Goal: Transaction & Acquisition: Purchase product/service

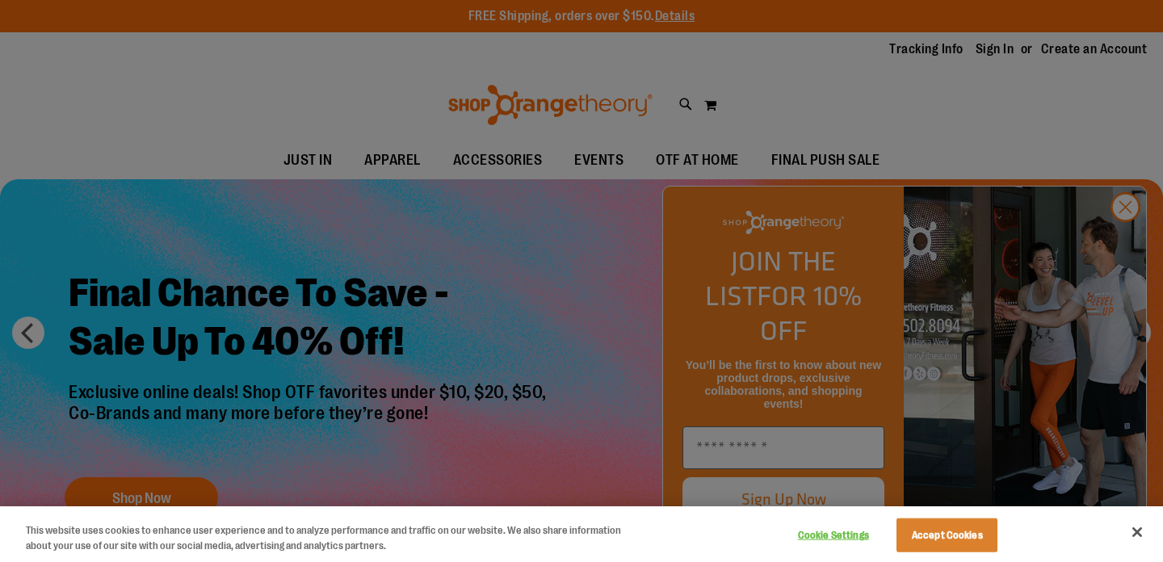
click at [999, 50] on div at bounding box center [581, 281] width 1163 height 562
click at [1121, 243] on div at bounding box center [581, 281] width 1163 height 562
click at [937, 534] on button "Accept Cookies" at bounding box center [946, 535] width 101 height 34
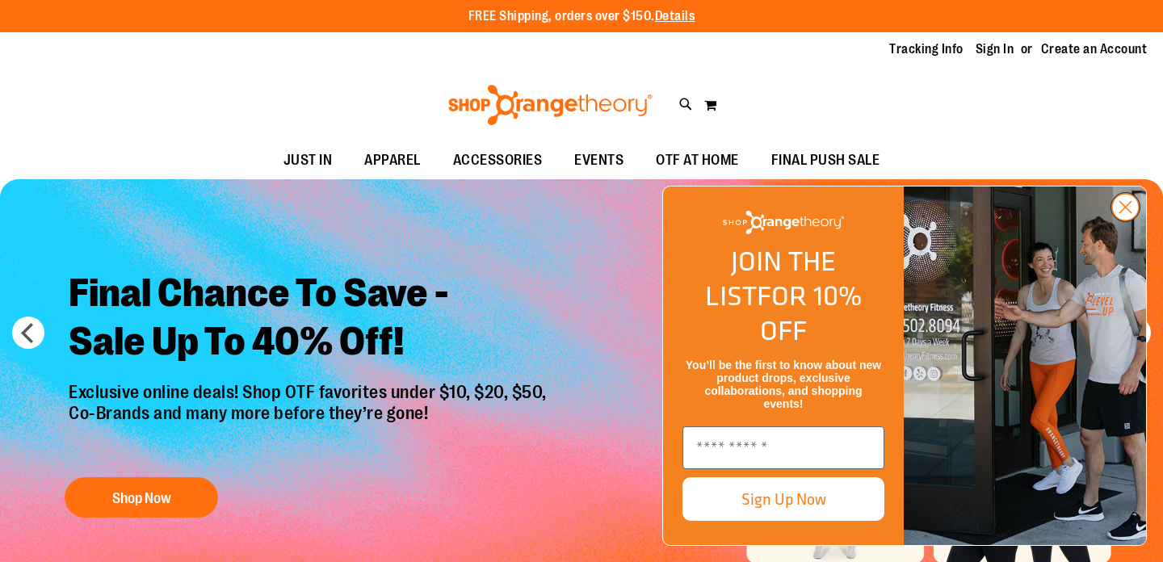
click at [1127, 220] on circle "Close dialog" at bounding box center [1125, 207] width 27 height 27
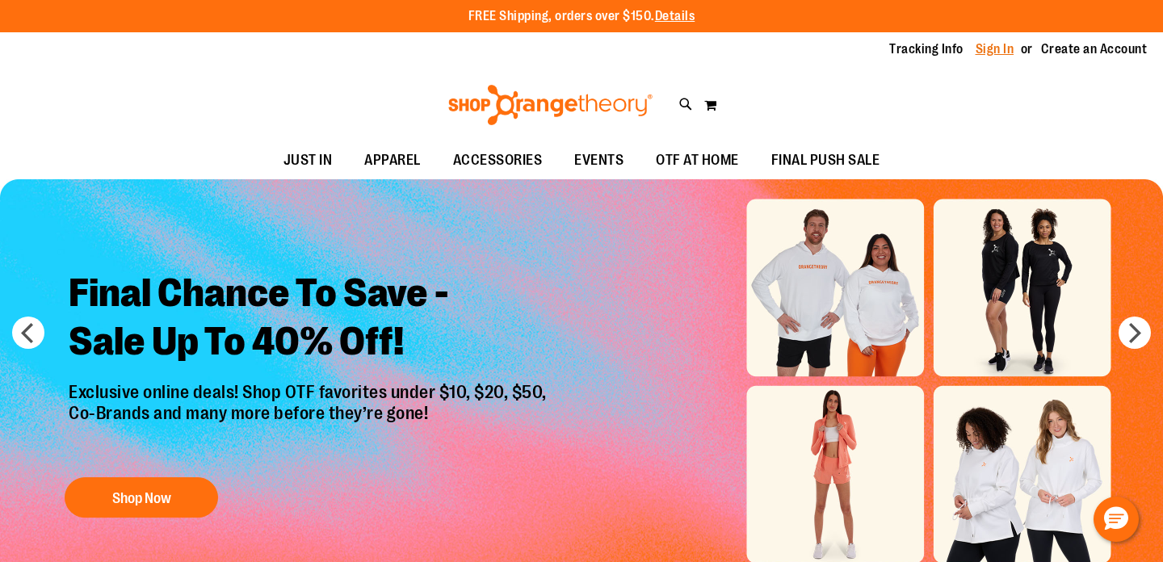
click at [1009, 53] on link "Sign In" at bounding box center [995, 49] width 39 height 18
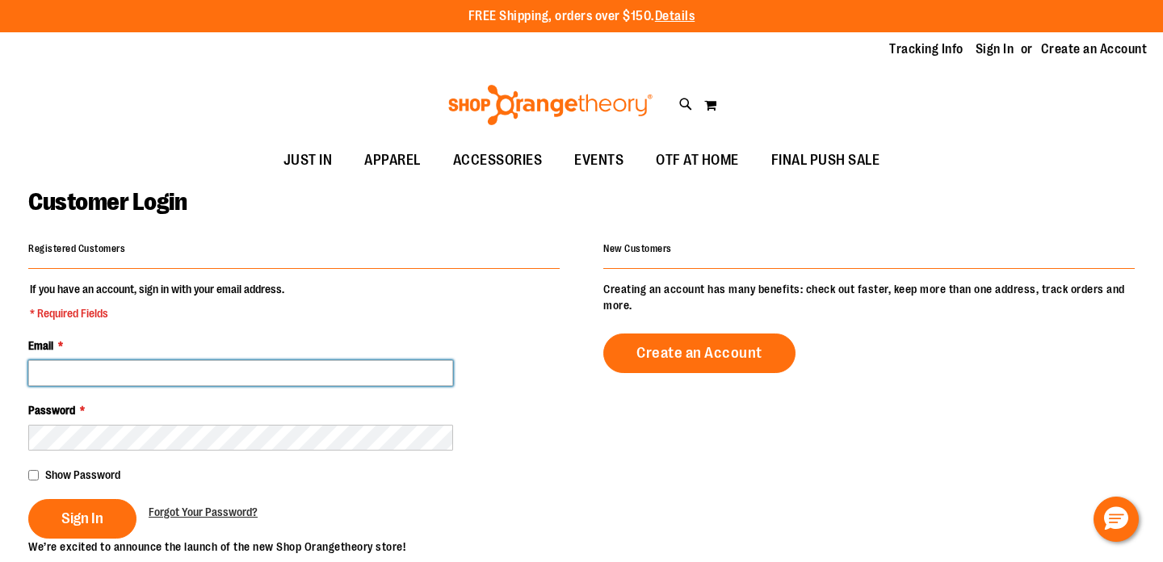
click at [376, 373] on input "Email *" at bounding box center [240, 373] width 425 height 26
type input "**********"
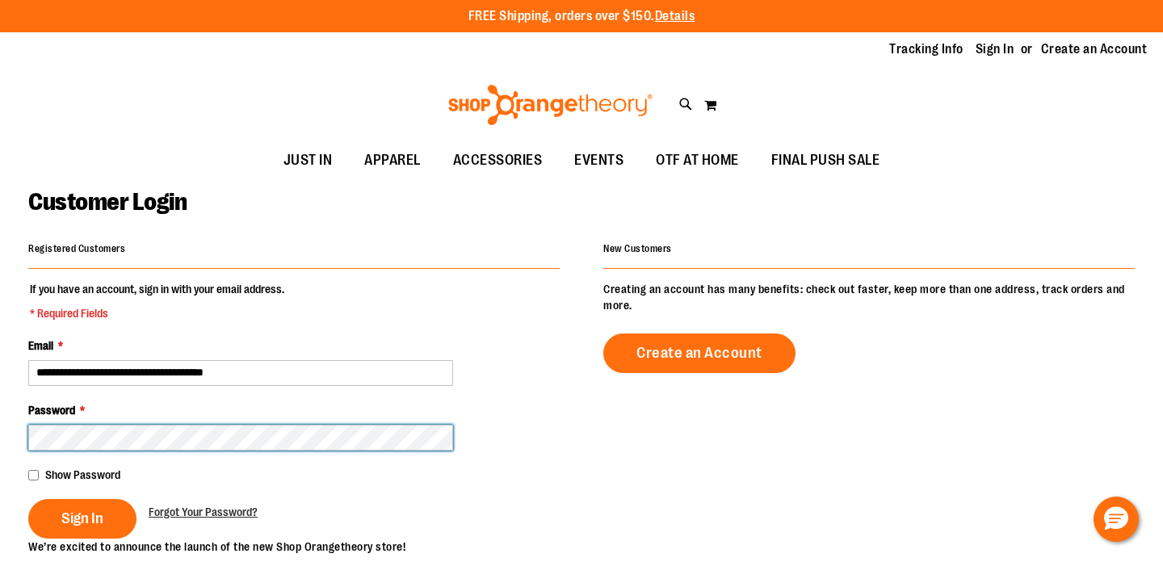
click at [28, 499] on button "Sign In" at bounding box center [82, 519] width 108 height 40
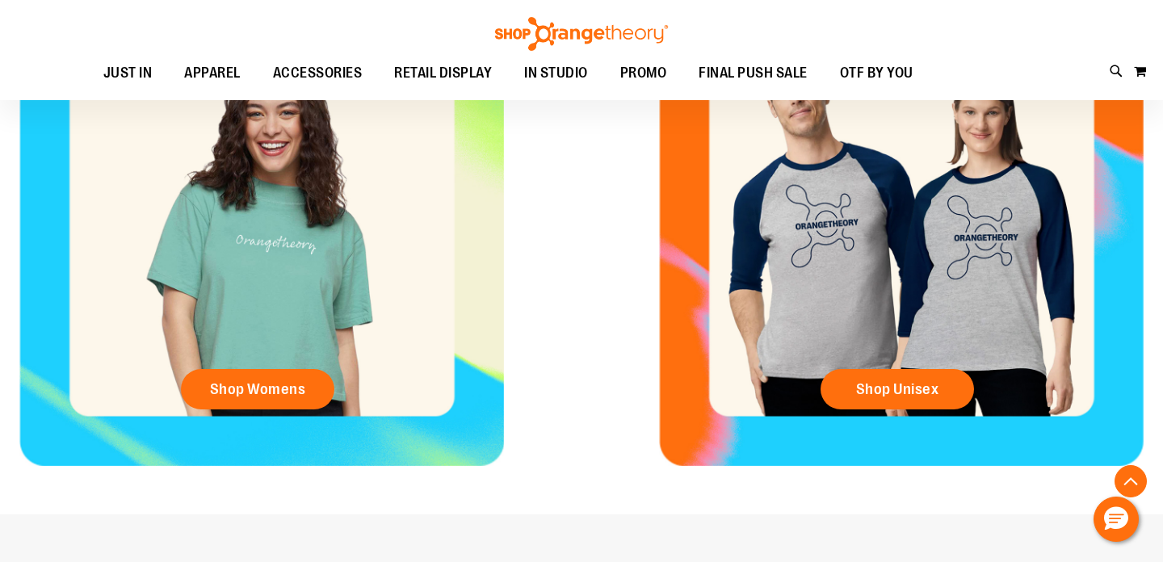
scroll to position [730, 0]
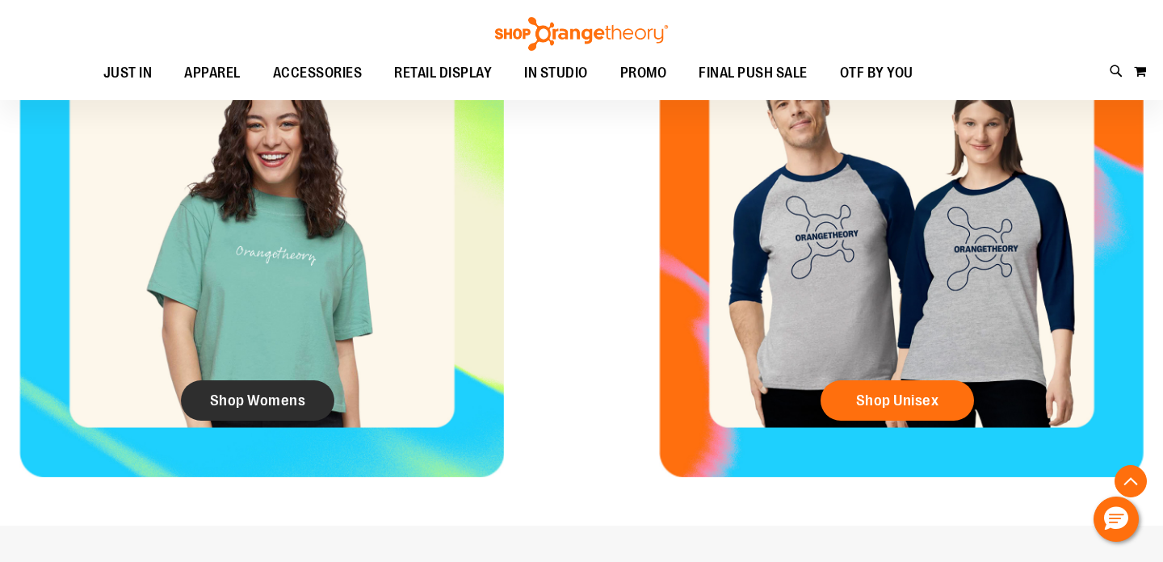
click at [267, 386] on link "Shop Womens" at bounding box center [257, 400] width 153 height 40
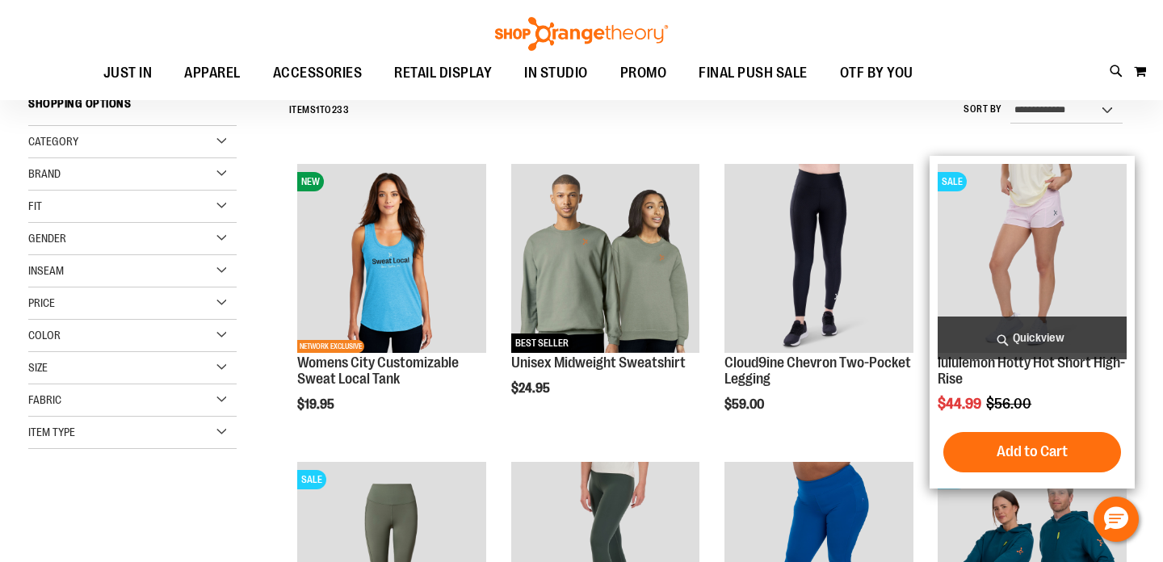
scroll to position [173, 0]
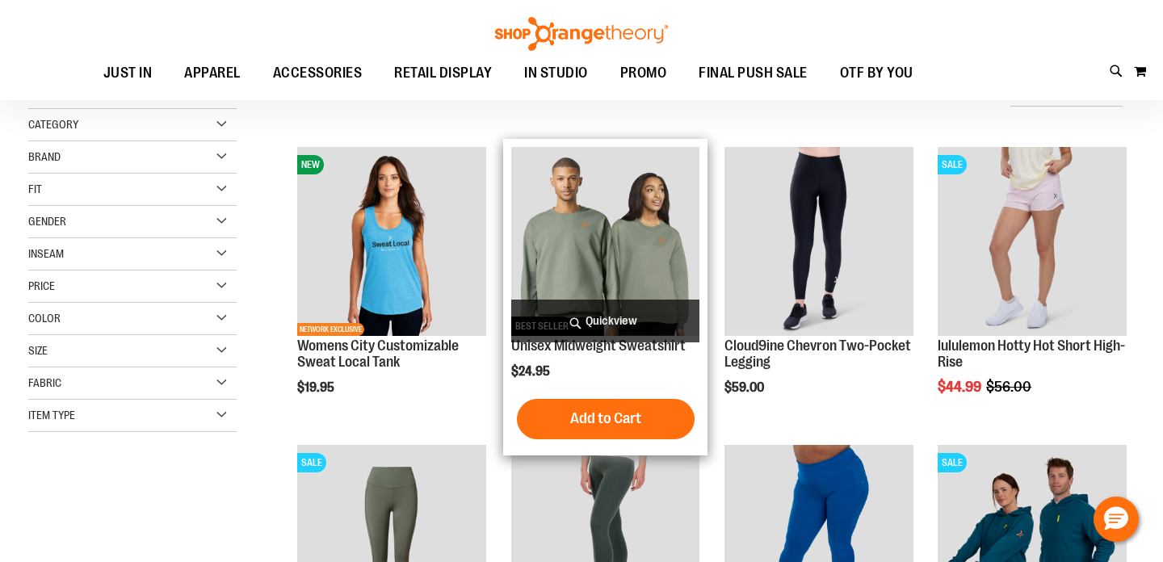
click at [657, 276] on img "product" at bounding box center [605, 241] width 189 height 189
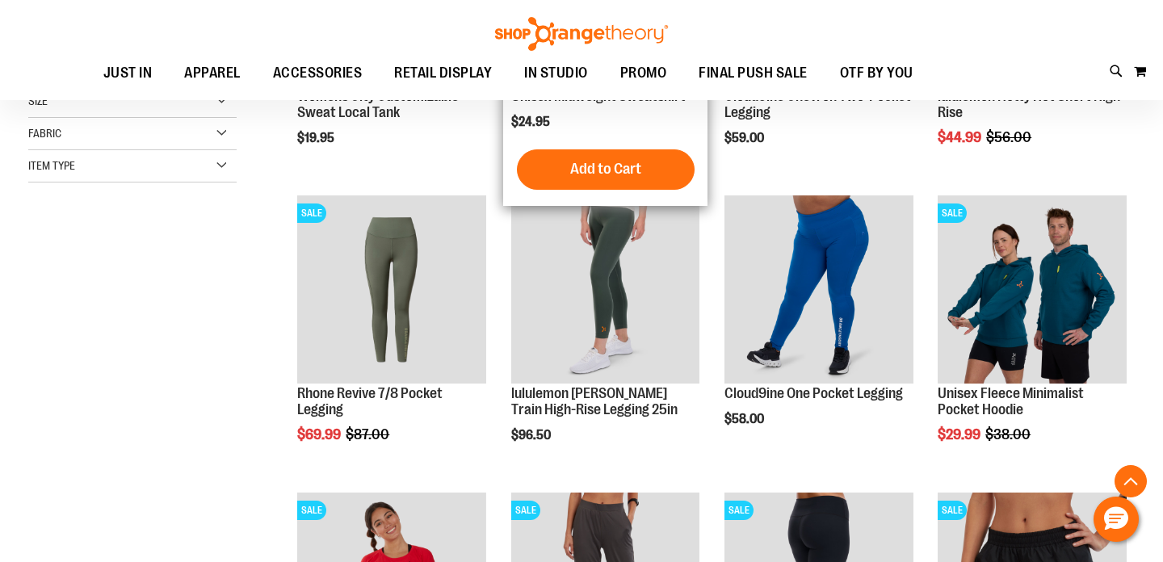
scroll to position [484, 0]
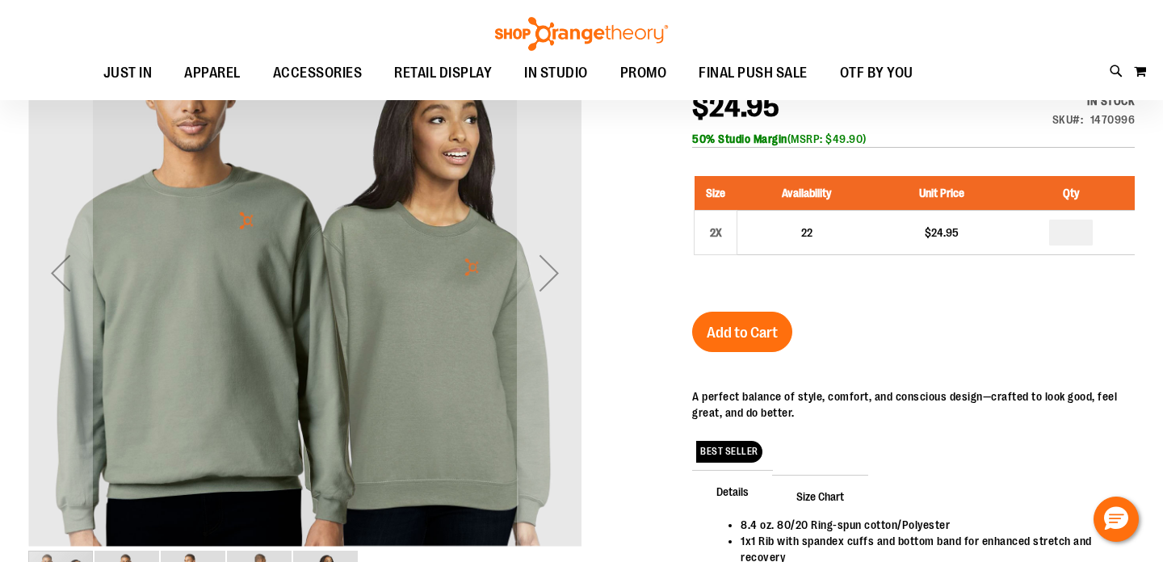
scroll to position [218, 0]
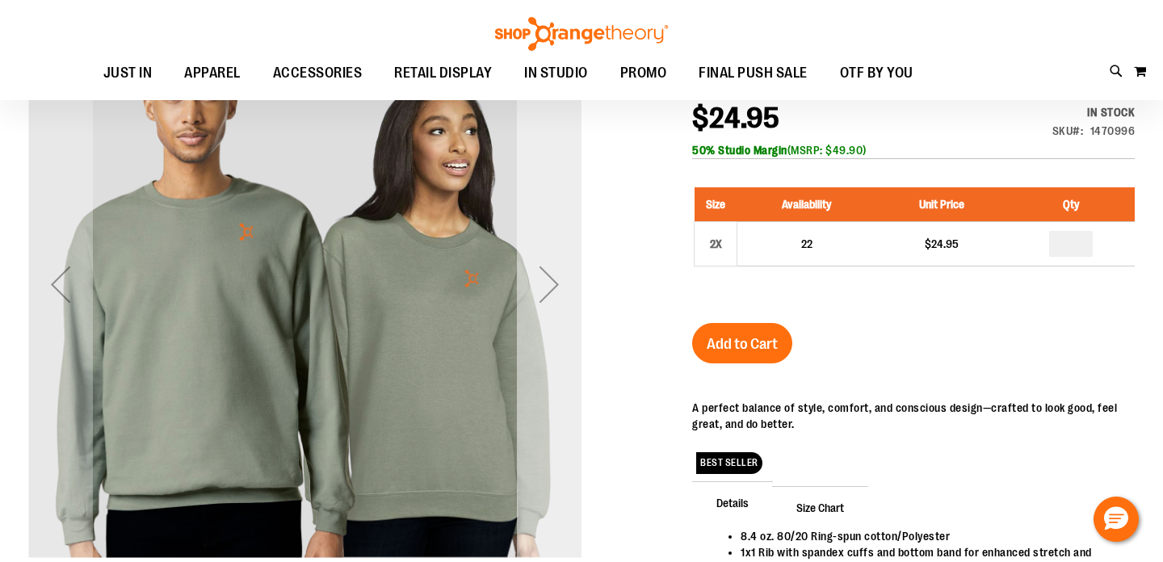
click at [548, 288] on div "Next" at bounding box center [549, 284] width 65 height 65
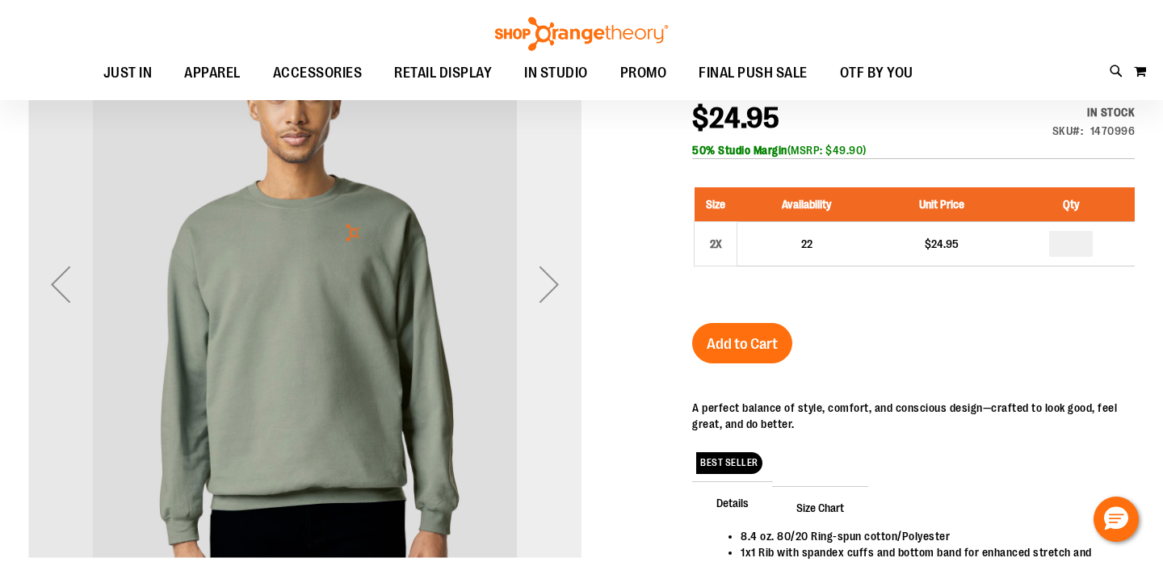
click at [548, 288] on div "Next" at bounding box center [549, 284] width 65 height 65
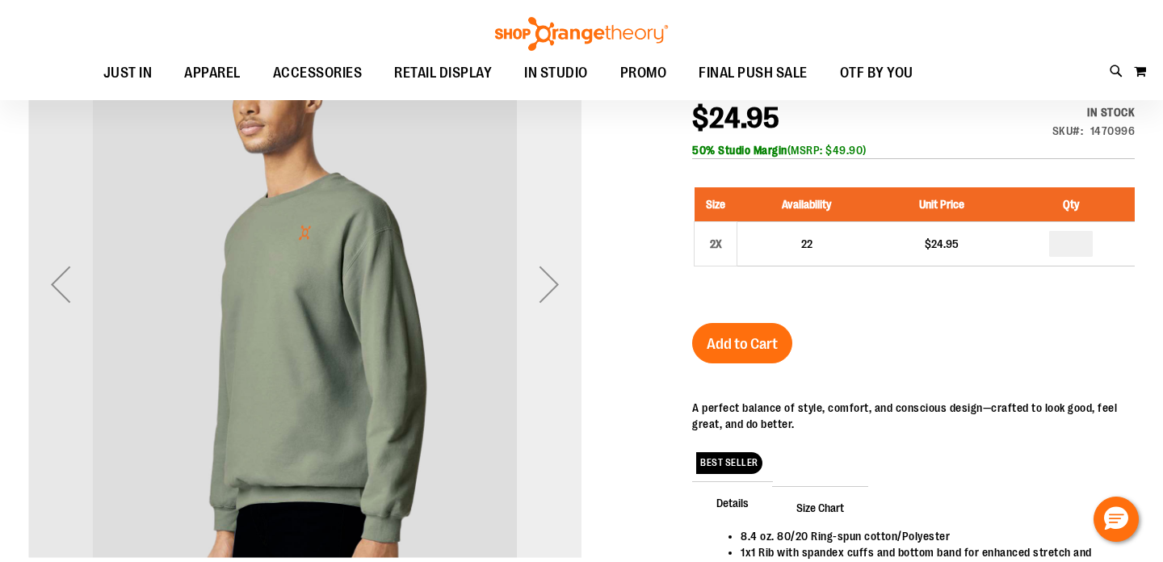
click at [548, 288] on div "Next" at bounding box center [549, 284] width 65 height 65
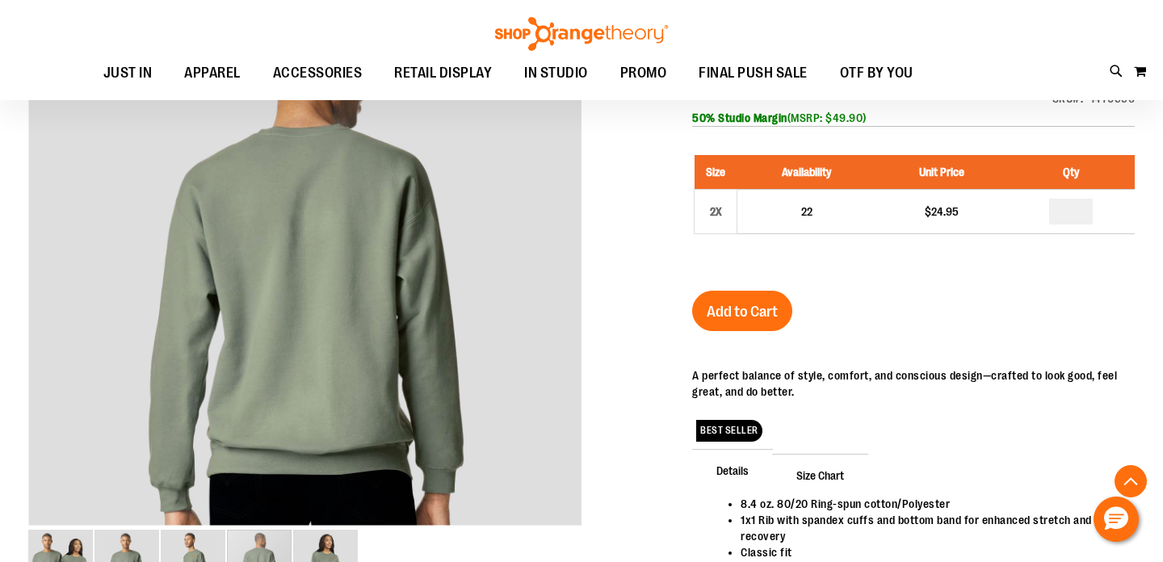
scroll to position [246, 0]
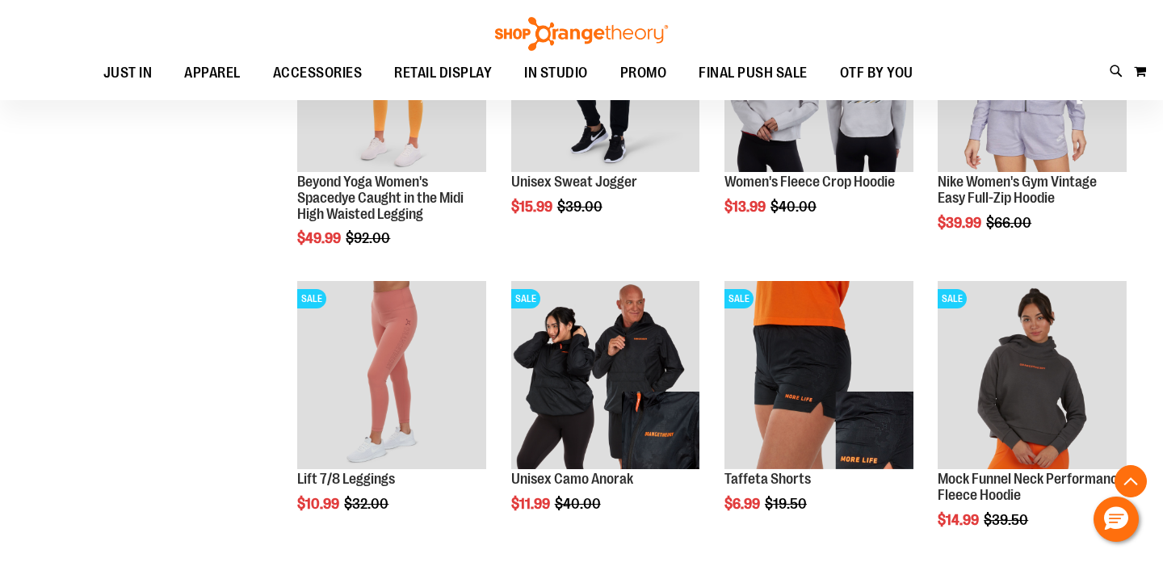
scroll to position [1068, 0]
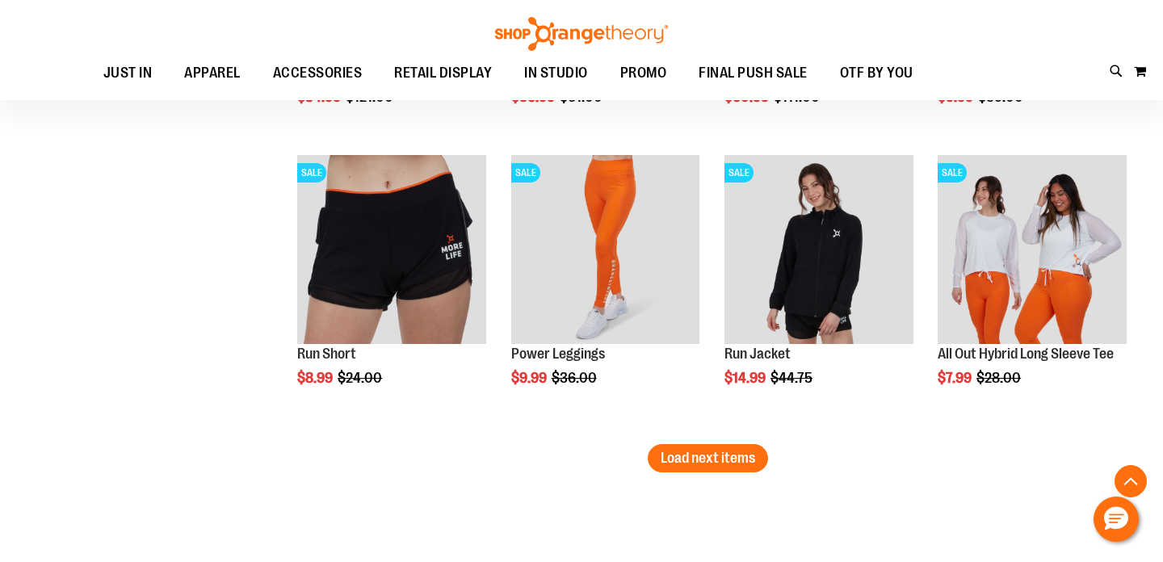
scroll to position [2377, 0]
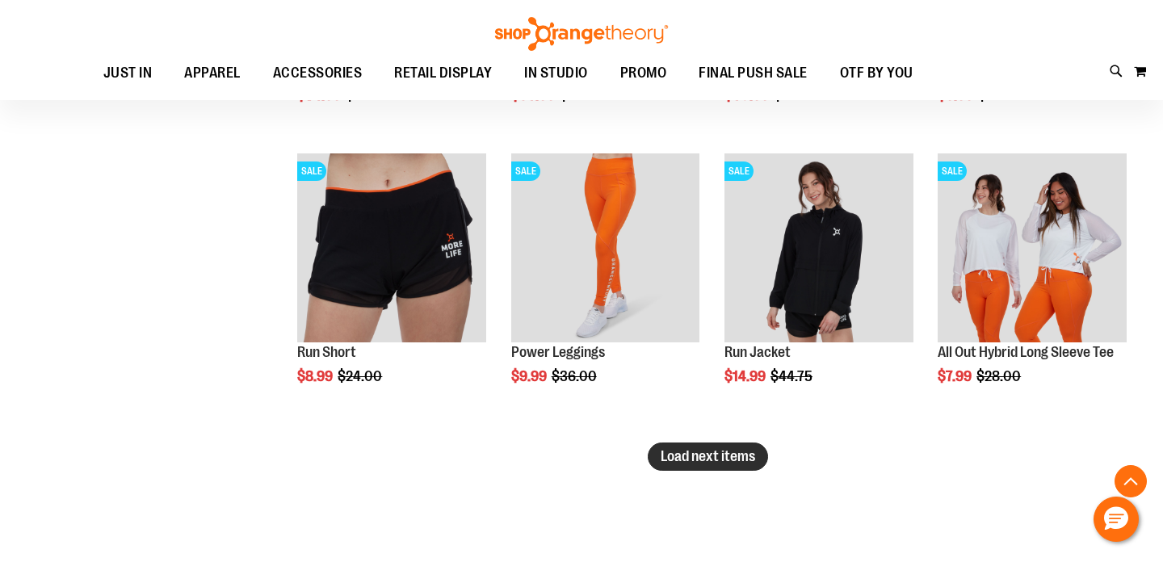
click at [685, 459] on span "Load next items" at bounding box center [708, 456] width 94 height 16
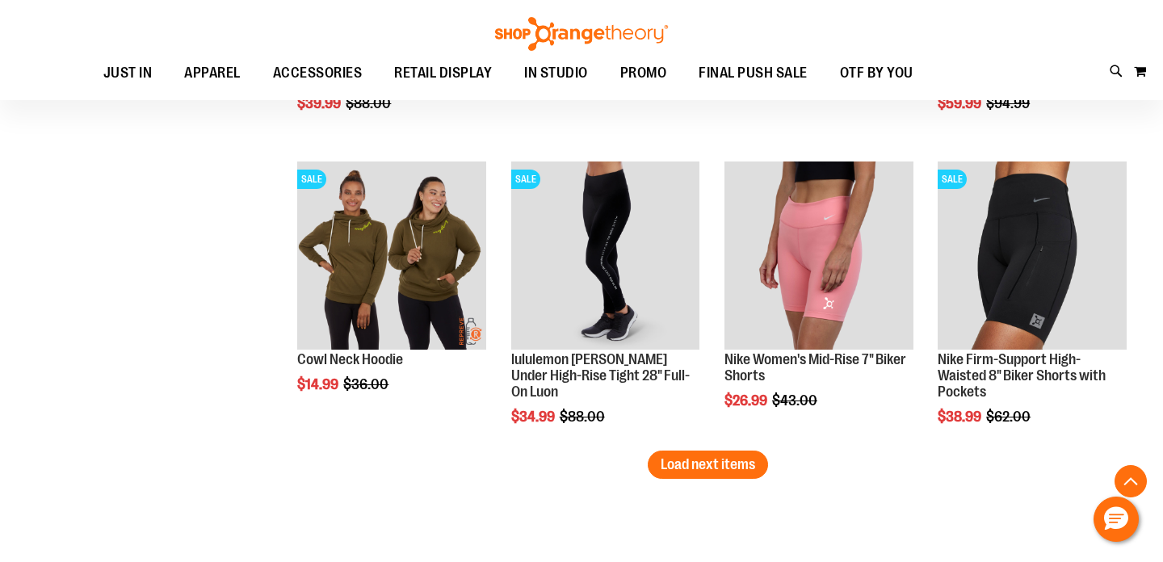
scroll to position [3374, 0]
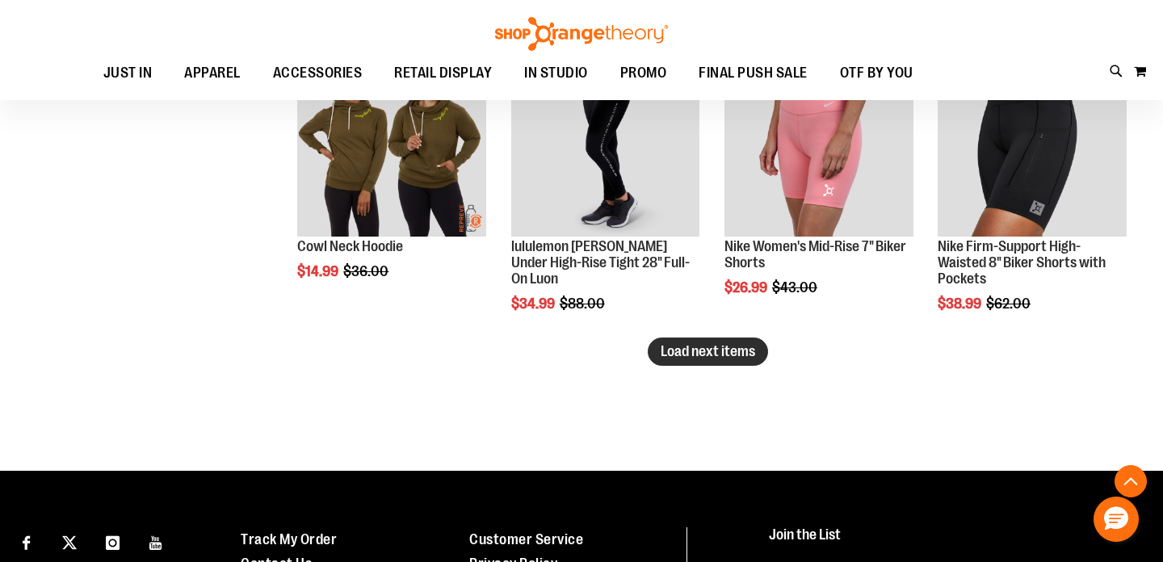
click at [686, 364] on button "Load next items" at bounding box center [708, 352] width 120 height 28
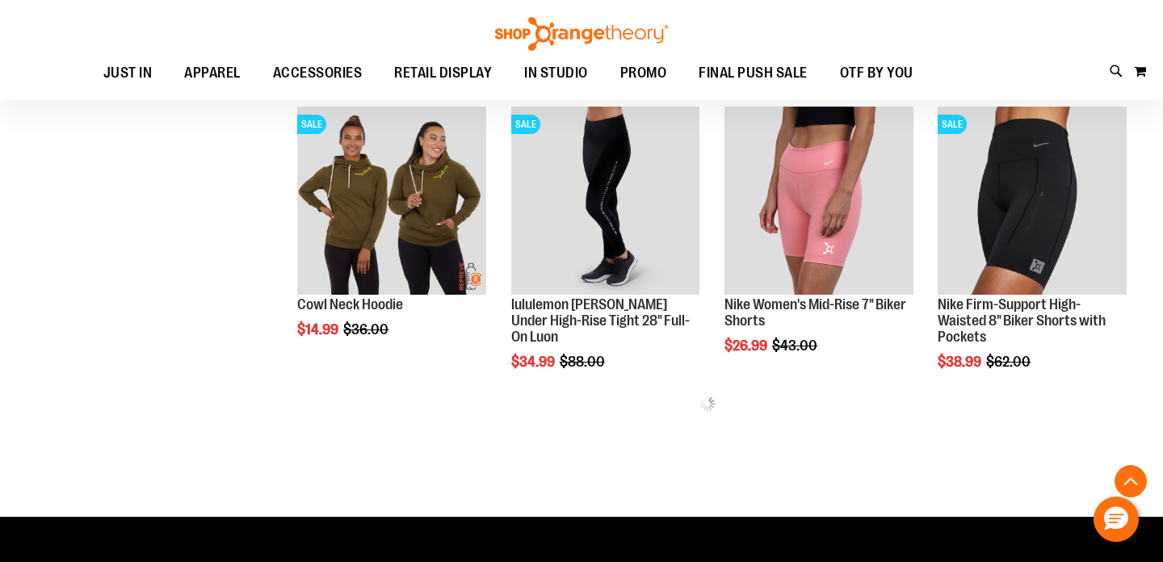
scroll to position [3308, 0]
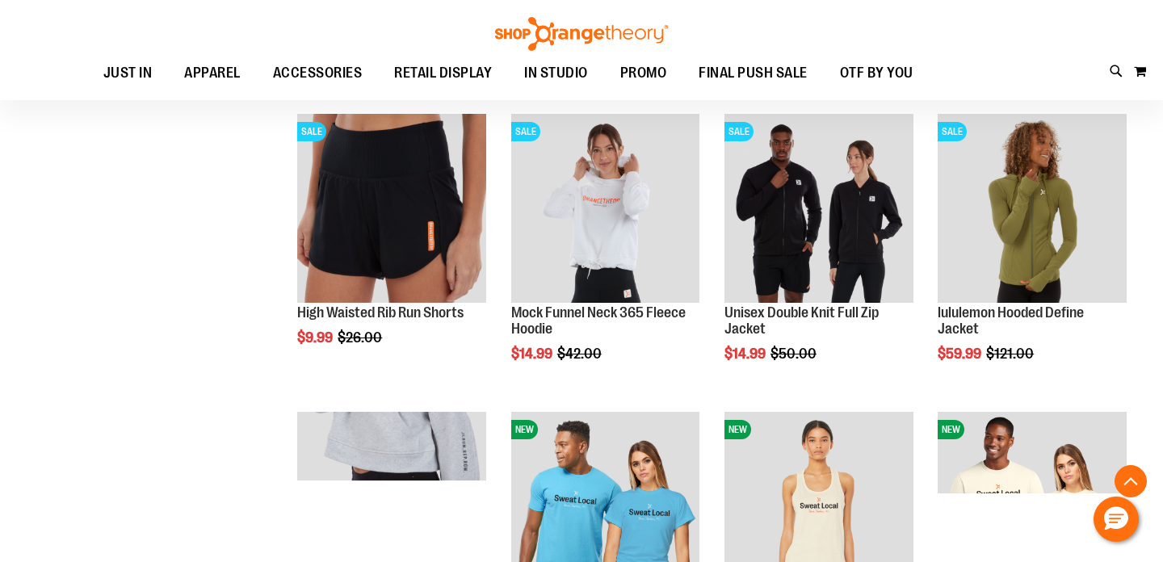
scroll to position [3906, 0]
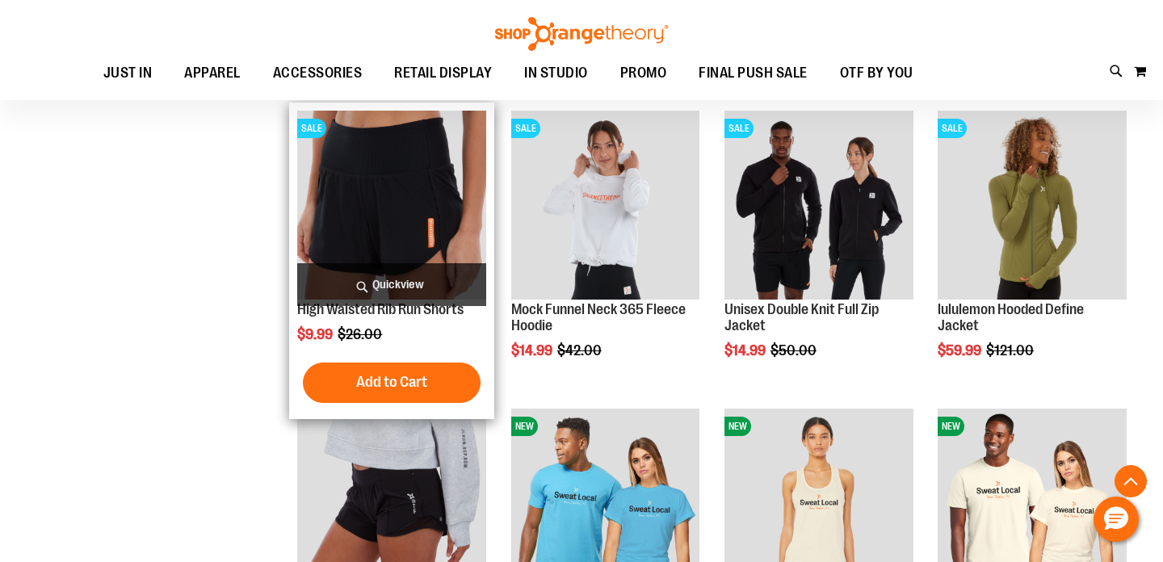
click at [399, 212] on img "product" at bounding box center [391, 205] width 189 height 189
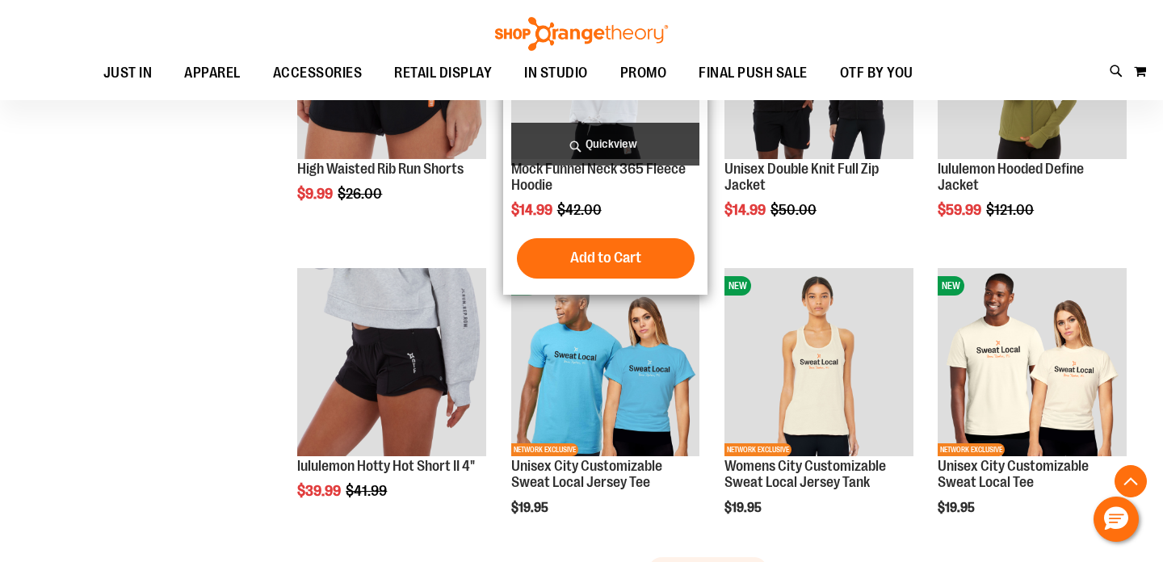
scroll to position [4050, 0]
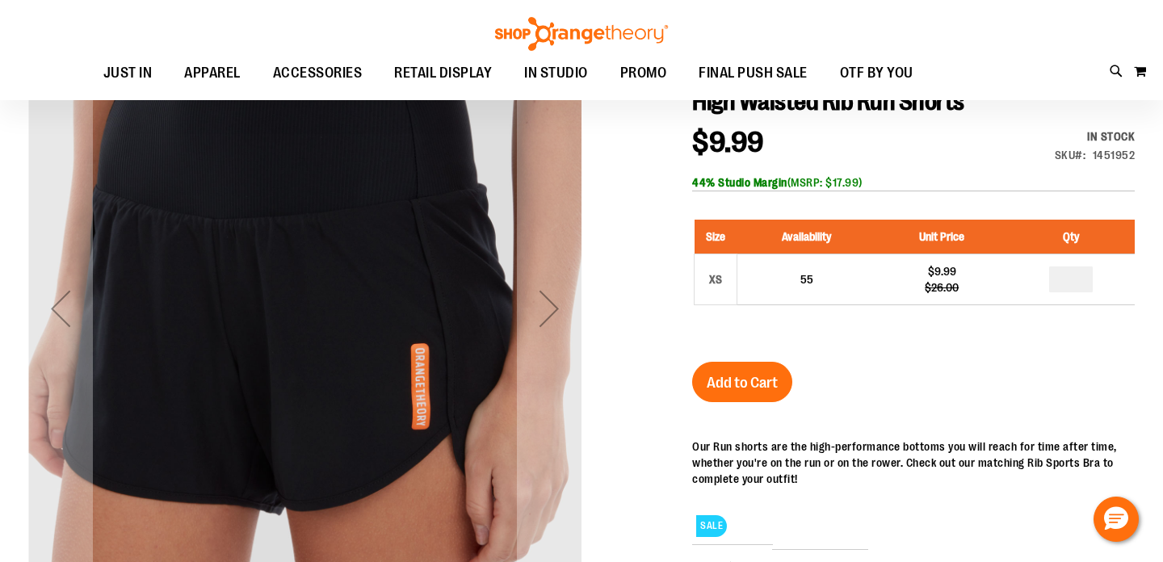
scroll to position [40, 0]
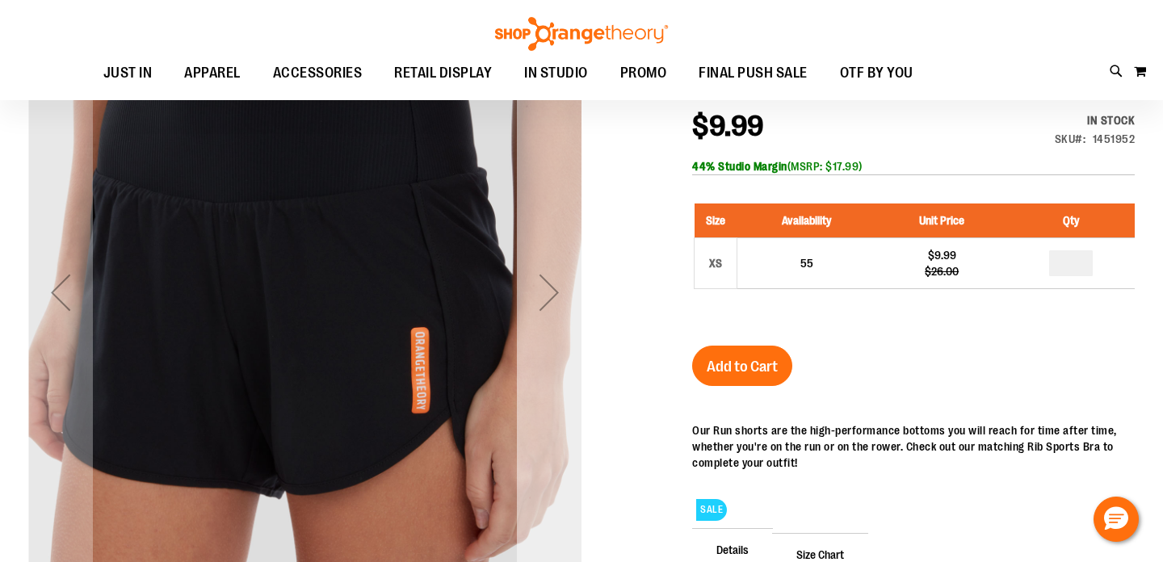
click at [542, 292] on div "Next" at bounding box center [549, 292] width 65 height 65
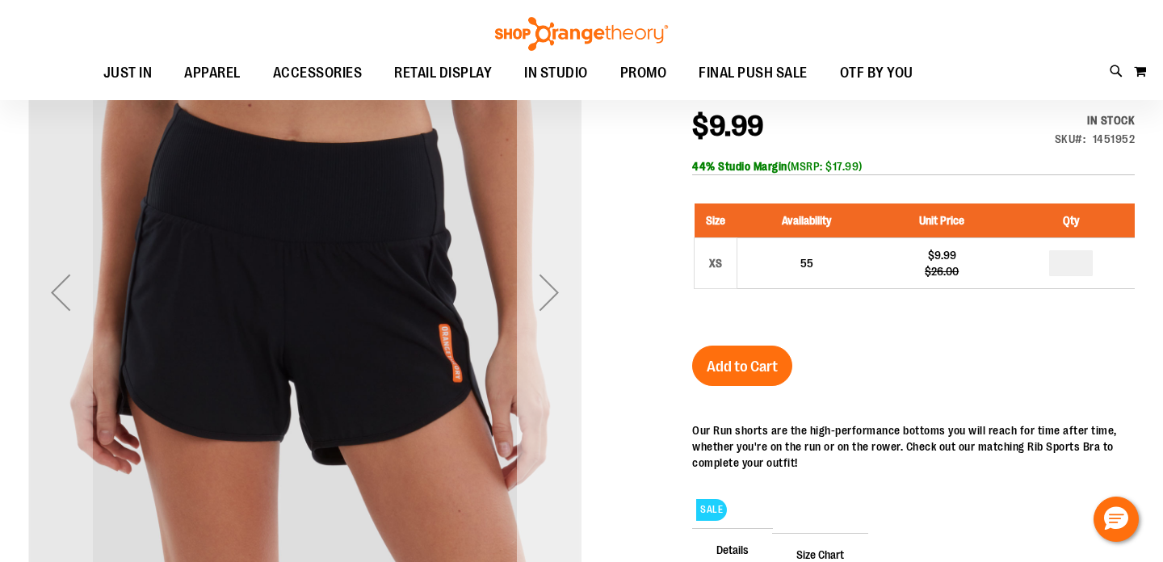
click at [543, 292] on div "Next" at bounding box center [549, 292] width 65 height 65
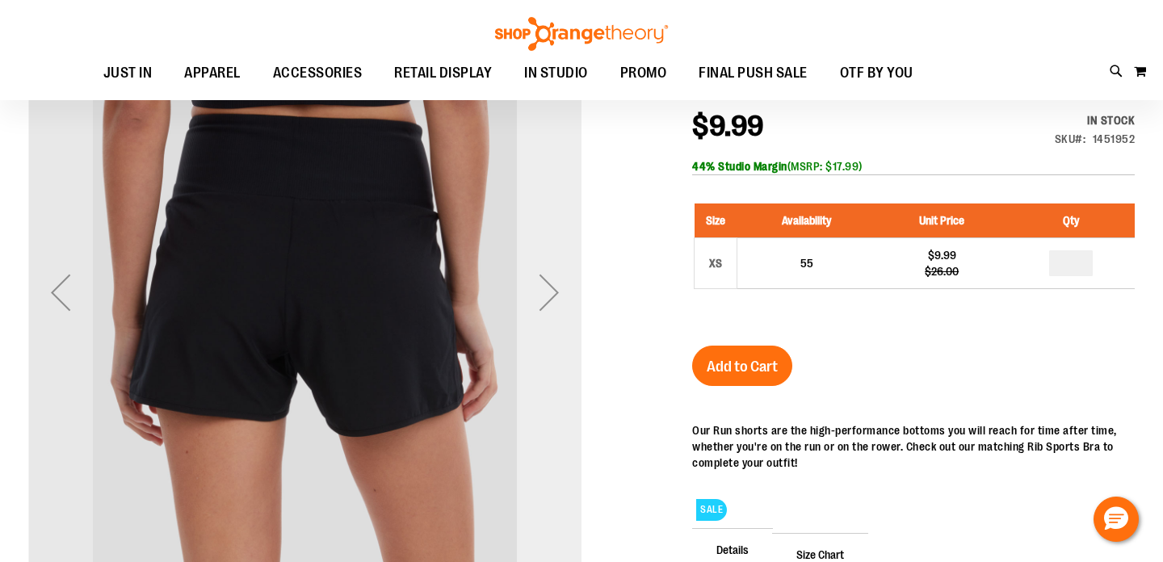
click at [543, 292] on div "Next" at bounding box center [549, 292] width 65 height 65
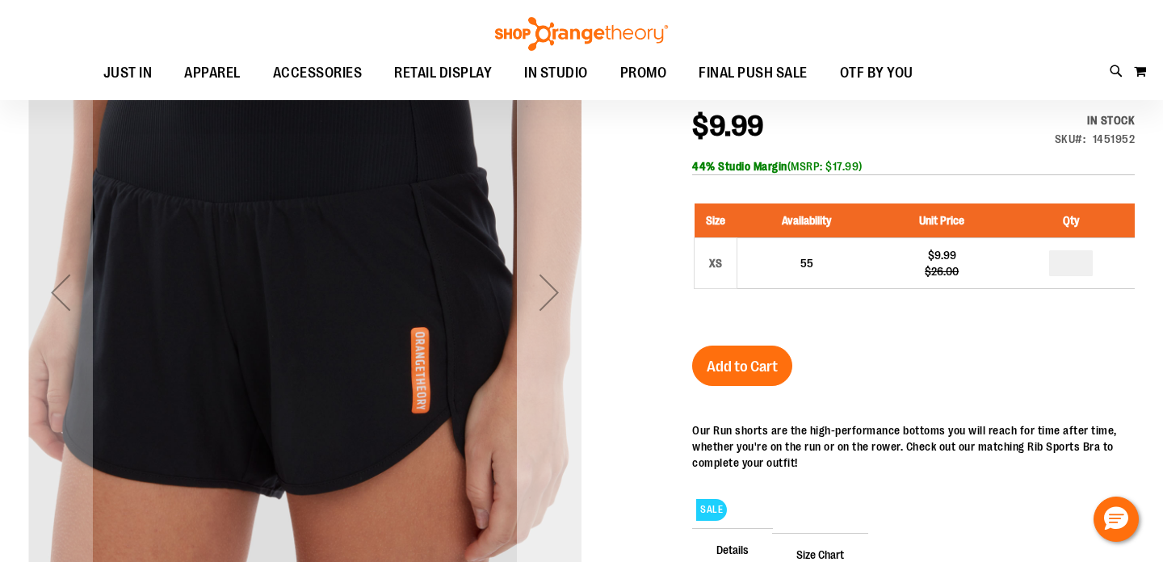
click at [543, 292] on div "Next" at bounding box center [549, 292] width 65 height 65
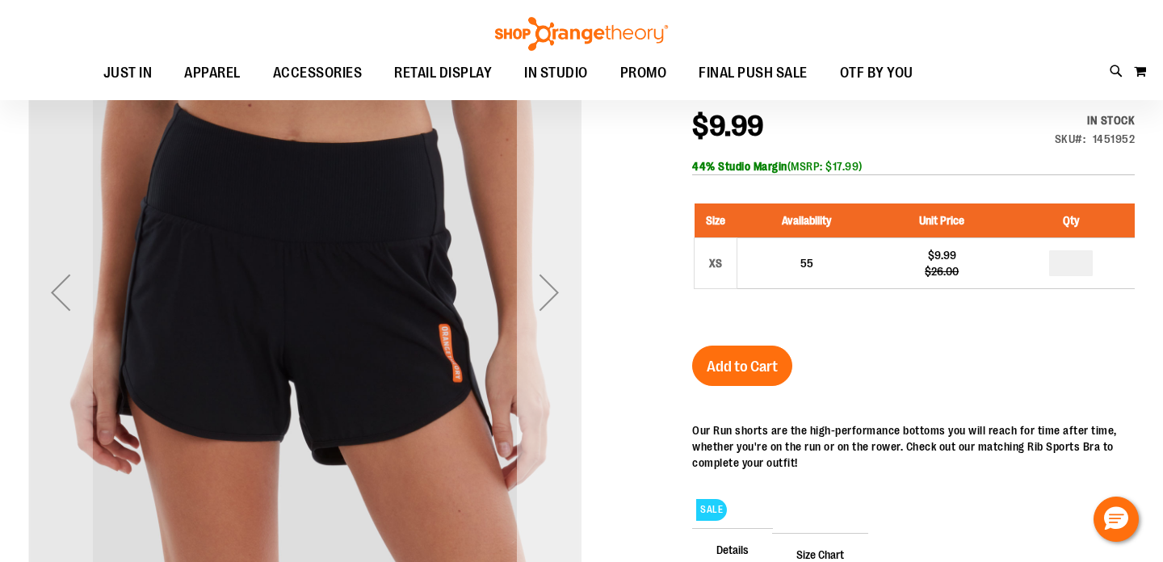
click at [543, 292] on div "Next" at bounding box center [549, 292] width 65 height 65
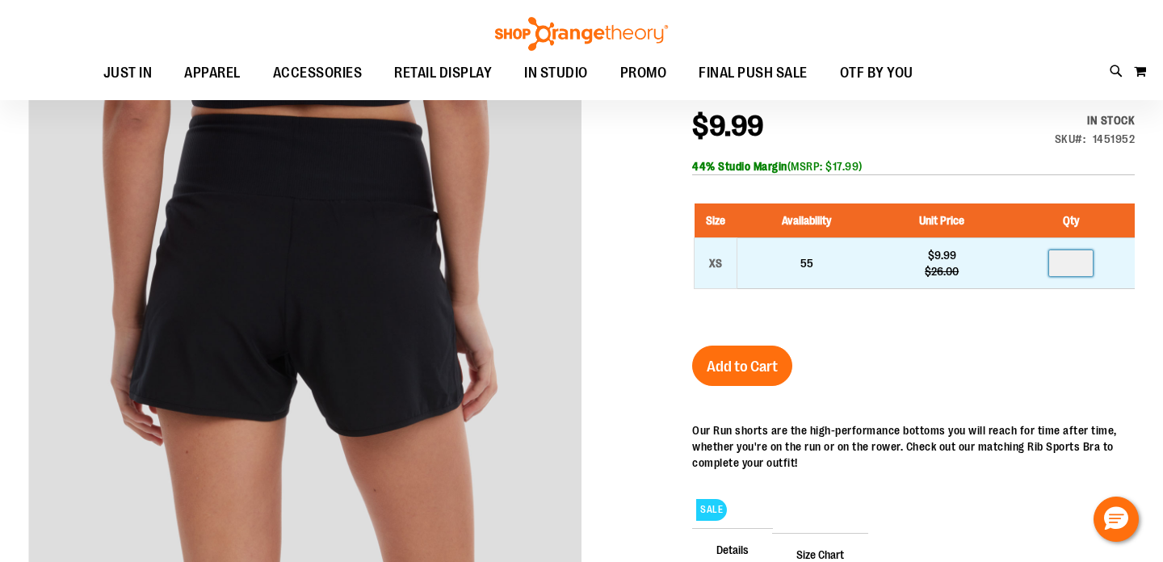
click at [1064, 269] on input "number" at bounding box center [1071, 263] width 44 height 26
type input "*"
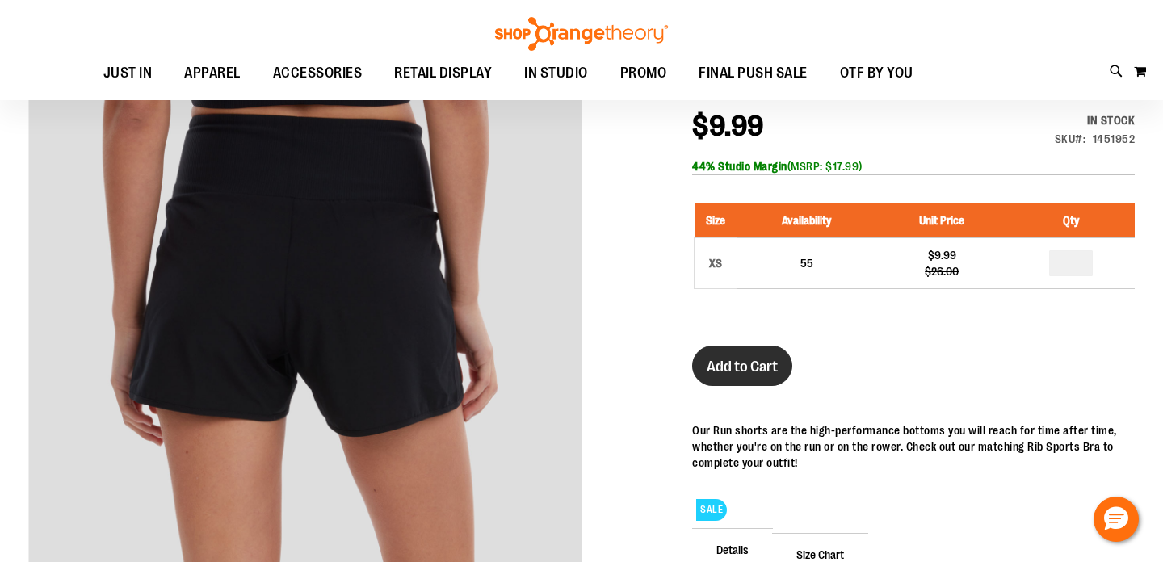
click at [743, 366] on span "Add to Cart" at bounding box center [742, 367] width 71 height 18
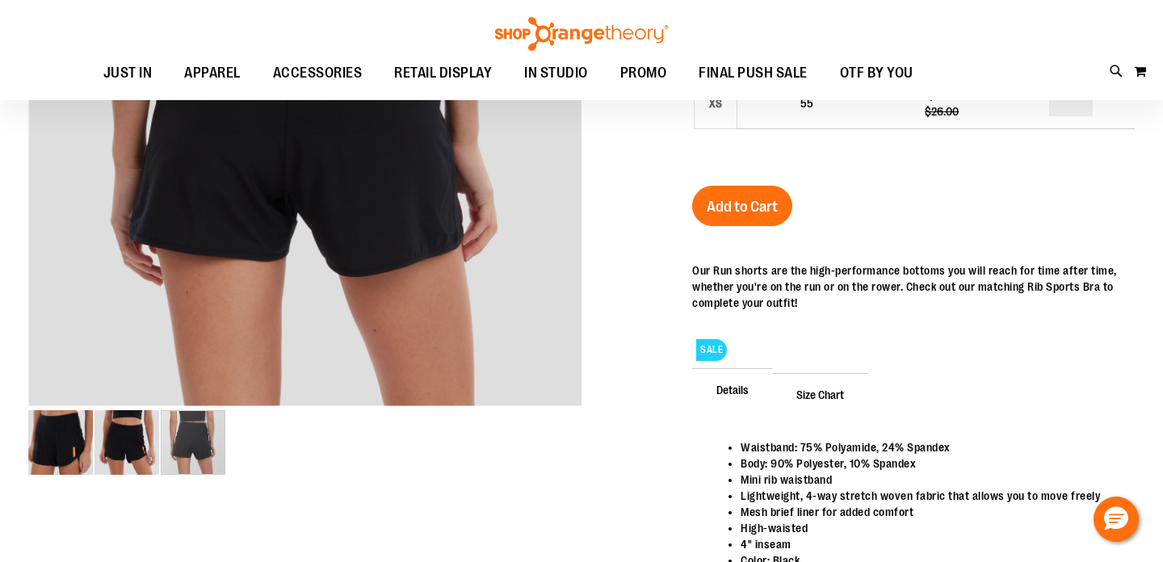
scroll to position [208, 0]
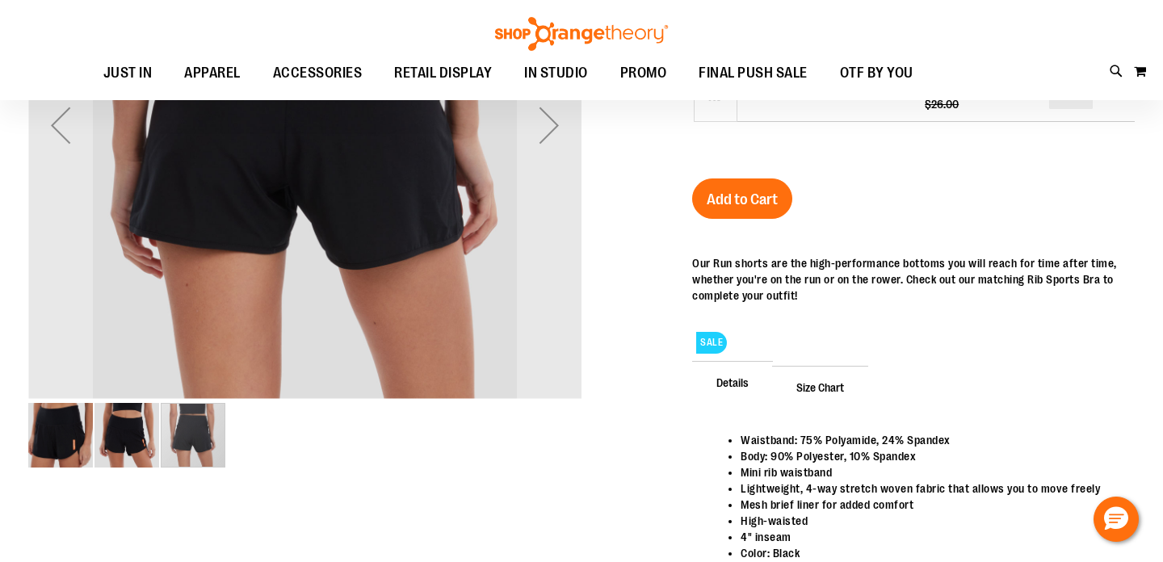
click at [115, 440] on img "image 2 of 3" at bounding box center [126, 435] width 65 height 65
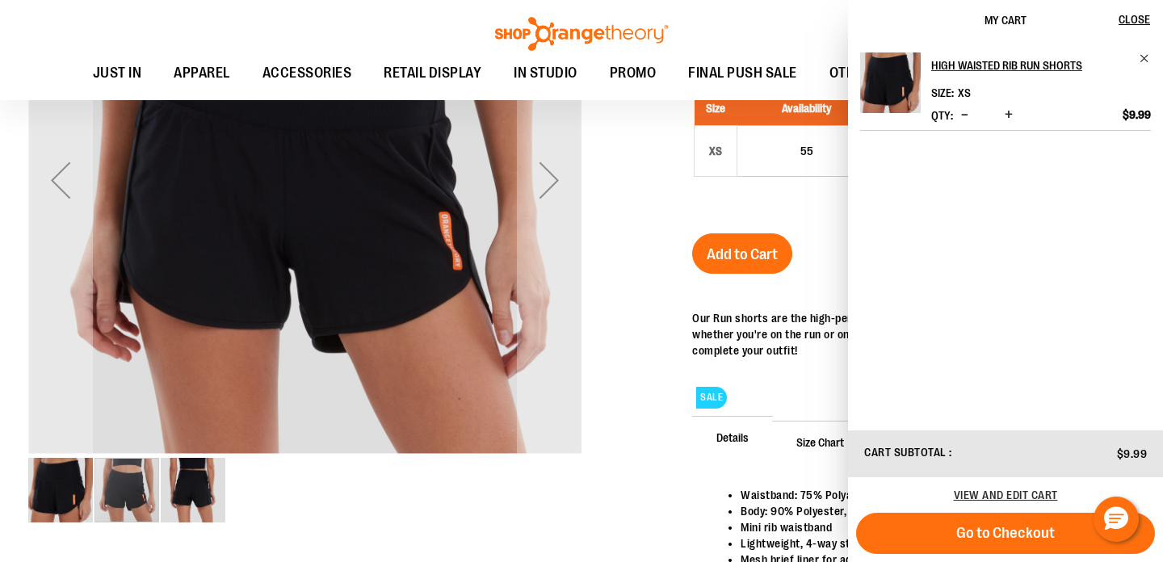
scroll to position [162, 0]
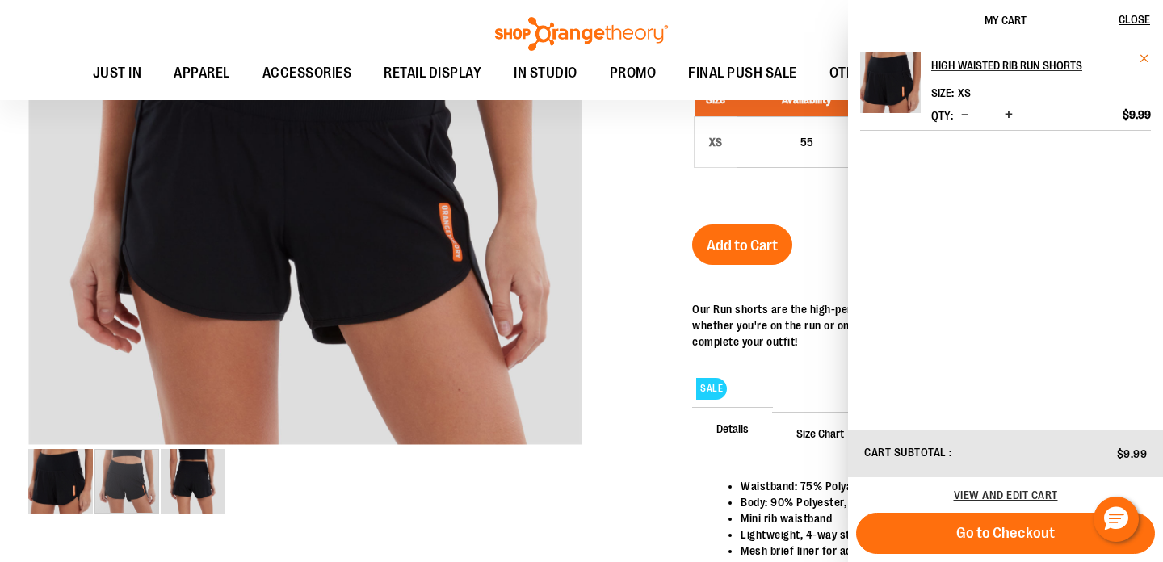
click at [1148, 59] on span "Remove item" at bounding box center [1145, 58] width 12 height 12
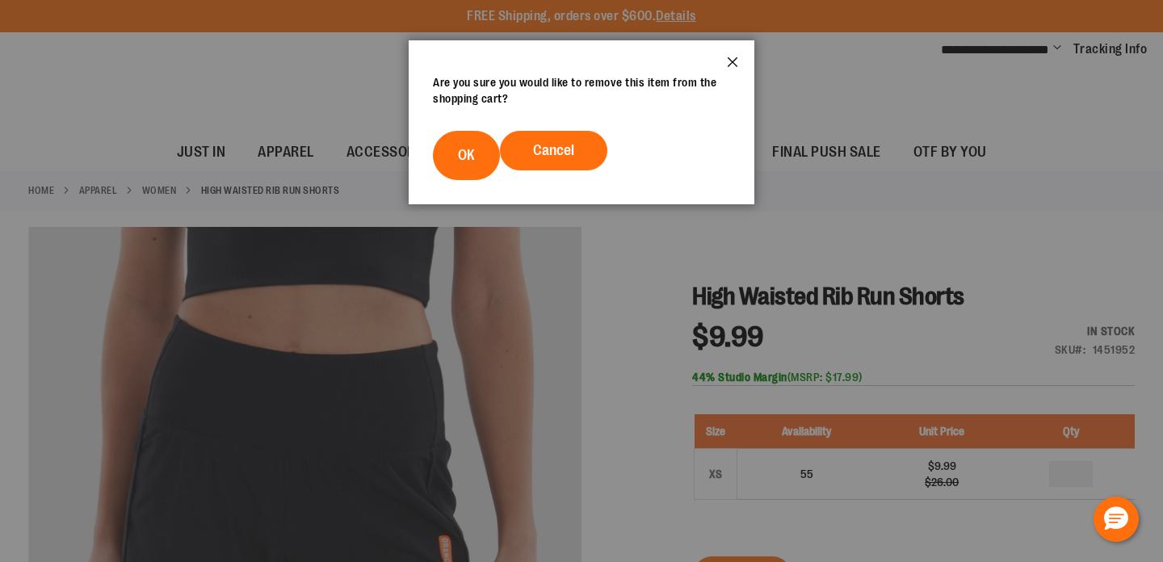
click at [735, 61] on button "Close" at bounding box center [733, 66] width 44 height 53
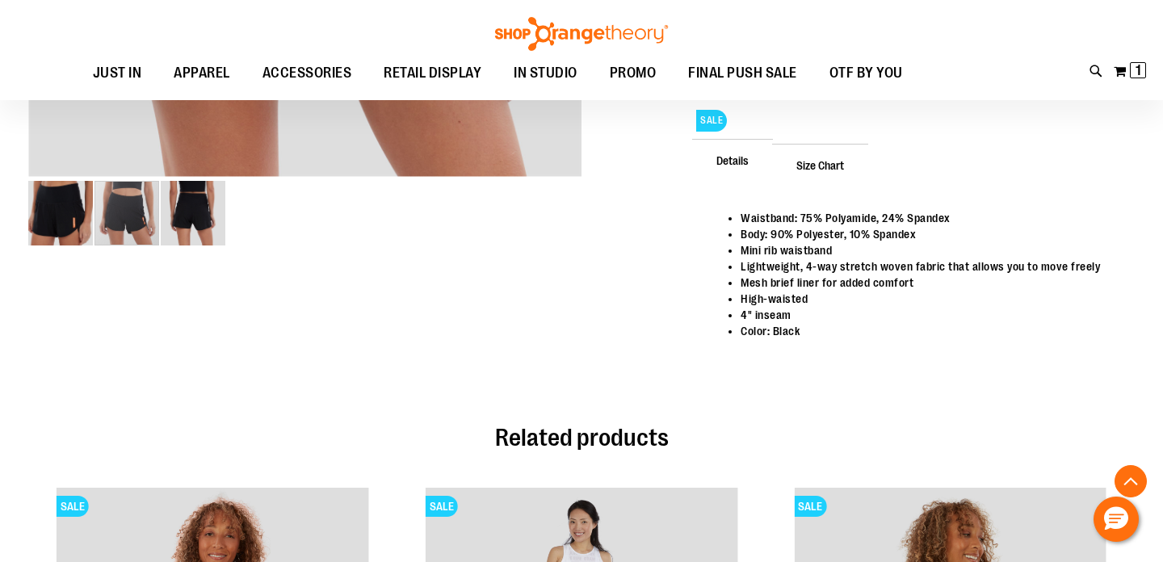
scroll to position [451, 0]
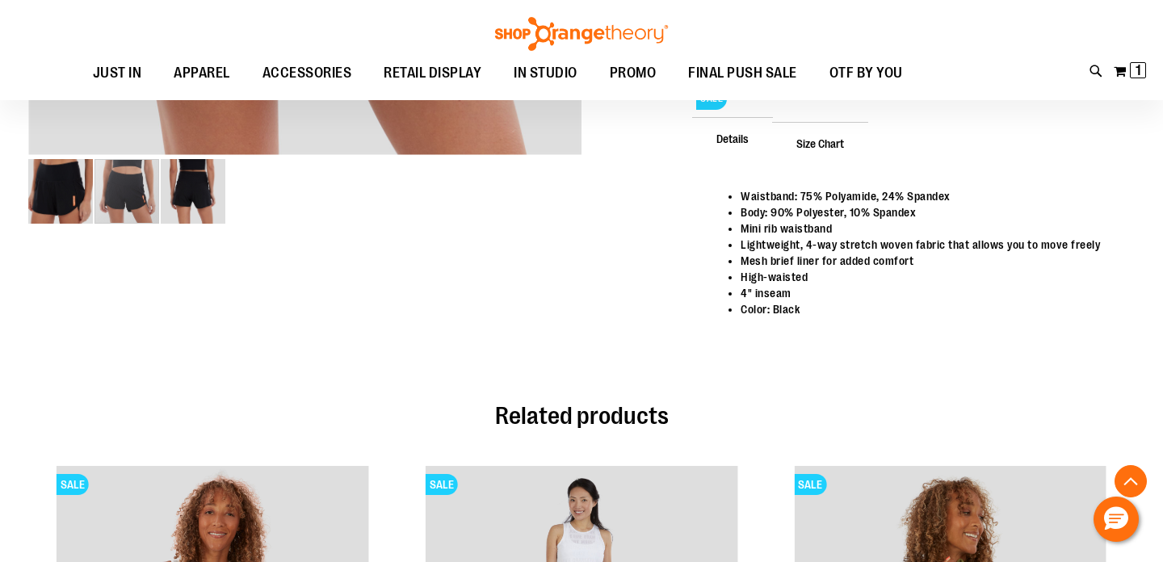
click at [816, 151] on span "Size Chart" at bounding box center [820, 143] width 96 height 42
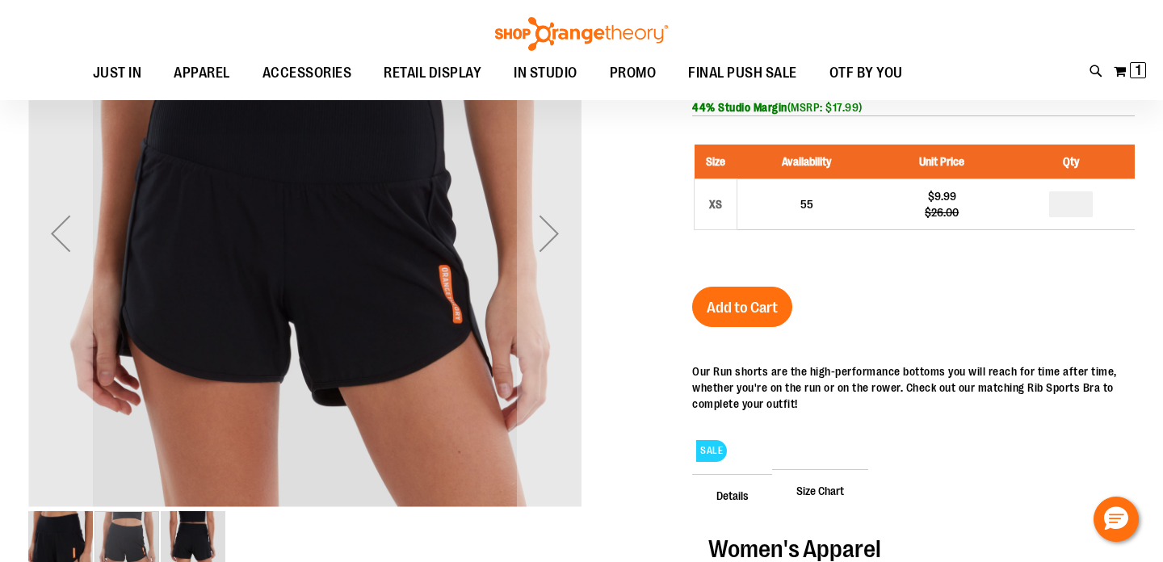
scroll to position [102, 0]
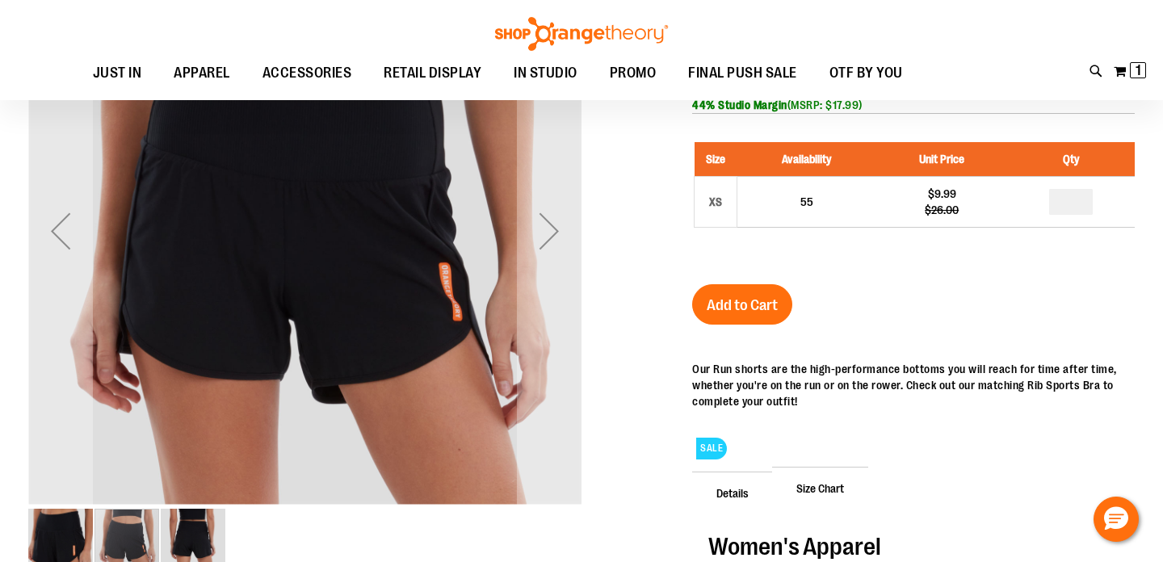
click at [198, 533] on img "image 3 of 3" at bounding box center [193, 541] width 65 height 65
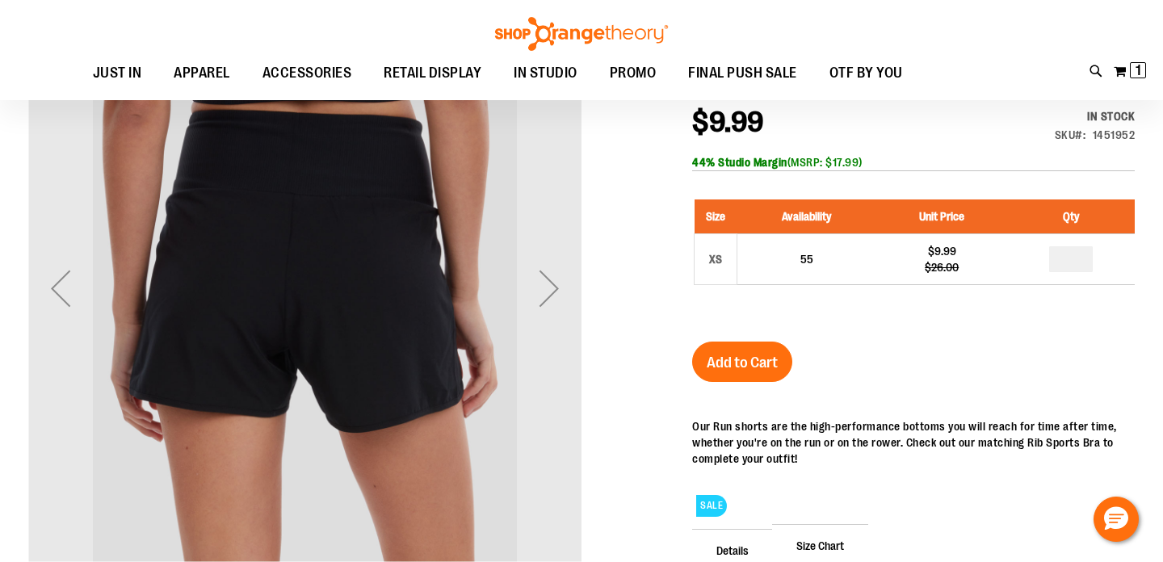
scroll to position [37, 0]
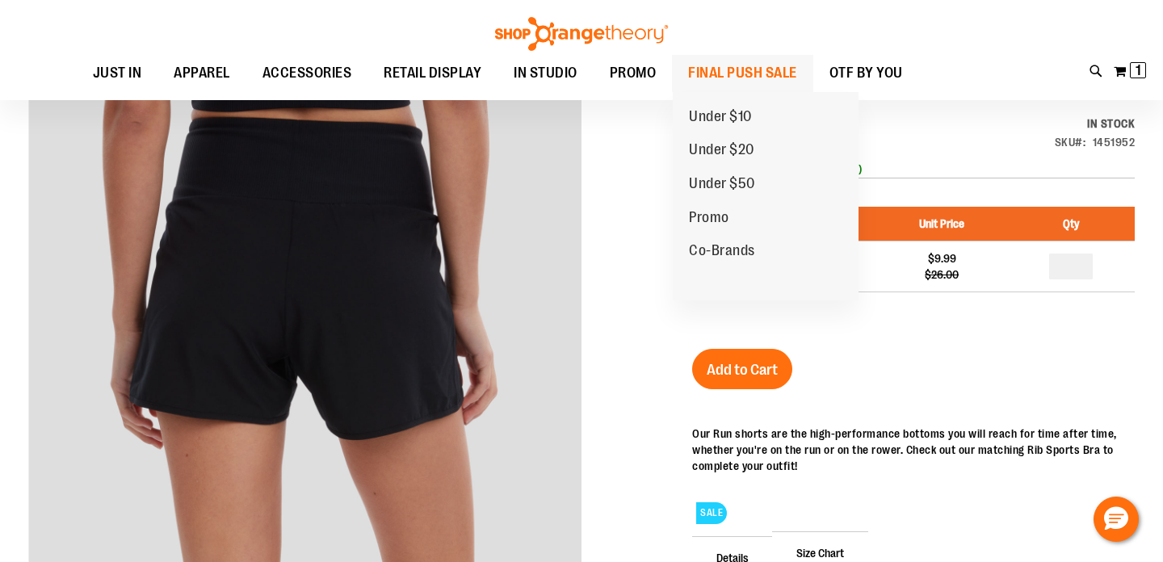
click at [732, 75] on span "FINAL PUSH SALE" at bounding box center [742, 73] width 109 height 36
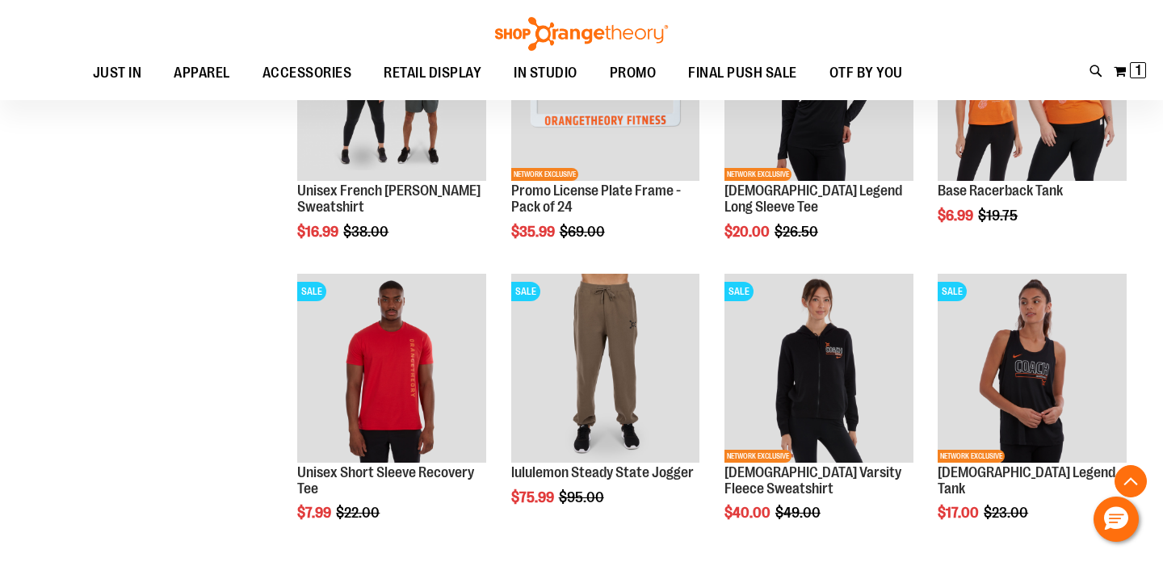
scroll to position [1848, 0]
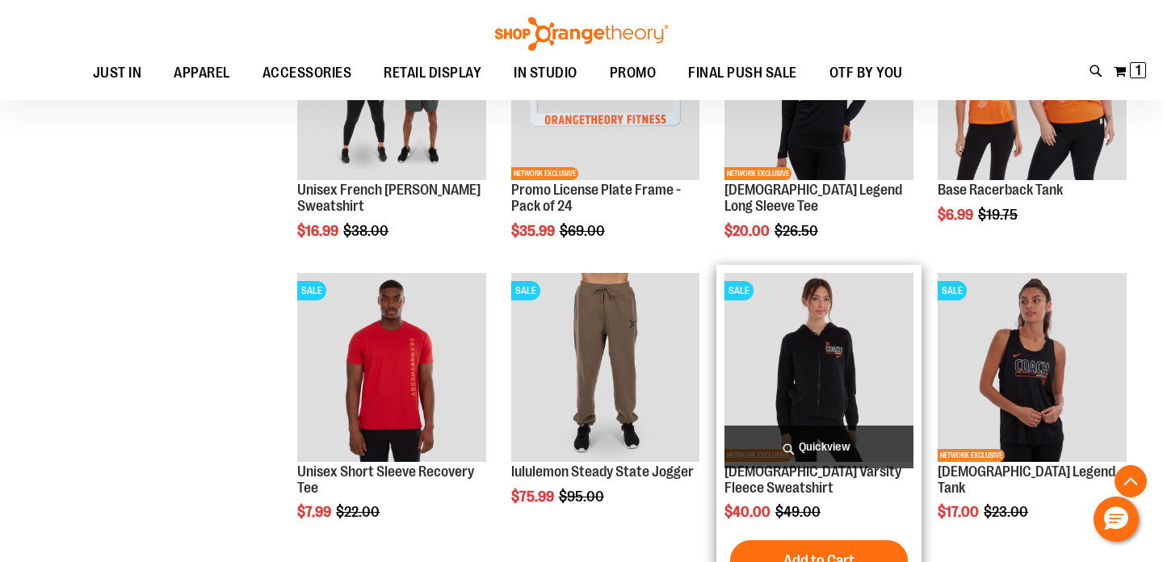
click at [787, 361] on img "product" at bounding box center [818, 367] width 189 height 189
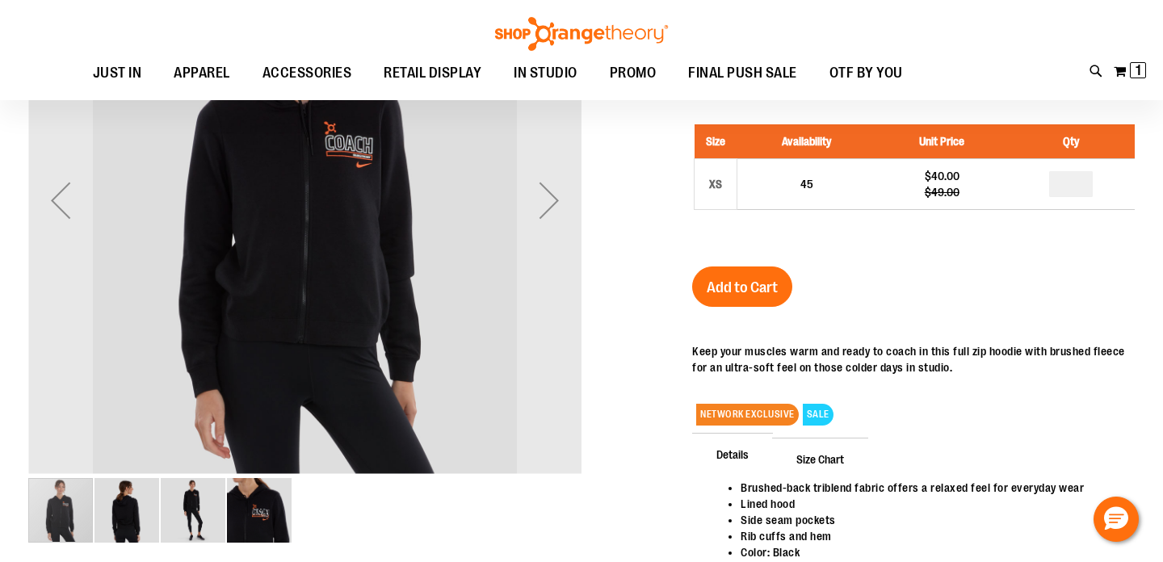
scroll to position [135, 0]
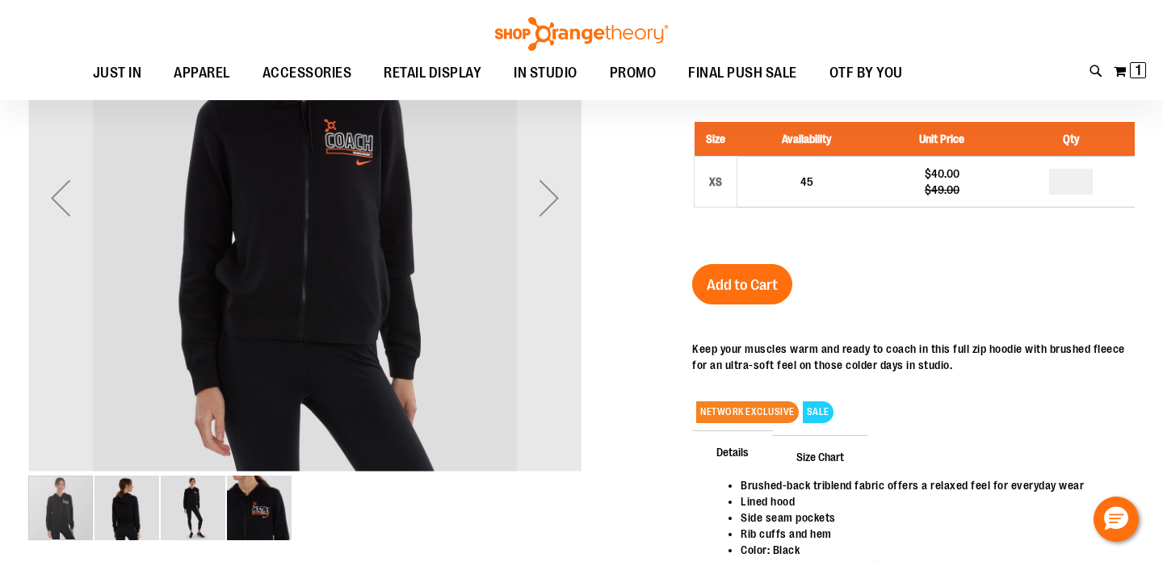
click at [130, 514] on img "image 2 of 4" at bounding box center [126, 508] width 65 height 65
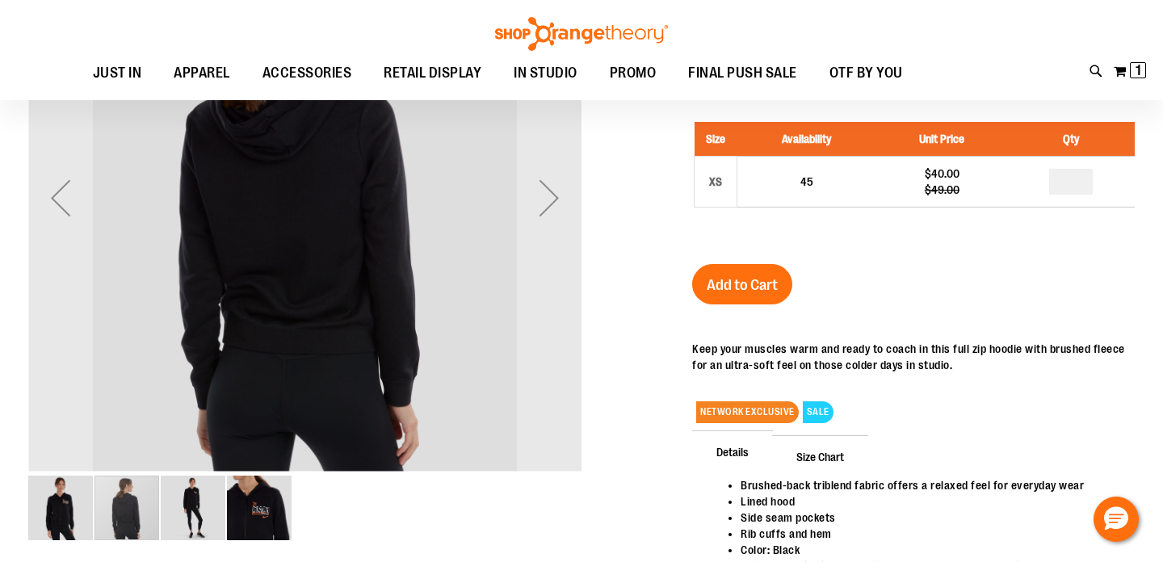
click at [150, 518] on div "carousel" at bounding box center [126, 508] width 65 height 65
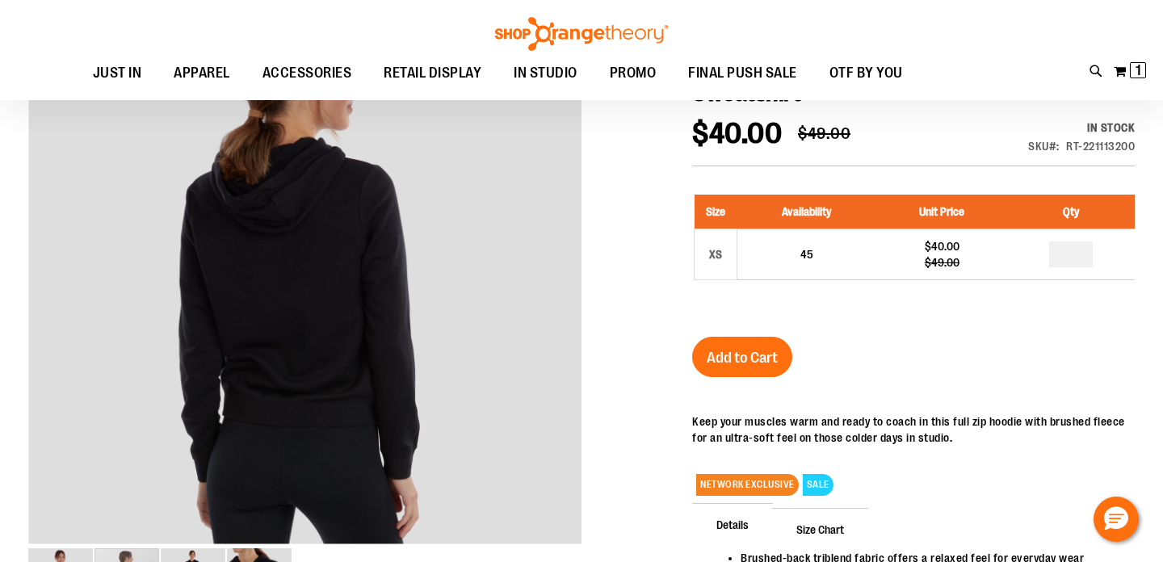
scroll to position [34, 0]
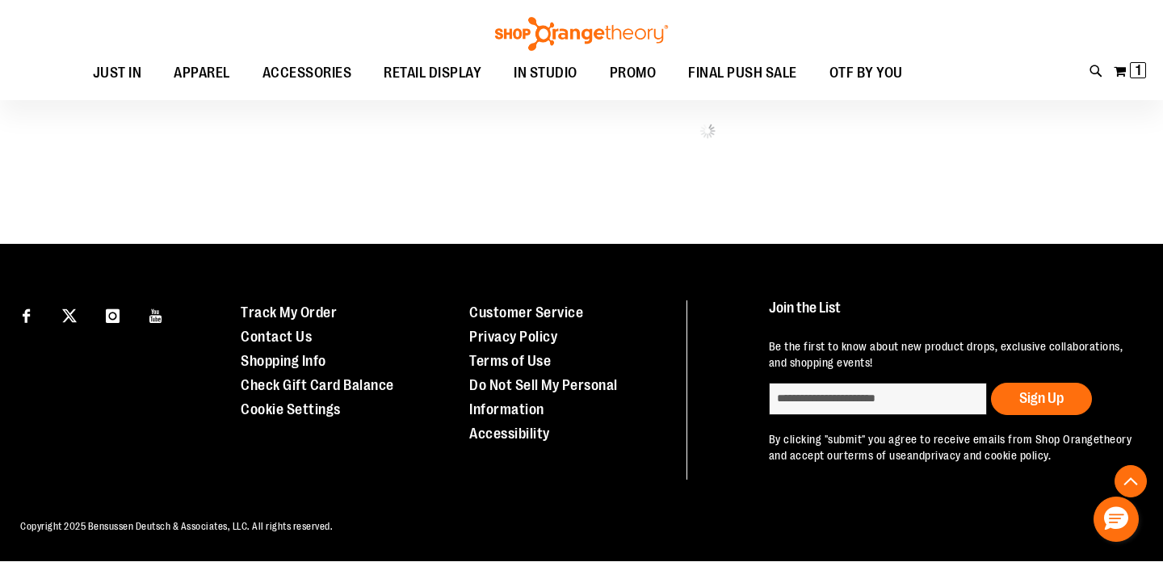
scroll to position [905, 0]
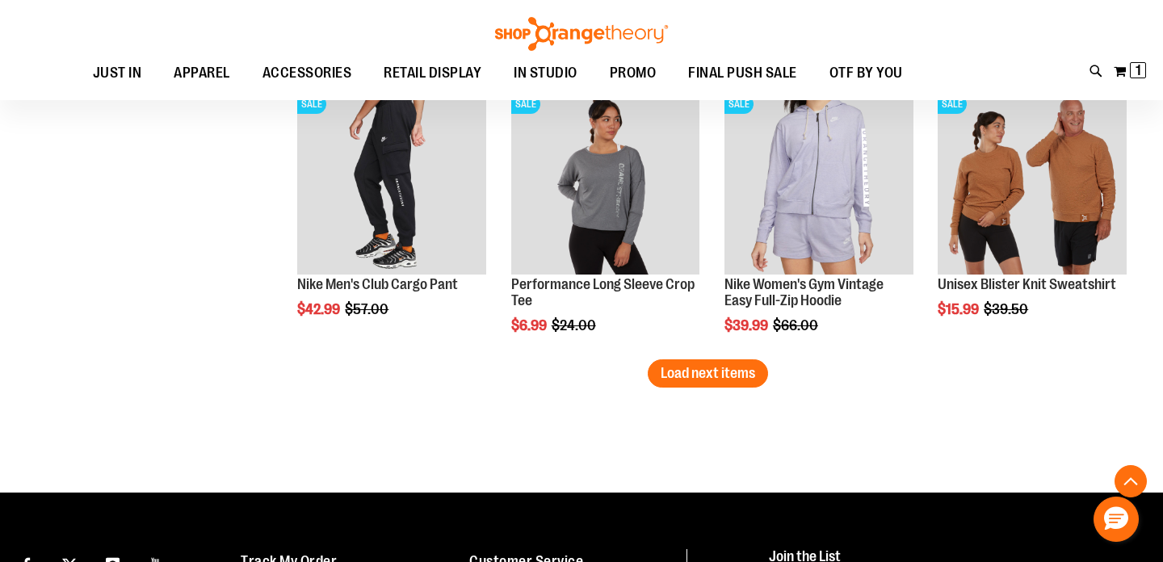
scroll to position [2371, 0]
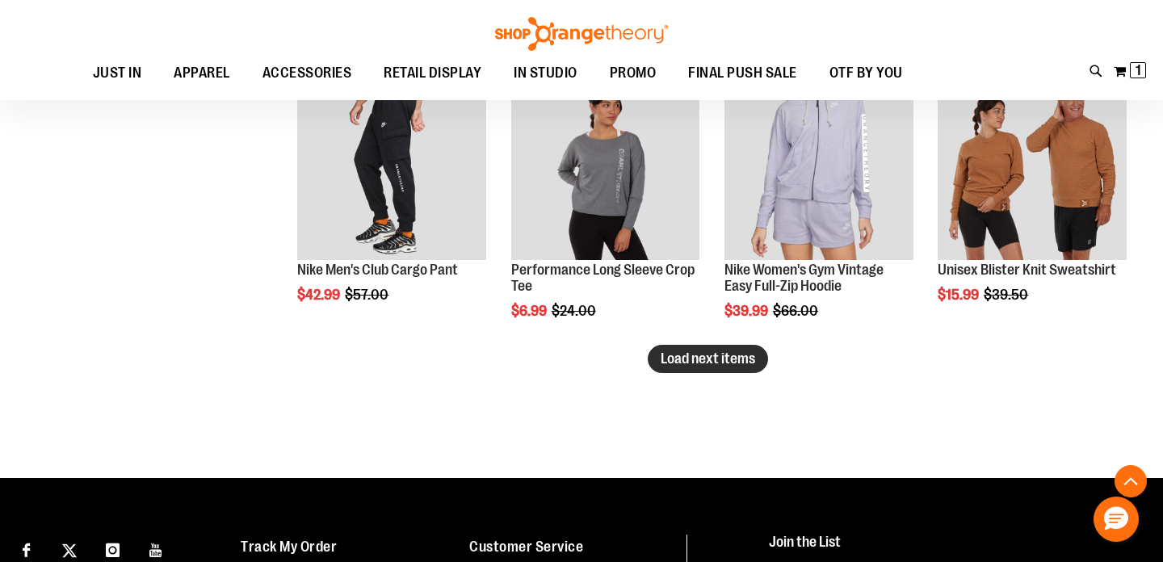
click at [699, 358] on span "Load next items" at bounding box center [708, 359] width 94 height 16
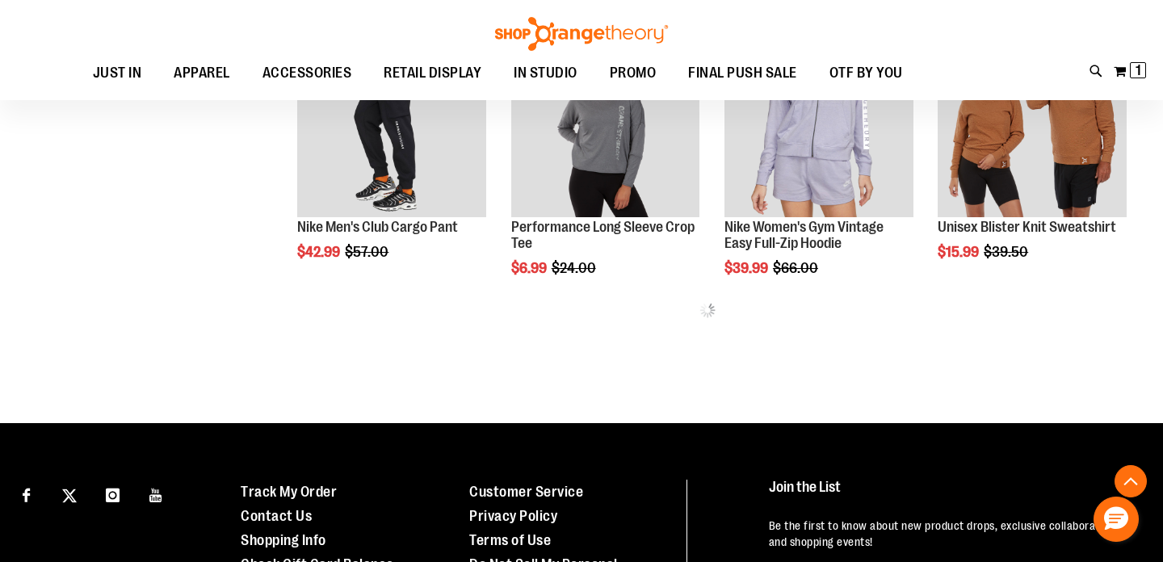
scroll to position [2417, 0]
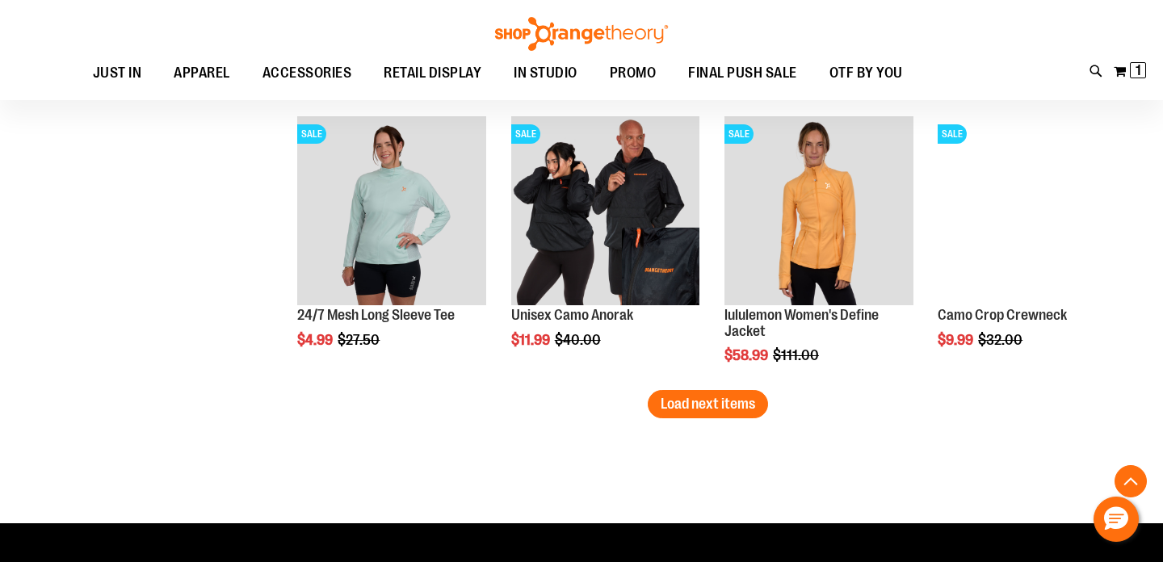
scroll to position [3172, 0]
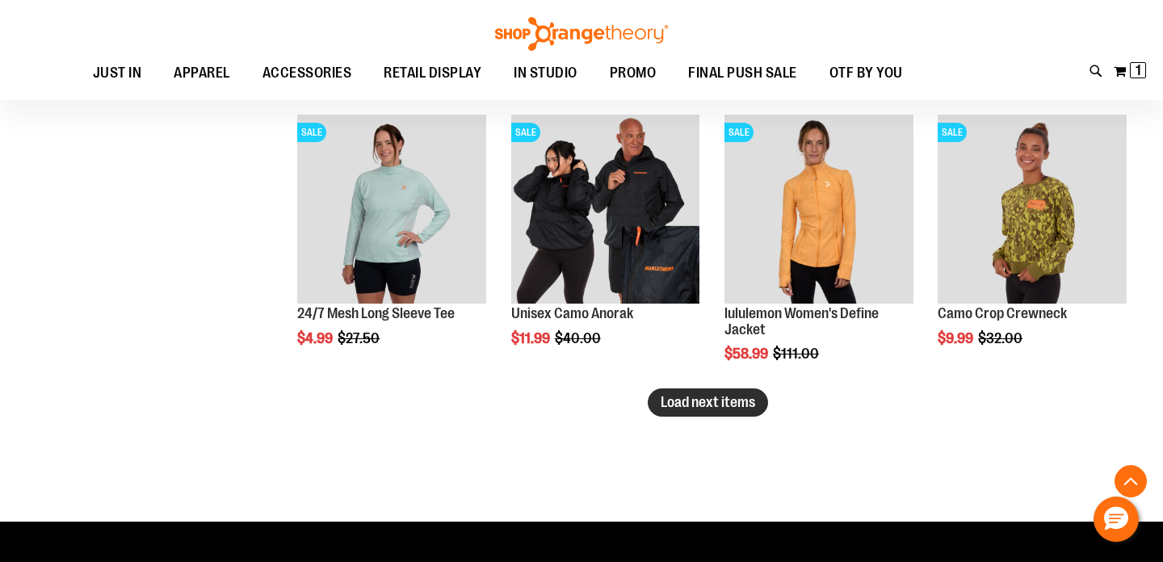
click at [696, 401] on span "Load next items" at bounding box center [708, 402] width 94 height 16
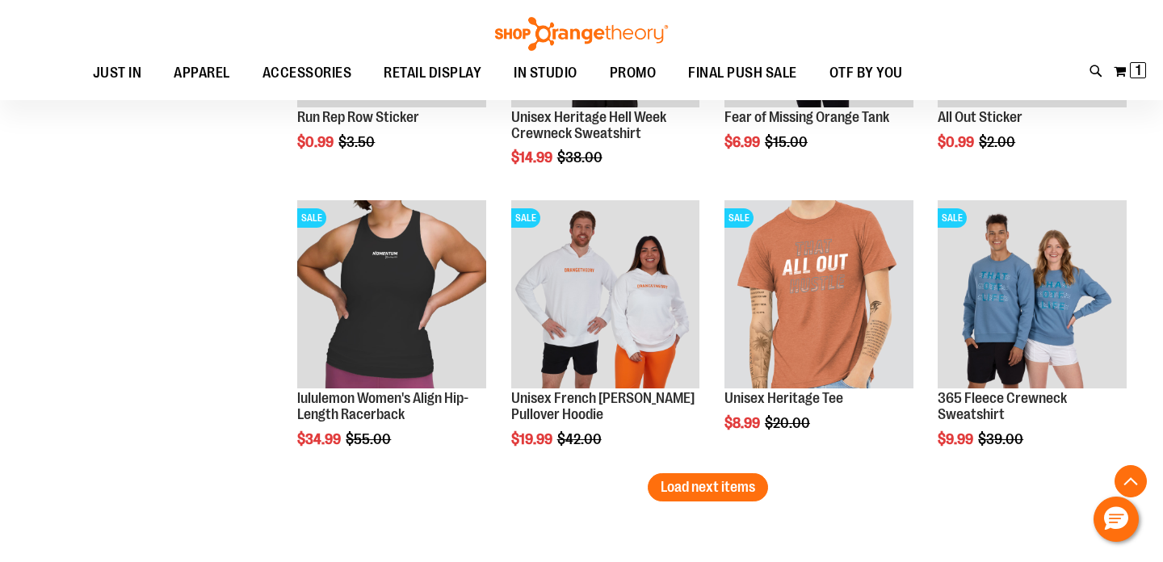
scroll to position [3939, 0]
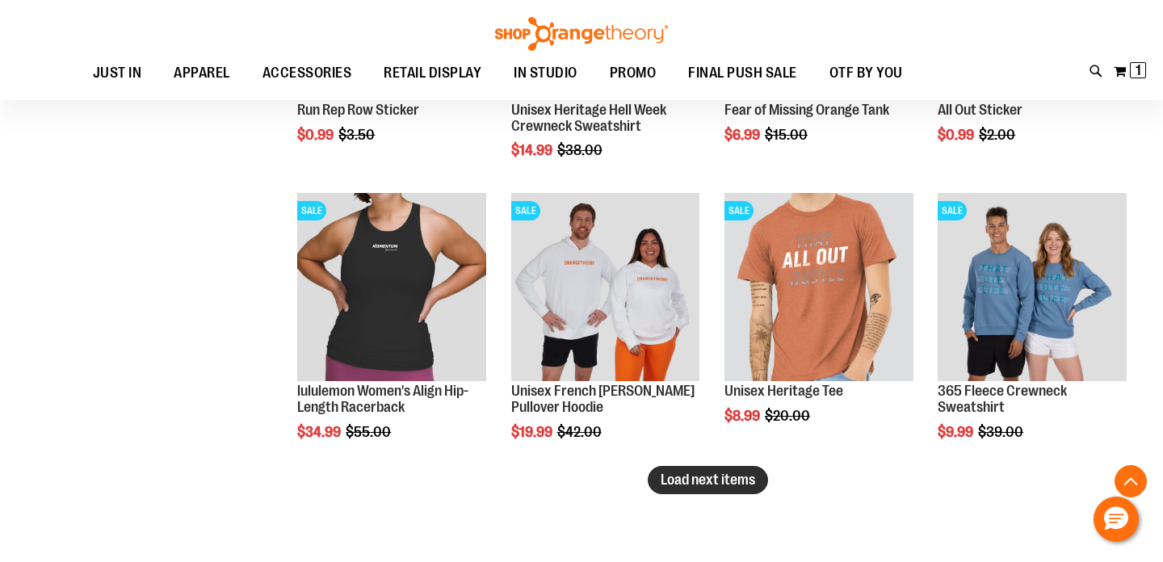
click at [733, 487] on span "Load next items" at bounding box center [708, 480] width 94 height 16
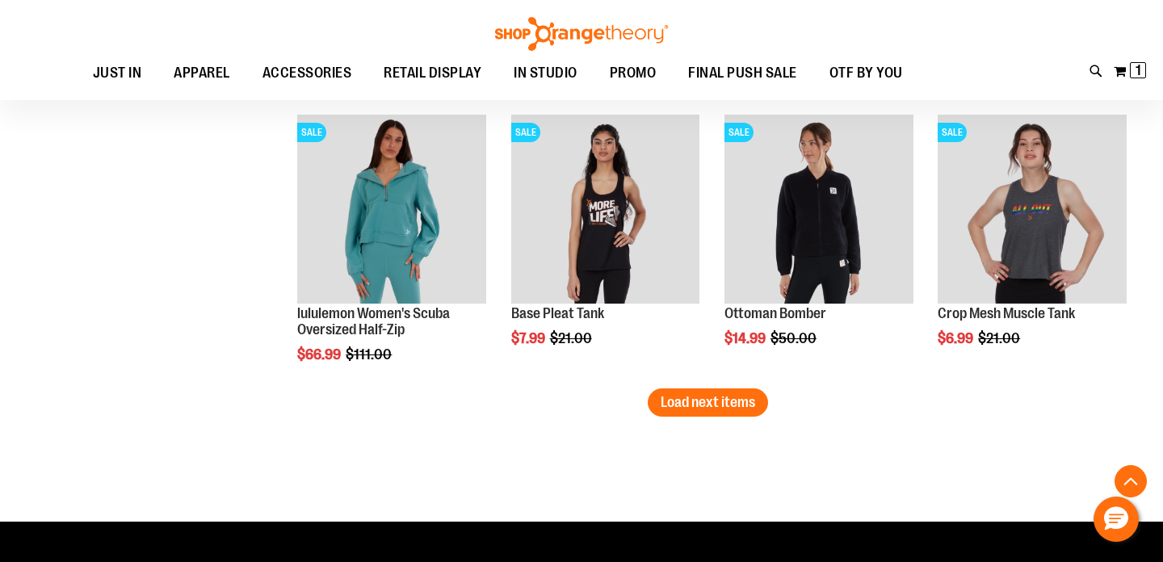
scroll to position [4863, 0]
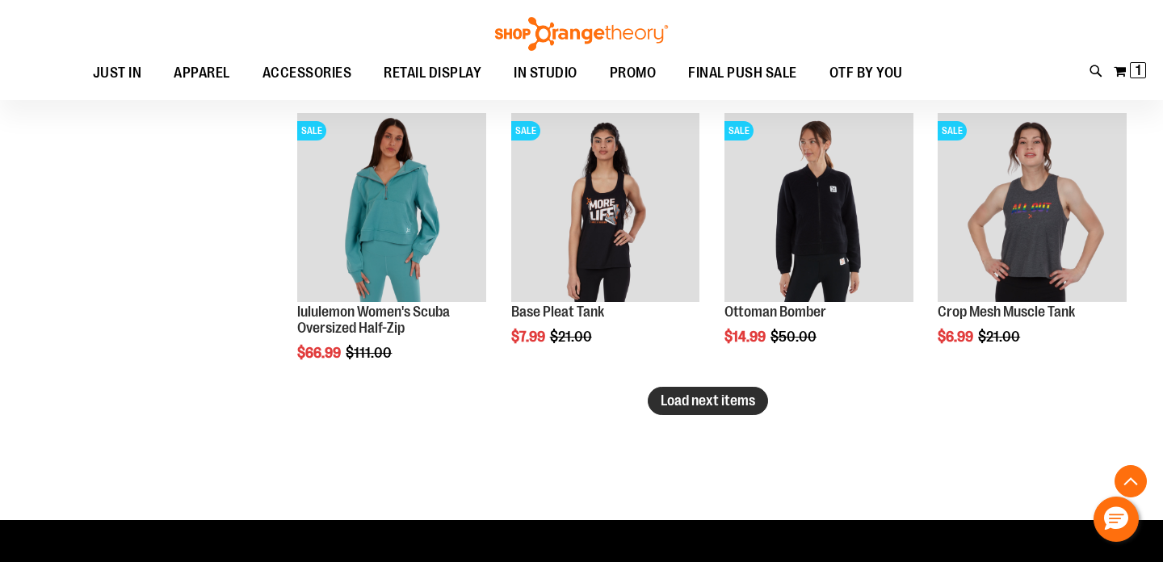
click at [713, 388] on button "Load next items" at bounding box center [708, 401] width 120 height 28
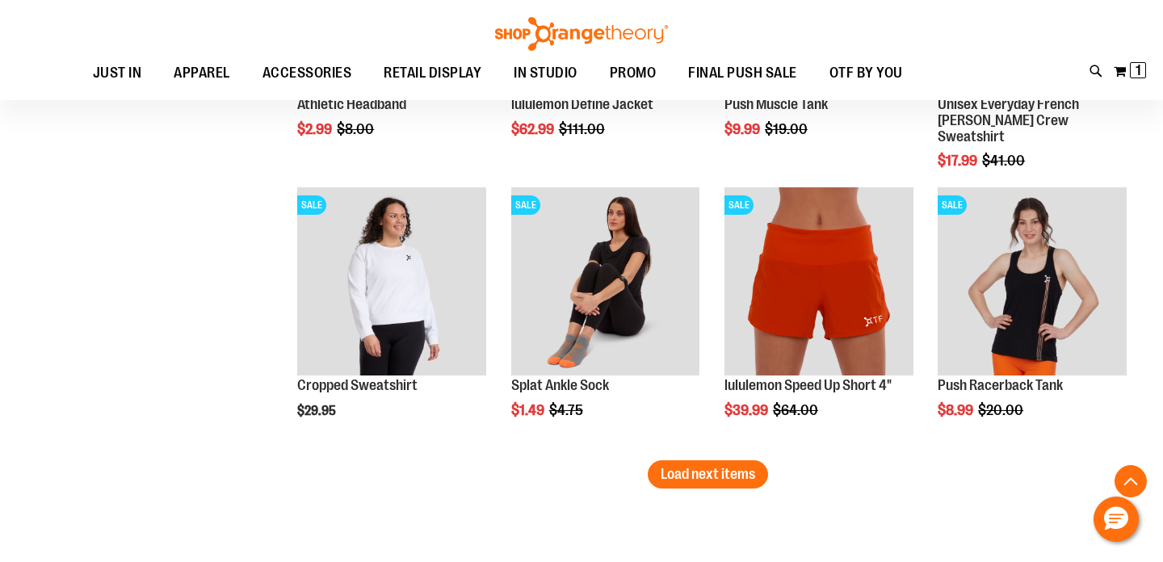
scroll to position [5634, 0]
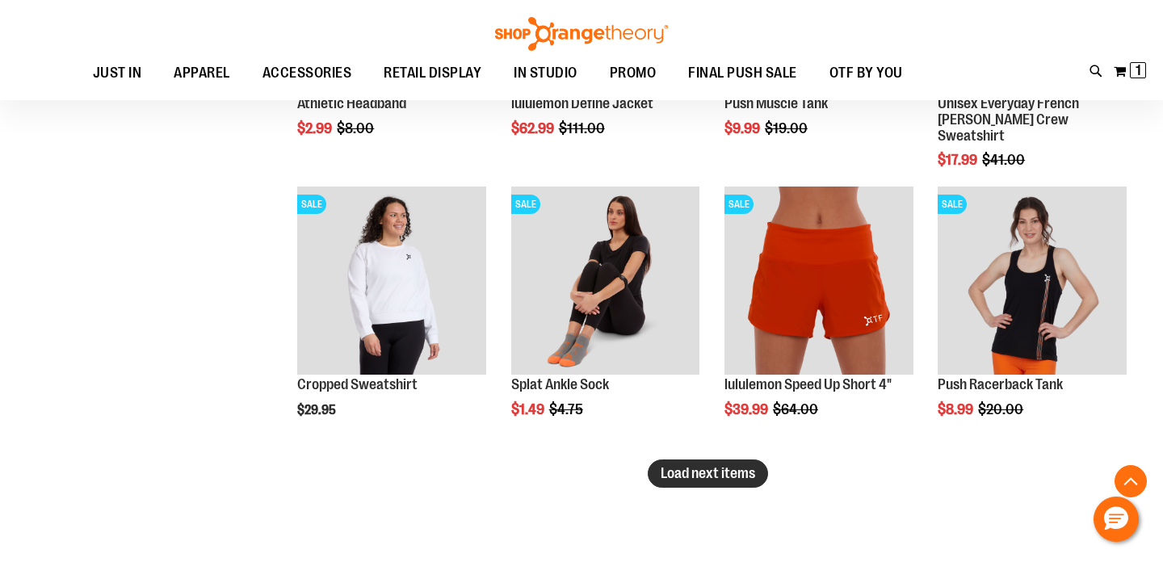
click at [727, 468] on span "Load next items" at bounding box center [708, 473] width 94 height 16
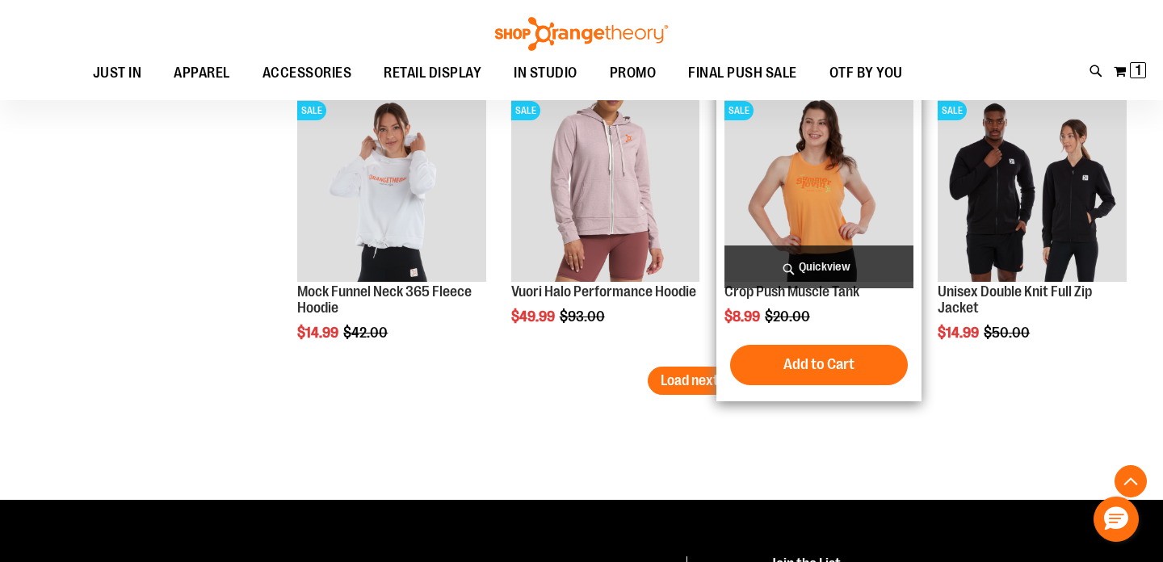
scroll to position [6572, 0]
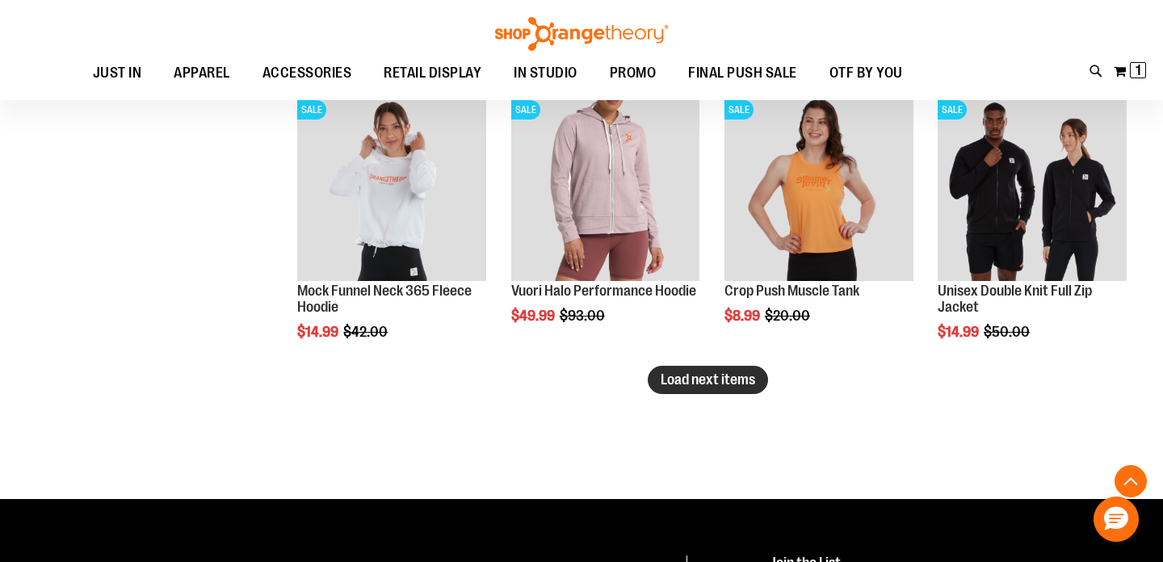
click at [716, 388] on button "Load next items" at bounding box center [708, 380] width 120 height 28
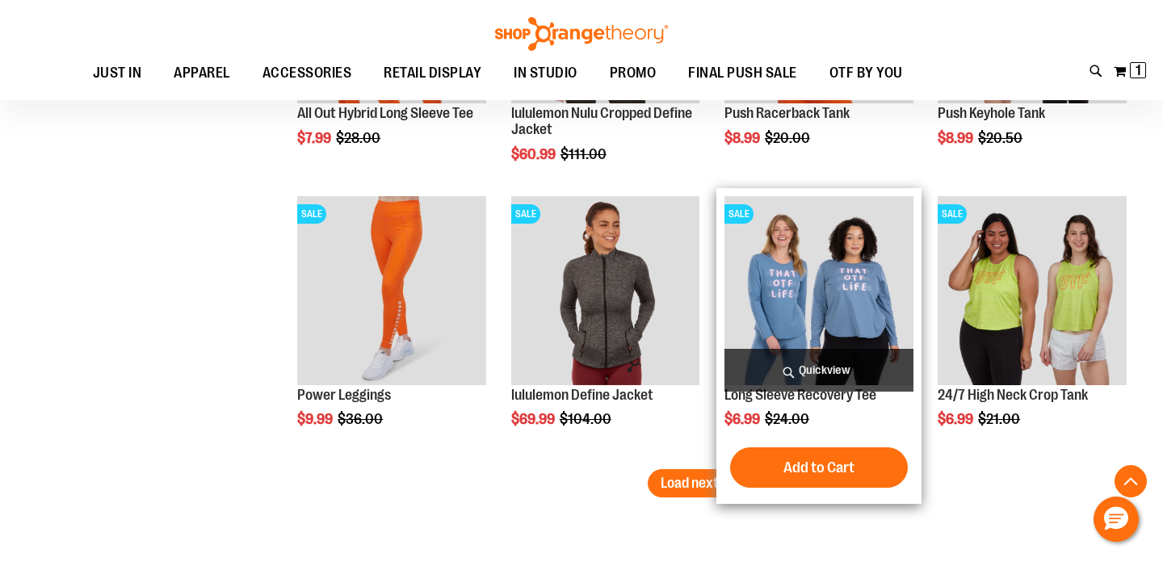
scroll to position [7440, 0]
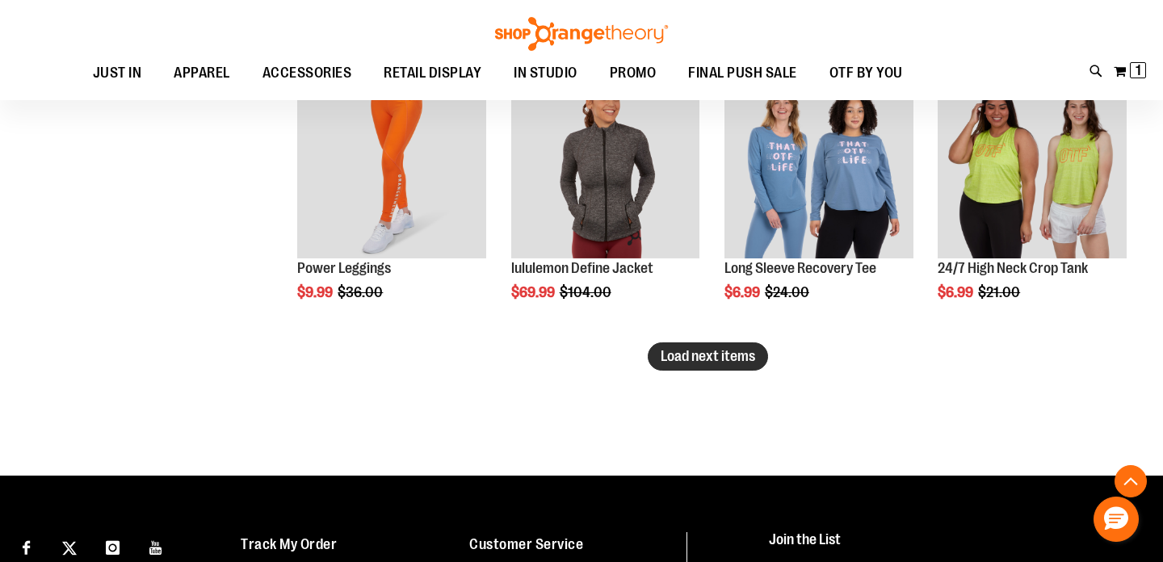
click at [720, 354] on span "Load next items" at bounding box center [708, 356] width 94 height 16
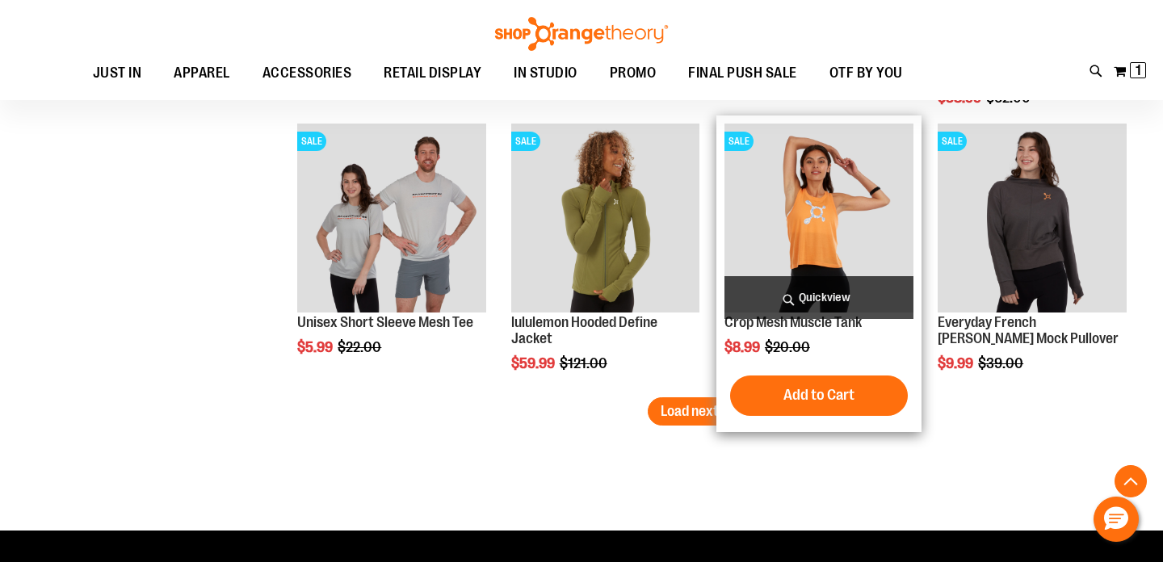
scroll to position [8231, 0]
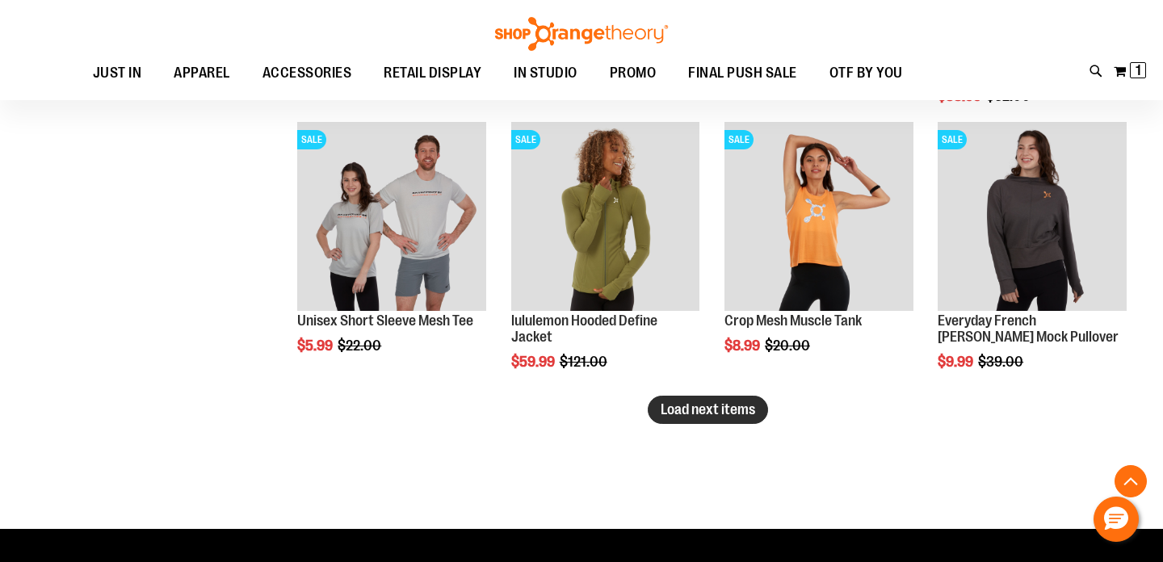
click at [739, 411] on span "Load next items" at bounding box center [708, 409] width 94 height 16
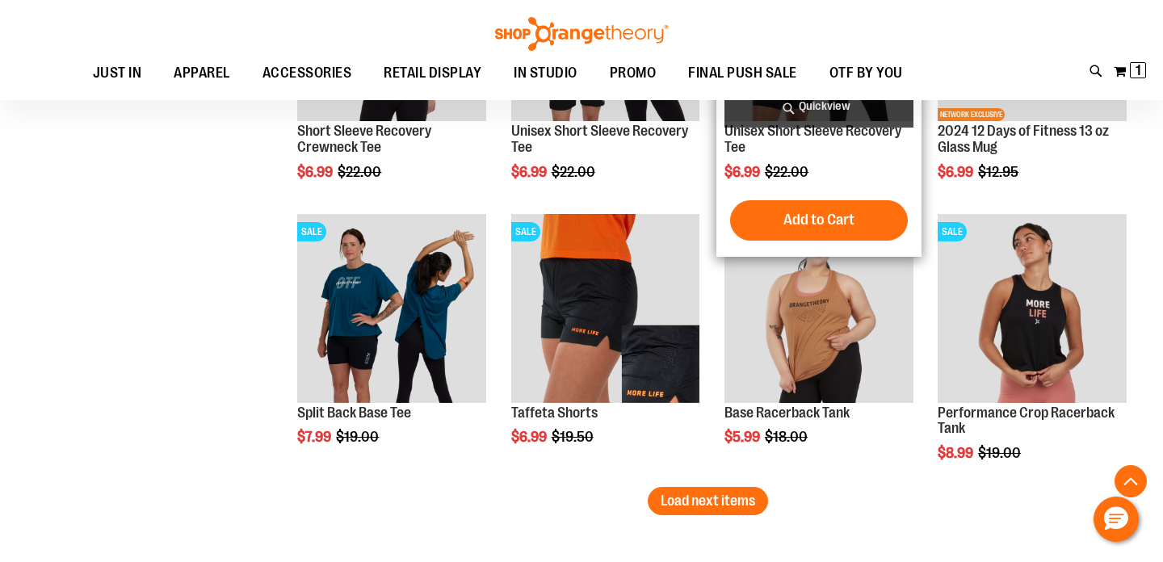
scroll to position [8985, 0]
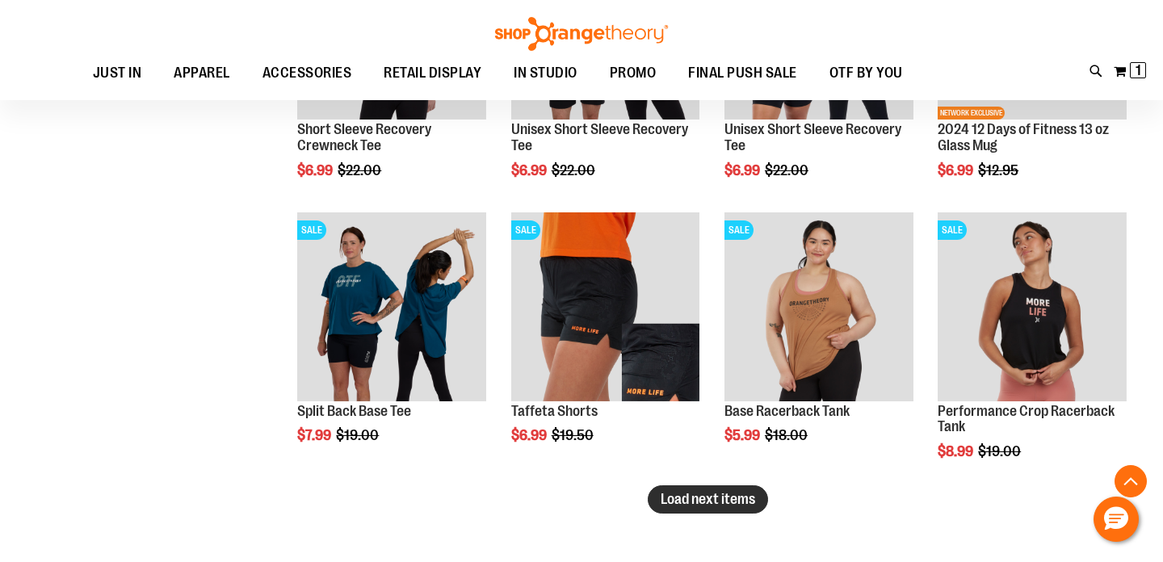
click at [731, 504] on span "Load next items" at bounding box center [708, 499] width 94 height 16
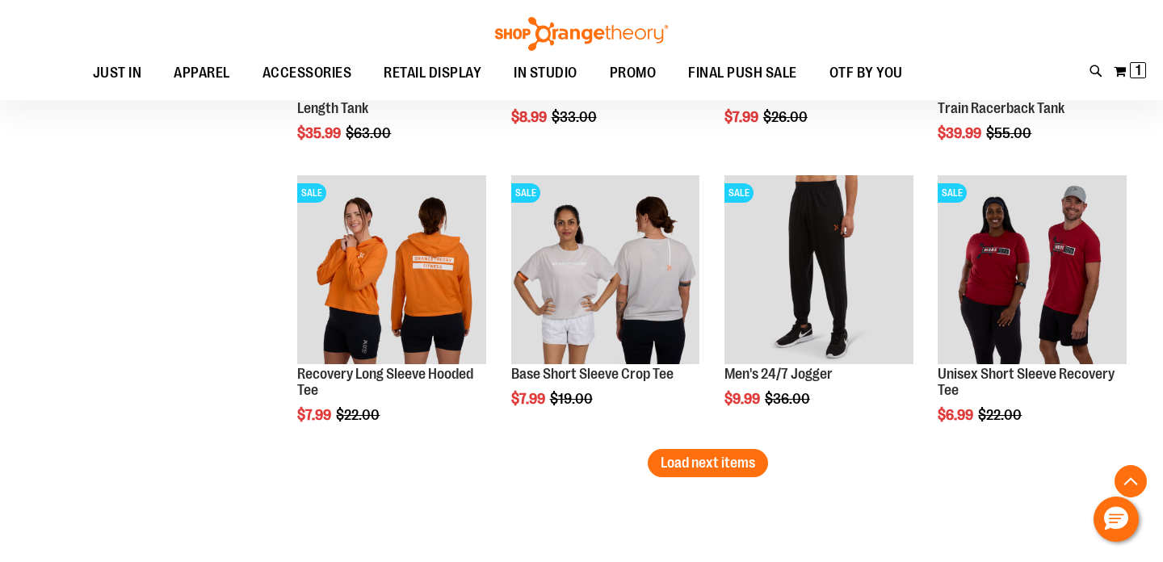
scroll to position [9868, 0]
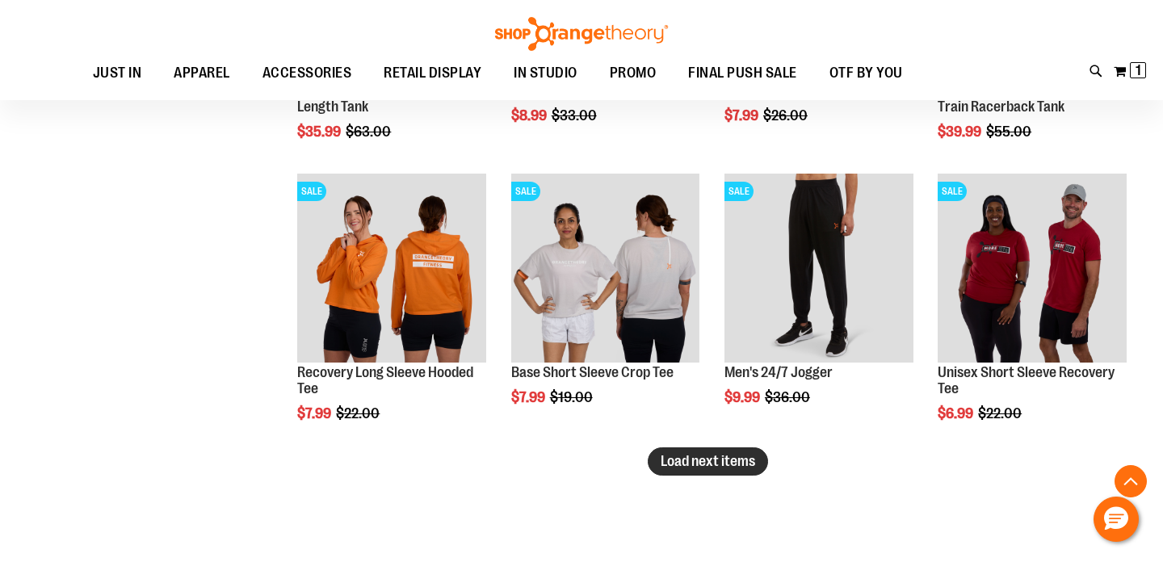
click at [716, 468] on span "Load next items" at bounding box center [708, 461] width 94 height 16
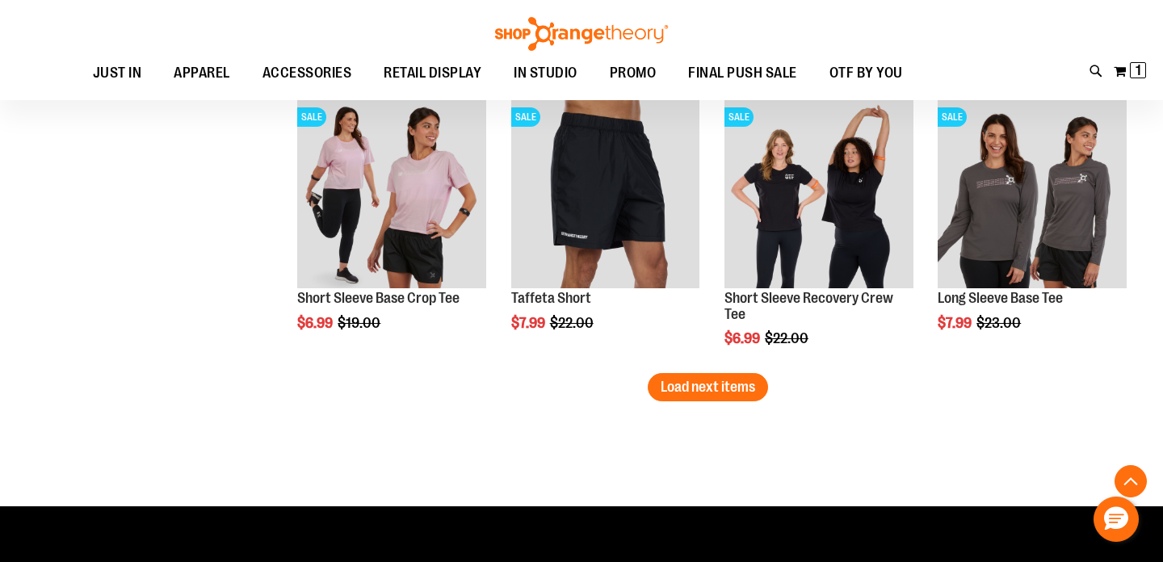
scroll to position [10797, 0]
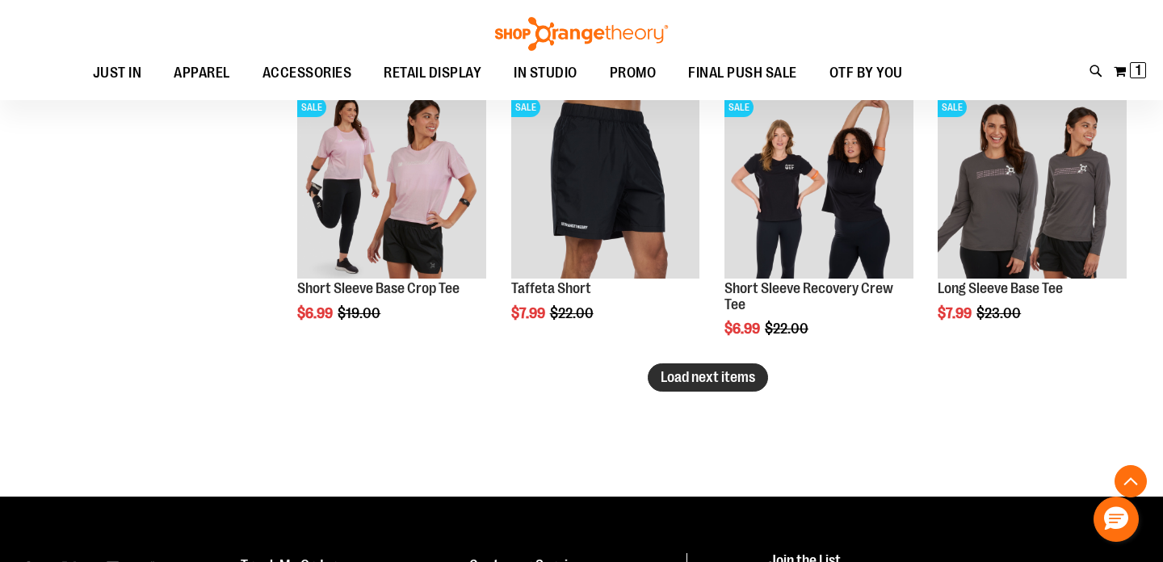
click at [705, 376] on span "Load next items" at bounding box center [708, 377] width 94 height 16
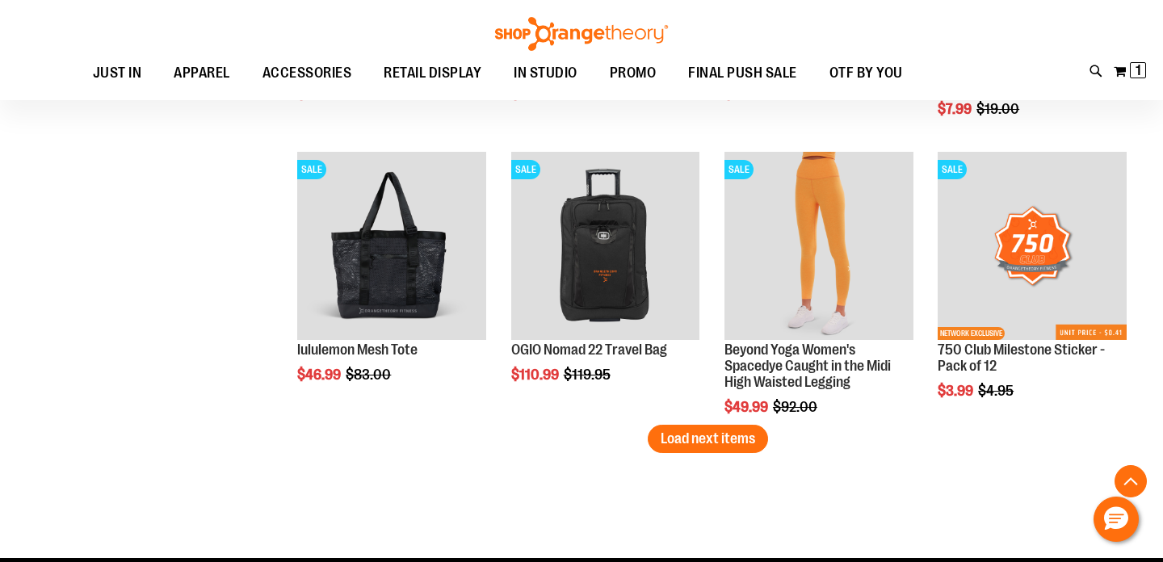
scroll to position [11581, 0]
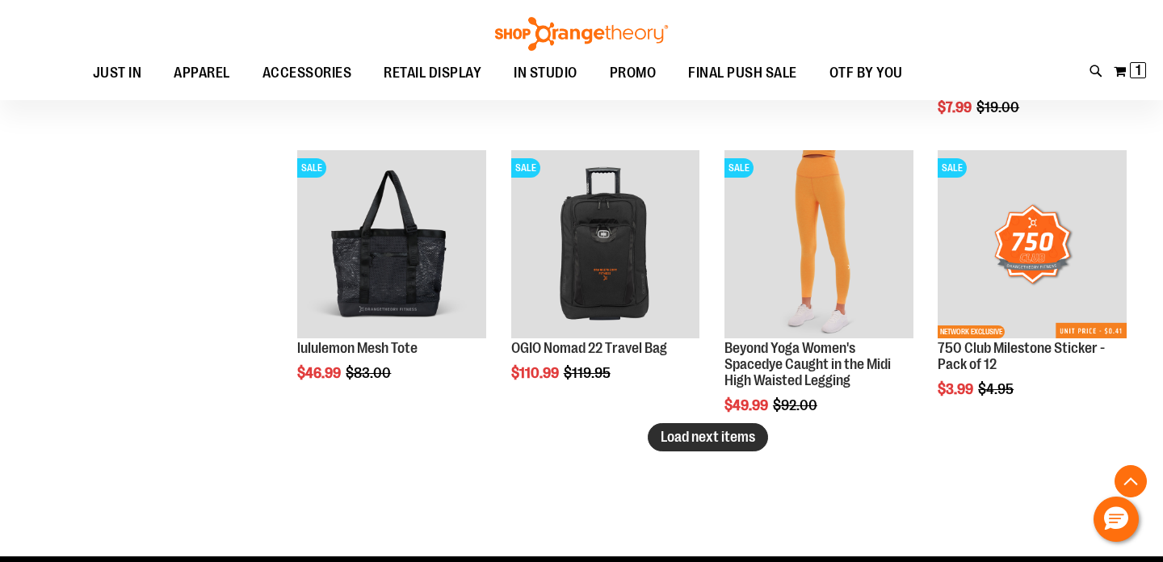
click at [704, 436] on span "Load next items" at bounding box center [708, 437] width 94 height 16
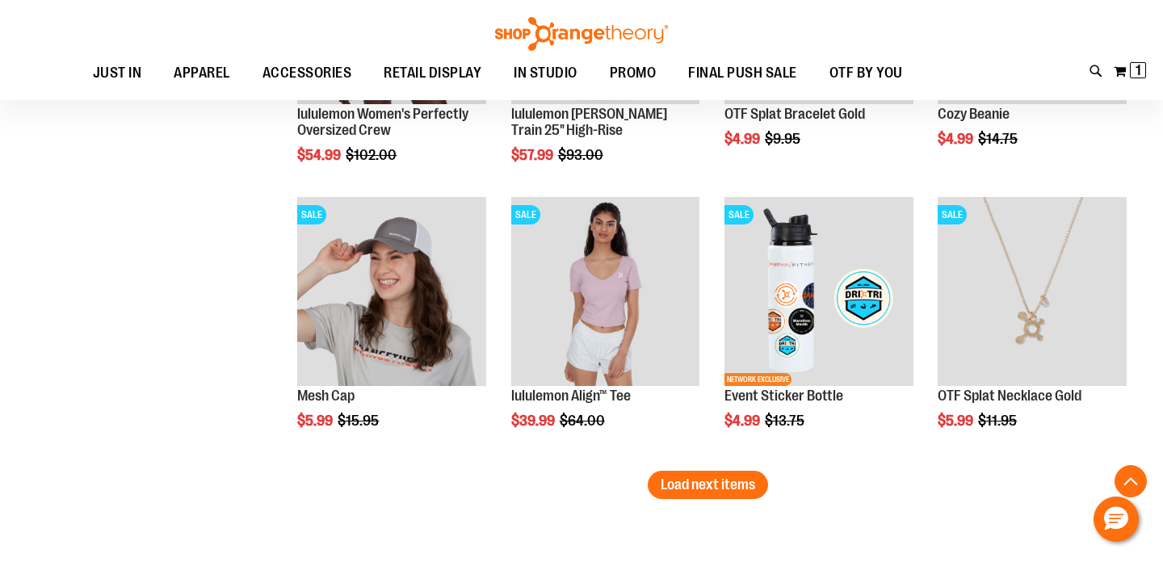
scroll to position [12380, 0]
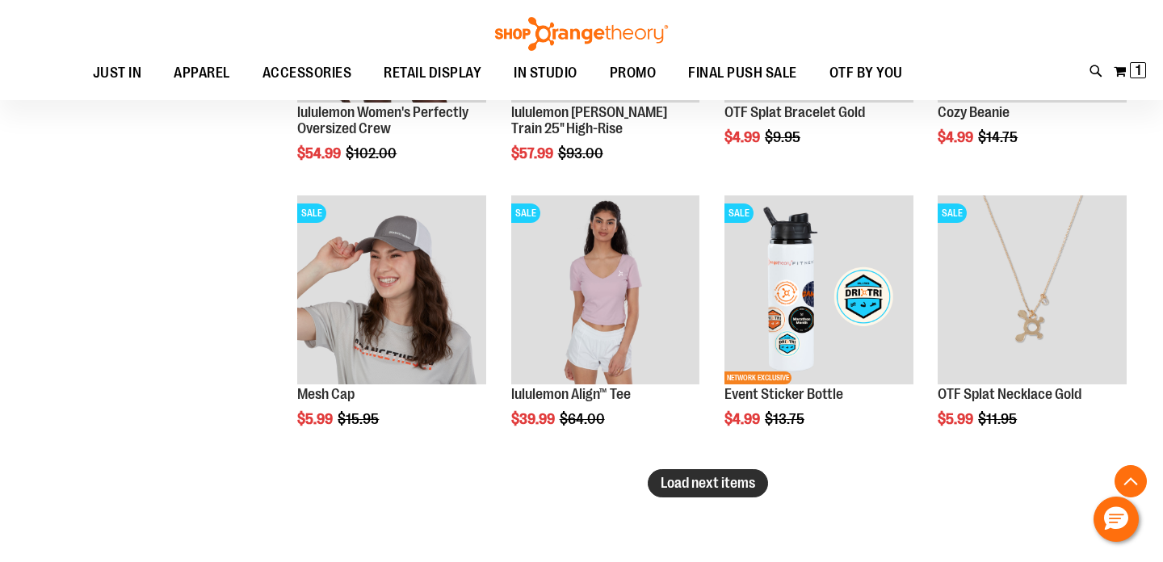
click at [749, 482] on span "Load next items" at bounding box center [708, 483] width 94 height 16
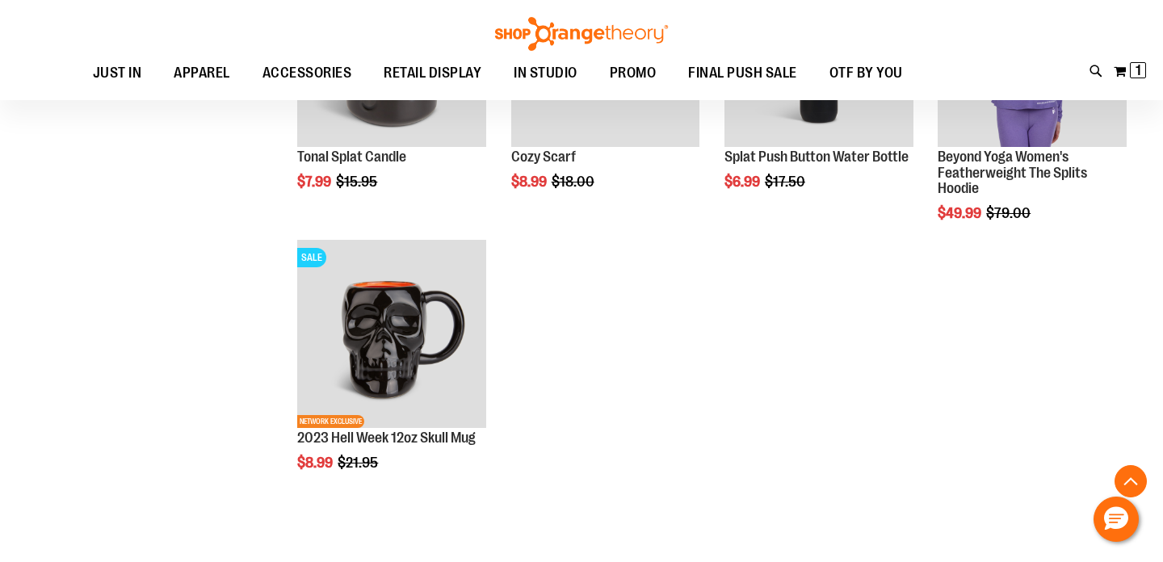
scroll to position [13348, 0]
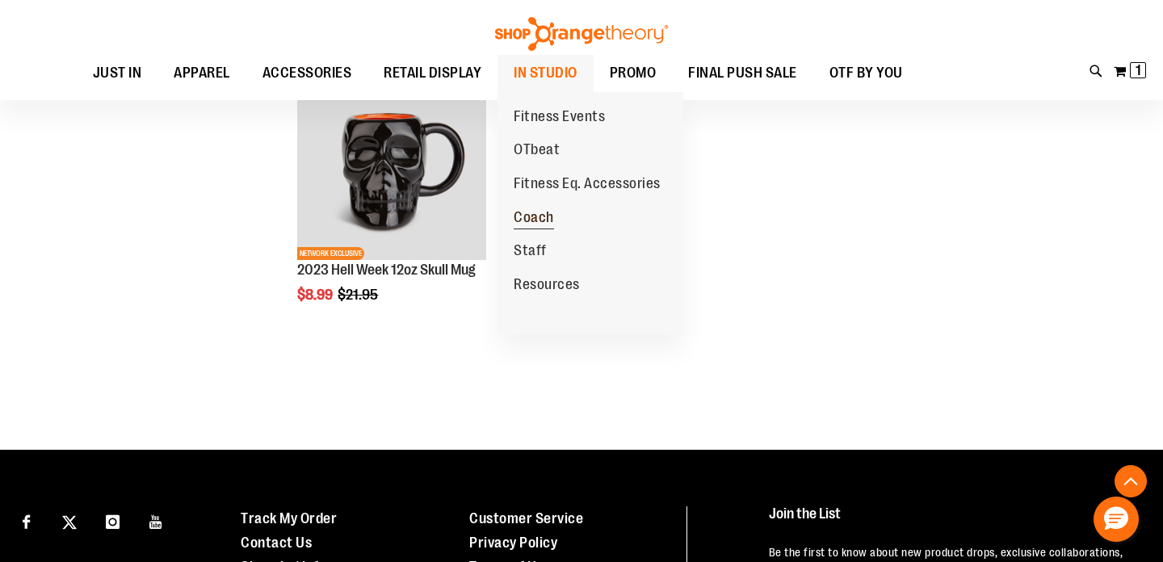
click at [547, 215] on span "Coach" at bounding box center [534, 219] width 40 height 20
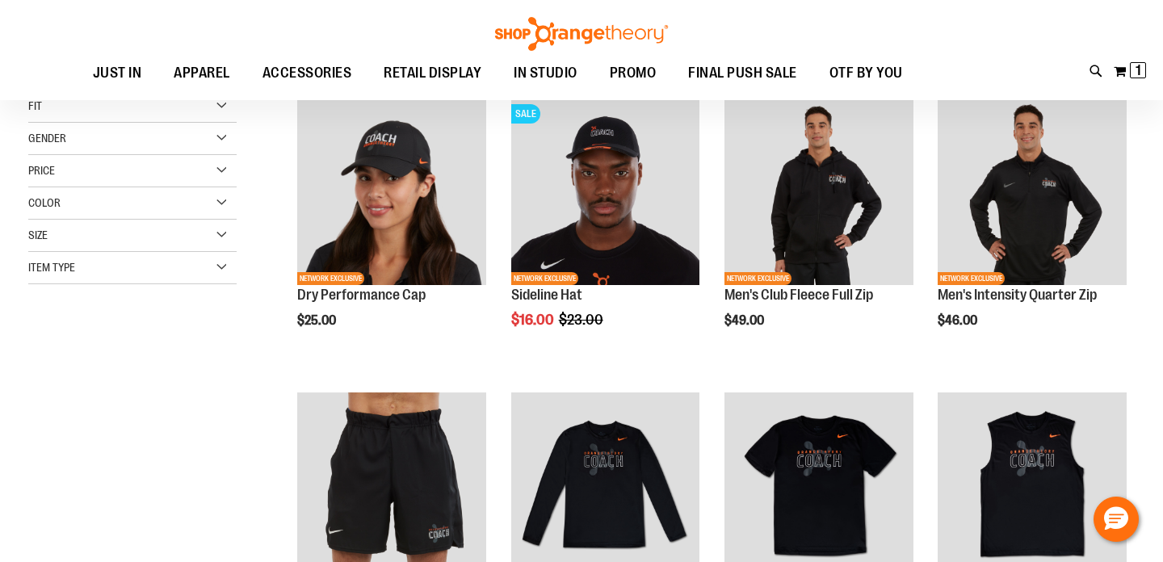
scroll to position [53, 0]
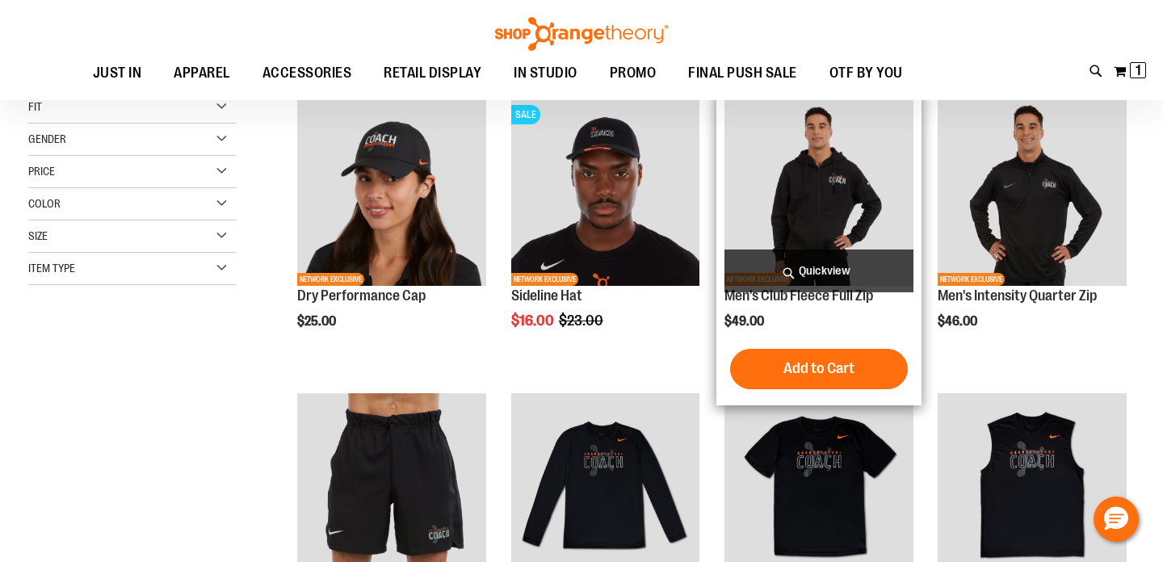
click at [809, 179] on img "product" at bounding box center [818, 191] width 189 height 189
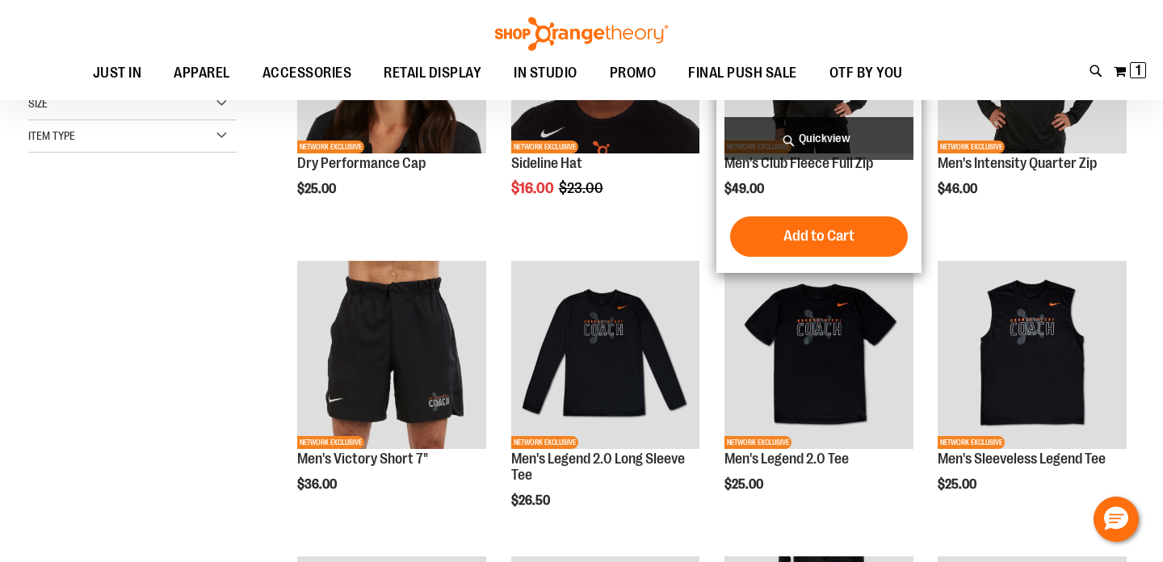
scroll to position [187, 0]
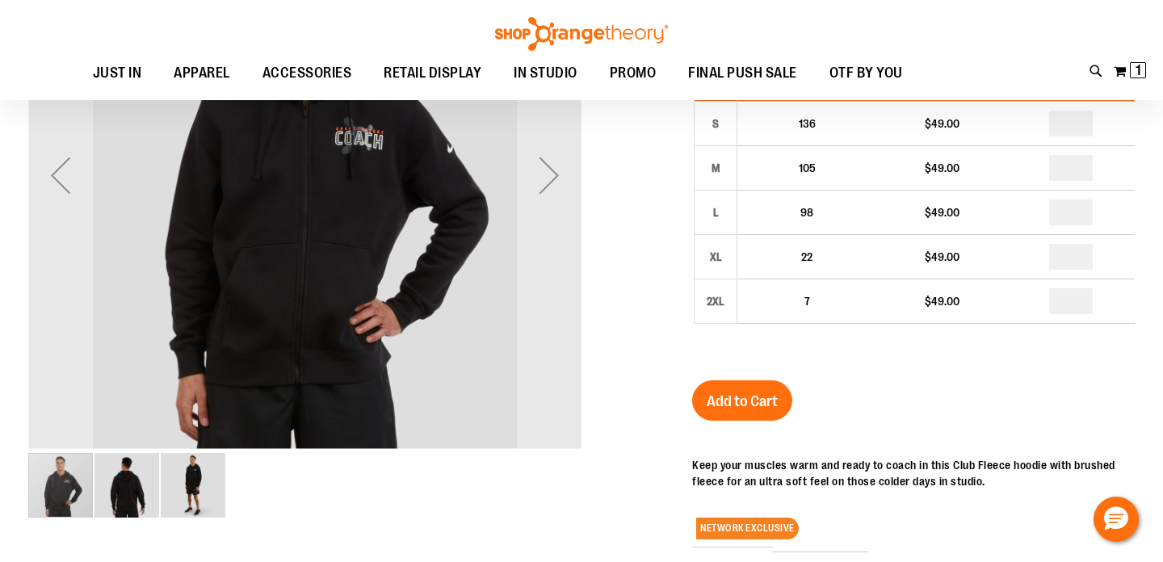
scroll to position [166, 0]
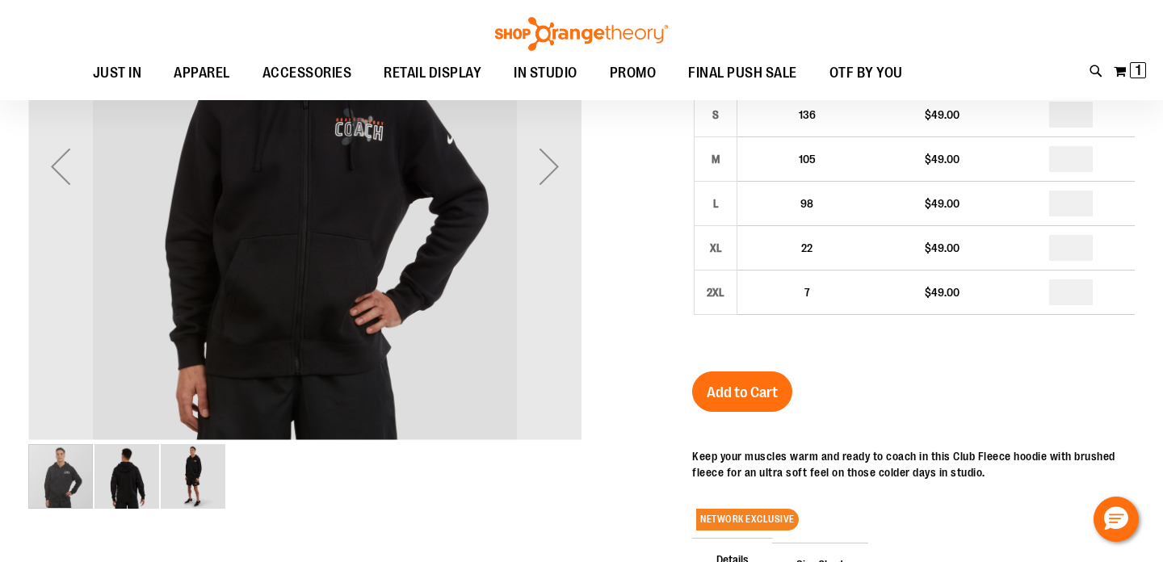
click at [112, 463] on img "image 2 of 3" at bounding box center [126, 476] width 65 height 65
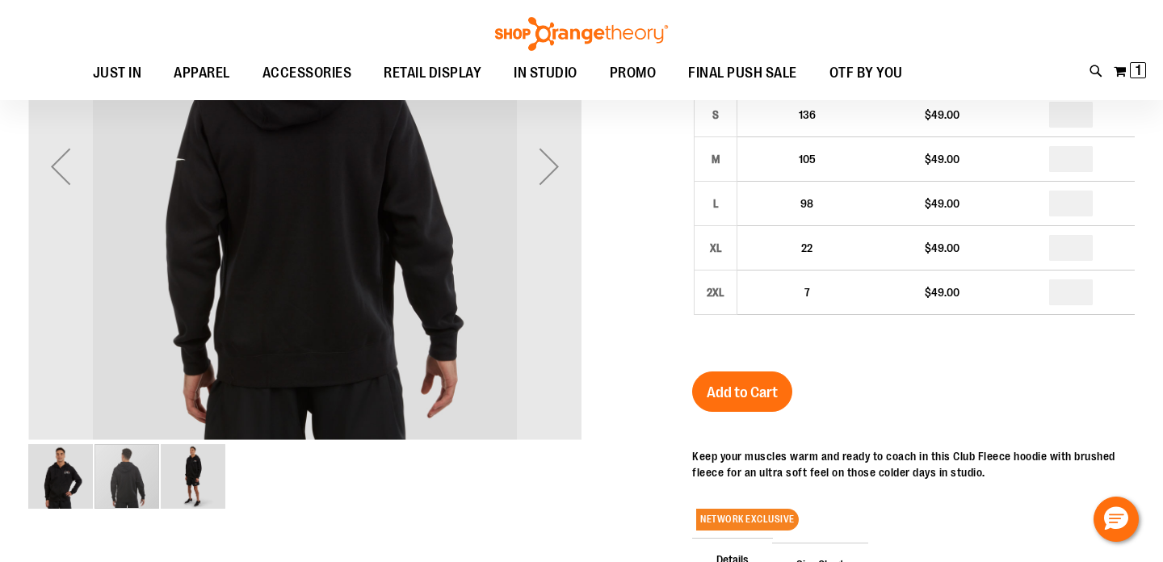
click at [180, 482] on img "image 3 of 3" at bounding box center [193, 476] width 65 height 65
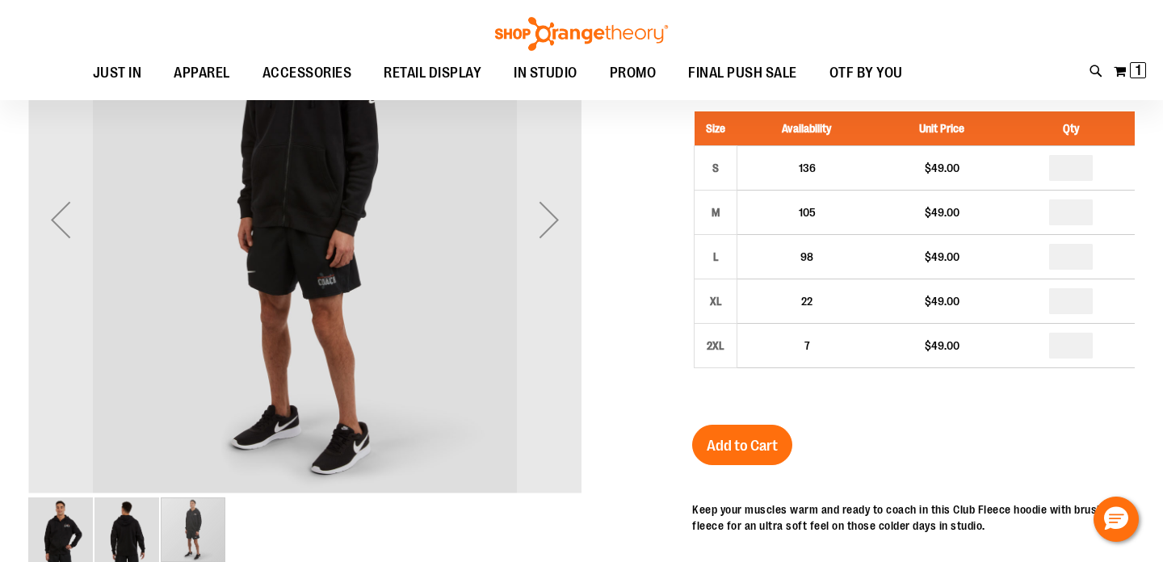
scroll to position [139, 0]
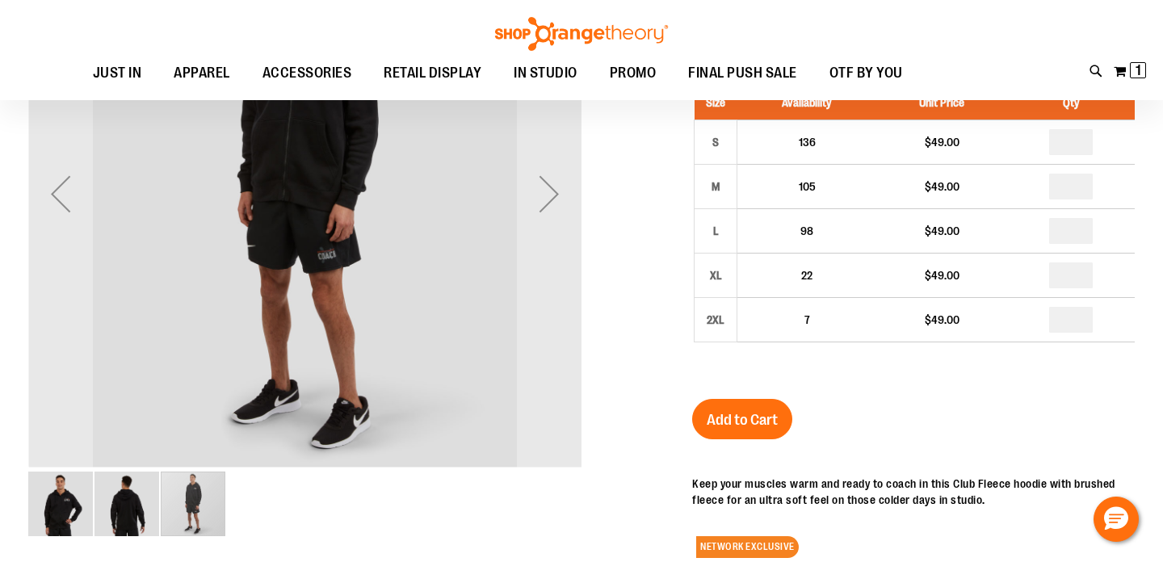
click at [53, 505] on img "image 1 of 3" at bounding box center [60, 504] width 65 height 65
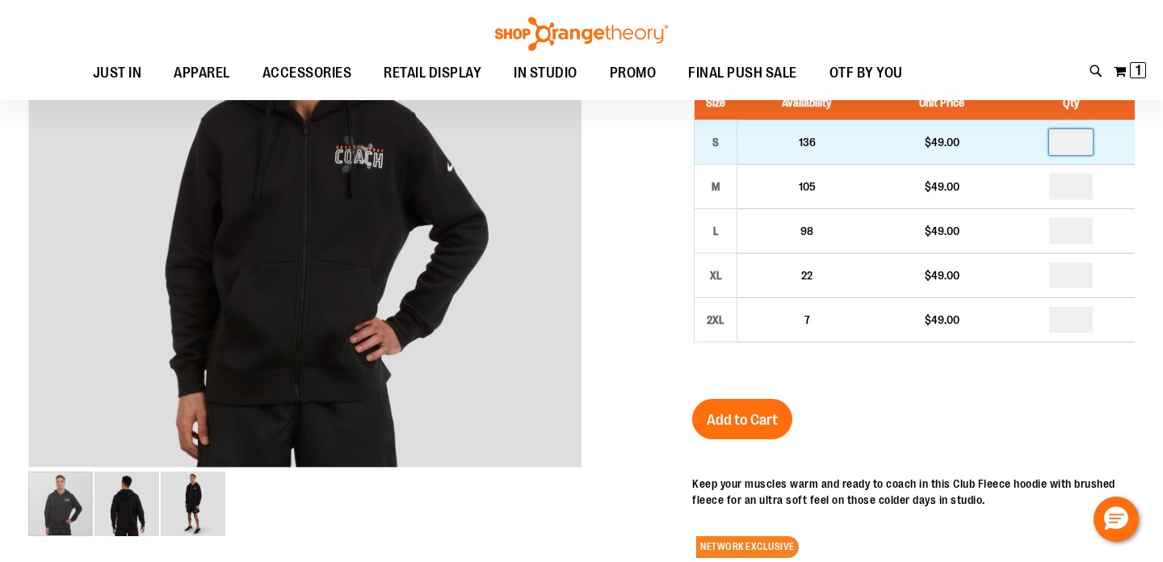
click at [1084, 138] on input "number" at bounding box center [1071, 142] width 44 height 26
type input "*"
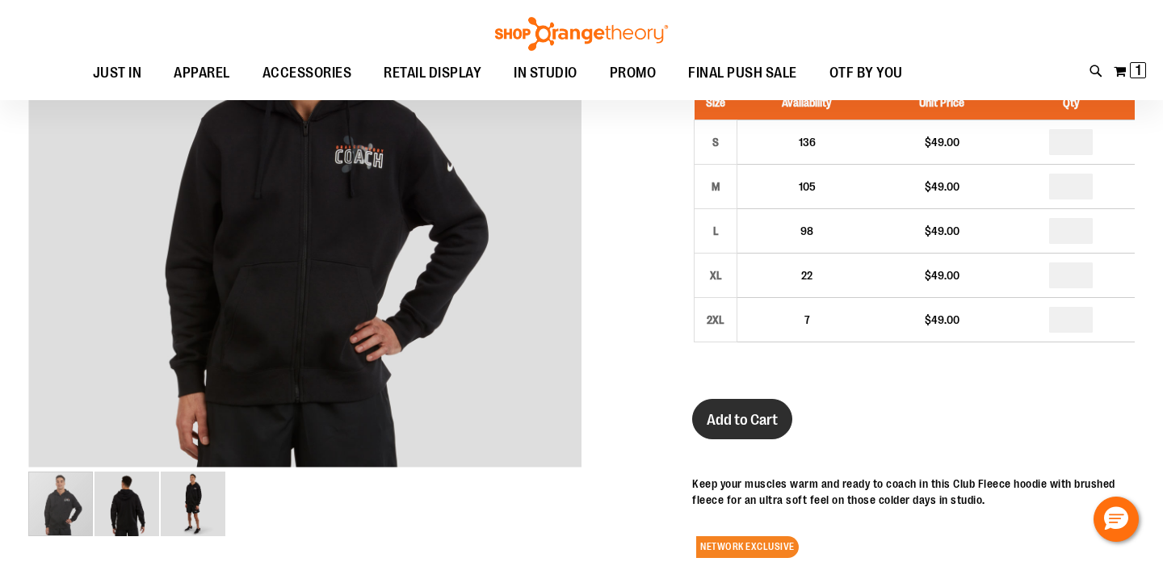
click at [770, 422] on span "Add to Cart" at bounding box center [742, 420] width 71 height 18
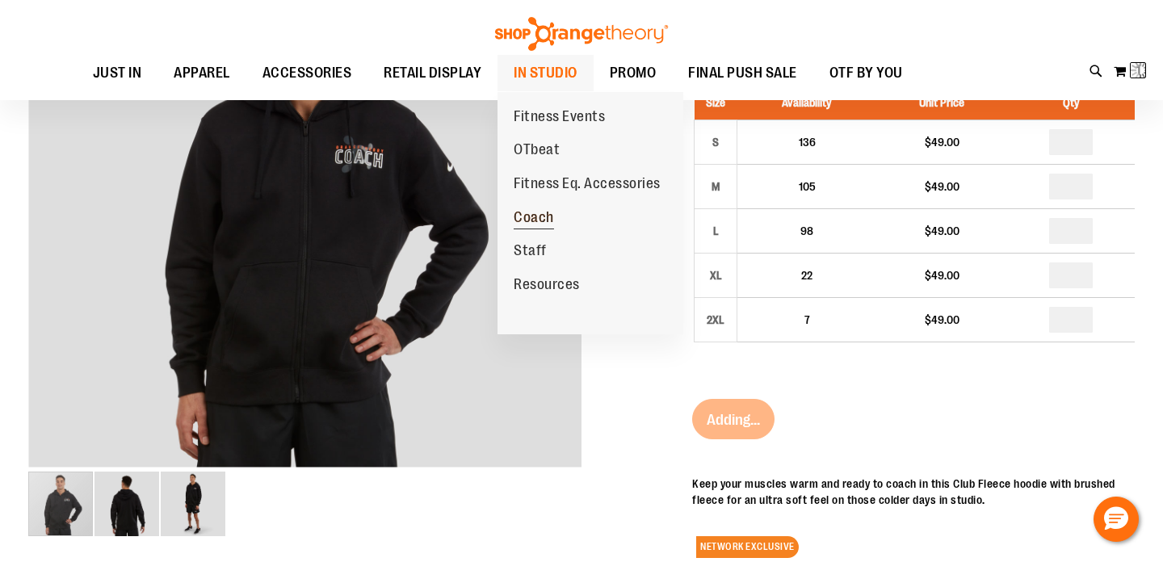
click at [549, 218] on span "Coach" at bounding box center [534, 219] width 40 height 20
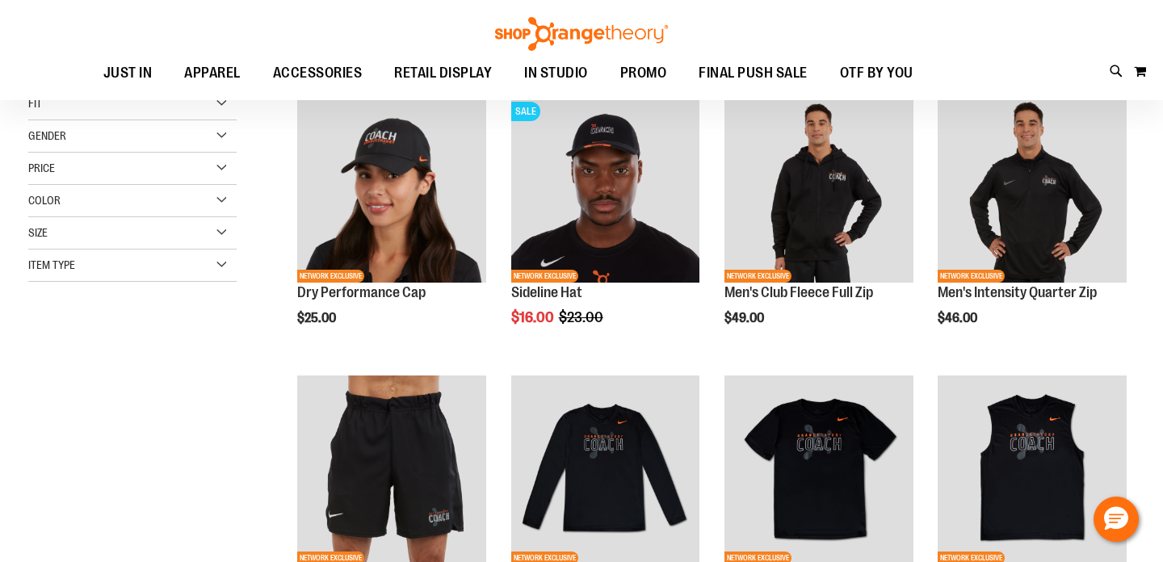
scroll to position [48, 0]
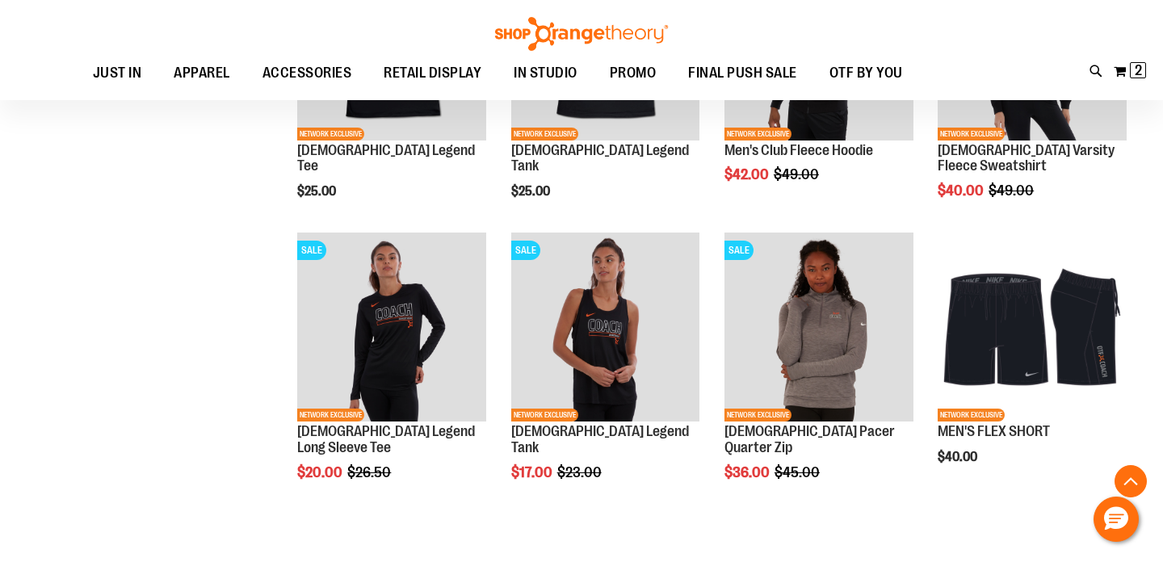
scroll to position [1040, 0]
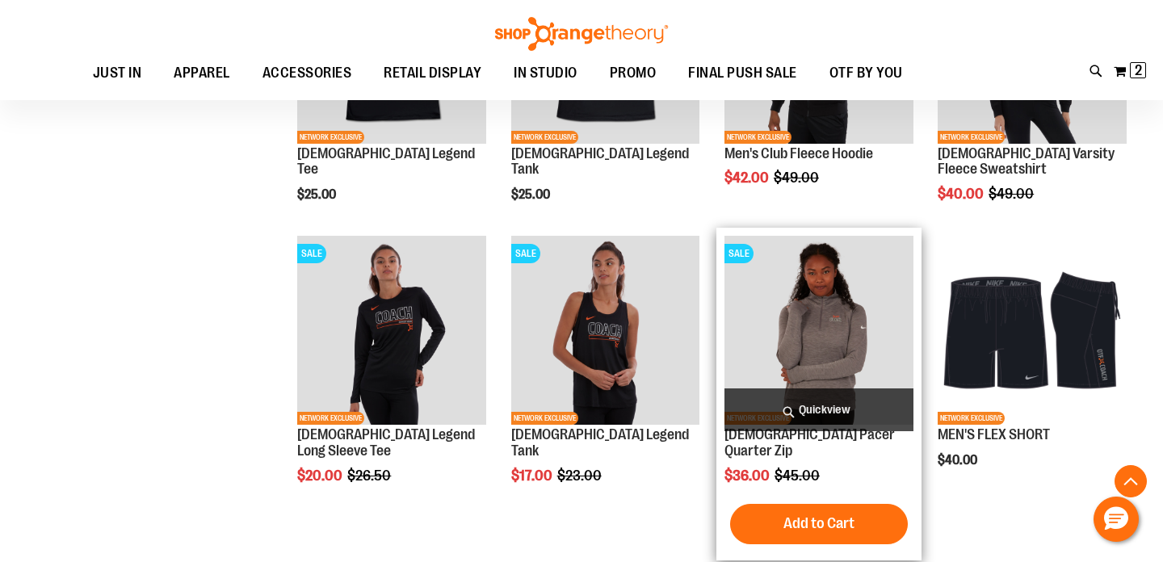
click at [818, 299] on img "product" at bounding box center [818, 330] width 189 height 189
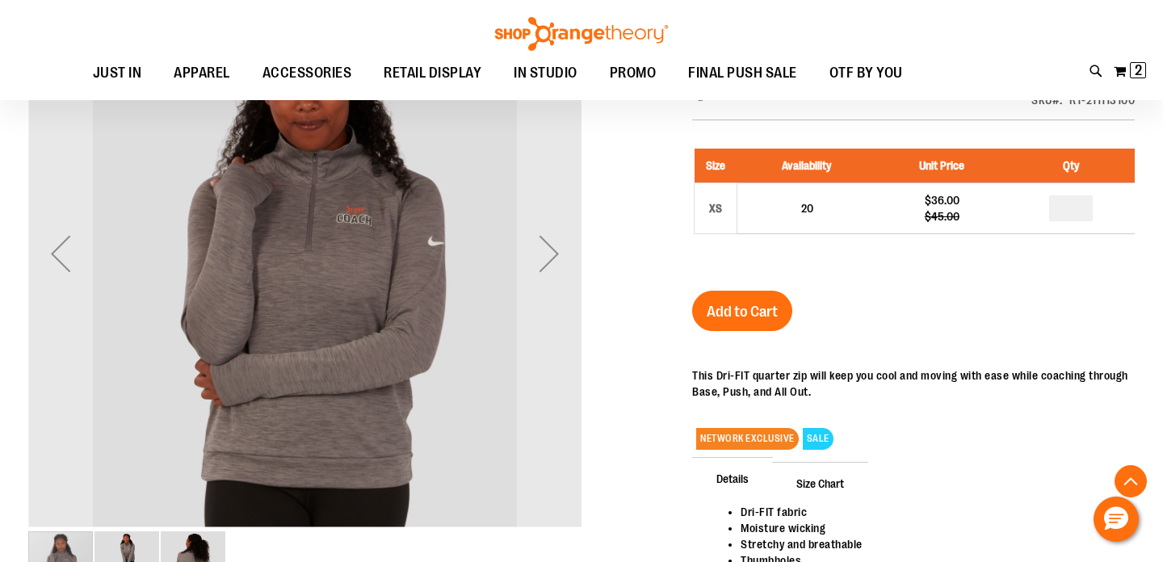
scroll to position [262, 0]
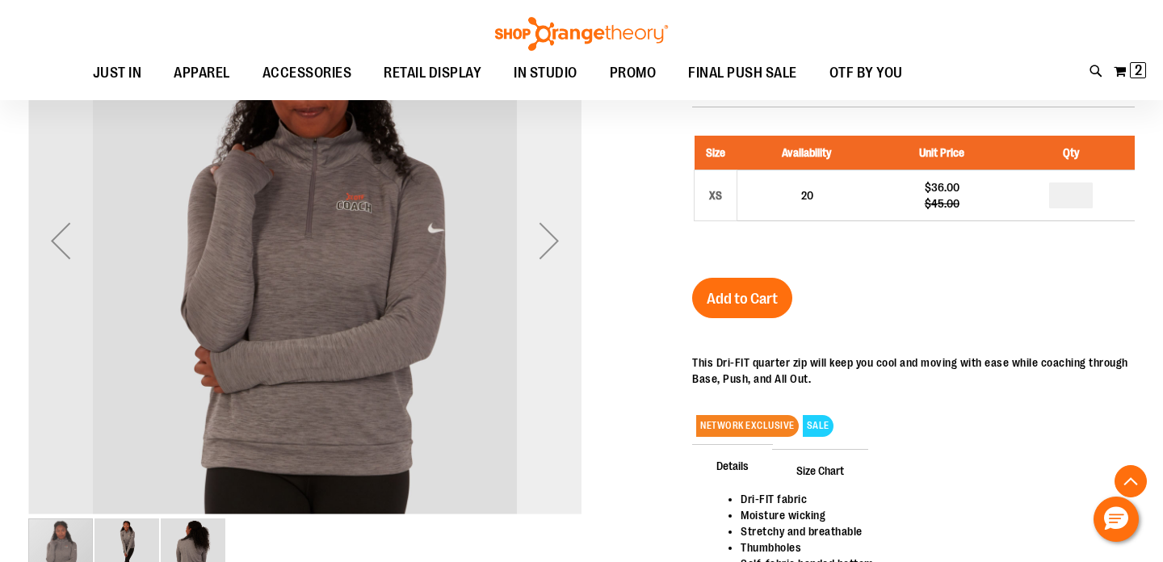
click at [551, 250] on div "Next" at bounding box center [549, 240] width 65 height 65
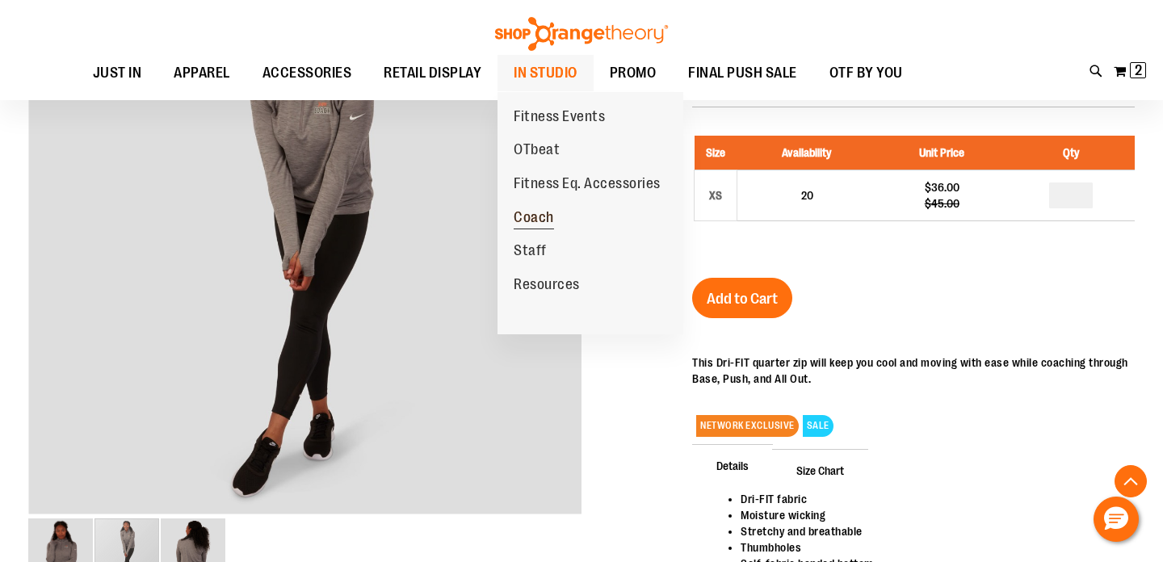
click at [531, 213] on span "Coach" at bounding box center [534, 219] width 40 height 20
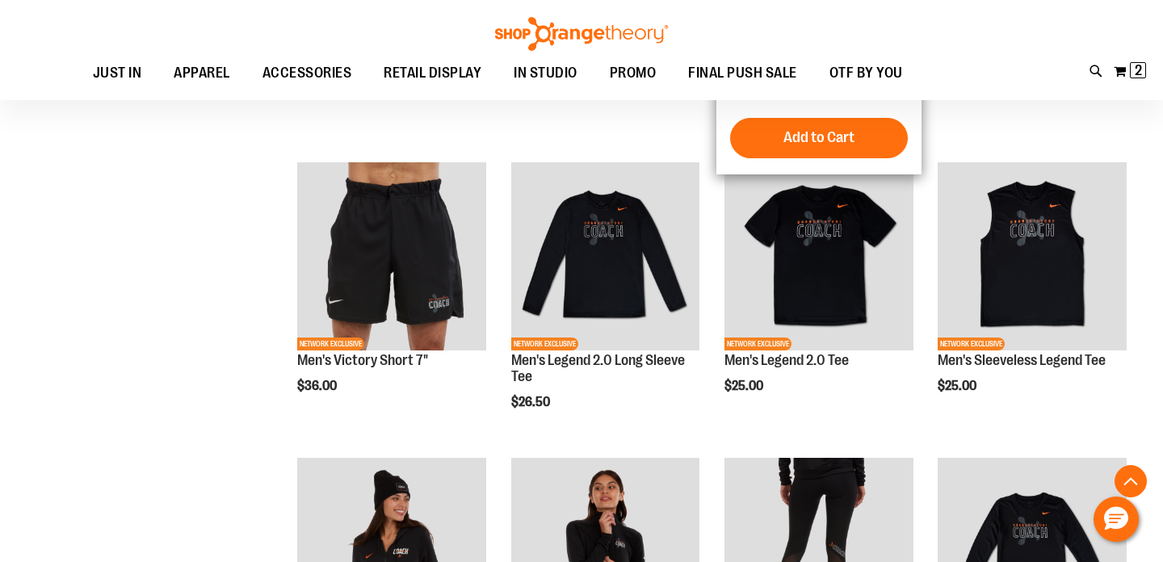
scroll to position [455, 0]
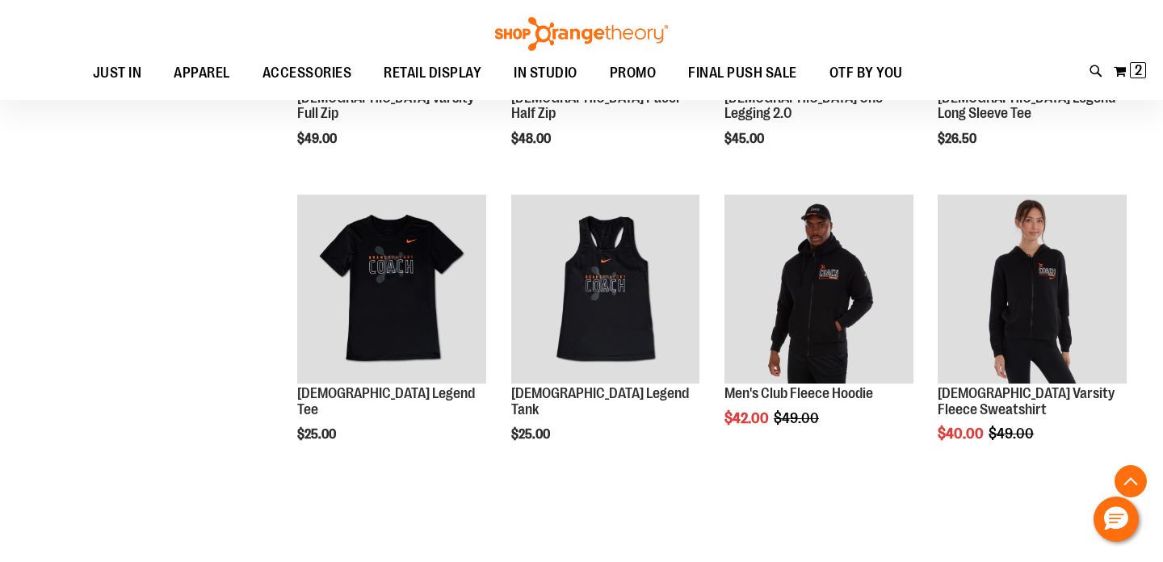
scroll to position [1018, 0]
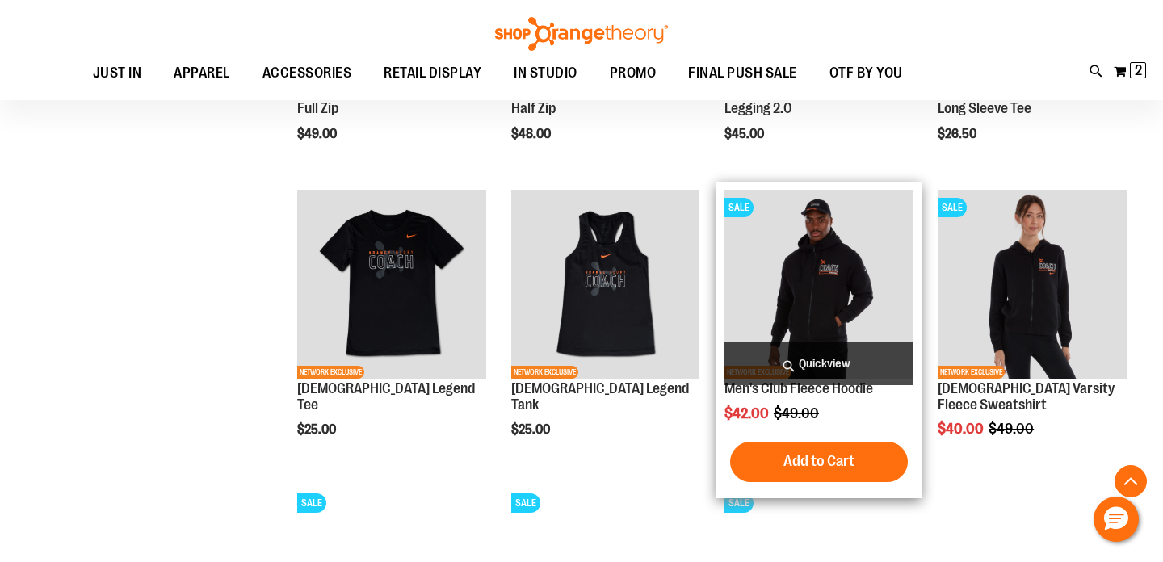
click at [825, 291] on img "product" at bounding box center [818, 284] width 189 height 189
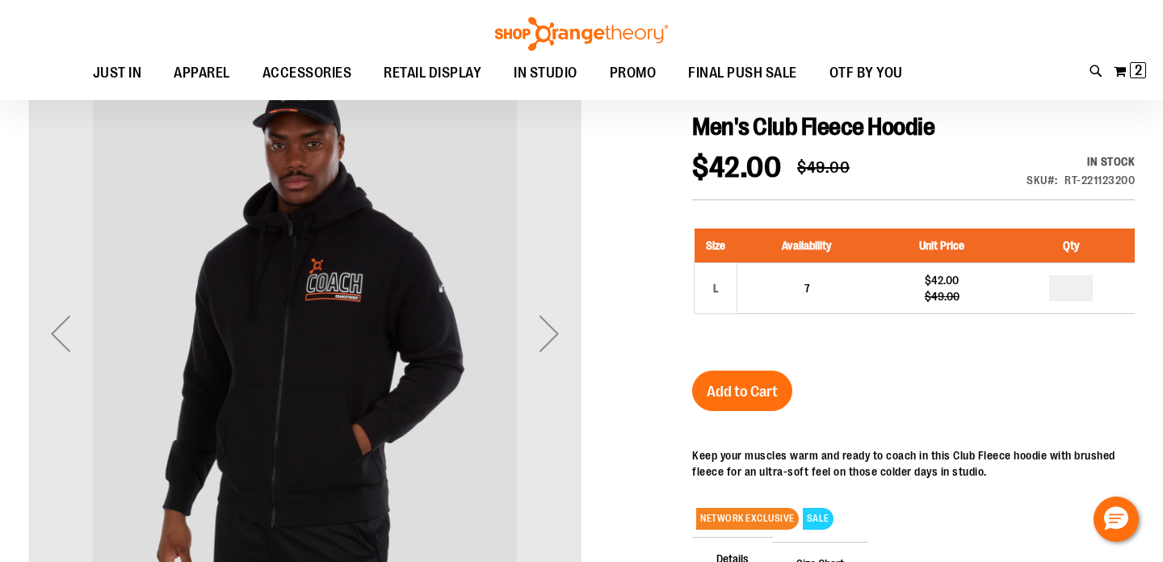
scroll to position [174, 0]
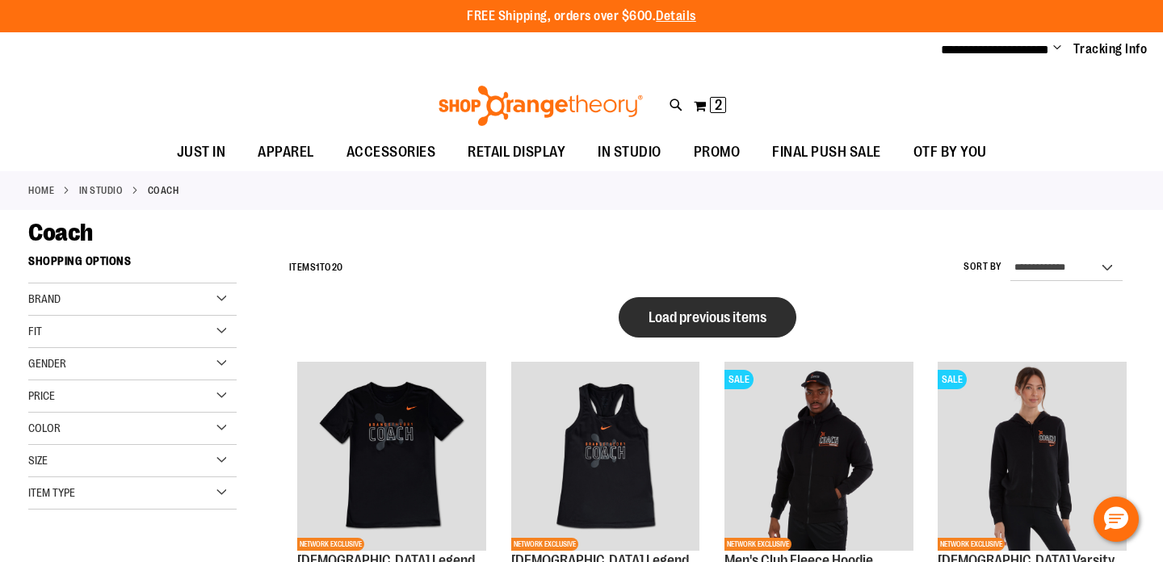
click at [685, 304] on button "Load previous items" at bounding box center [708, 317] width 178 height 40
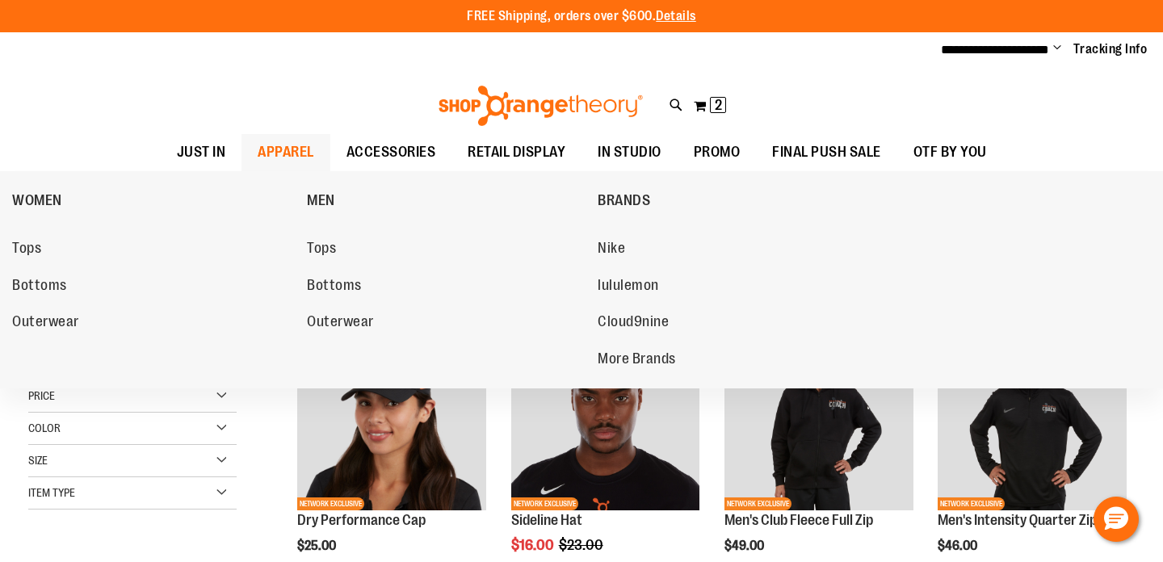
click at [293, 146] on span "APPAREL" at bounding box center [286, 152] width 57 height 36
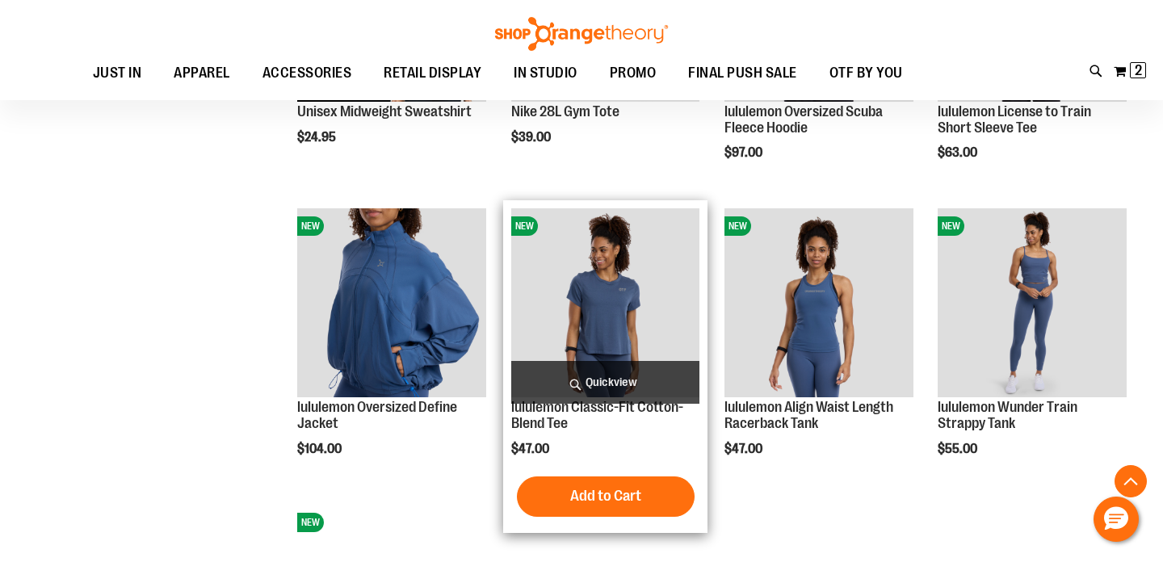
scroll to position [1127, 0]
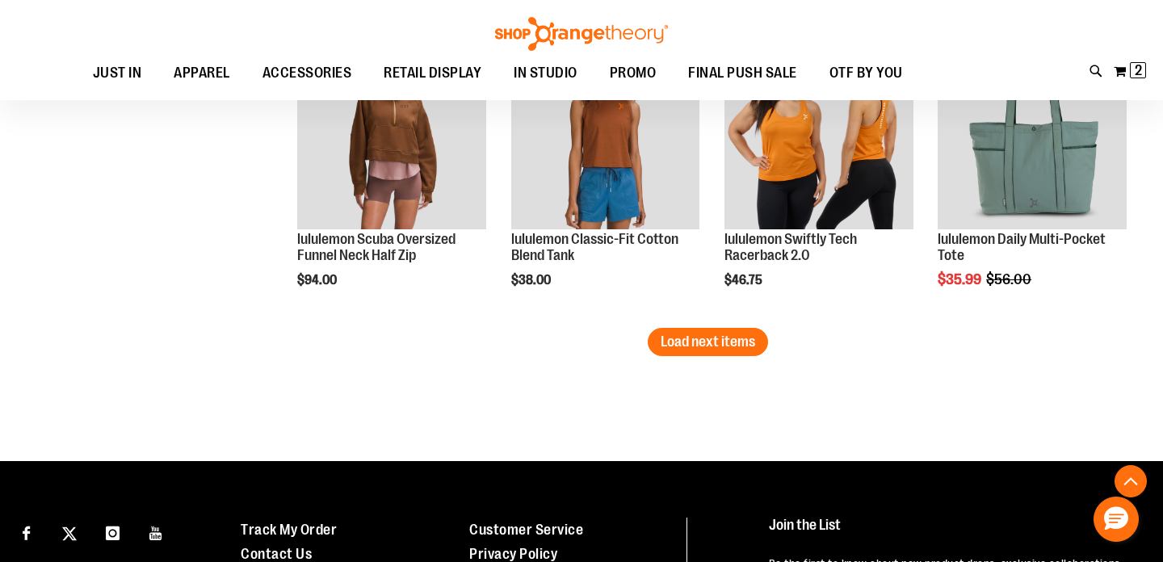
scroll to position [2437, 0]
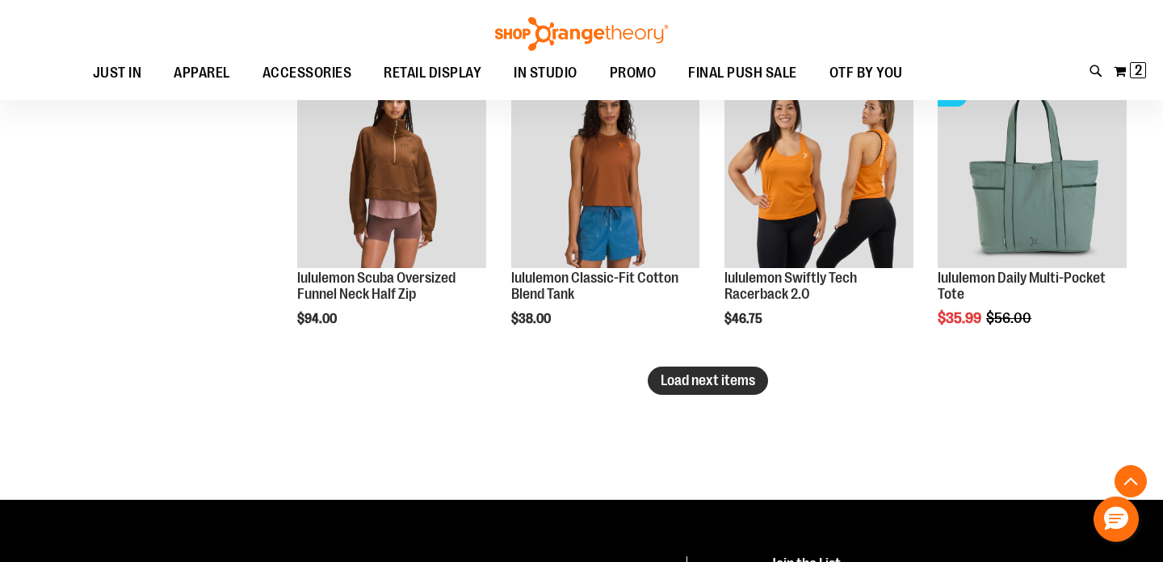
click at [699, 379] on span "Load next items" at bounding box center [708, 380] width 94 height 16
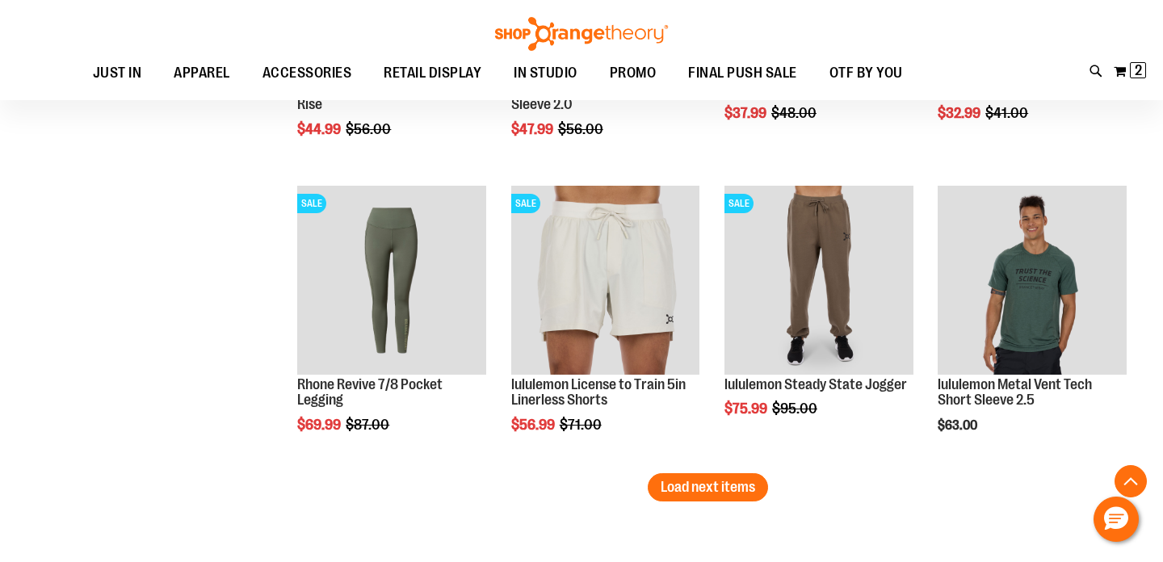
scroll to position [3224, 0]
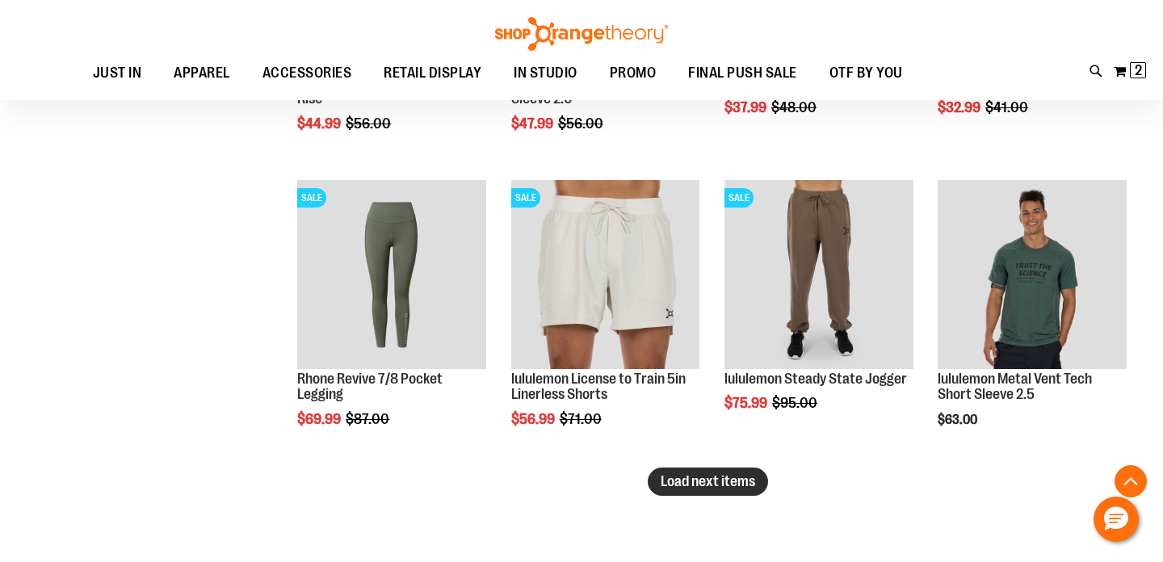
click at [719, 485] on span "Load next items" at bounding box center [708, 481] width 94 height 16
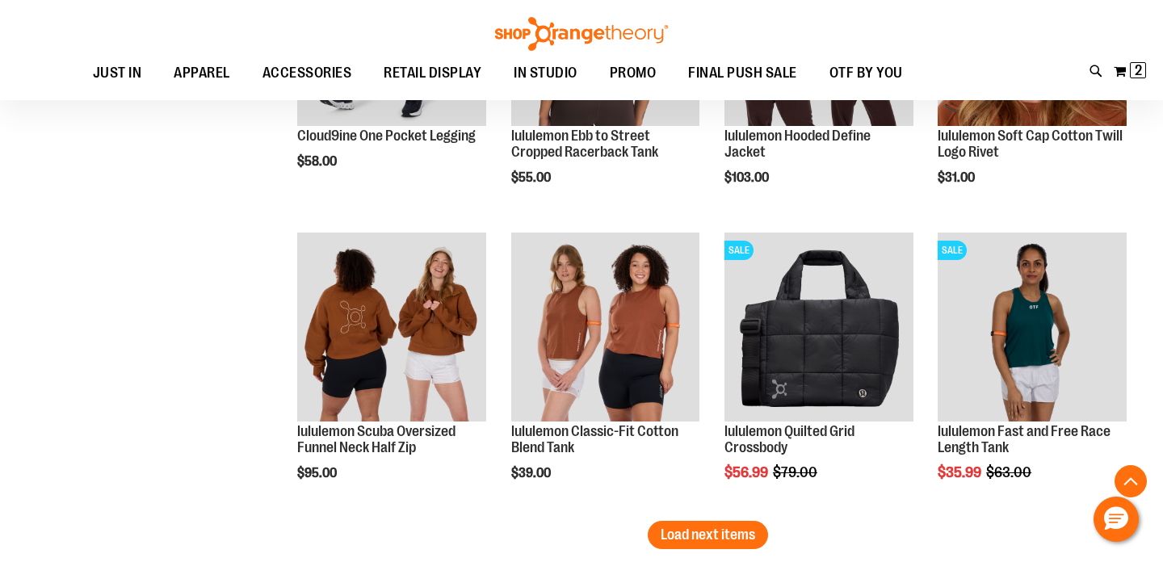
scroll to position [4059, 0]
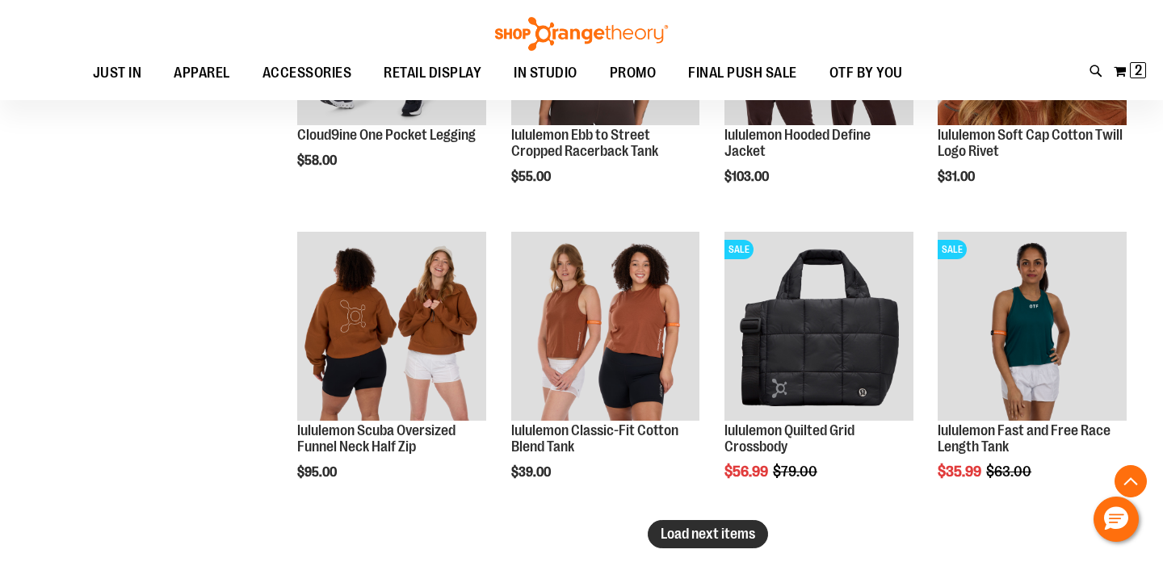
click at [707, 526] on span "Load next items" at bounding box center [708, 534] width 94 height 16
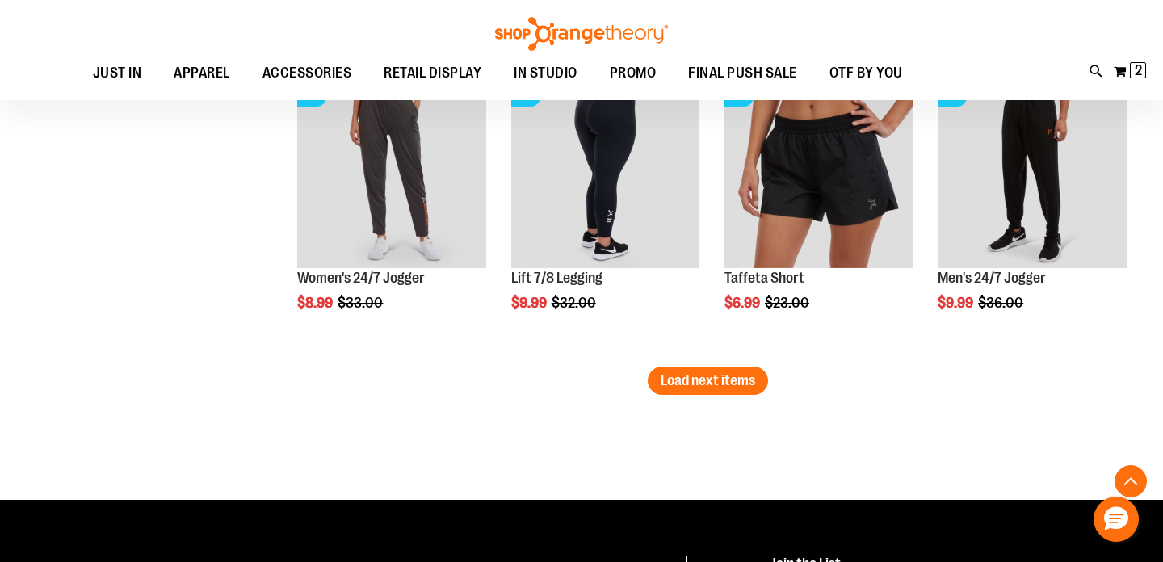
scroll to position [5102, 0]
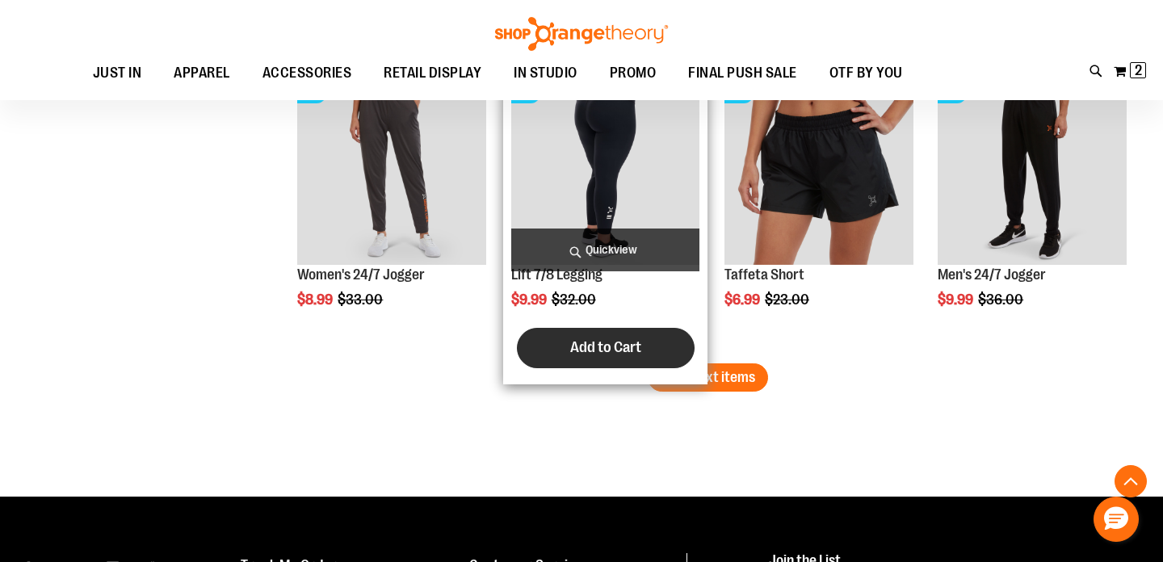
click at [687, 349] on button "Add to Cart" at bounding box center [606, 348] width 178 height 40
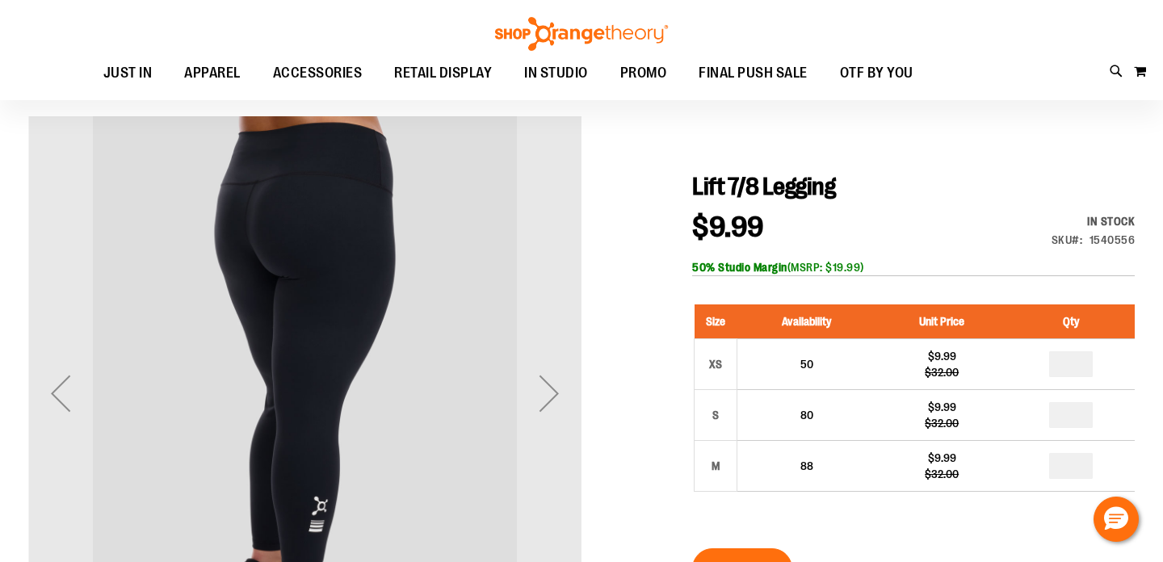
scroll to position [127, 0]
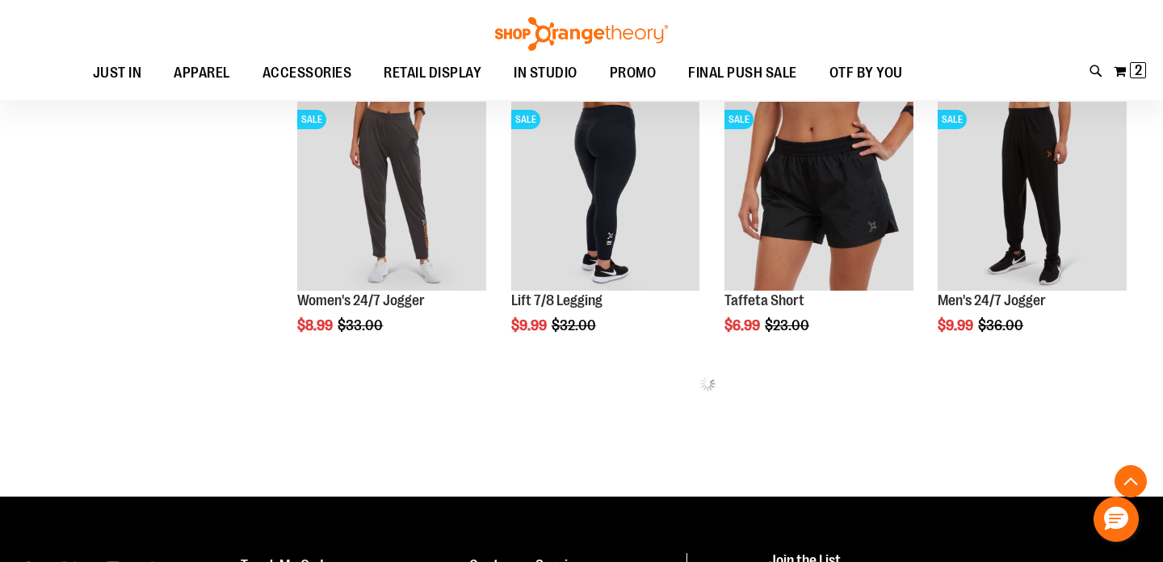
scroll to position [653, 0]
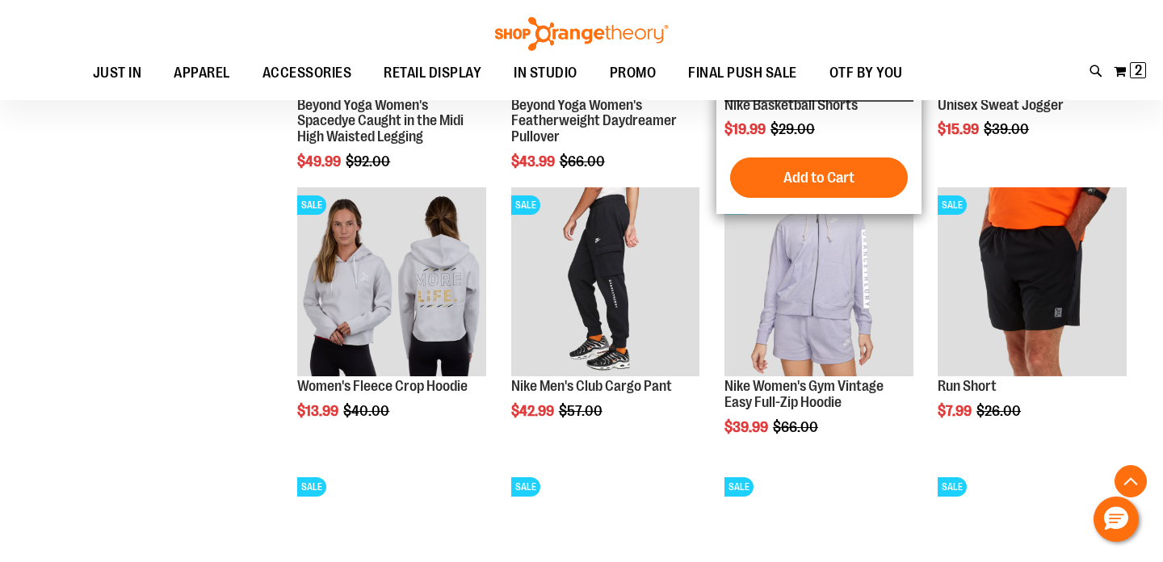
scroll to position [1132, 0]
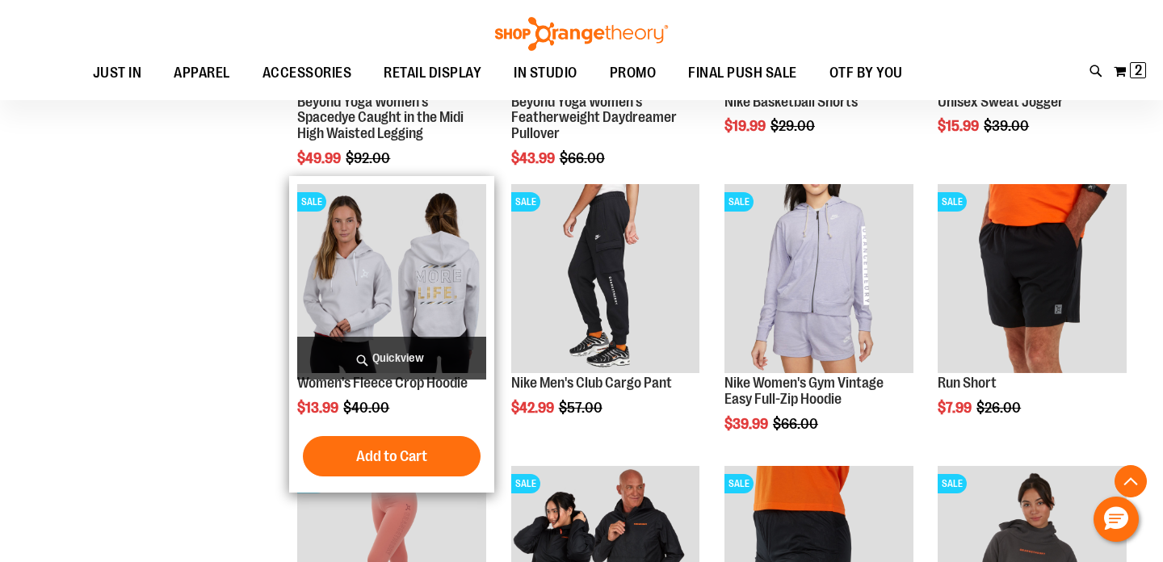
click at [375, 267] on img "product" at bounding box center [391, 278] width 189 height 189
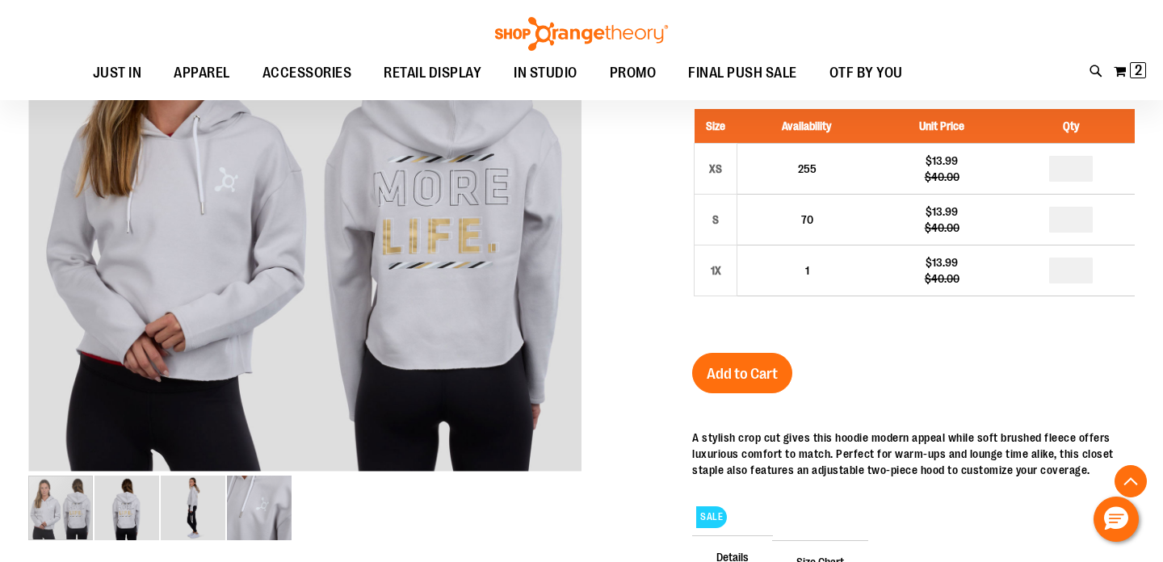
scroll to position [303, 0]
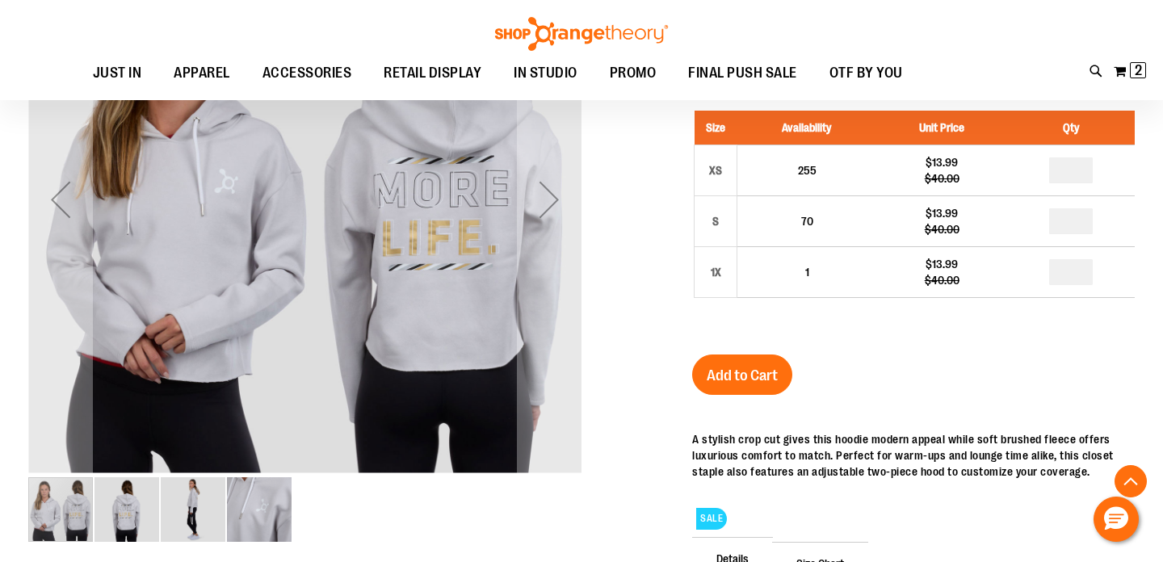
click at [138, 512] on img "image 2 of 4" at bounding box center [126, 509] width 65 height 65
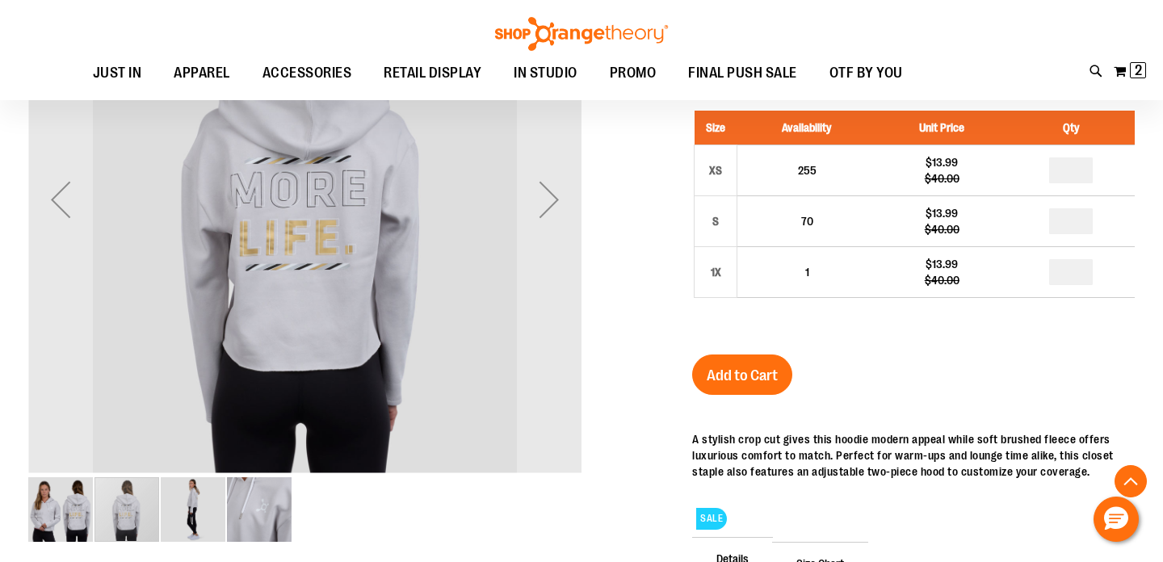
click at [208, 507] on img "image 3 of 4" at bounding box center [193, 509] width 65 height 65
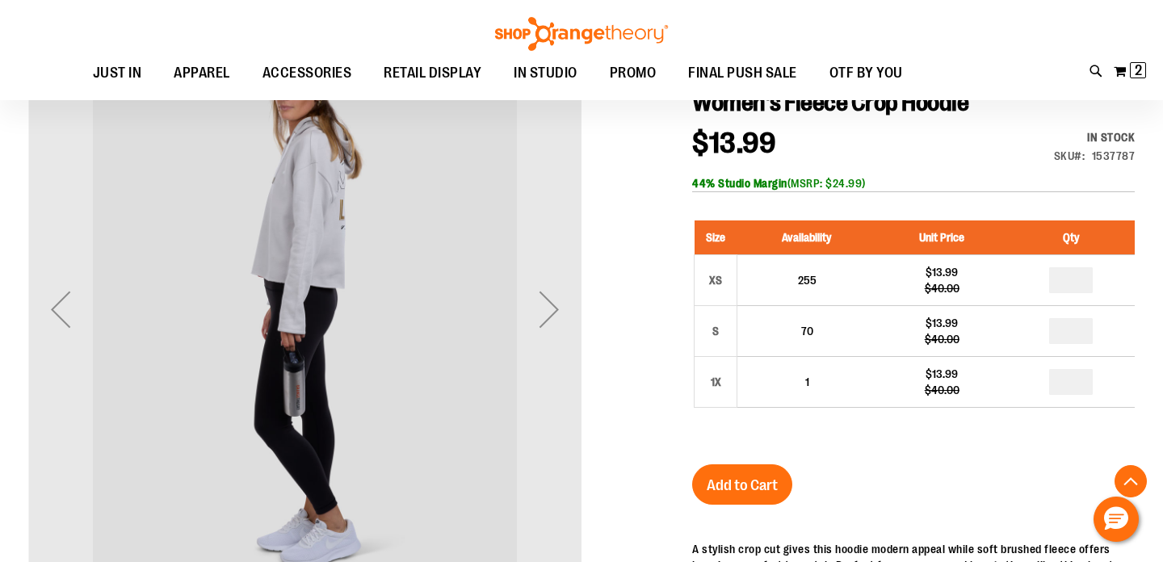
scroll to position [334, 0]
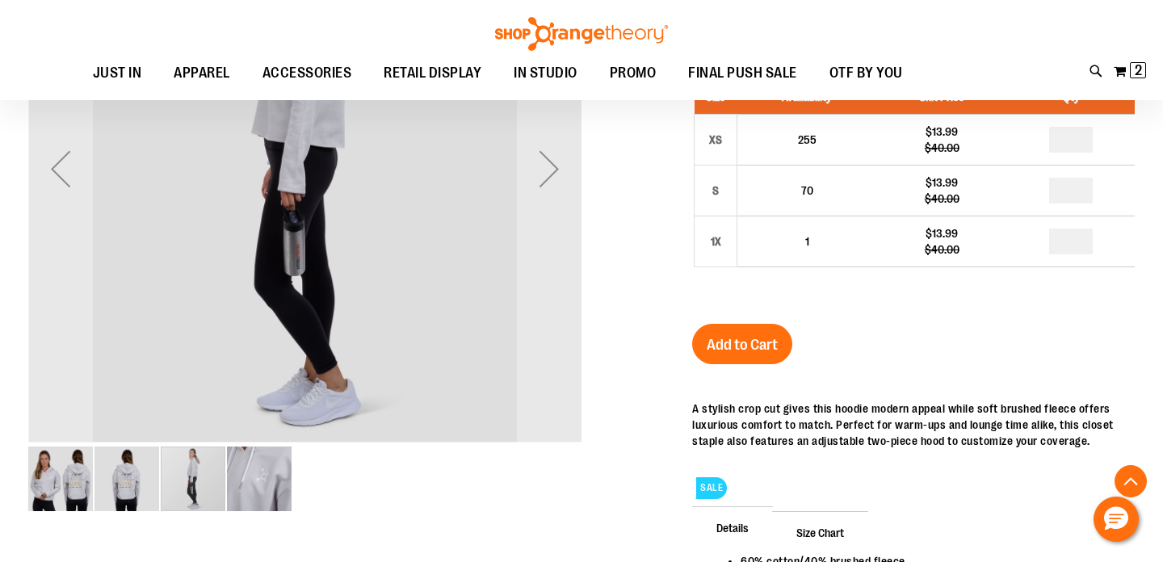
click at [254, 493] on img "image 4 of 4" at bounding box center [259, 479] width 65 height 65
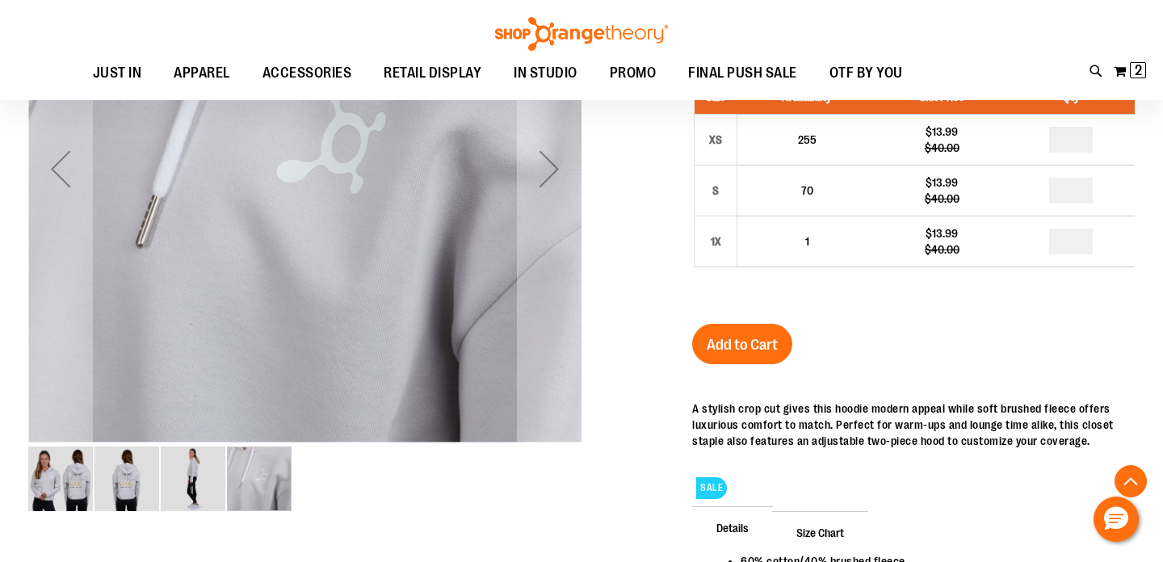
click at [72, 488] on img "image 1 of 4" at bounding box center [60, 479] width 65 height 65
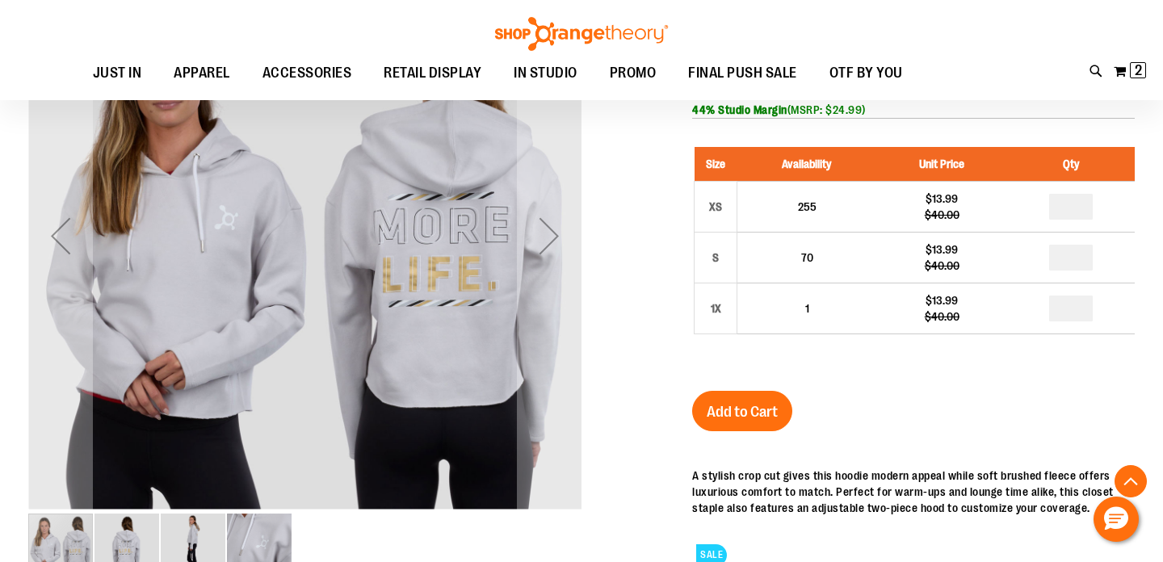
scroll to position [268, 0]
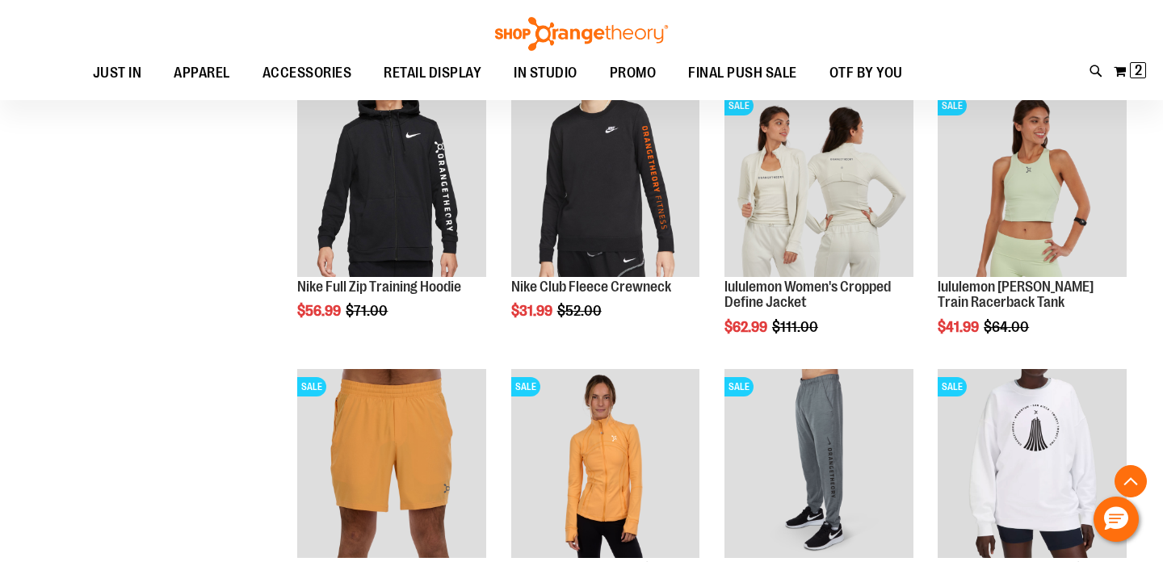
scroll to position [911, 0]
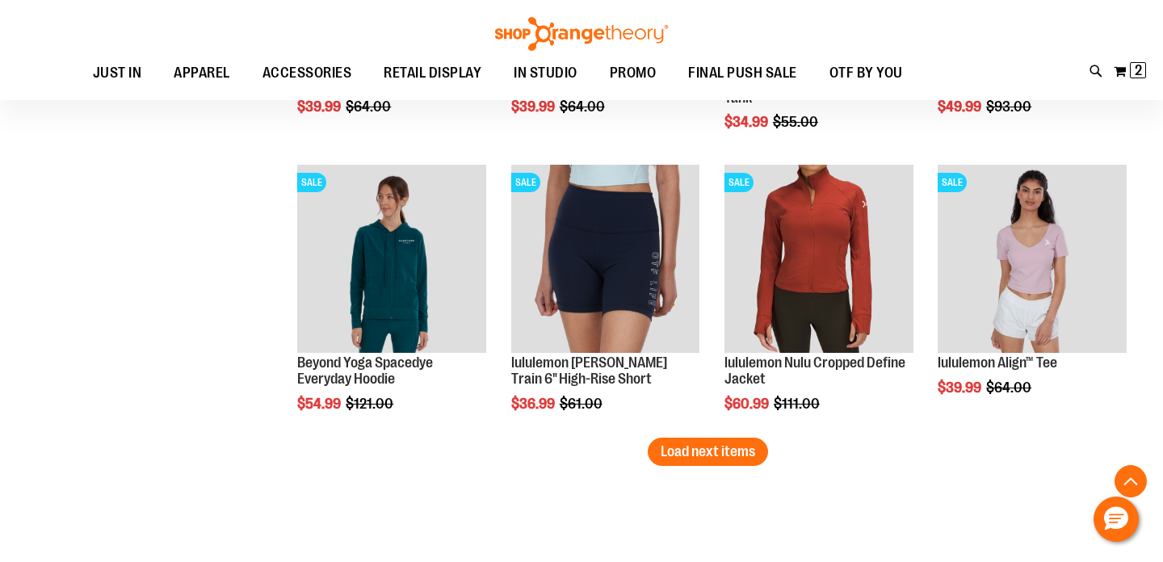
scroll to position [2240, 0]
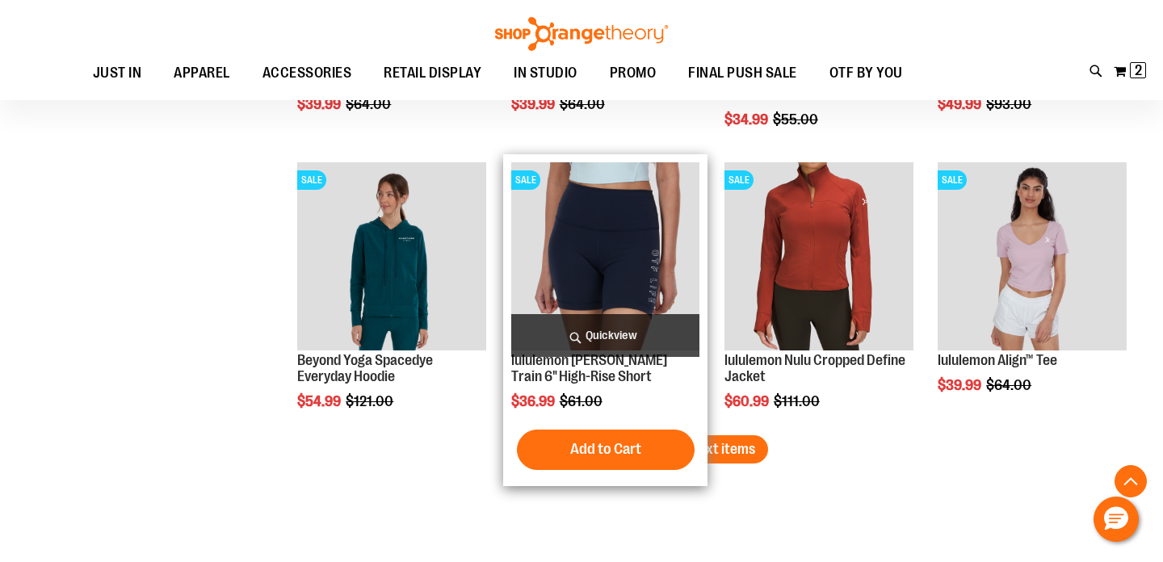
click at [622, 284] on img "product" at bounding box center [605, 256] width 189 height 189
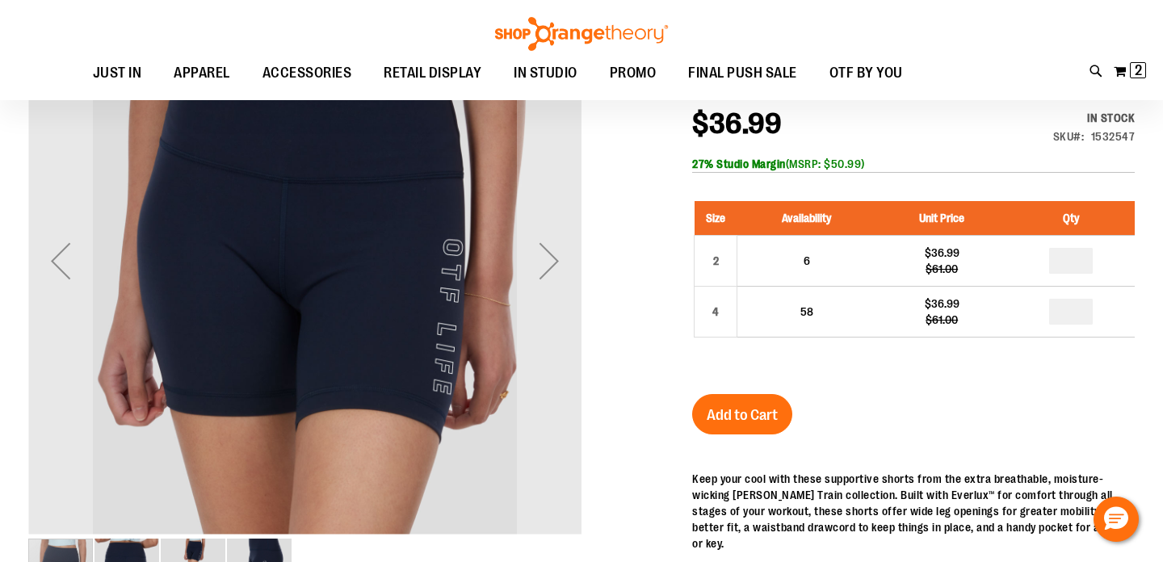
scroll to position [73, 0]
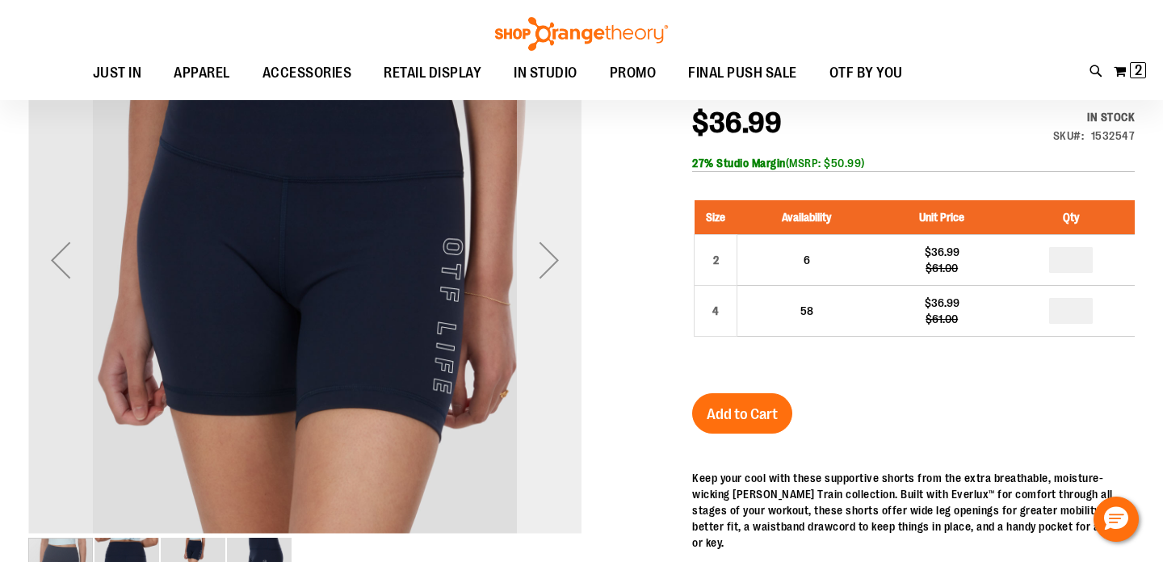
click at [547, 260] on div "Next" at bounding box center [549, 260] width 65 height 65
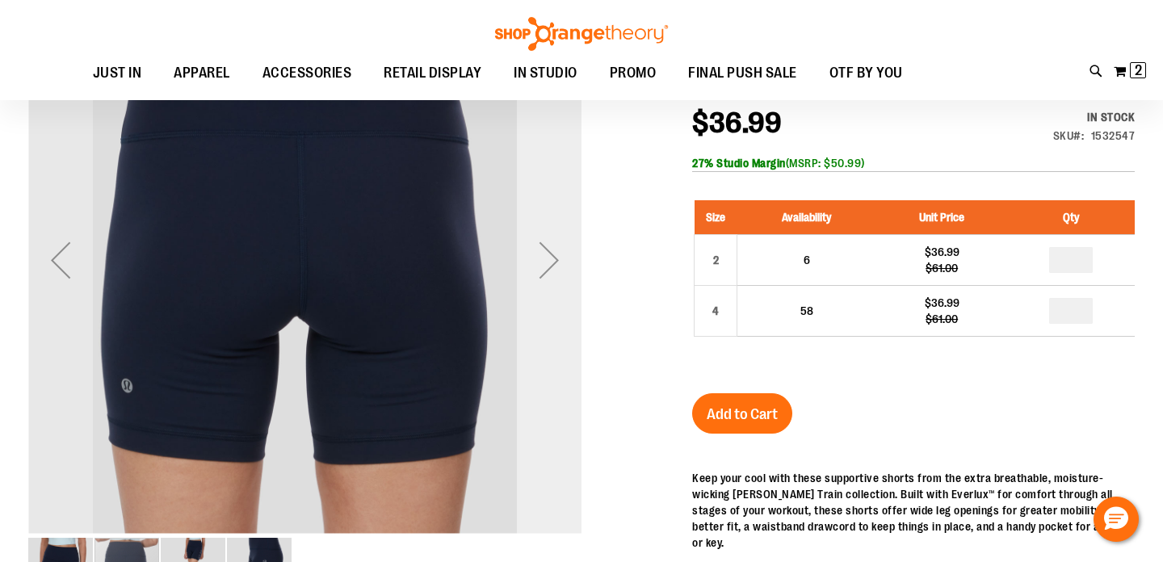
click at [547, 260] on div "Next" at bounding box center [549, 260] width 65 height 65
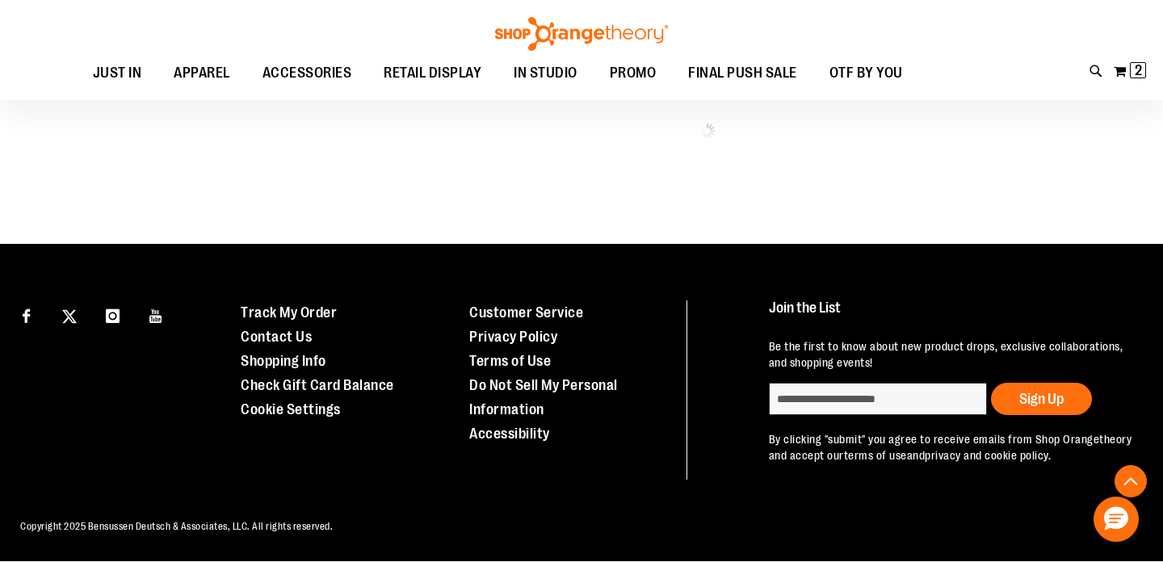
scroll to position [968, 0]
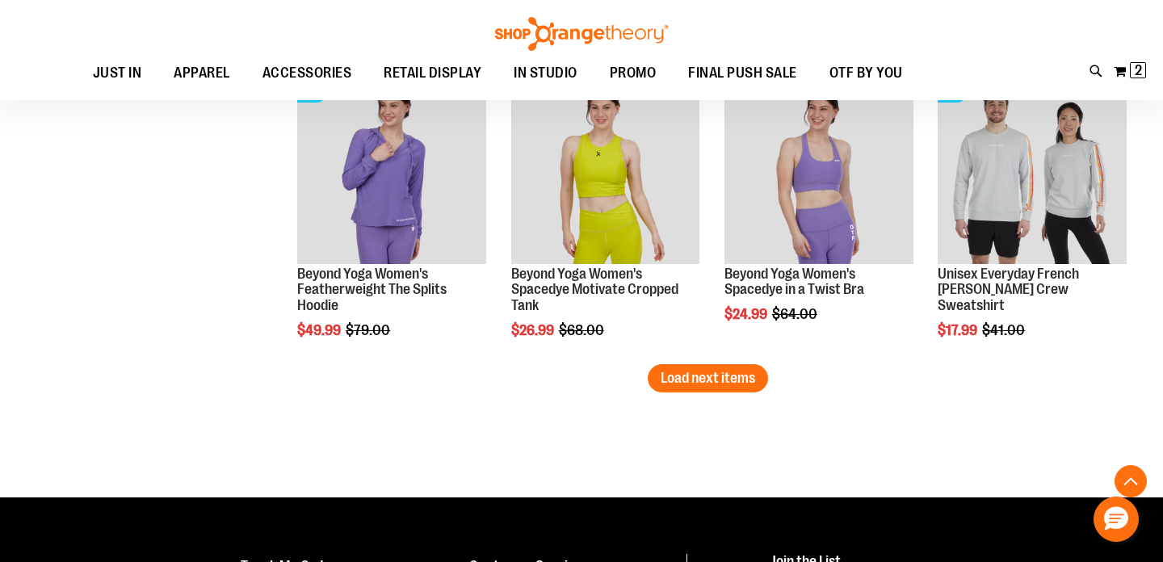
scroll to position [2508, 0]
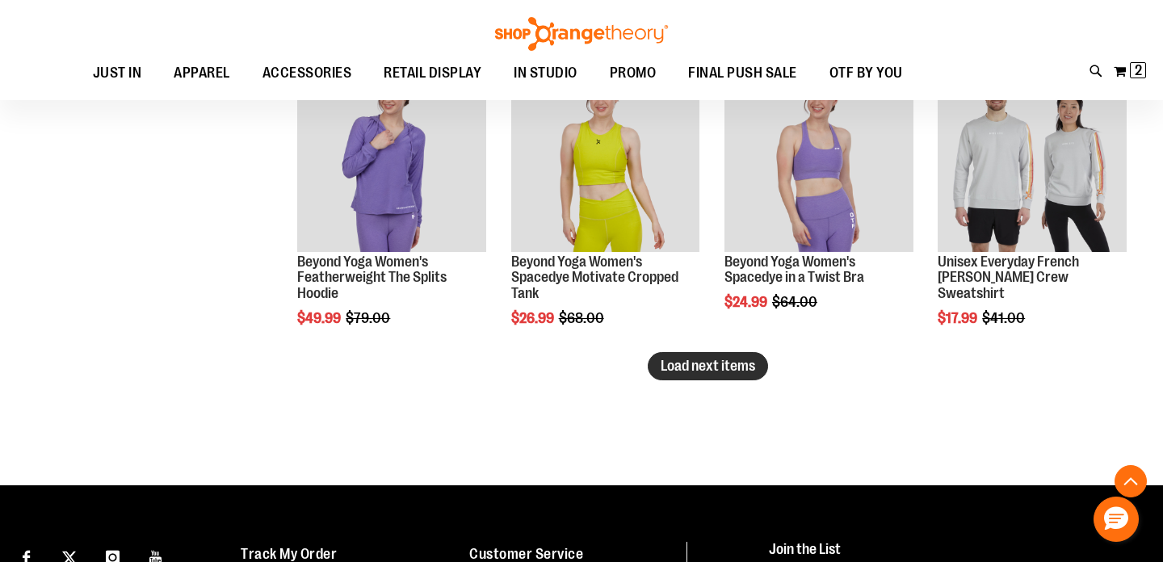
click at [723, 377] on button "Load next items" at bounding box center [708, 366] width 120 height 28
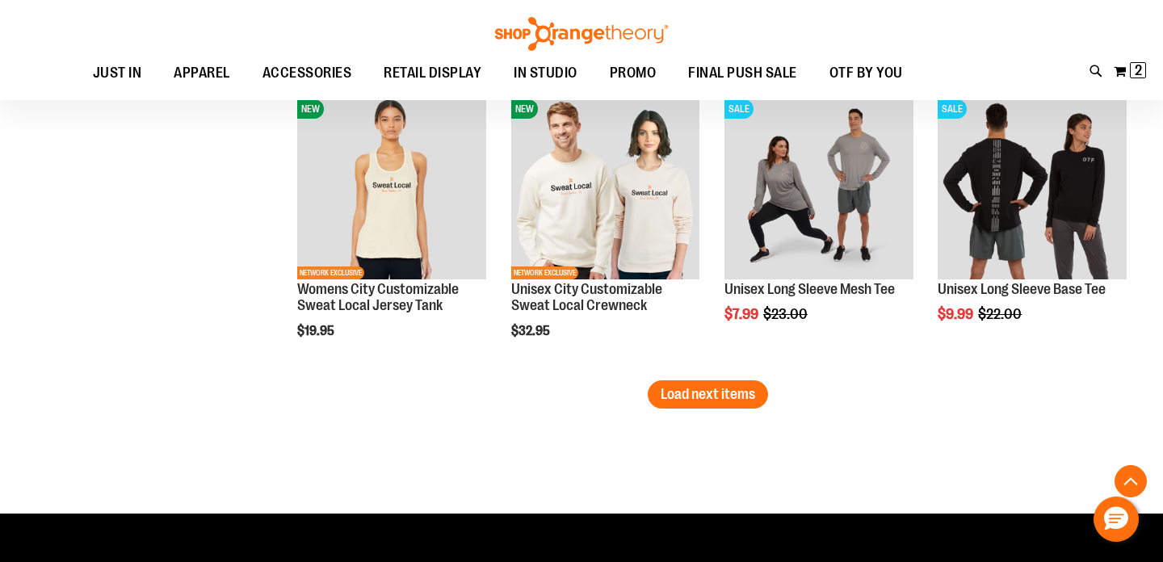
scroll to position [3373, 0]
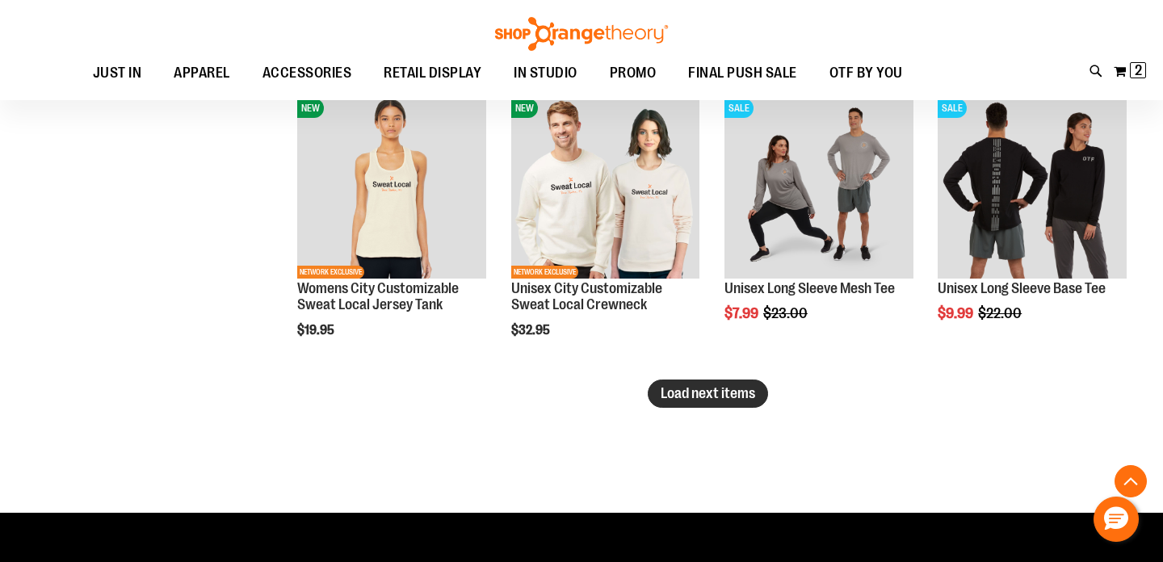
click at [720, 388] on span "Load next items" at bounding box center [708, 393] width 94 height 16
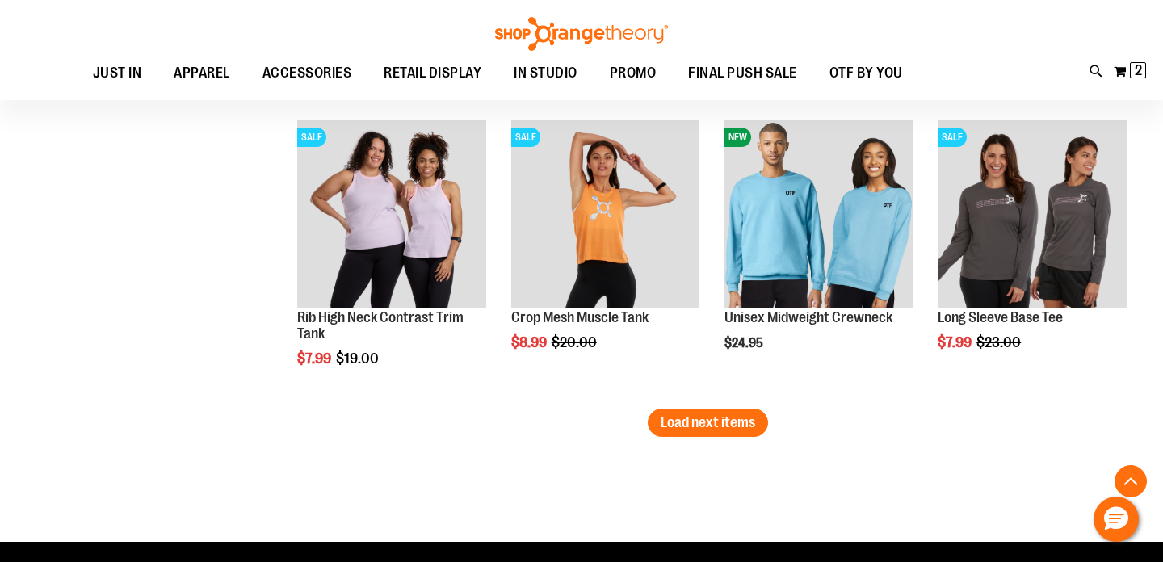
scroll to position [4237, 0]
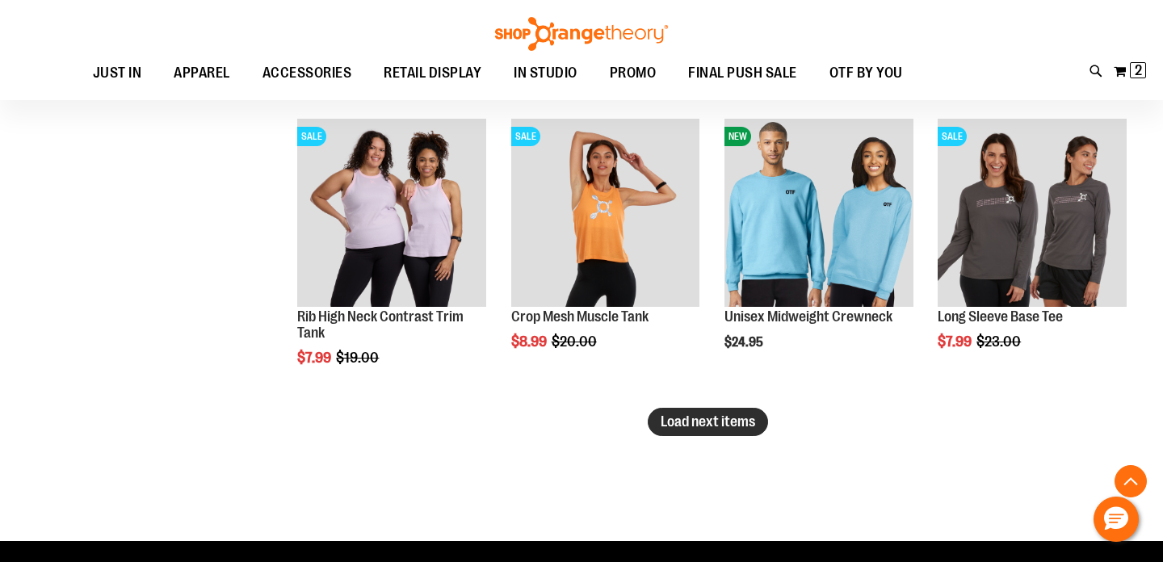
click at [749, 422] on span "Load next items" at bounding box center [708, 421] width 94 height 16
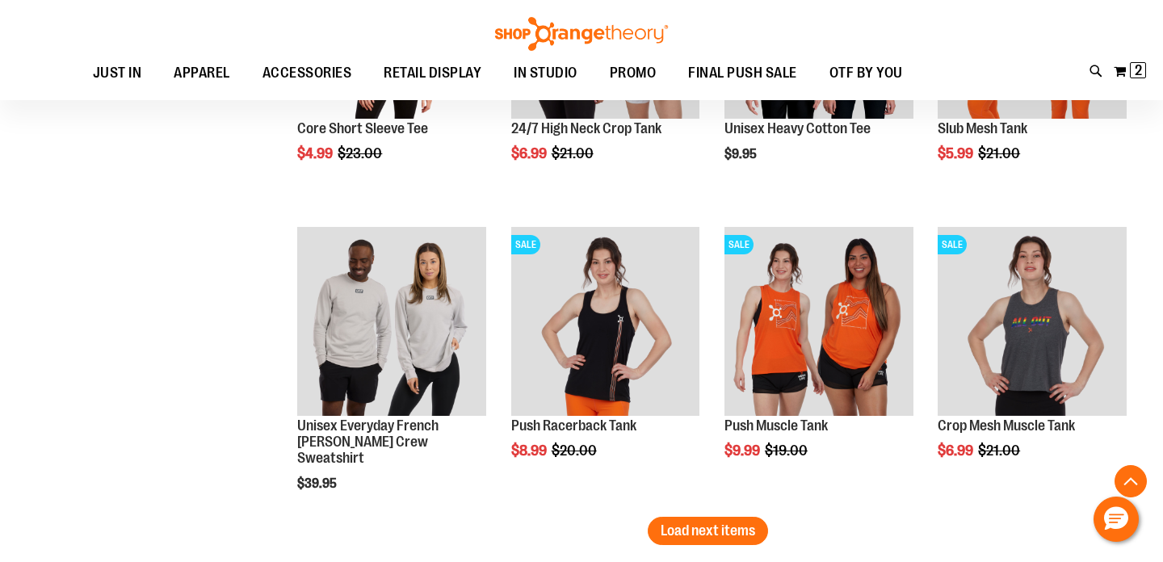
scroll to position [5060, 0]
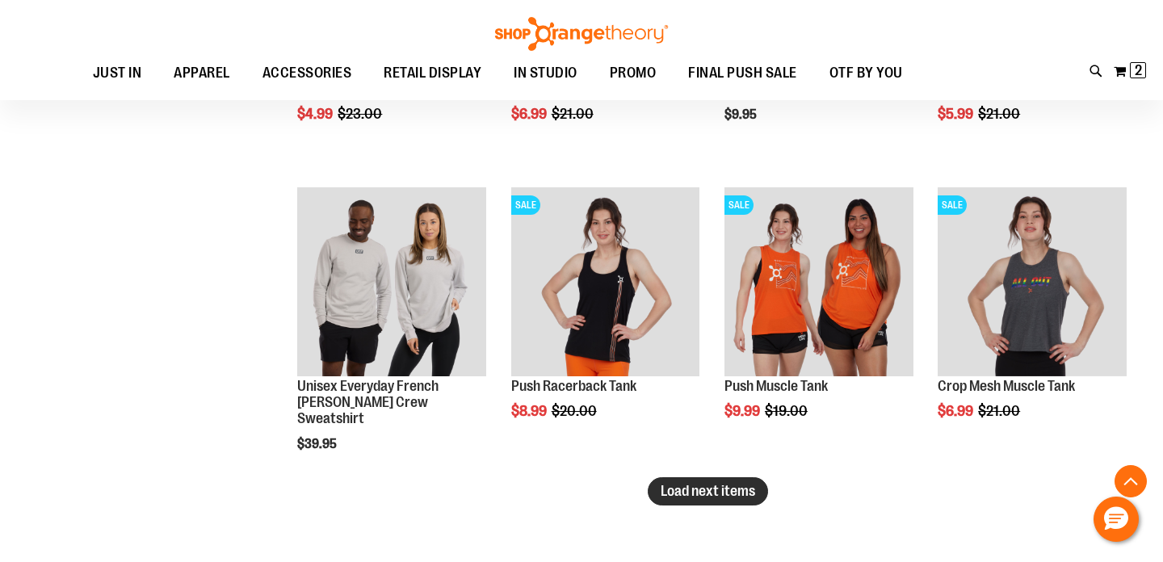
click at [739, 487] on span "Load next items" at bounding box center [708, 491] width 94 height 16
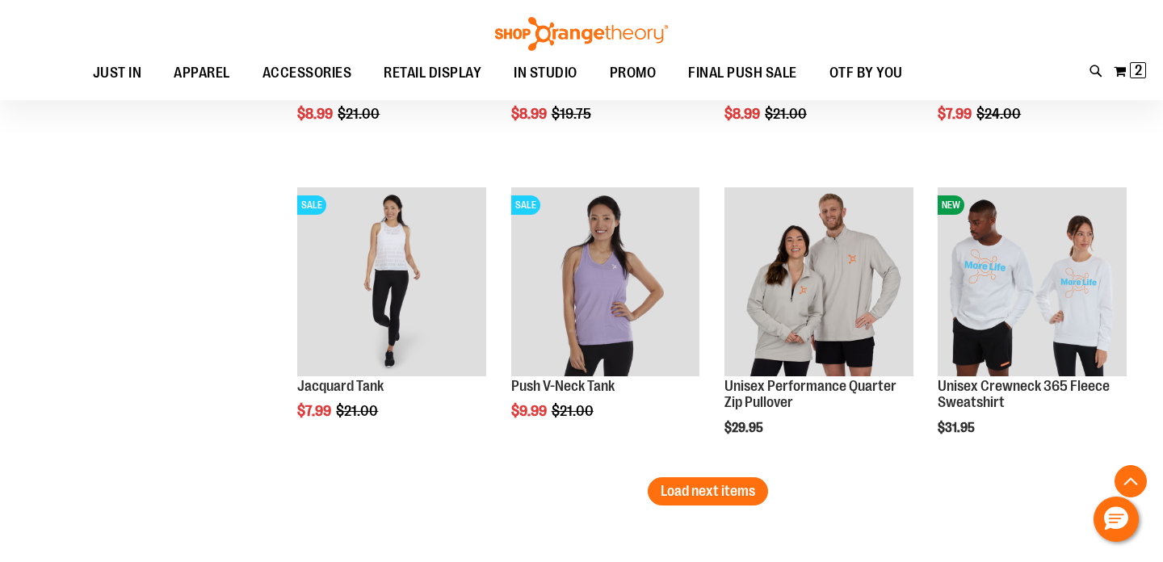
scroll to position [5961, 0]
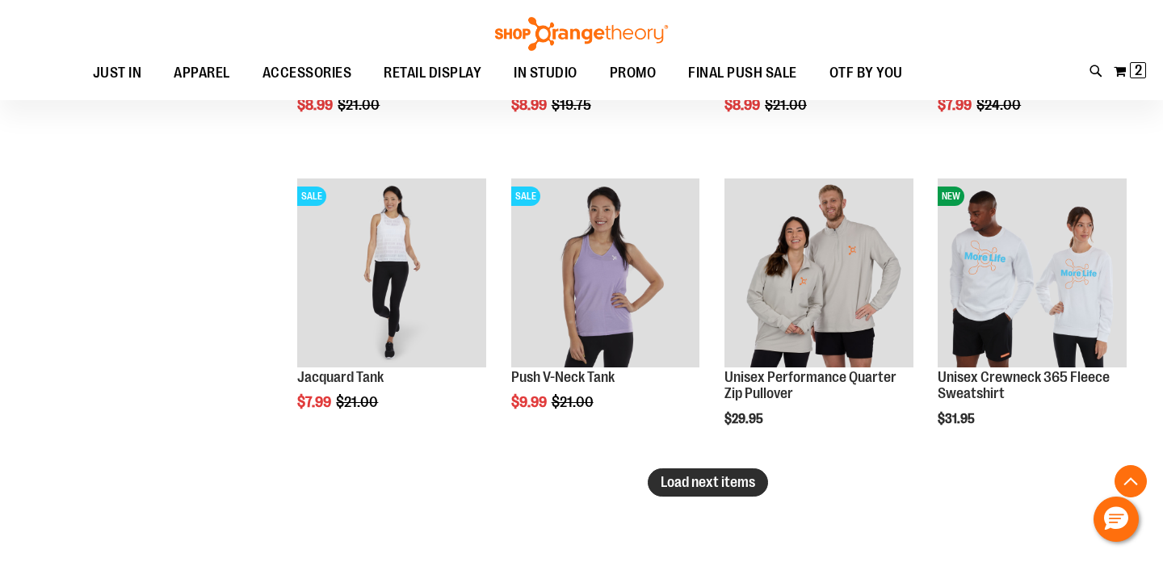
click at [711, 483] on span "Load next items" at bounding box center [708, 482] width 94 height 16
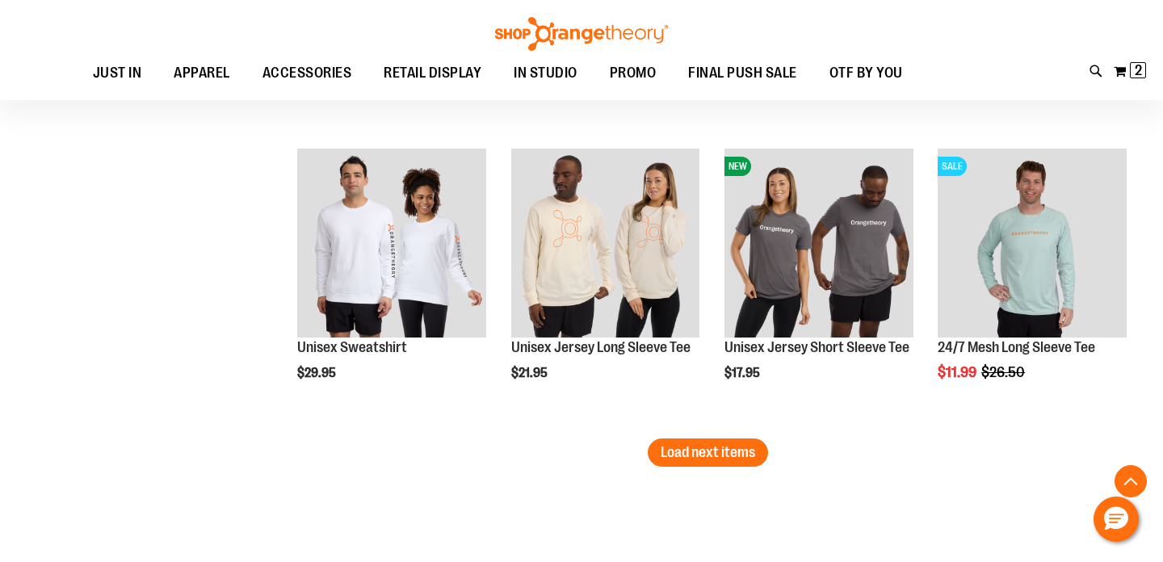
scroll to position [6887, 0]
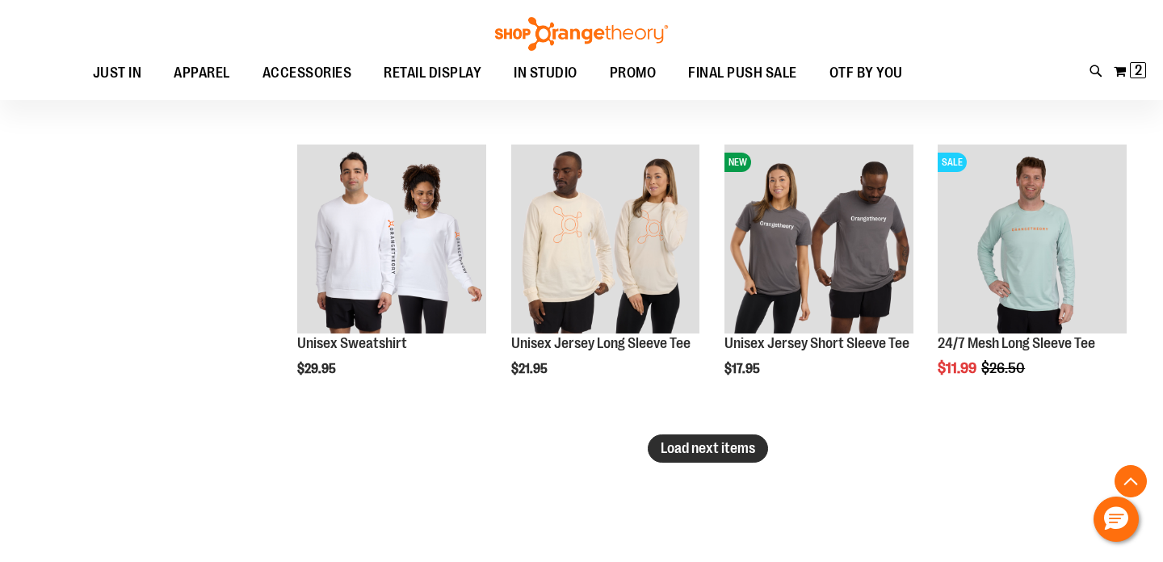
click at [678, 451] on span "Load next items" at bounding box center [708, 448] width 94 height 16
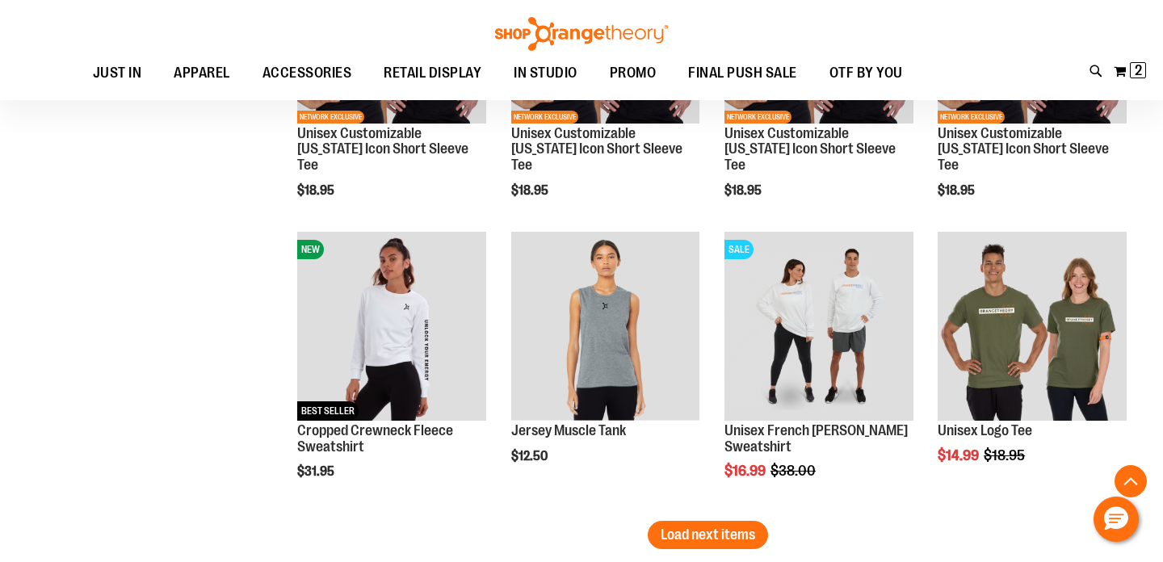
scroll to position [7694, 0]
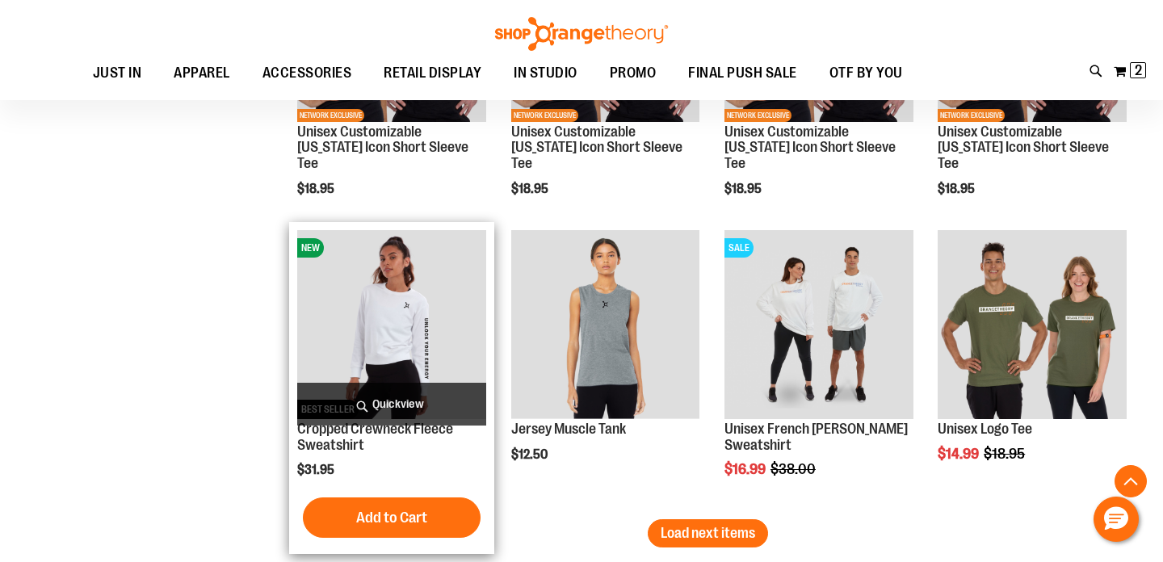
click at [418, 310] on img "product" at bounding box center [391, 324] width 189 height 189
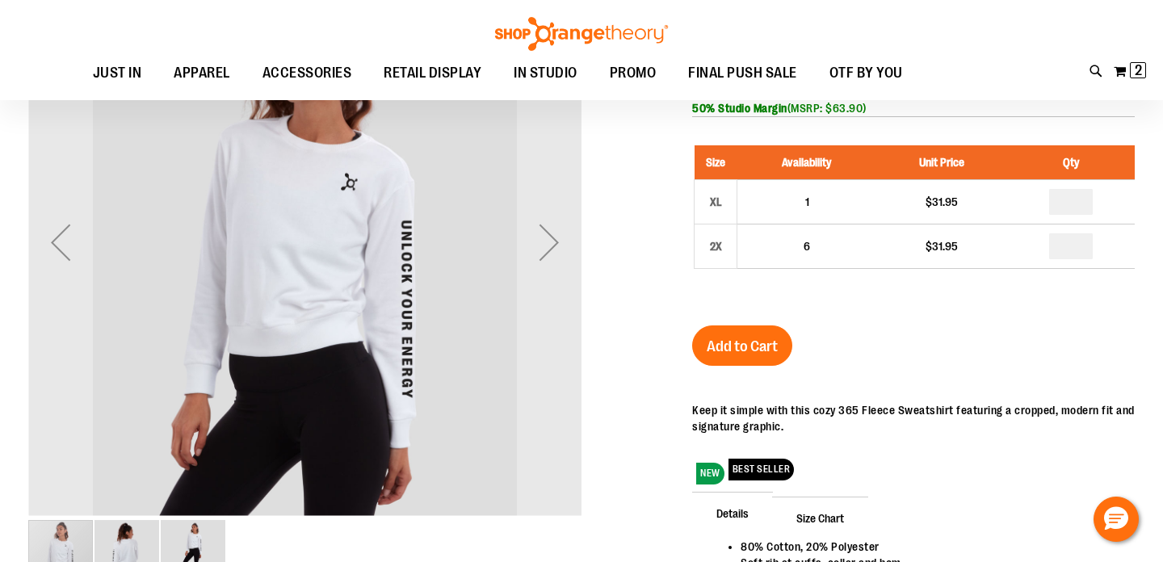
scroll to position [78, 0]
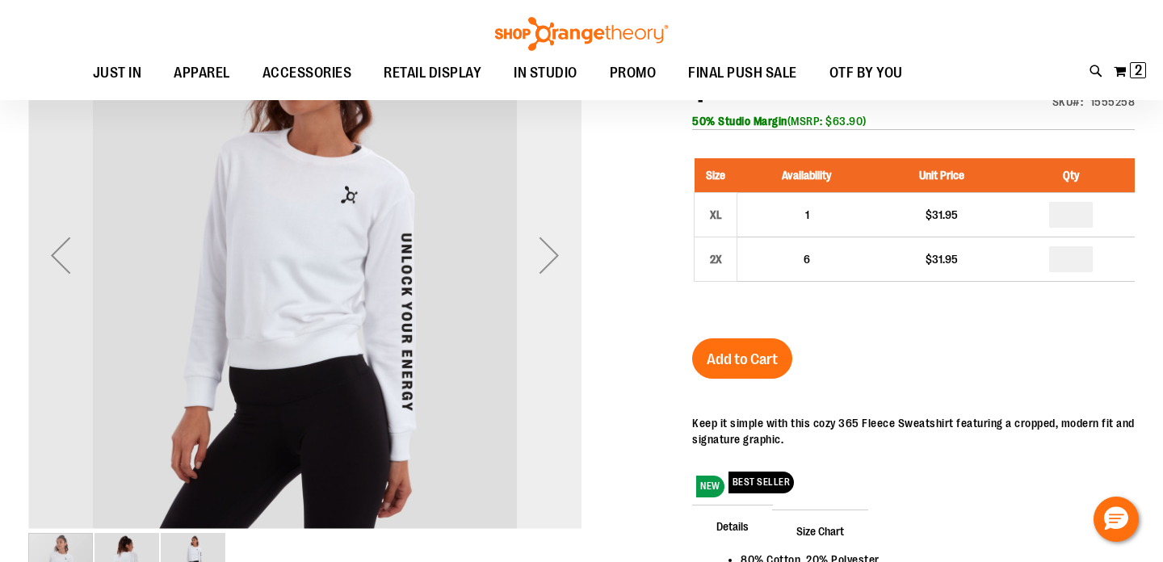
click at [549, 253] on div "Next" at bounding box center [549, 255] width 65 height 65
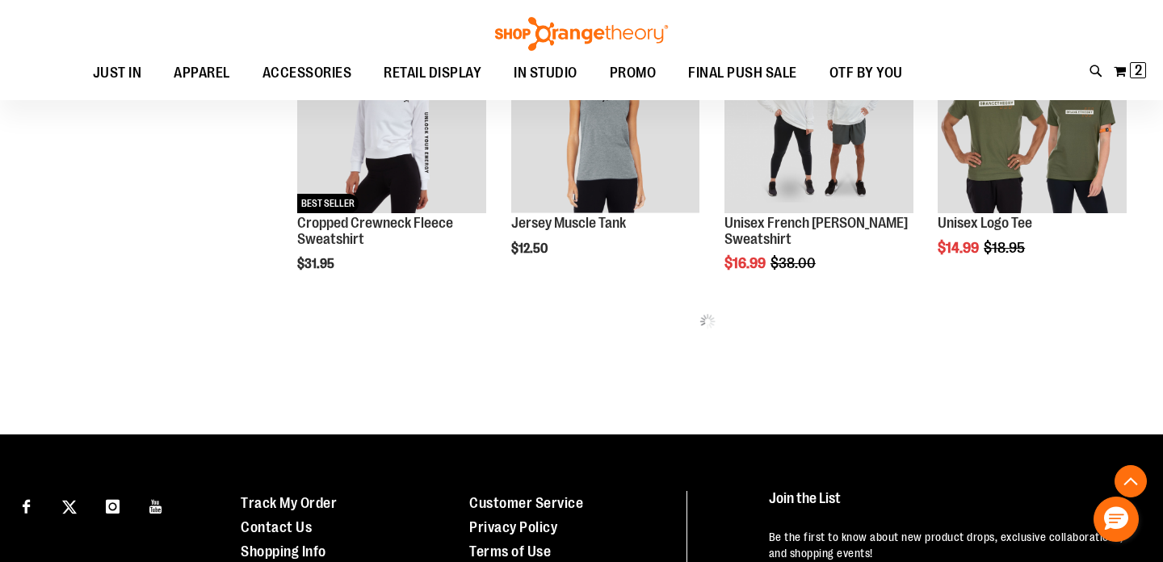
scroll to position [762, 0]
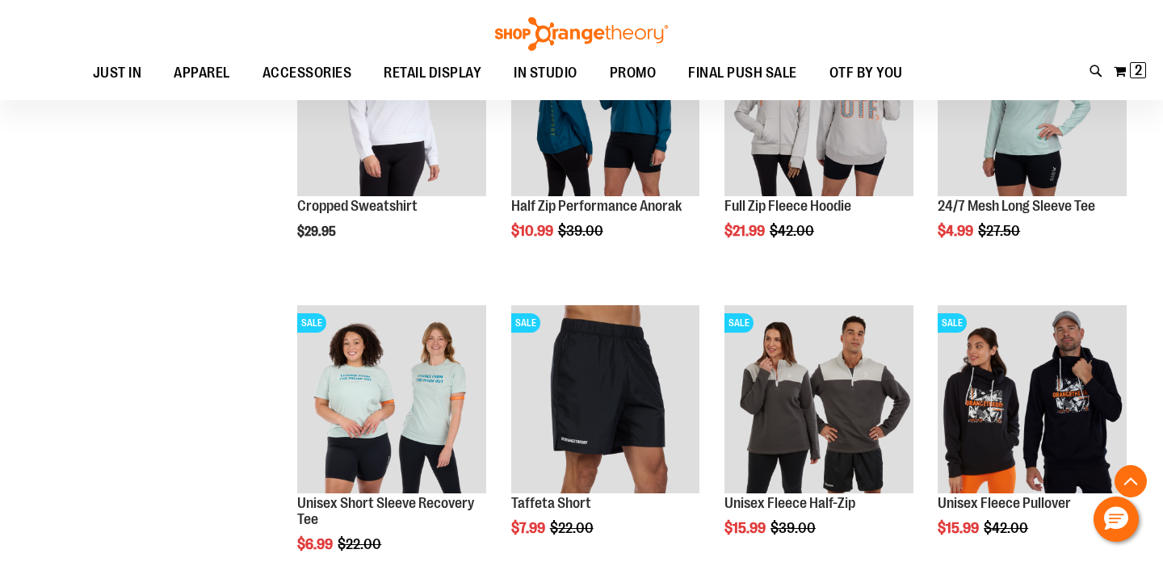
scroll to position [1079, 0]
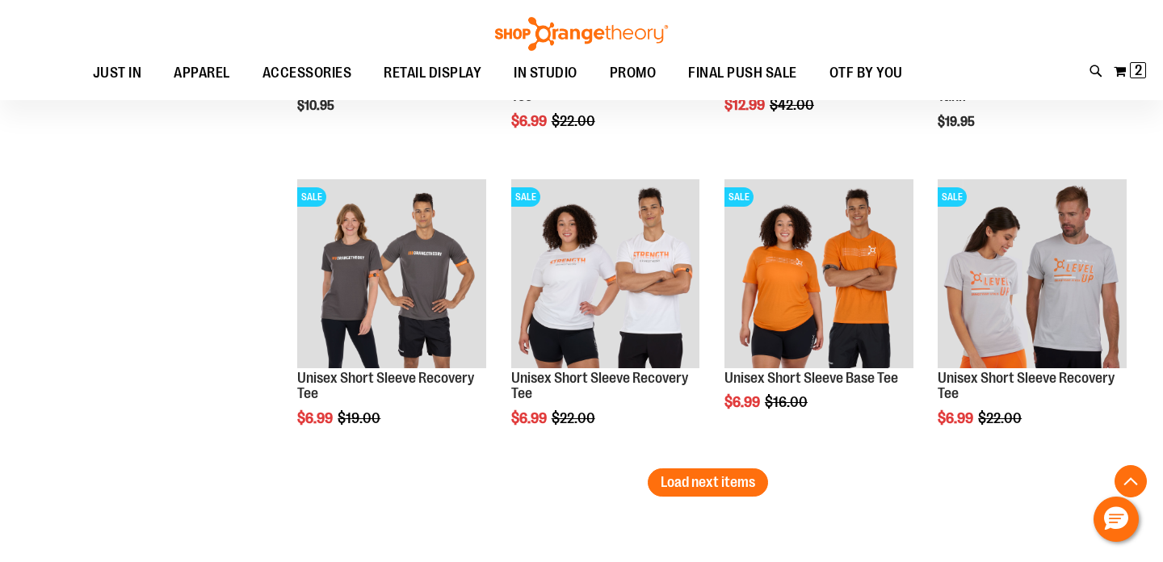
scroll to position [2397, 0]
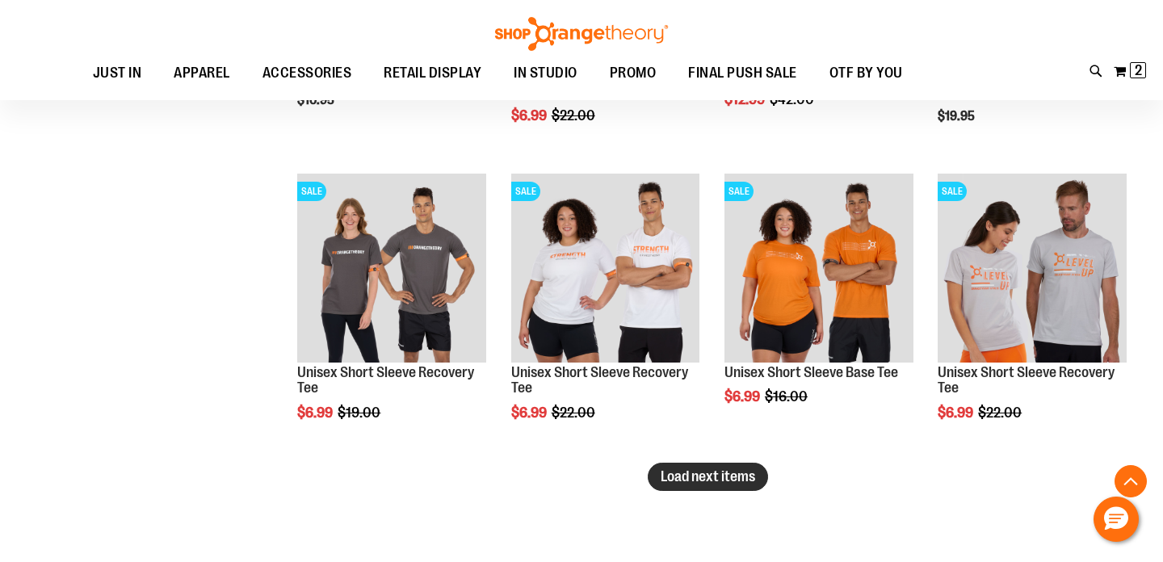
click at [692, 477] on span "Load next items" at bounding box center [708, 476] width 94 height 16
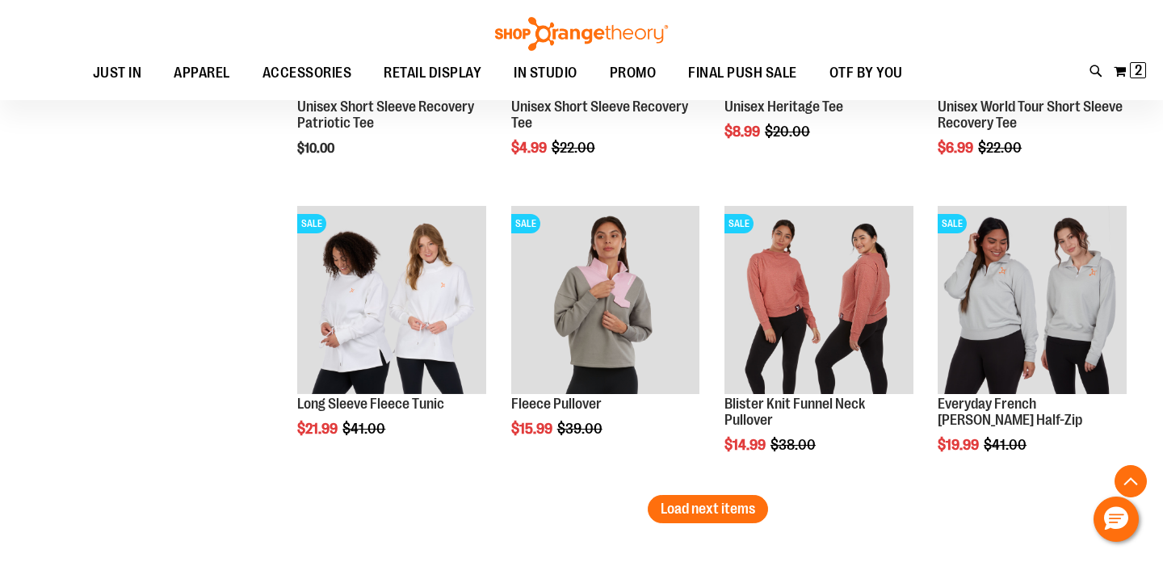
scroll to position [3258, 0]
click at [677, 502] on span "Load next items" at bounding box center [708, 508] width 94 height 16
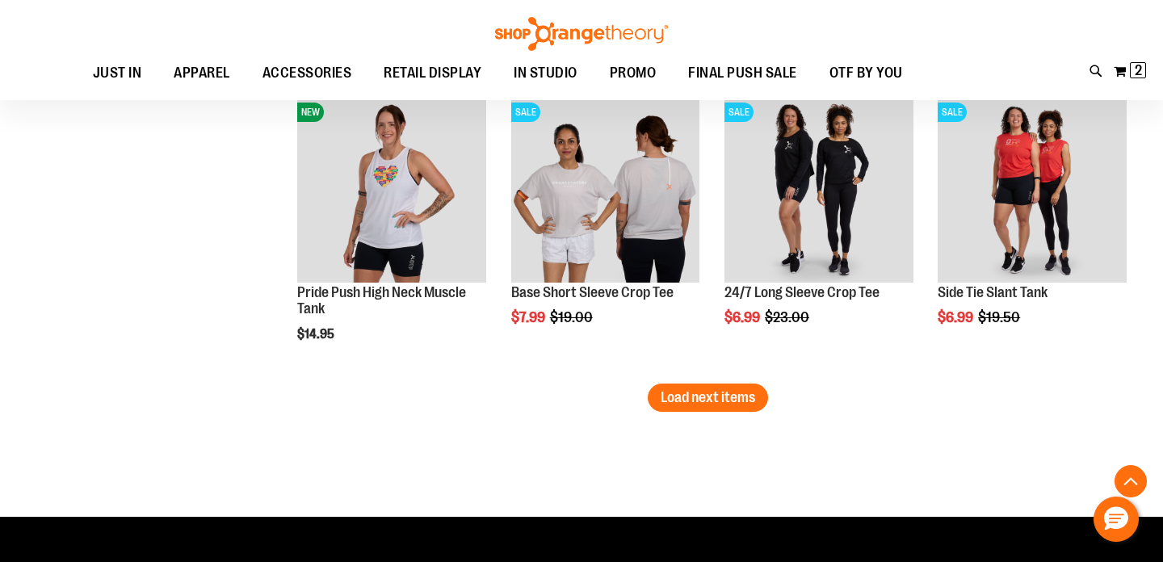
scroll to position [4263, 0]
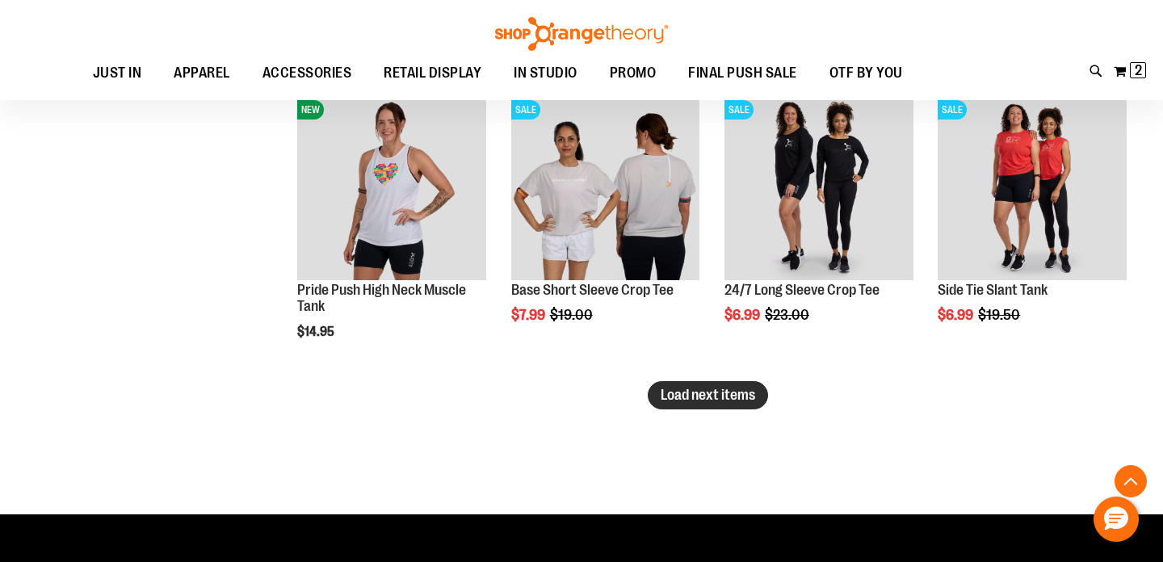
click at [709, 390] on span "Load next items" at bounding box center [708, 395] width 94 height 16
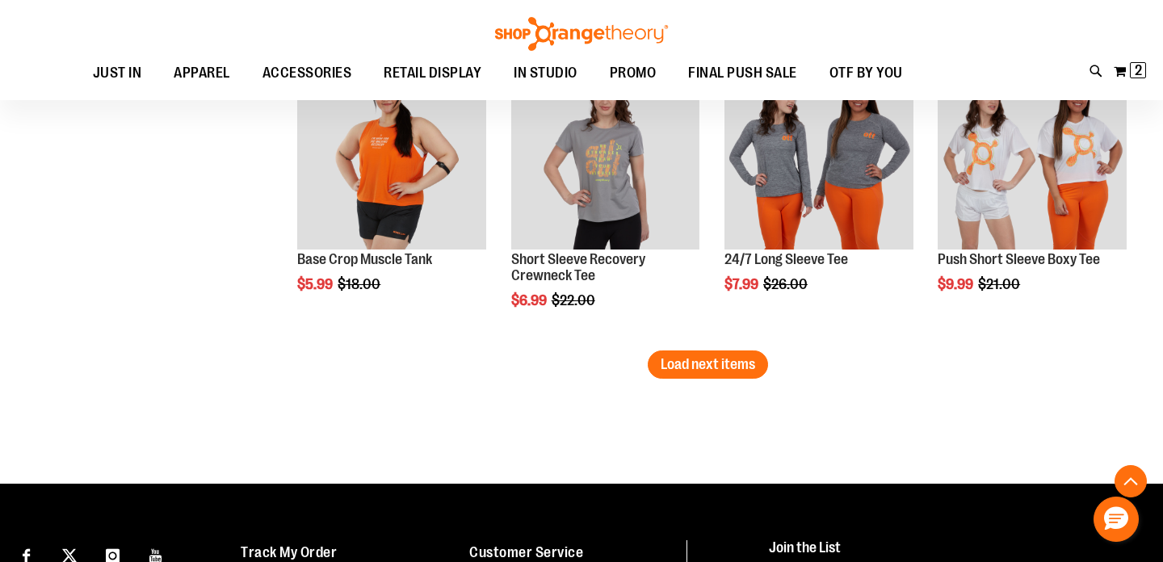
scroll to position [5197, 0]
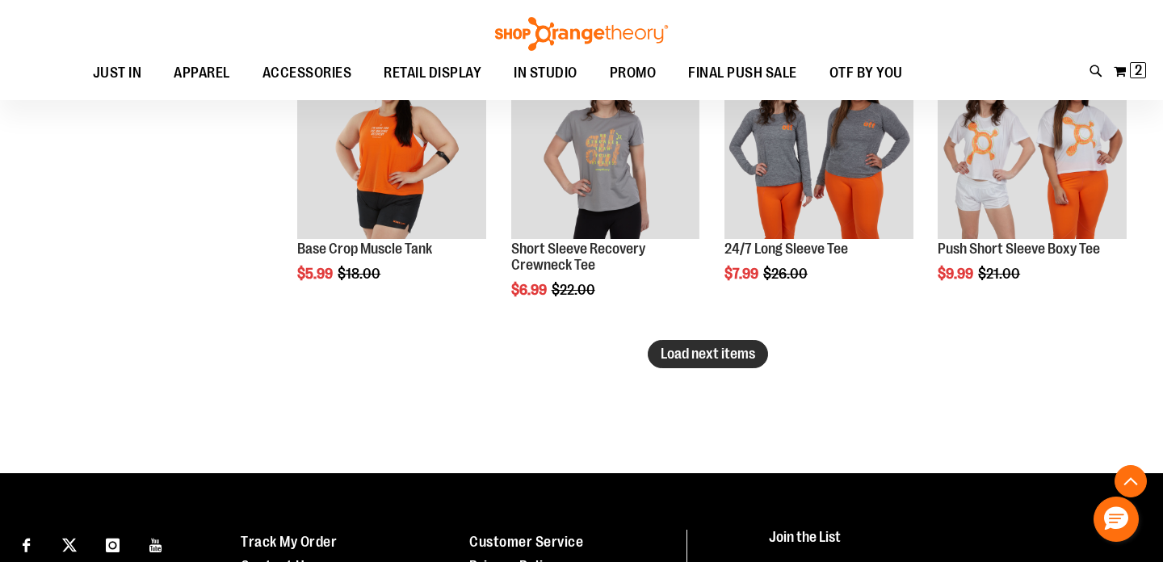
click at [739, 358] on span "Load next items" at bounding box center [708, 354] width 94 height 16
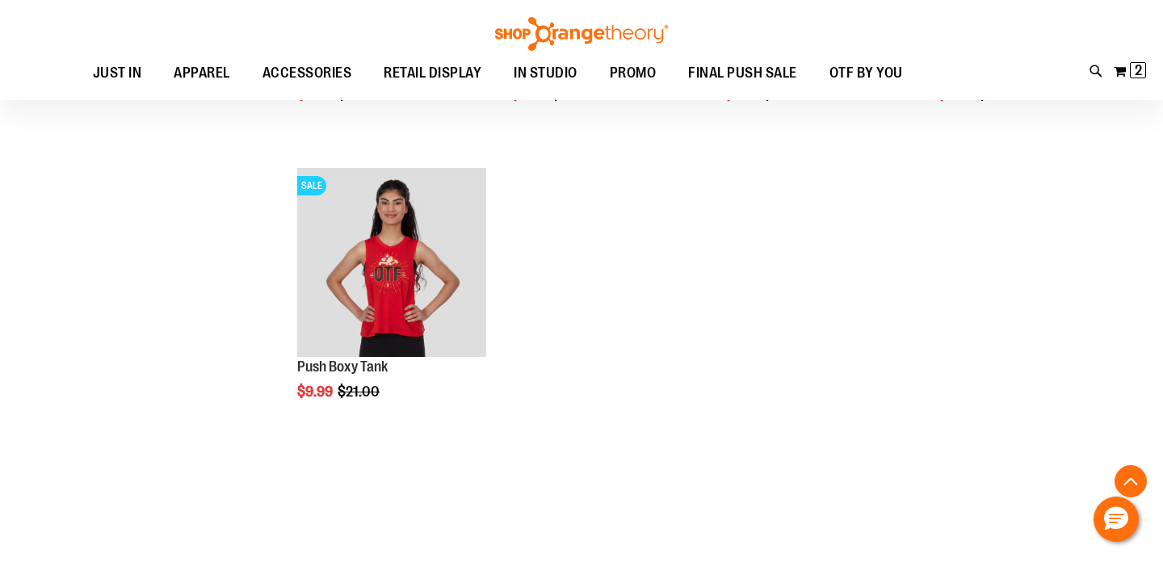
scroll to position [5969, 0]
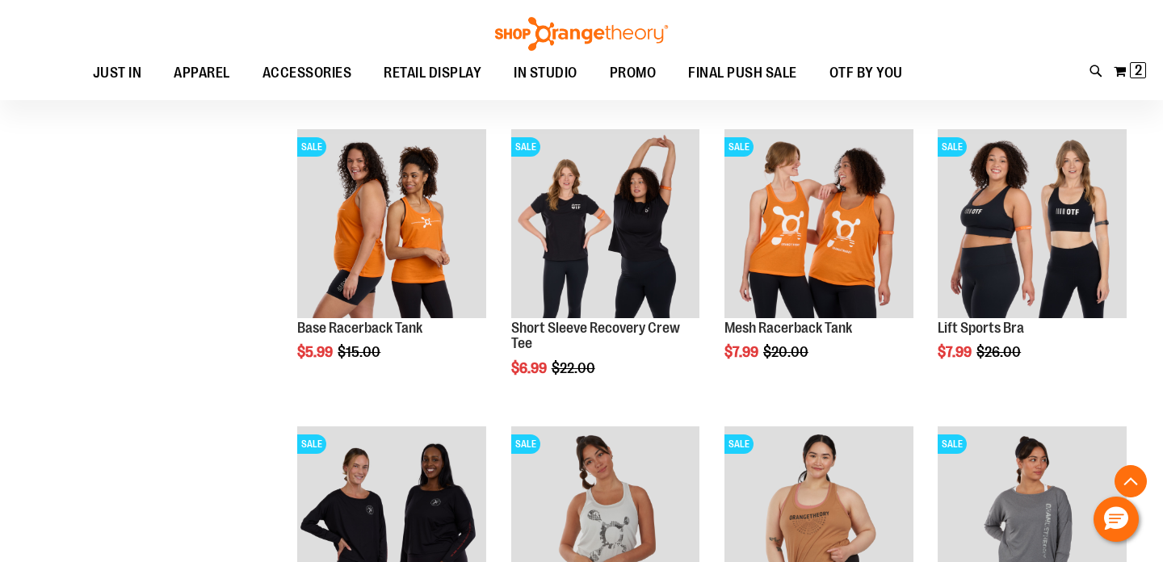
scroll to position [4520, 0]
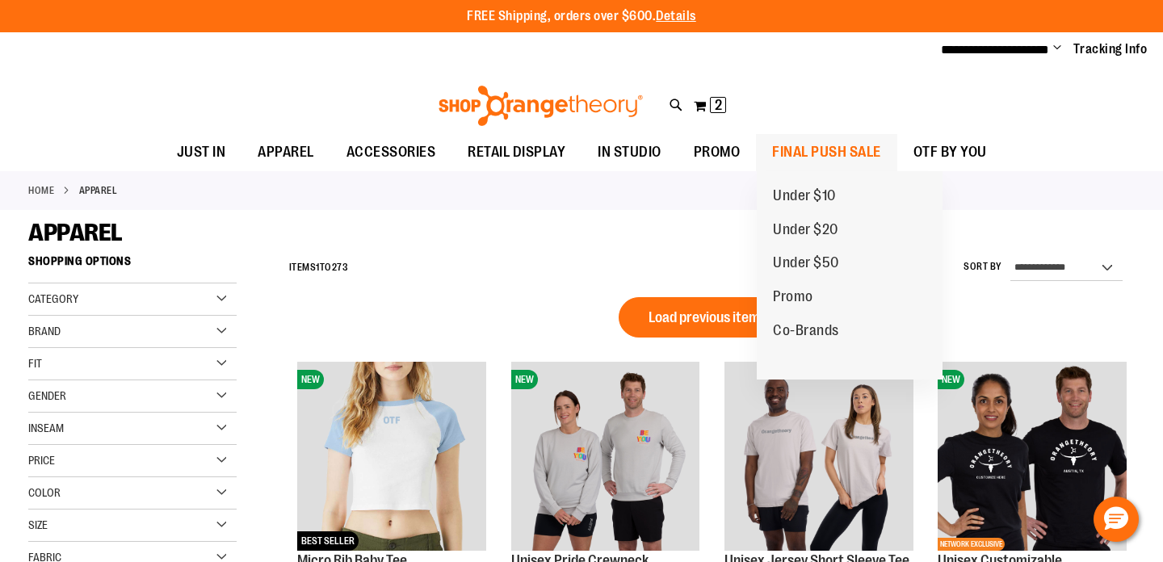
click at [825, 157] on span "FINAL PUSH SALE" at bounding box center [826, 152] width 109 height 36
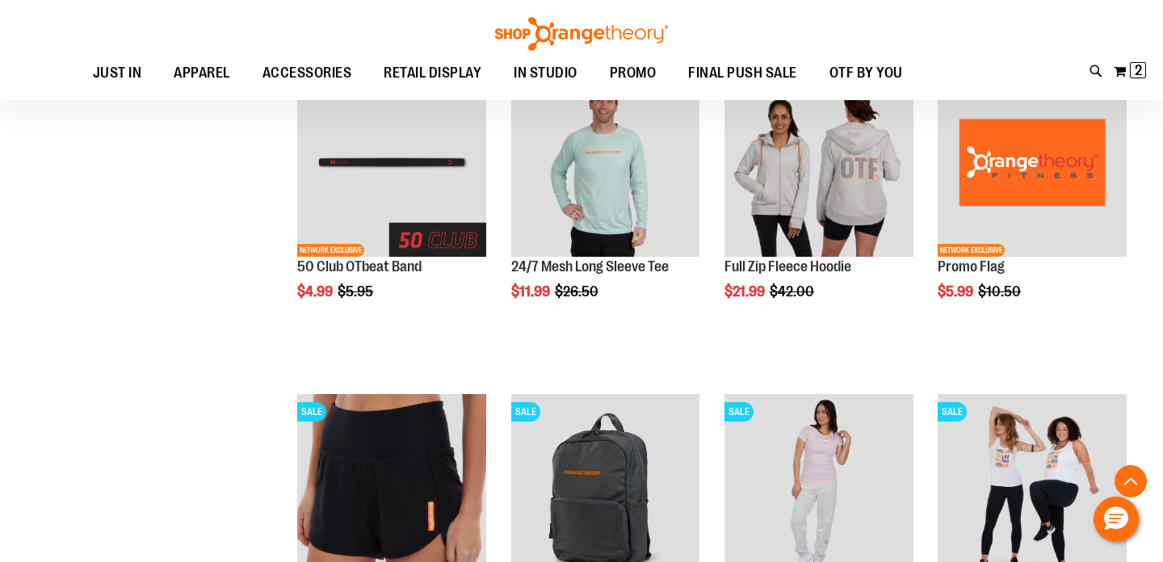
scroll to position [412, 0]
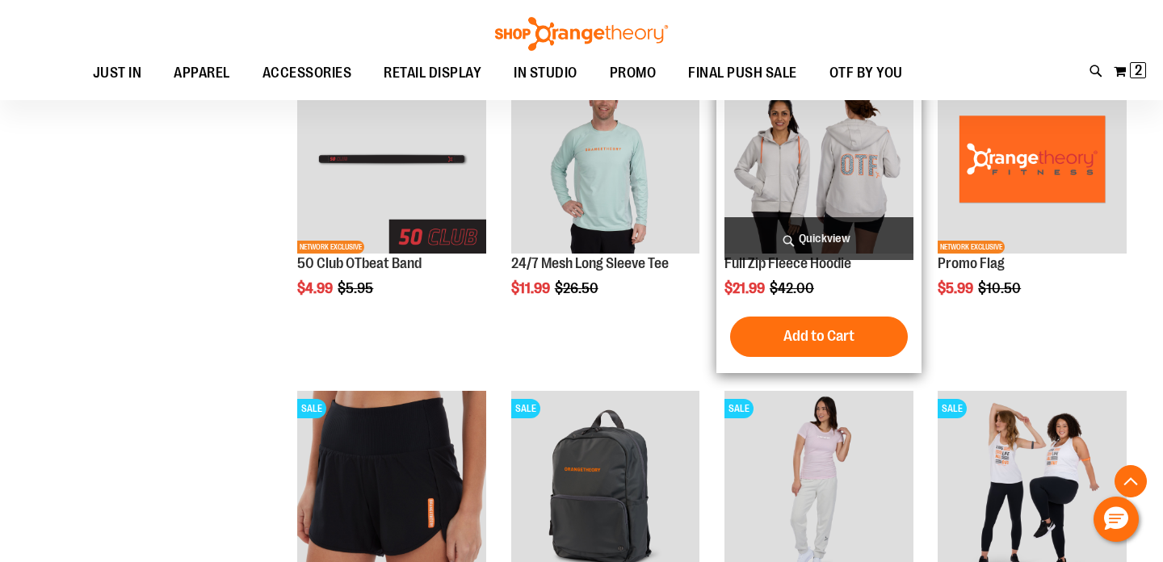
click at [840, 174] on img "product" at bounding box center [818, 159] width 189 height 189
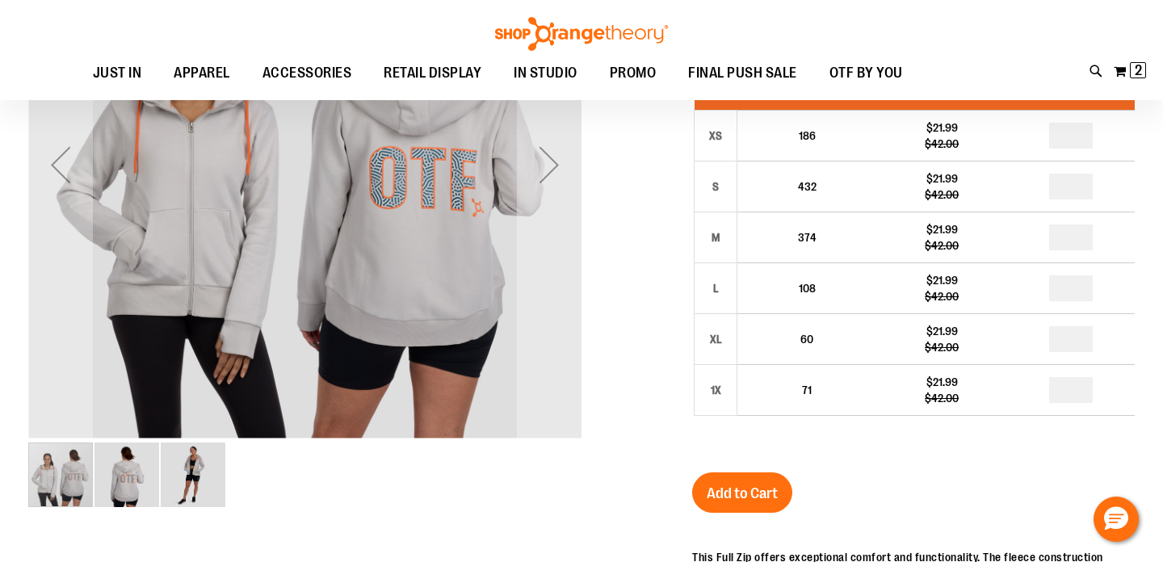
scroll to position [122, 0]
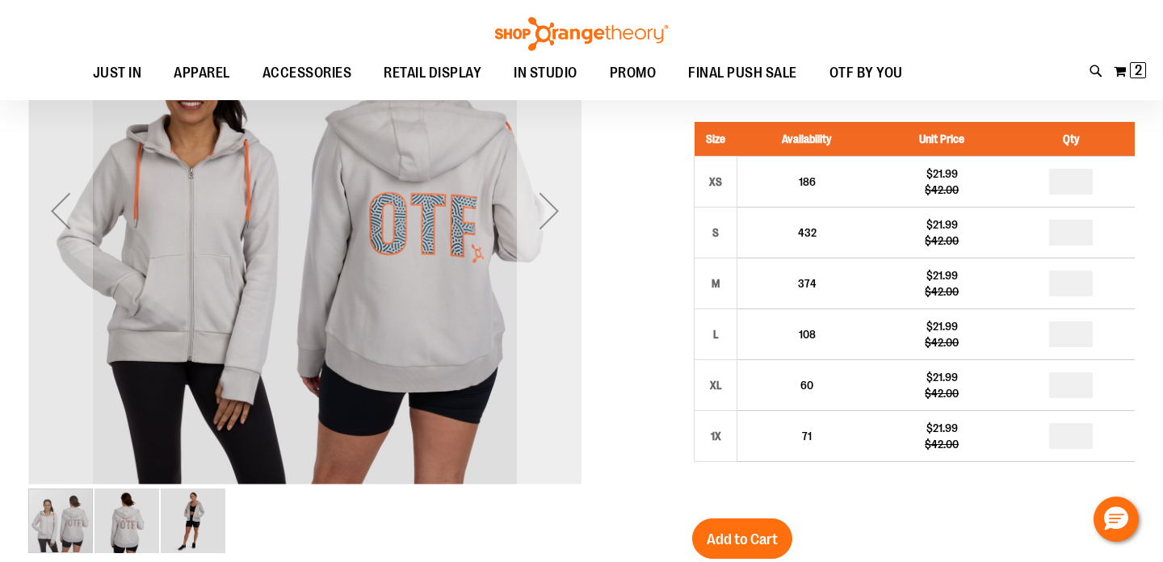
click at [548, 209] on div "Next" at bounding box center [549, 210] width 65 height 65
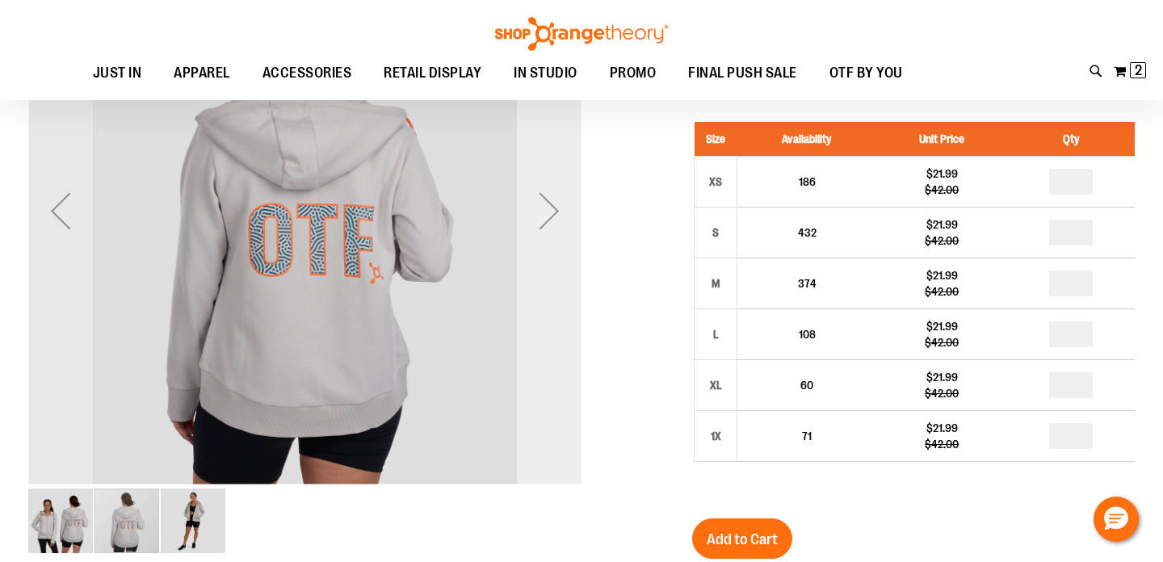
click at [548, 209] on div "Next" at bounding box center [549, 210] width 65 height 65
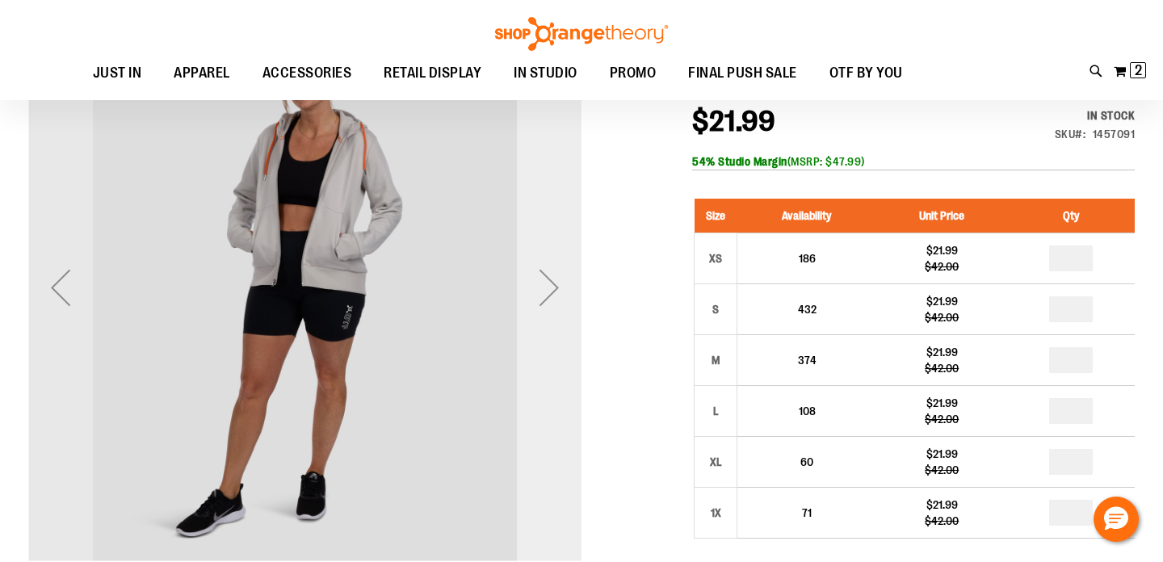
scroll to position [46, 0]
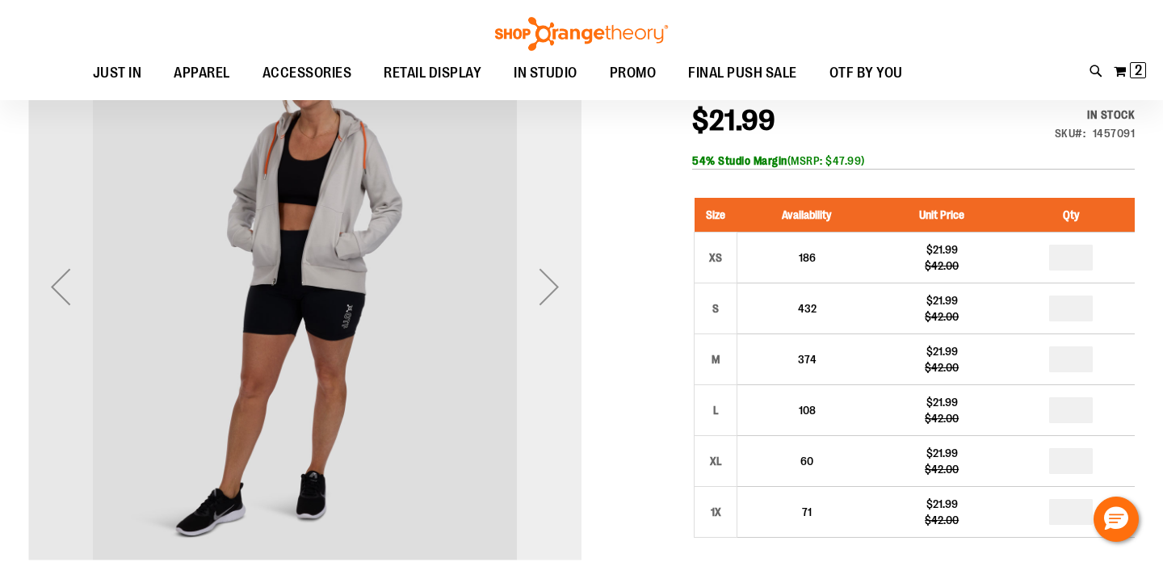
click at [548, 209] on div "Next" at bounding box center [549, 286] width 65 height 553
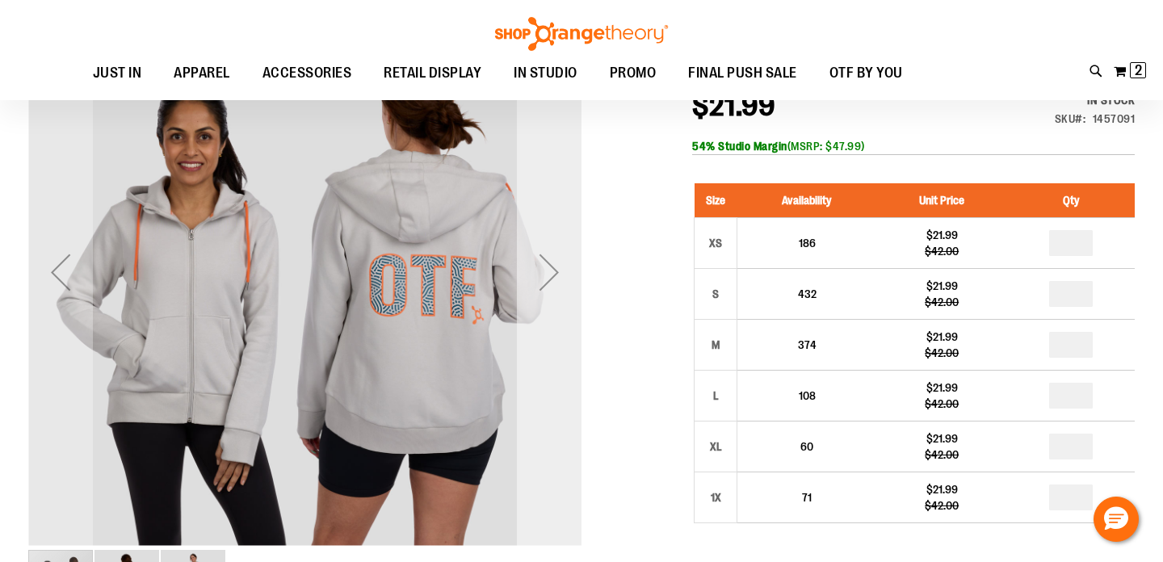
scroll to position [78, 0]
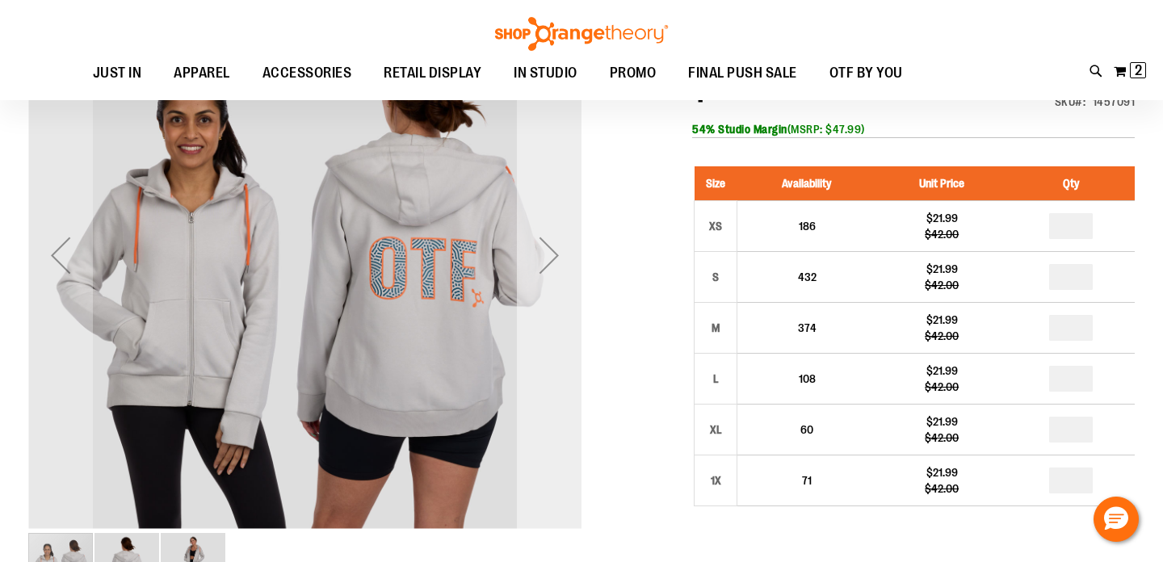
click at [550, 251] on div "Next" at bounding box center [549, 255] width 65 height 65
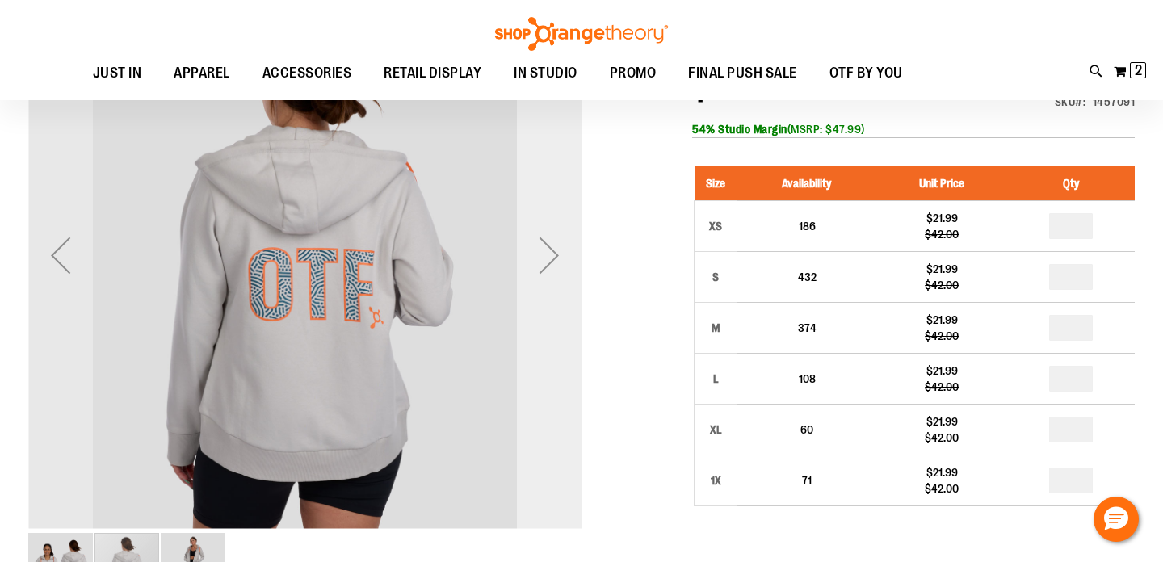
click at [550, 251] on div "Next" at bounding box center [549, 255] width 65 height 65
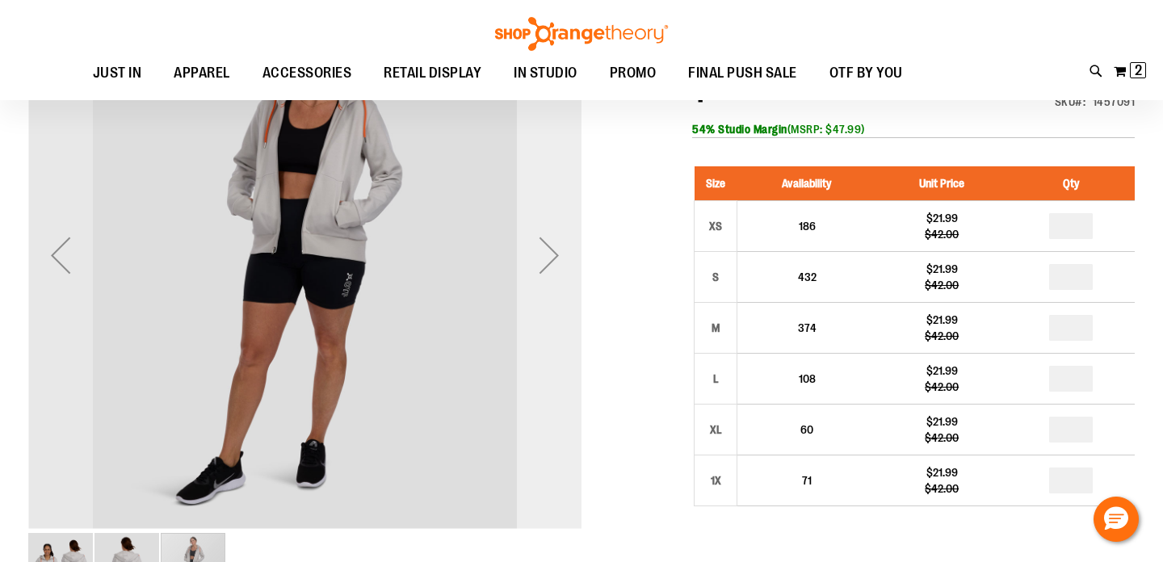
click at [550, 251] on div "Next" at bounding box center [549, 255] width 65 height 65
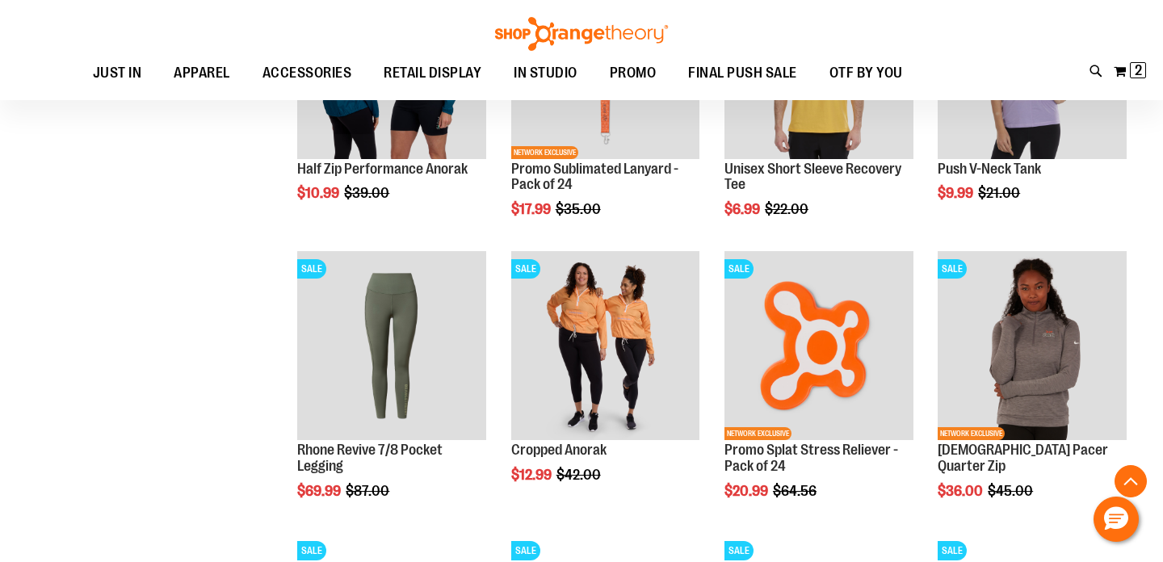
scroll to position [1026, 0]
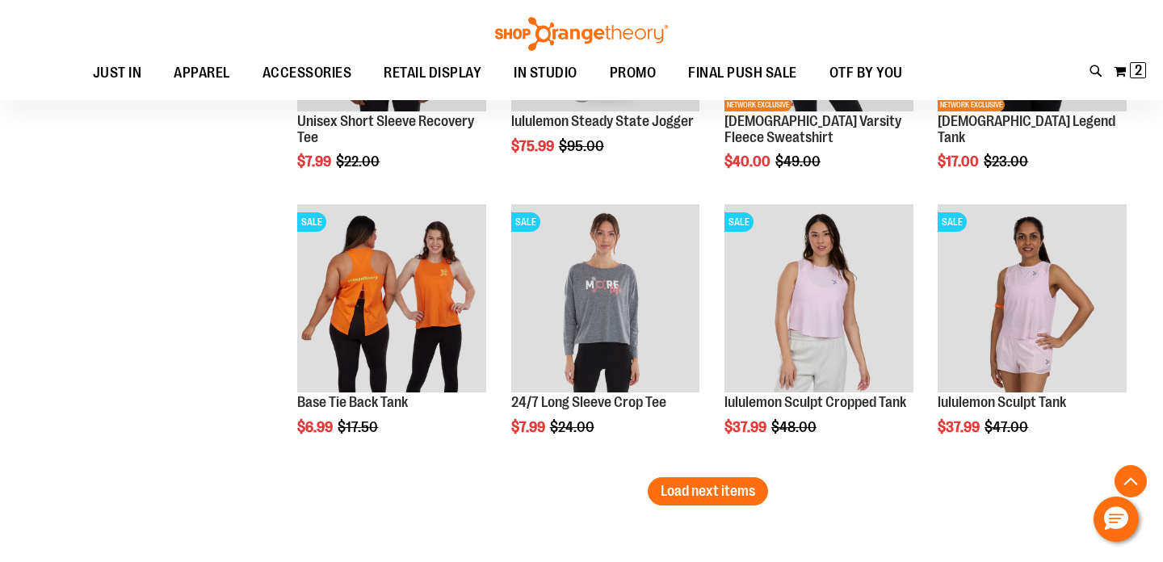
scroll to position [2199, 0]
click at [700, 476] on button "Load next items" at bounding box center [708, 490] width 120 height 28
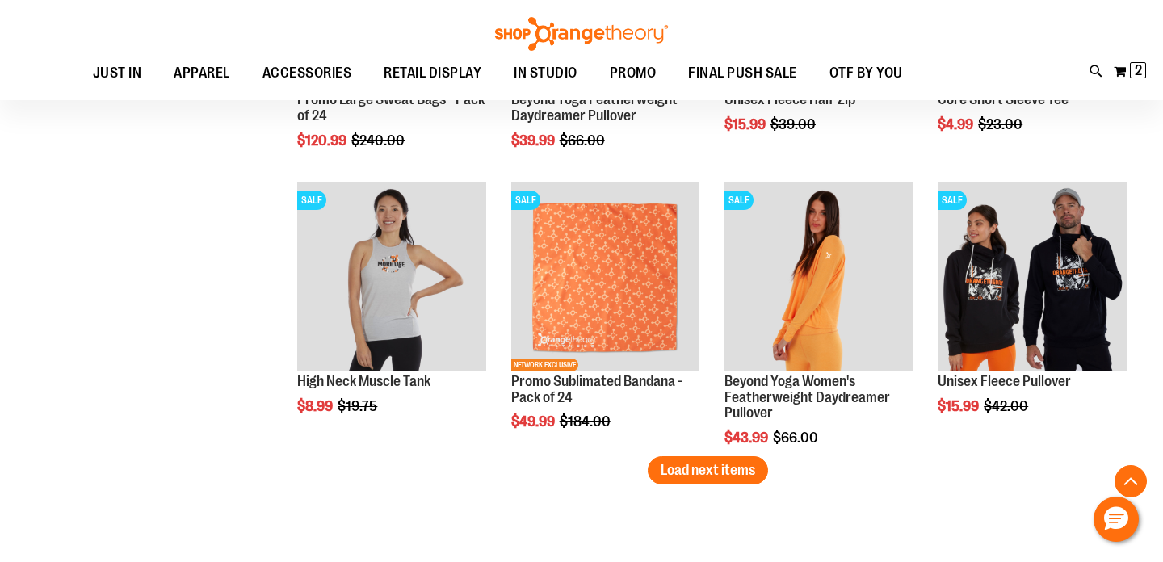
scroll to position [3071, 0]
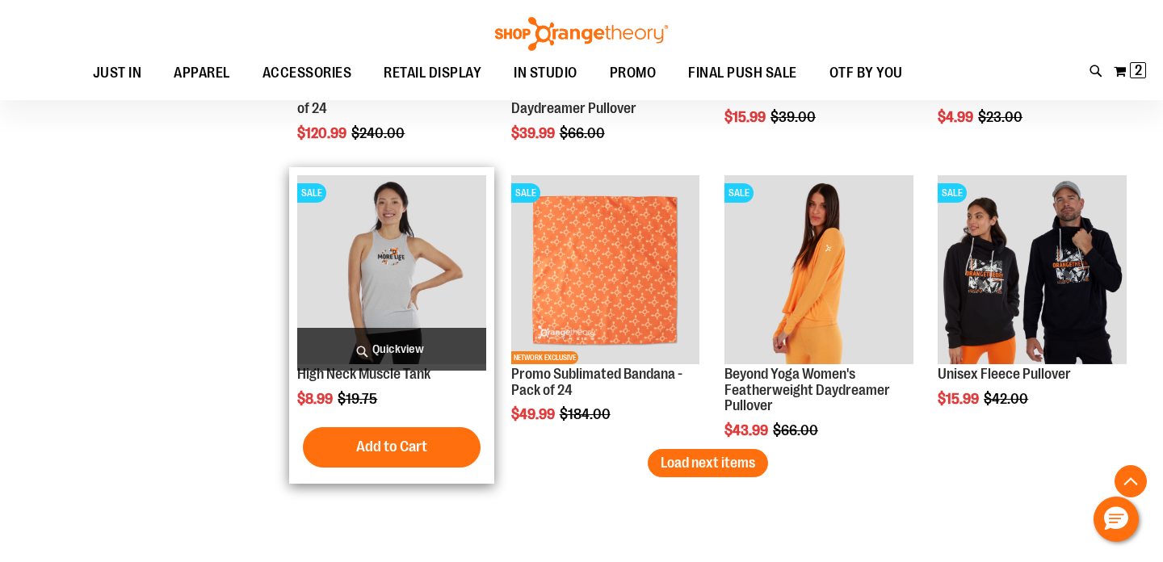
click at [416, 292] on img "product" at bounding box center [391, 269] width 189 height 189
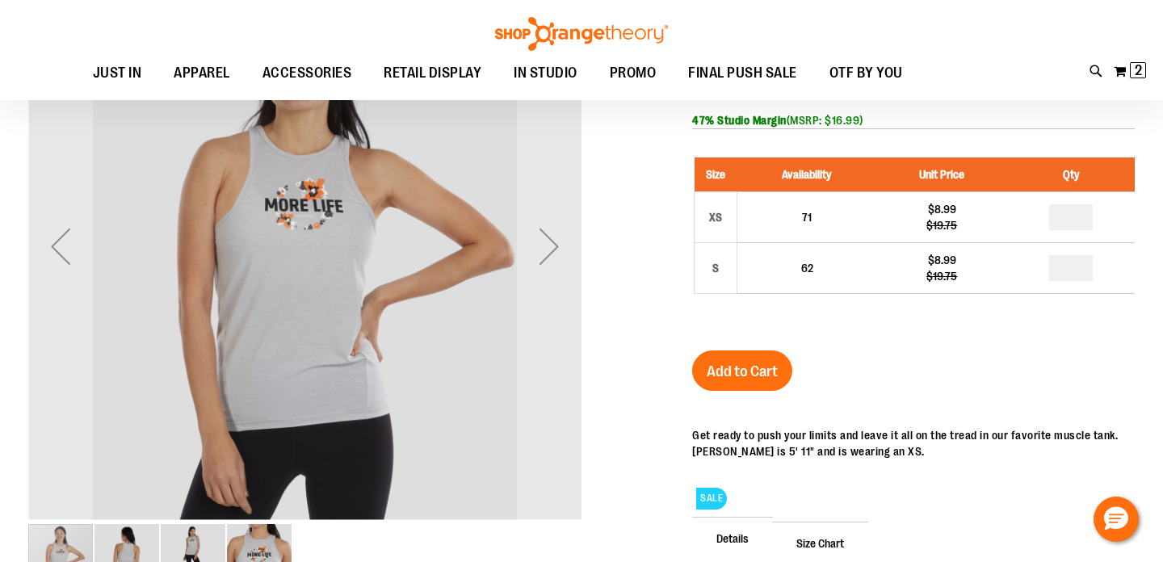
scroll to position [87, 0]
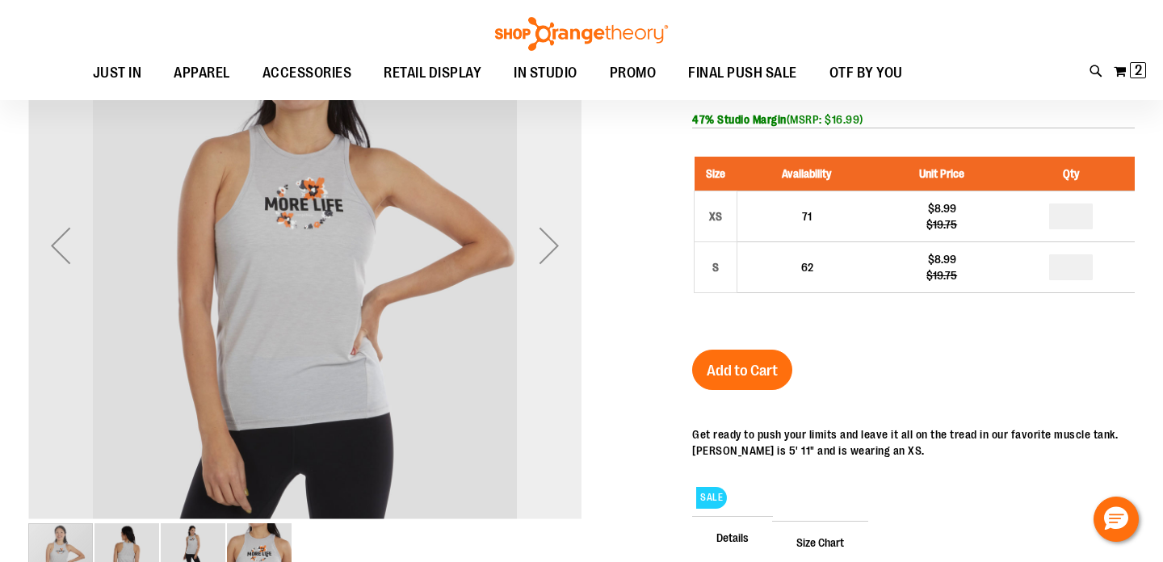
click at [564, 241] on div "Next" at bounding box center [549, 245] width 65 height 65
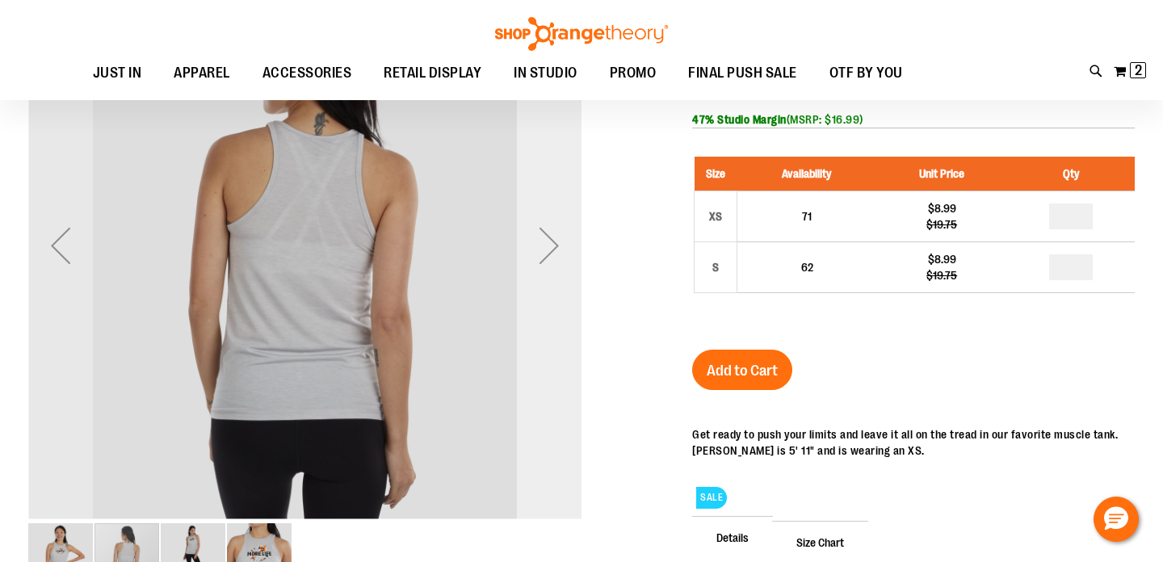
click at [564, 241] on div "Next" at bounding box center [549, 245] width 65 height 65
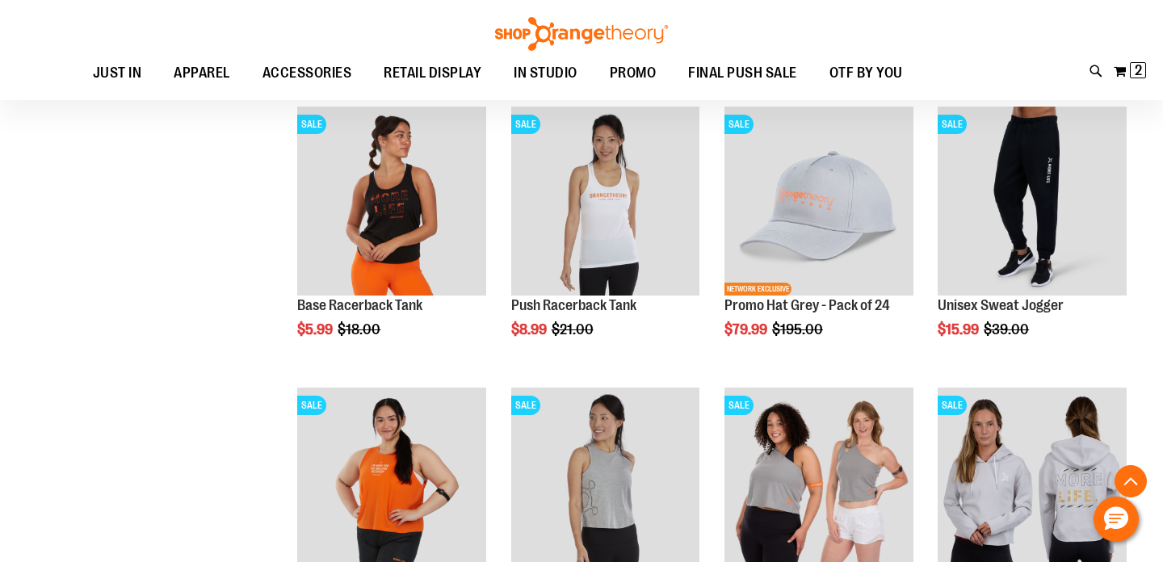
scroll to position [930, 0]
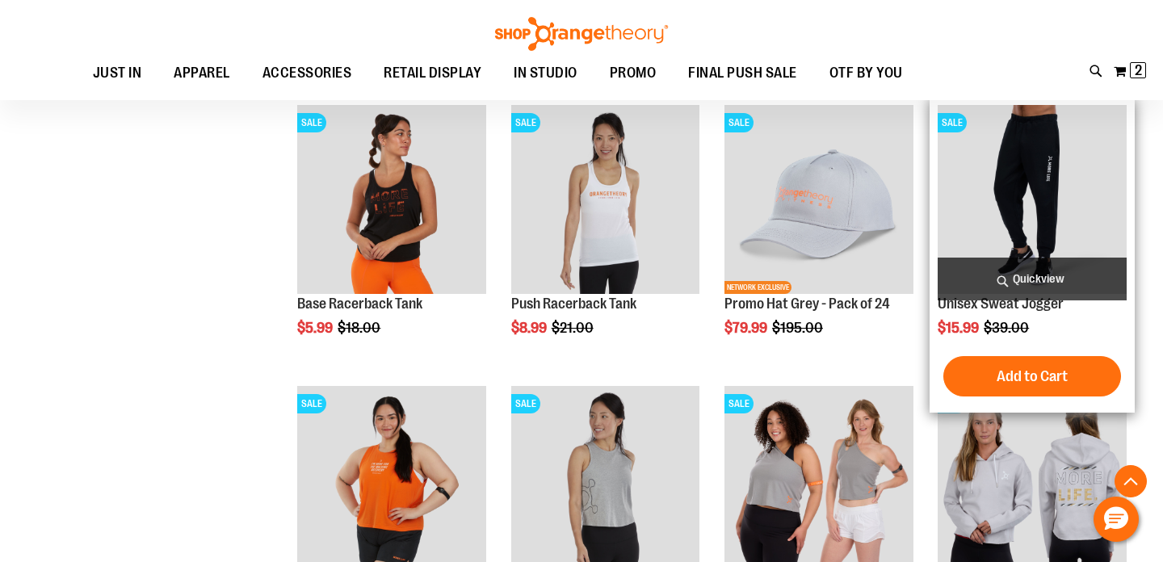
click at [1031, 178] on img "product" at bounding box center [1032, 199] width 189 height 189
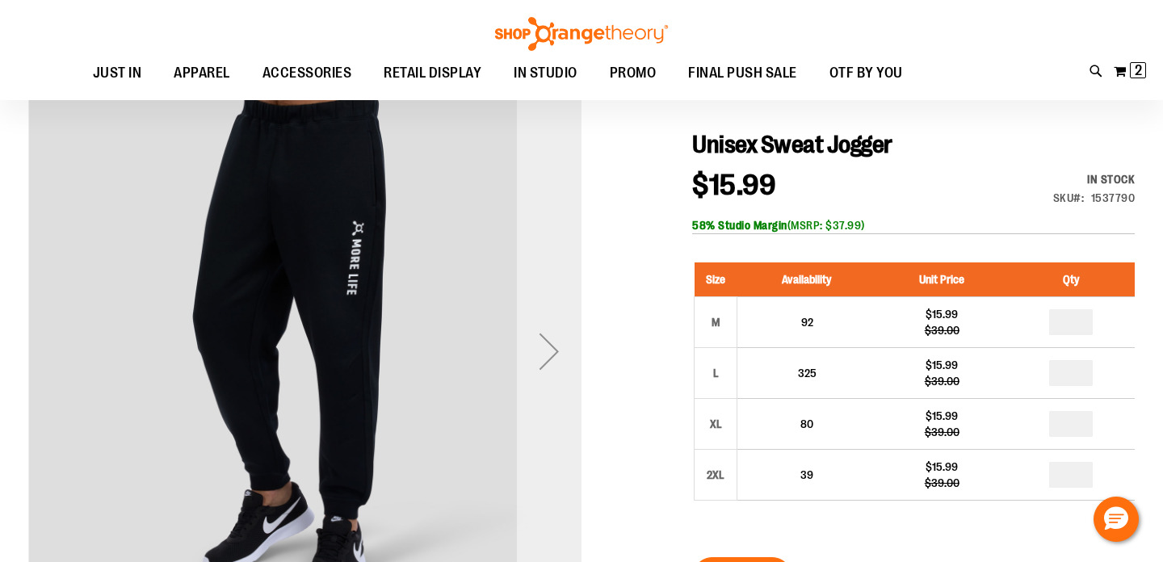
scroll to position [155, 0]
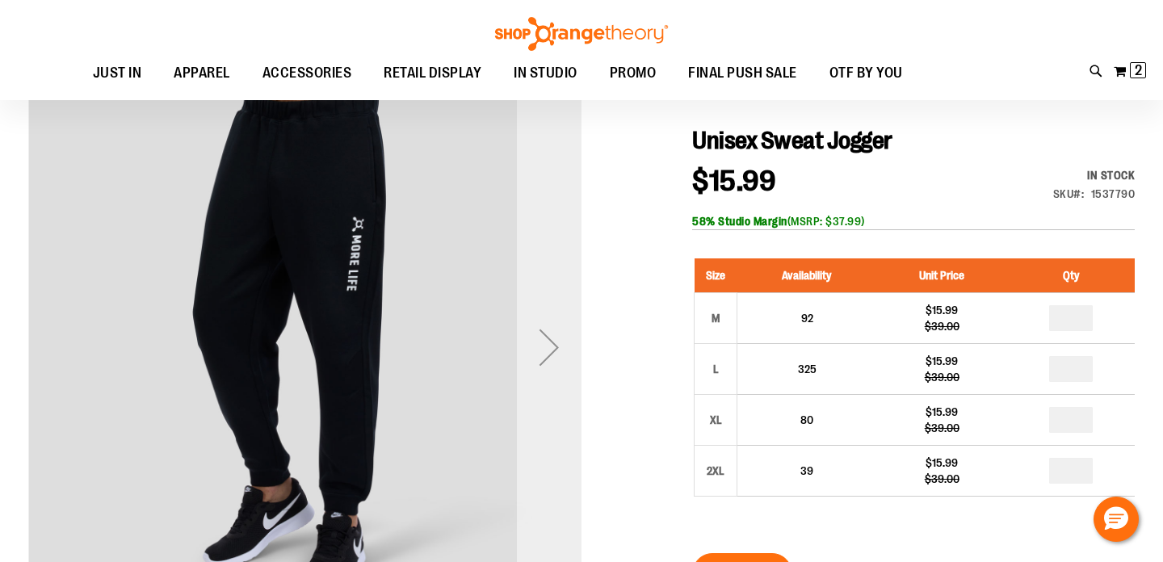
click at [545, 340] on div "Next" at bounding box center [549, 347] width 65 height 65
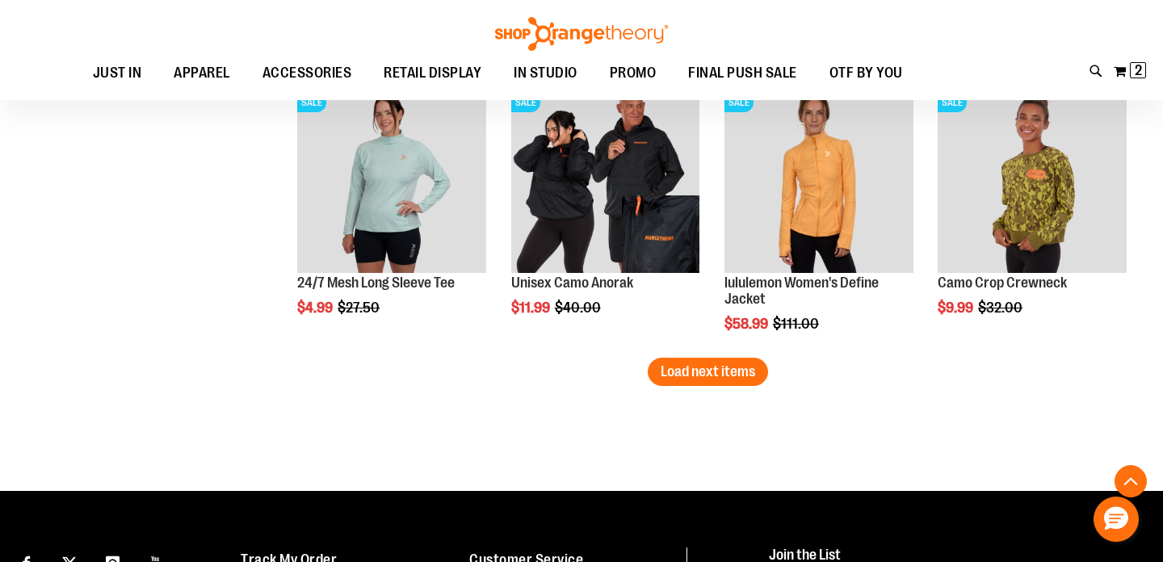
scroll to position [2316, 0]
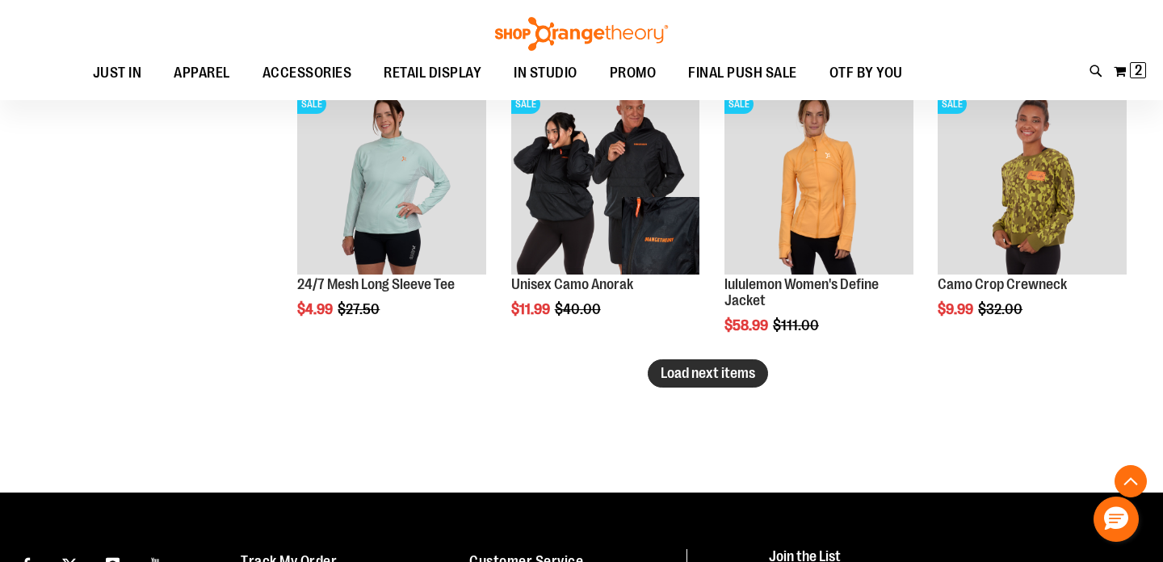
click at [686, 380] on span "Load next items" at bounding box center [708, 373] width 94 height 16
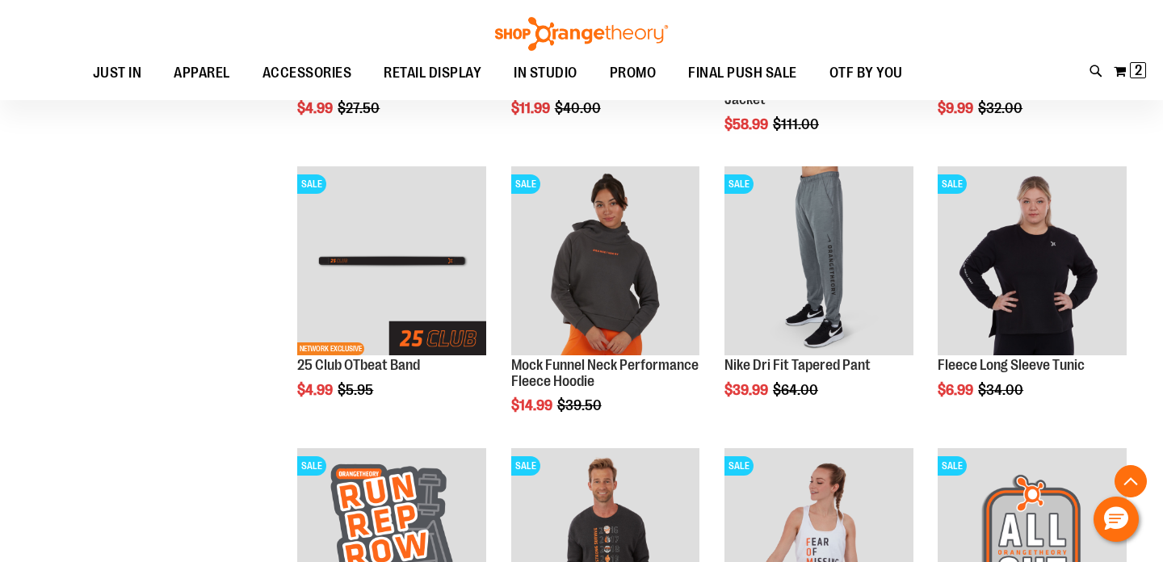
scroll to position [2531, 0]
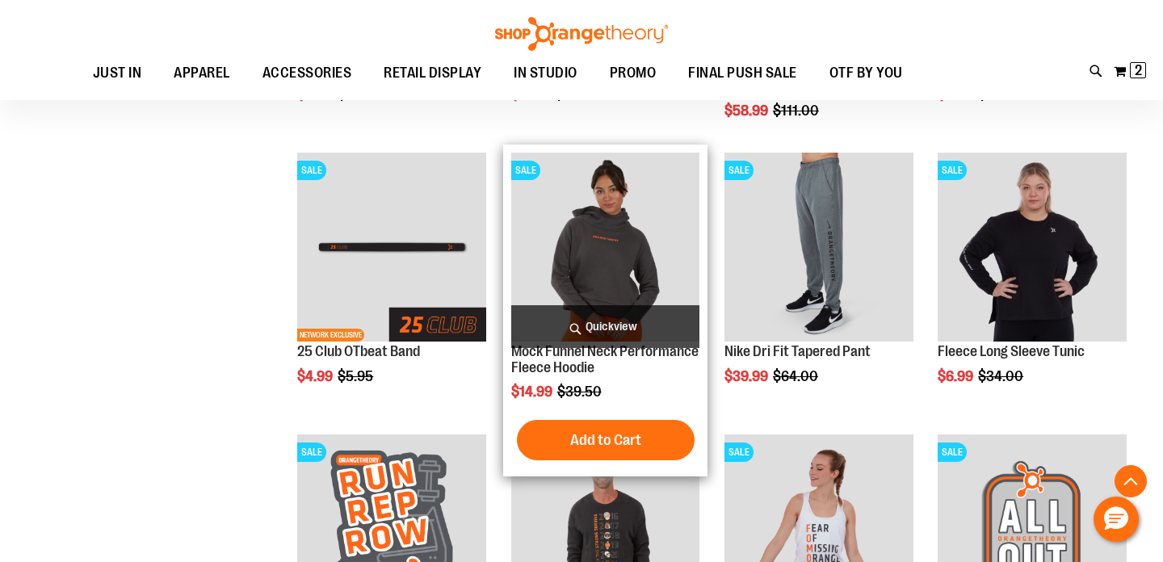
click at [576, 255] on img "product" at bounding box center [605, 247] width 189 height 189
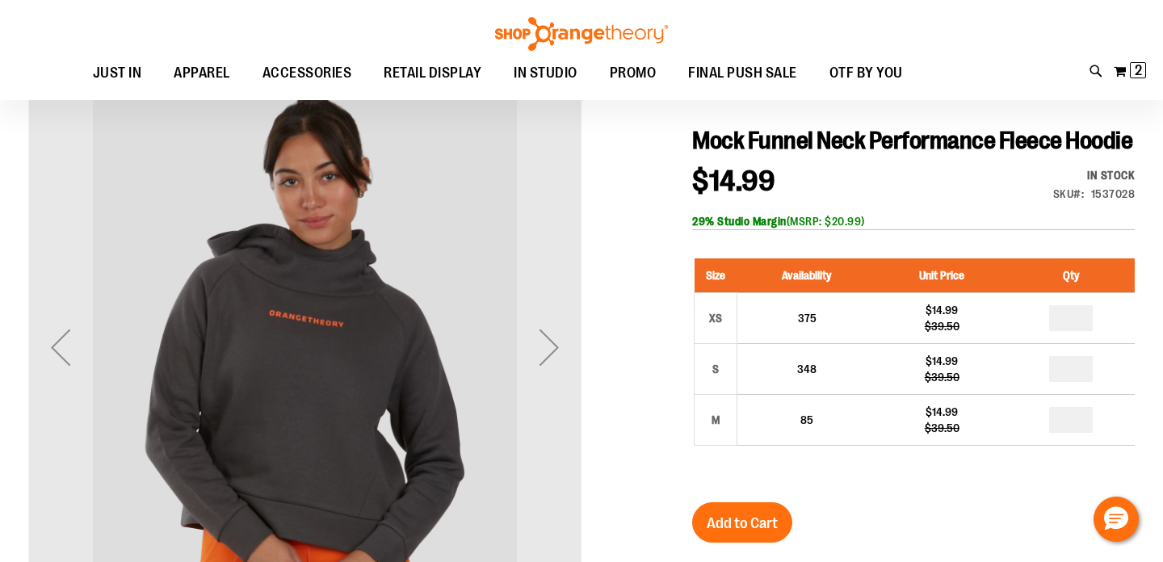
scroll to position [156, 0]
click at [556, 351] on div "Next" at bounding box center [549, 346] width 65 height 65
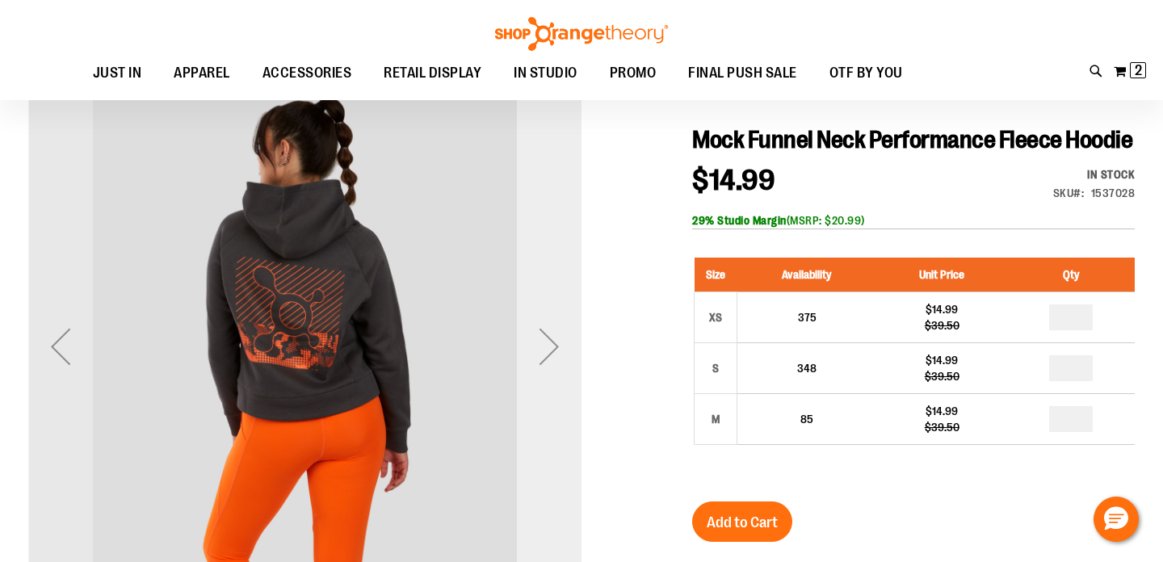
click at [556, 351] on div "Next" at bounding box center [549, 346] width 65 height 65
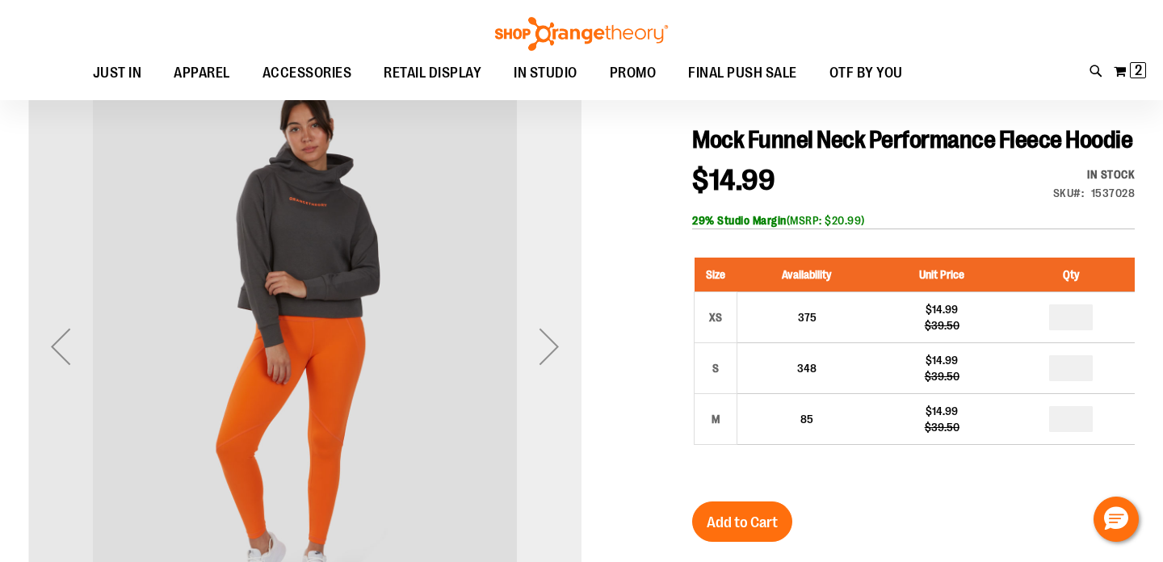
click at [556, 351] on div "Next" at bounding box center [549, 346] width 65 height 65
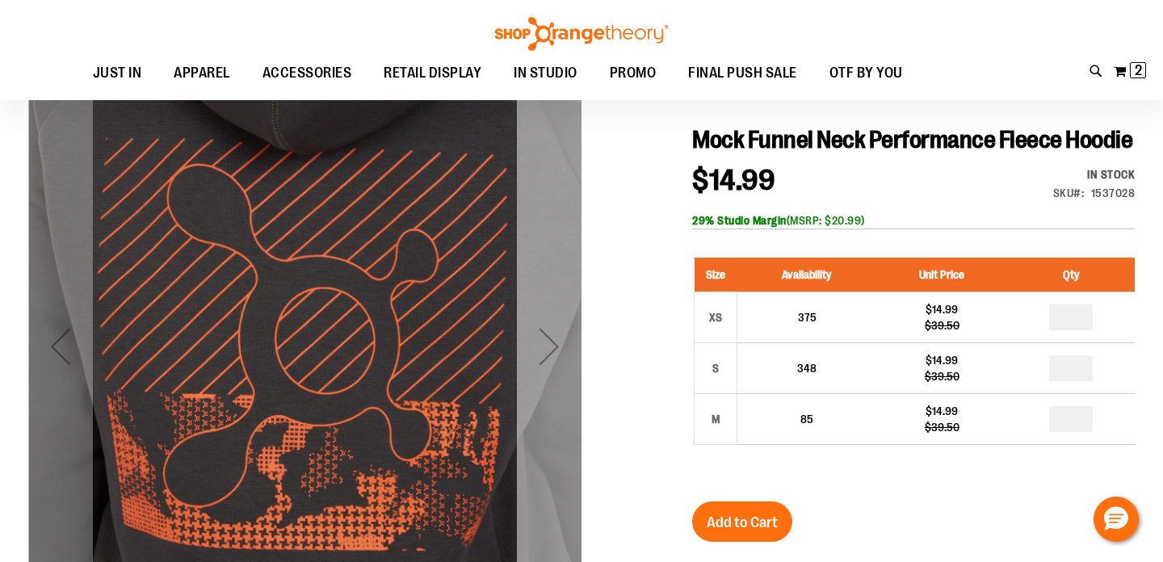
click at [556, 351] on div "Next" at bounding box center [549, 346] width 65 height 65
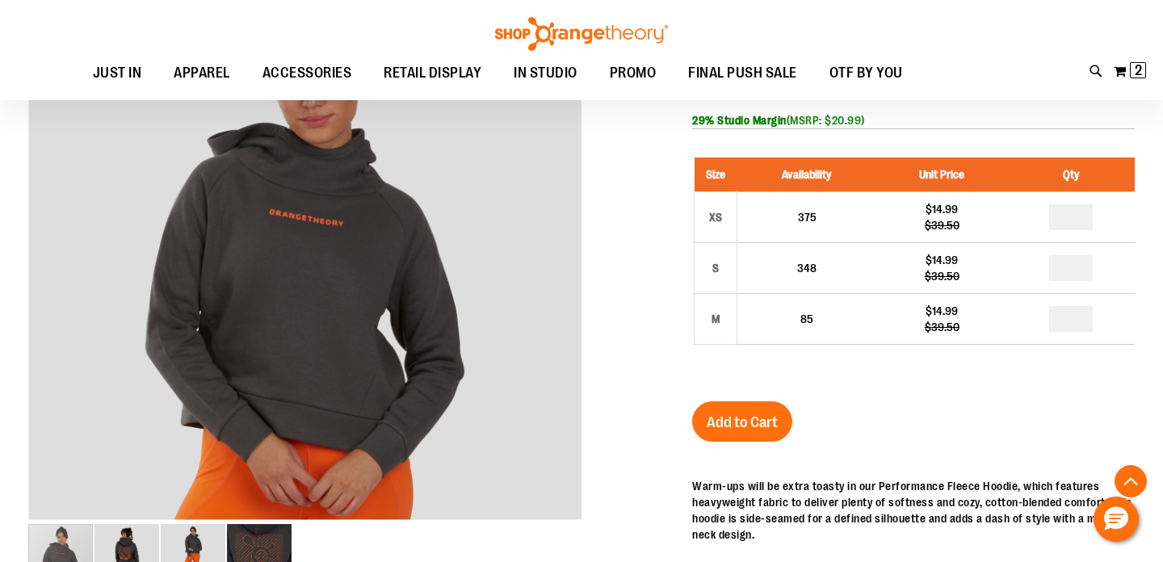
scroll to position [254, 0]
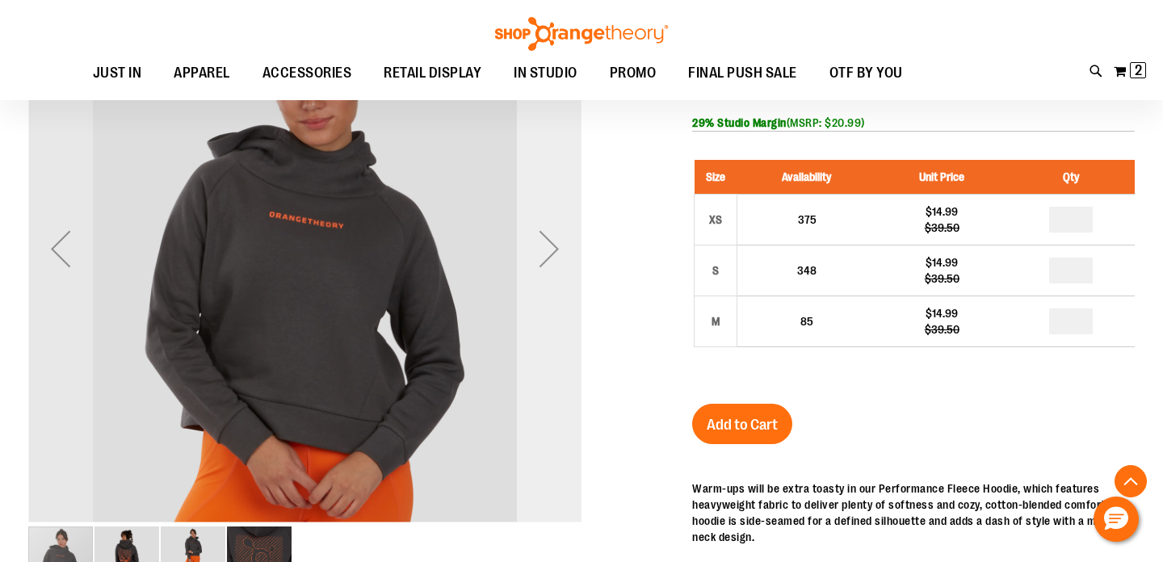
click at [553, 266] on div "Next" at bounding box center [549, 248] width 65 height 65
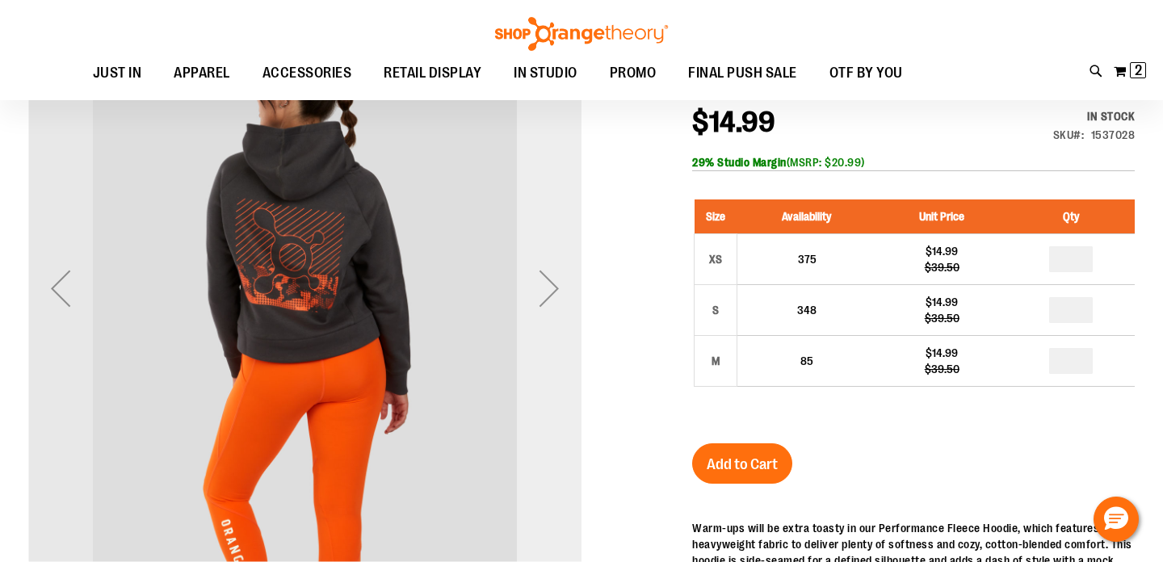
scroll to position [212, 0]
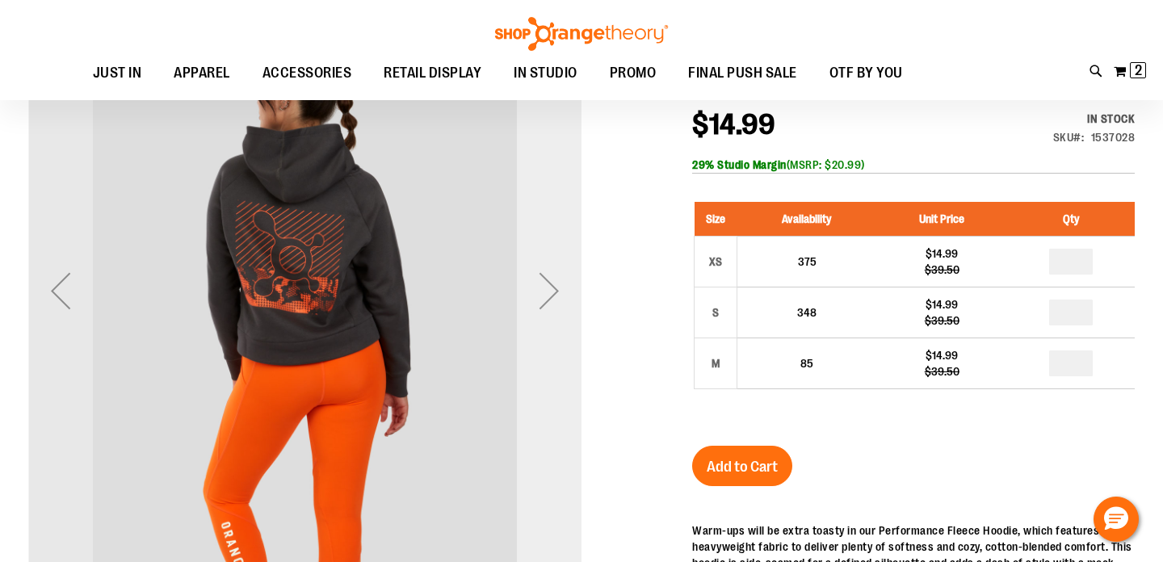
click at [549, 283] on div "Next" at bounding box center [549, 290] width 65 height 65
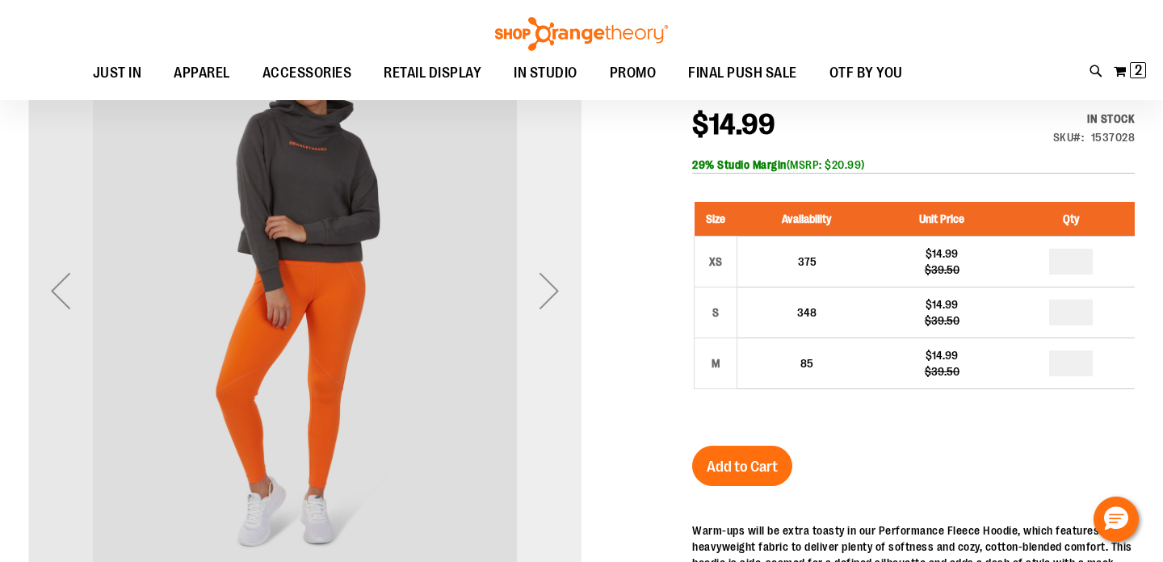
click at [549, 283] on div "Next" at bounding box center [549, 290] width 65 height 65
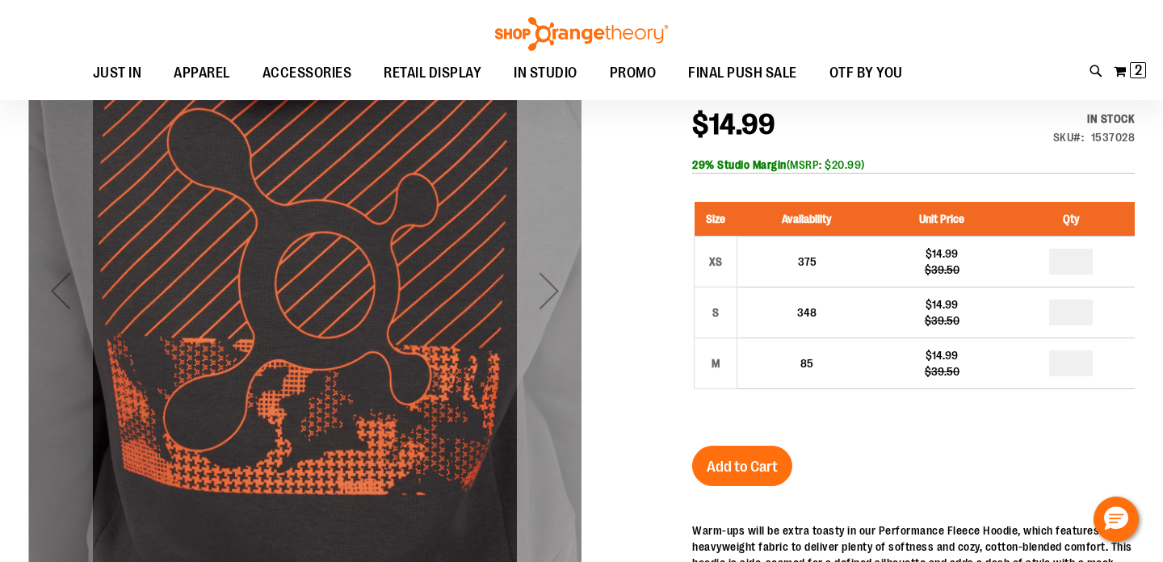
click at [549, 283] on div "Next" at bounding box center [549, 290] width 65 height 65
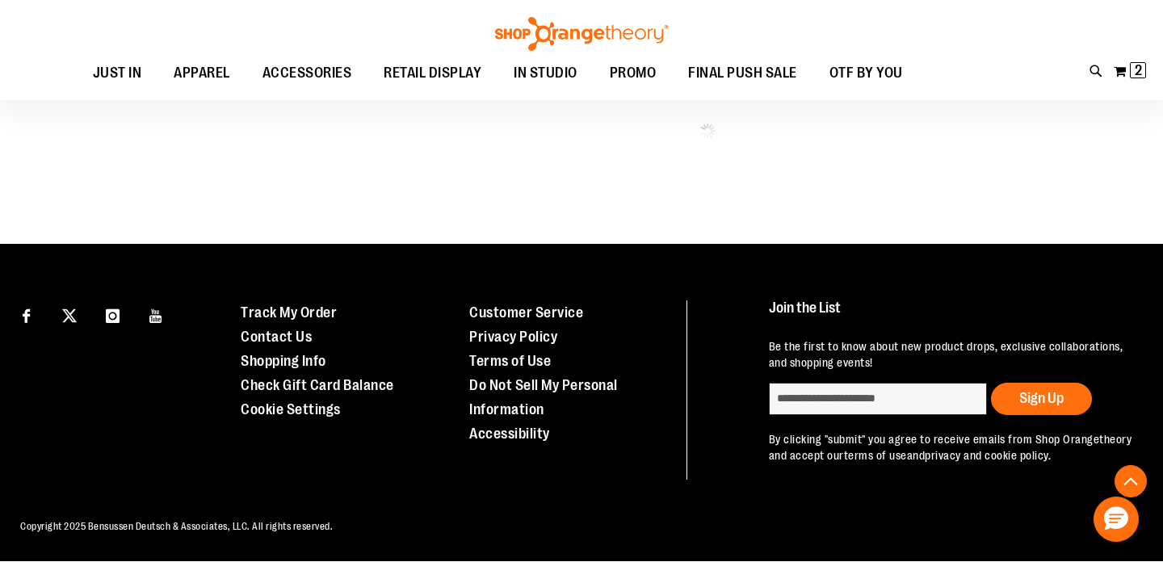
scroll to position [905, 0]
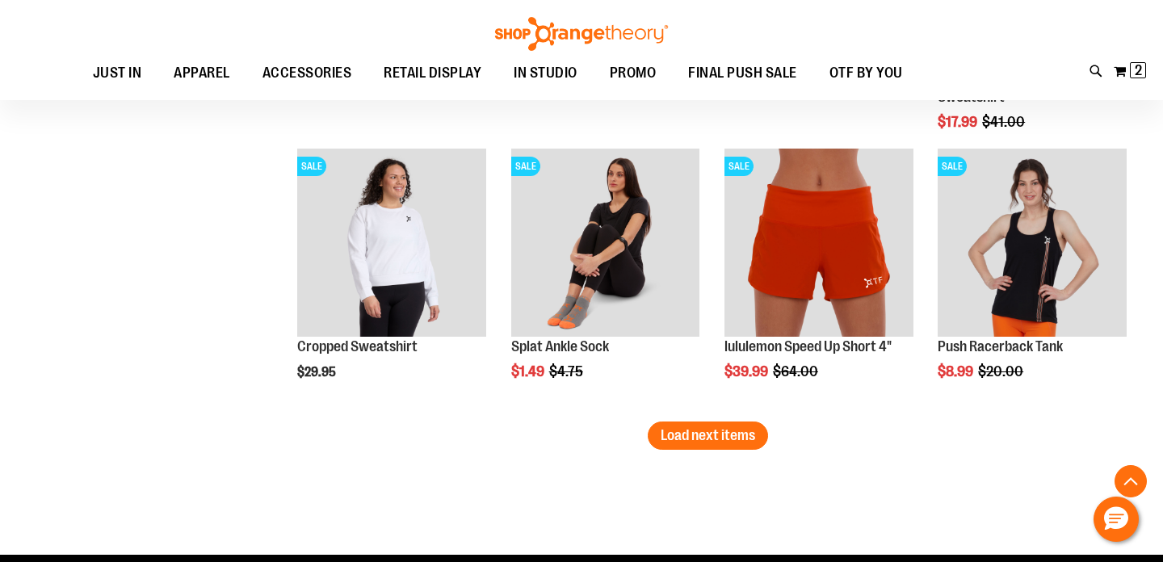
scroll to position [2298, 0]
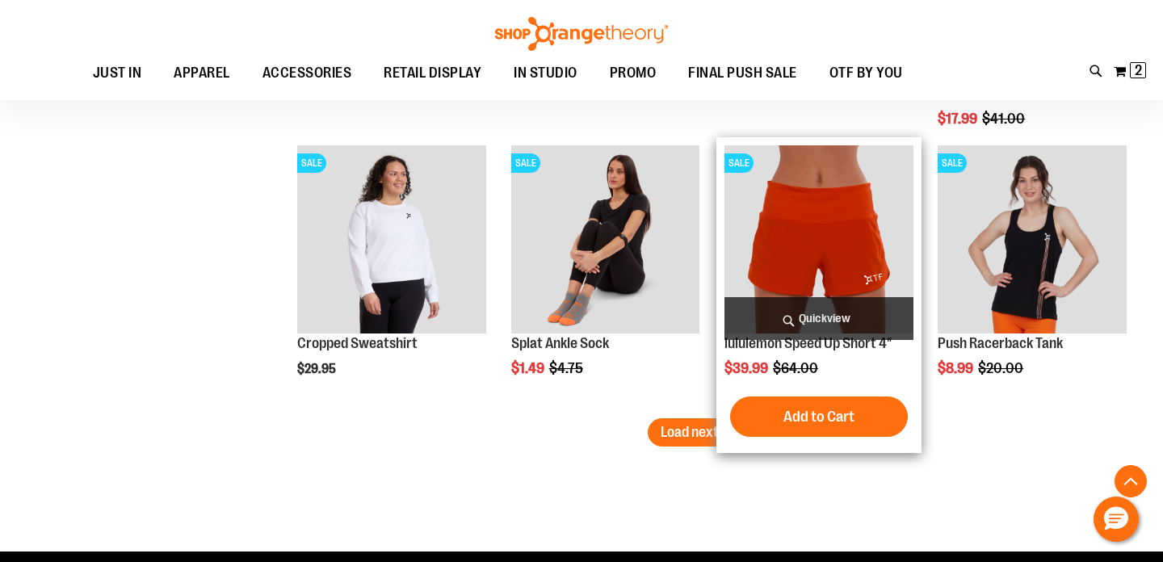
click at [790, 220] on img "product" at bounding box center [818, 239] width 189 height 189
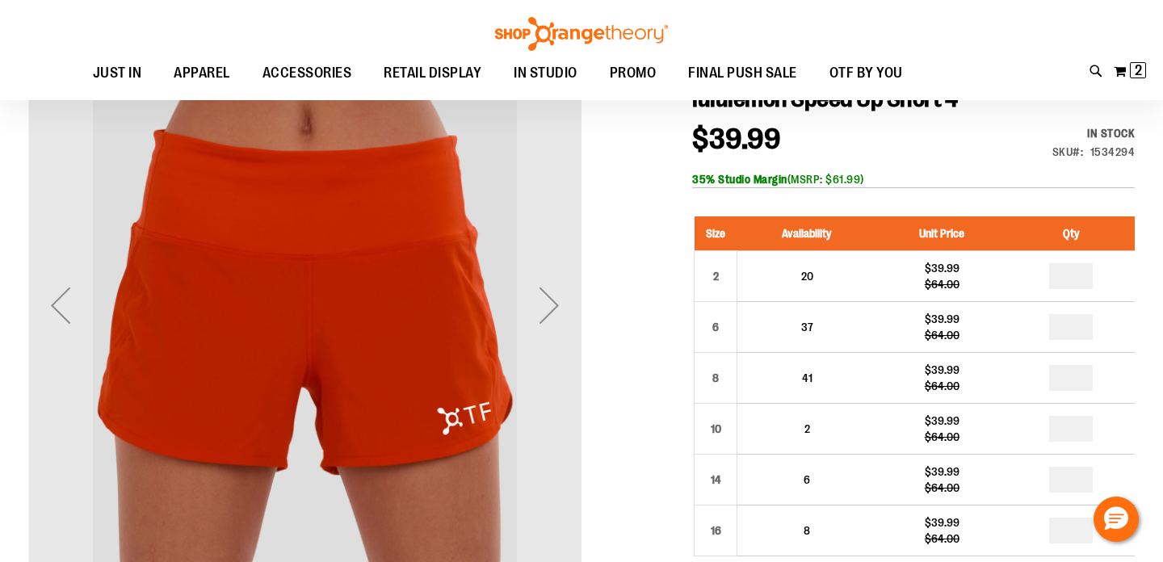
scroll to position [199, 0]
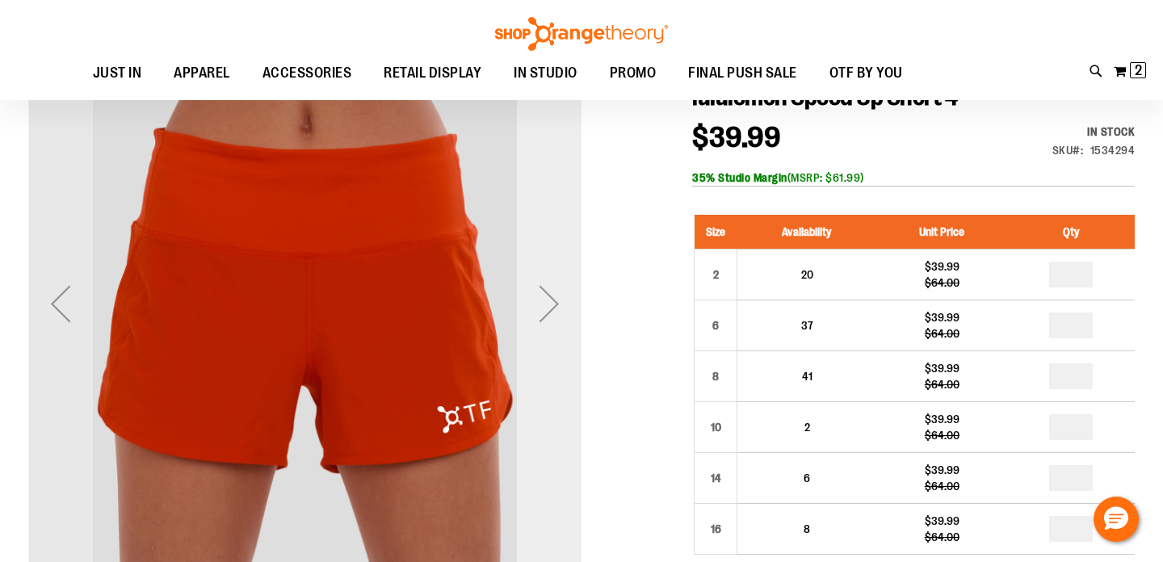
click at [558, 313] on div "Next" at bounding box center [549, 303] width 65 height 65
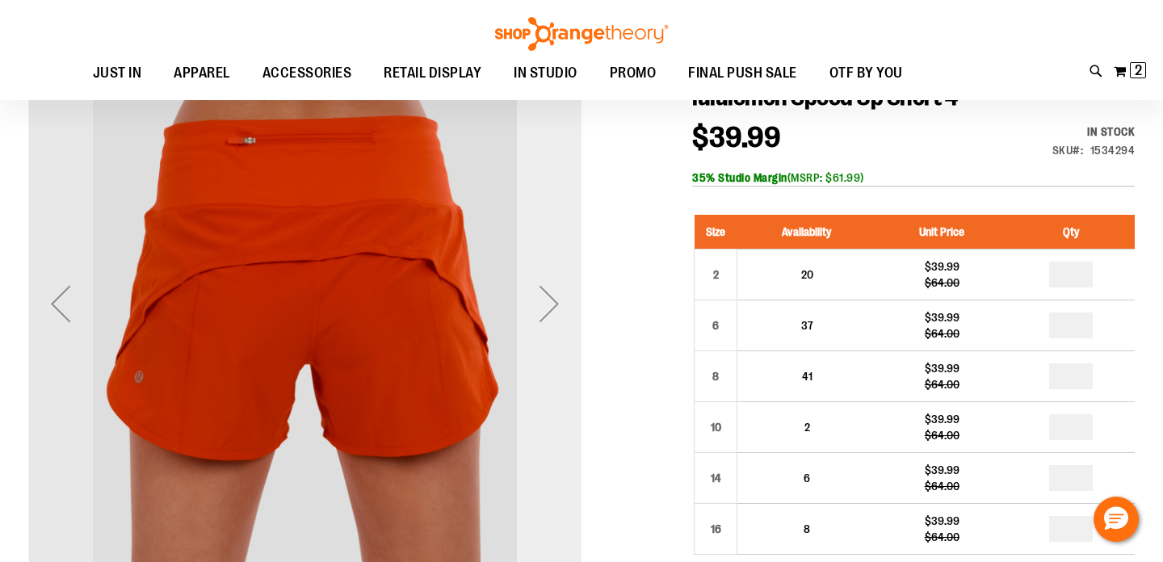
click at [558, 313] on div "Next" at bounding box center [549, 303] width 65 height 65
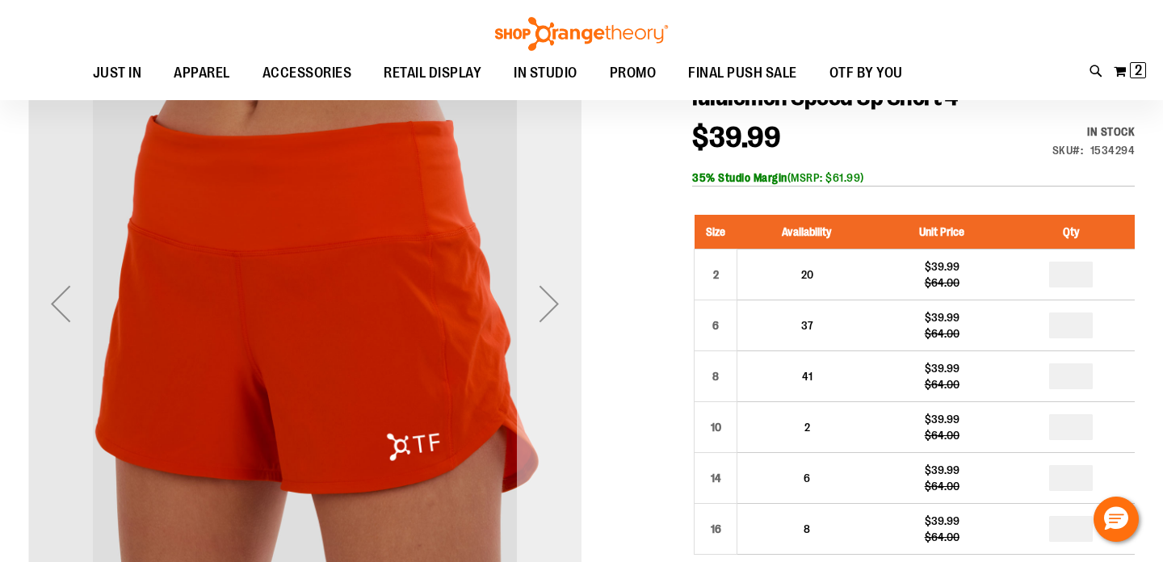
click at [558, 313] on div "Next" at bounding box center [549, 303] width 65 height 65
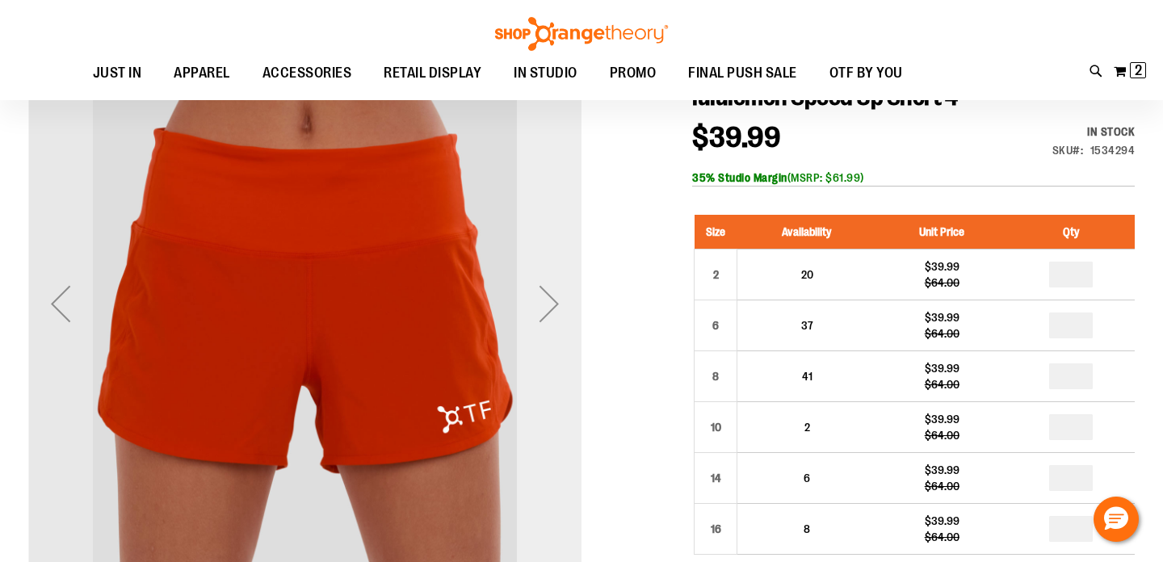
click at [558, 313] on div "Next" at bounding box center [549, 303] width 65 height 65
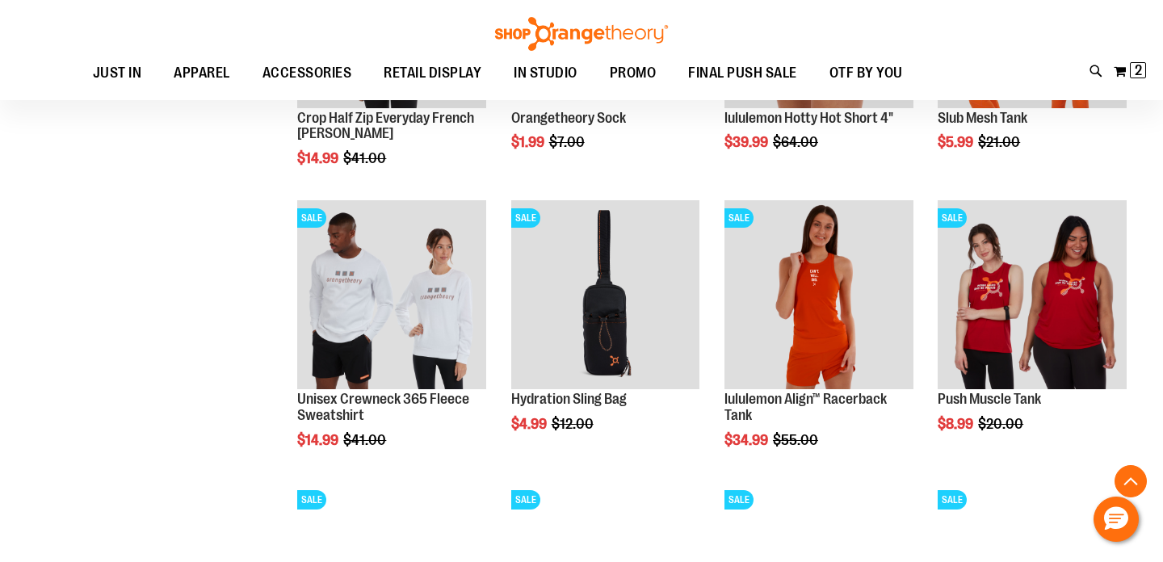
scroll to position [1127, 0]
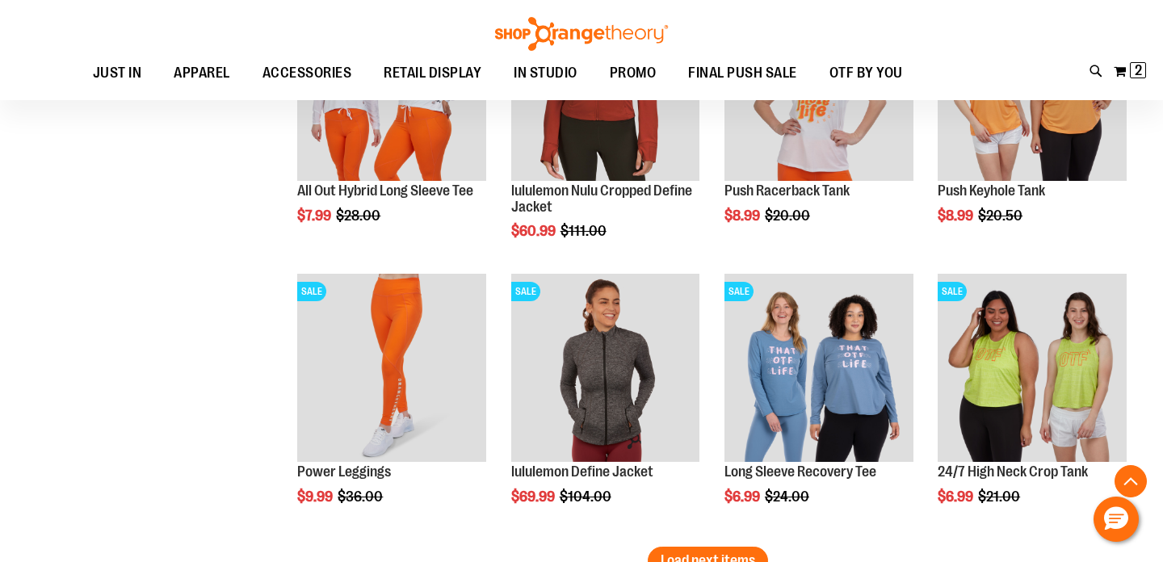
scroll to position [2225, 0]
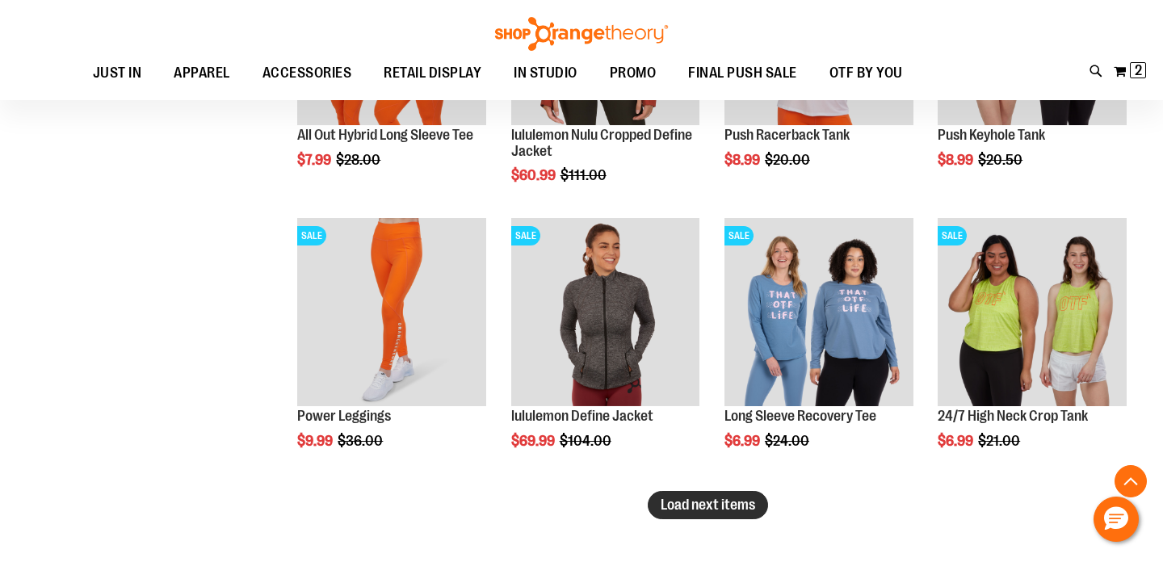
click at [692, 500] on span "Load next items" at bounding box center [708, 505] width 94 height 16
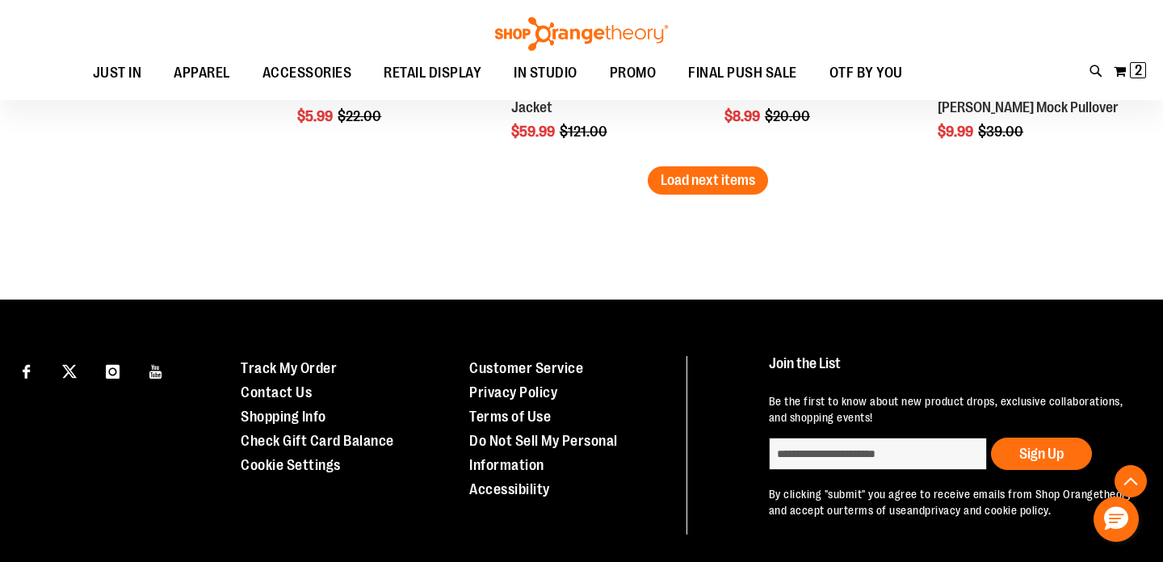
scroll to position [3377, 0]
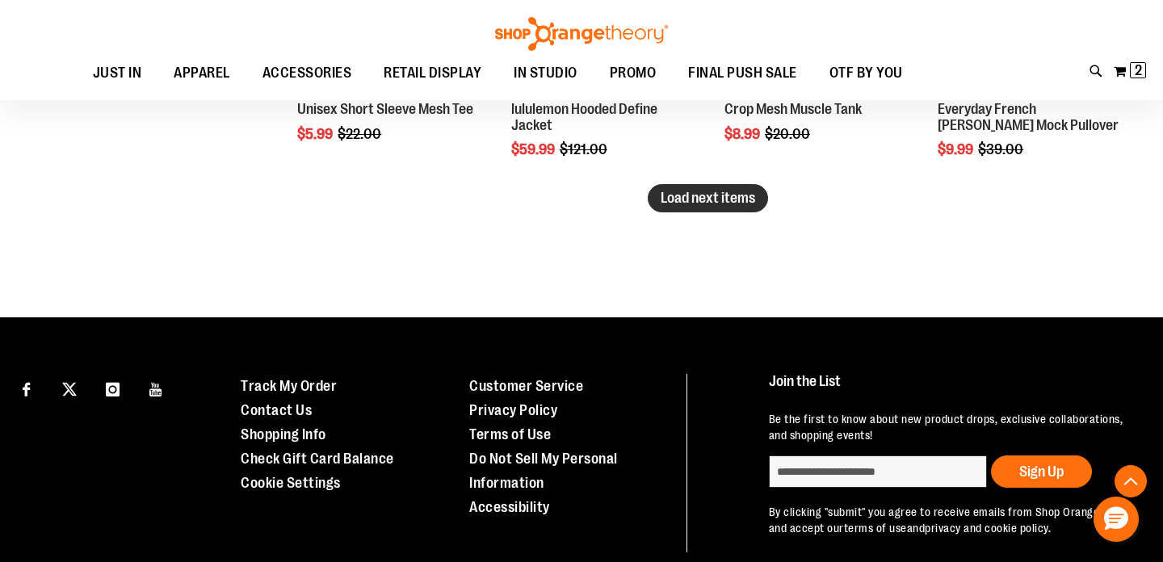
click at [712, 194] on span "Load next items" at bounding box center [708, 198] width 94 height 16
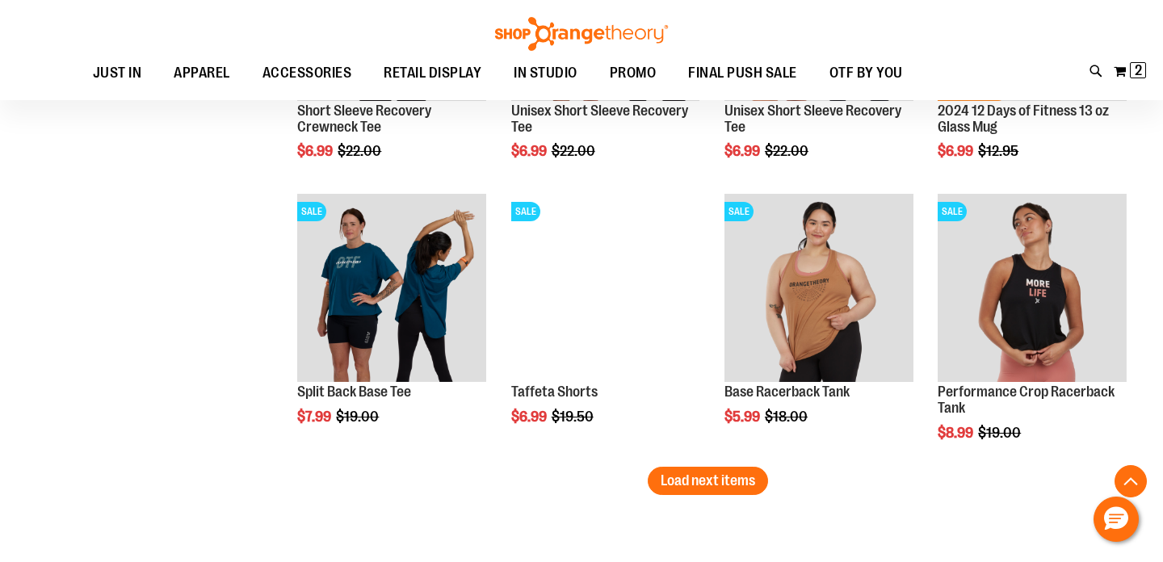
scroll to position [3939, 0]
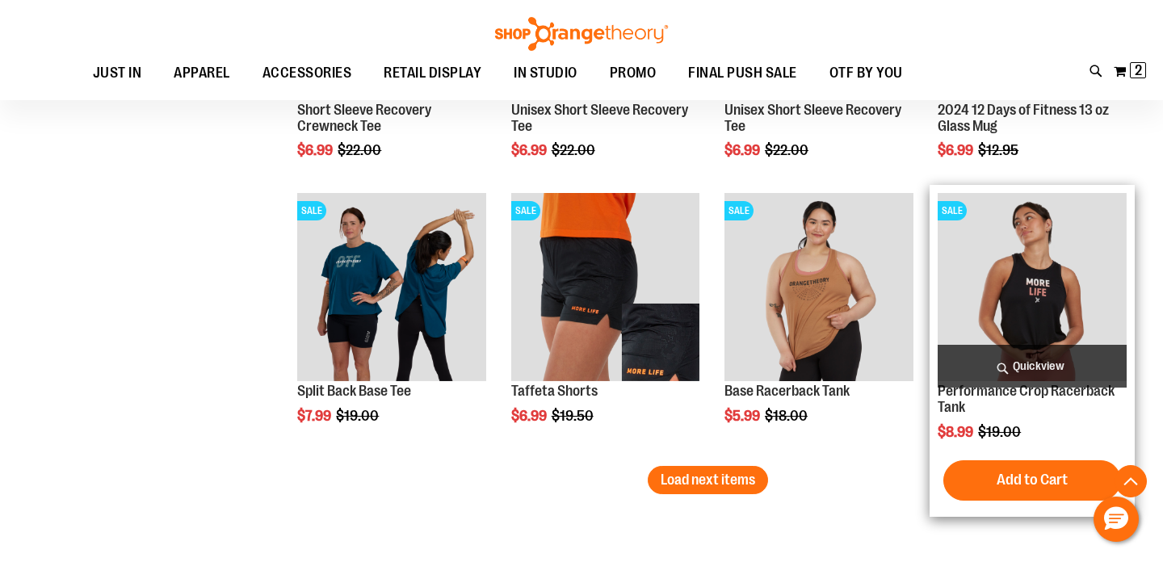
click at [1071, 269] on img "product" at bounding box center [1032, 287] width 189 height 189
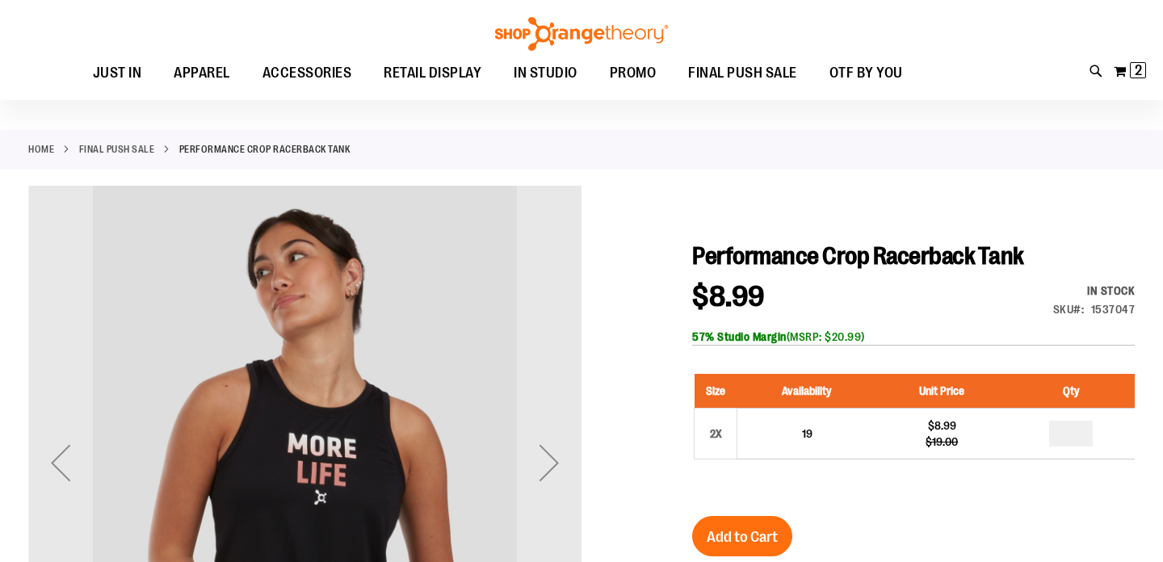
scroll to position [60, 0]
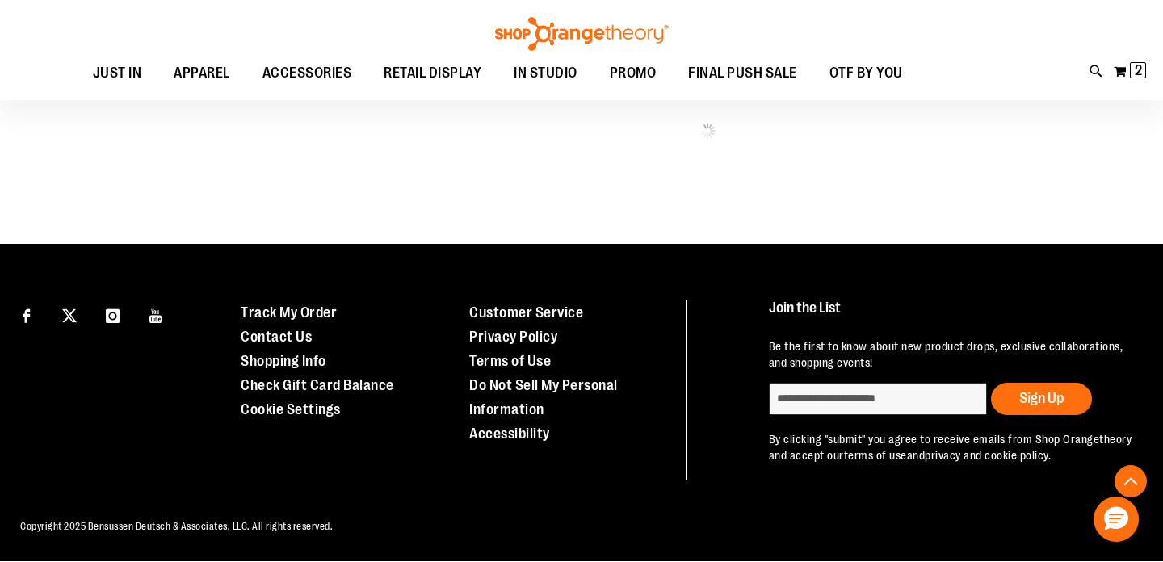
scroll to position [905, 0]
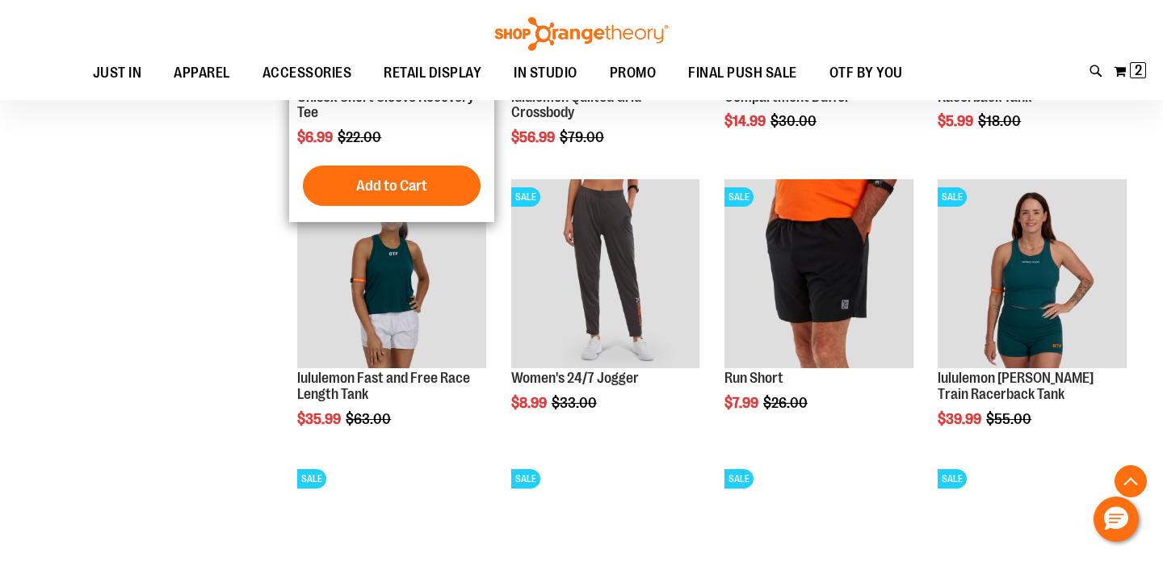
scroll to position [1138, 0]
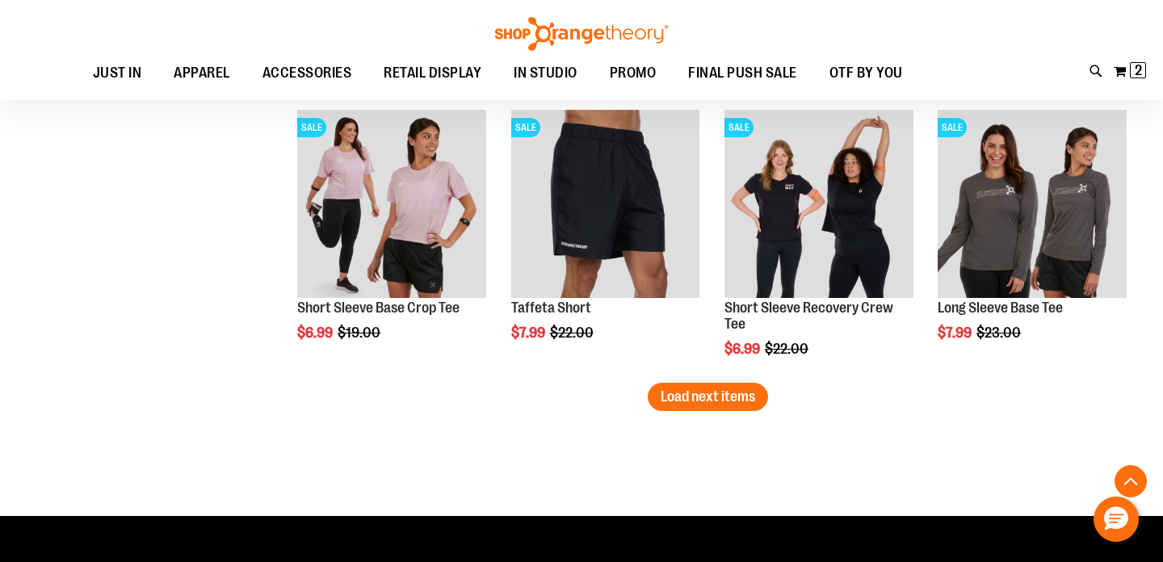
scroll to position [2335, 0]
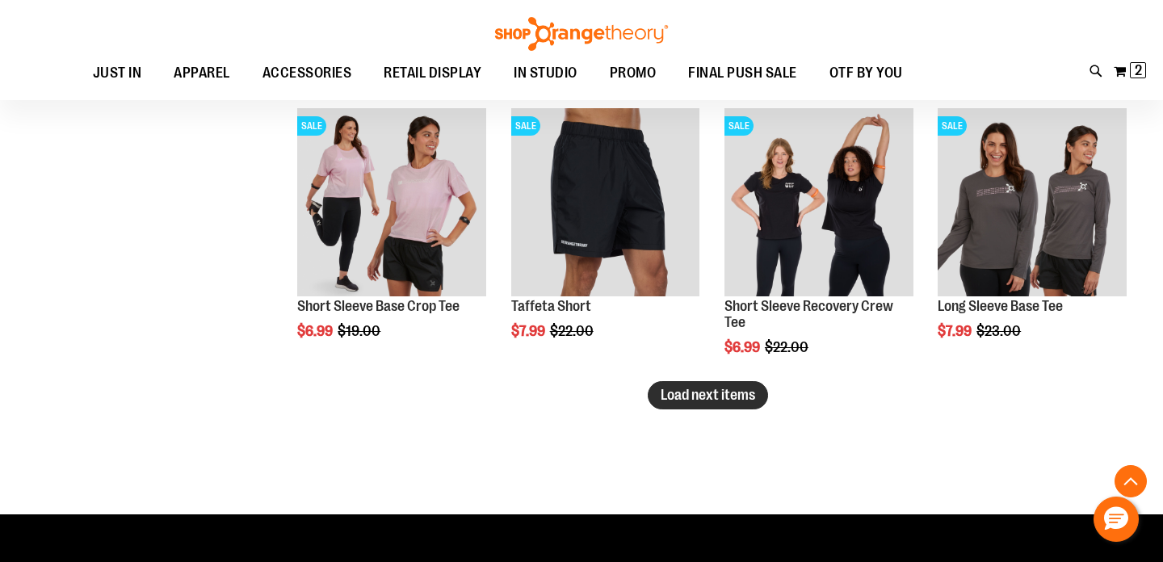
click at [694, 403] on button "Load next items" at bounding box center [708, 395] width 120 height 28
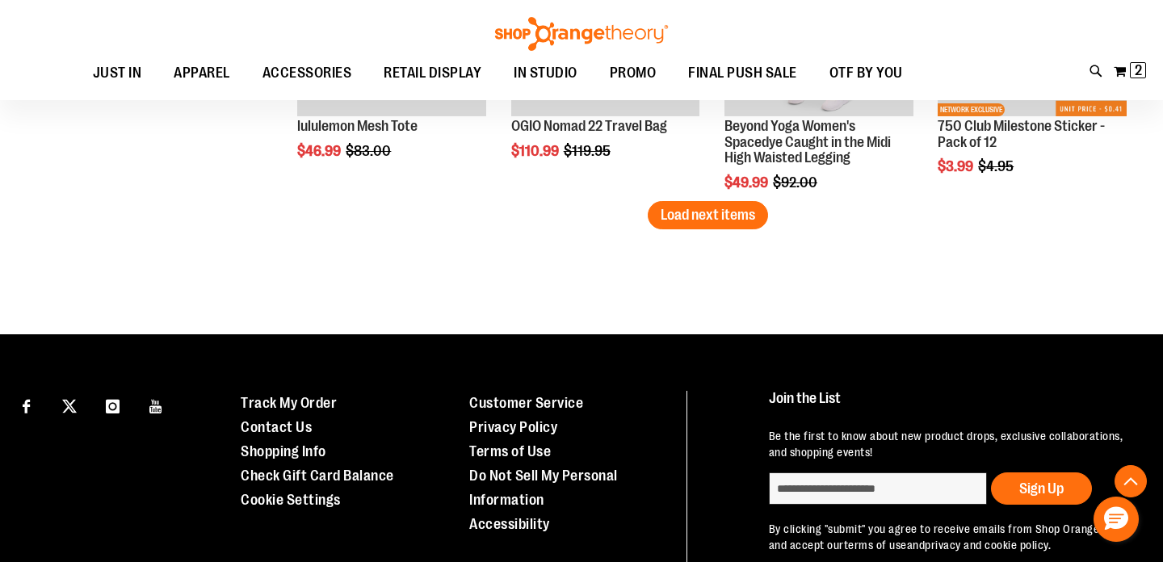
scroll to position [3384, 0]
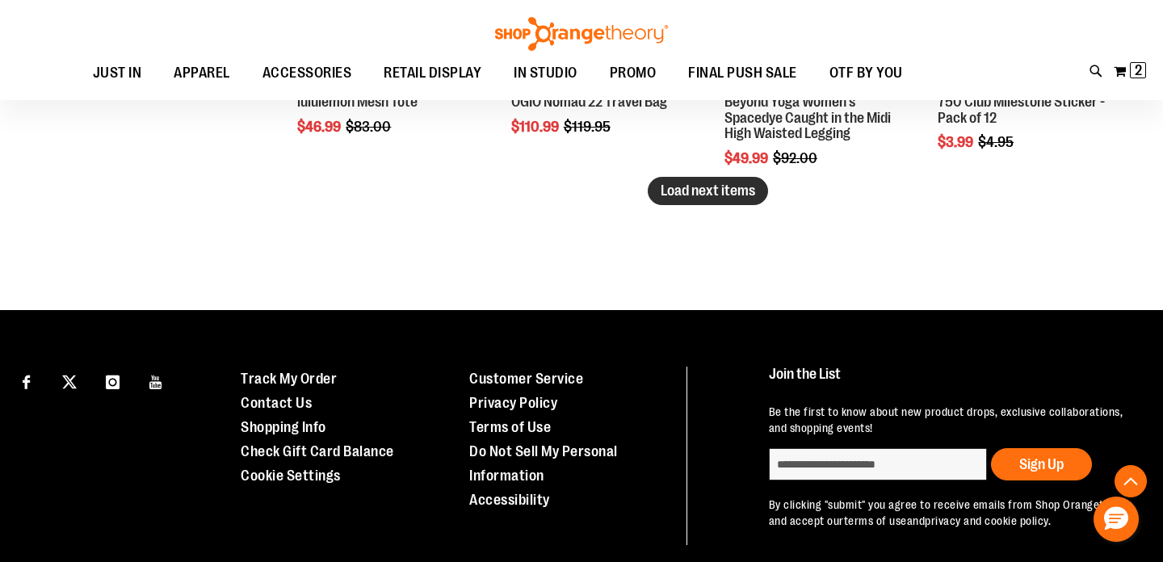
click at [693, 191] on span "Load next items" at bounding box center [708, 191] width 94 height 16
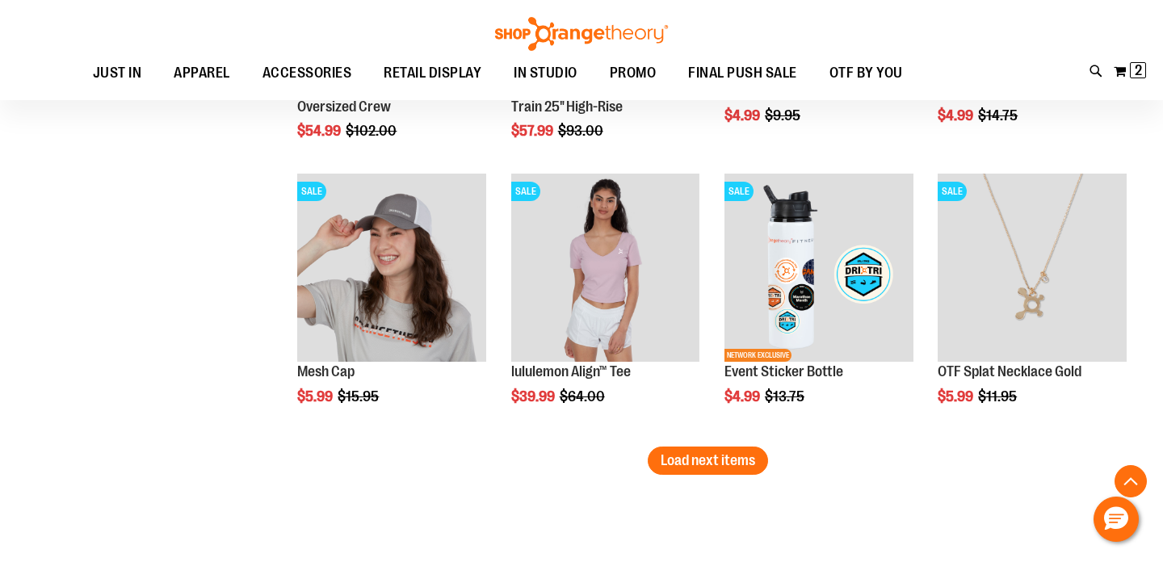
scroll to position [3963, 0]
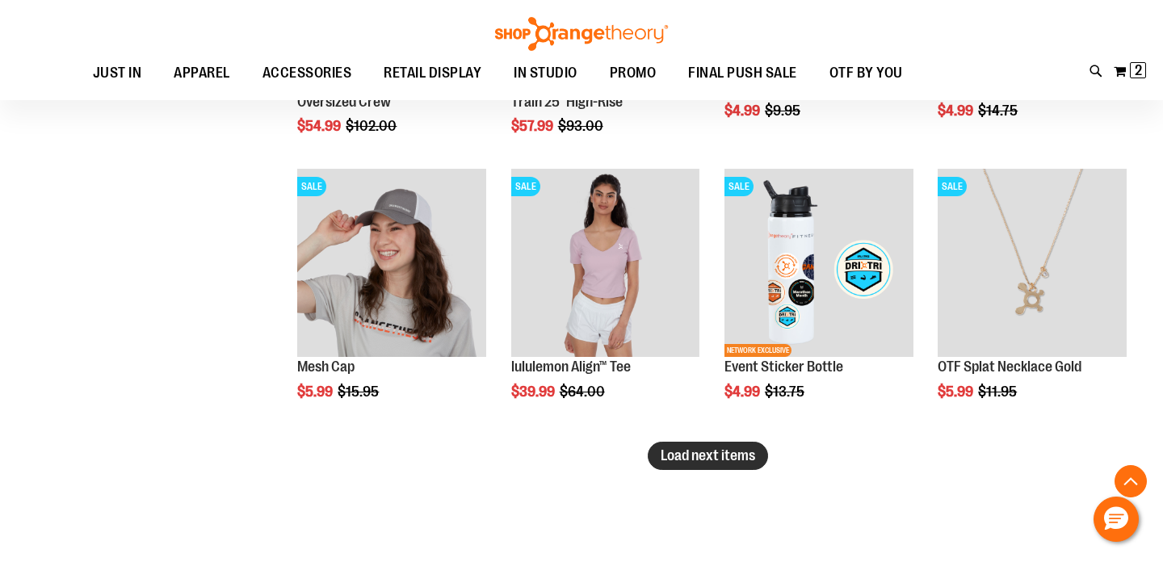
click at [727, 459] on span "Load next items" at bounding box center [708, 455] width 94 height 16
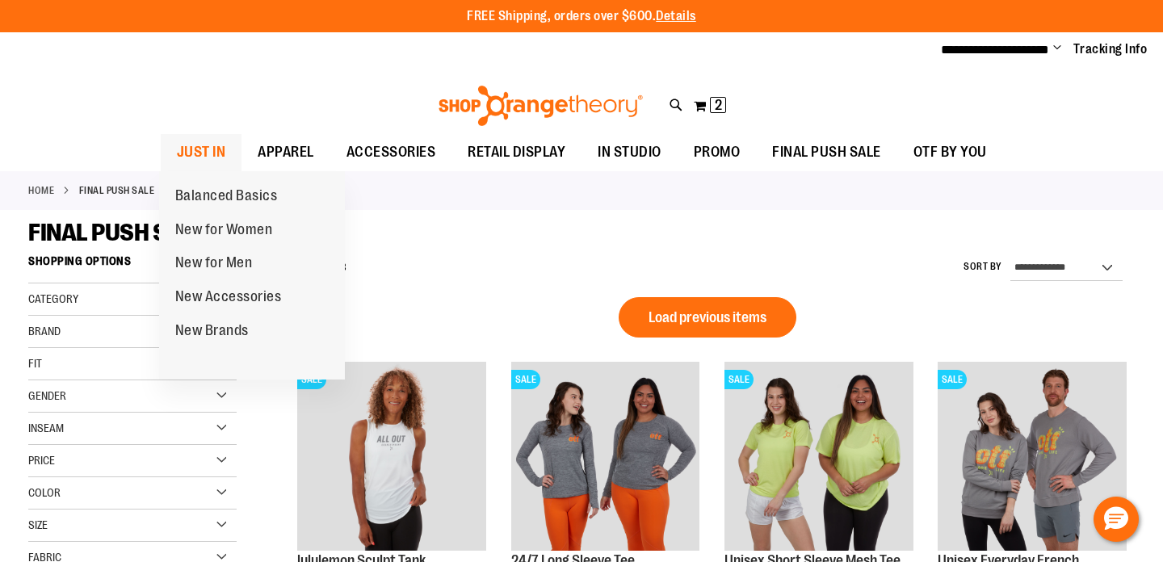
click at [214, 145] on span "JUST IN" at bounding box center [201, 152] width 49 height 36
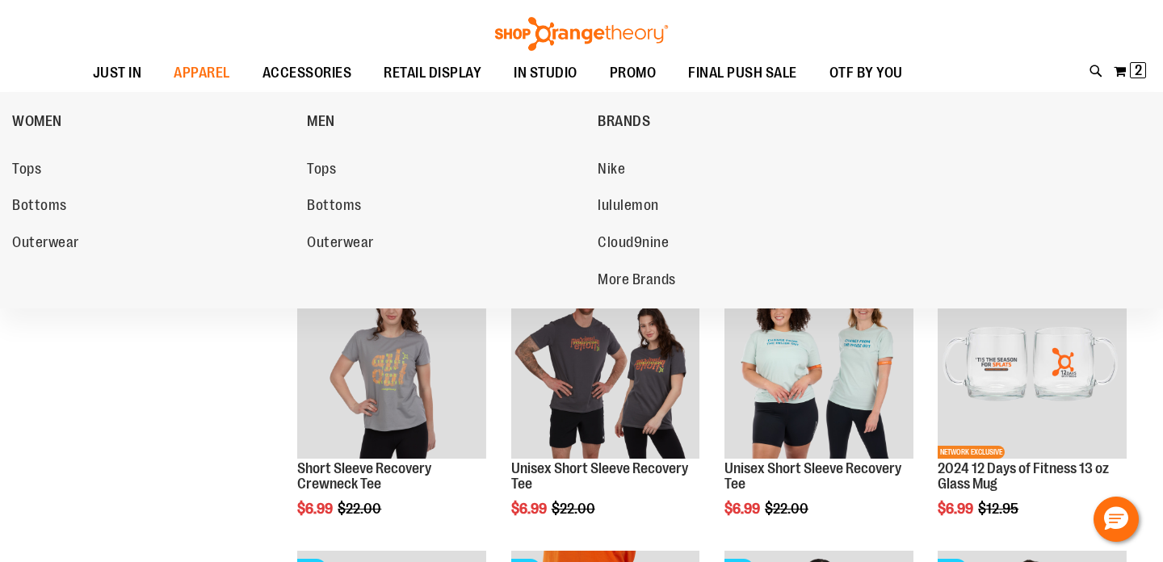
scroll to position [206, 0]
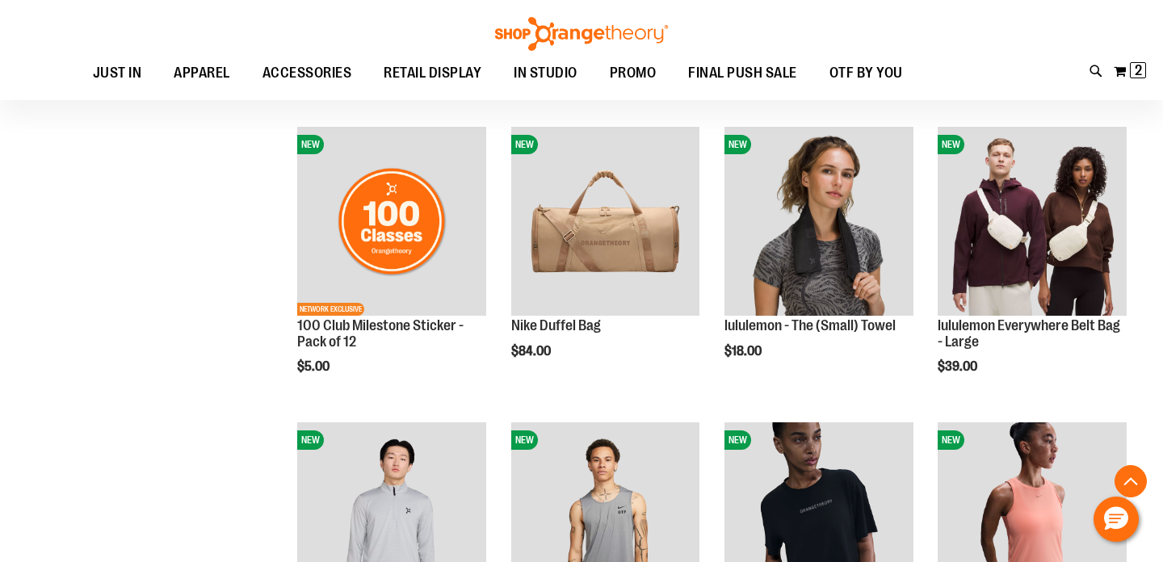
scroll to position [913, 0]
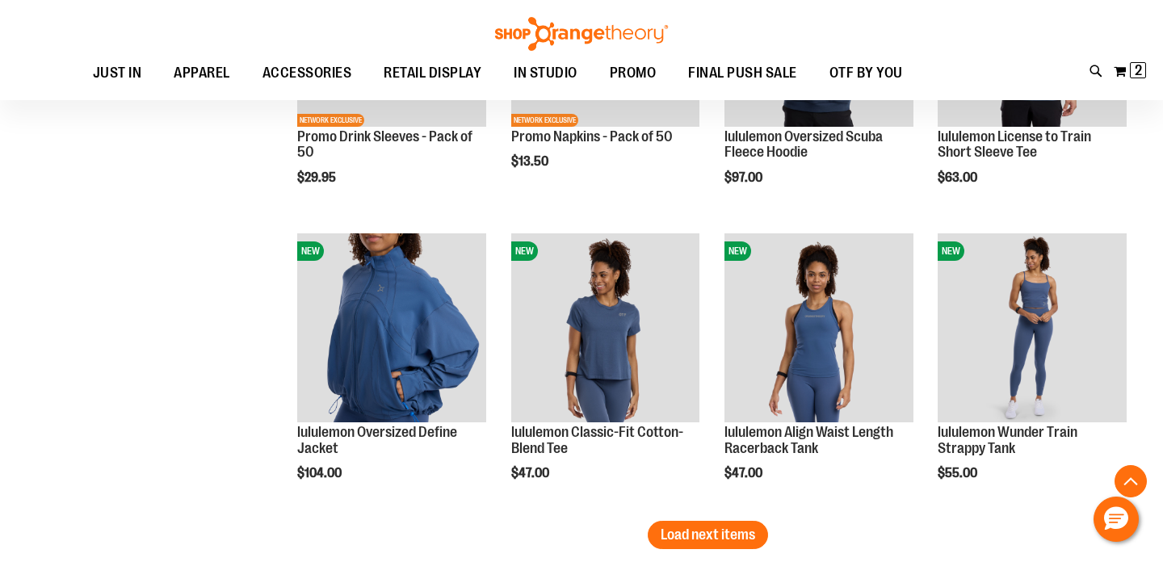
scroll to position [2285, 0]
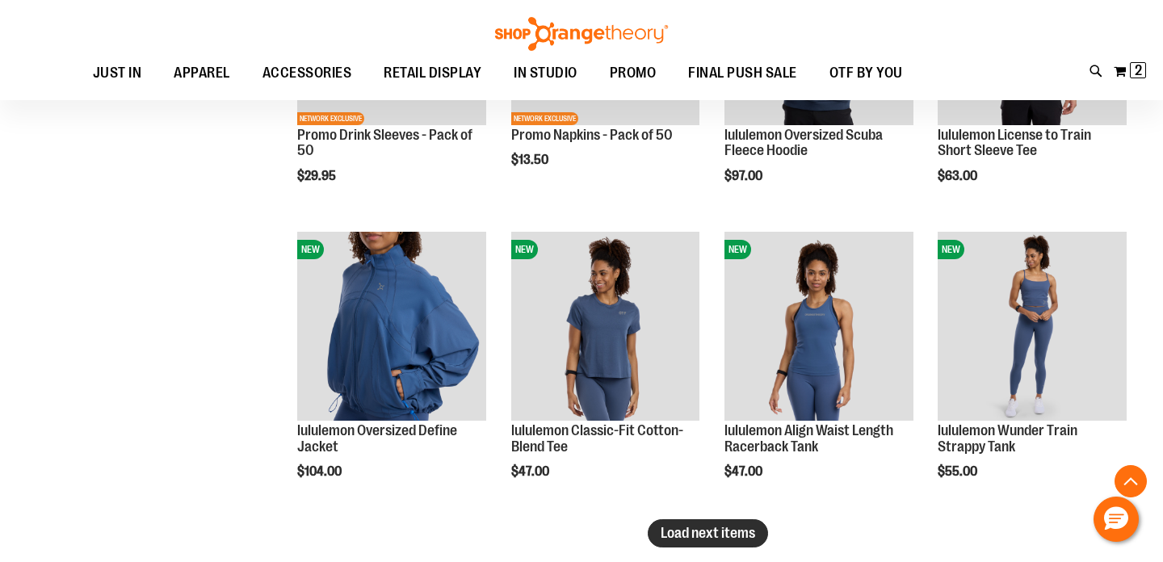
click at [731, 531] on span "Load next items" at bounding box center [708, 533] width 94 height 16
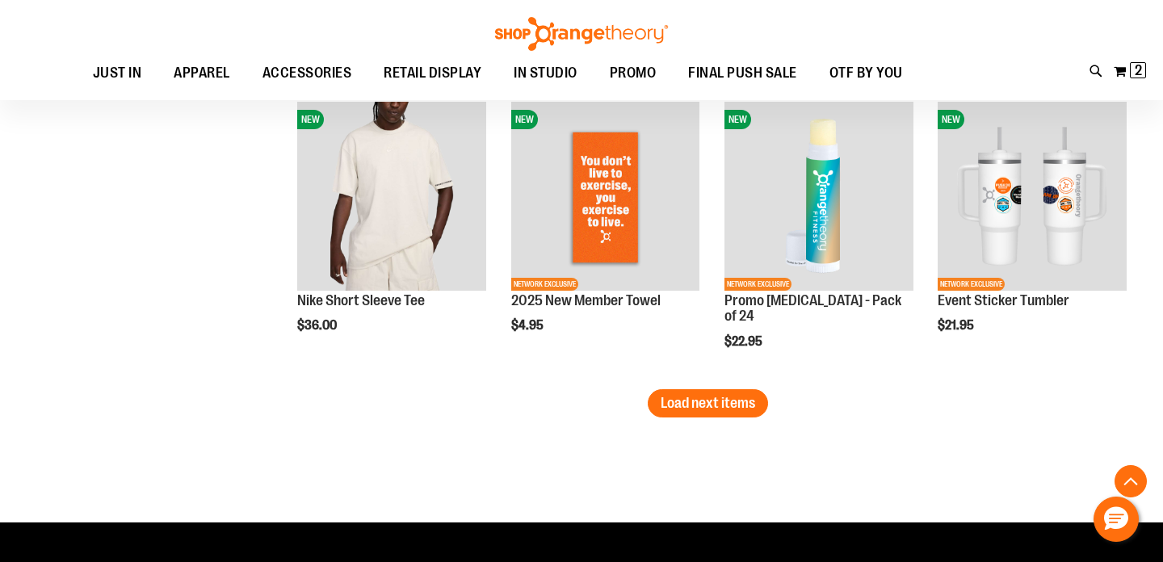
scroll to position [3309, 0]
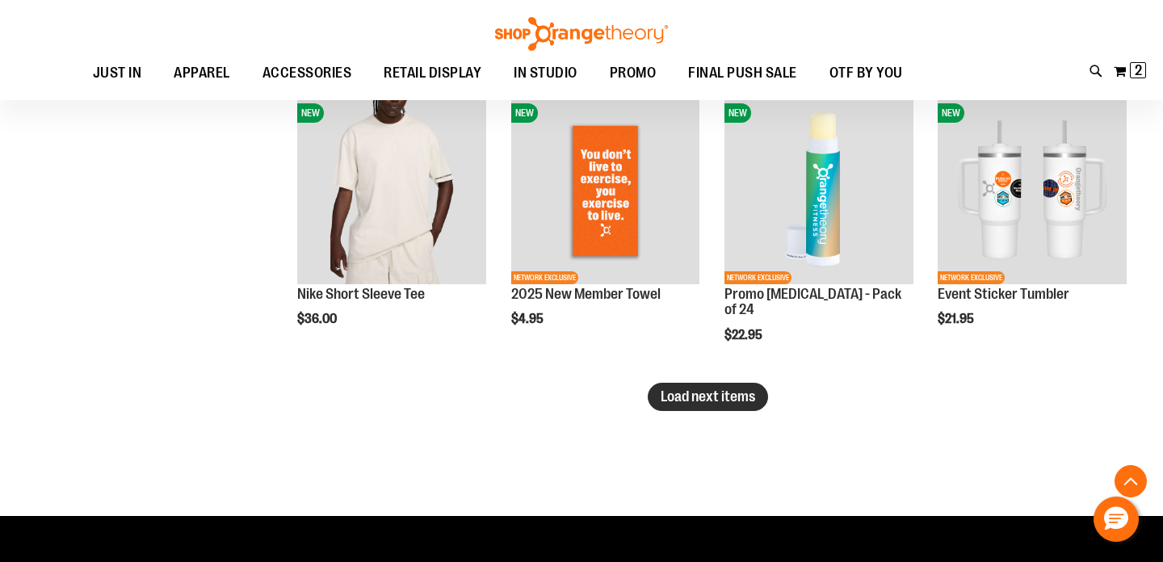
click at [741, 406] on button "Load next items" at bounding box center [708, 397] width 120 height 28
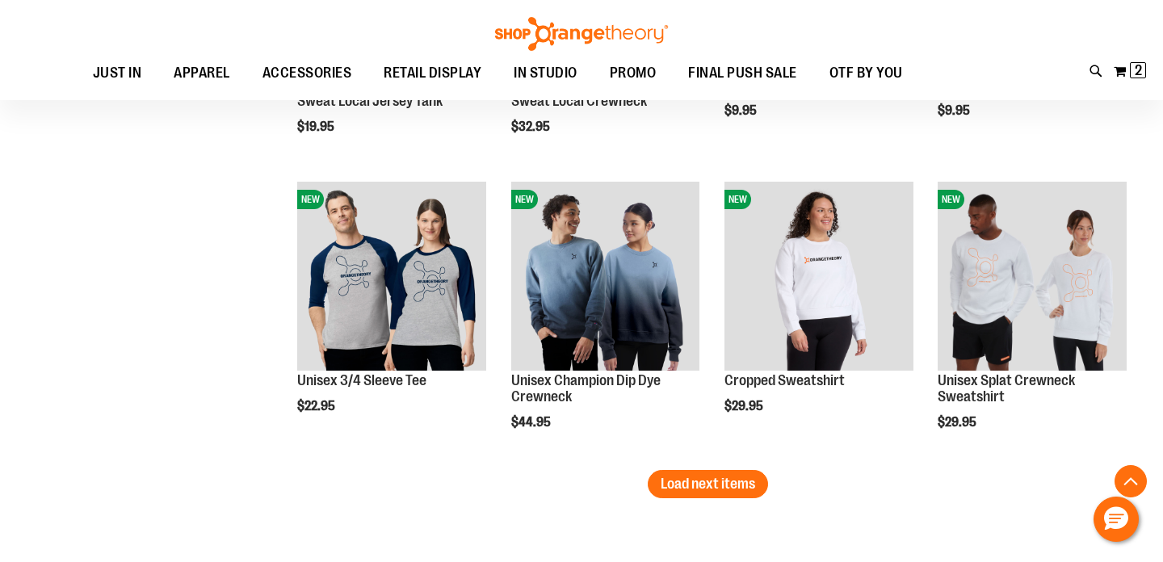
scroll to position [4125, 0]
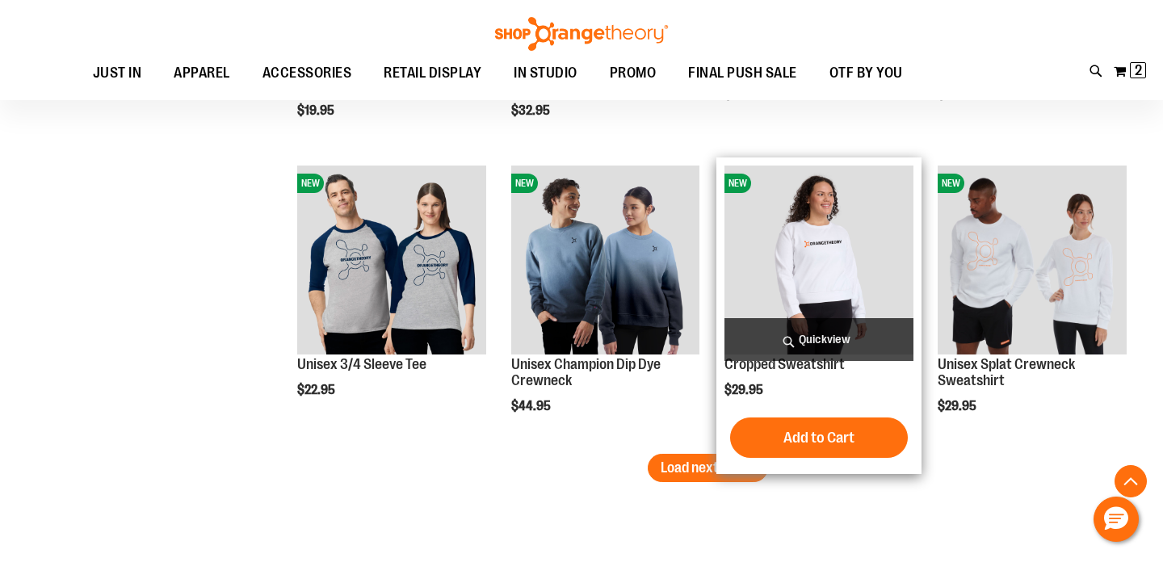
click at [809, 237] on img "product" at bounding box center [818, 260] width 189 height 189
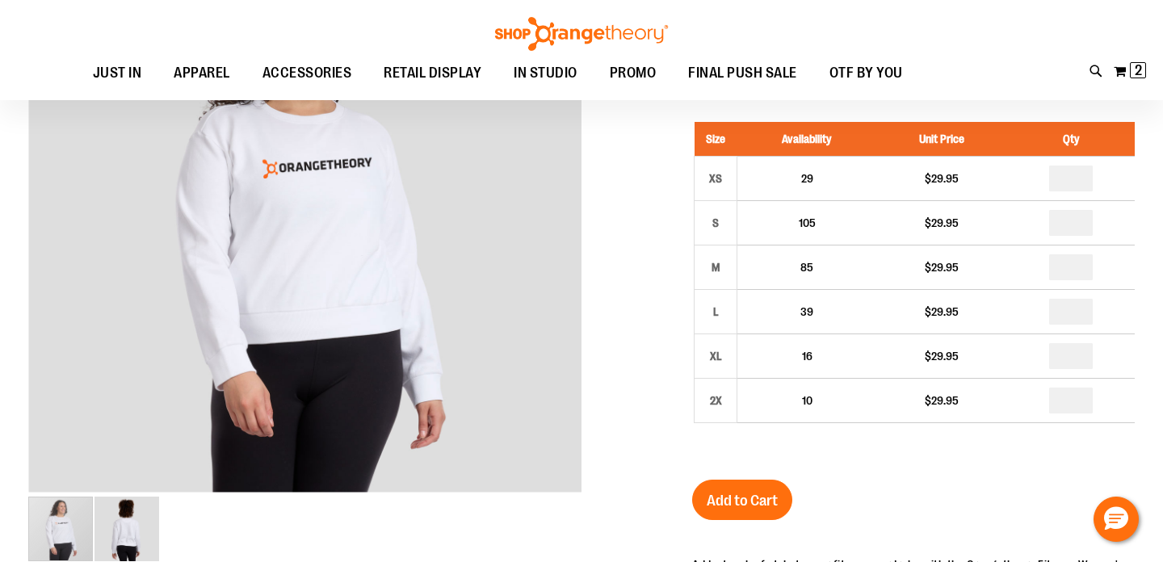
scroll to position [113, 0]
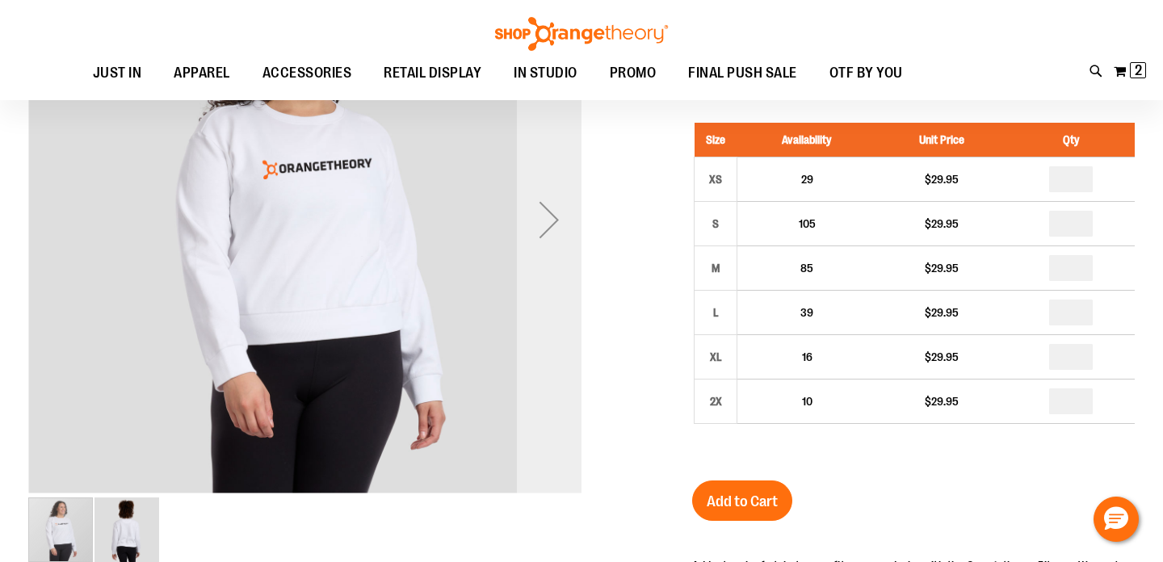
click at [552, 230] on div "Next" at bounding box center [549, 219] width 65 height 65
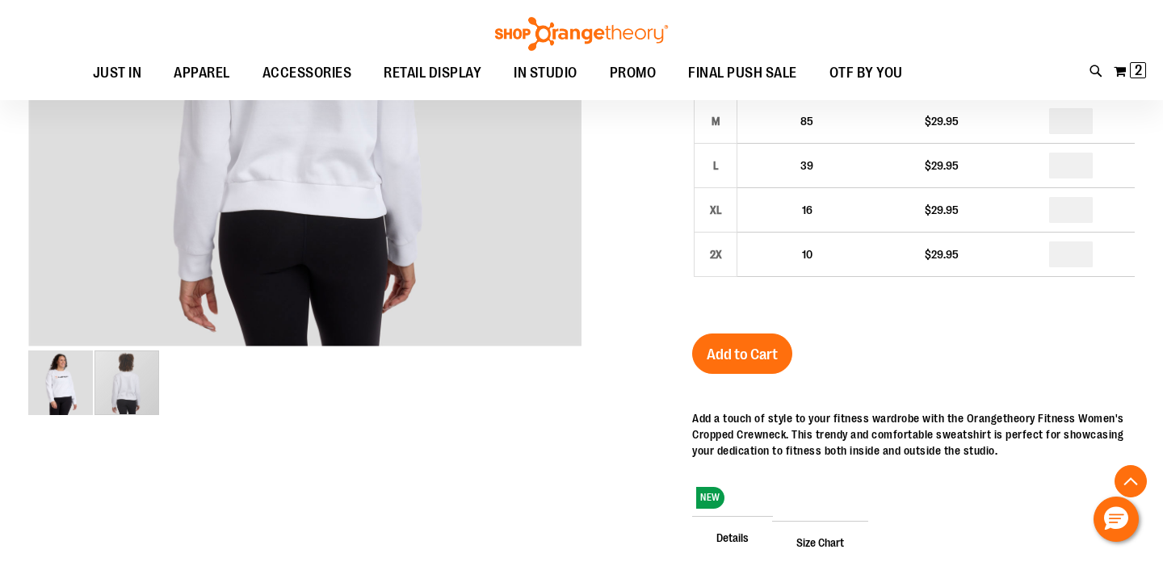
scroll to position [263, 0]
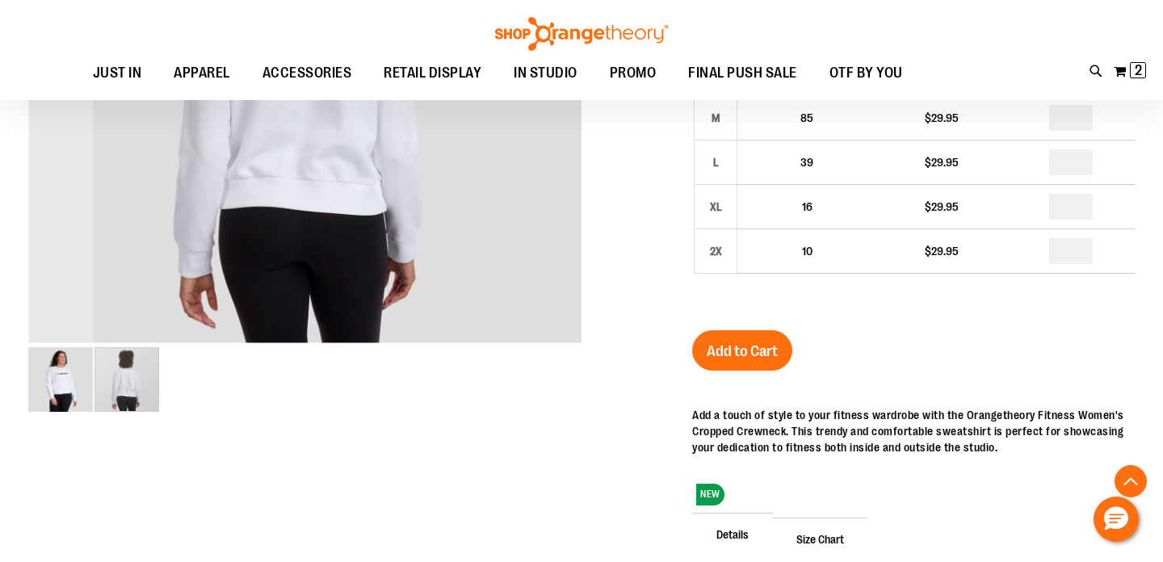
click at [55, 402] on img "image 1 of 2" at bounding box center [60, 379] width 65 height 65
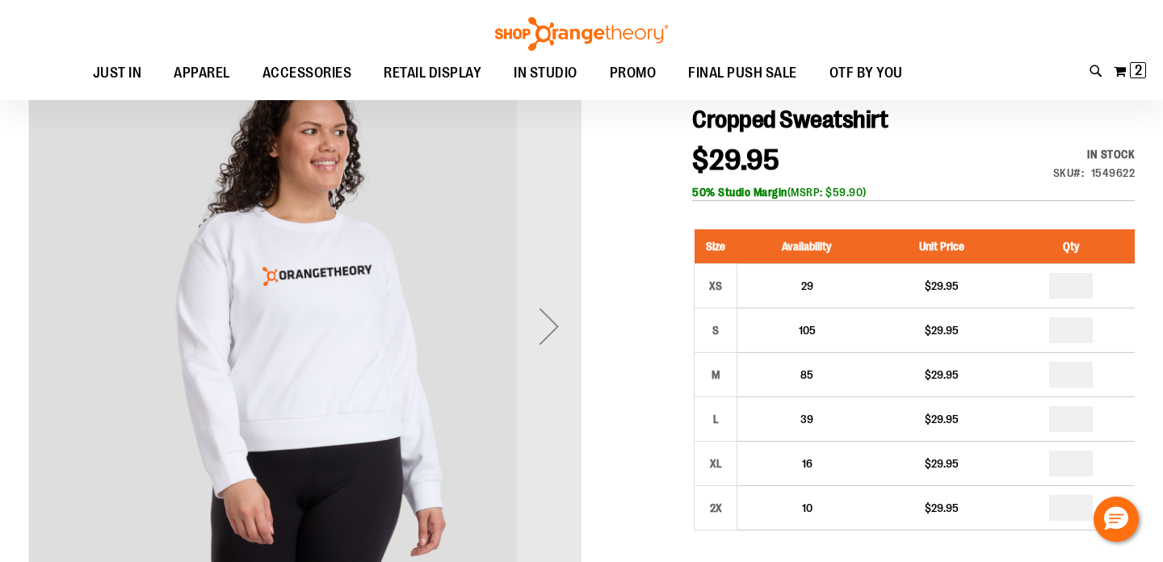
scroll to position [3, 0]
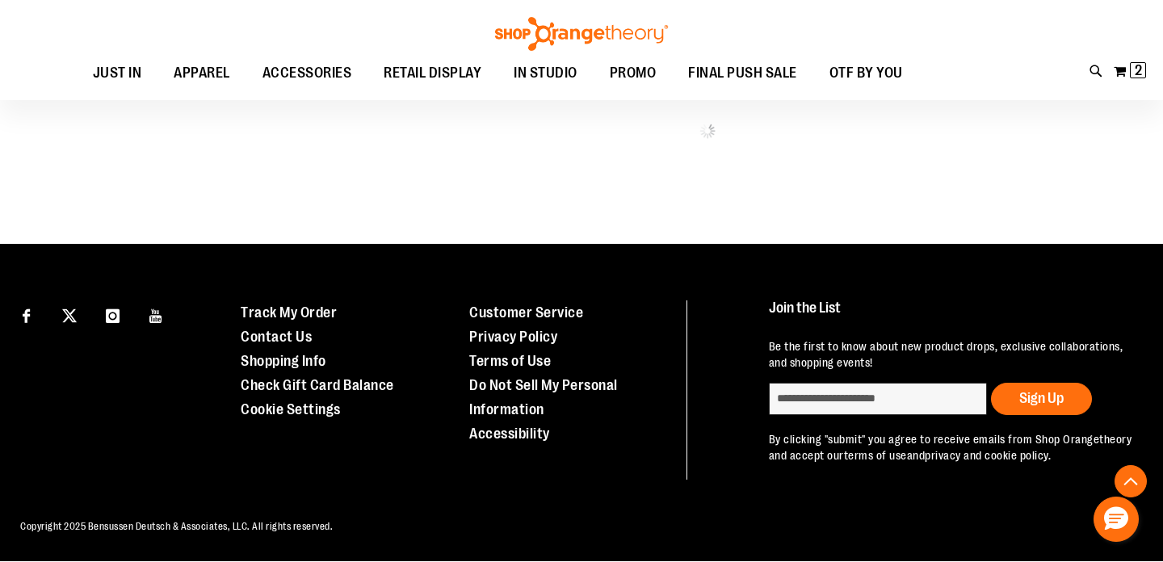
scroll to position [905, 0]
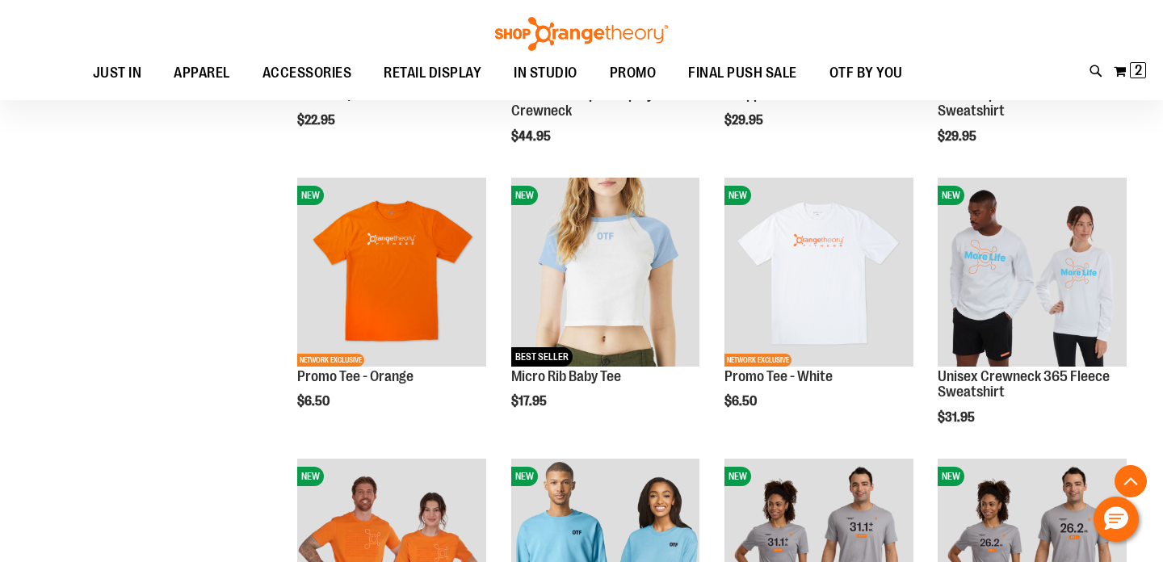
scroll to position [859, 0]
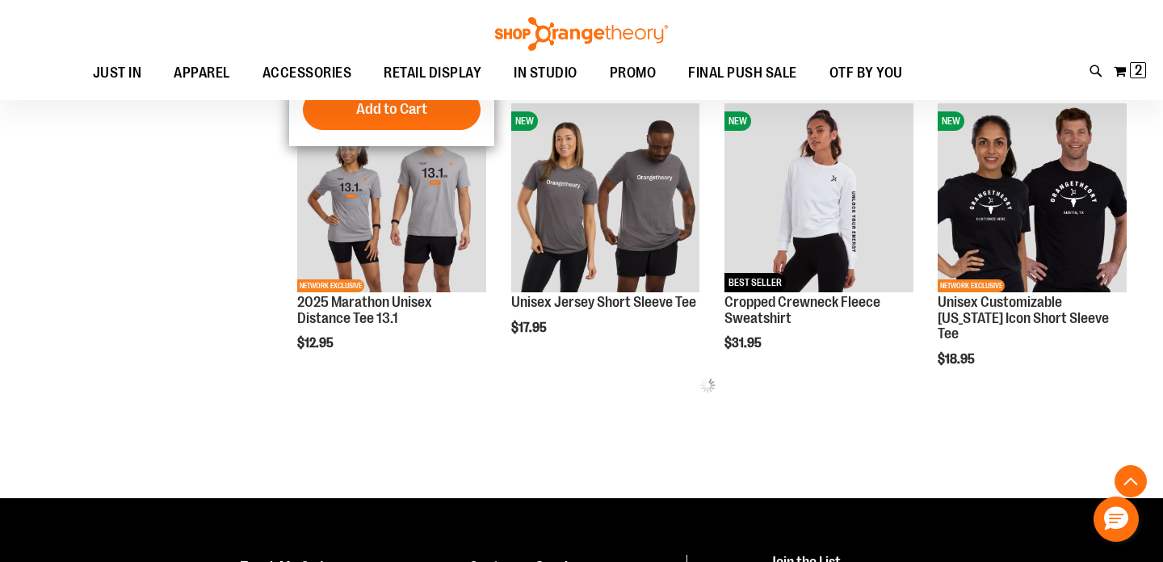
scroll to position [1496, 0]
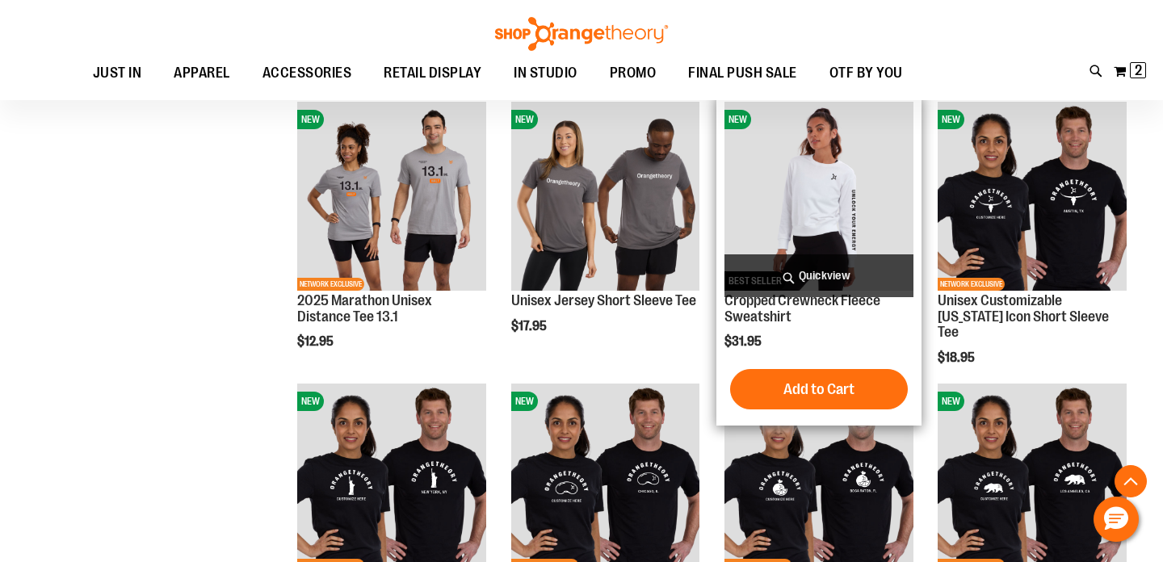
click at [871, 215] on img "product" at bounding box center [818, 196] width 189 height 189
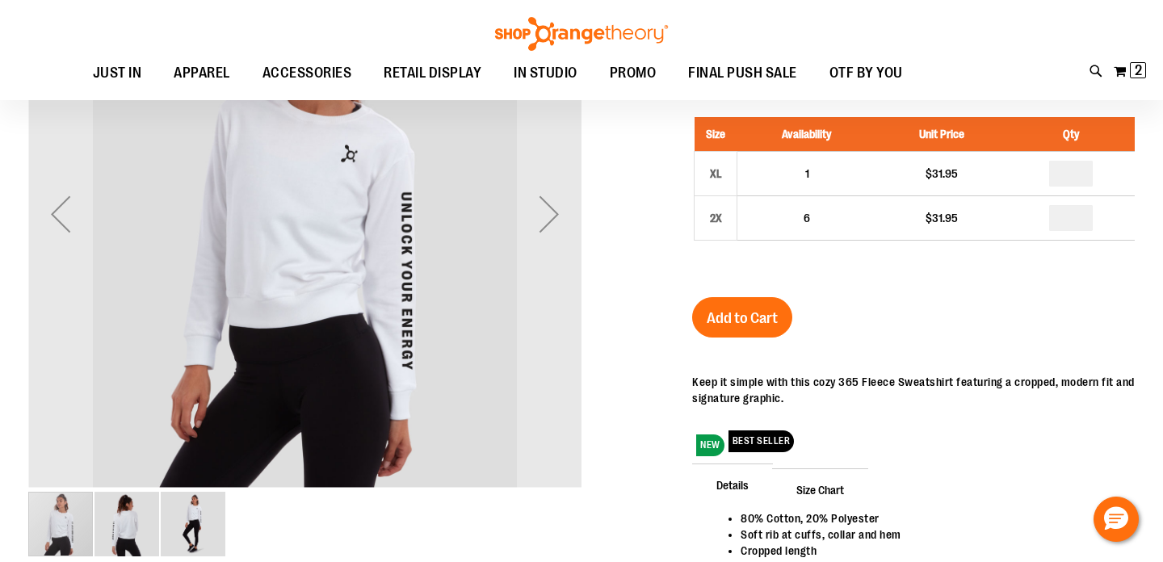
scroll to position [109, 0]
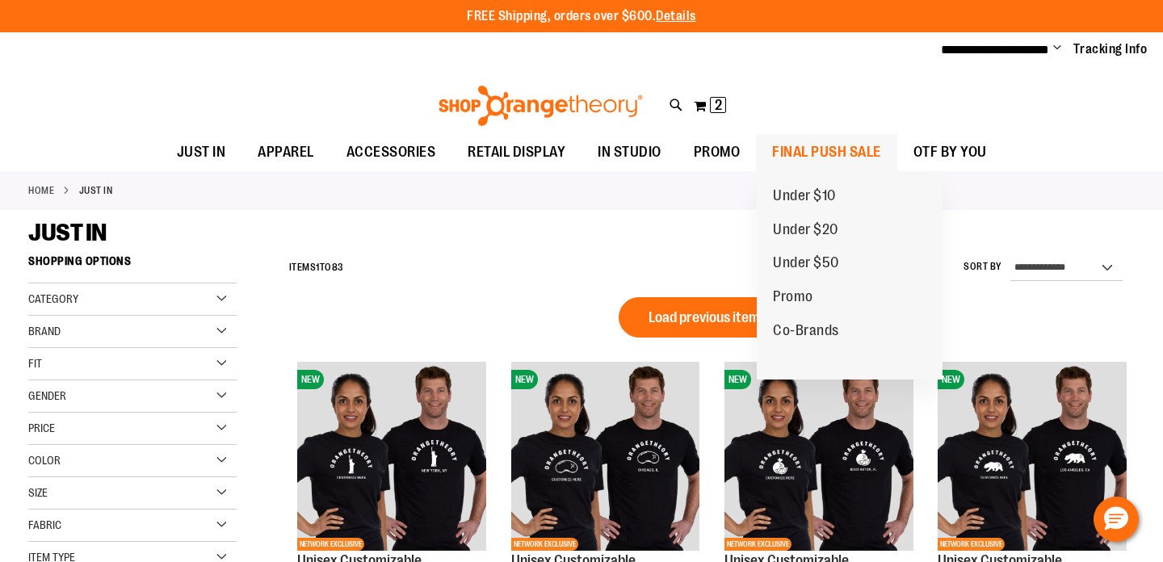
click at [808, 147] on span "FINAL PUSH SALE" at bounding box center [826, 152] width 109 height 36
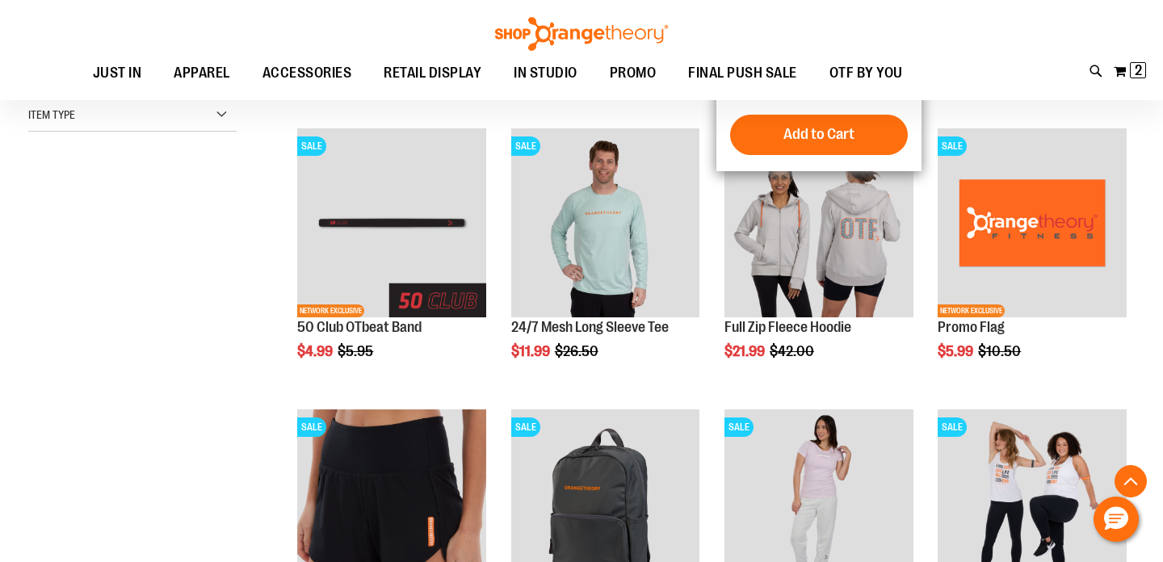
scroll to position [476, 0]
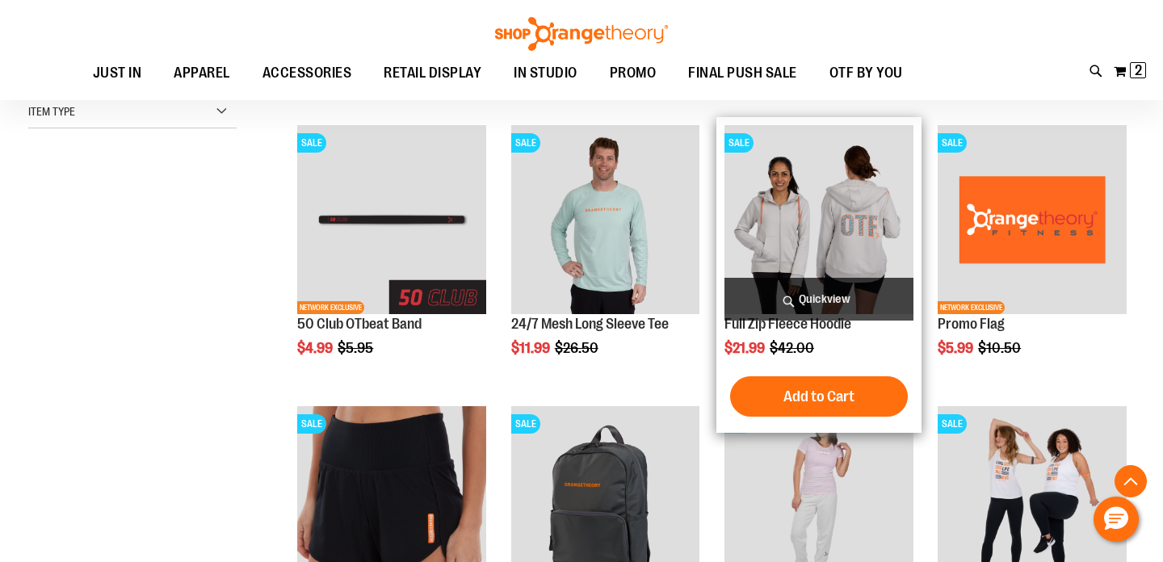
click at [839, 200] on img "product" at bounding box center [818, 219] width 189 height 189
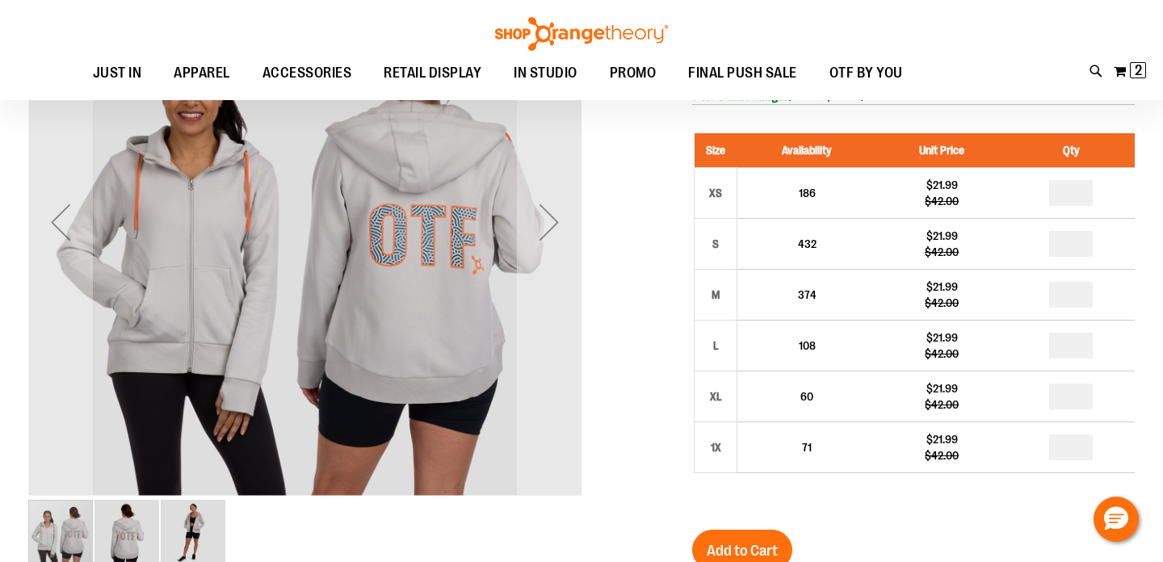
scroll to position [114, 0]
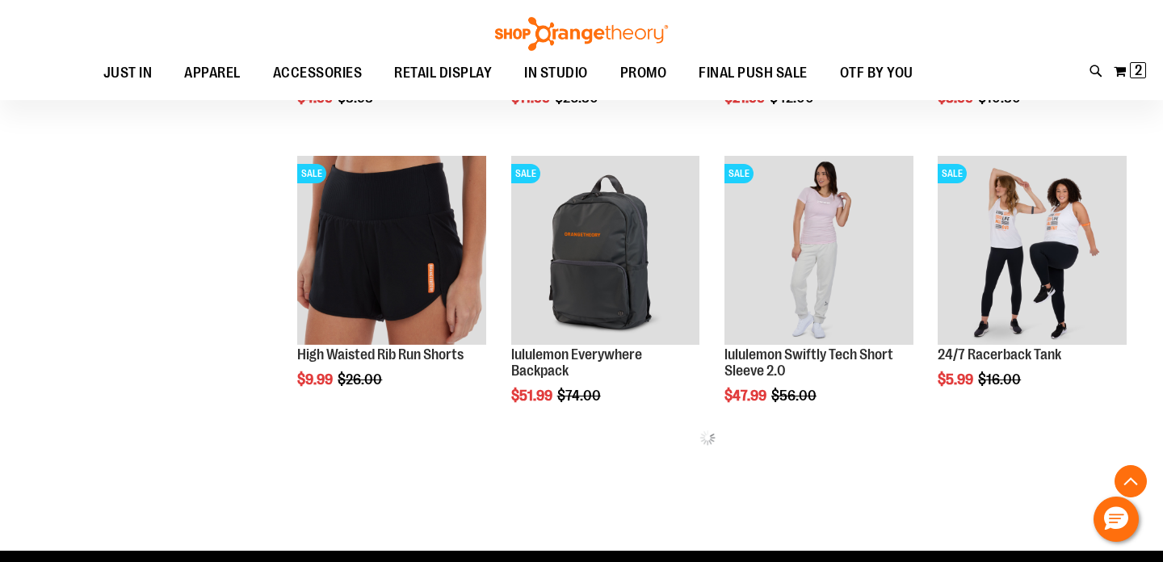
scroll to position [379, 0]
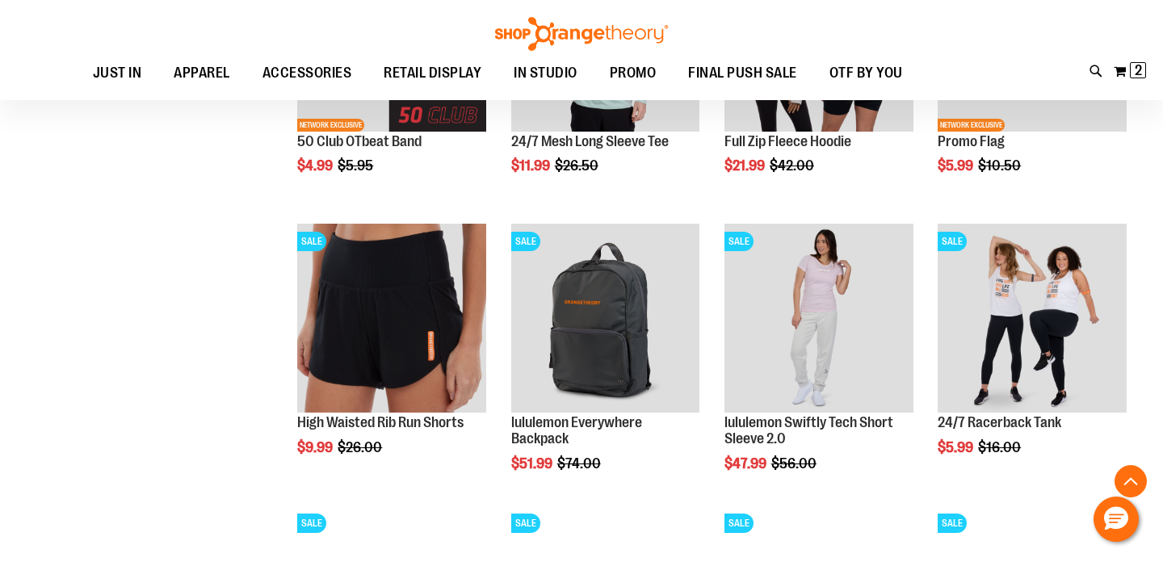
scroll to position [493, 0]
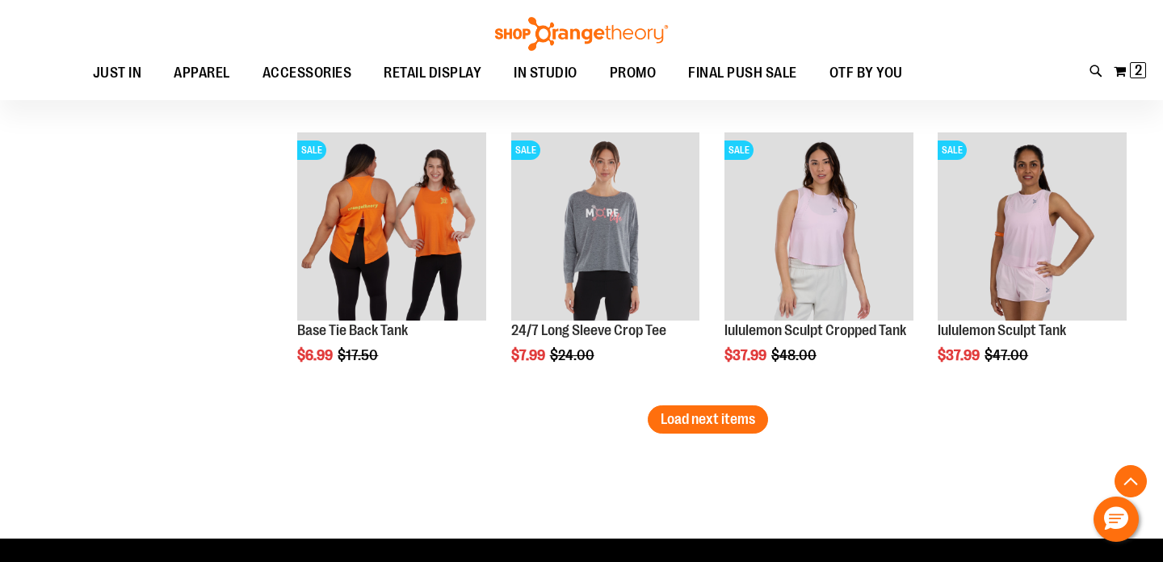
scroll to position [2272, 0]
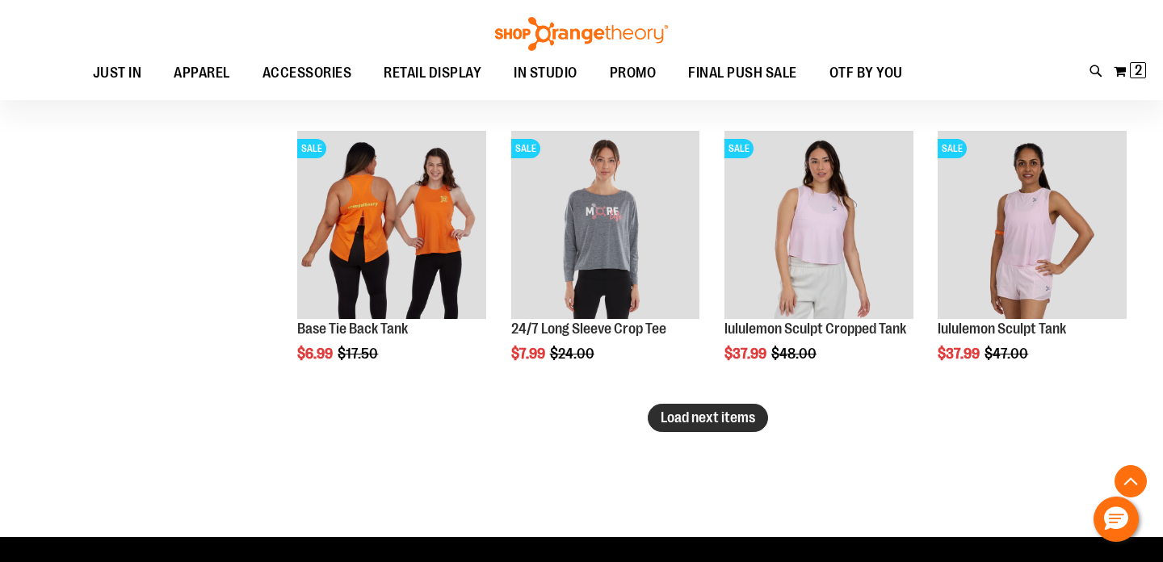
click at [737, 419] on span "Load next items" at bounding box center [708, 417] width 94 height 16
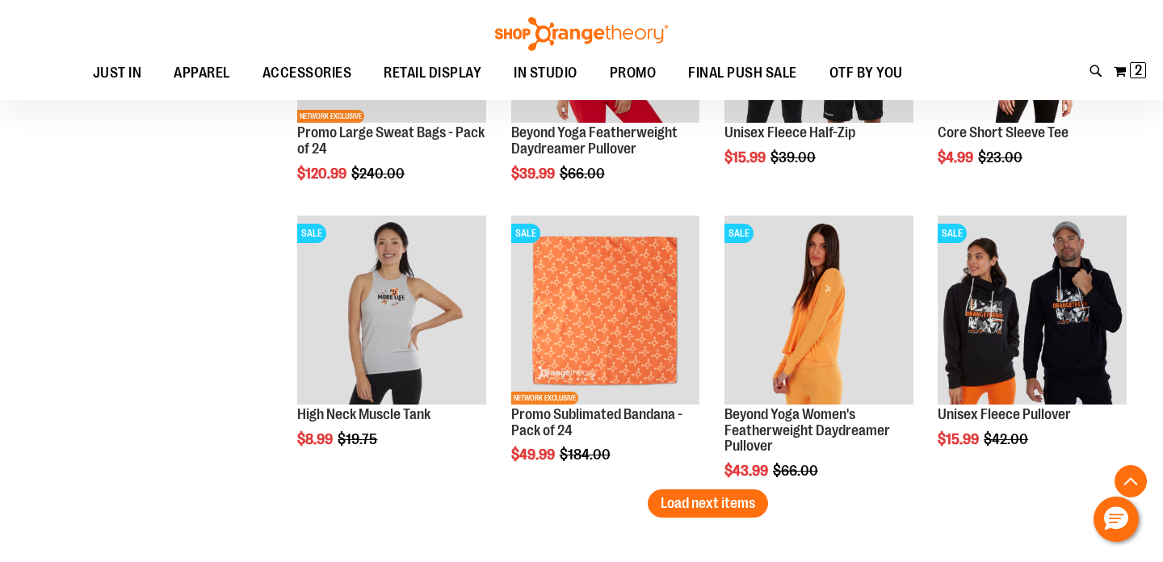
scroll to position [3033, 0]
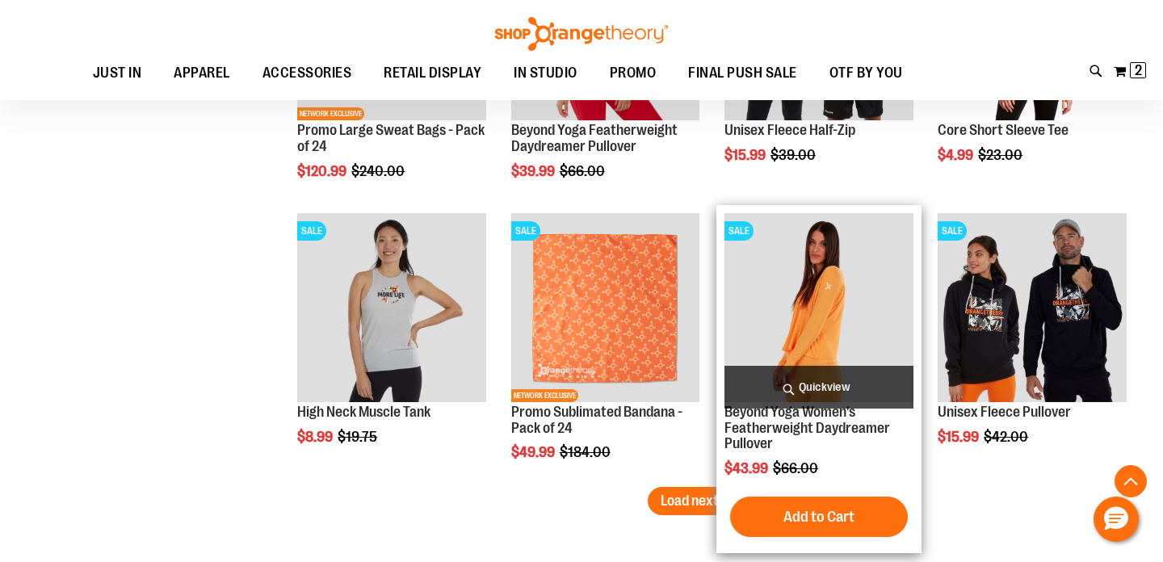
click at [808, 329] on img "product" at bounding box center [818, 307] width 189 height 189
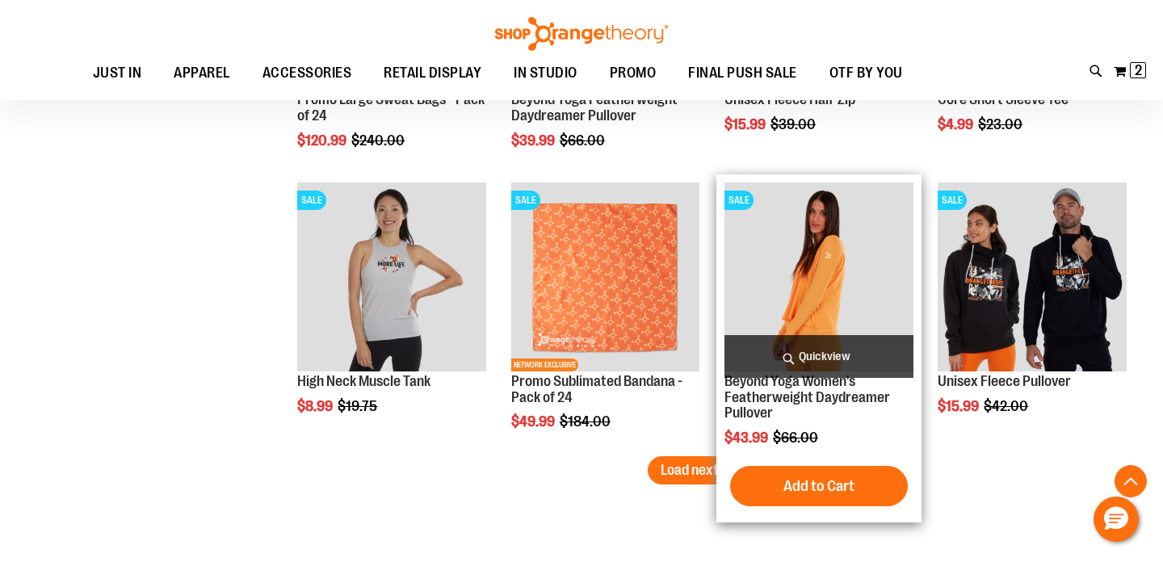
scroll to position [3071, 0]
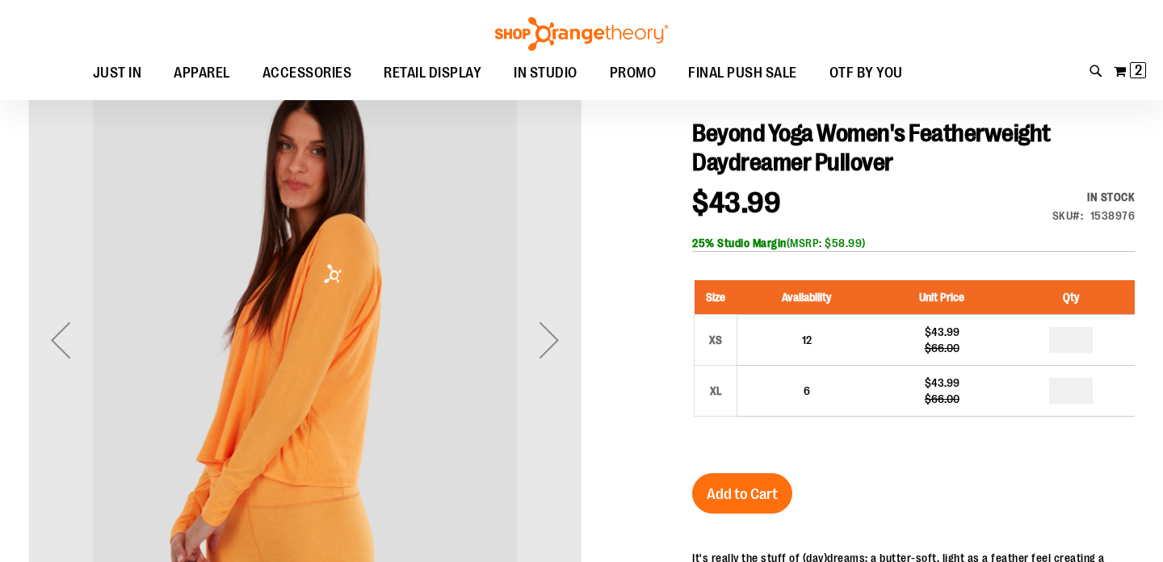
scroll to position [174, 0]
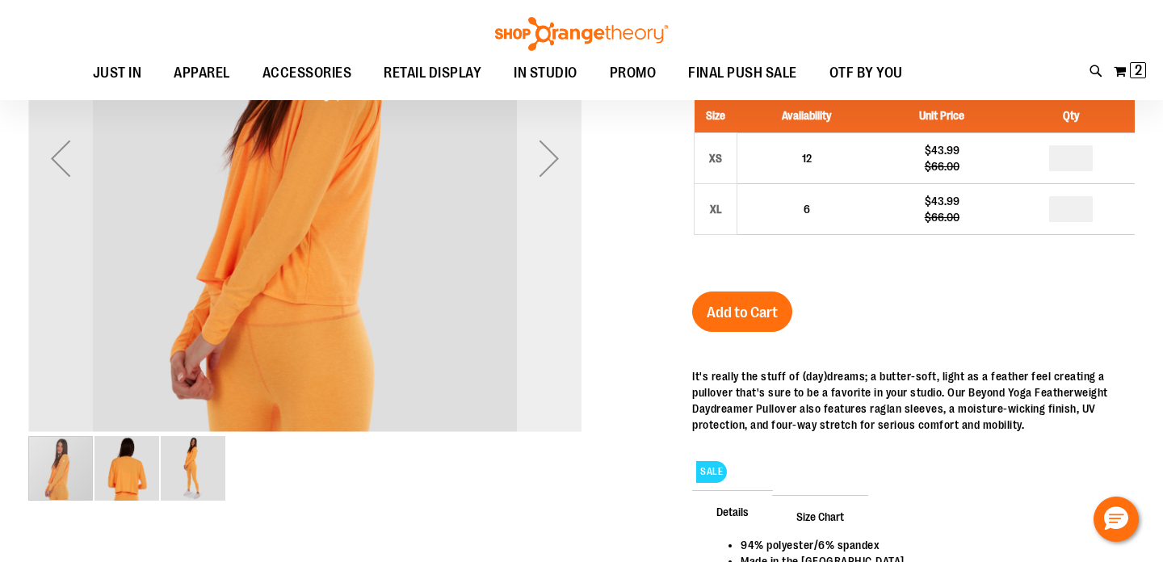
click at [555, 165] on div "Next" at bounding box center [549, 158] width 65 height 65
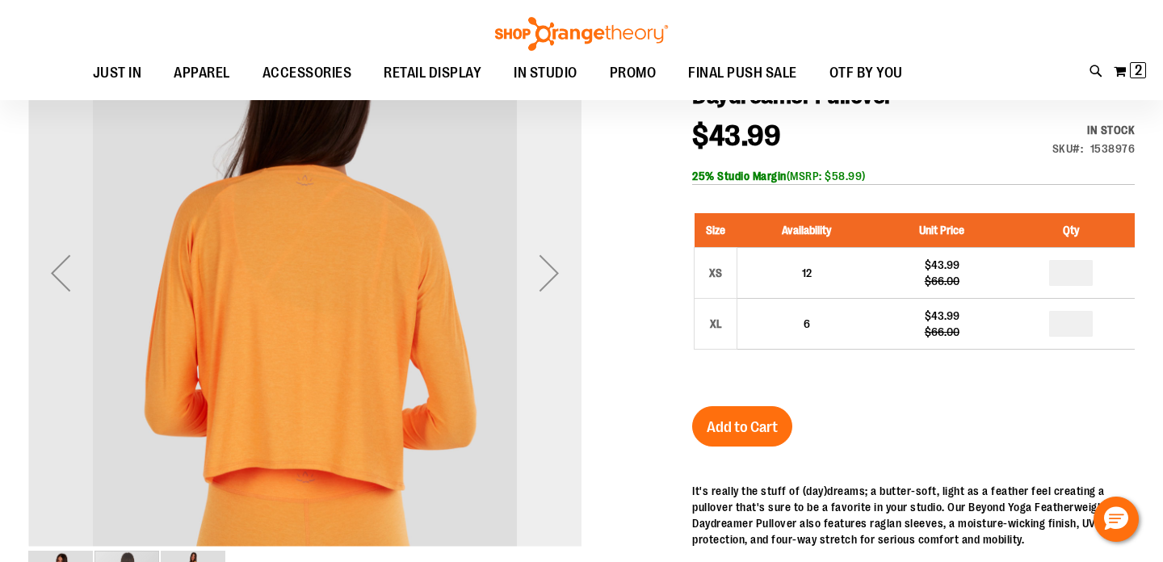
scroll to position [58, 0]
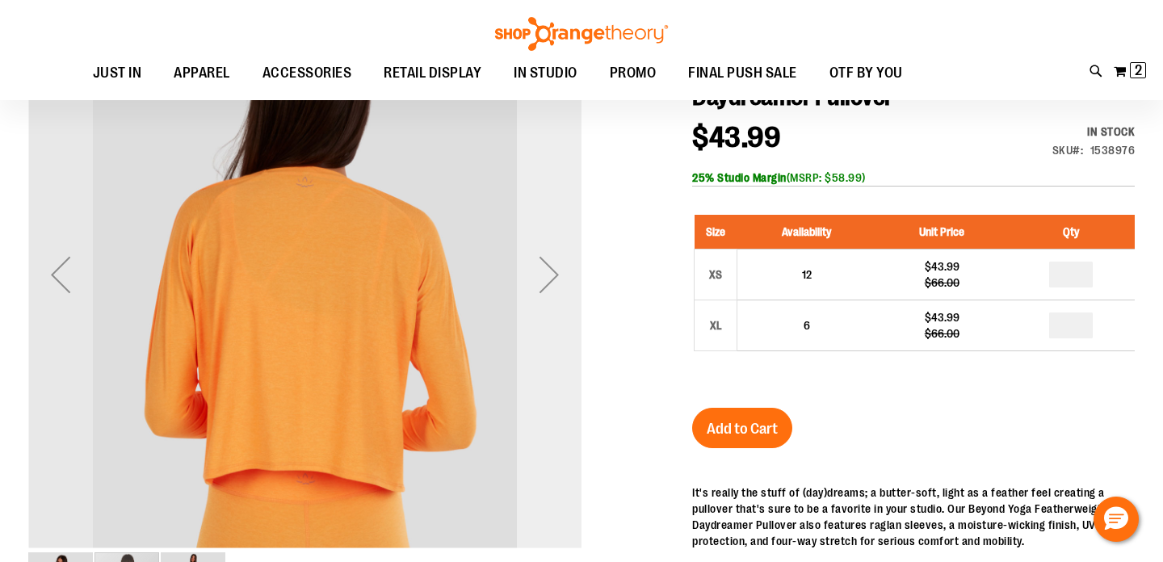
click at [553, 267] on div "Next" at bounding box center [549, 274] width 65 height 65
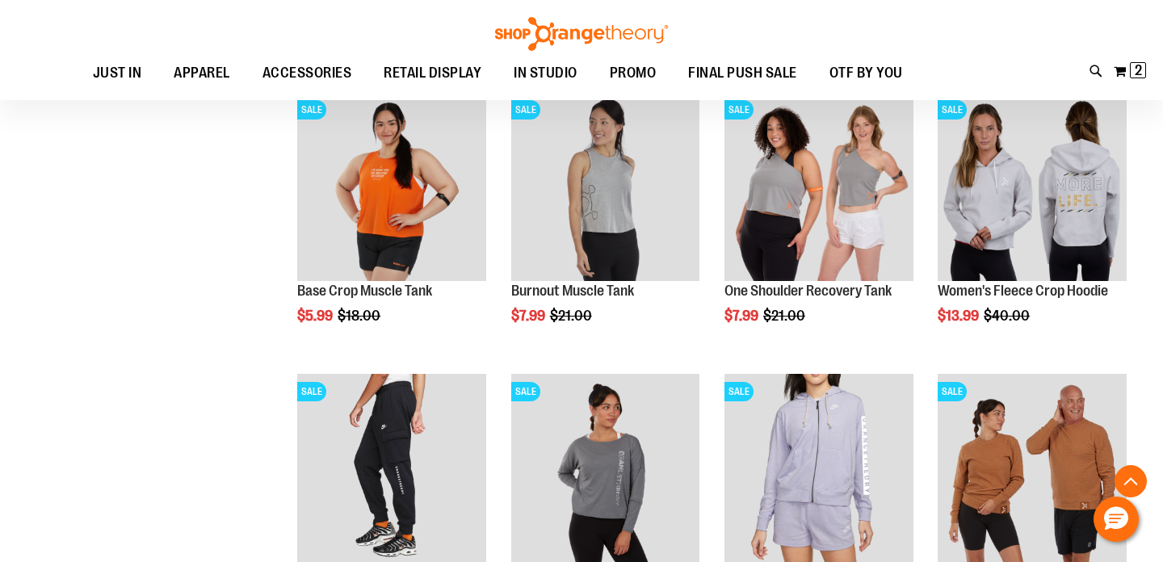
scroll to position [1227, 0]
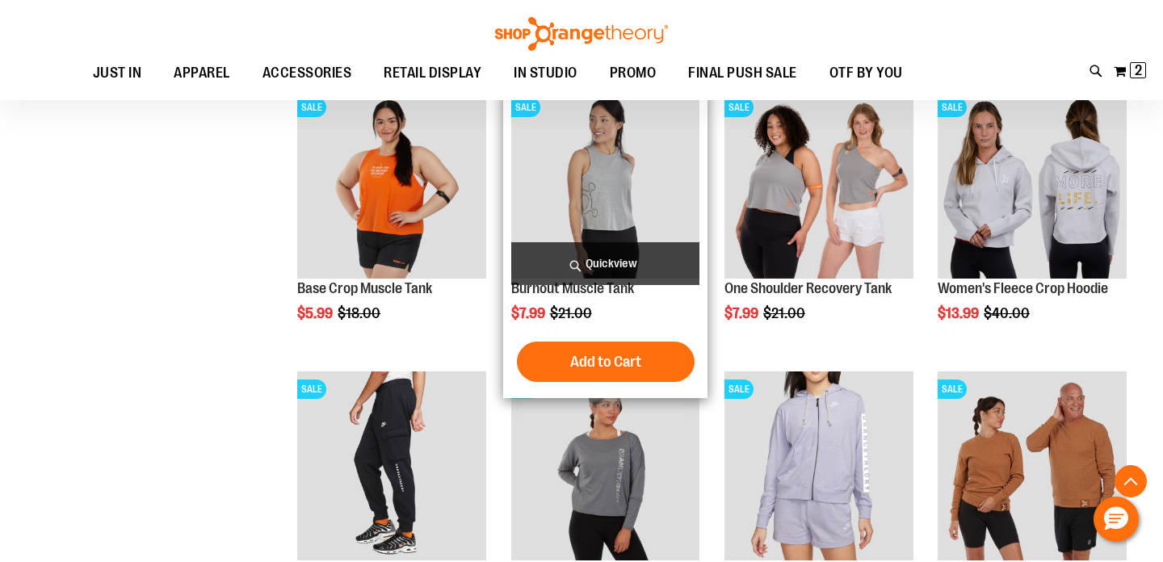
click at [648, 197] on img "product" at bounding box center [605, 184] width 189 height 189
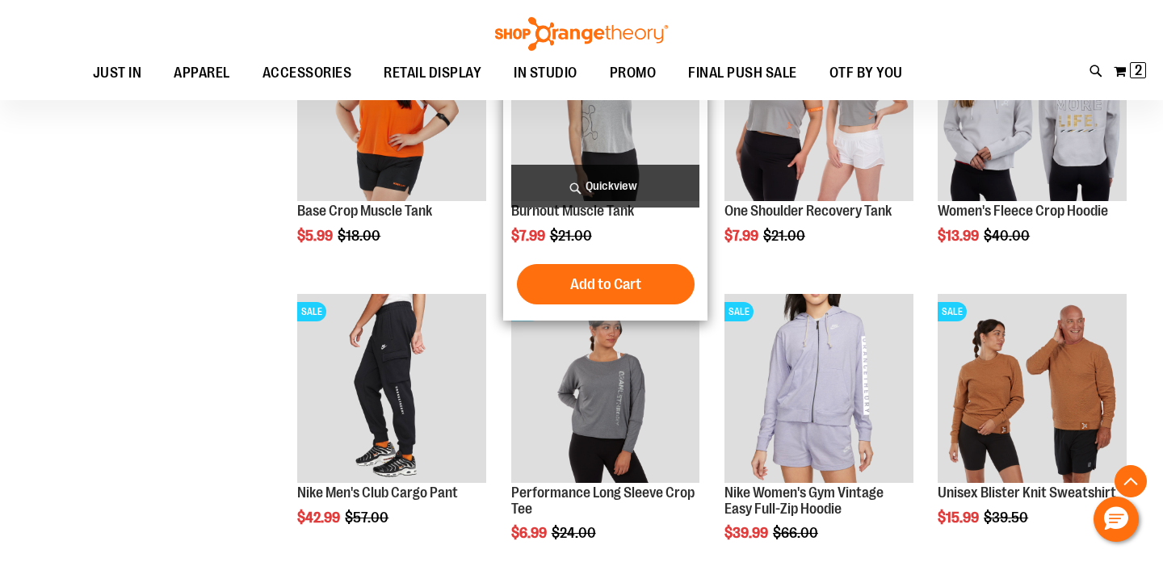
scroll to position [1311, 0]
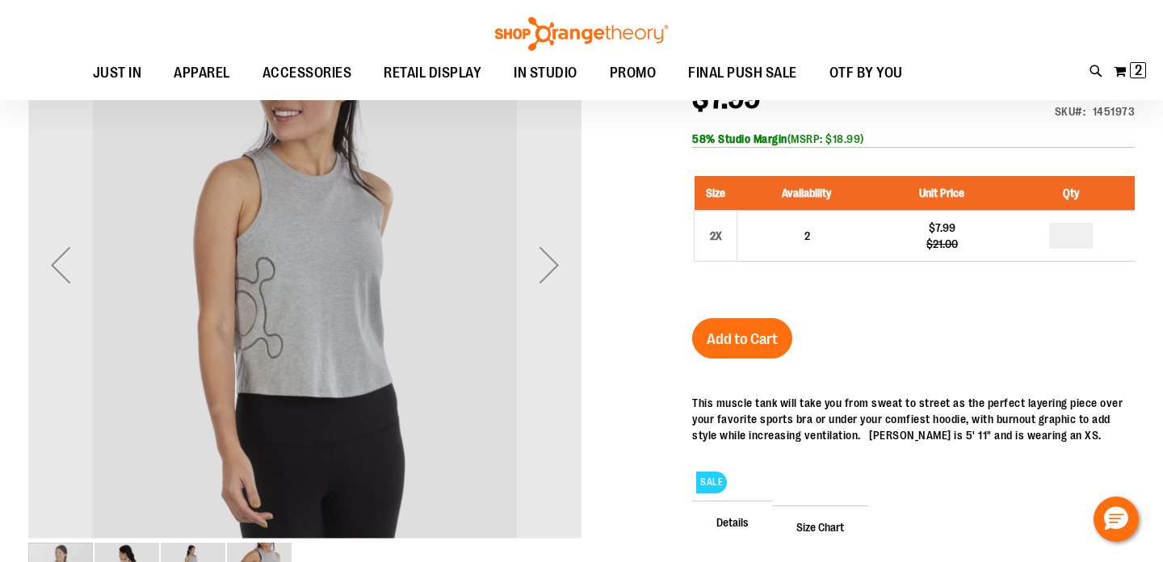
scroll to position [134, 0]
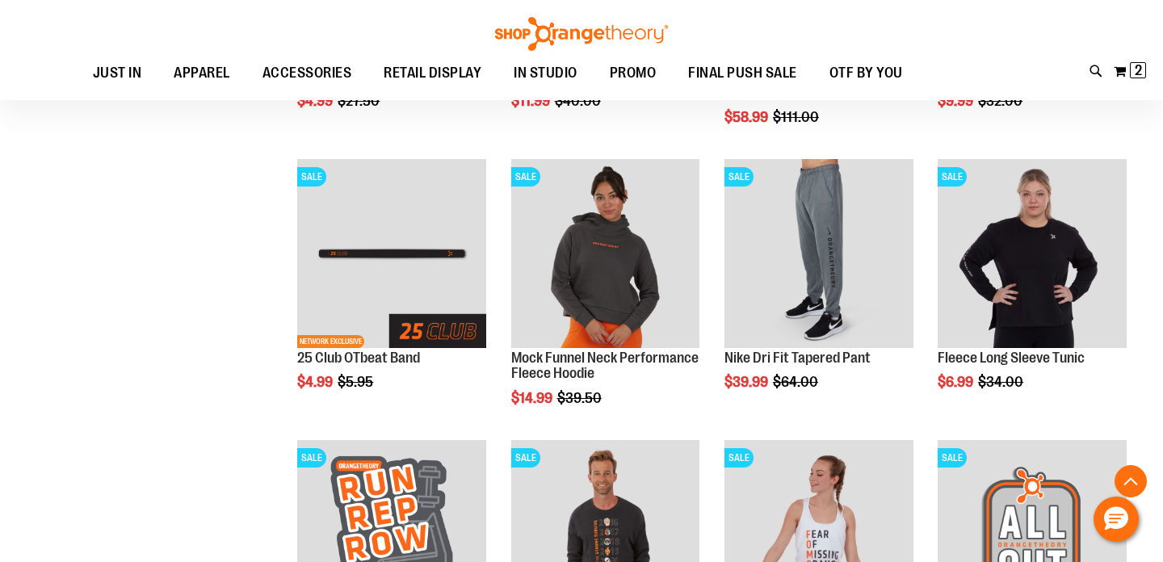
scroll to position [878, 0]
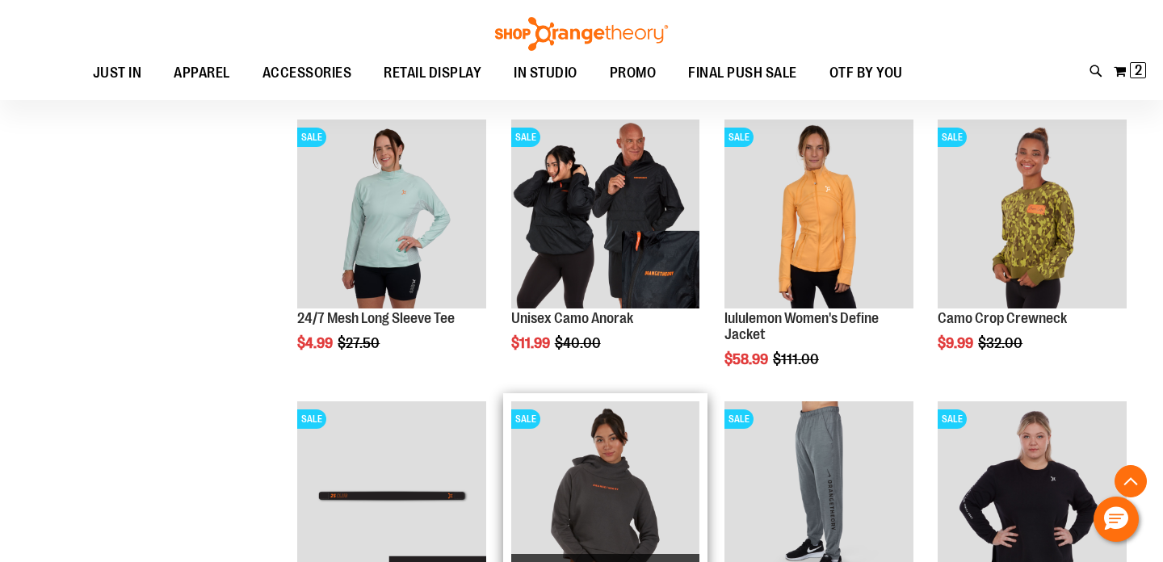
scroll to position [638, 0]
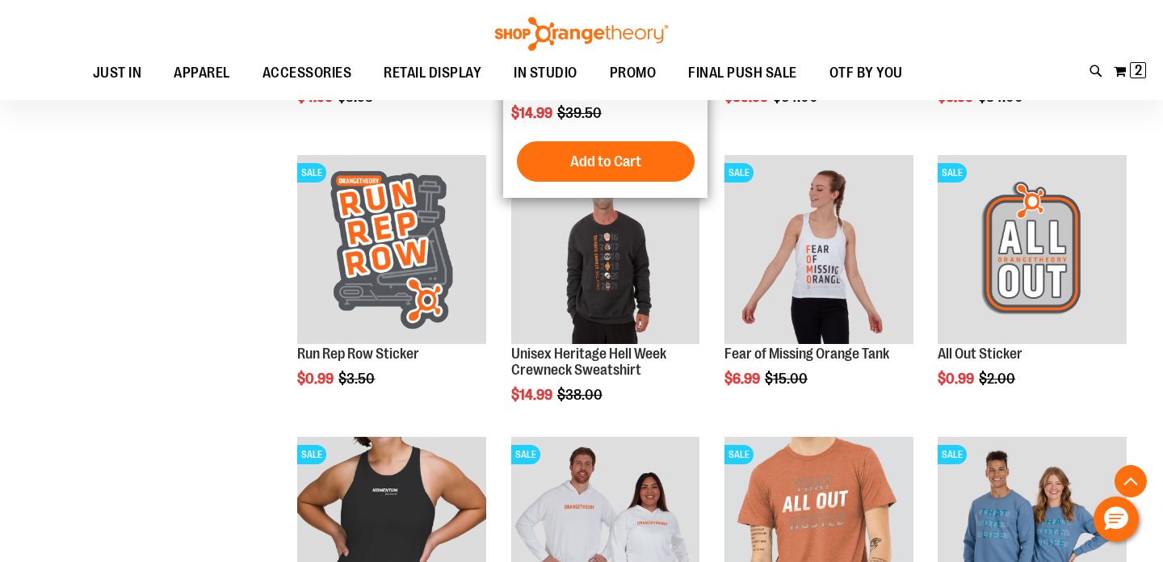
scroll to position [1162, 0]
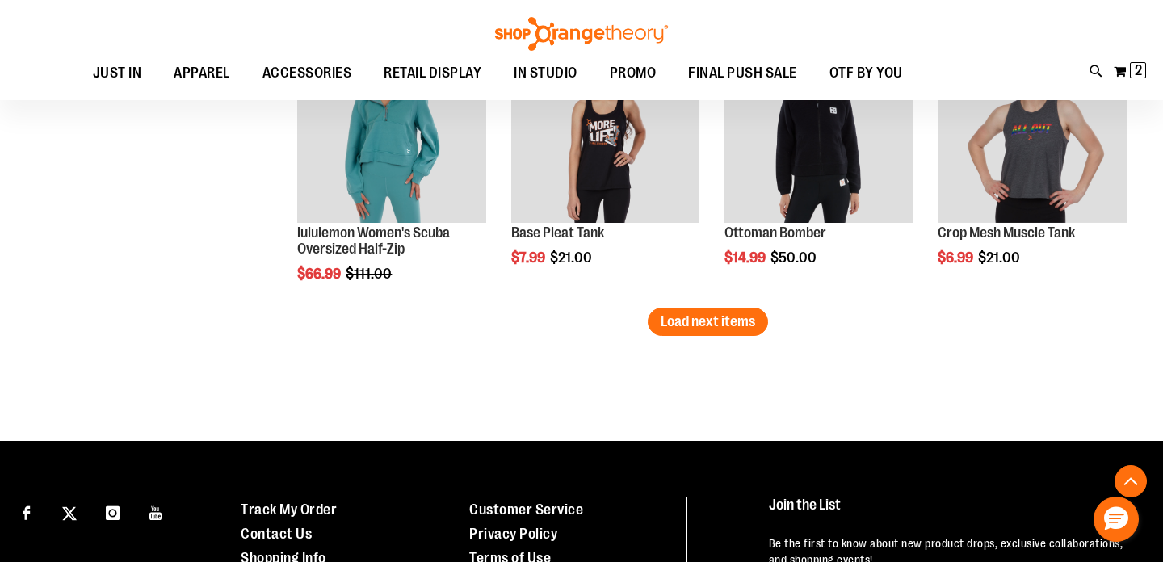
scroll to position [2410, 0]
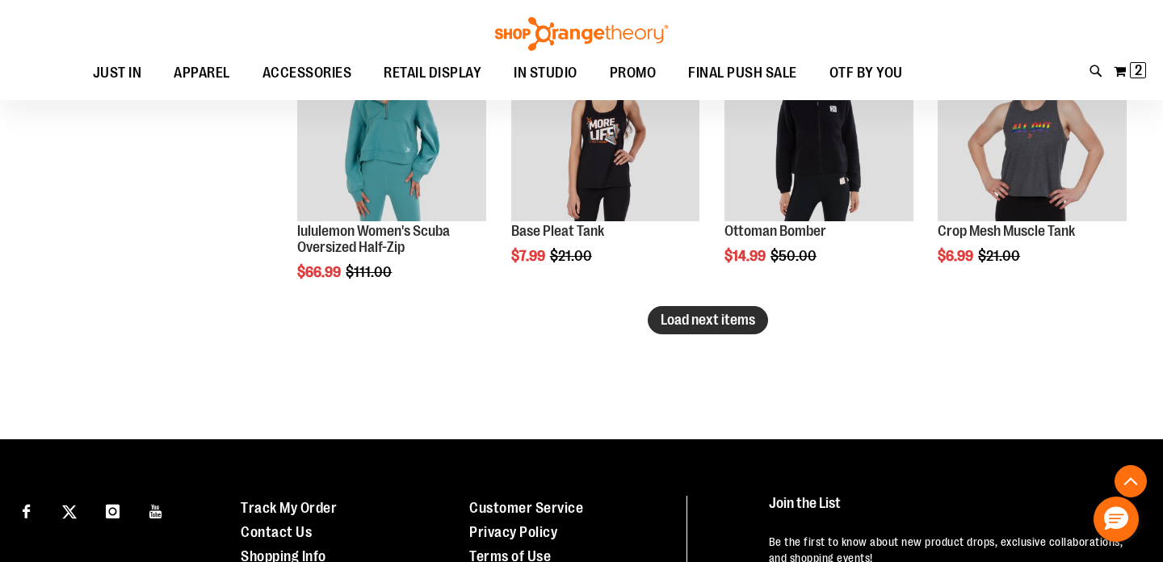
click at [690, 333] on button "Load next items" at bounding box center [708, 320] width 120 height 28
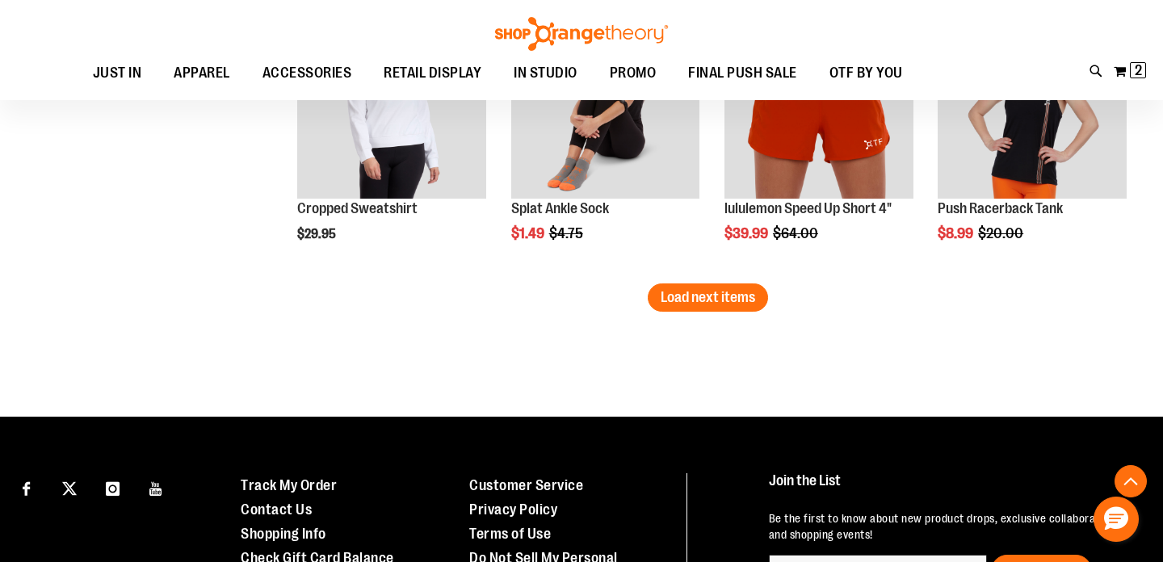
scroll to position [3283, 0]
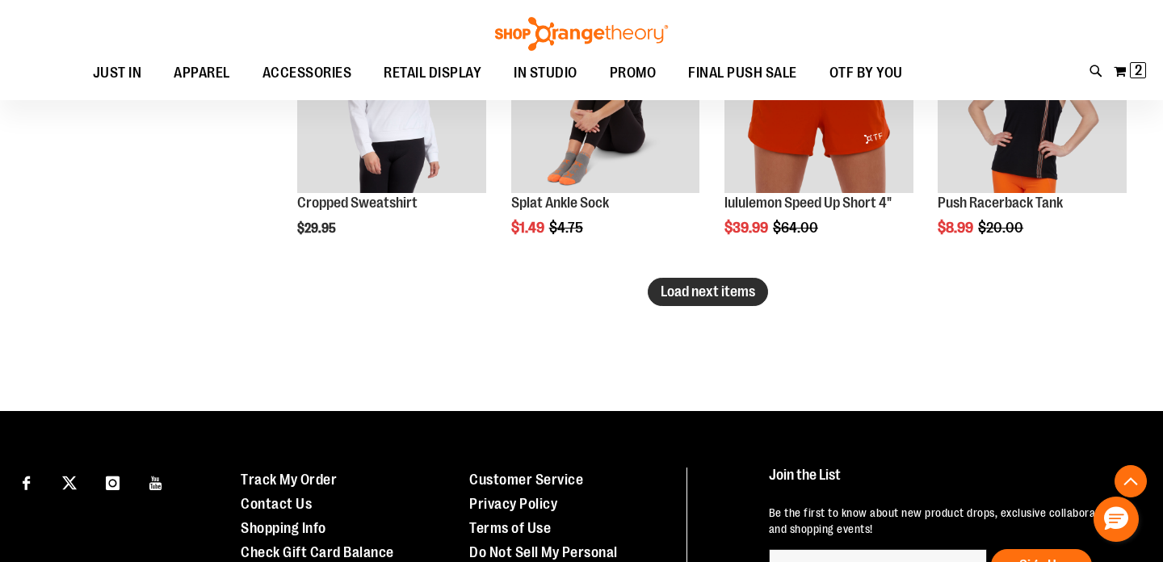
click at [689, 281] on button "Load next items" at bounding box center [708, 292] width 120 height 28
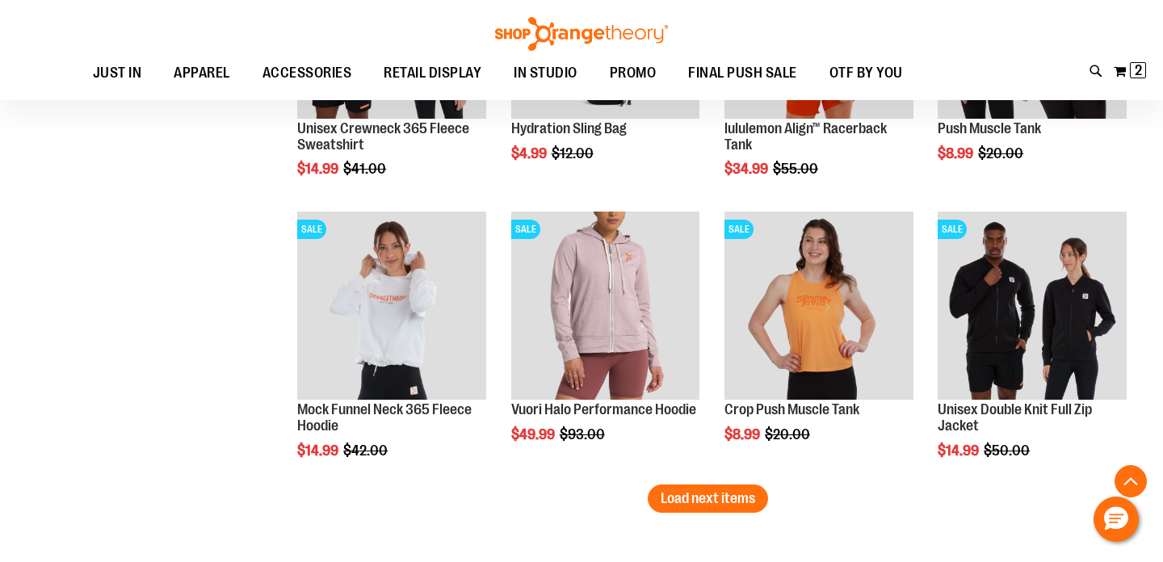
scroll to position [3921, 0]
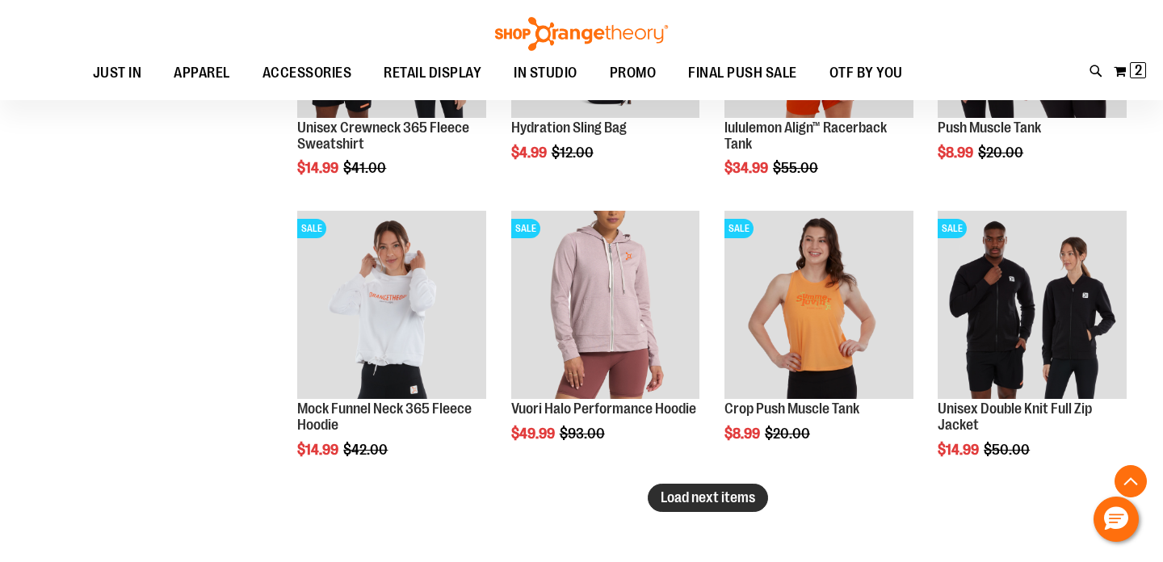
click at [692, 502] on span "Load next items" at bounding box center [708, 497] width 94 height 16
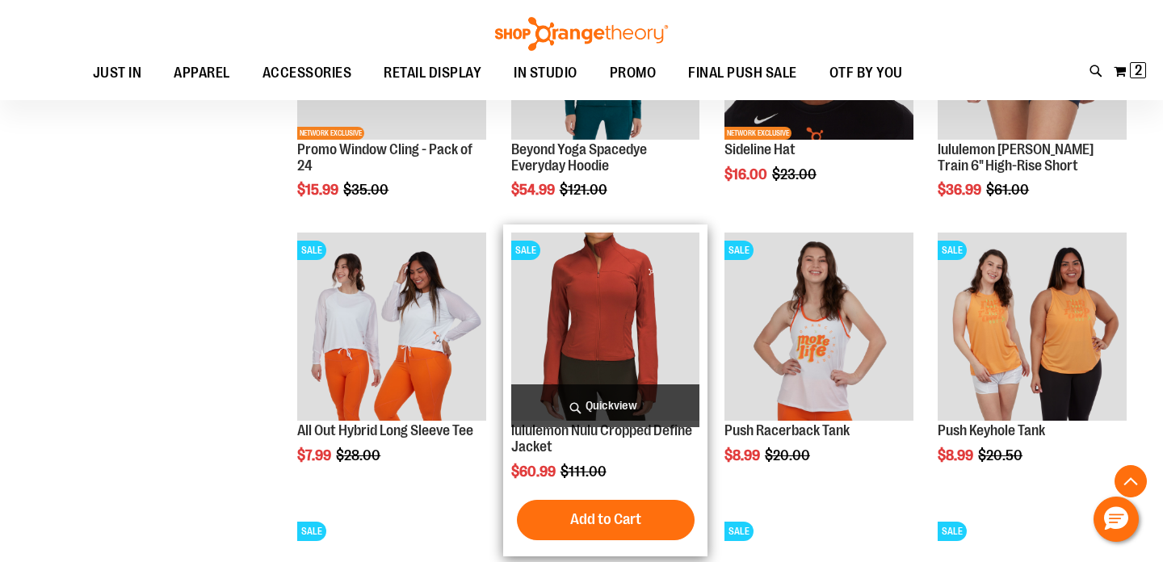
scroll to position [4469, 0]
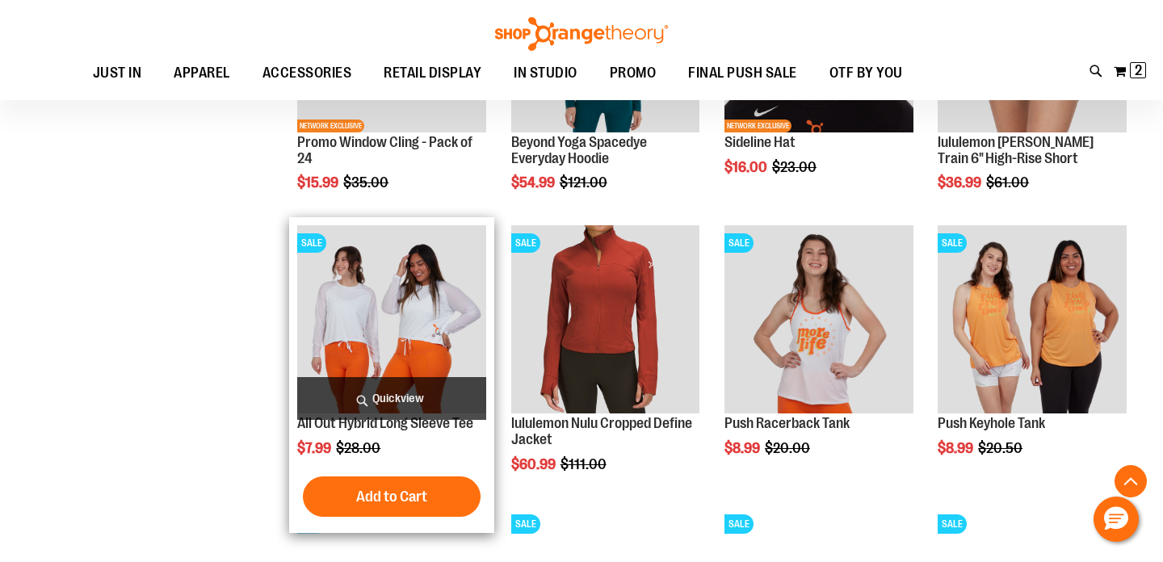
click at [439, 334] on img "product" at bounding box center [391, 319] width 189 height 189
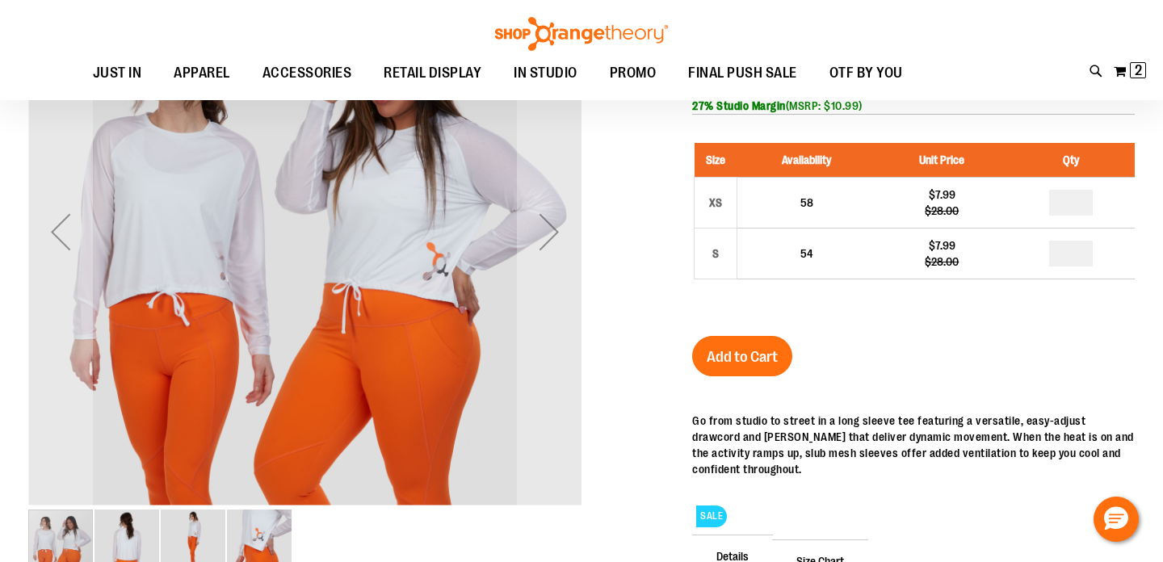
scroll to position [58, 0]
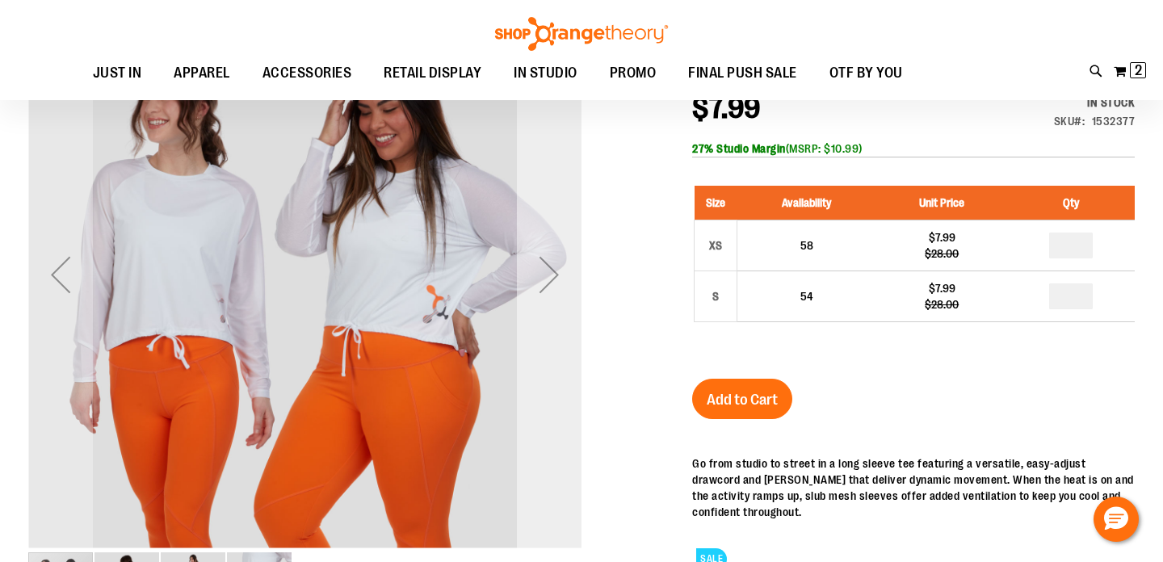
click at [548, 313] on div "Next" at bounding box center [549, 274] width 65 height 553
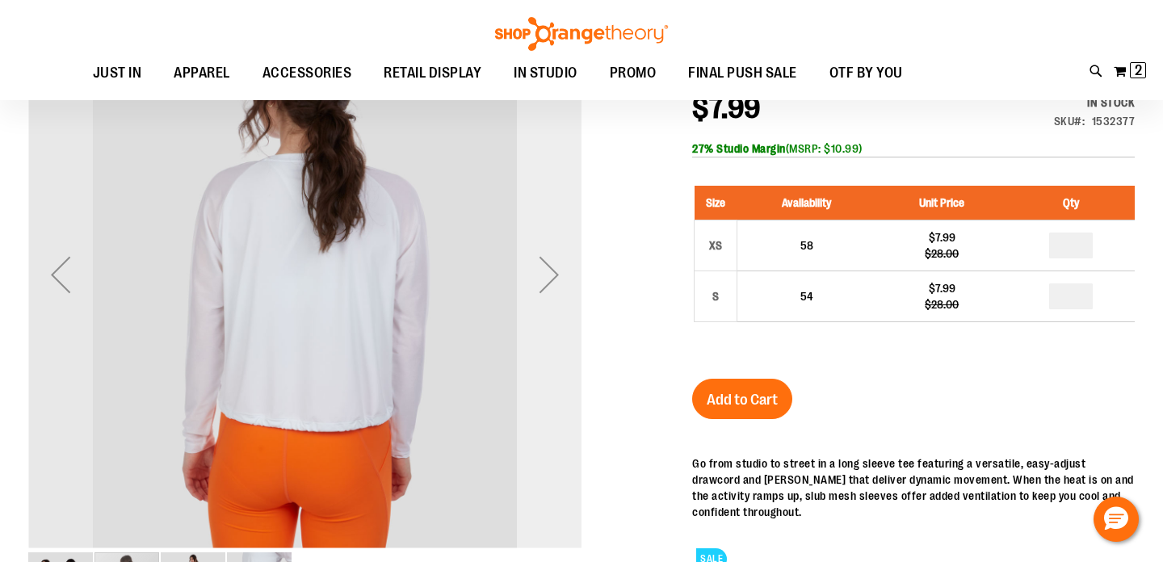
click at [548, 313] on div "Next" at bounding box center [549, 274] width 65 height 553
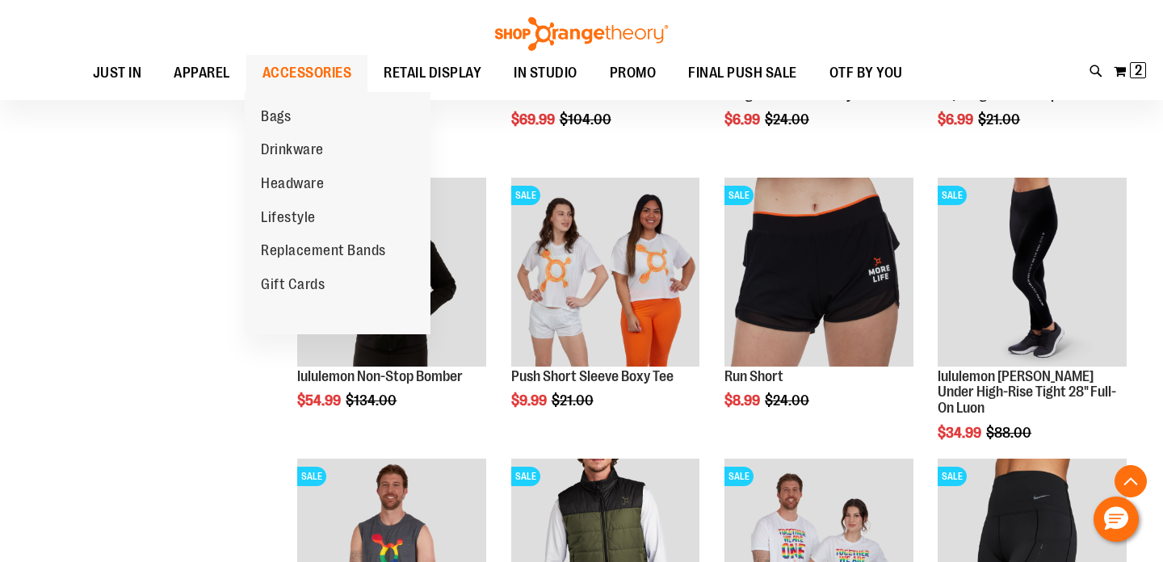
scroll to position [897, 0]
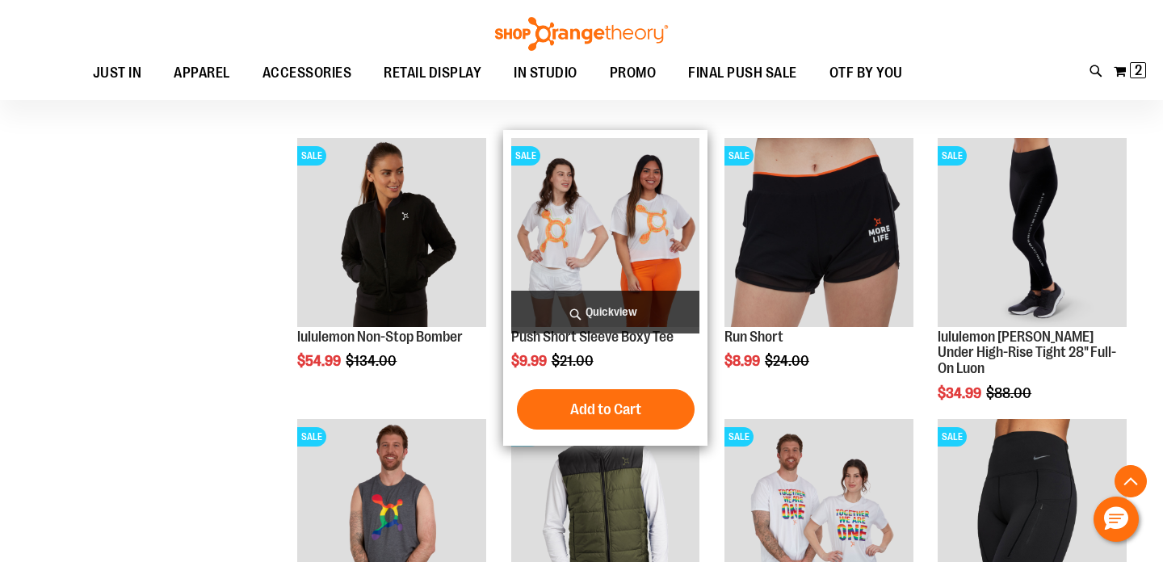
click at [619, 257] on img "product" at bounding box center [605, 232] width 189 height 189
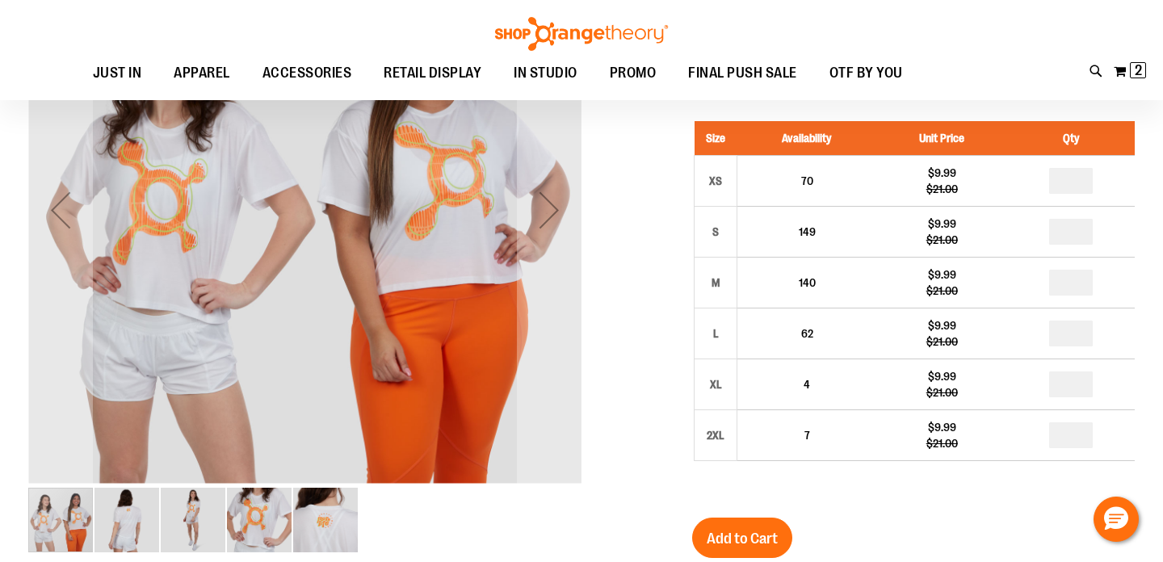
scroll to position [97, 0]
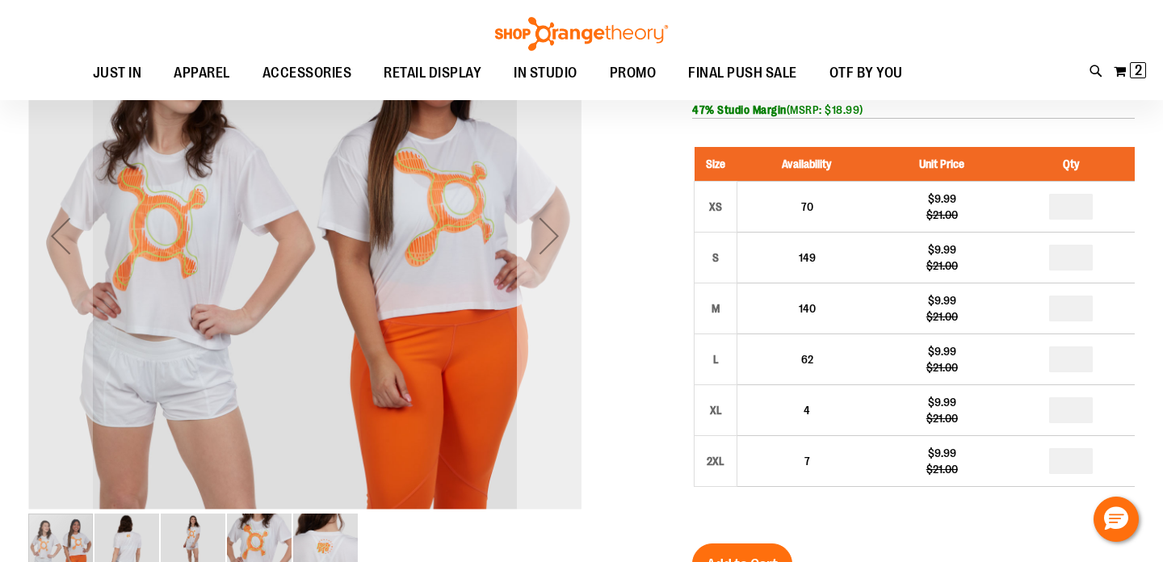
click at [546, 243] on div "Next" at bounding box center [549, 236] width 65 height 65
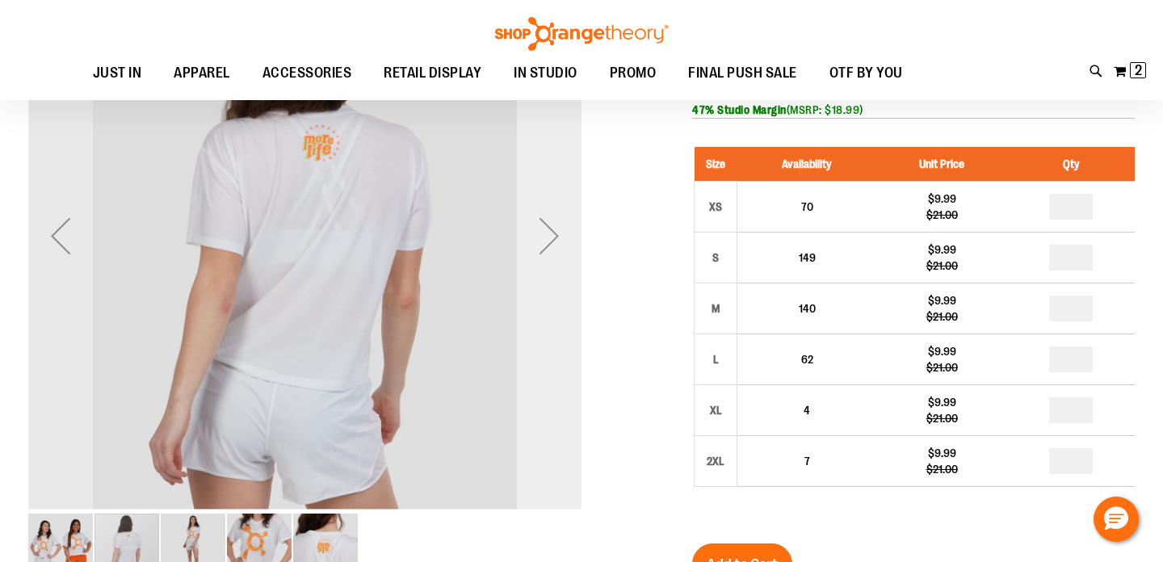
click at [546, 243] on div "Next" at bounding box center [549, 236] width 65 height 65
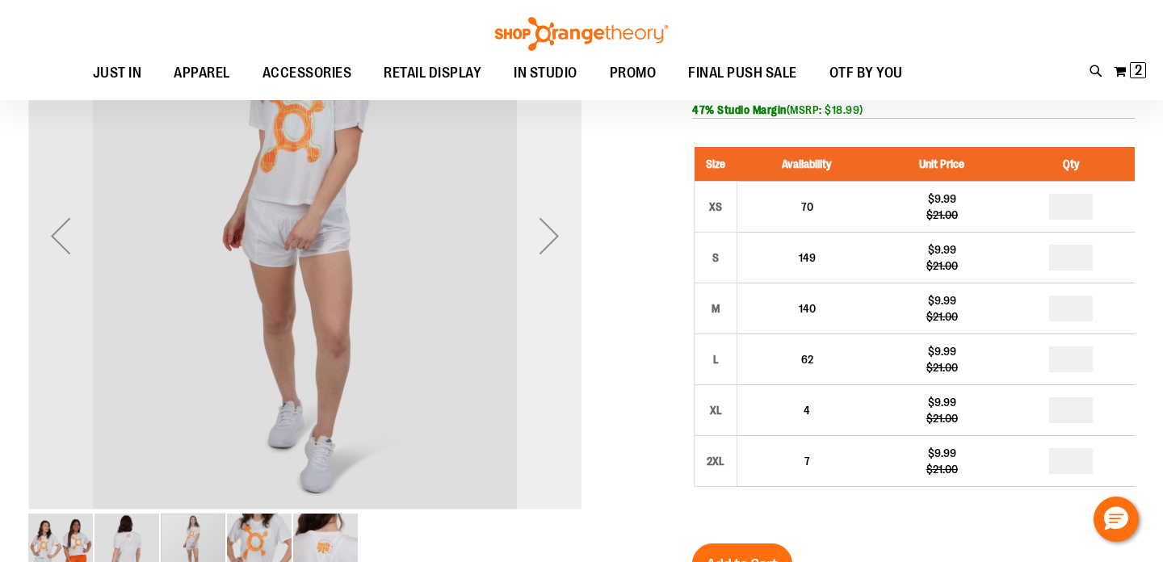
click at [546, 243] on div "Next" at bounding box center [549, 236] width 65 height 65
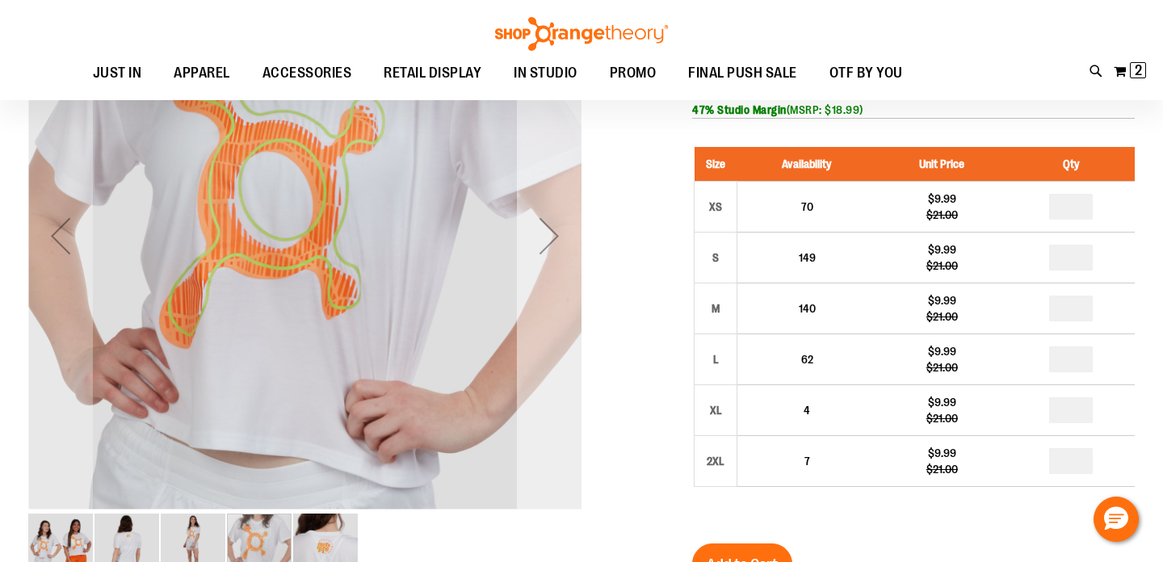
click at [546, 243] on div "Next" at bounding box center [549, 236] width 65 height 65
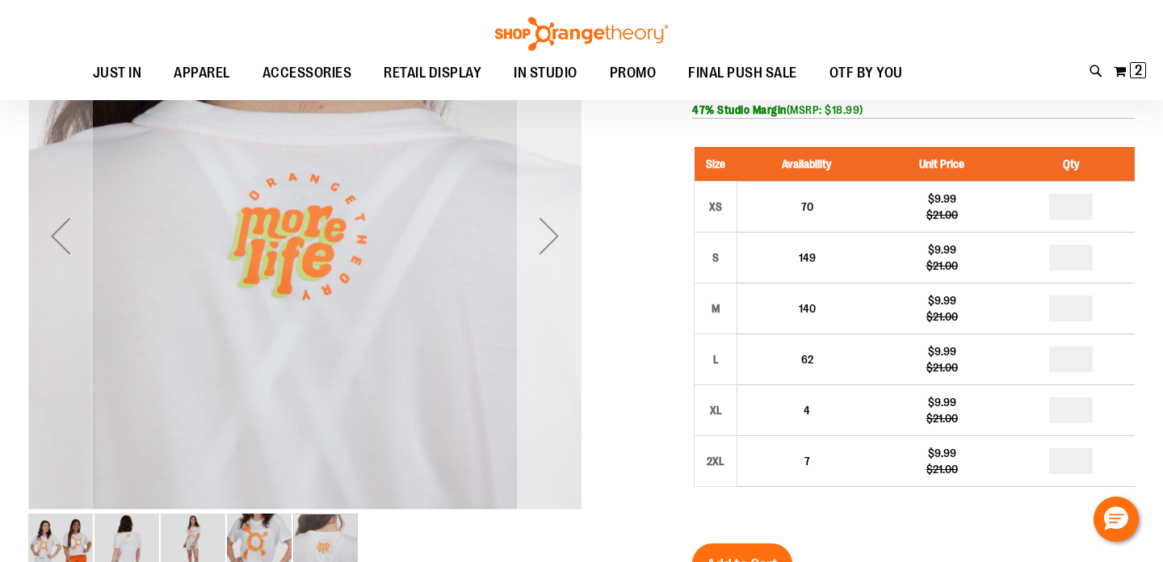
click at [546, 243] on div "Next" at bounding box center [549, 236] width 65 height 65
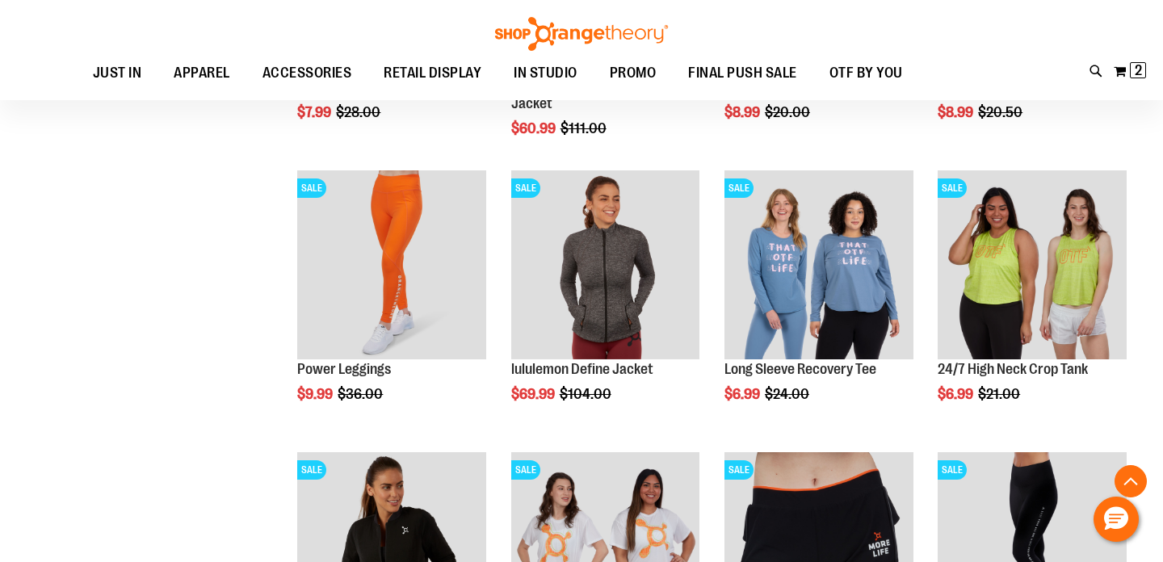
scroll to position [544, 0]
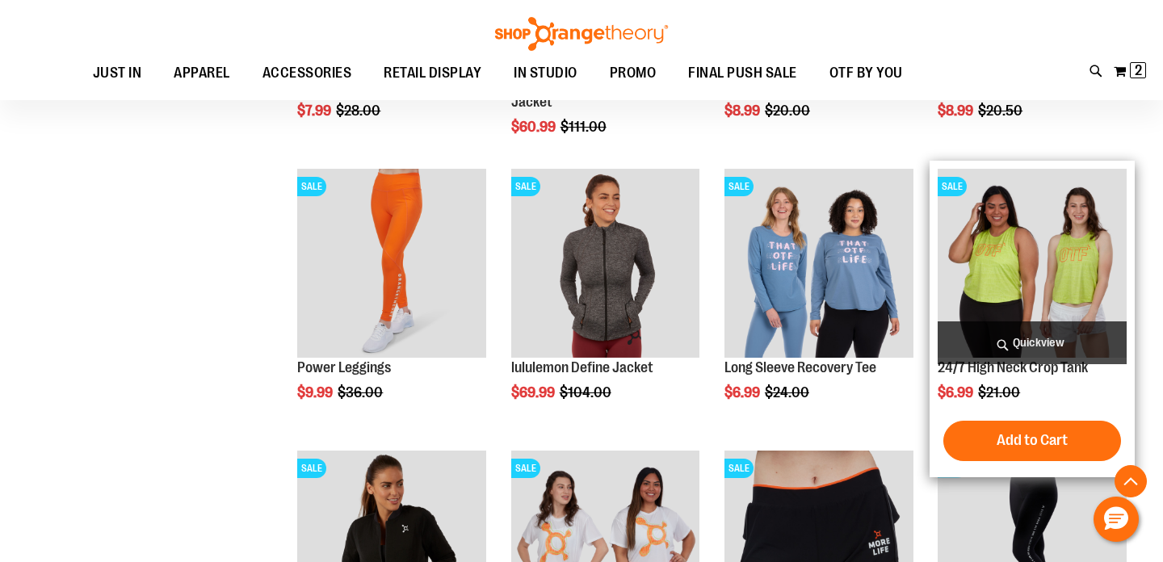
click at [1031, 274] on img "product" at bounding box center [1032, 263] width 189 height 189
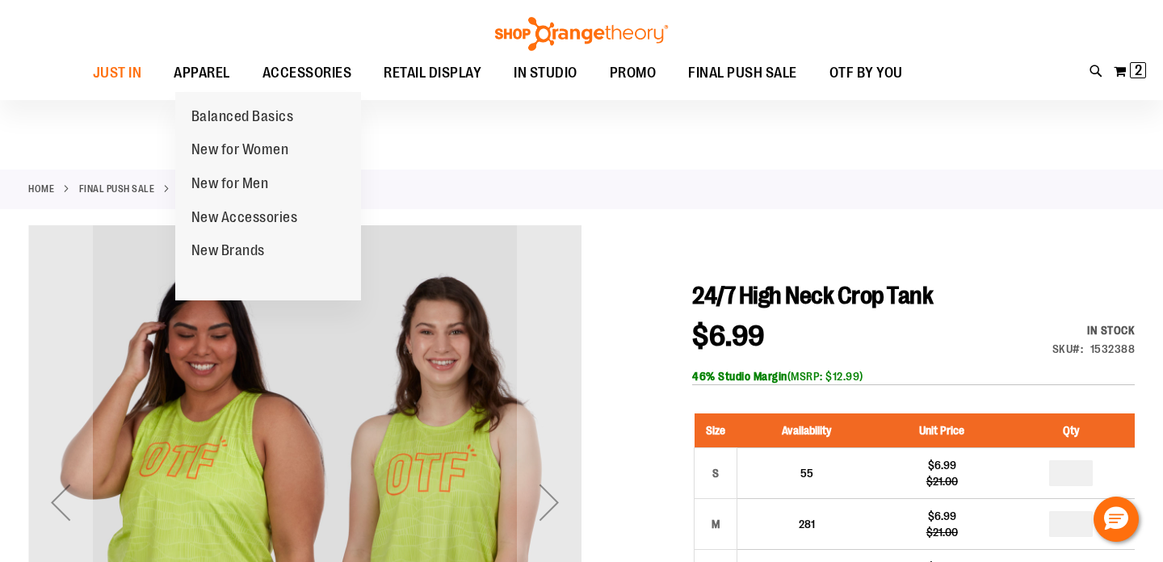
scroll to position [170, 0]
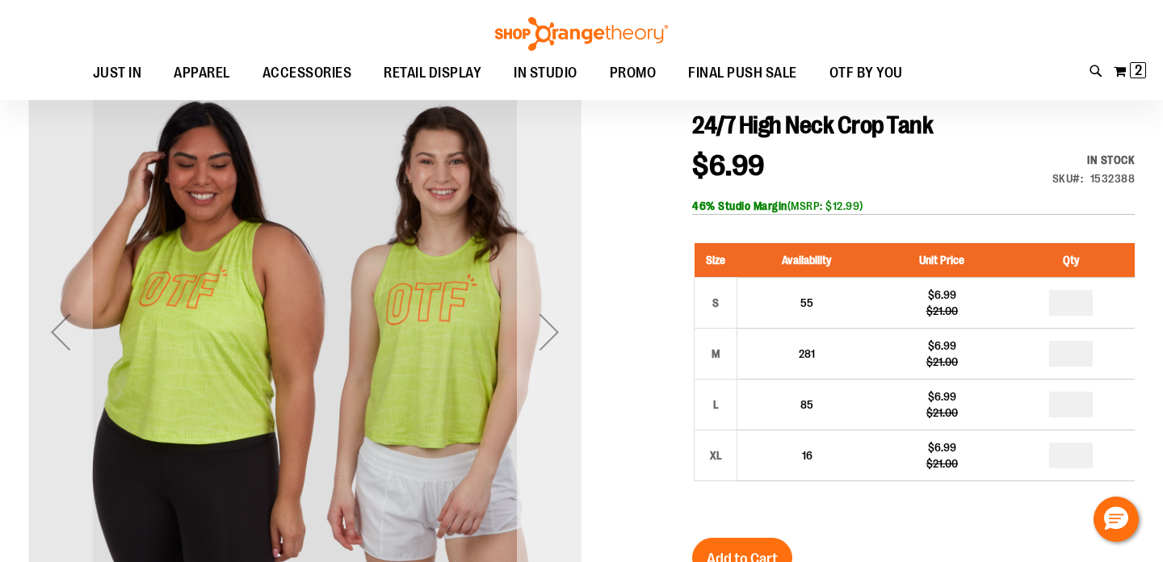
click at [550, 343] on div "Next" at bounding box center [549, 332] width 65 height 65
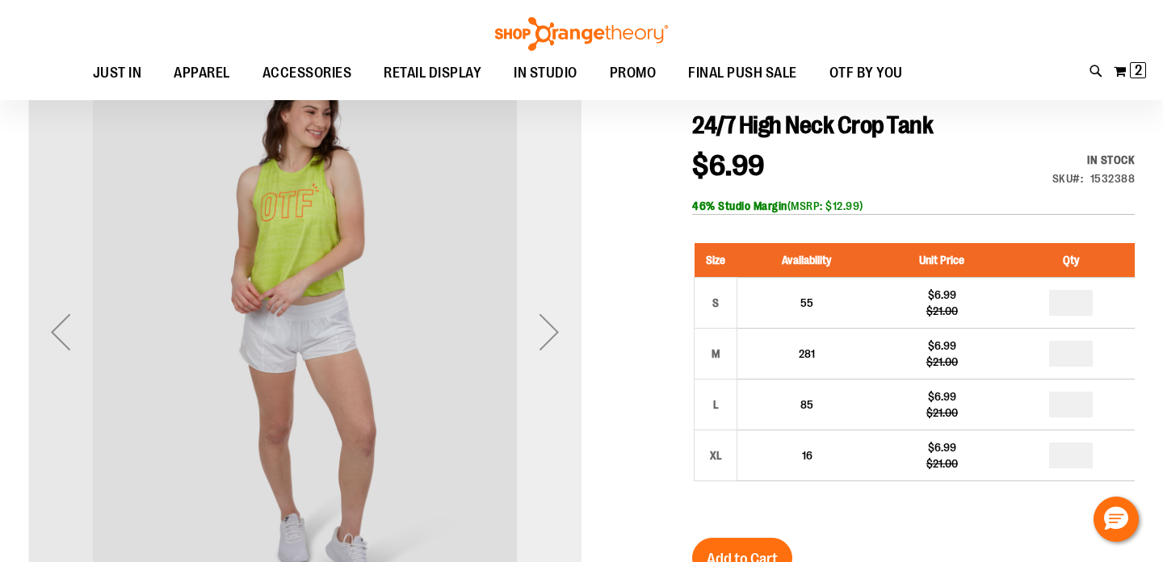
click at [550, 343] on div "Next" at bounding box center [549, 332] width 65 height 65
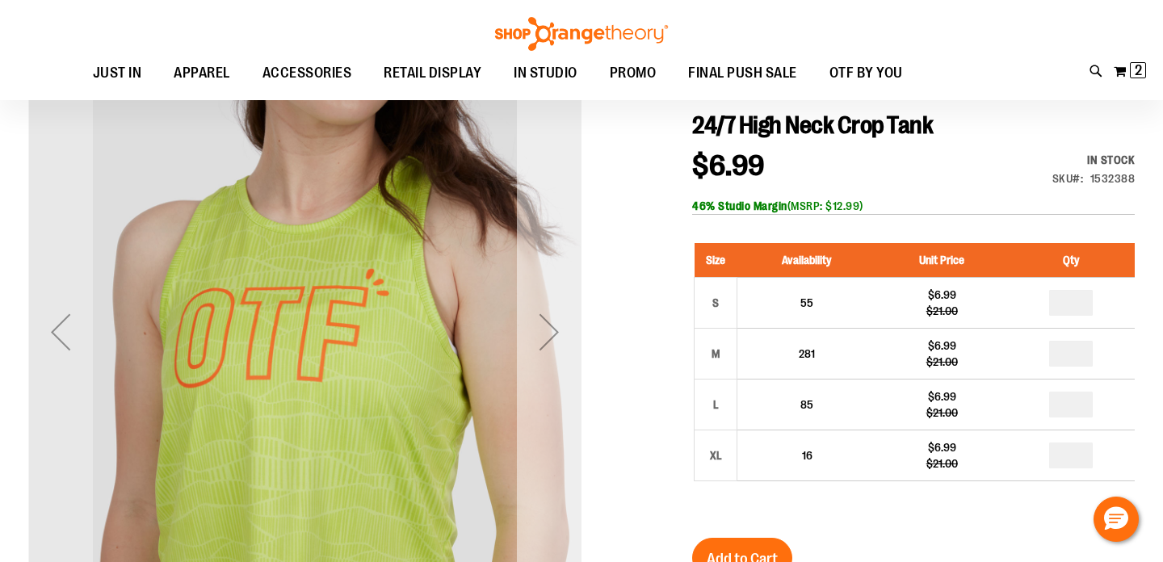
click at [550, 343] on div "Next" at bounding box center [549, 332] width 65 height 65
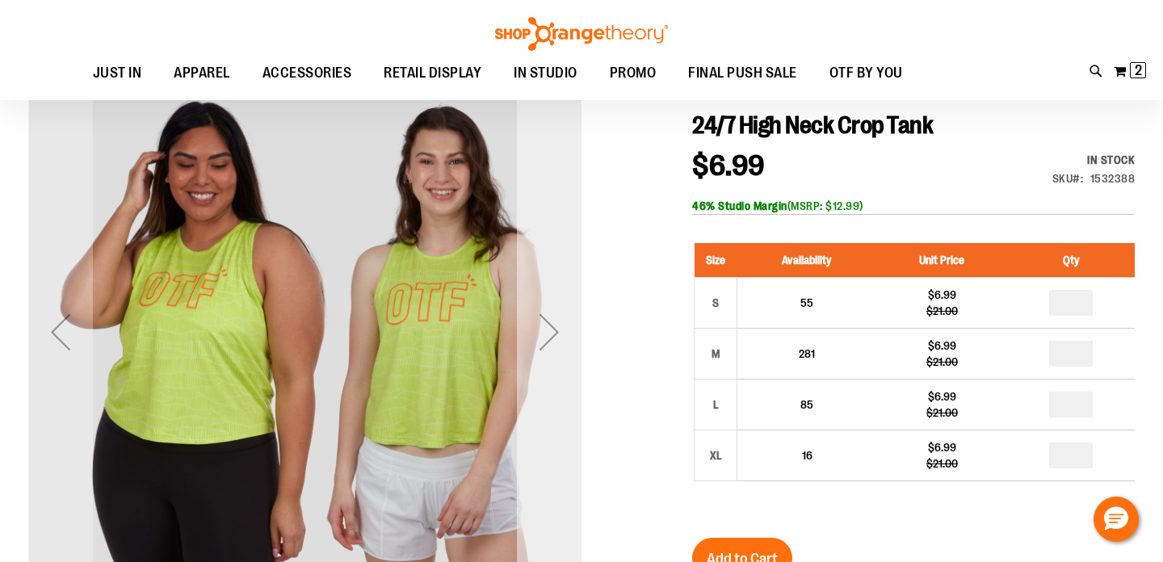
click at [550, 343] on div "Next" at bounding box center [549, 332] width 65 height 65
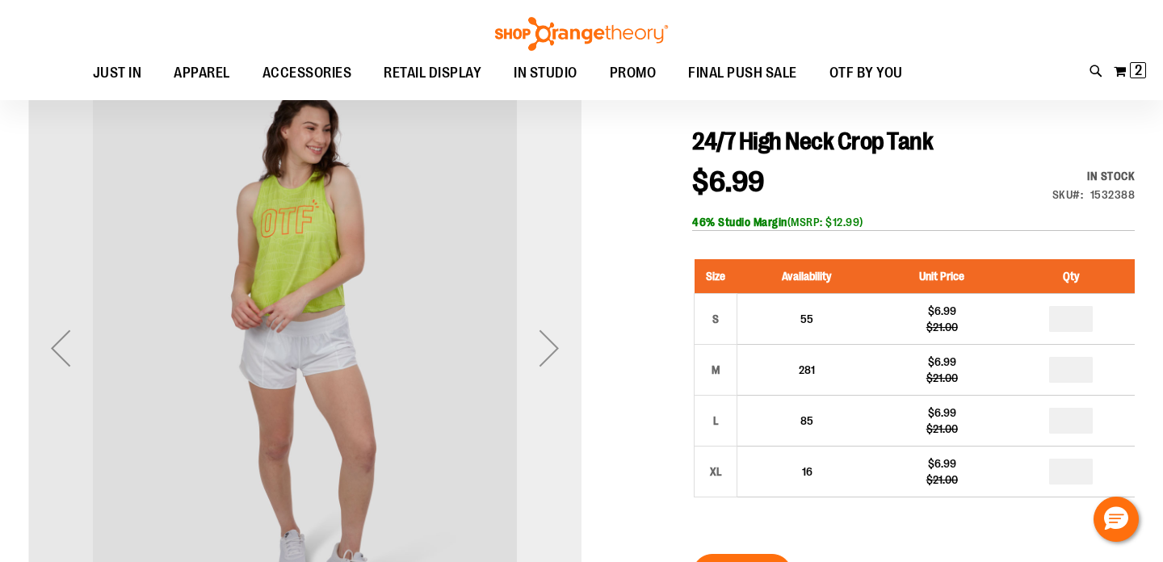
scroll to position [166, 0]
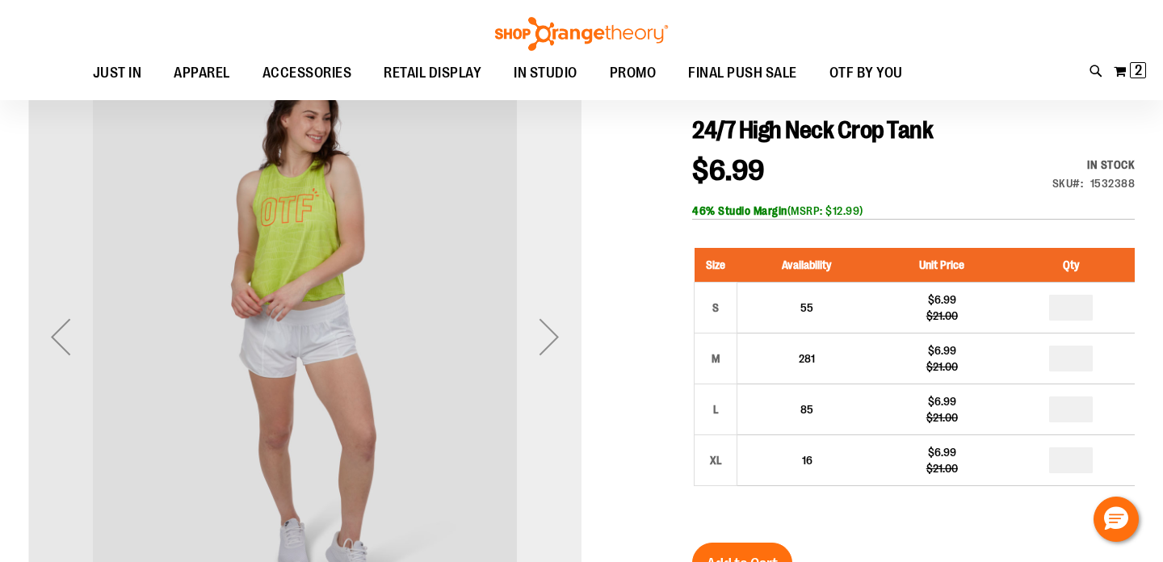
click at [550, 343] on div "Next" at bounding box center [549, 336] width 65 height 65
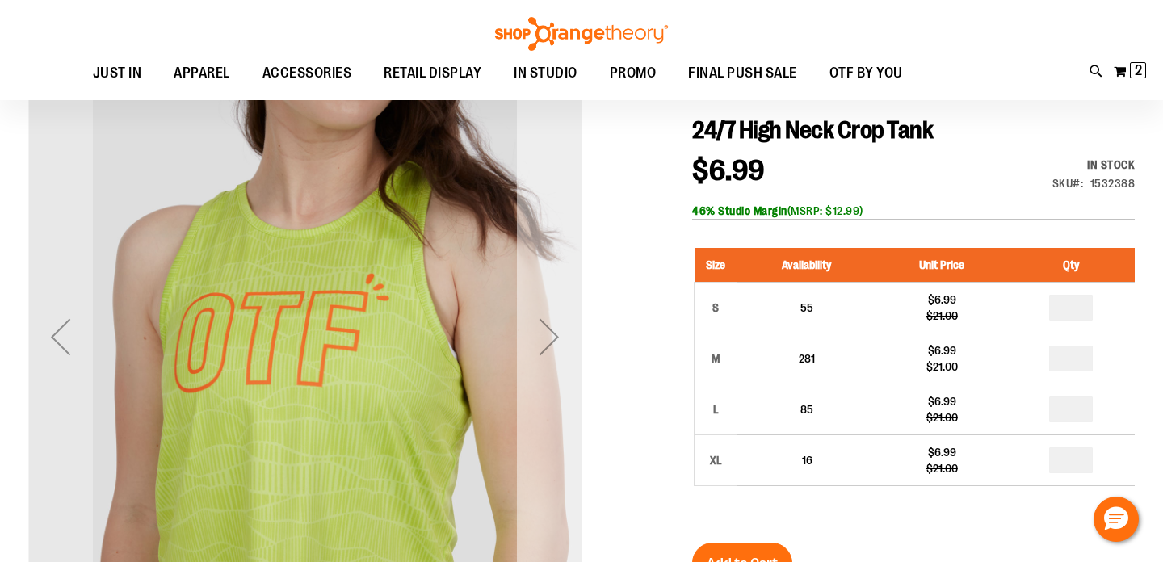
click at [550, 343] on div "Next" at bounding box center [549, 336] width 65 height 65
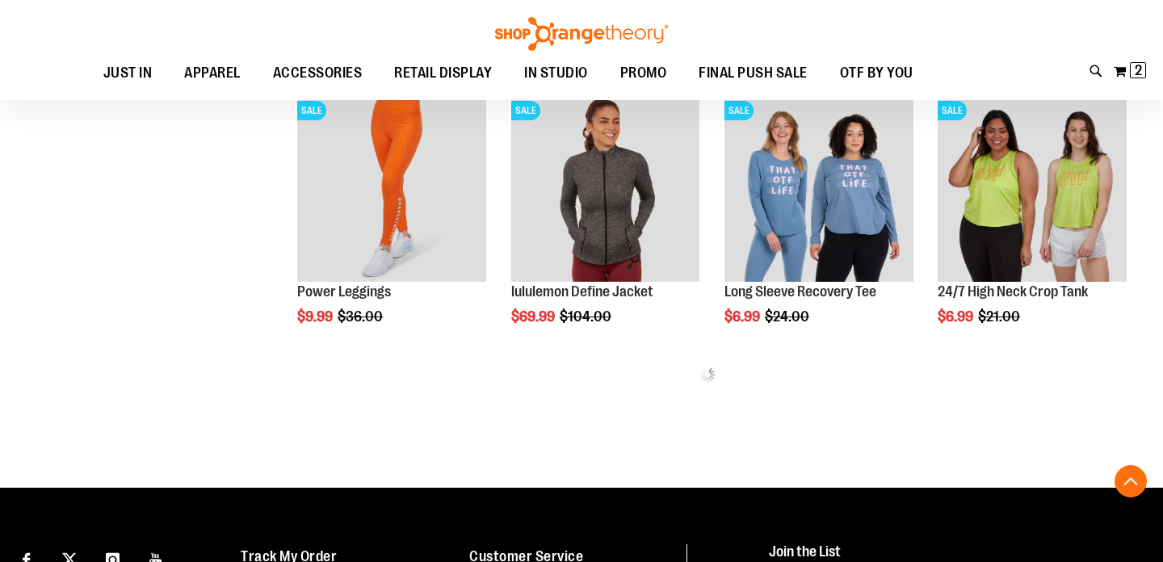
scroll to position [544, 0]
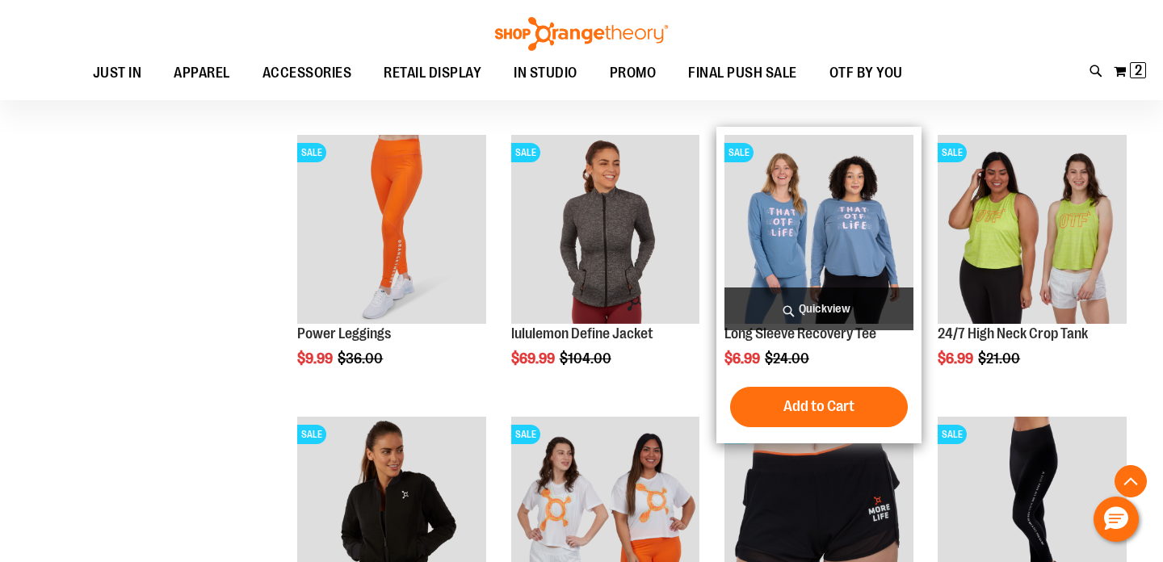
scroll to position [580, 0]
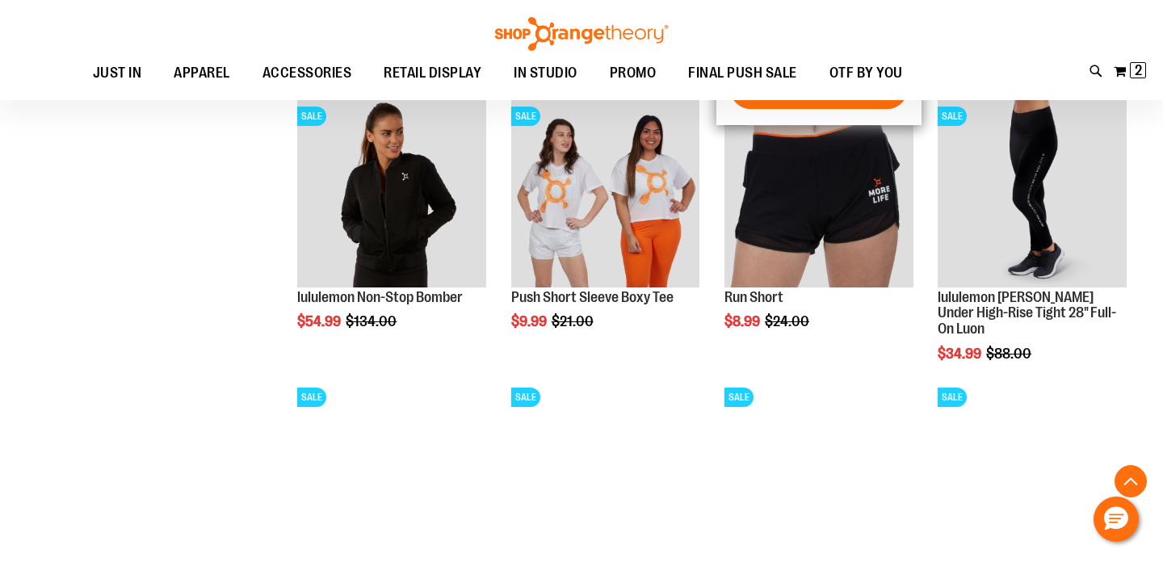
scroll to position [900, 0]
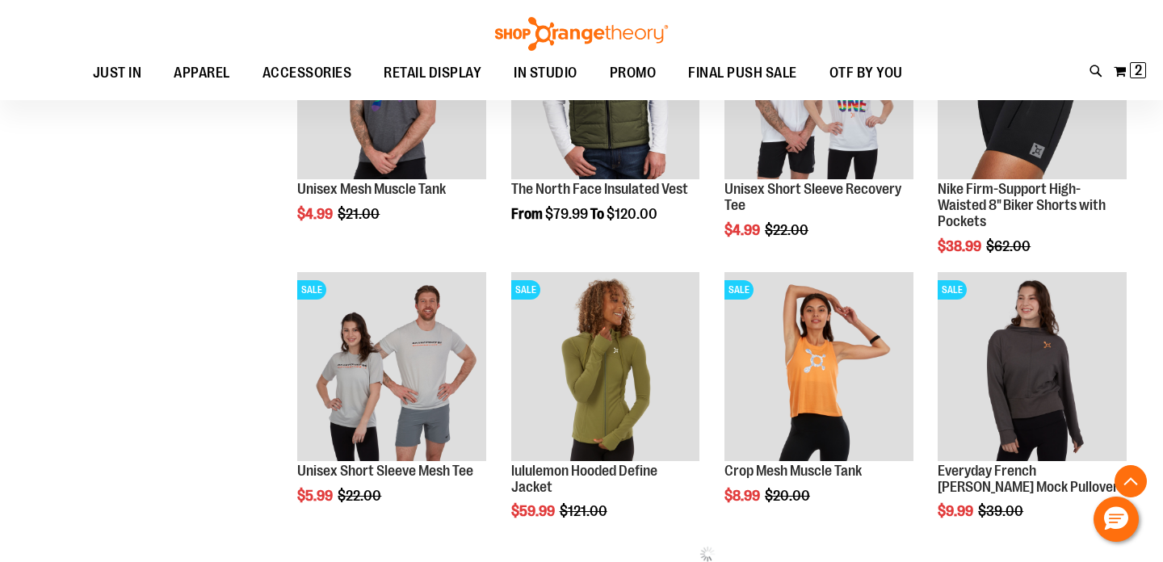
scroll to position [1299, 0]
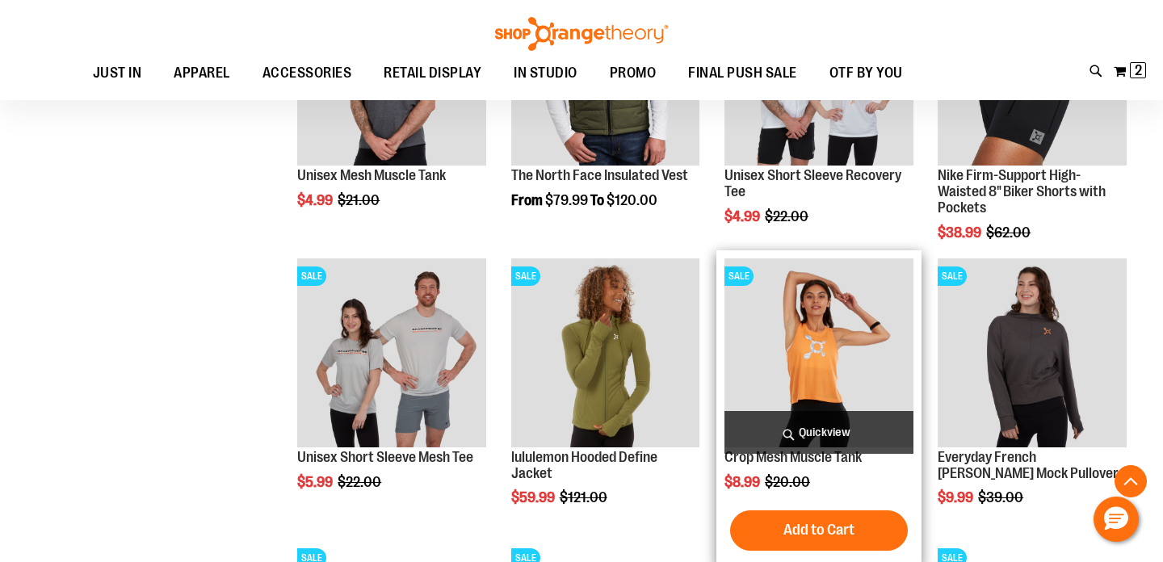
click at [816, 361] on img "product" at bounding box center [818, 352] width 189 height 189
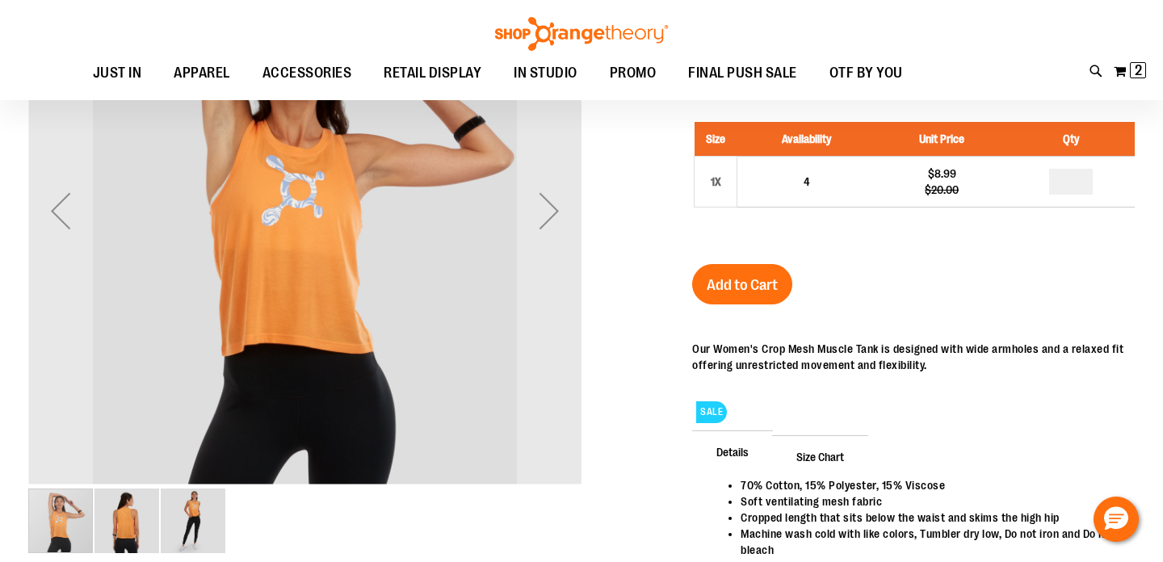
scroll to position [138, 0]
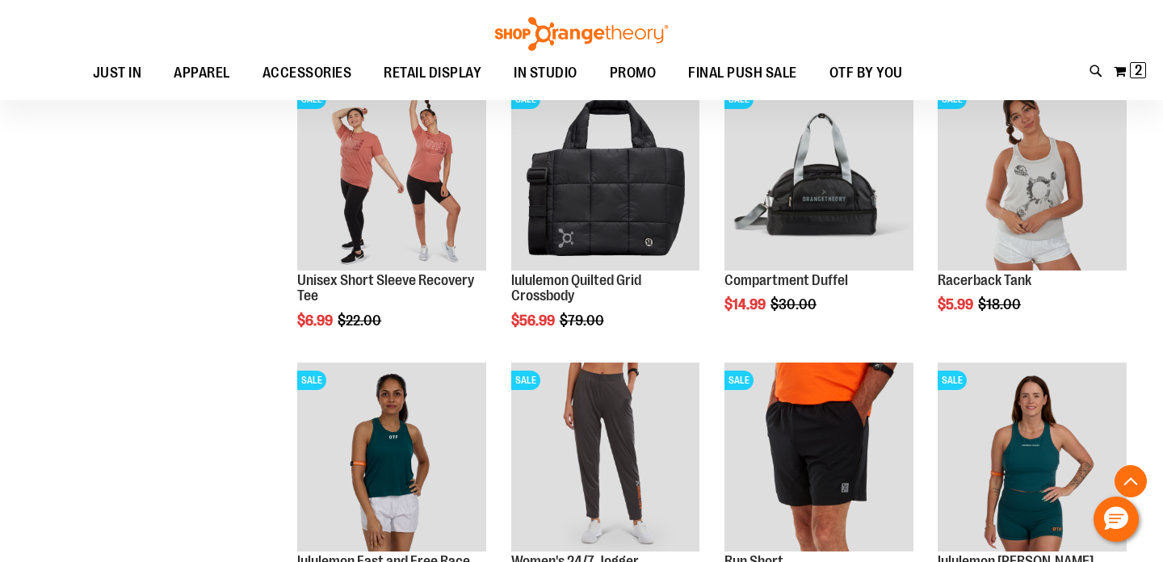
scroll to position [955, 0]
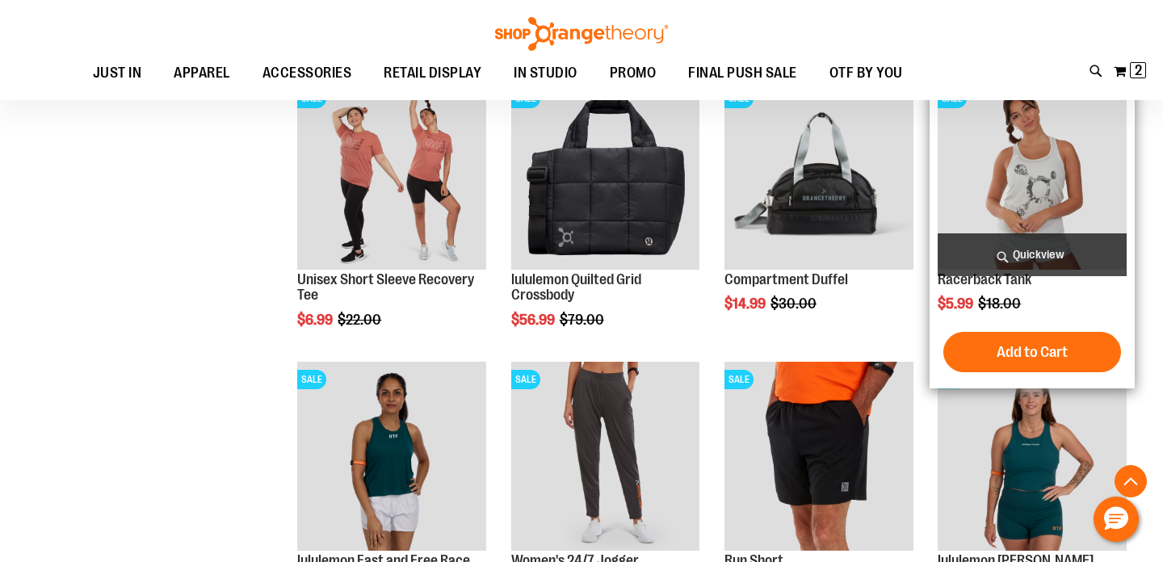
click at [1022, 178] on img "product" at bounding box center [1032, 175] width 189 height 189
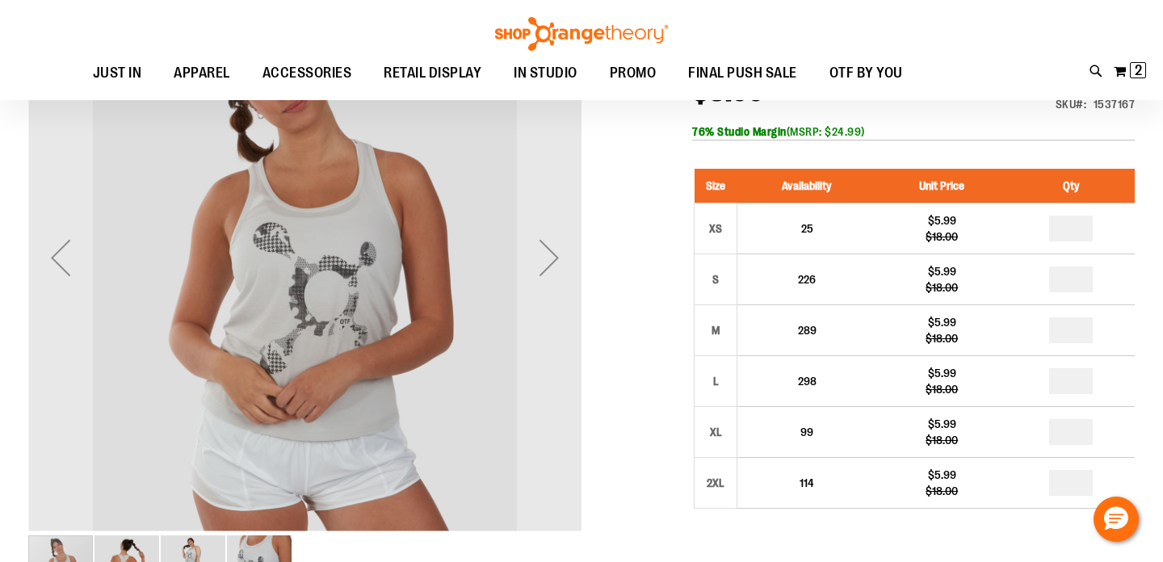
scroll to position [246, 0]
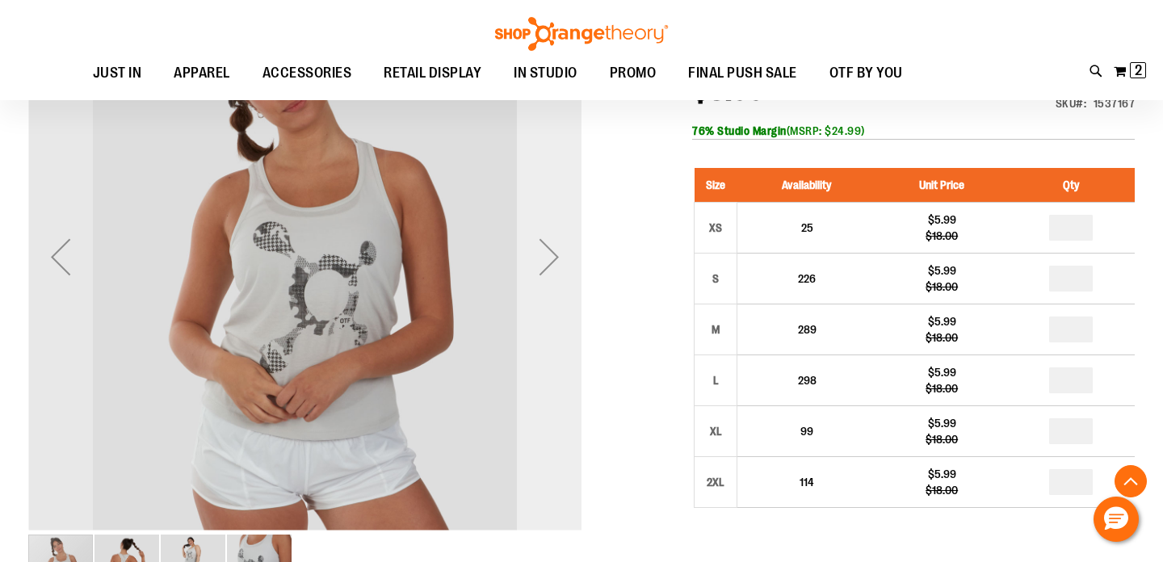
click at [558, 267] on div "Next" at bounding box center [549, 257] width 65 height 65
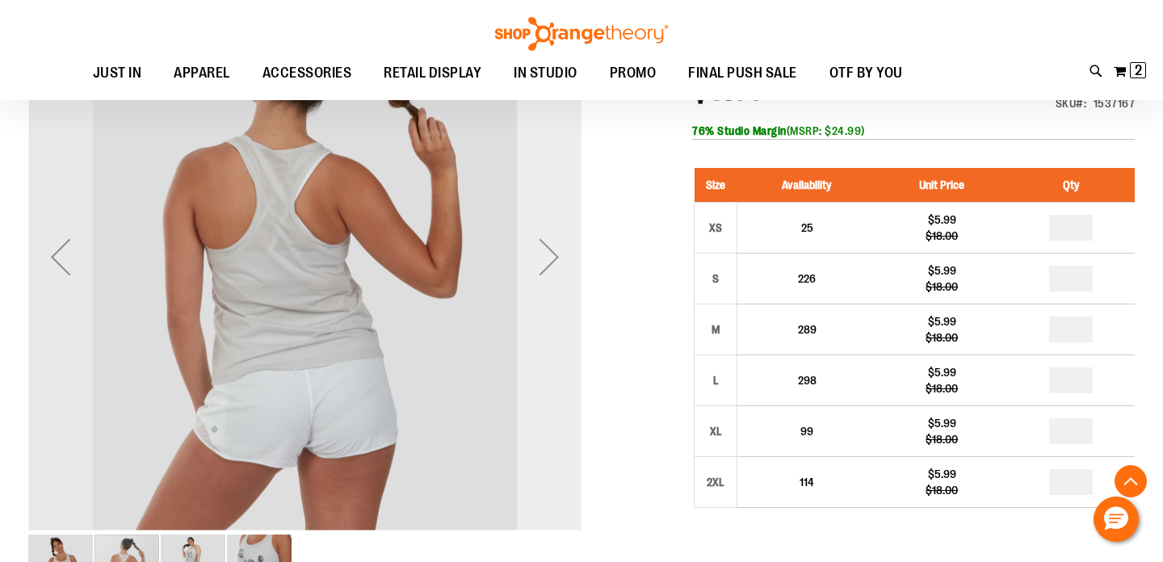
click at [558, 267] on div "Next" at bounding box center [549, 257] width 65 height 65
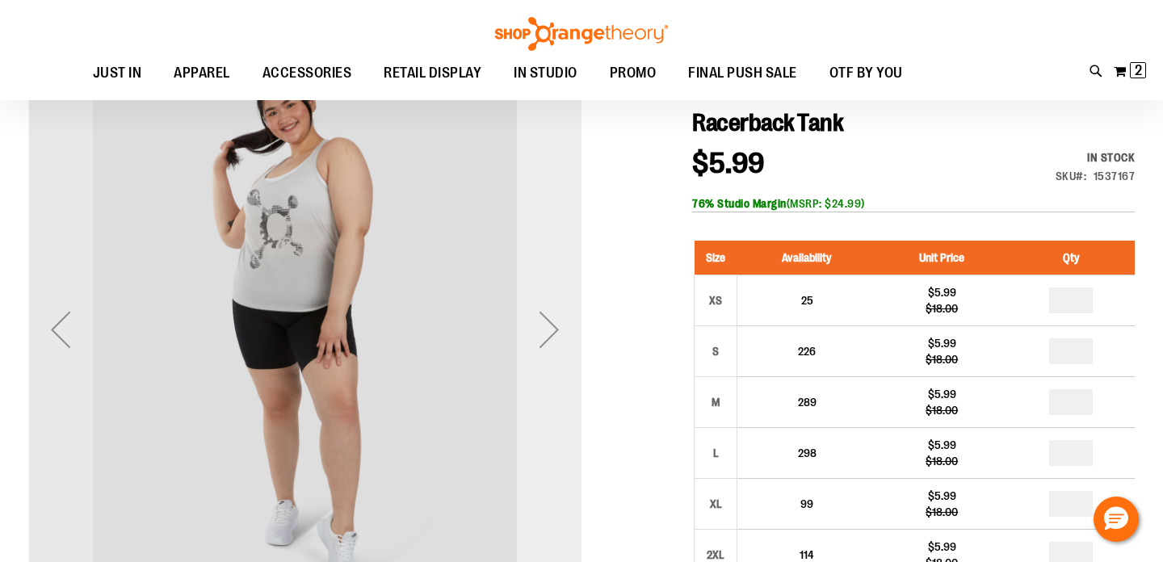
scroll to position [172, 0]
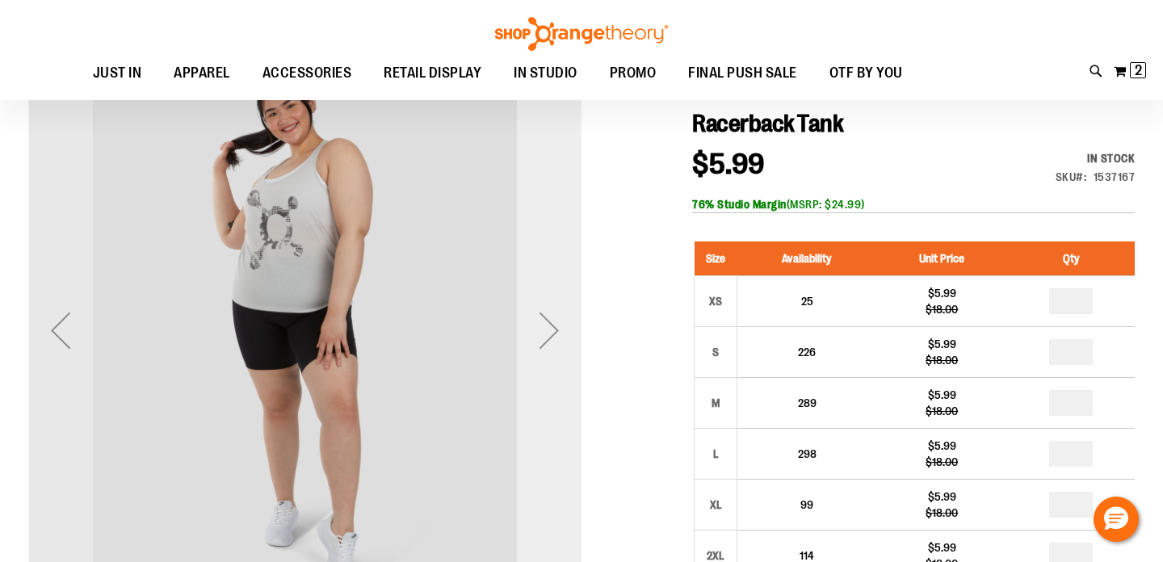
click at [569, 342] on div "Next" at bounding box center [549, 330] width 65 height 65
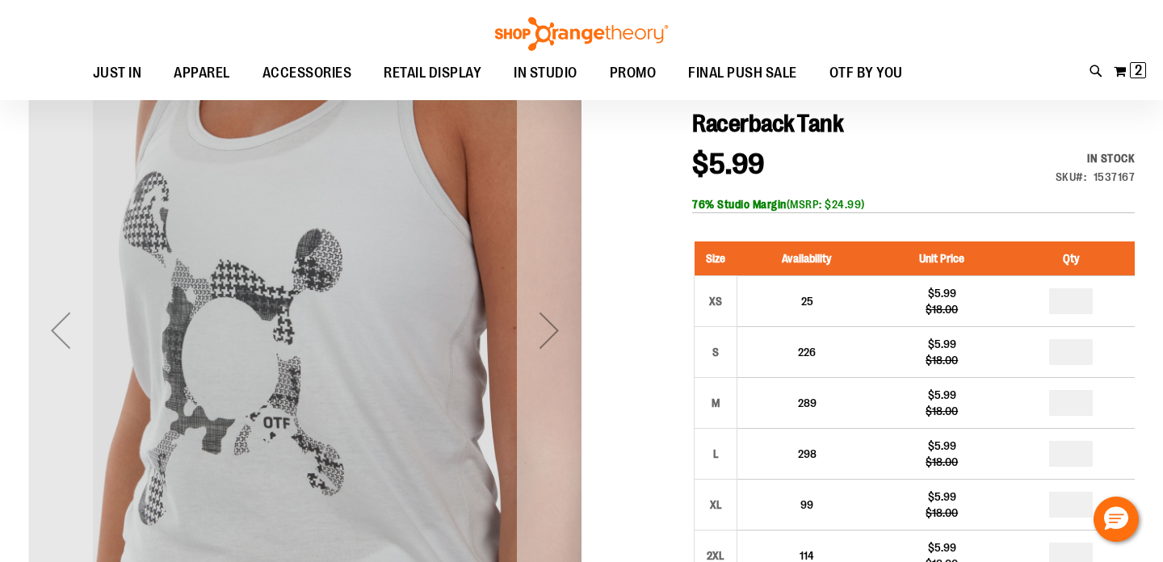
click at [569, 342] on div "Next" at bounding box center [549, 330] width 65 height 65
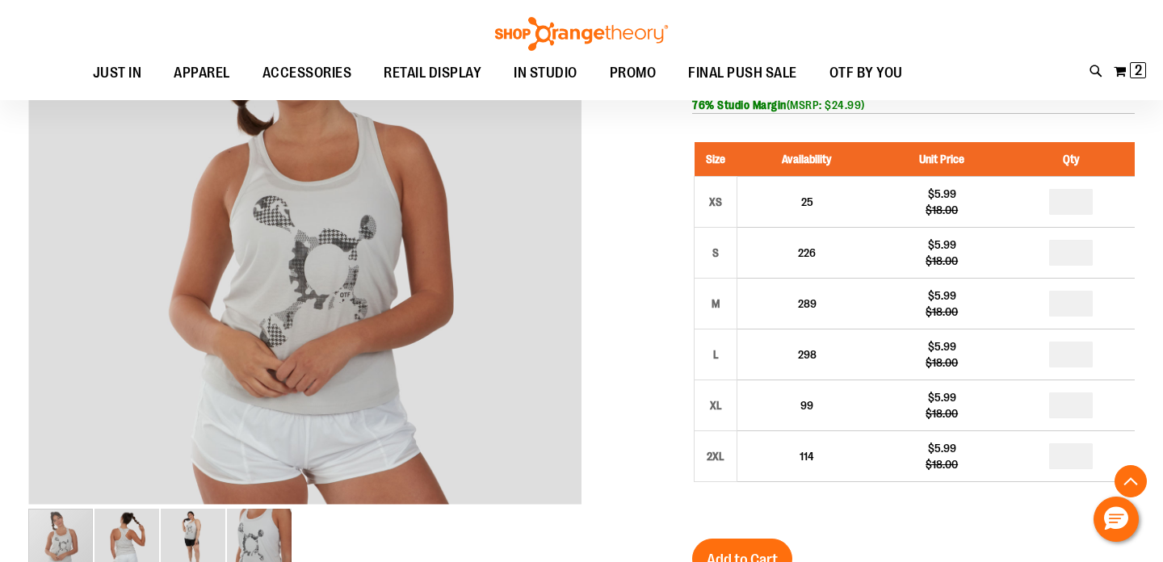
scroll to position [225, 0]
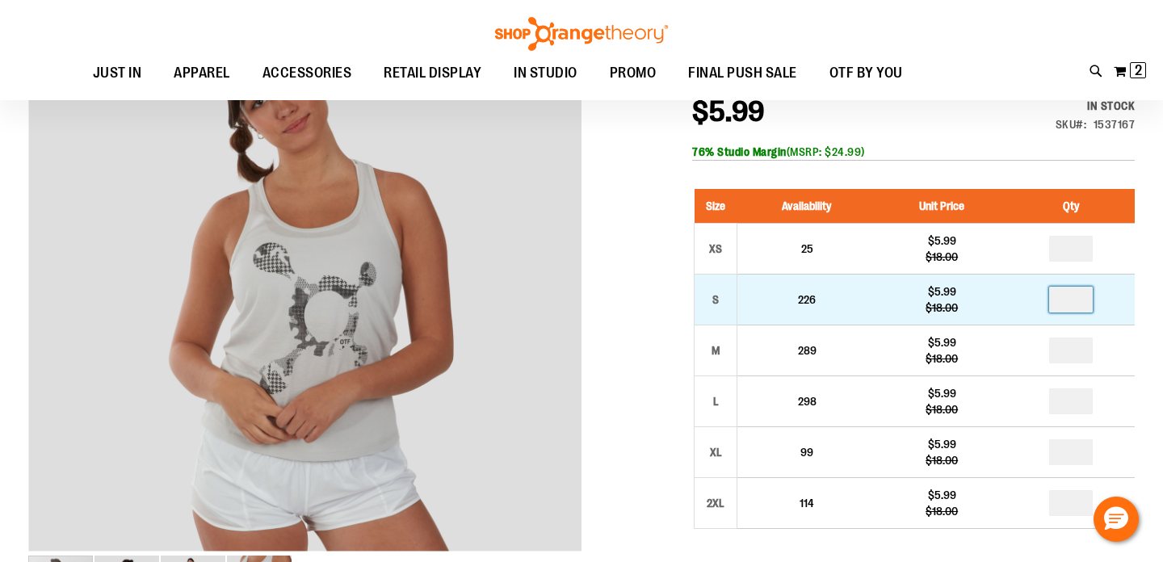
click at [1081, 302] on input "number" at bounding box center [1071, 300] width 44 height 26
type input "**"
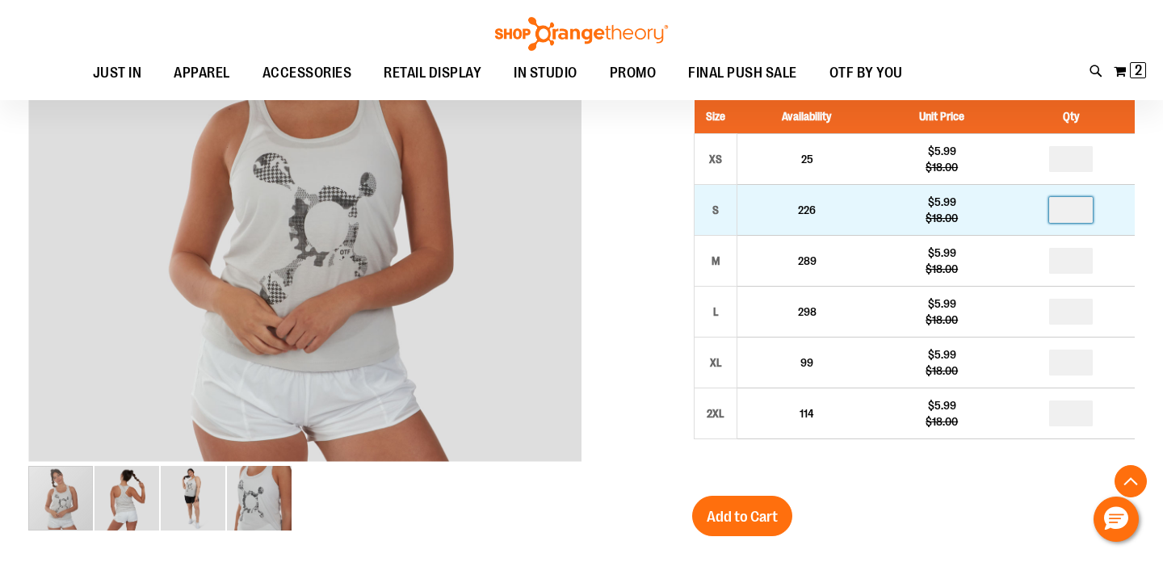
scroll to position [308, 0]
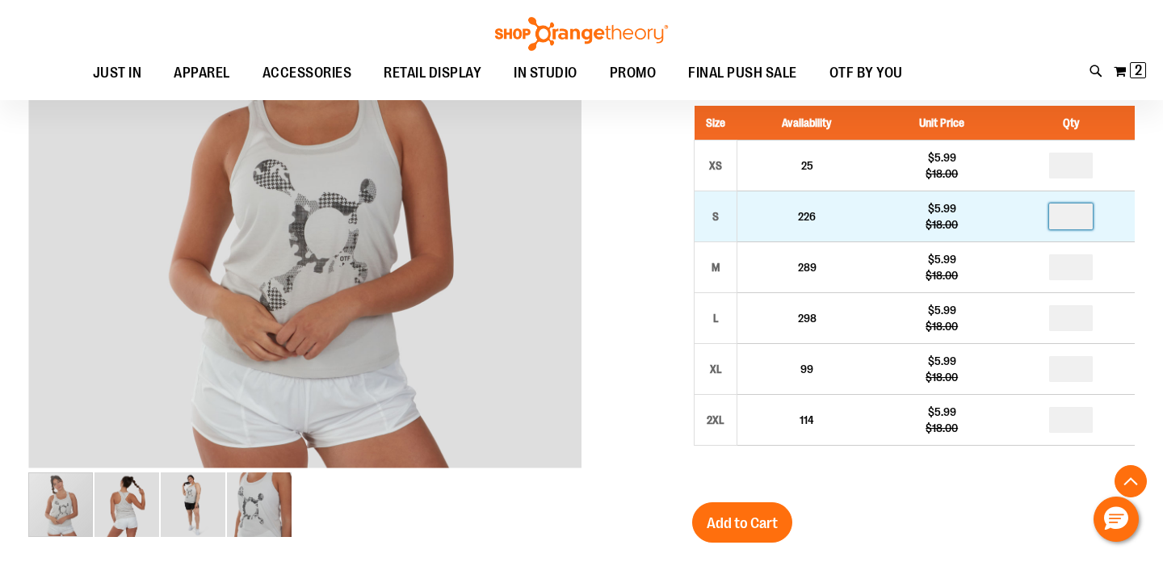
type input "*"
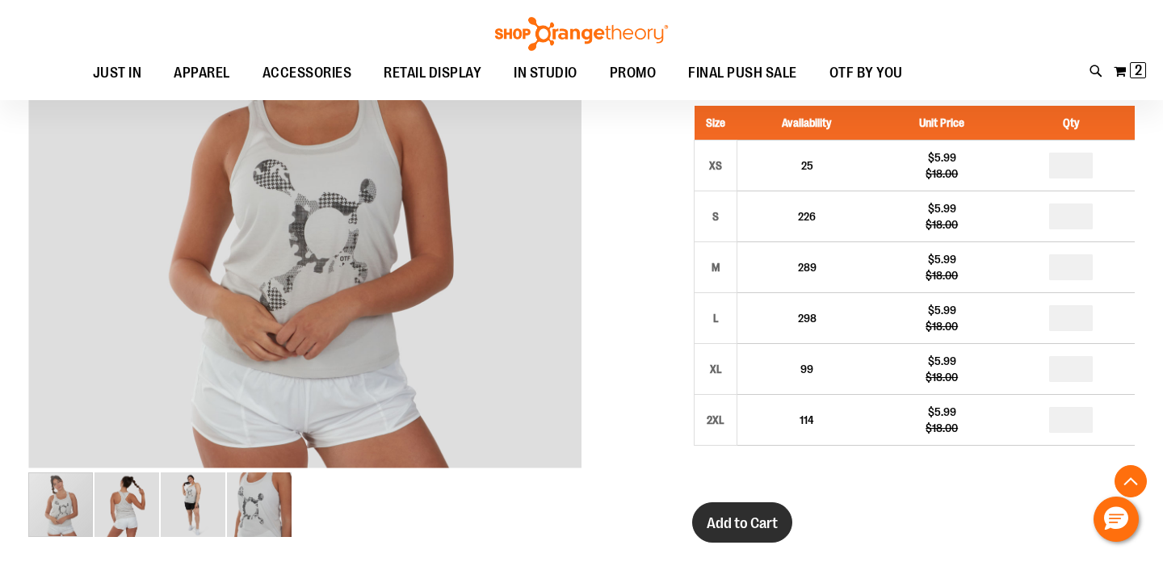
click at [782, 514] on button "Add to Cart" at bounding box center [742, 522] width 100 height 40
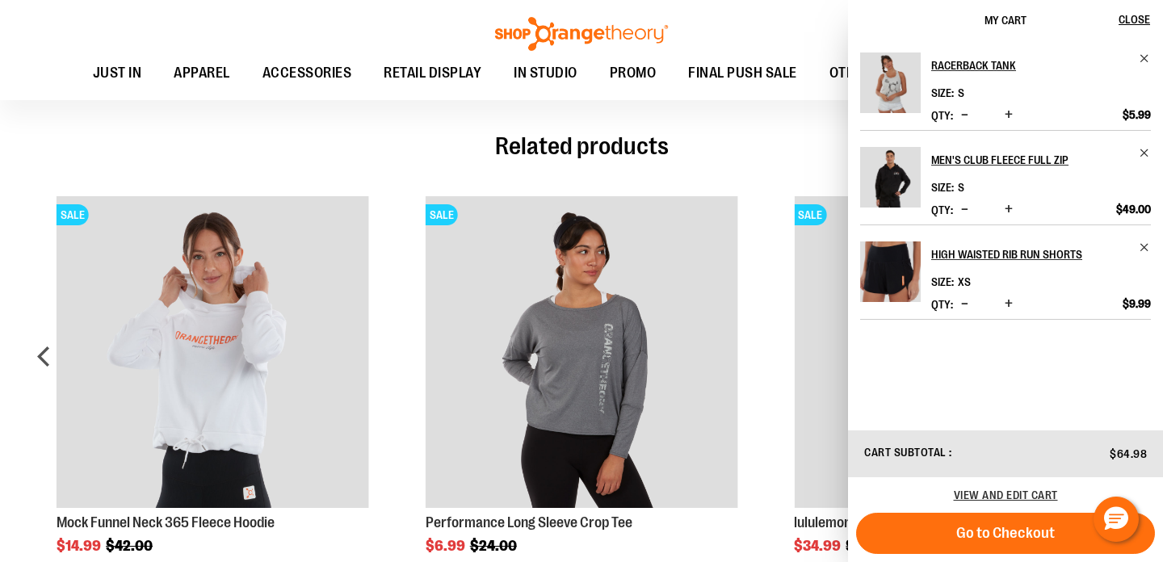
scroll to position [549, 0]
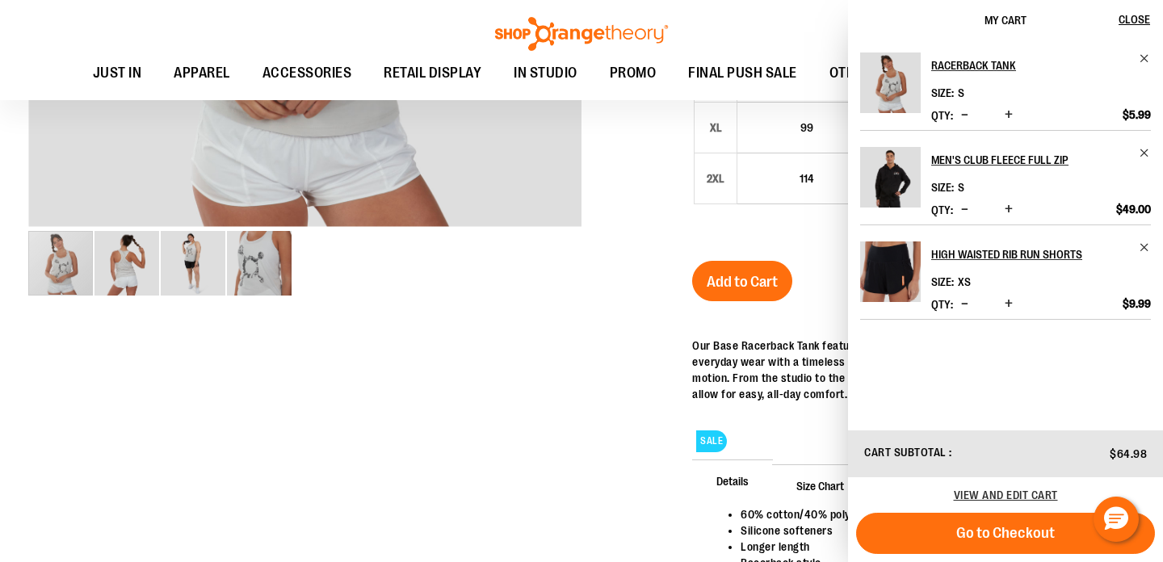
click at [612, 457] on div at bounding box center [581, 164] width 1106 height 976
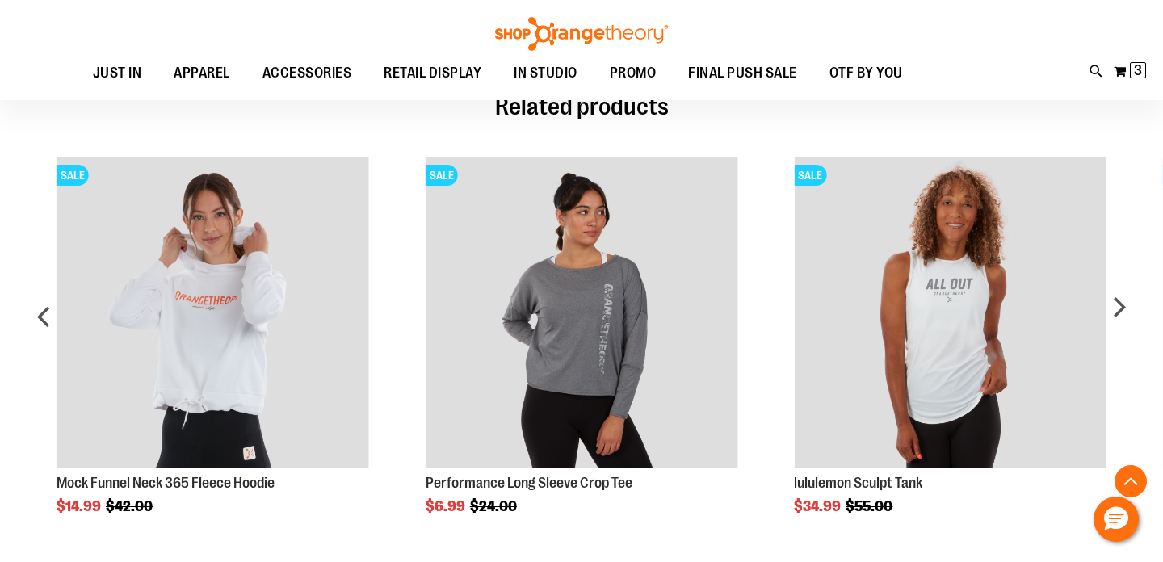
scroll to position [1127, 0]
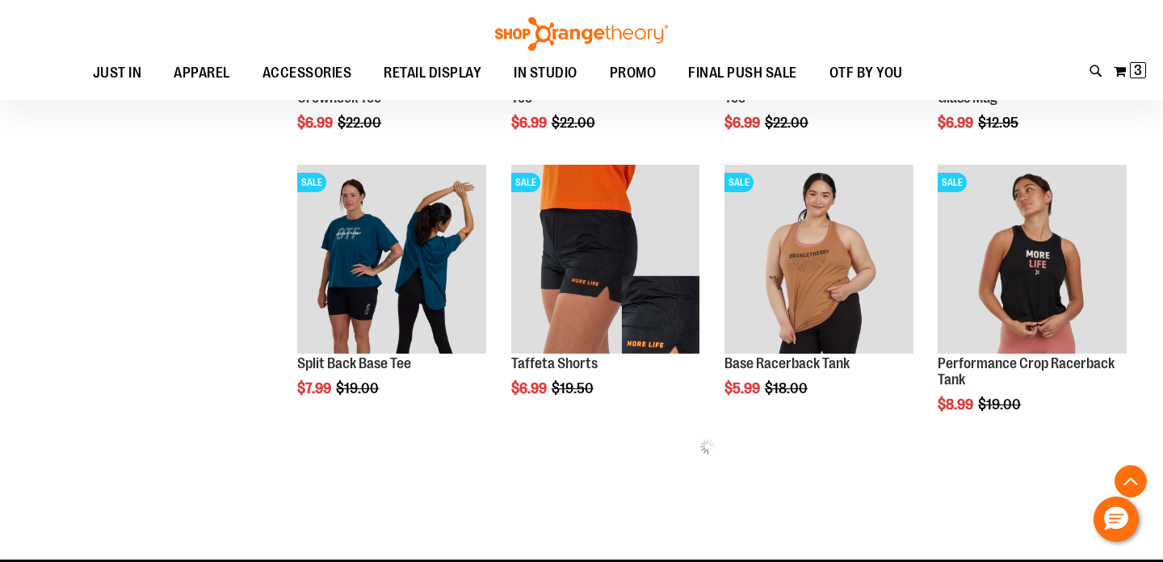
scroll to position [546, 0]
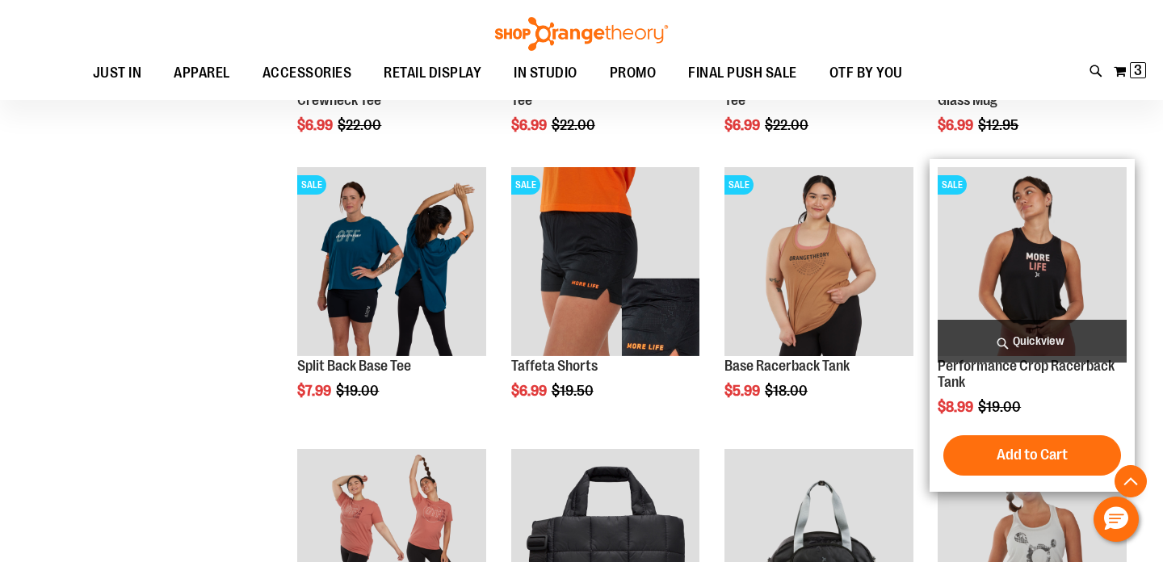
click at [1054, 269] on img "product" at bounding box center [1032, 261] width 189 height 189
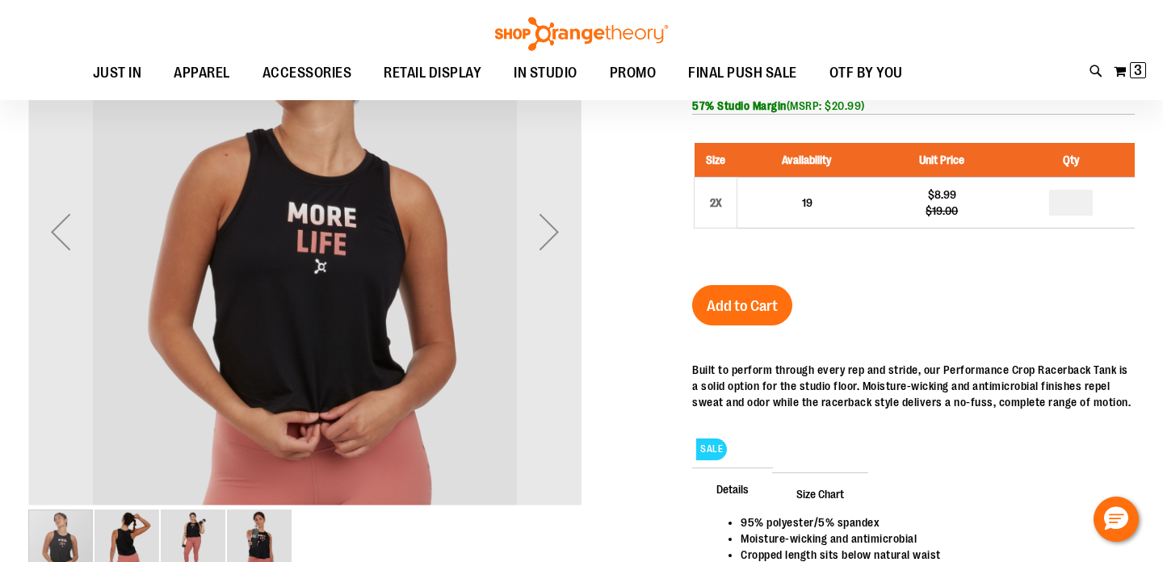
scroll to position [107, 0]
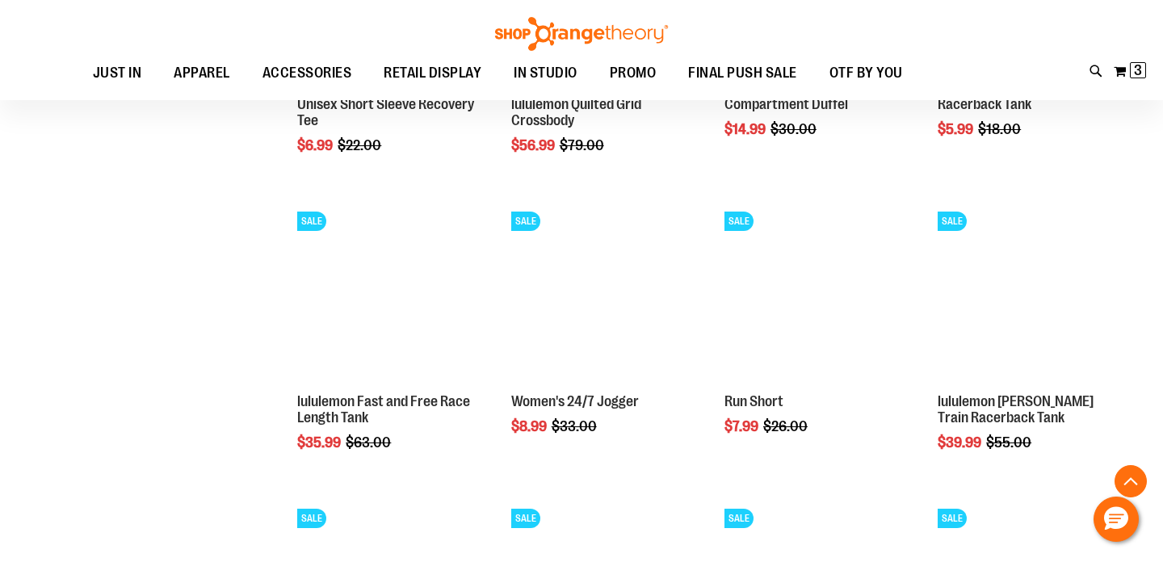
scroll to position [1182, 0]
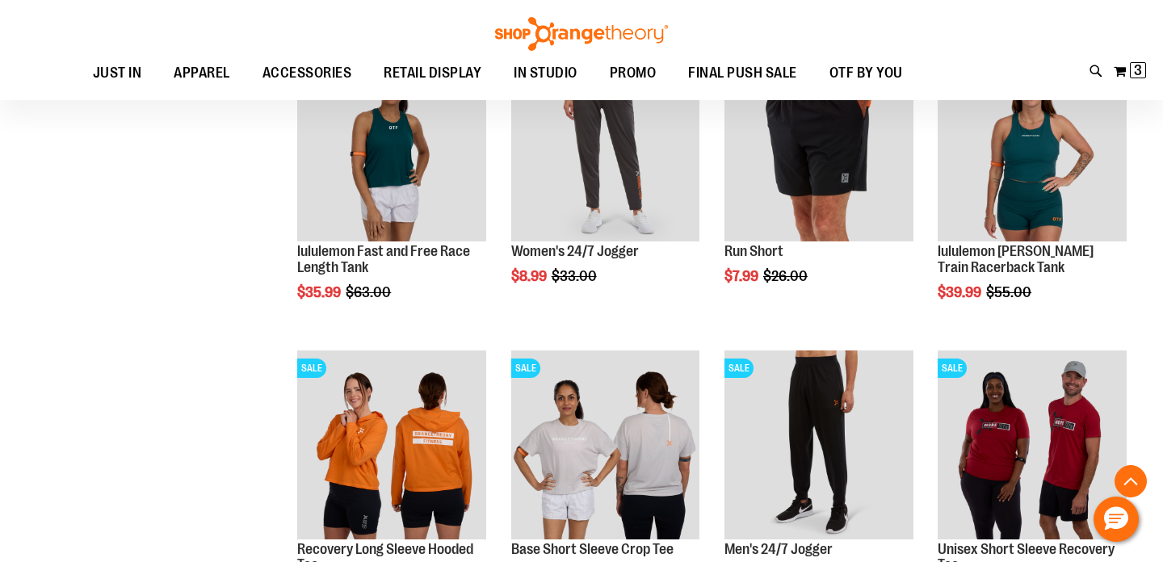
scroll to position [1426, 0]
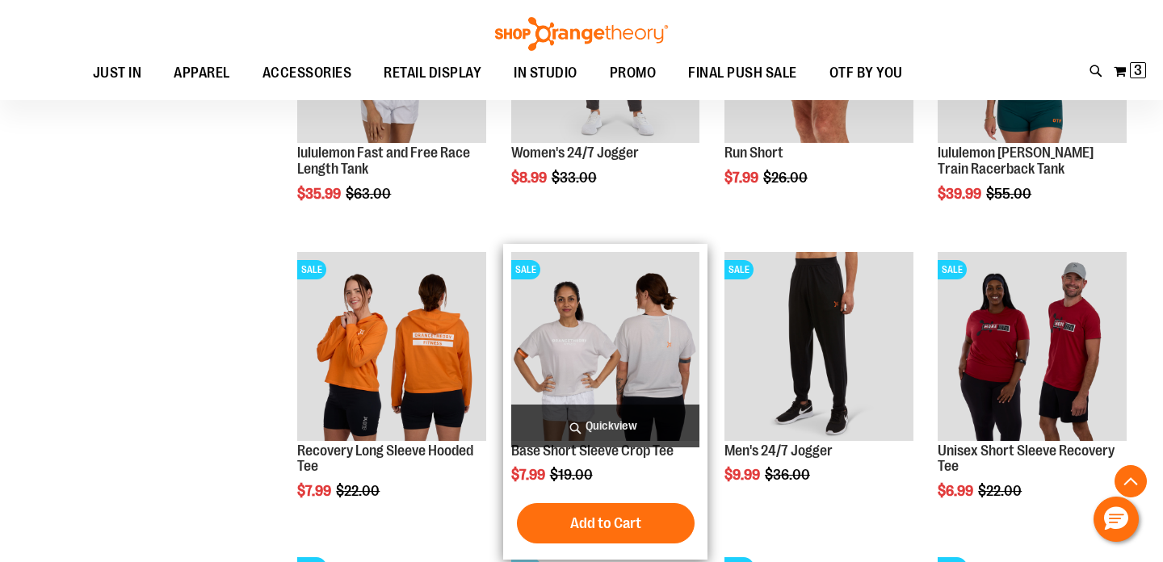
click at [623, 340] on img "product" at bounding box center [605, 346] width 189 height 189
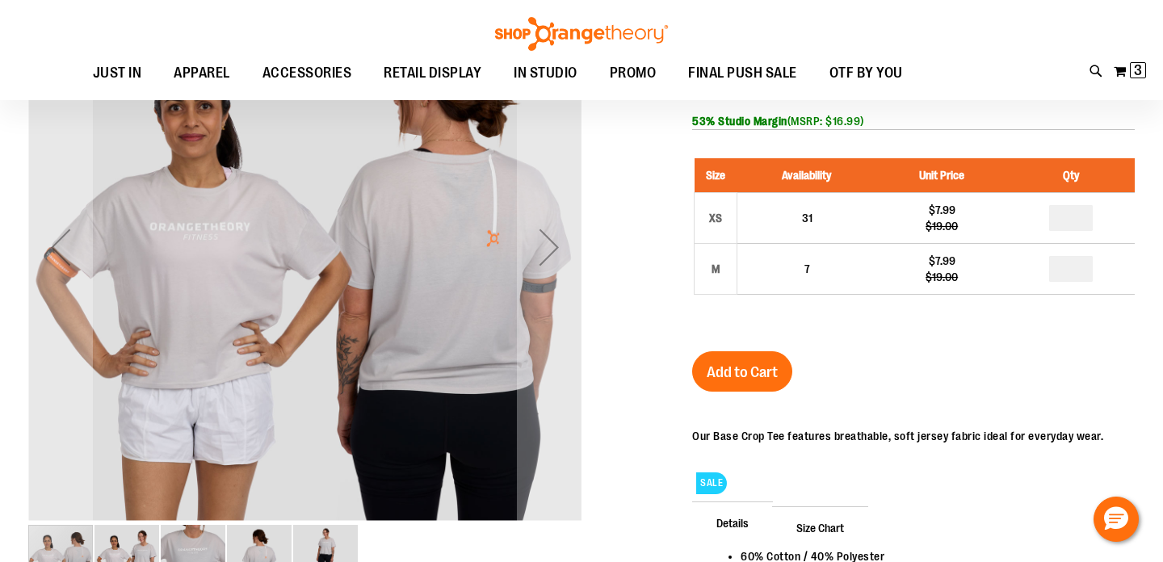
scroll to position [100, 0]
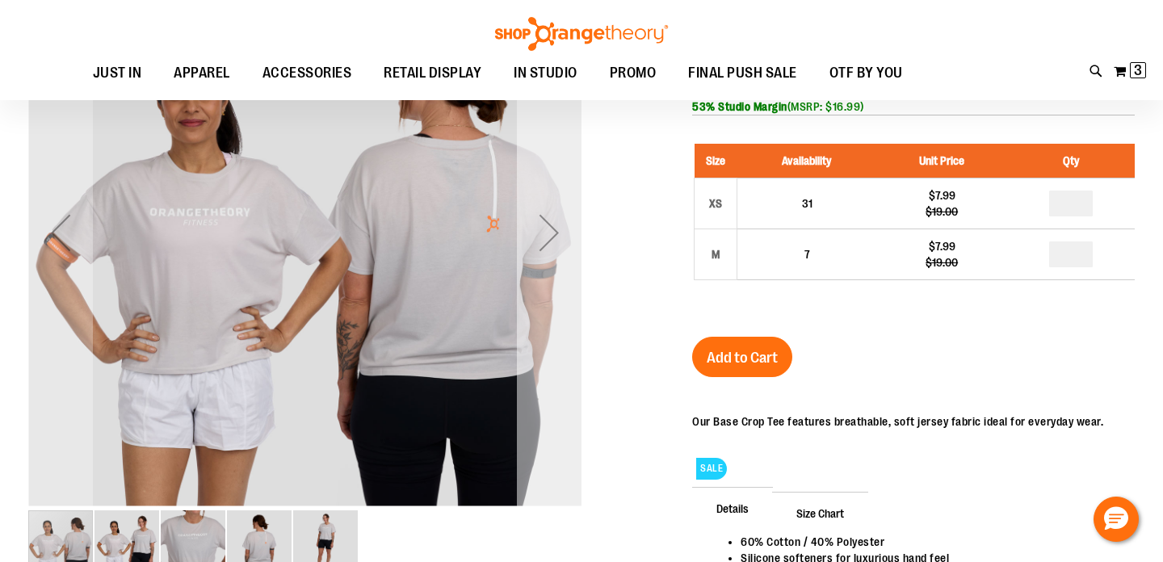
click at [553, 235] on div "Next" at bounding box center [549, 232] width 65 height 65
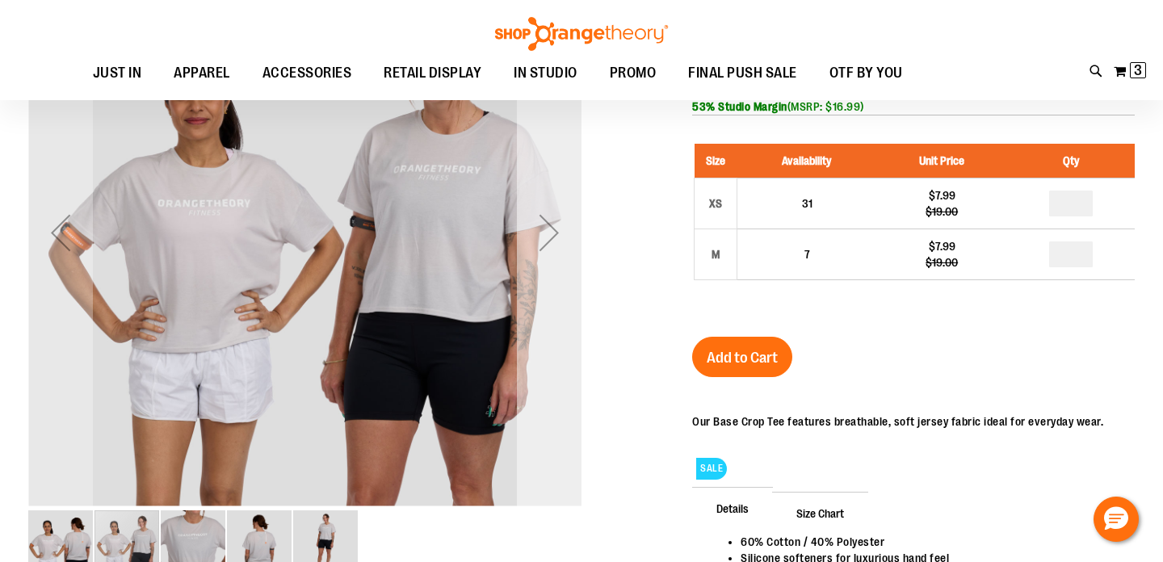
click at [553, 235] on div "Next" at bounding box center [549, 232] width 65 height 65
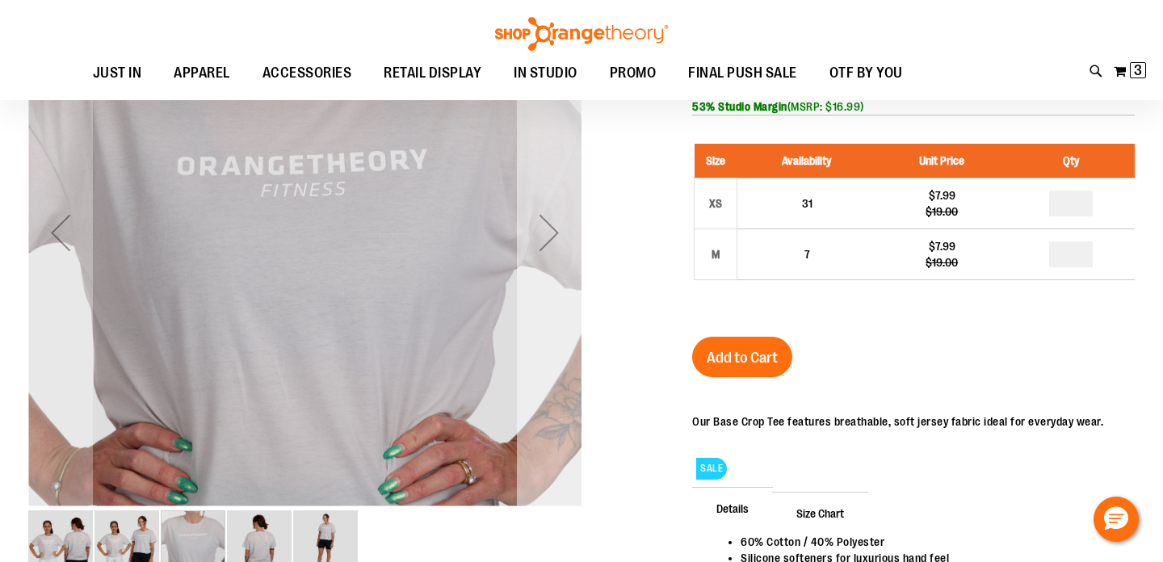
click at [553, 235] on div "Next" at bounding box center [549, 232] width 65 height 65
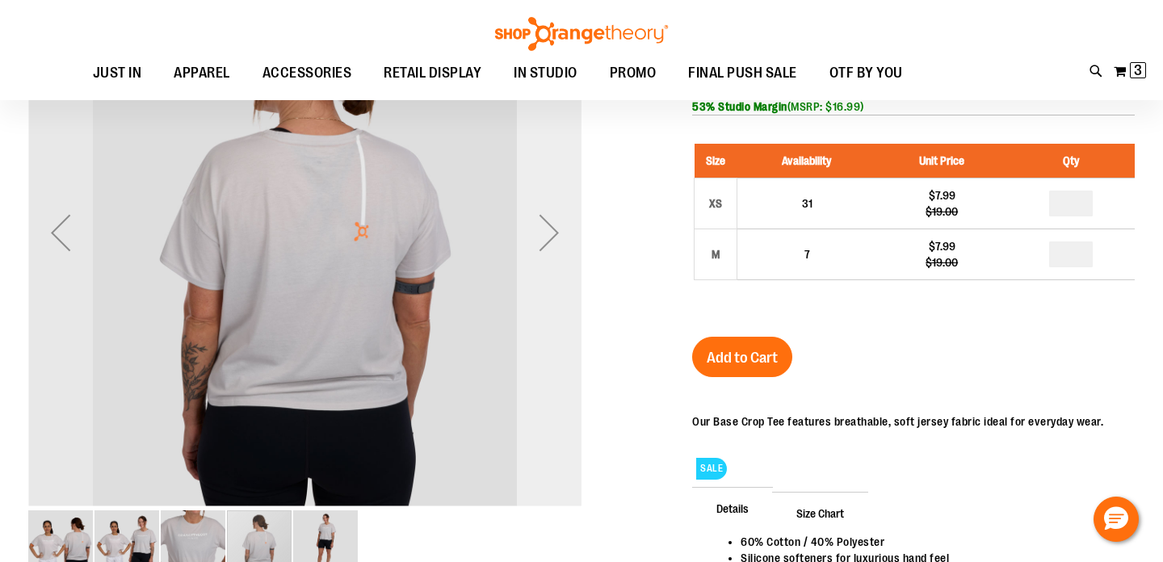
click at [553, 235] on div "Next" at bounding box center [549, 232] width 65 height 65
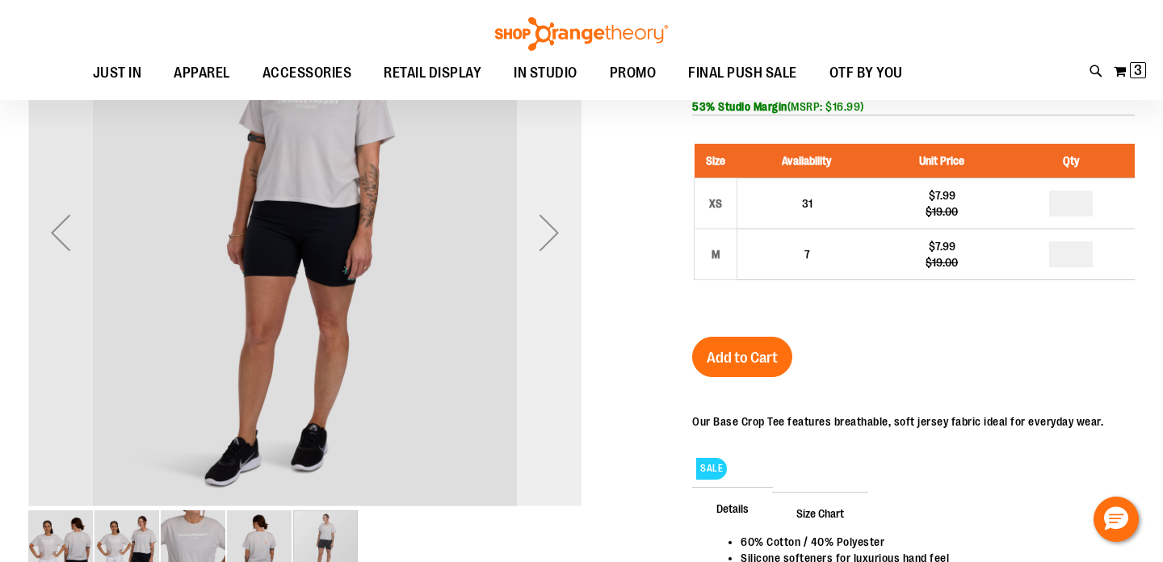
click at [553, 235] on div "Next" at bounding box center [549, 232] width 65 height 65
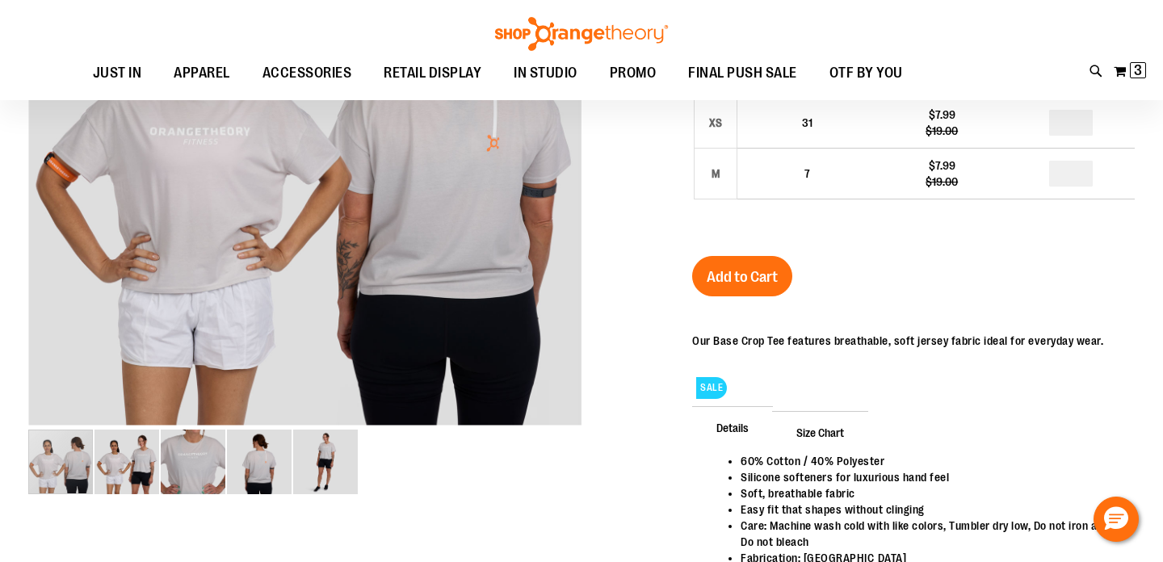
scroll to position [182, 0]
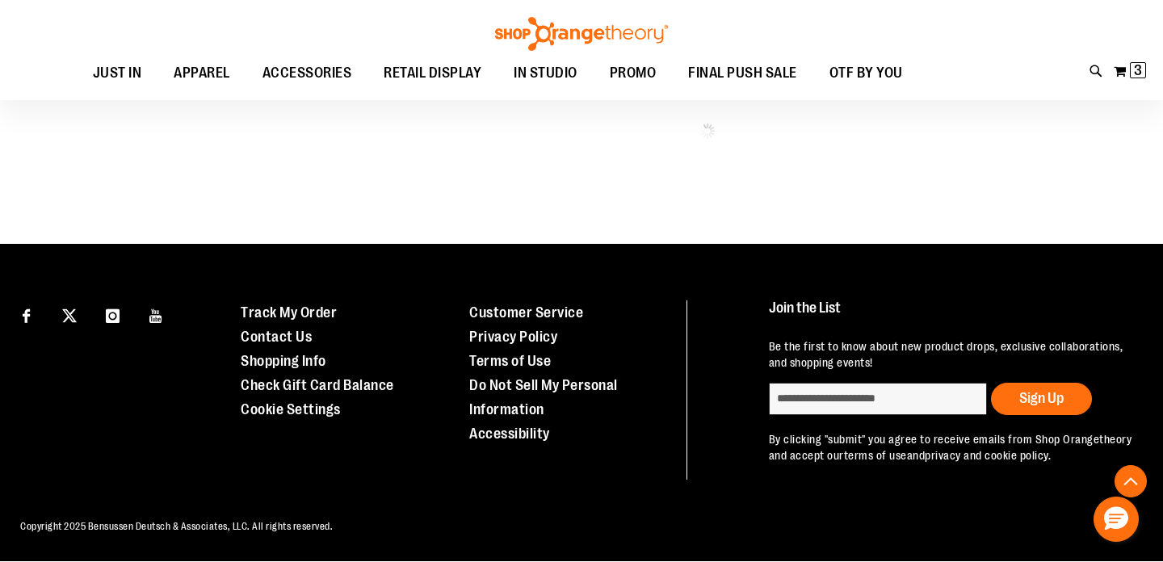
scroll to position [905, 0]
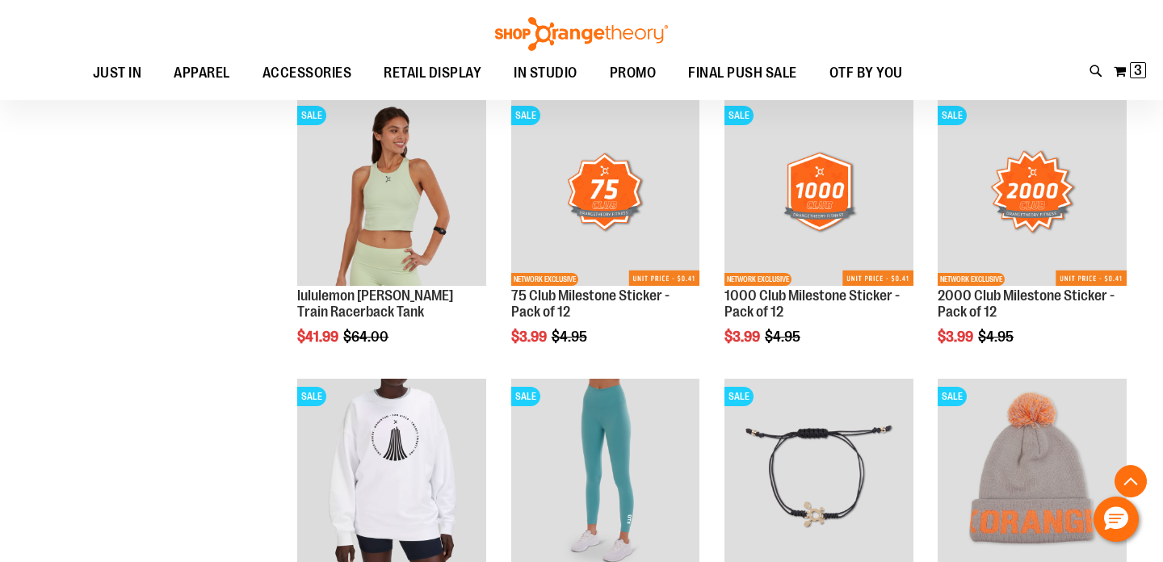
scroll to position [1784, 0]
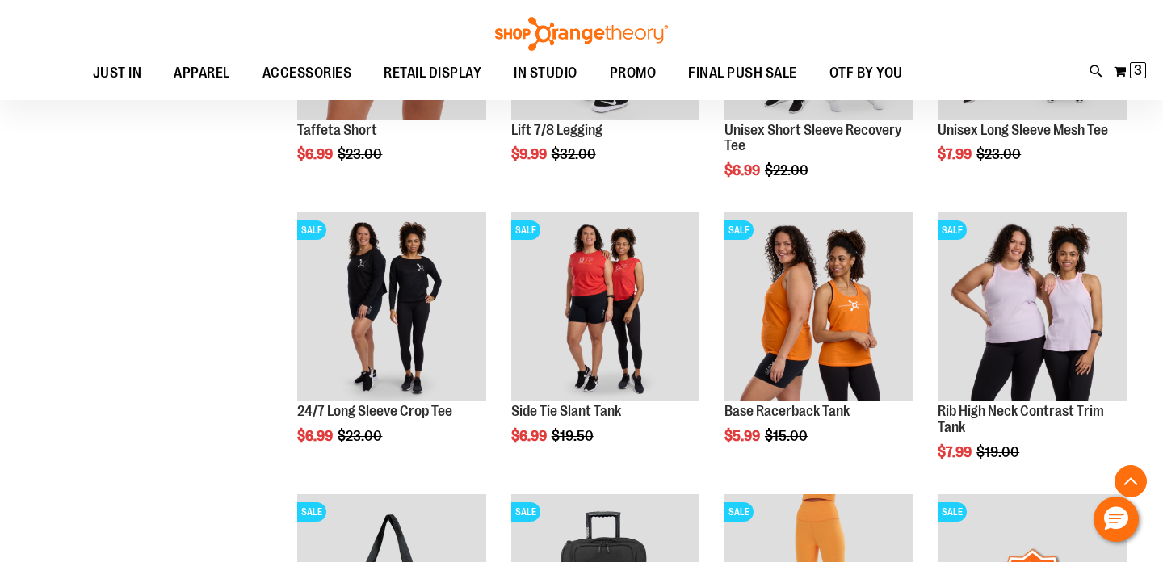
scroll to position [1093, 0]
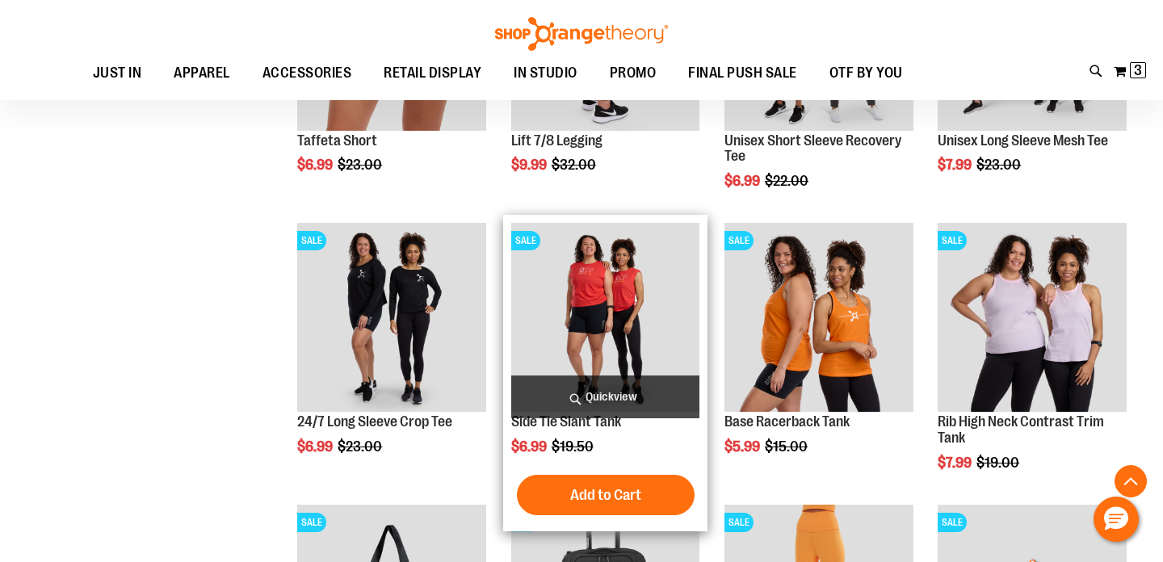
click at [616, 322] on img "product" at bounding box center [605, 317] width 189 height 189
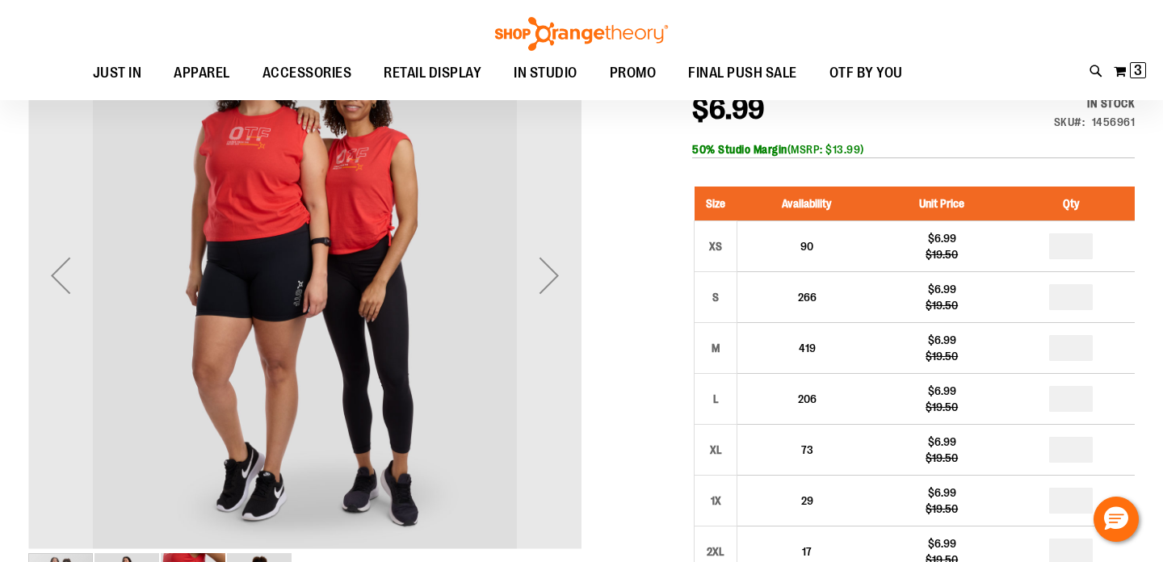
scroll to position [46, 0]
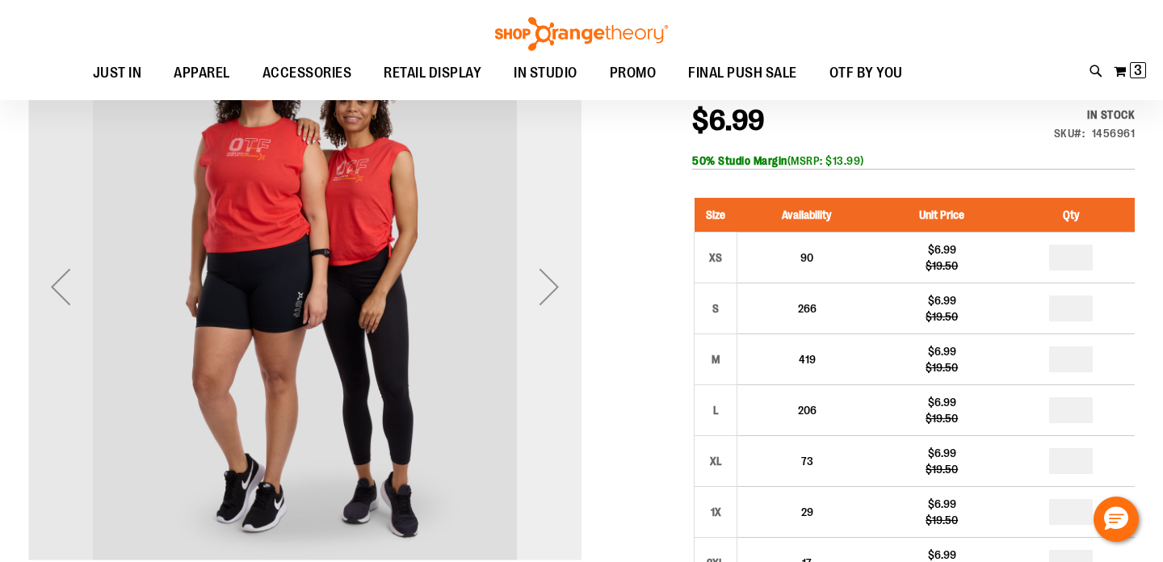
click at [556, 283] on div "Next" at bounding box center [549, 286] width 65 height 65
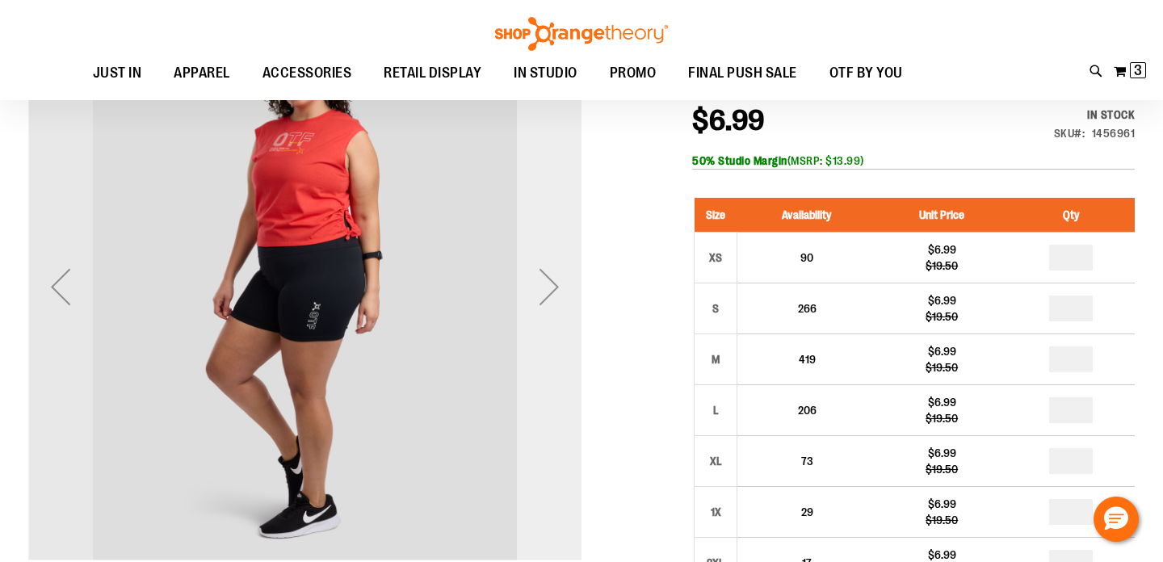
click at [556, 283] on div "Next" at bounding box center [549, 286] width 65 height 65
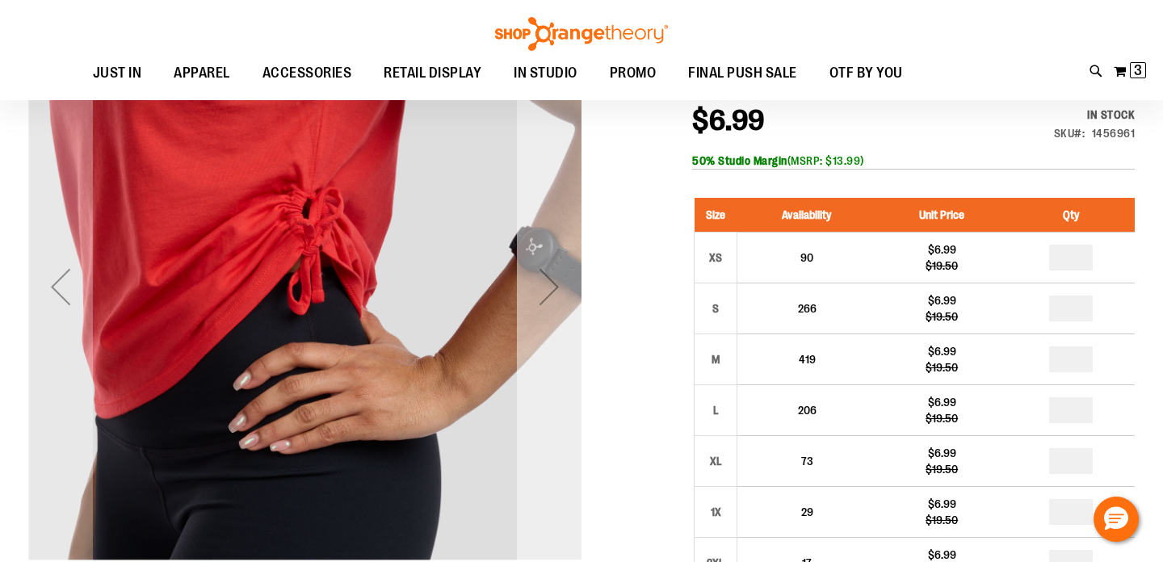
click at [545, 291] on div "Next" at bounding box center [549, 286] width 65 height 65
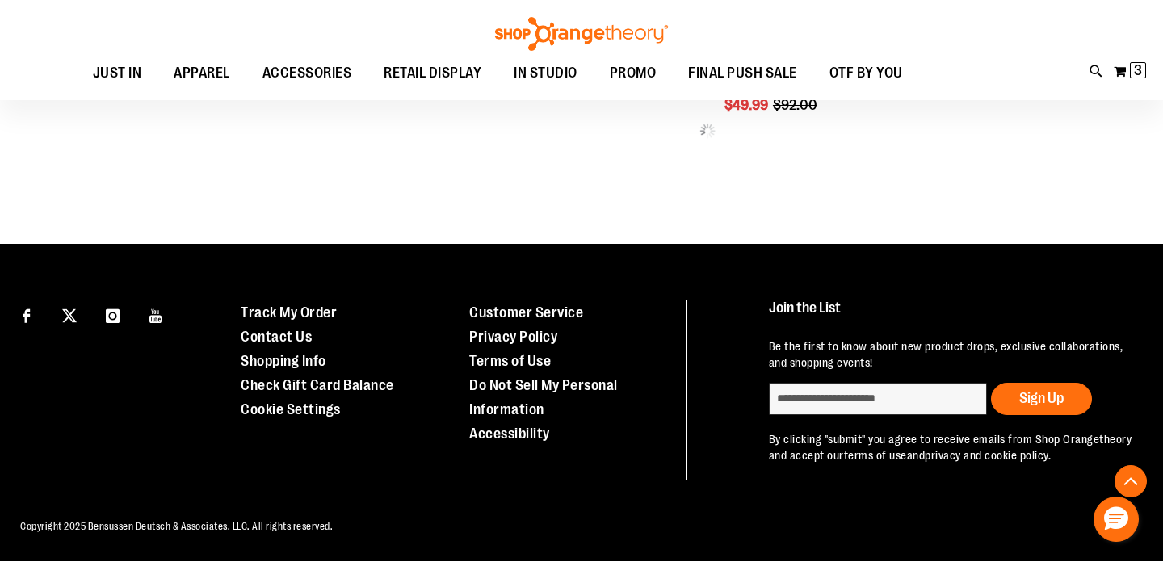
scroll to position [880, 0]
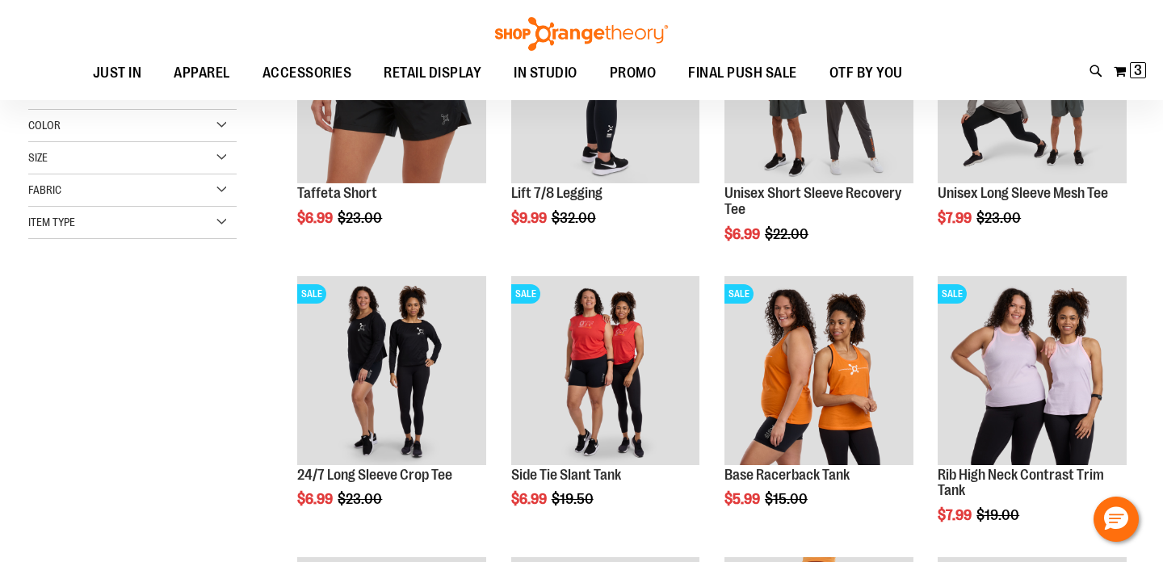
scroll to position [198, 0]
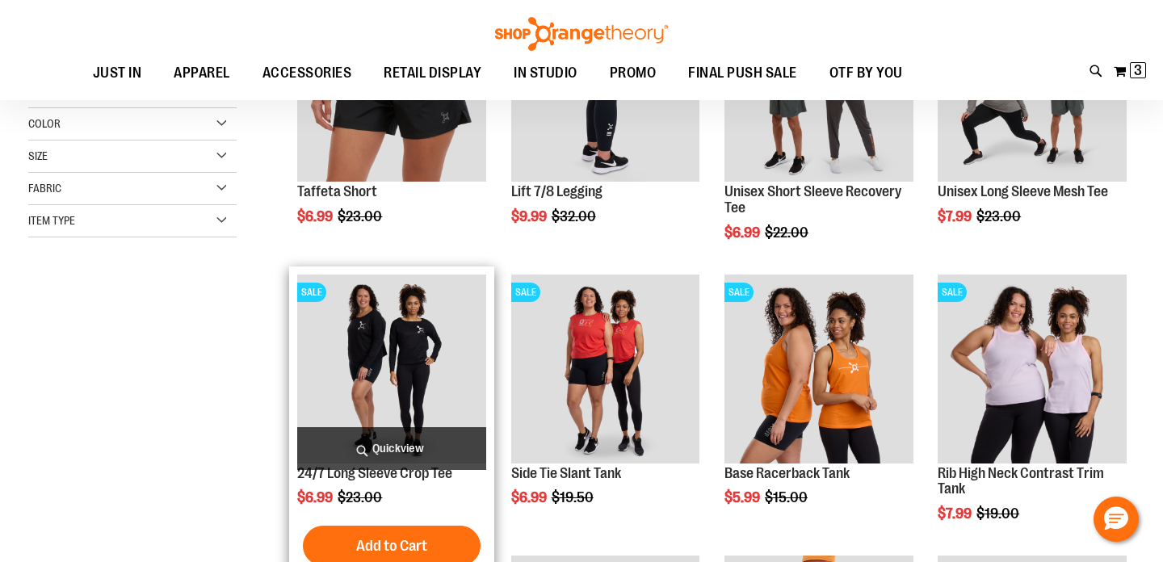
click at [370, 364] on img "product" at bounding box center [391, 369] width 189 height 189
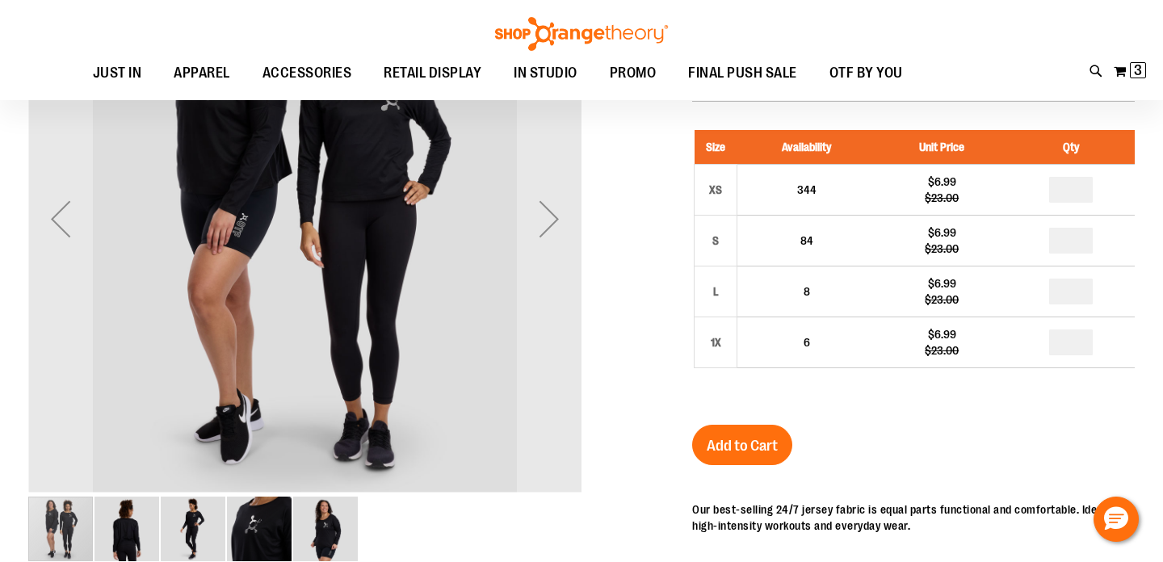
scroll to position [111, 0]
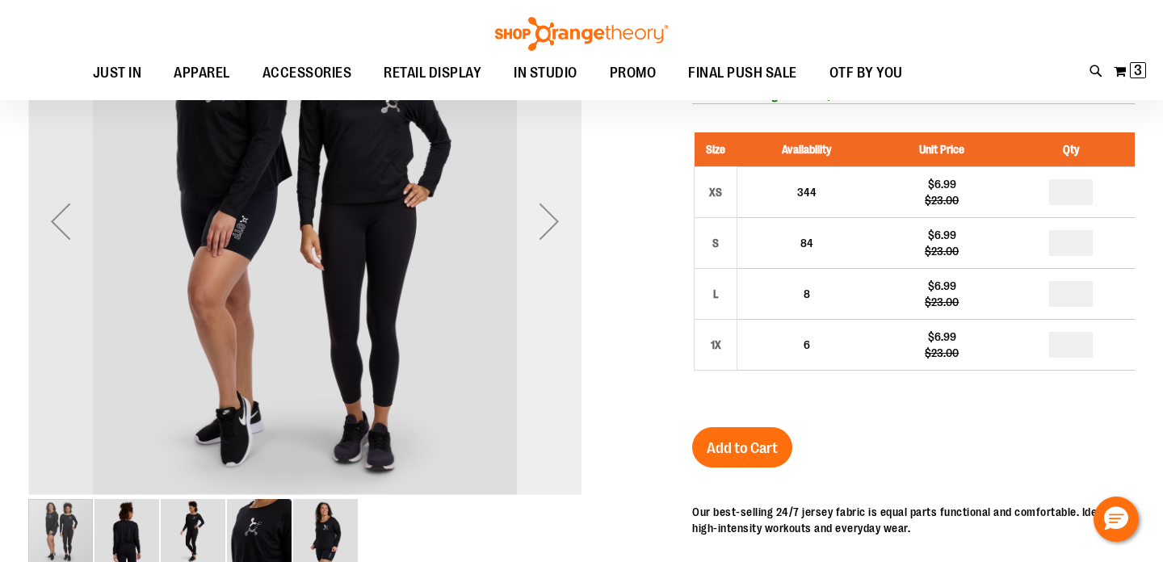
click at [553, 237] on div "Next" at bounding box center [549, 221] width 65 height 65
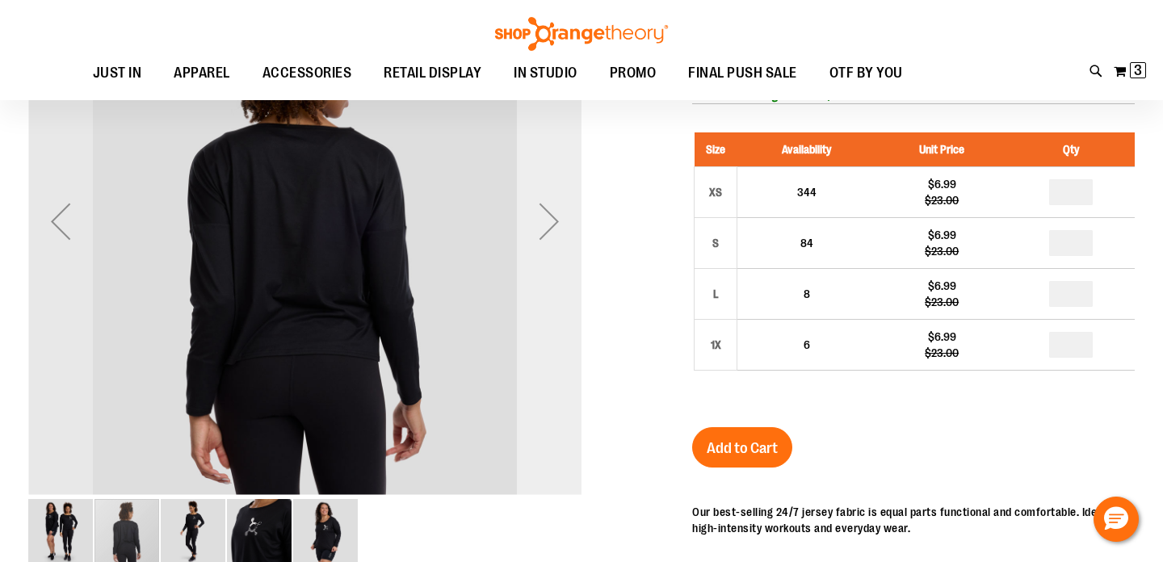
click at [553, 237] on div "Next" at bounding box center [549, 221] width 65 height 65
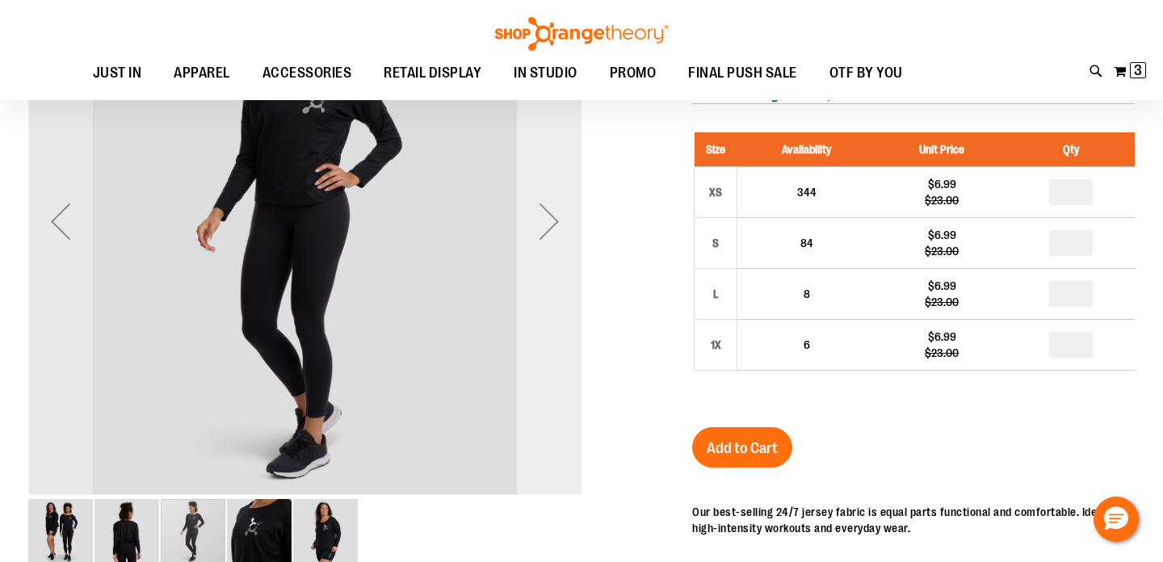
click at [553, 237] on div "Next" at bounding box center [549, 221] width 65 height 65
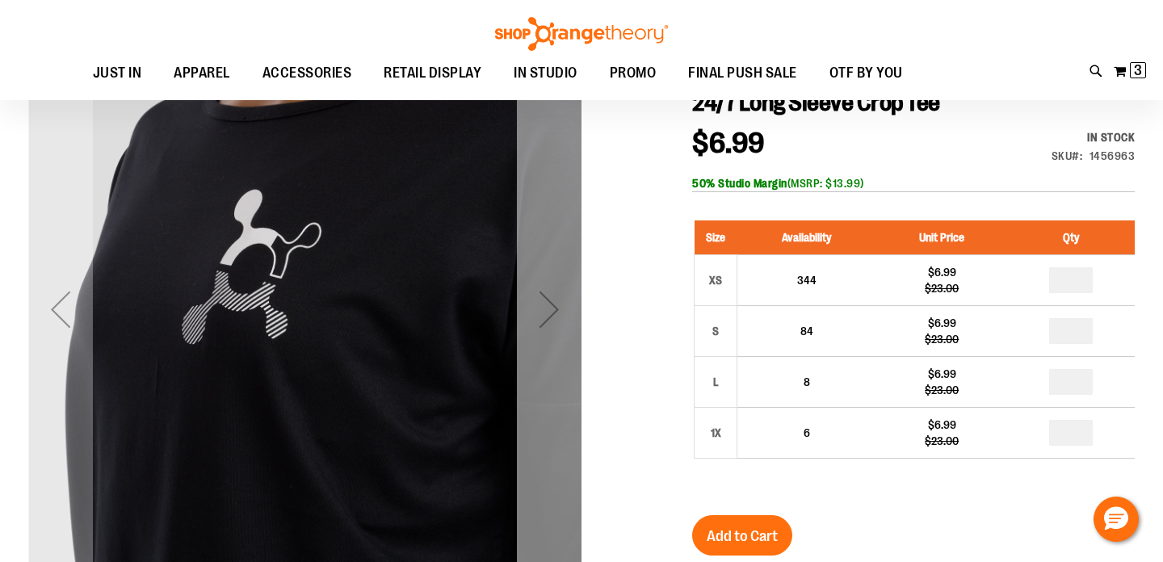
scroll to position [17, 0]
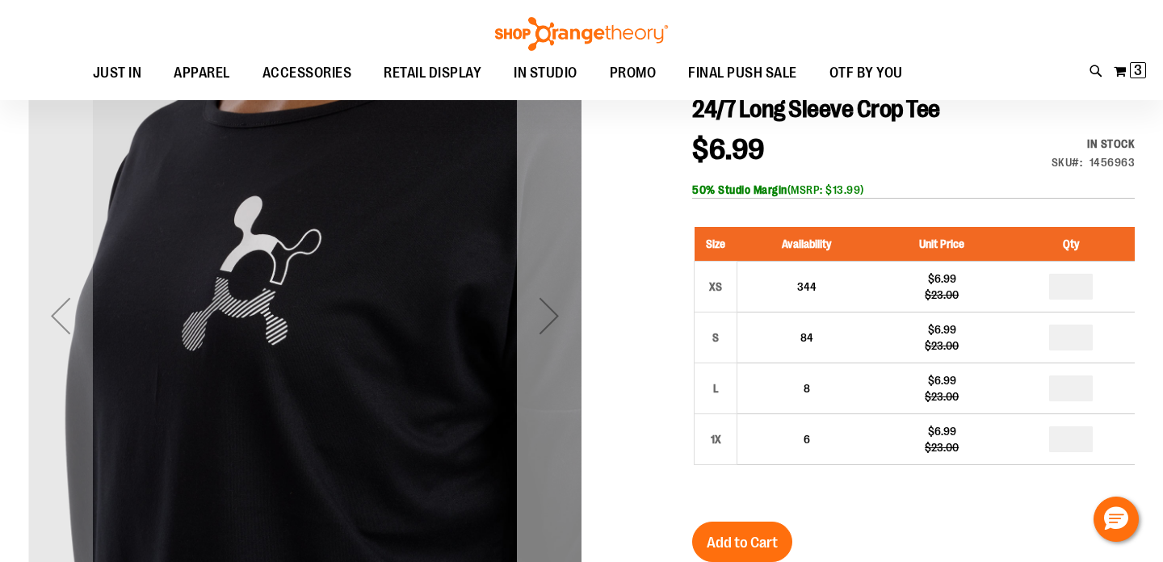
click at [565, 300] on div "Next" at bounding box center [549, 315] width 65 height 65
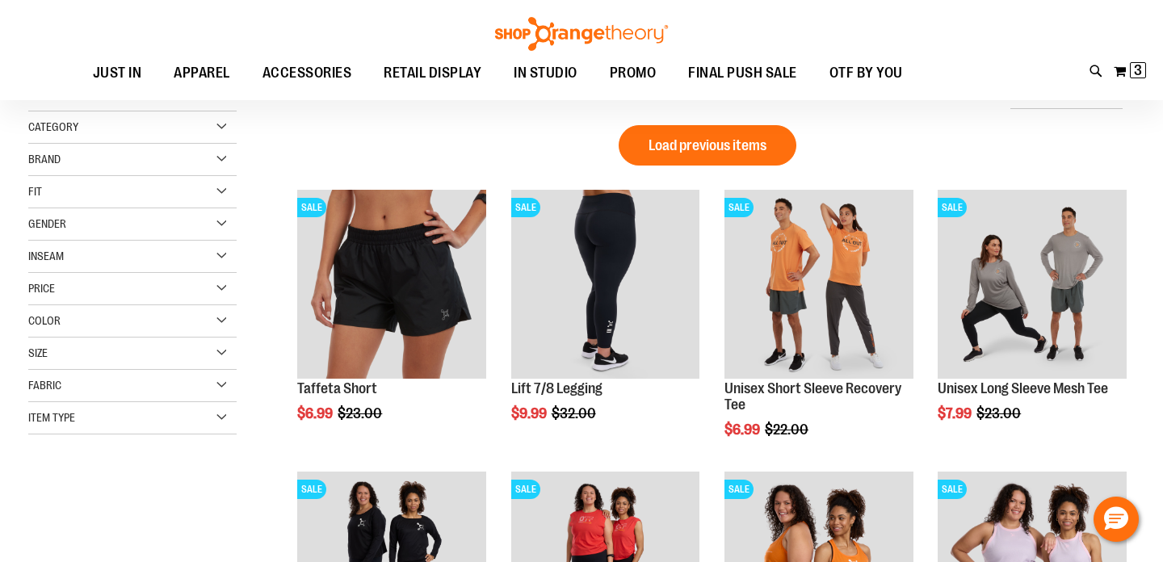
scroll to position [2, 0]
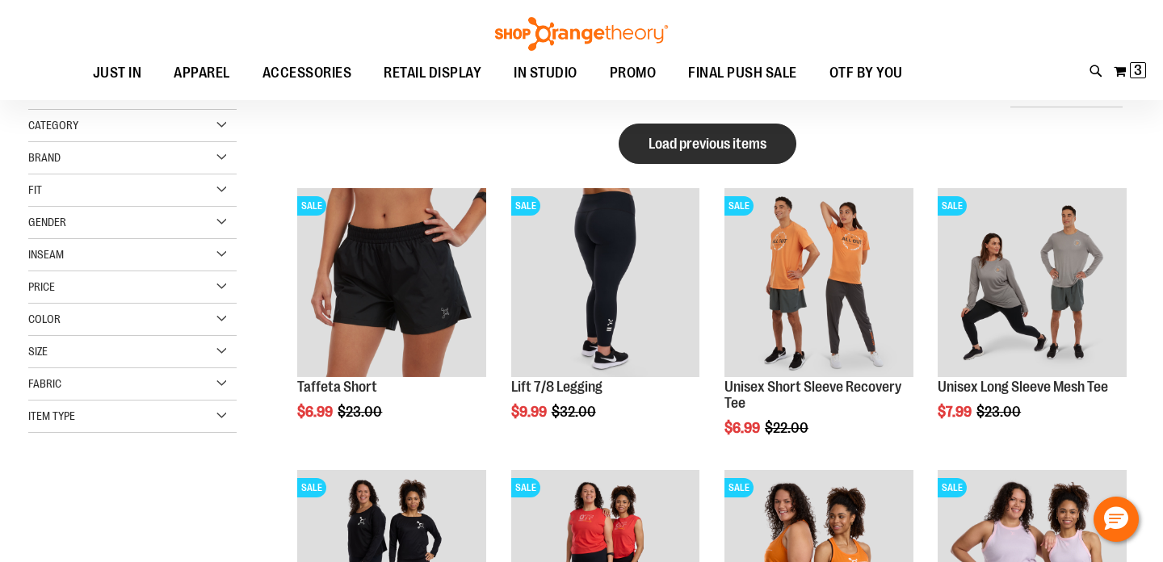
click at [658, 141] on span "Load previous items" at bounding box center [708, 144] width 118 height 16
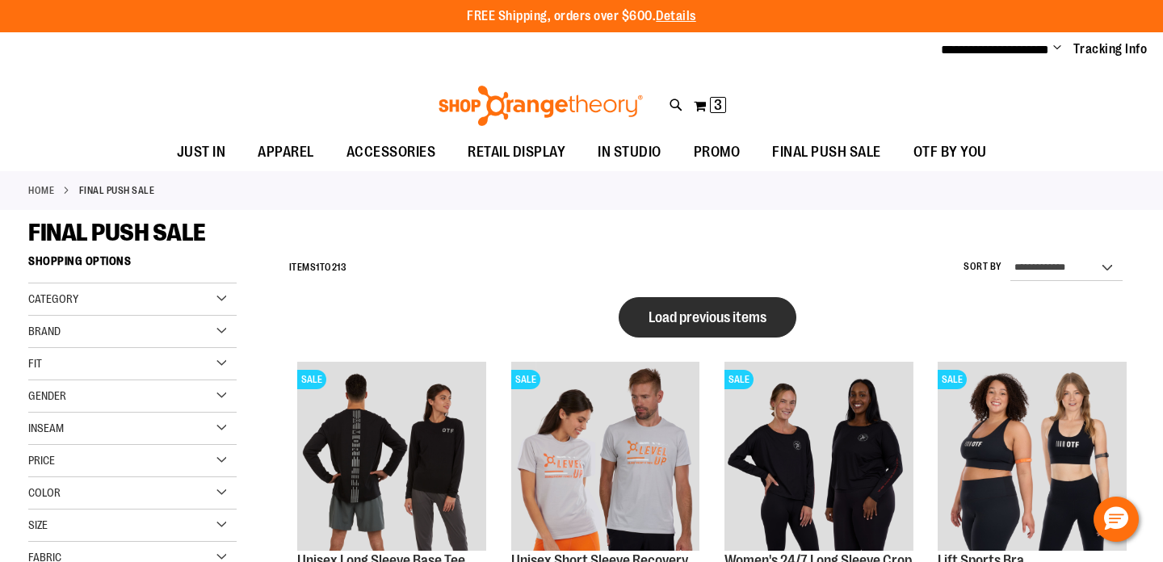
click at [726, 309] on span "Load previous items" at bounding box center [708, 317] width 118 height 16
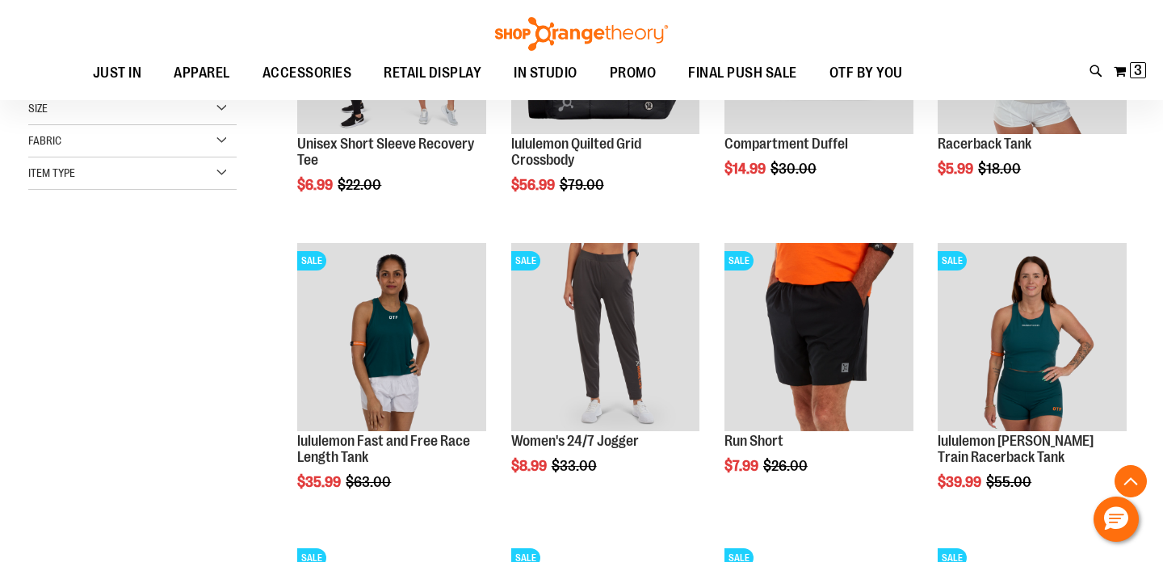
scroll to position [251, 0]
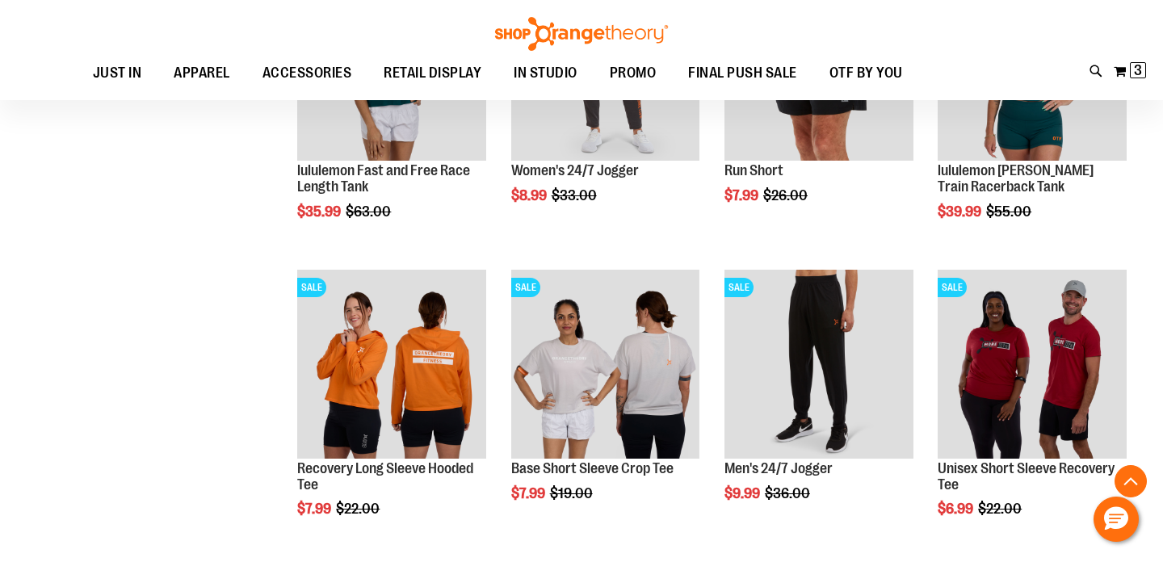
scroll to position [256, 0]
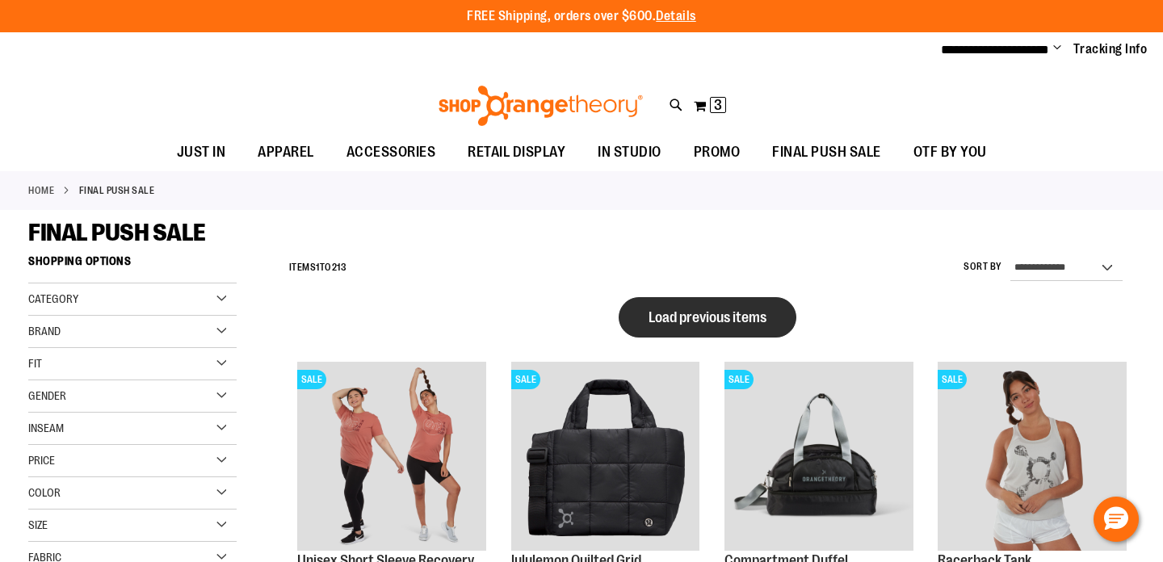
click at [705, 320] on span "Load previous items" at bounding box center [708, 317] width 118 height 16
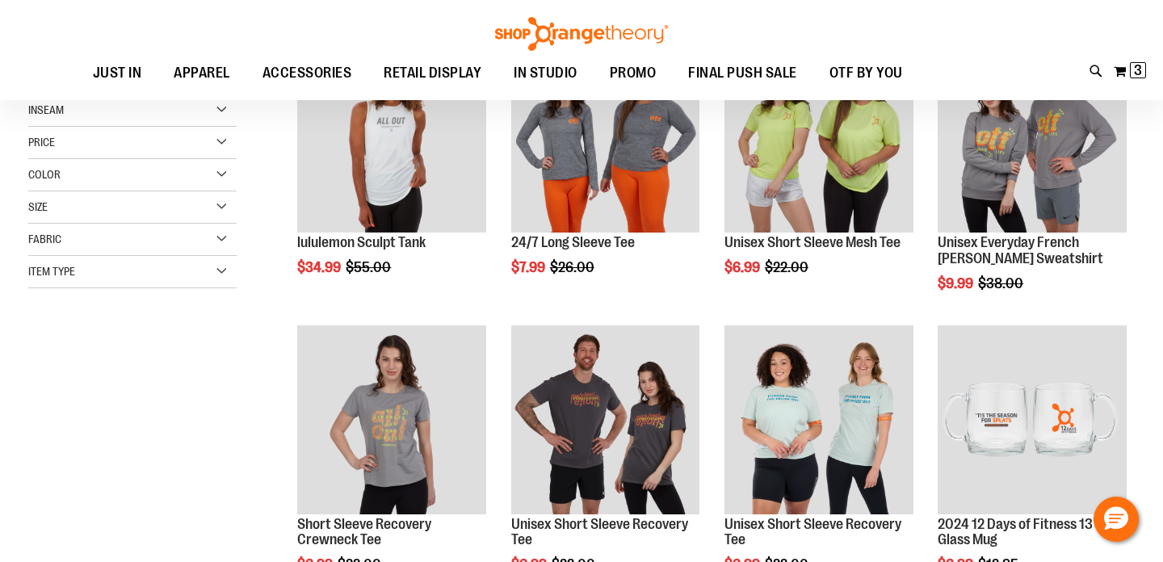
scroll to position [157, 0]
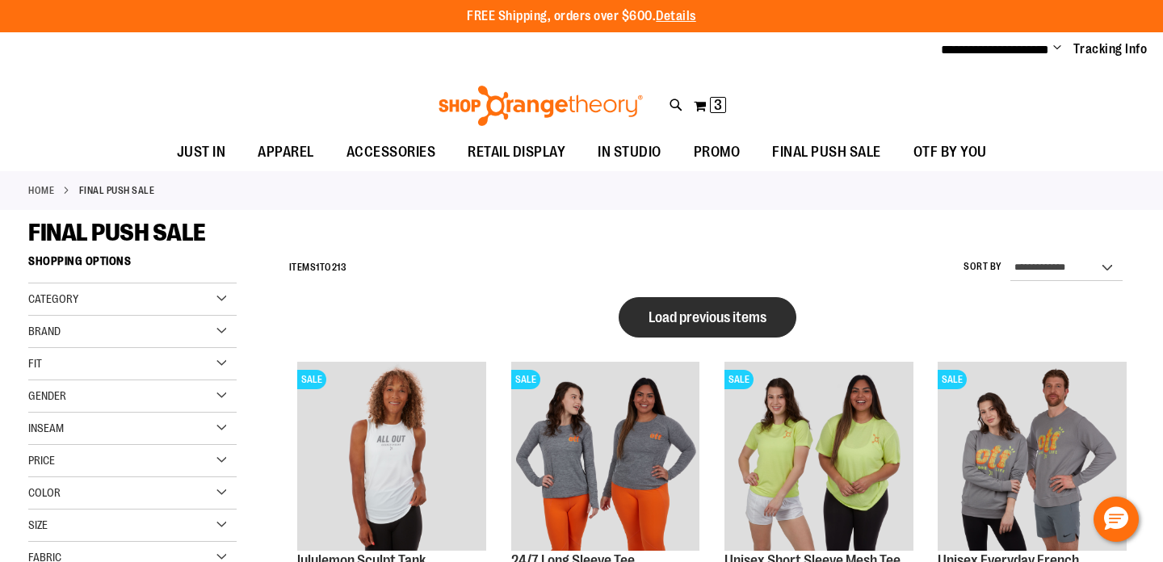
click at [709, 330] on button "Load previous items" at bounding box center [708, 317] width 178 height 40
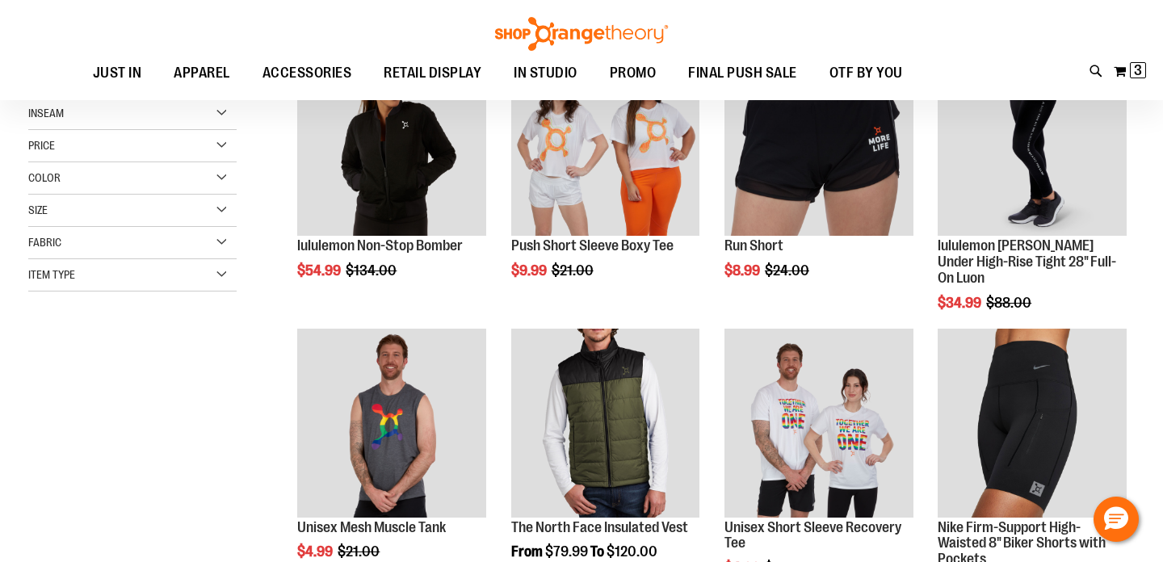
scroll to position [147, 0]
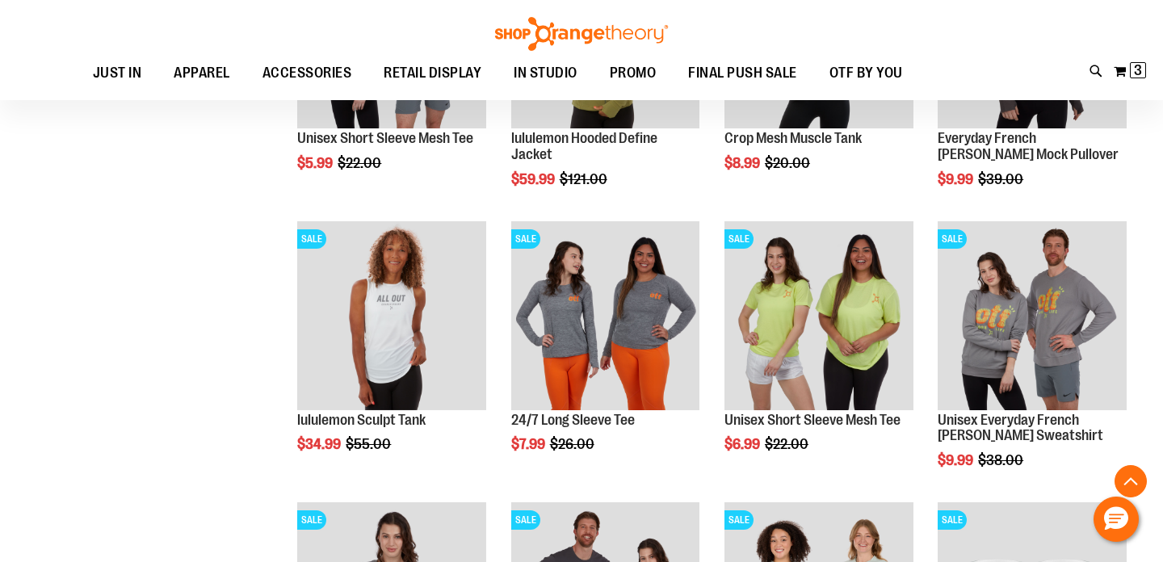
scroll to position [338, 0]
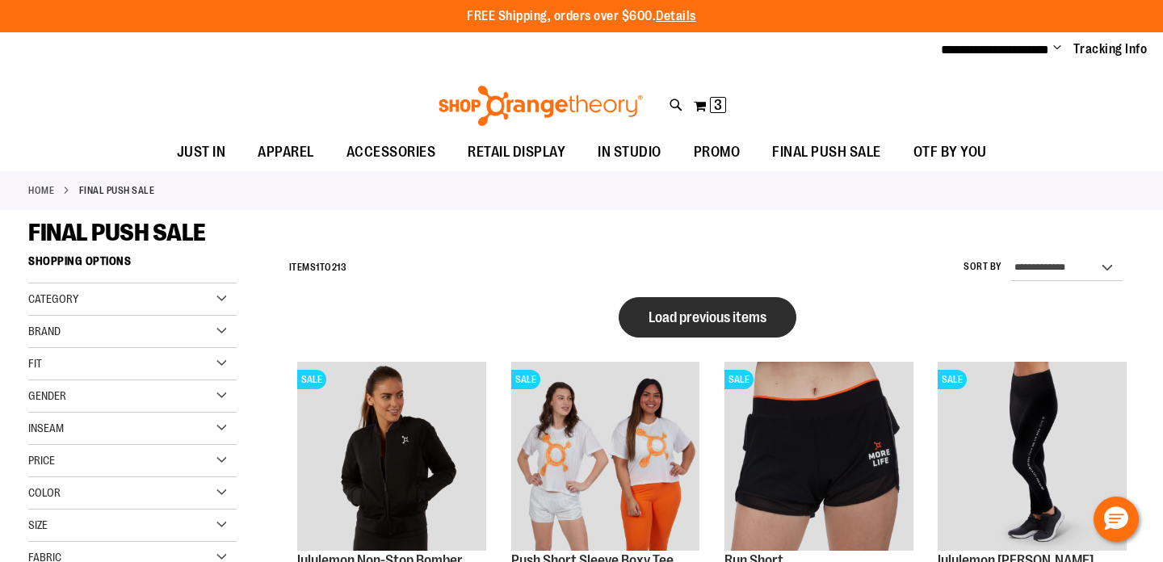
click at [691, 315] on span "Load previous items" at bounding box center [708, 317] width 118 height 16
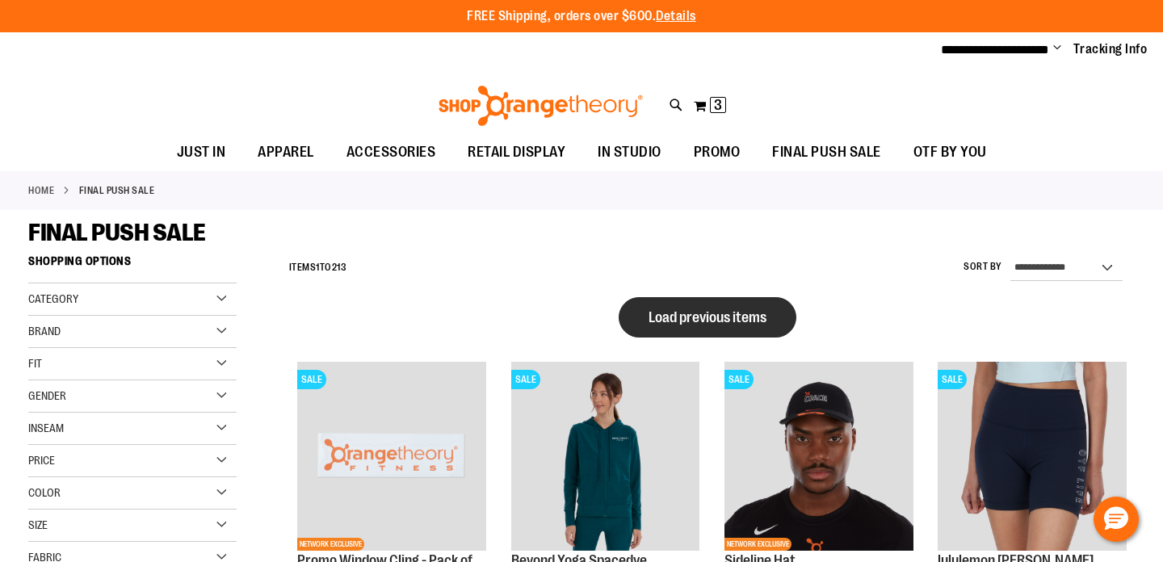
click at [677, 300] on button "Load previous items" at bounding box center [708, 317] width 178 height 40
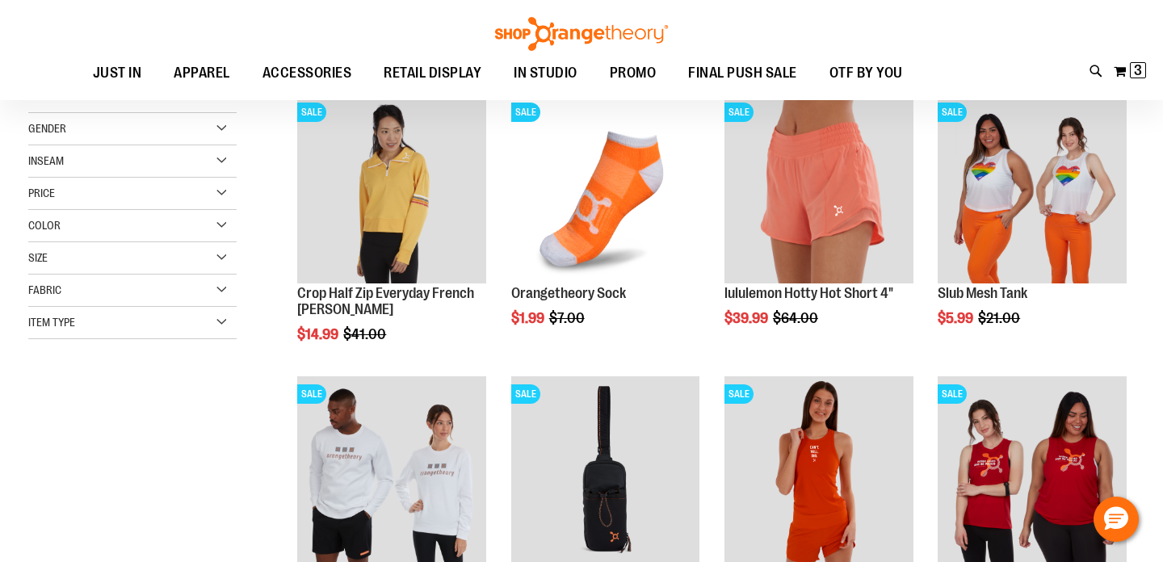
scroll to position [94, 0]
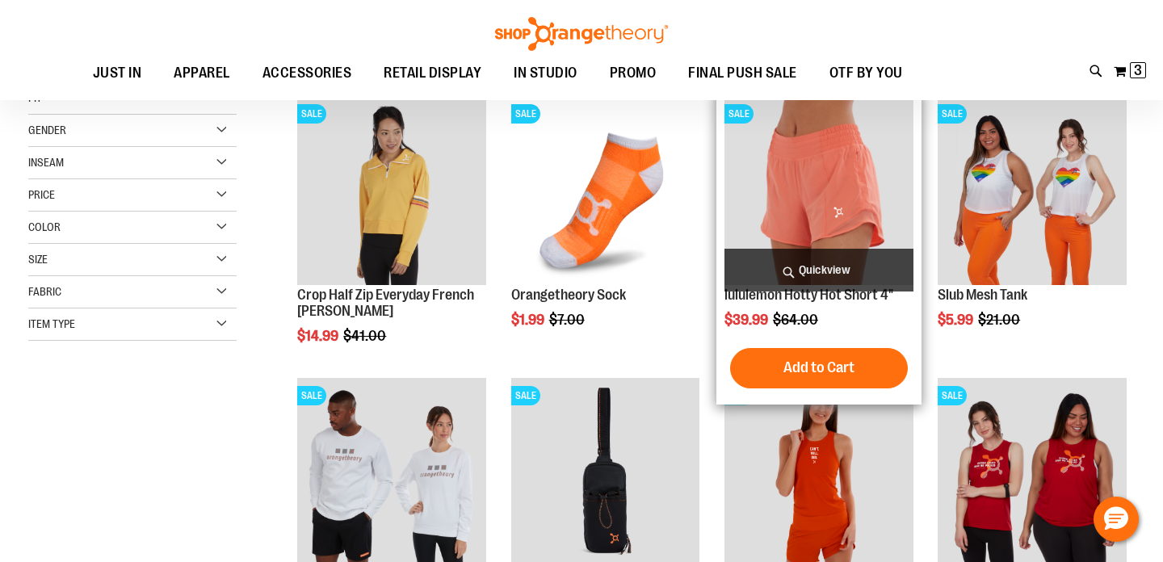
click at [829, 178] on img "product" at bounding box center [818, 190] width 189 height 189
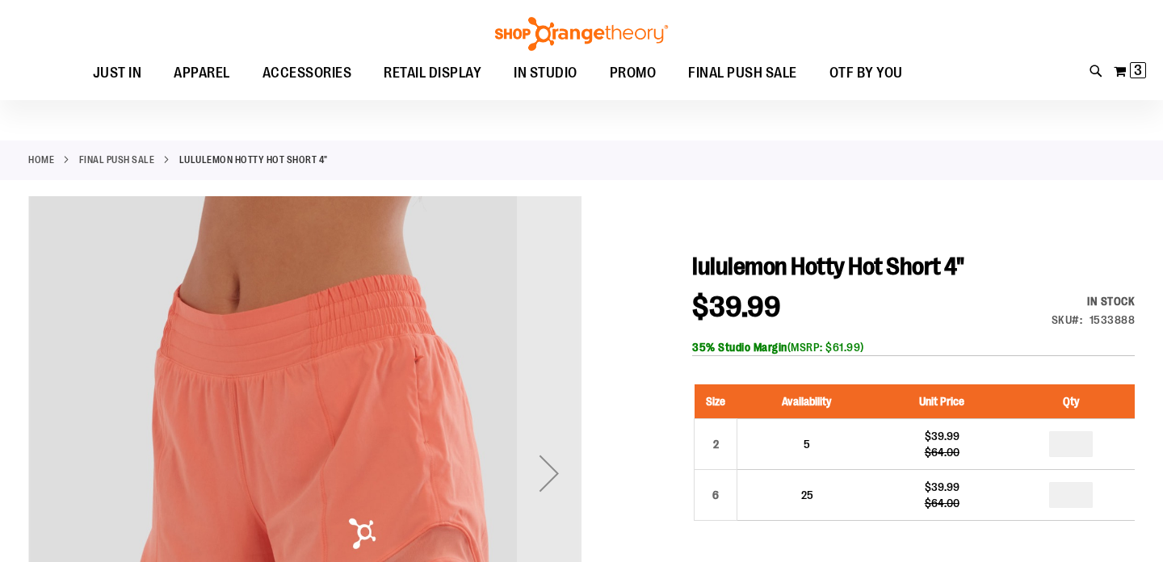
scroll to position [46, 0]
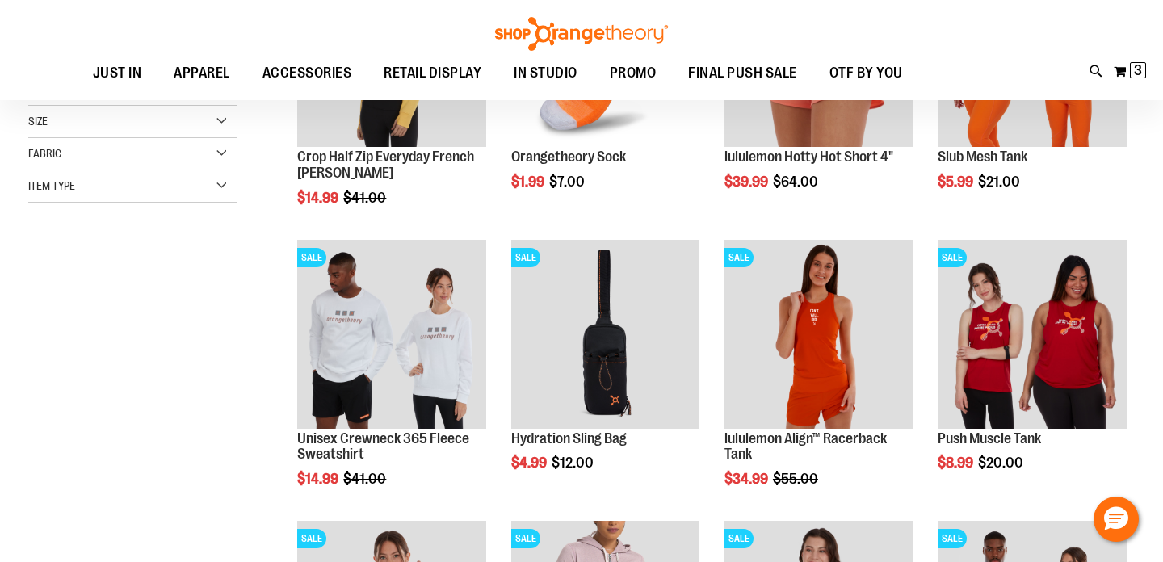
scroll to position [237, 0]
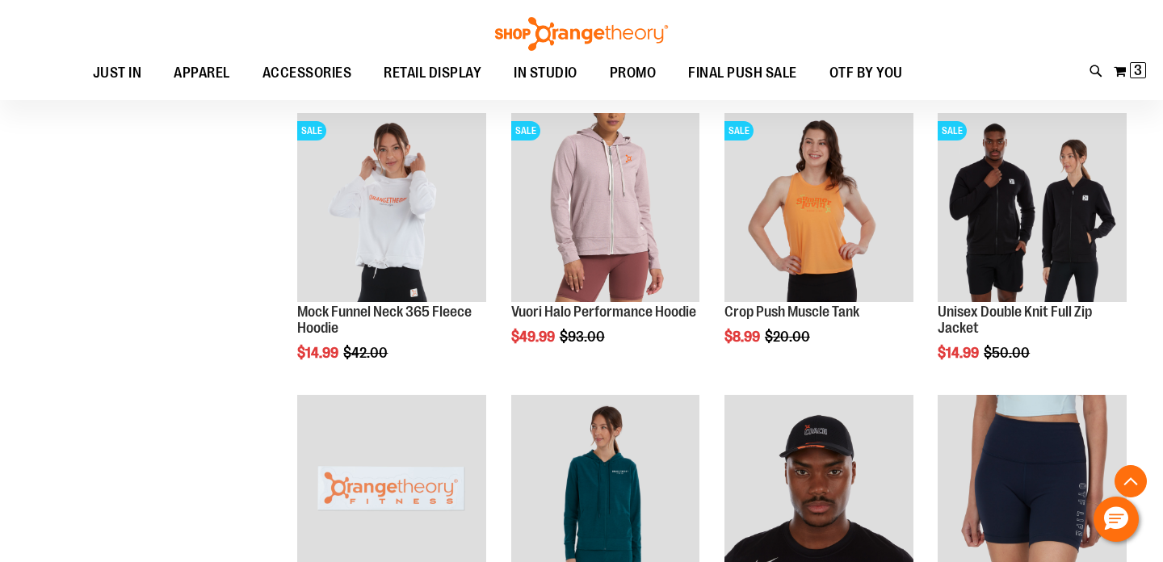
scroll to position [641, 0]
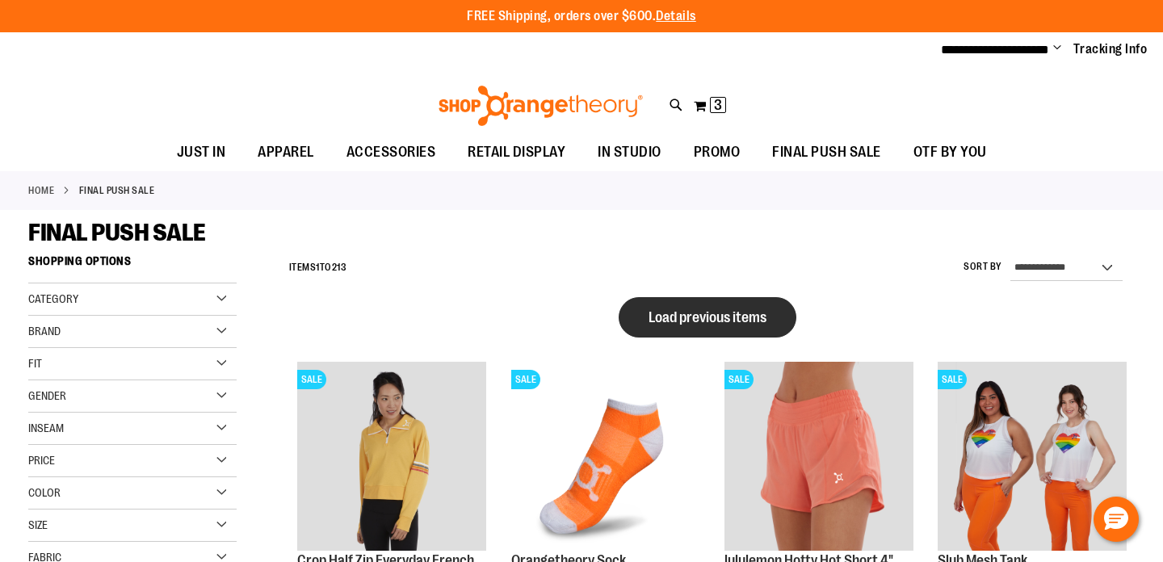
click at [724, 317] on span "Load previous items" at bounding box center [708, 317] width 118 height 16
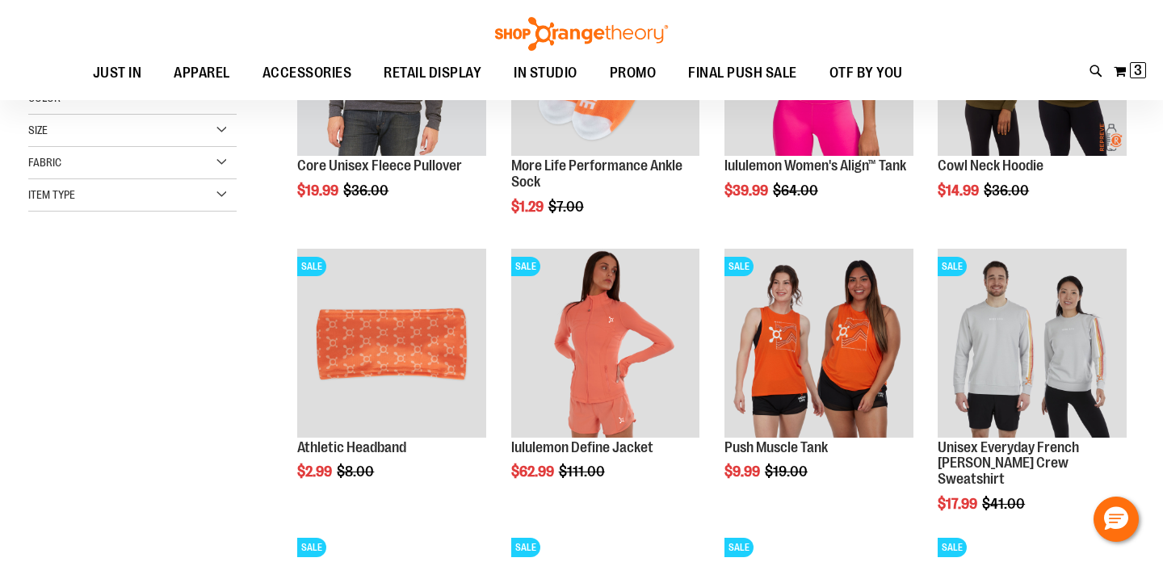
scroll to position [230, 0]
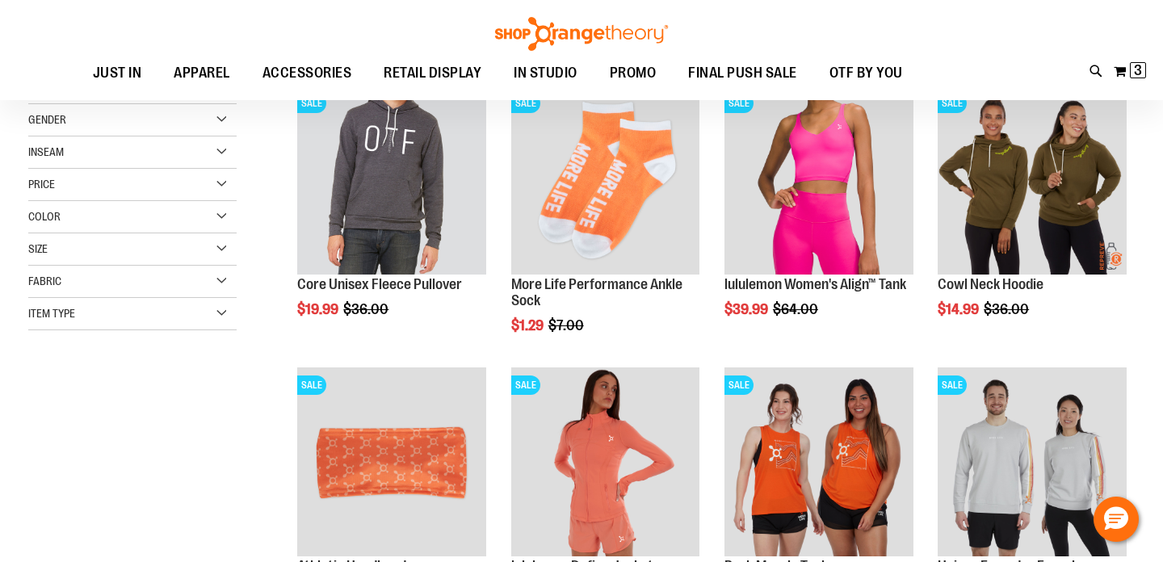
scroll to position [27, 0]
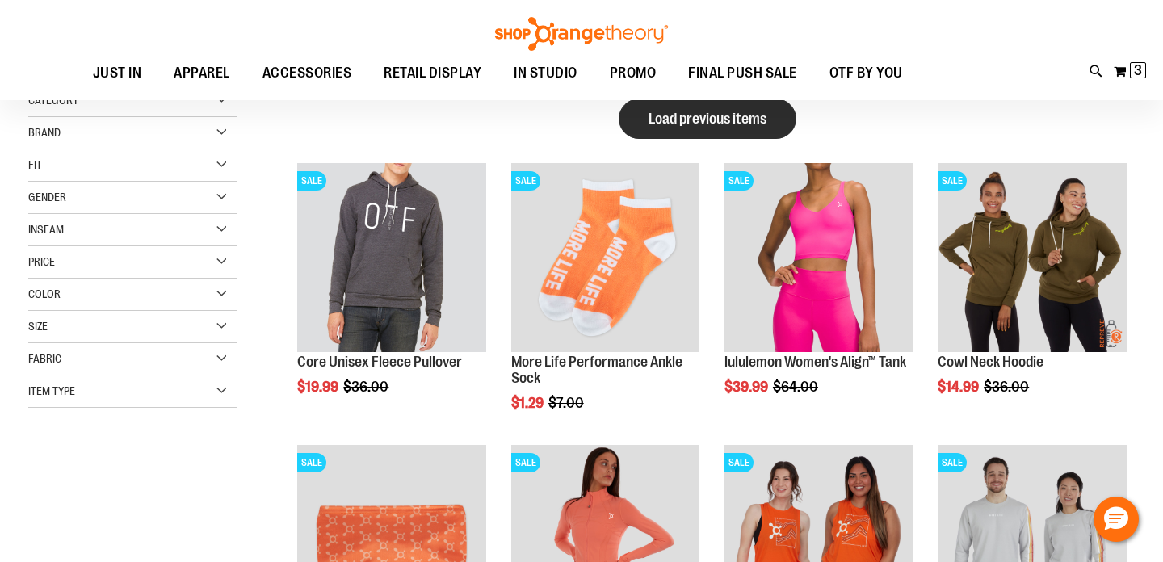
click at [716, 134] on button "Load previous items" at bounding box center [708, 119] width 178 height 40
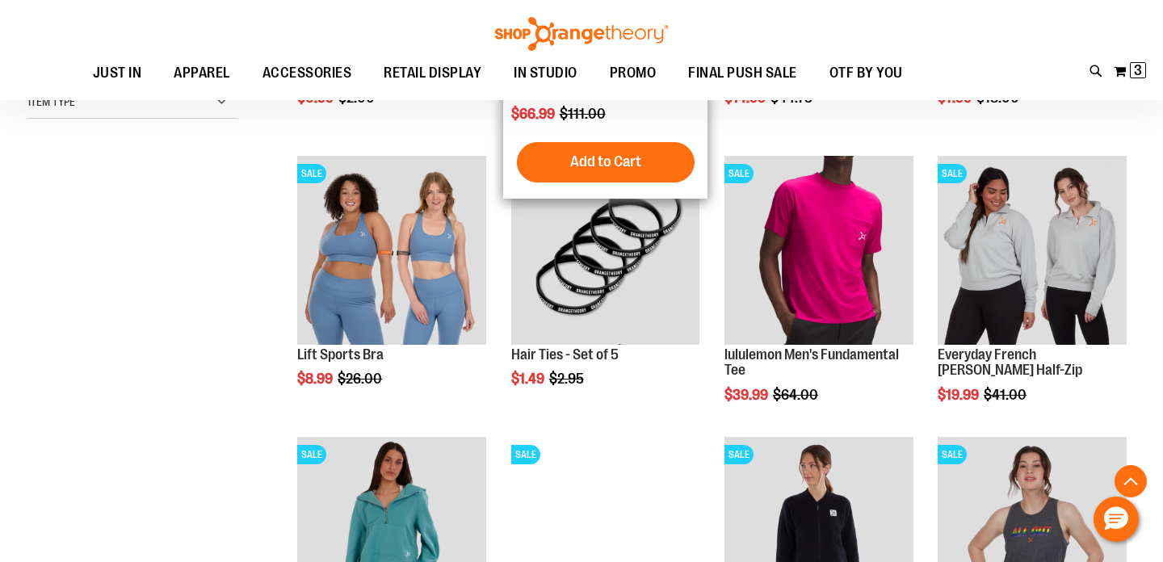
scroll to position [317, 0]
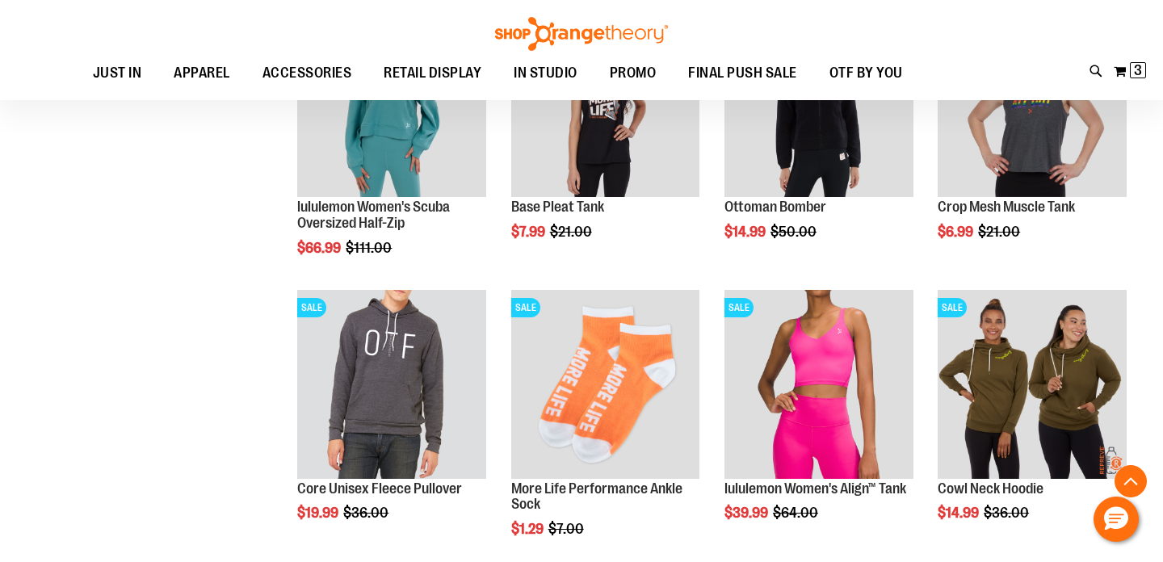
scroll to position [462, 0]
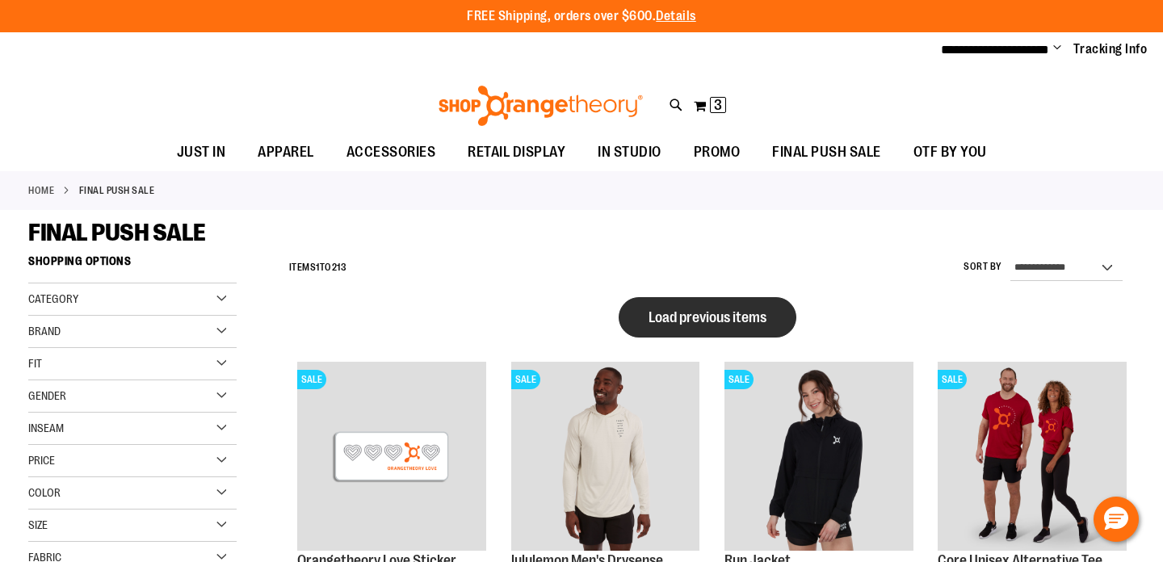
click at [694, 300] on button "Load previous items" at bounding box center [708, 317] width 178 height 40
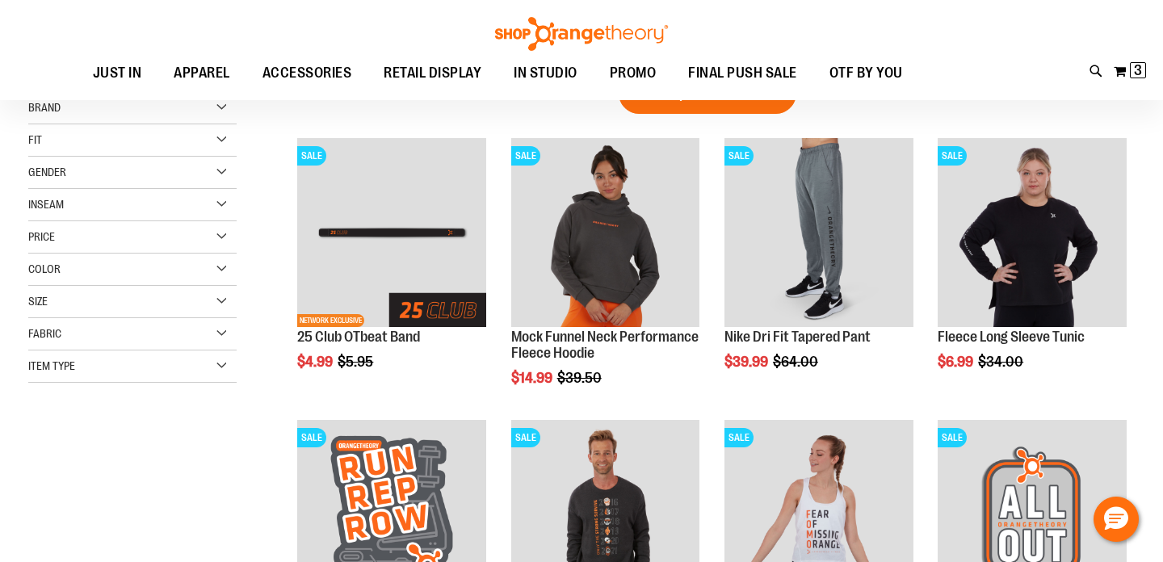
scroll to position [52, 0]
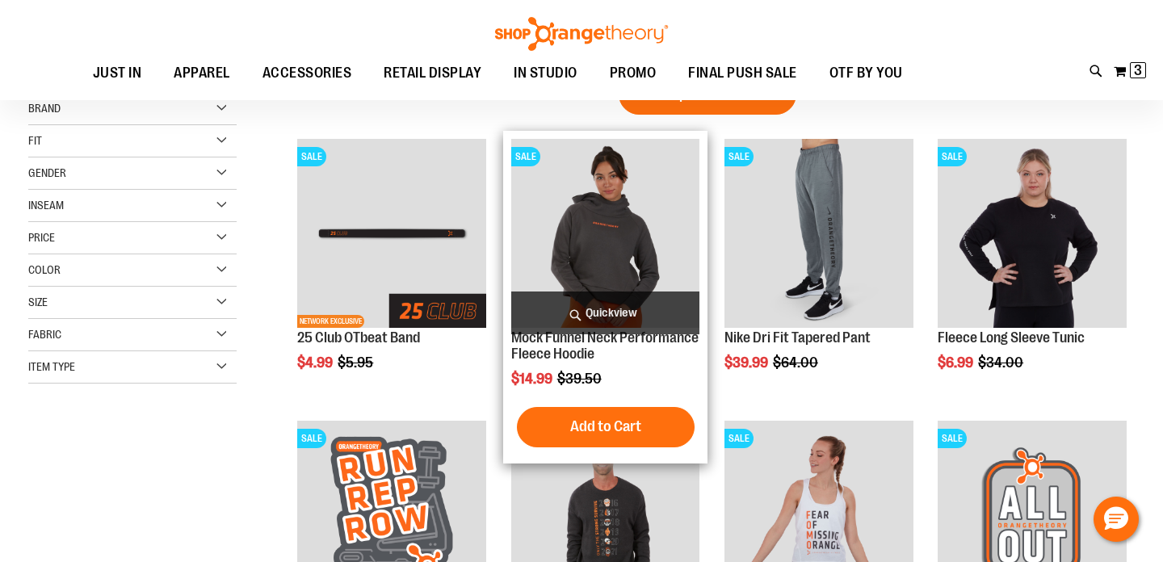
click at [591, 216] on img "product" at bounding box center [605, 233] width 189 height 189
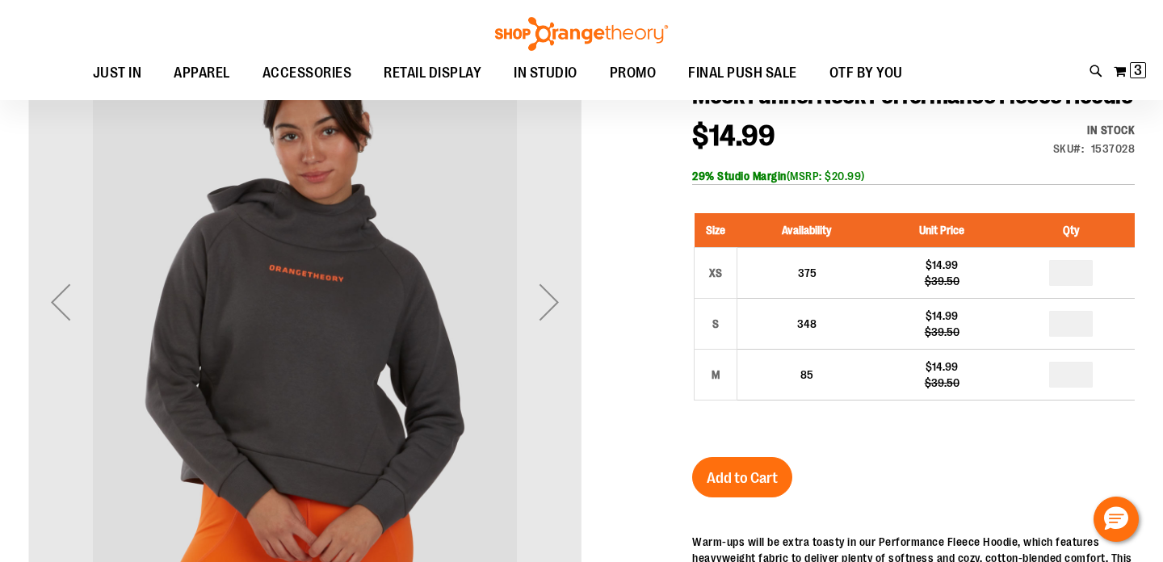
scroll to position [32, 0]
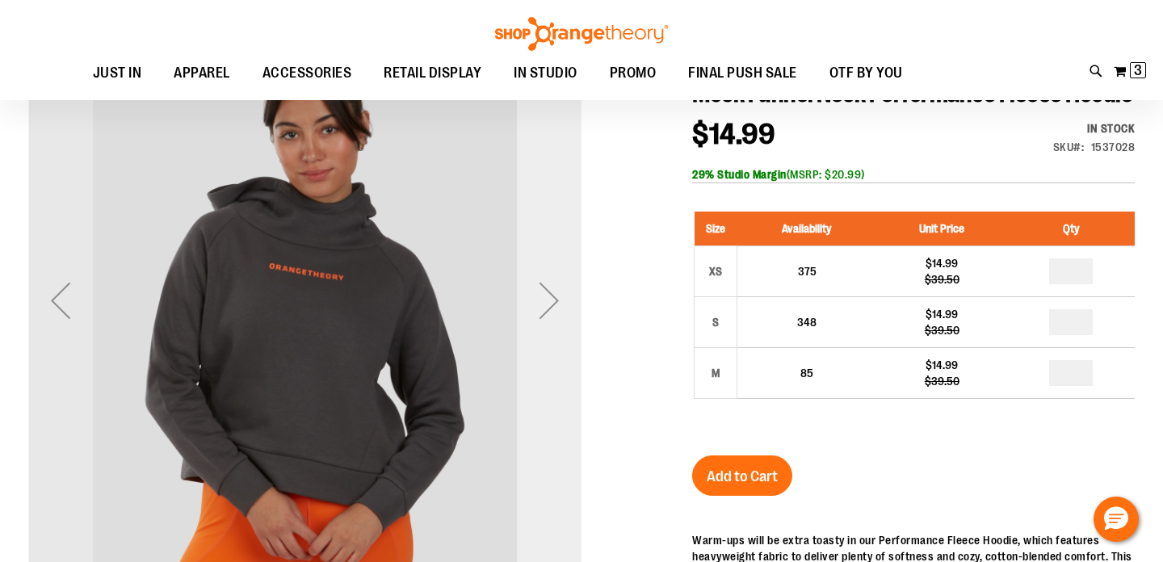
click at [560, 298] on div "Next" at bounding box center [549, 300] width 65 height 65
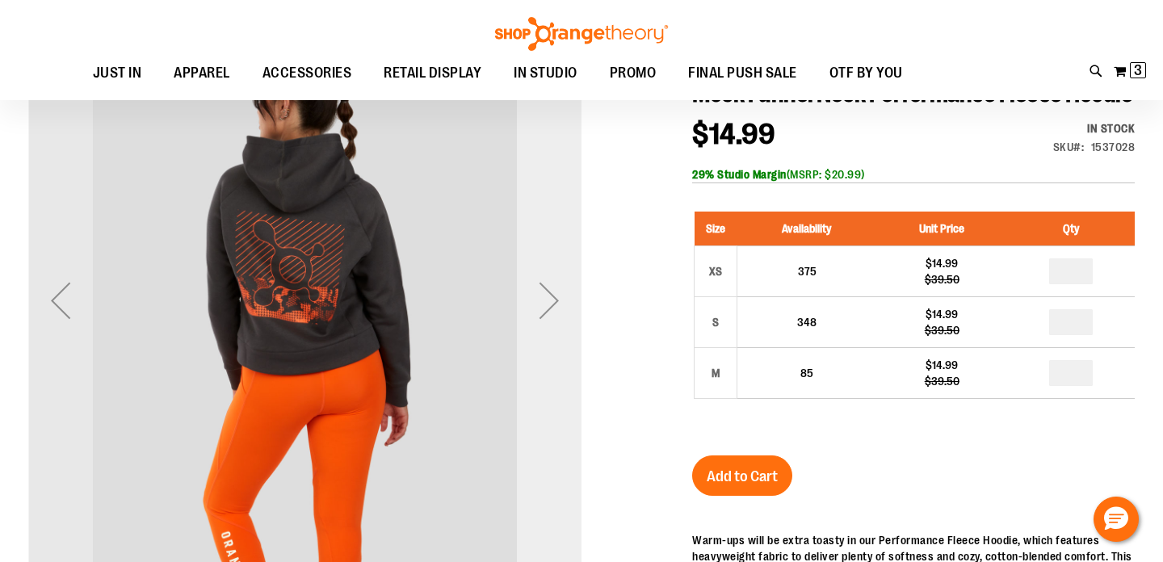
click at [560, 297] on div "Next" at bounding box center [549, 300] width 65 height 65
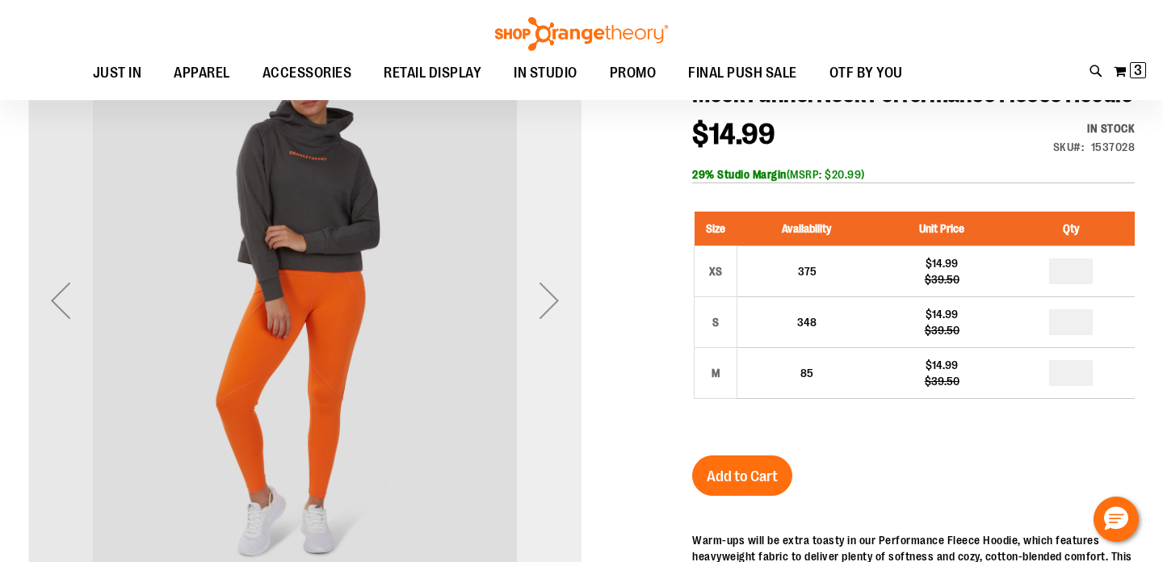
click at [560, 297] on div "Next" at bounding box center [549, 300] width 65 height 65
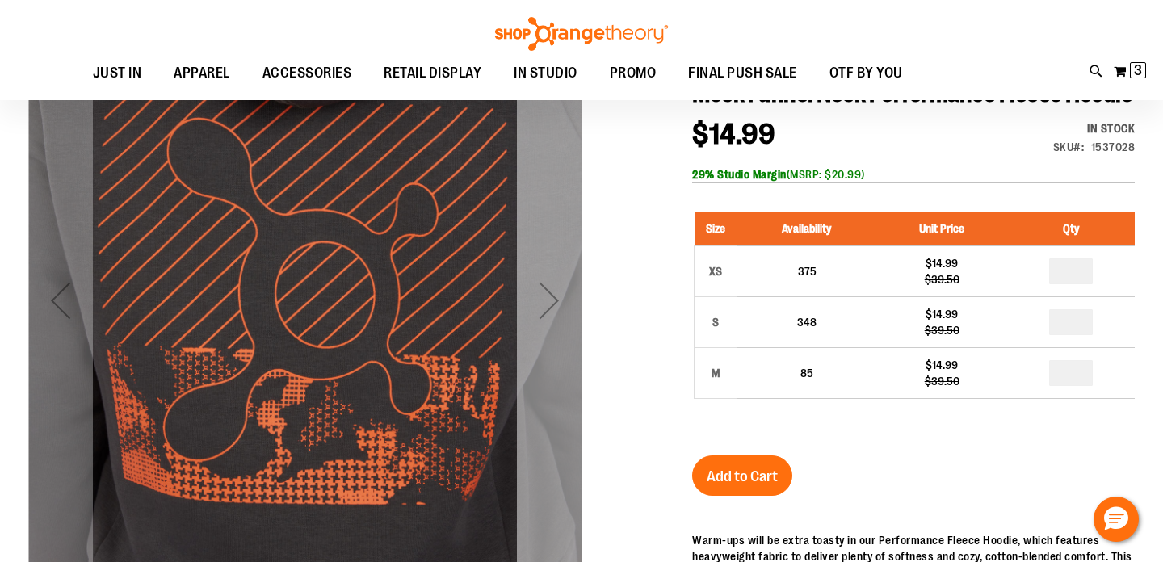
click at [560, 297] on div "Next" at bounding box center [549, 300] width 65 height 65
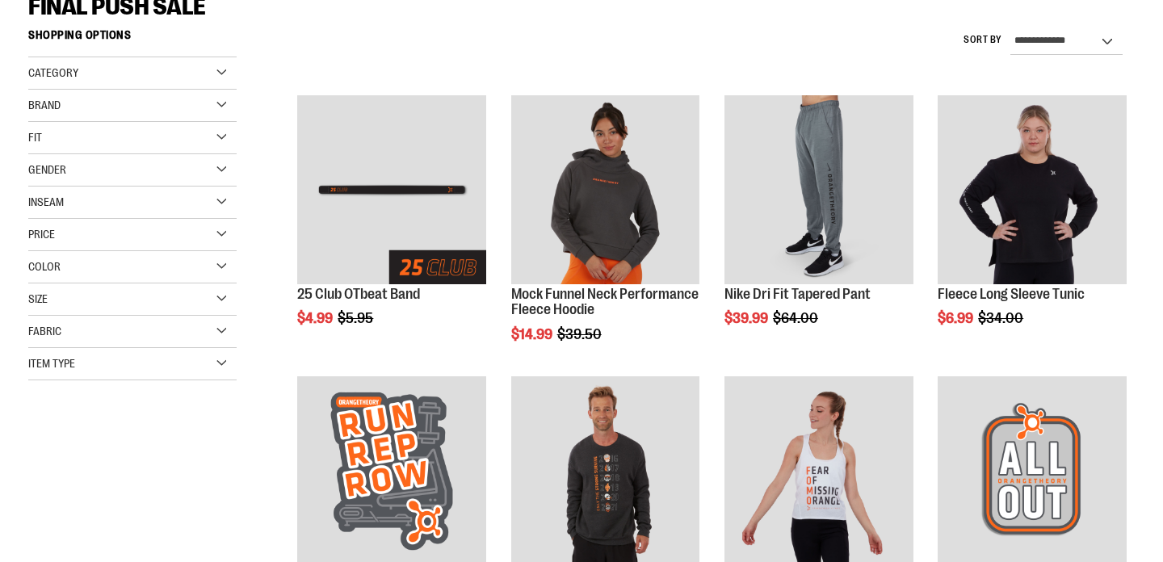
scroll to position [52, 0]
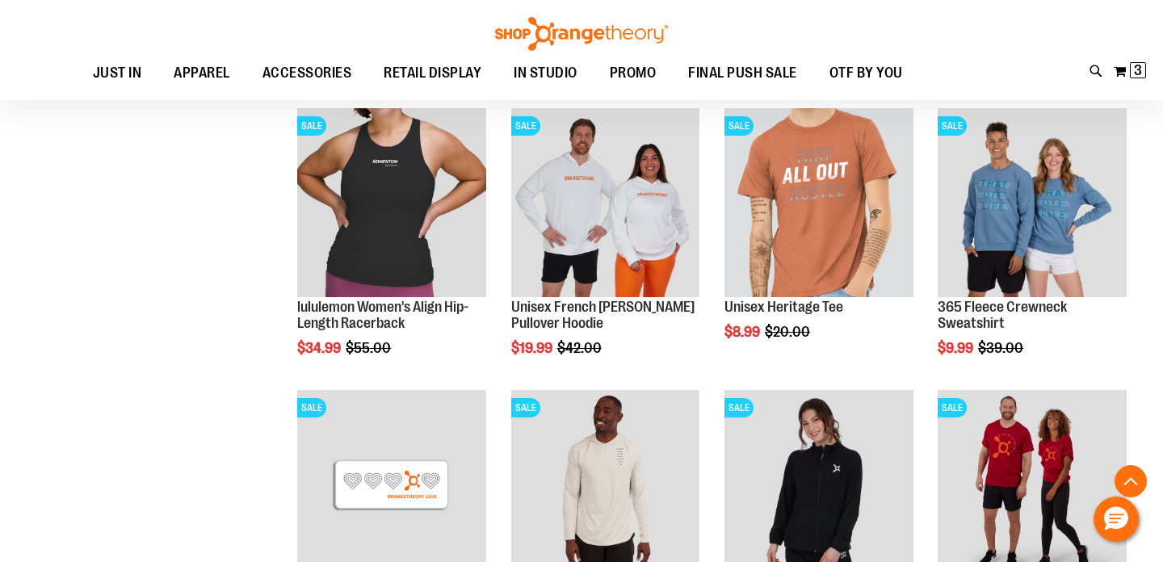
scroll to position [648, 0]
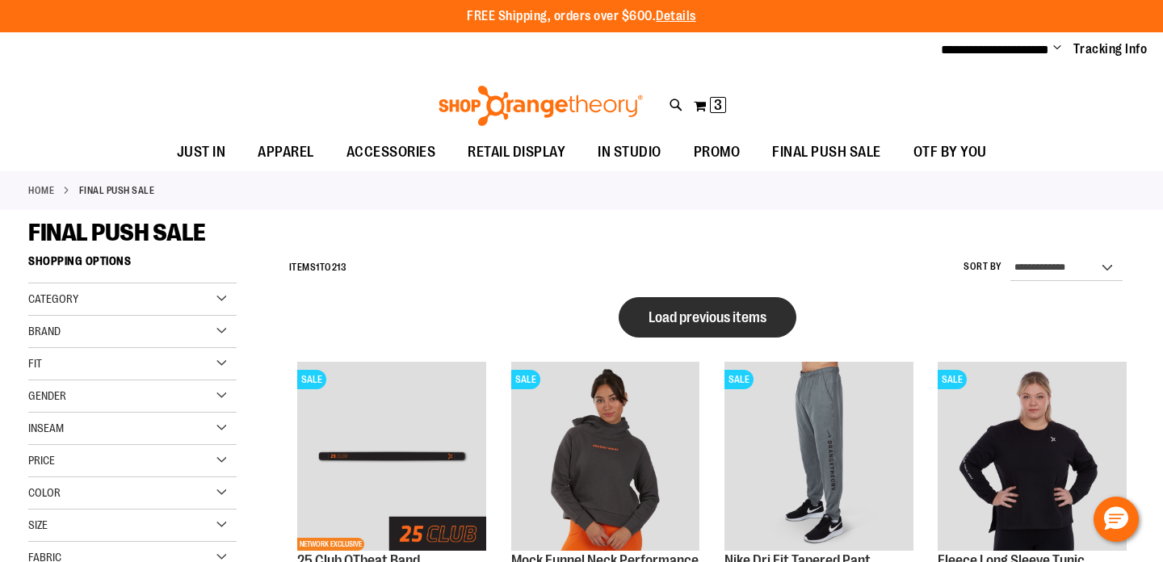
click at [705, 334] on button "Load previous items" at bounding box center [708, 317] width 178 height 40
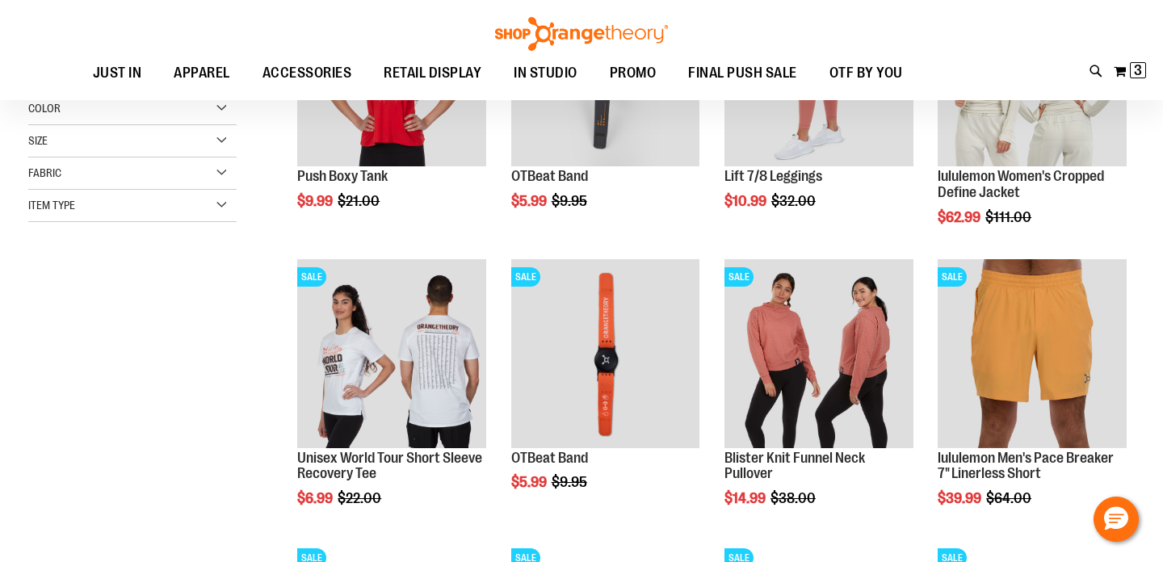
scroll to position [215, 0]
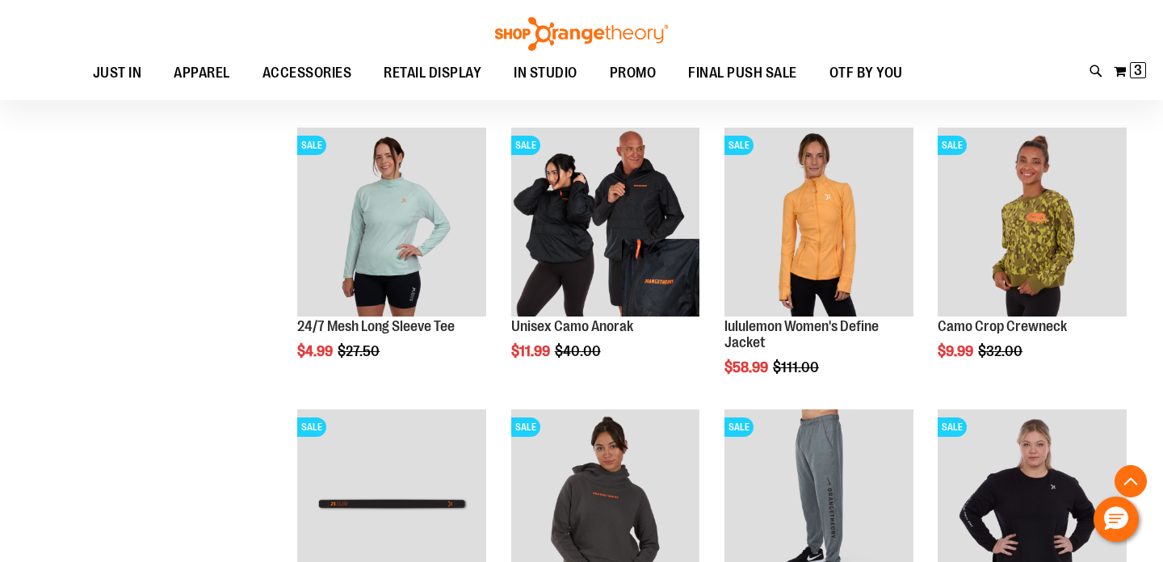
scroll to position [167, 0]
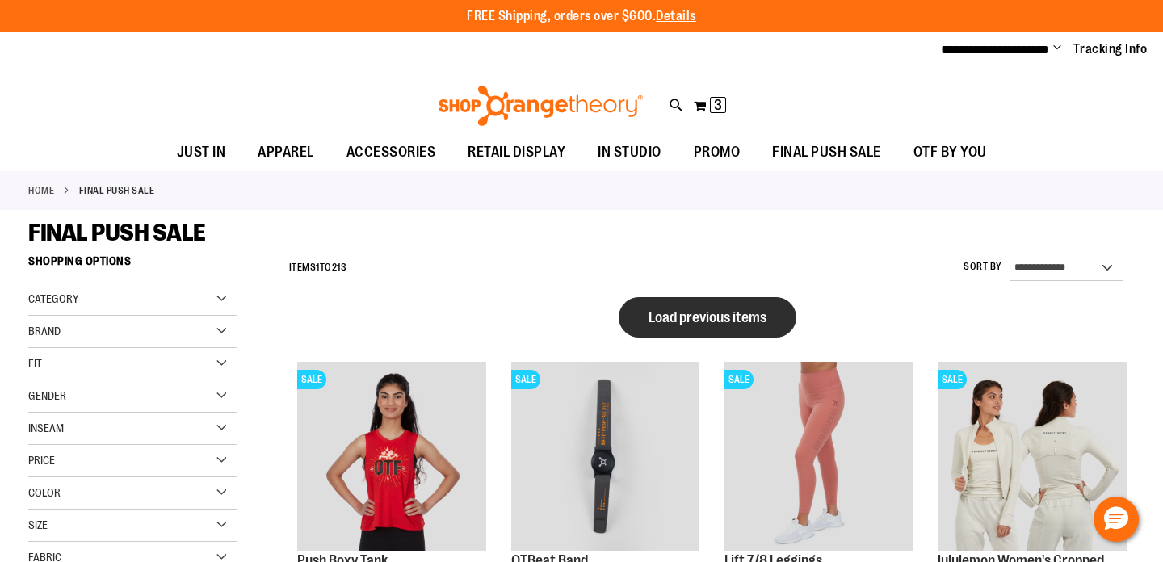
click at [766, 320] on span "Load previous items" at bounding box center [708, 317] width 118 height 16
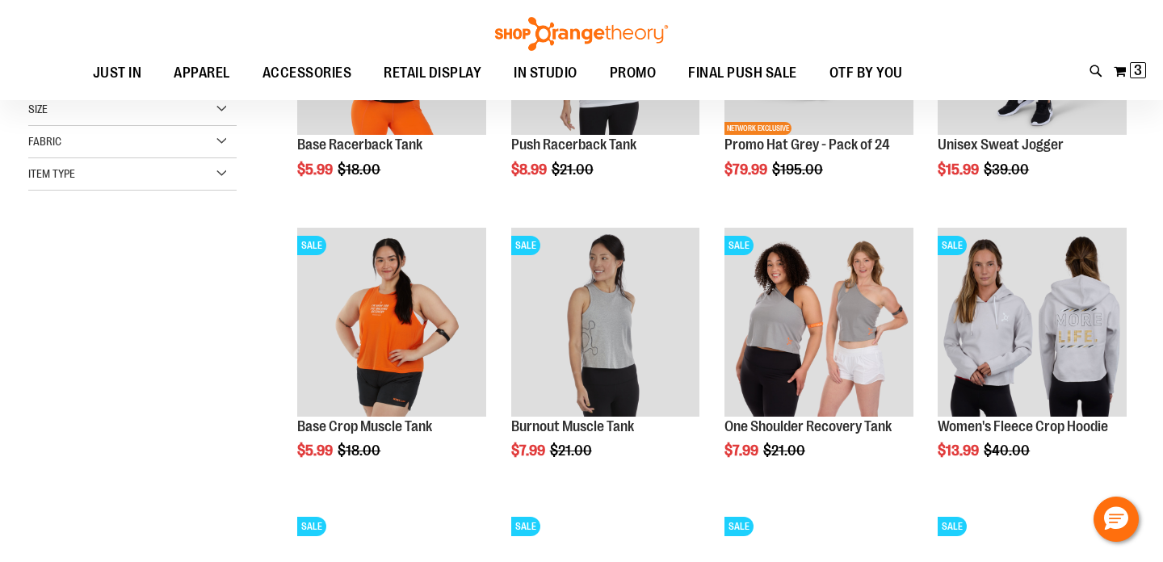
scroll to position [246, 0]
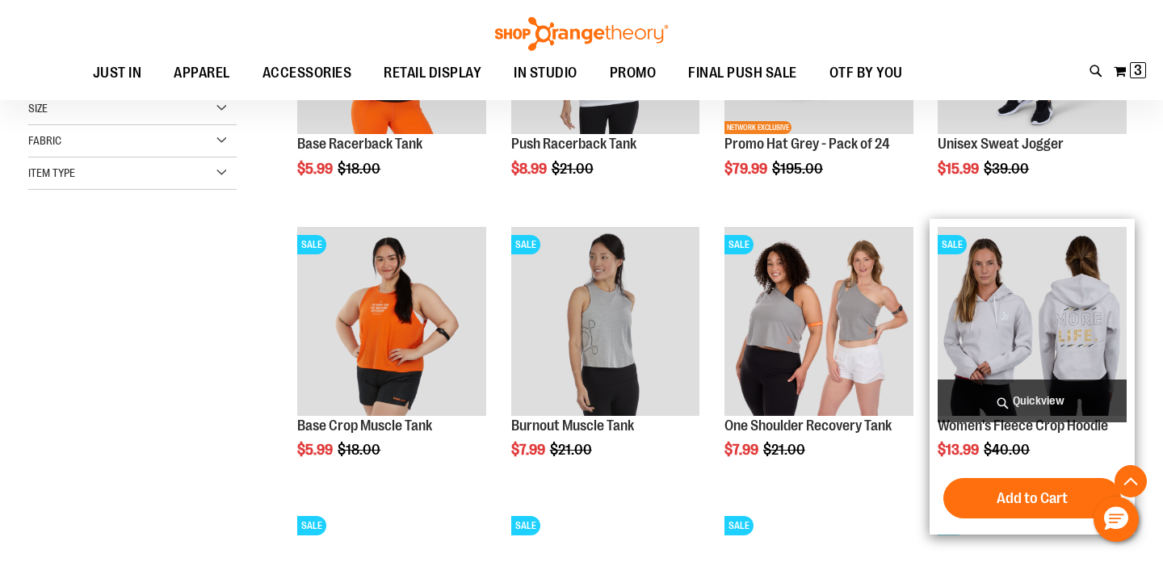
click at [1017, 338] on img "product" at bounding box center [1032, 321] width 189 height 189
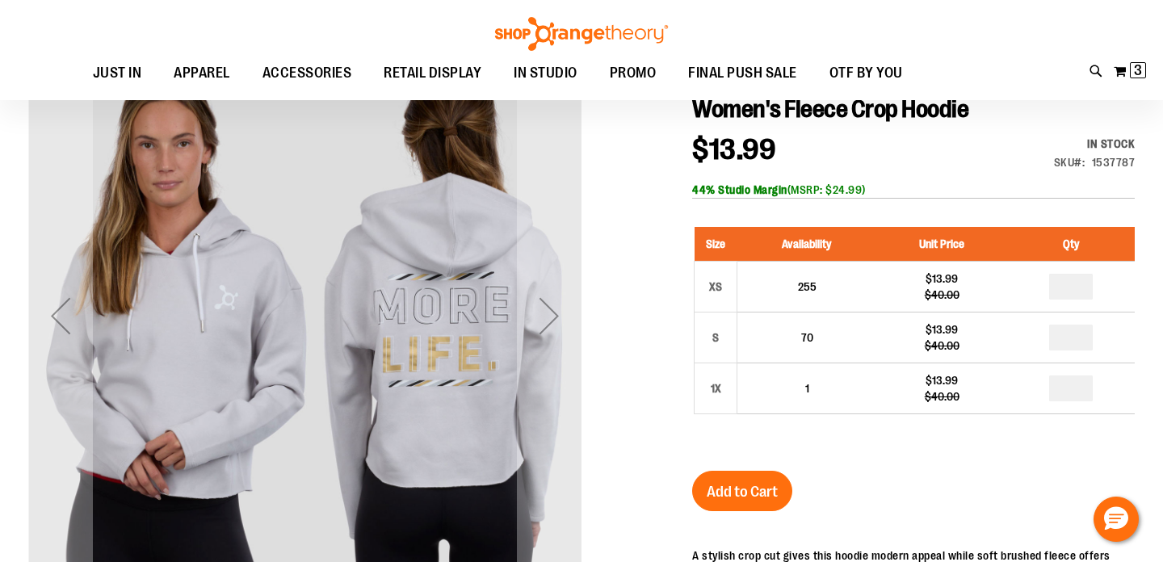
scroll to position [18, 0]
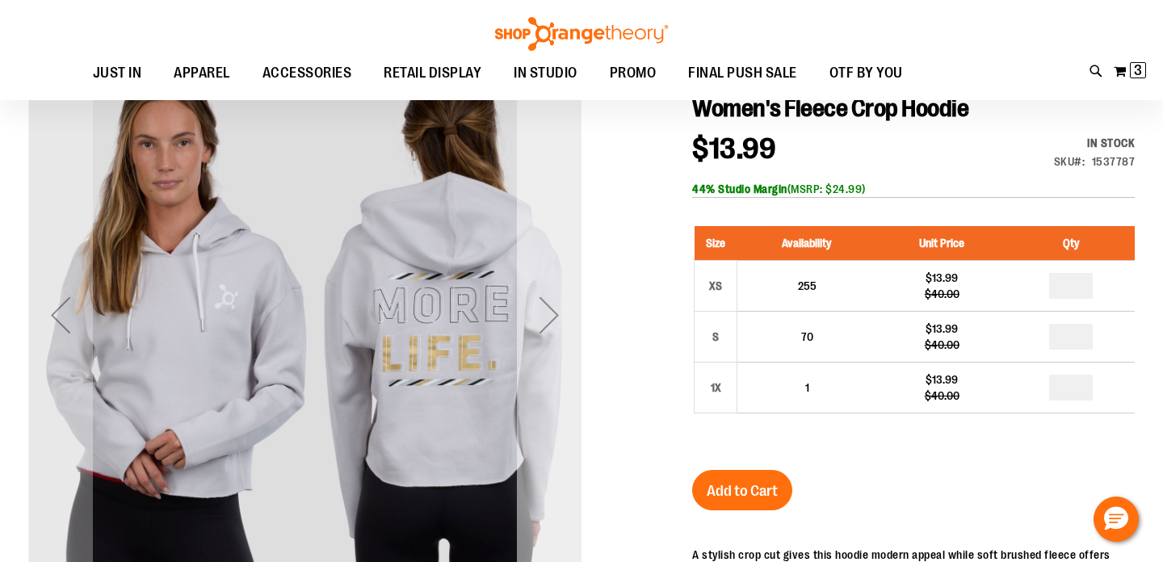
click at [533, 304] on div "Next" at bounding box center [549, 315] width 65 height 65
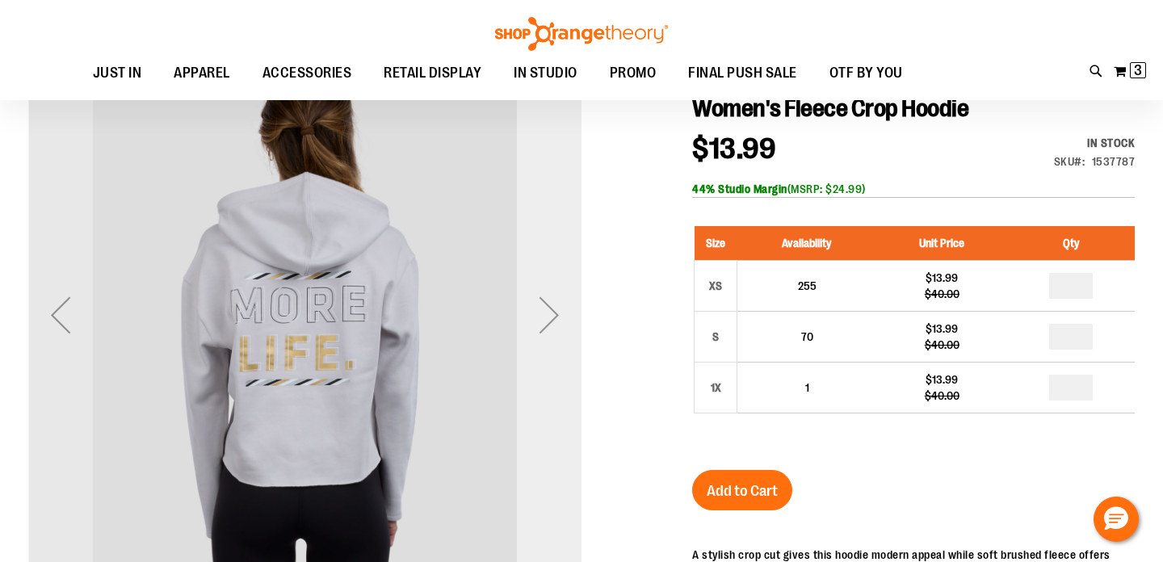
click at [533, 304] on div "Next" at bounding box center [549, 315] width 65 height 65
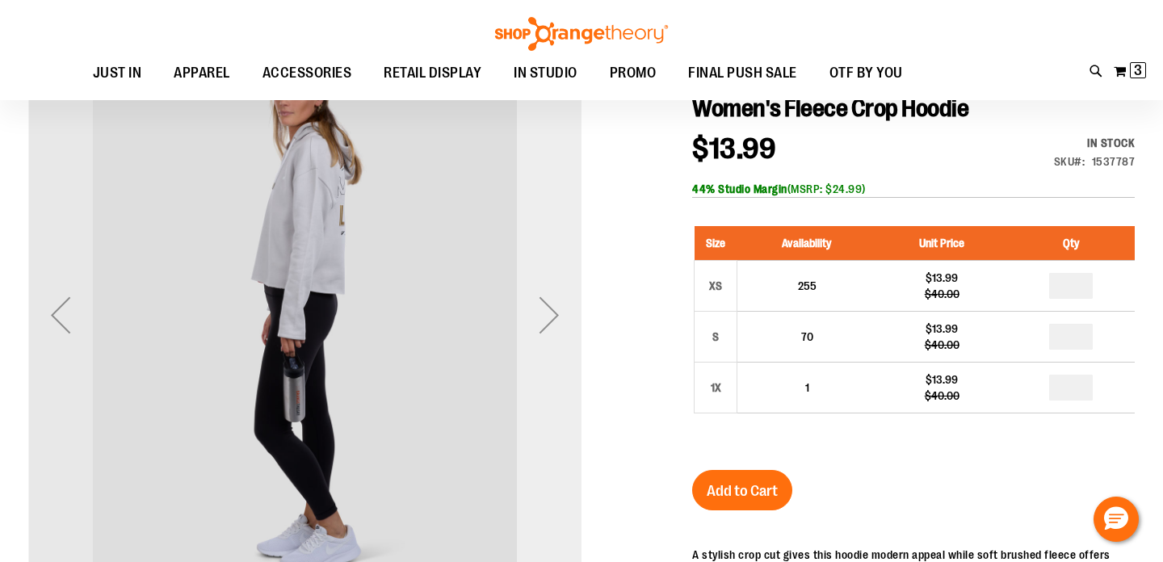
click at [535, 304] on div "Next" at bounding box center [549, 315] width 65 height 65
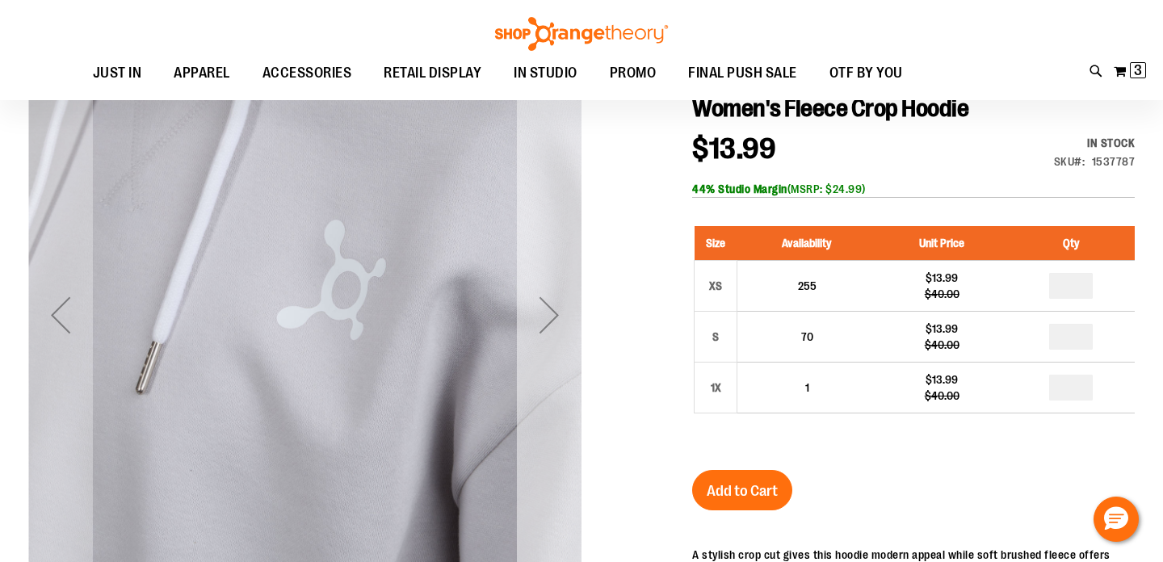
click at [535, 304] on div "Next" at bounding box center [549, 315] width 65 height 65
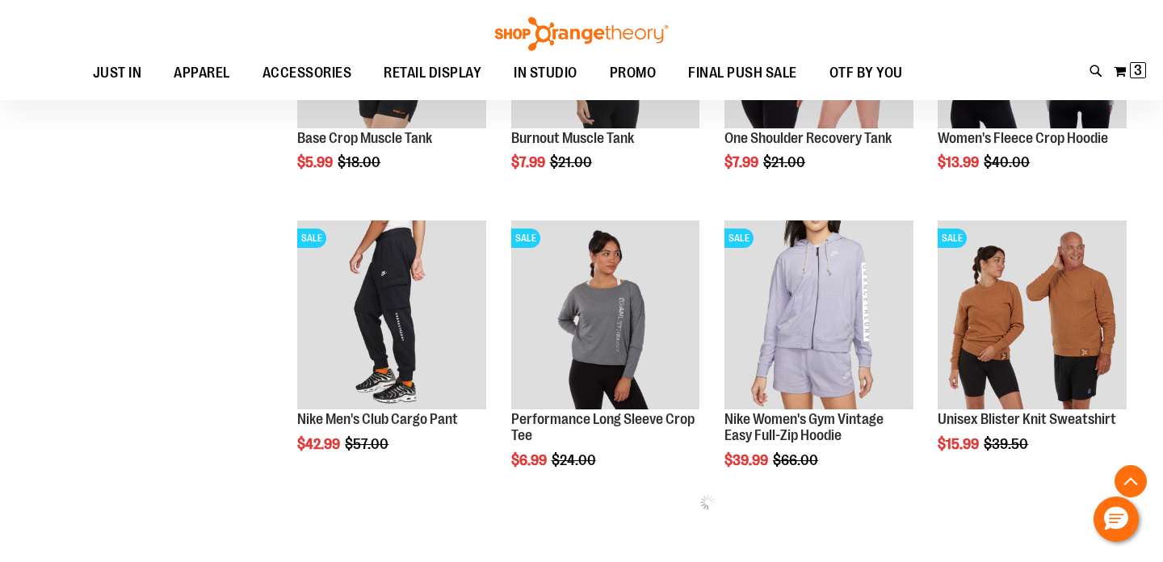
scroll to position [498, 0]
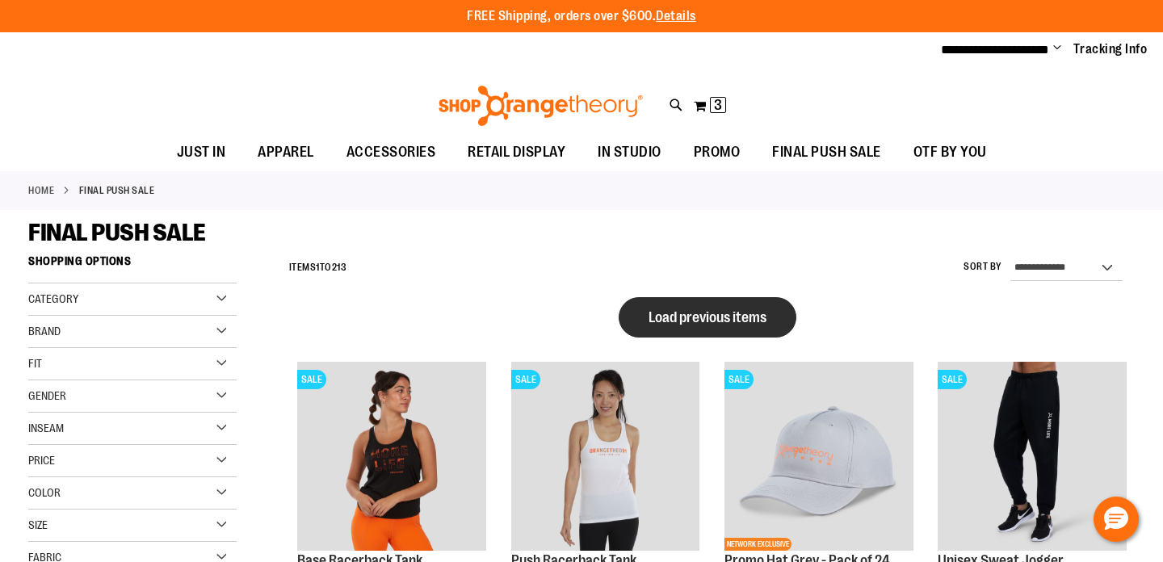
click at [700, 309] on span "Load previous items" at bounding box center [708, 317] width 118 height 16
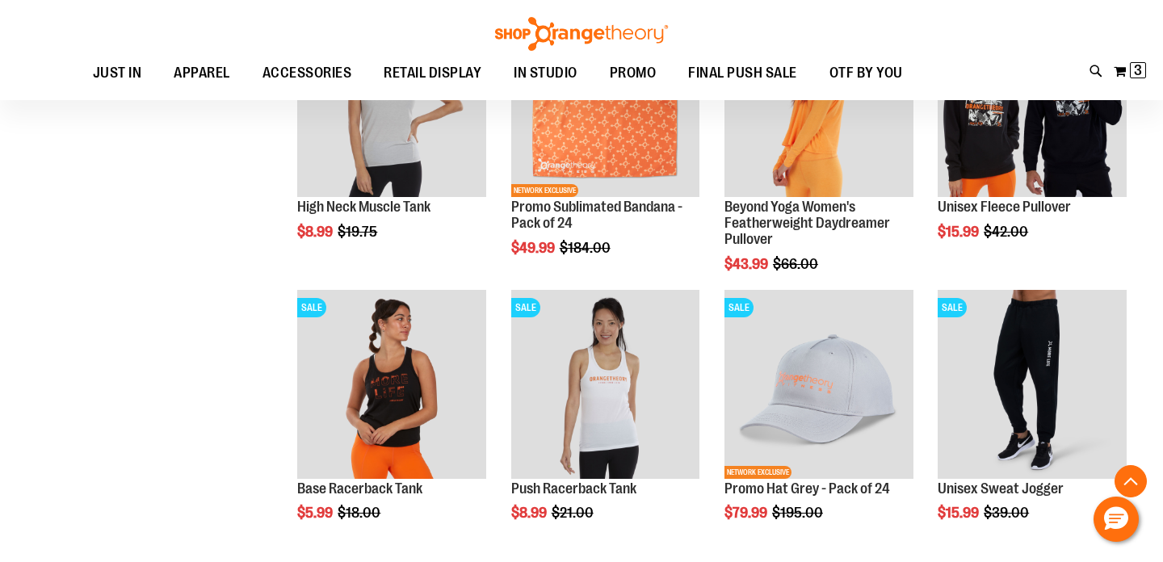
scroll to position [737, 0]
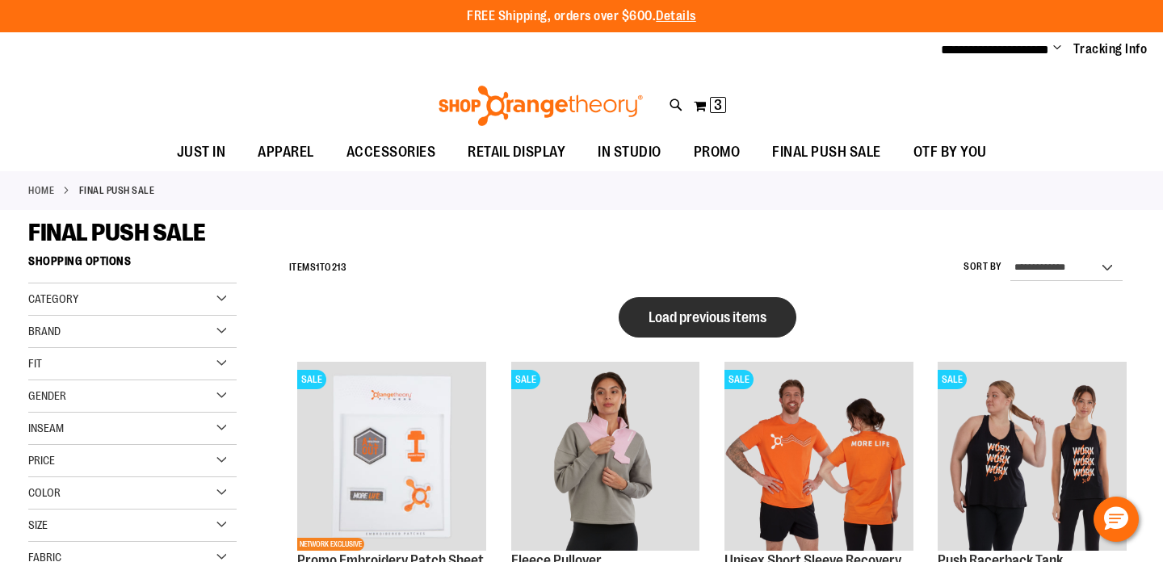
click at [716, 313] on span "Load previous items" at bounding box center [708, 317] width 118 height 16
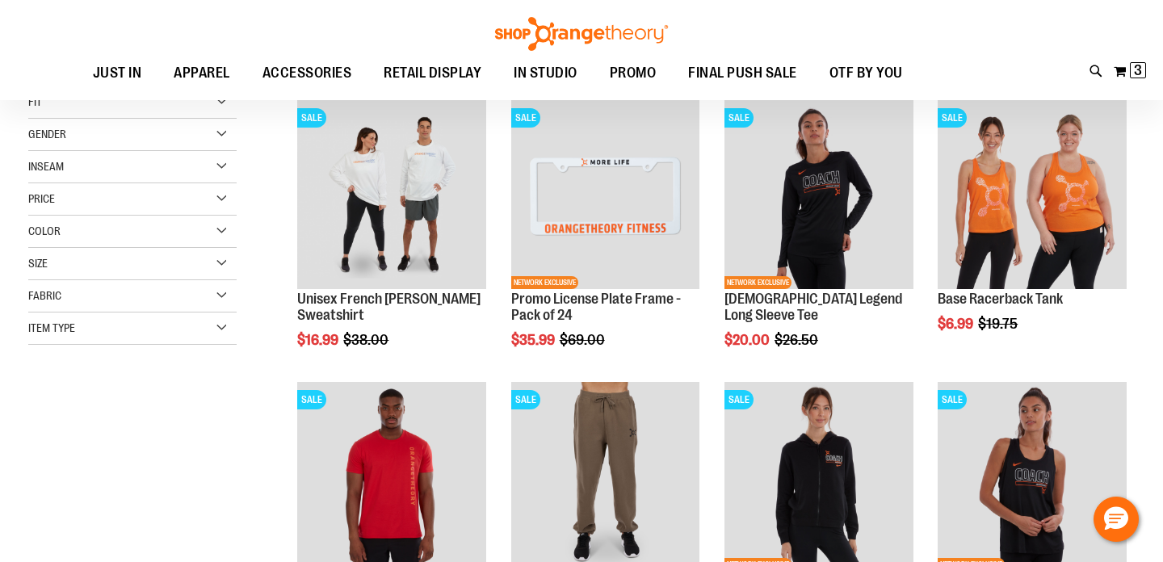
scroll to position [143, 0]
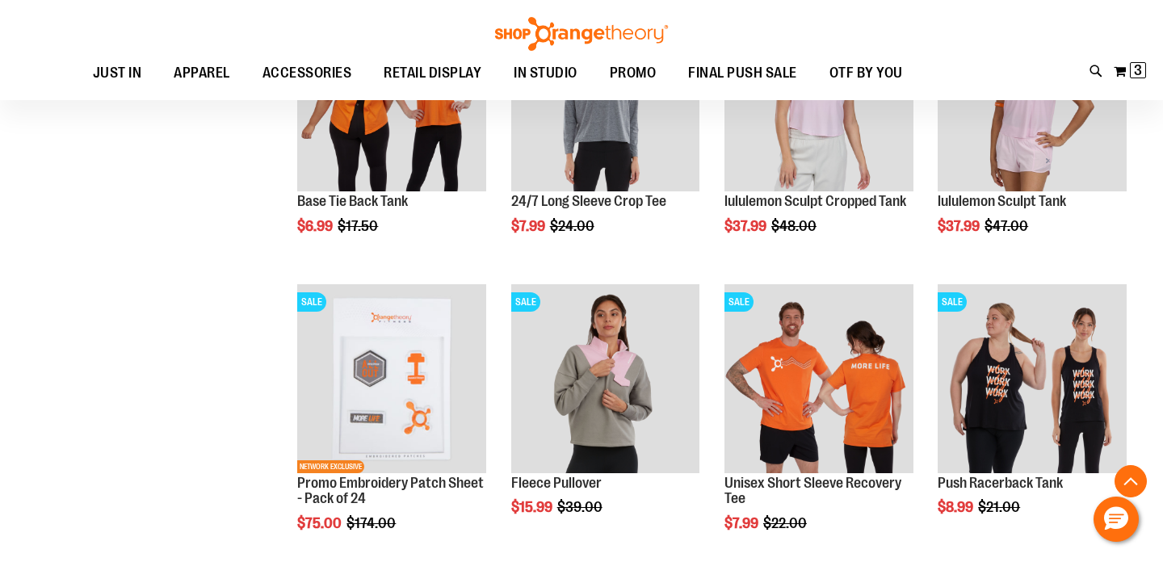
scroll to position [376, 0]
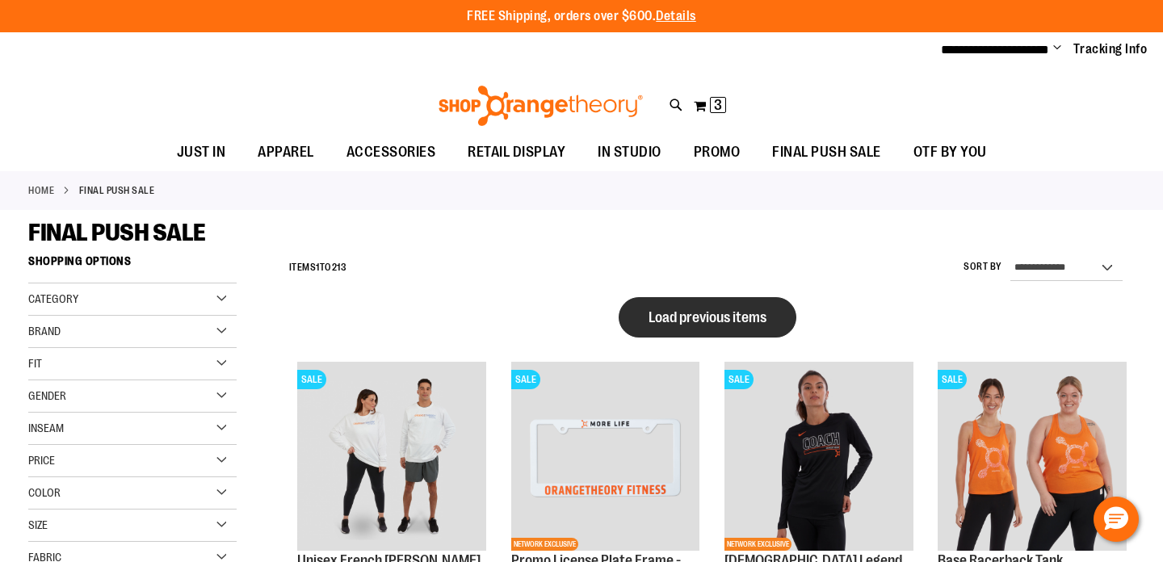
click at [703, 318] on span "Load previous items" at bounding box center [708, 317] width 118 height 16
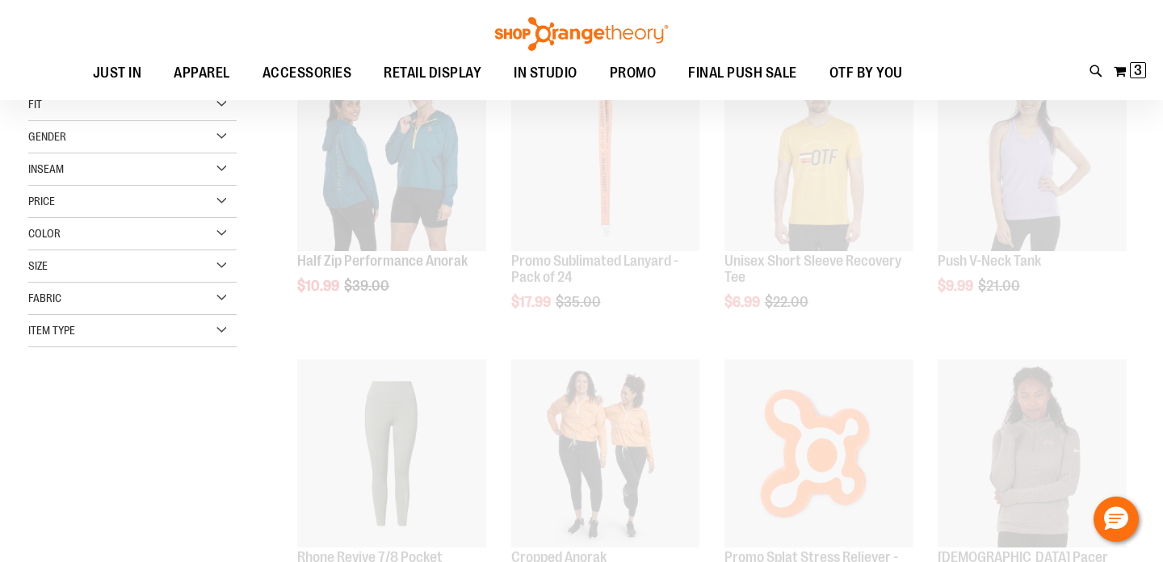
scroll to position [93, 0]
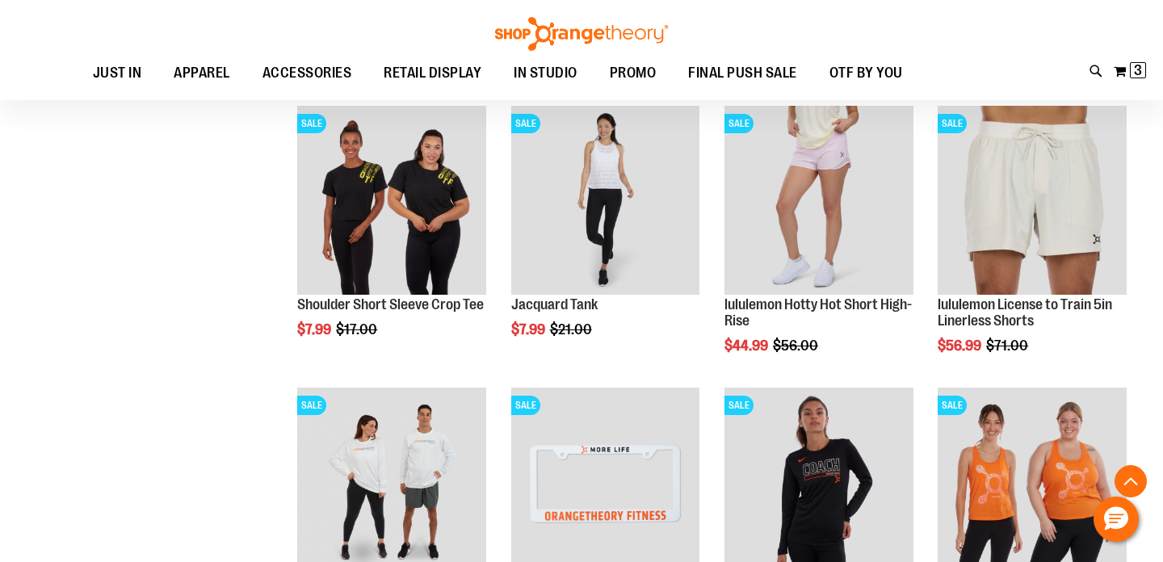
scroll to position [250, 0]
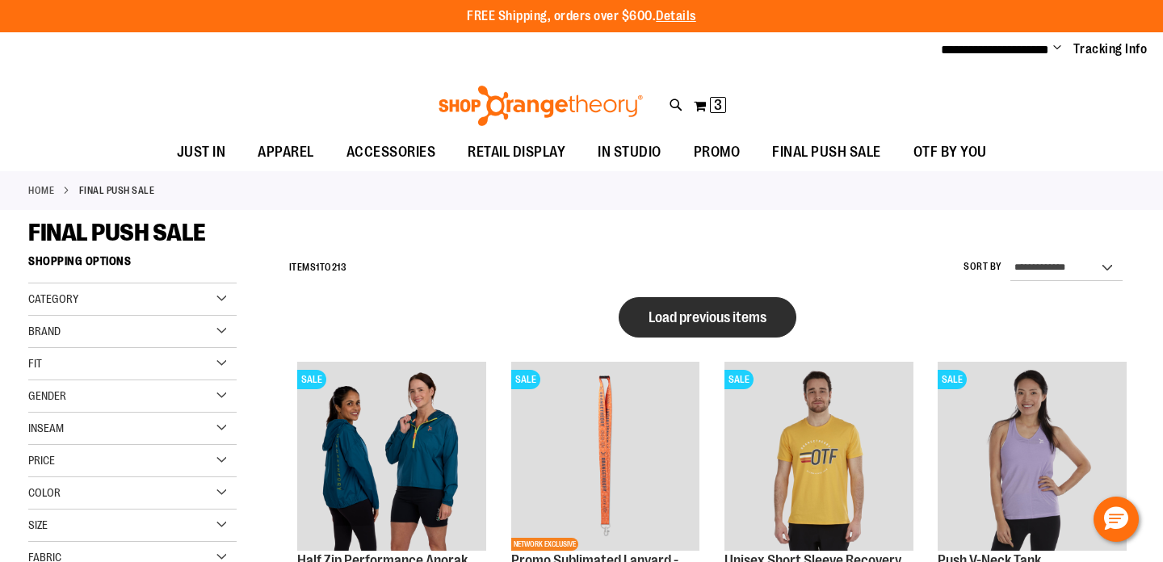
click at [718, 304] on button "Load previous items" at bounding box center [708, 317] width 178 height 40
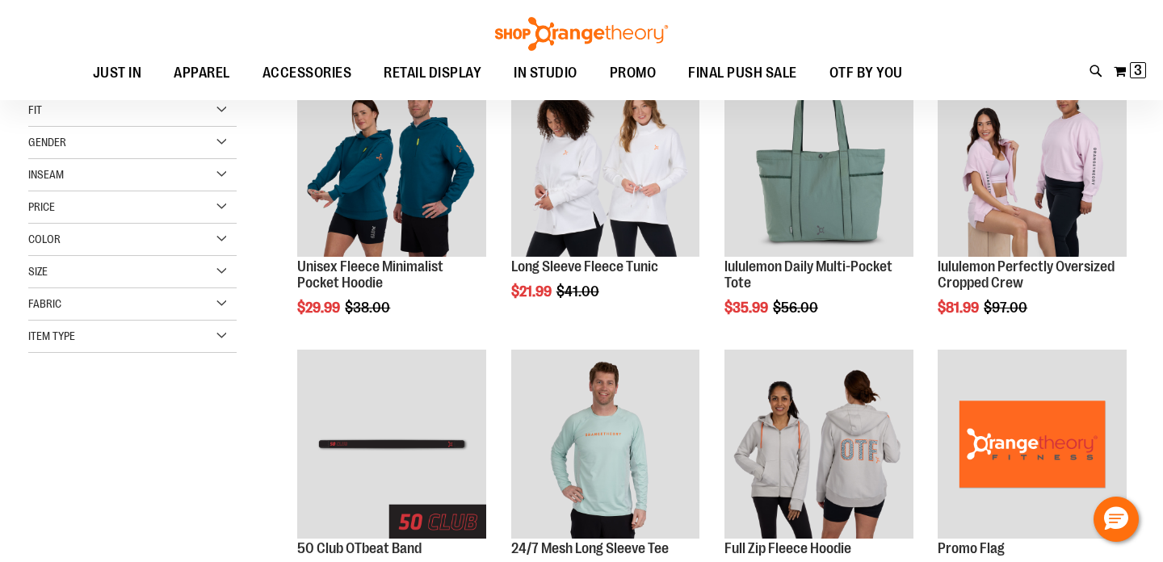
scroll to position [86, 0]
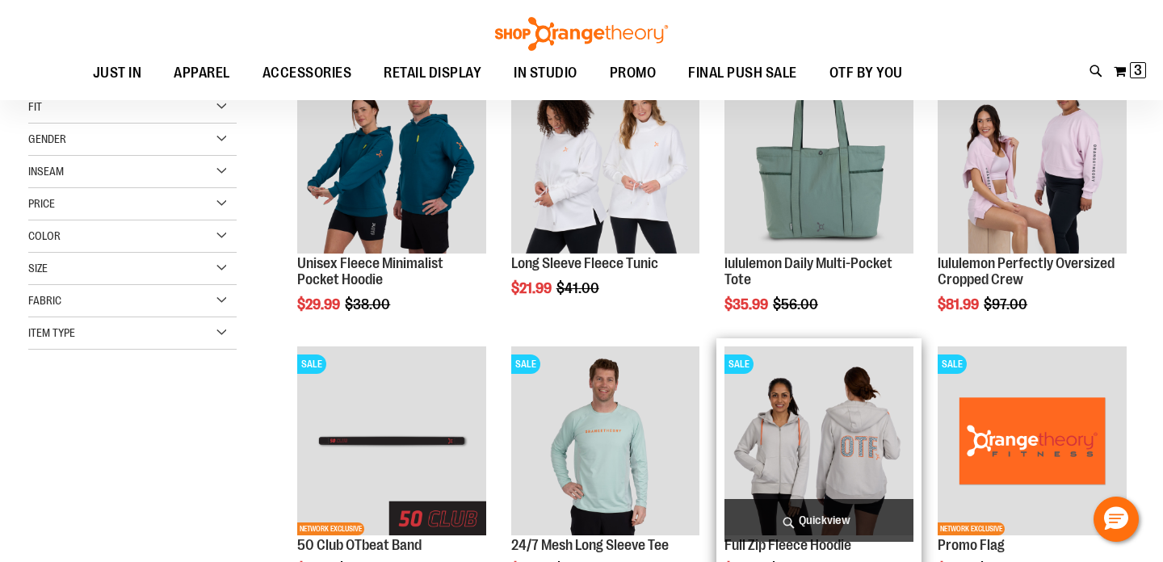
click at [756, 455] on img "product" at bounding box center [818, 440] width 189 height 189
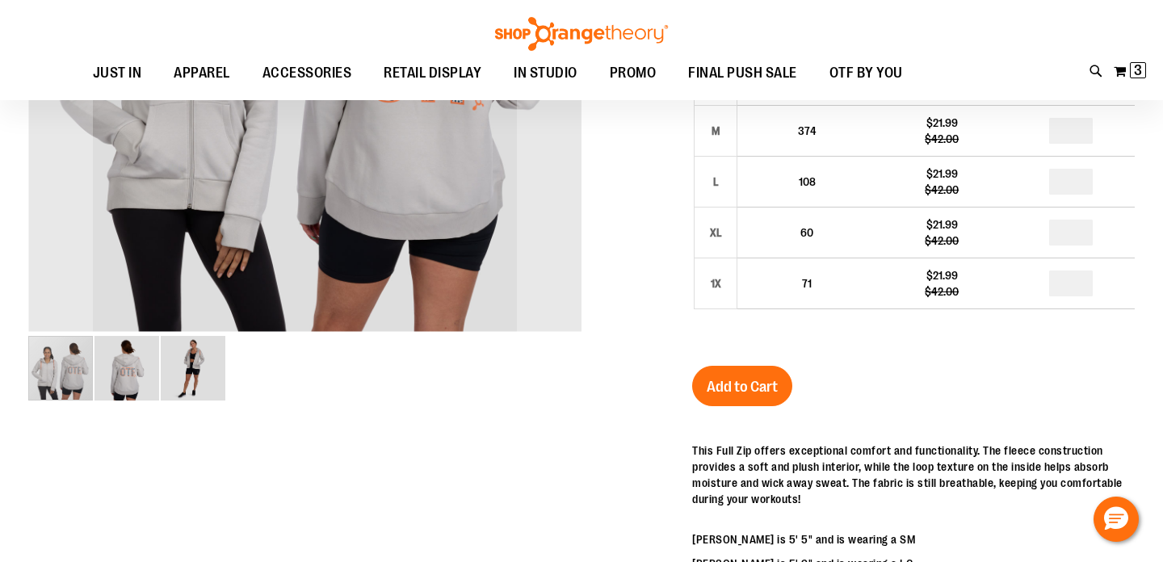
scroll to position [275, 0]
click at [128, 365] on img "image 2 of 3" at bounding box center [126, 367] width 65 height 65
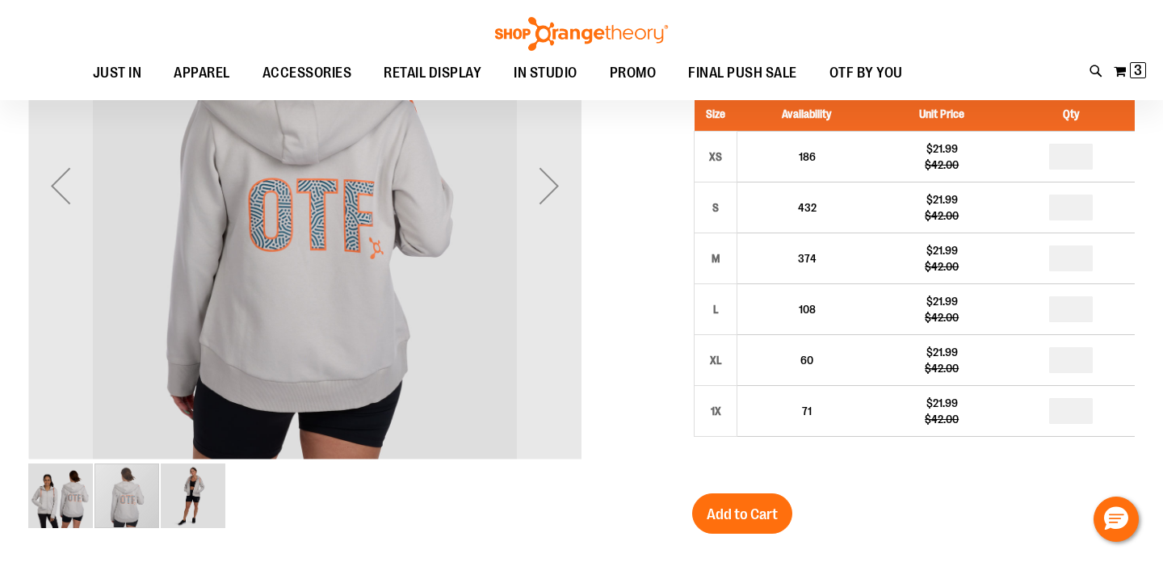
scroll to position [107, 0]
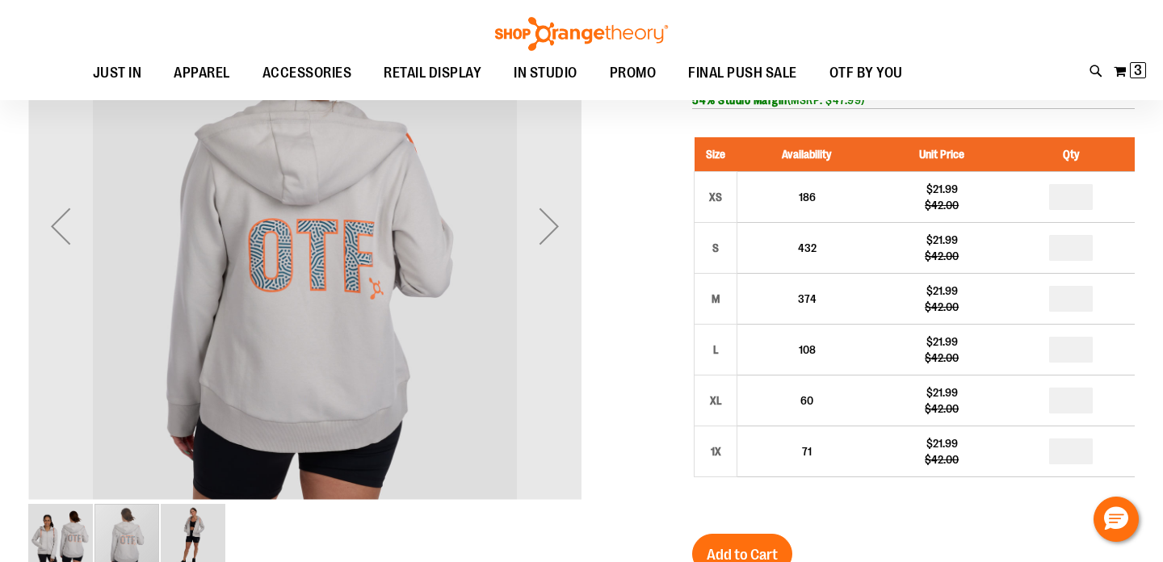
click at [211, 536] on img "image 3 of 3" at bounding box center [193, 536] width 65 height 65
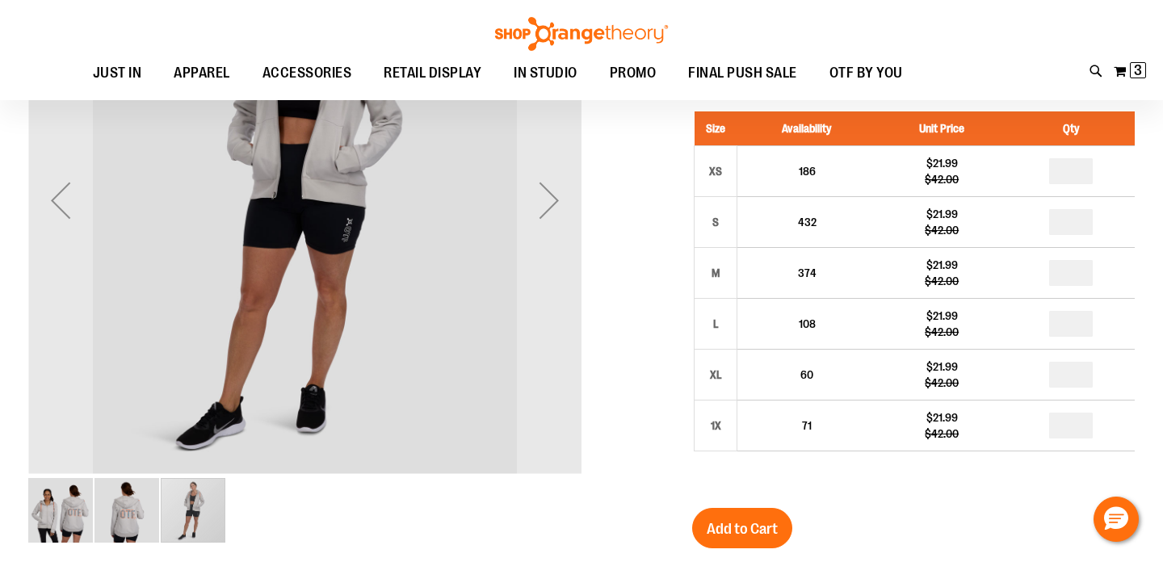
scroll to position [133, 0]
click at [57, 488] on img "image 1 of 3" at bounding box center [60, 509] width 65 height 65
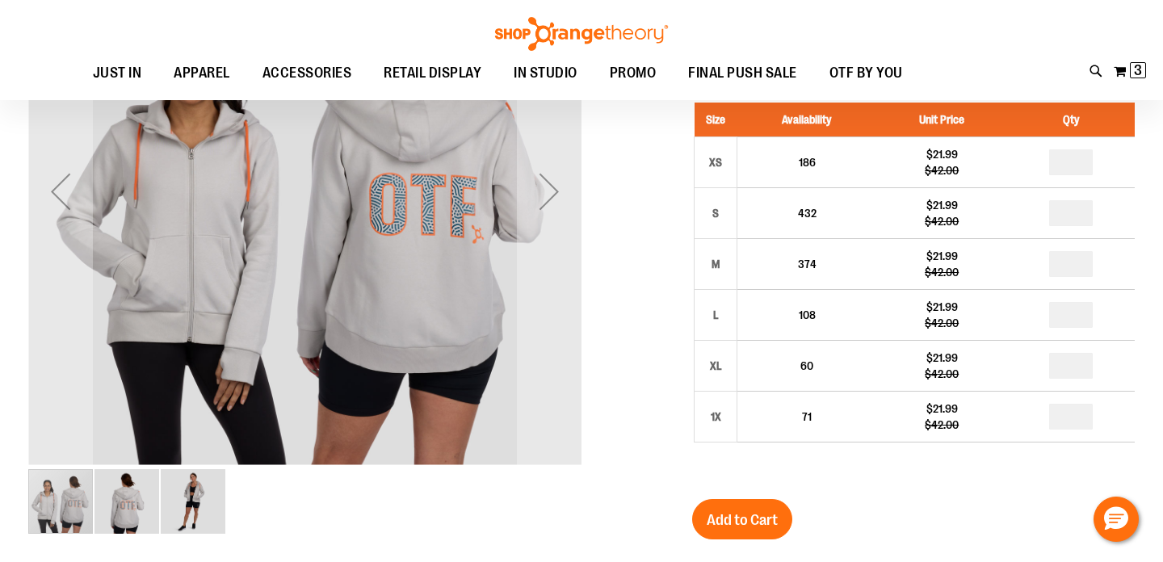
scroll to position [142, 0]
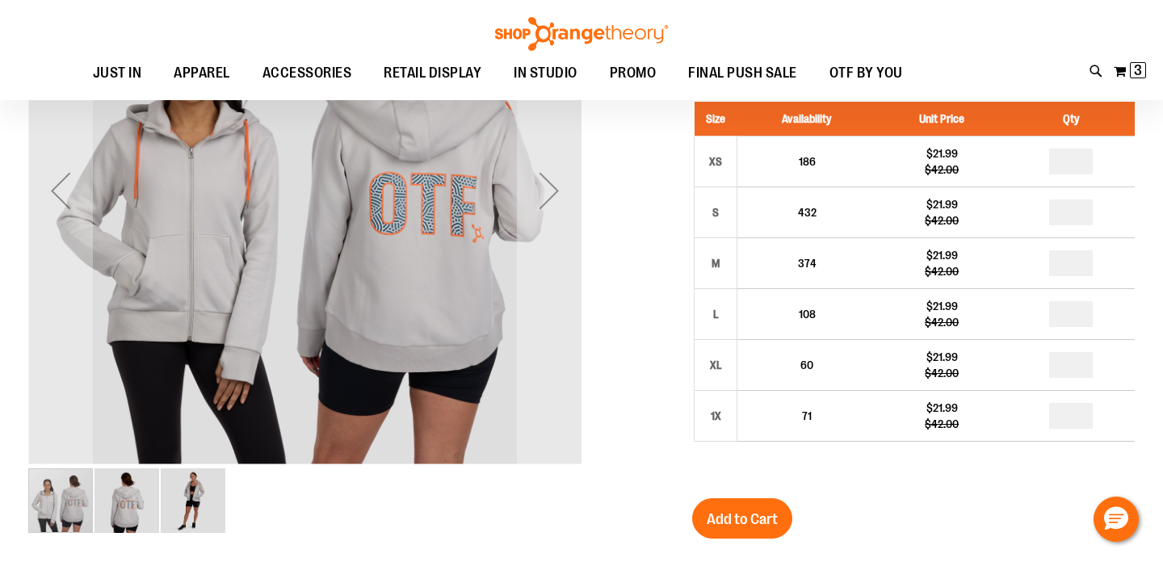
click at [133, 494] on img "image 2 of 3" at bounding box center [126, 500] width 65 height 65
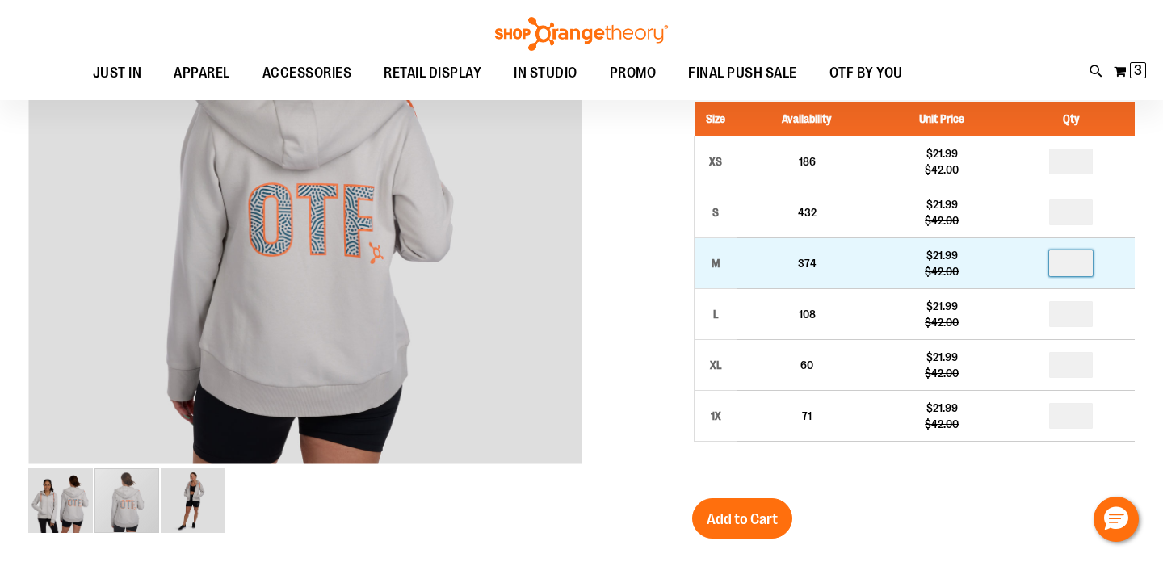
click at [1071, 260] on input "number" at bounding box center [1071, 263] width 44 height 26
type input "*"
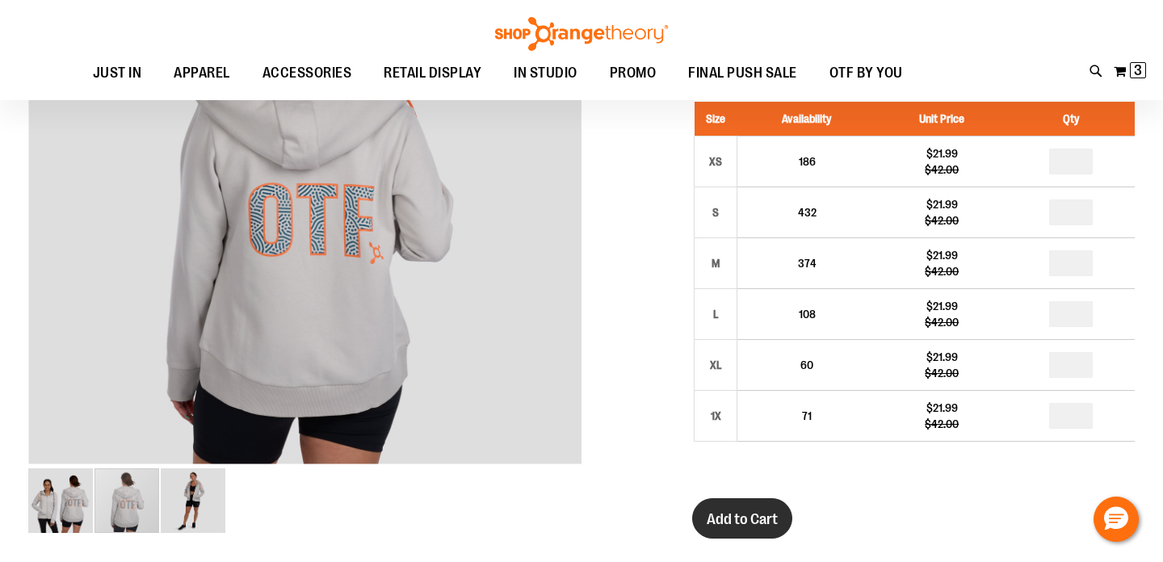
click at [768, 521] on span "Add to Cart" at bounding box center [742, 519] width 71 height 18
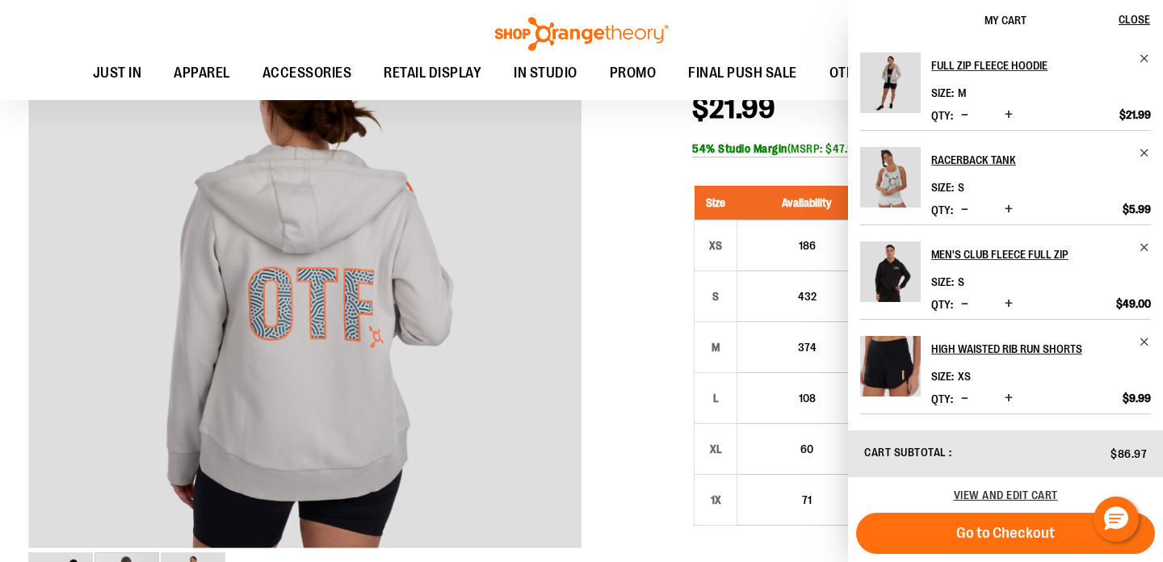
scroll to position [48, 0]
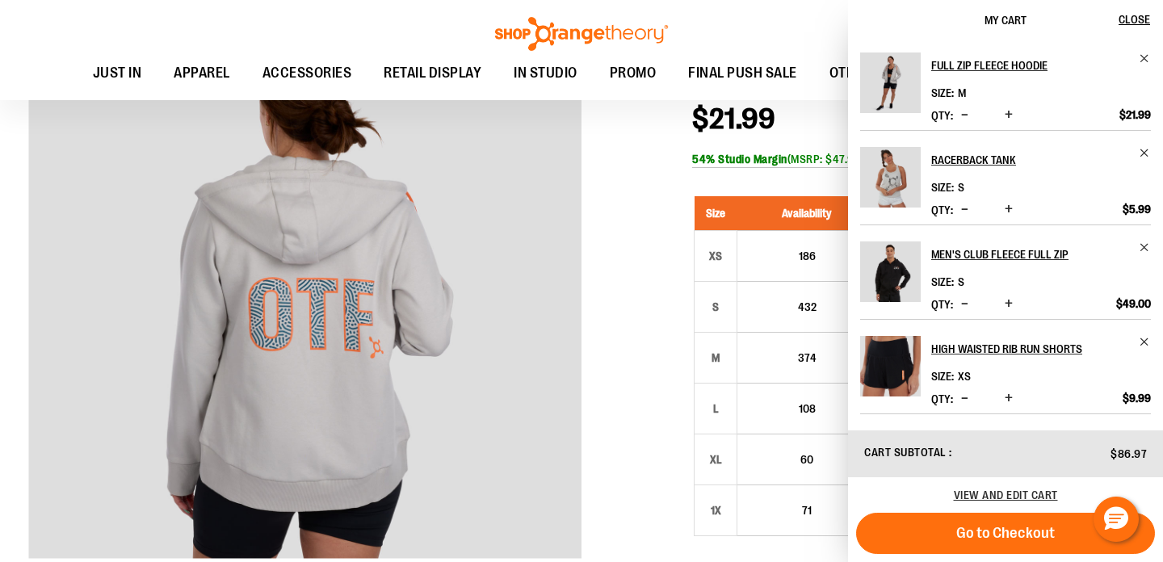
click at [889, 376] on img "Product" at bounding box center [890, 366] width 61 height 61
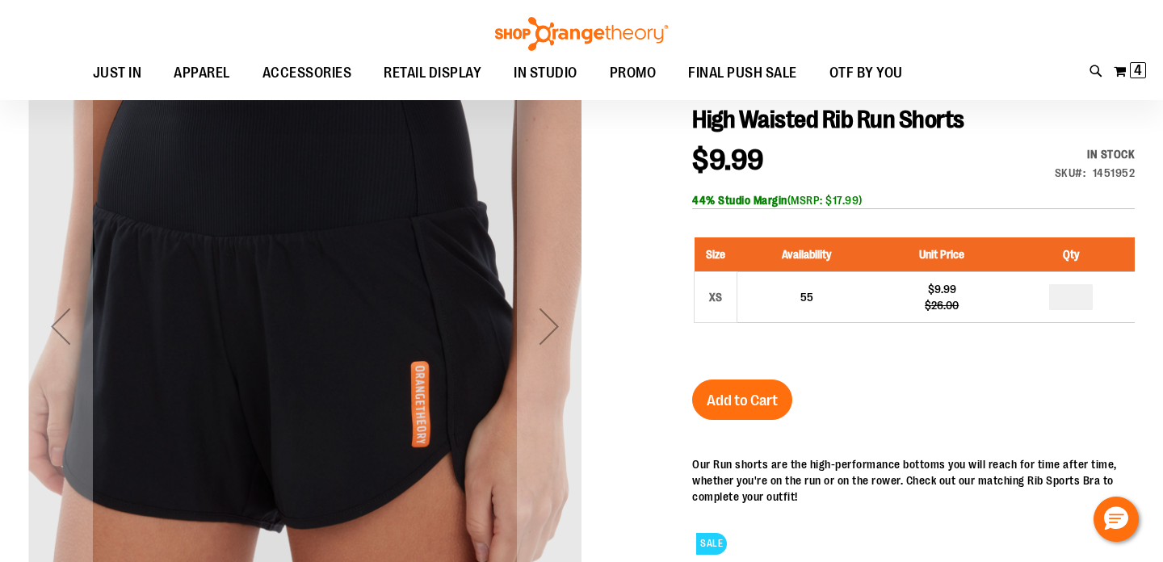
scroll to position [190, 0]
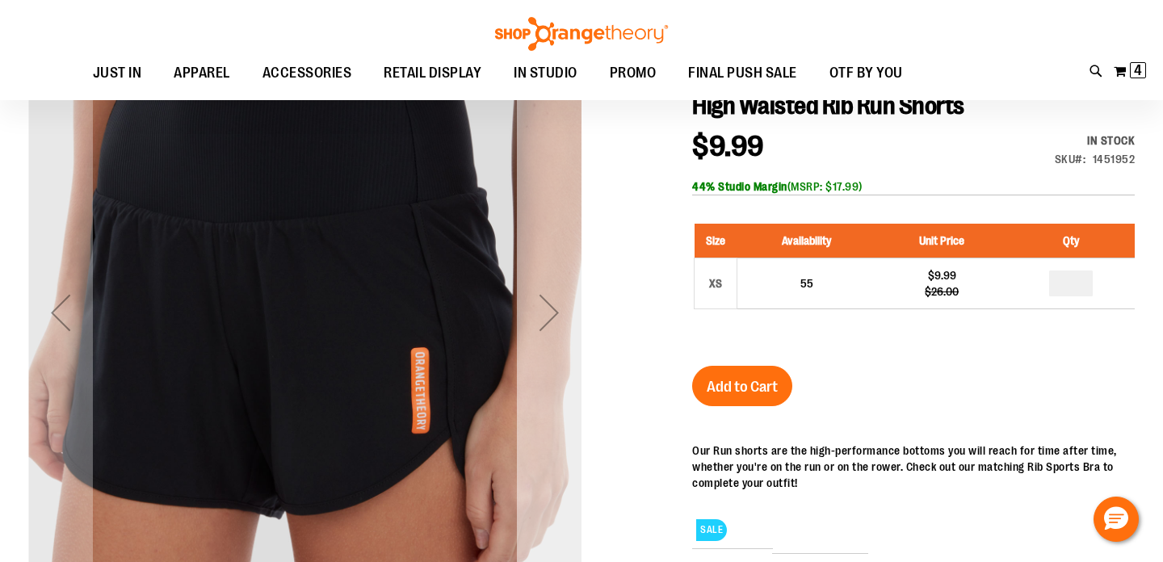
click at [535, 314] on div "Next" at bounding box center [549, 312] width 65 height 65
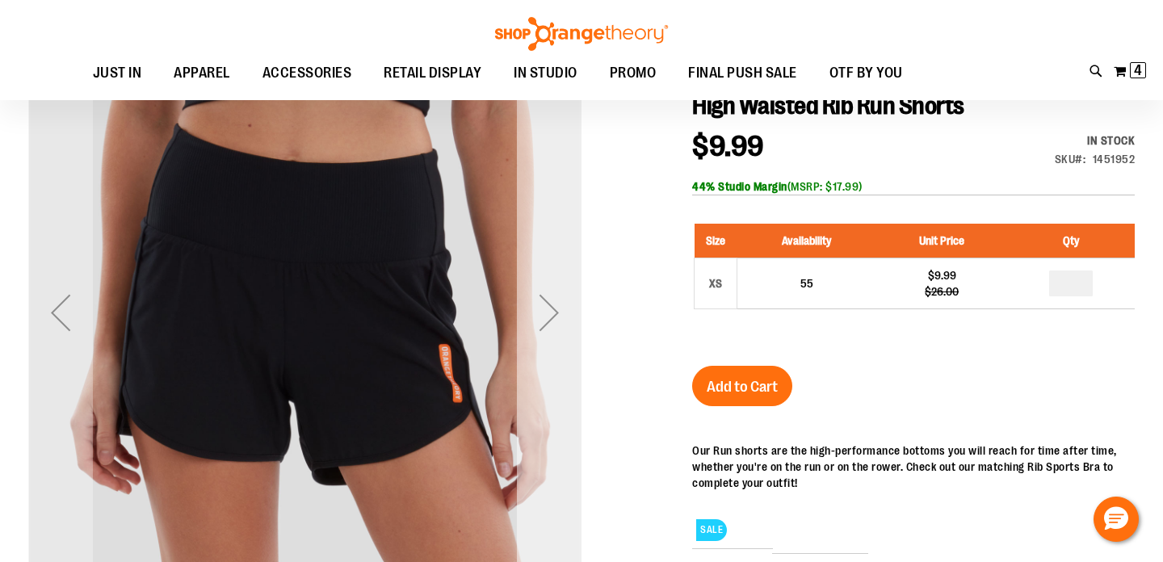
click at [535, 314] on div "Next" at bounding box center [549, 312] width 65 height 65
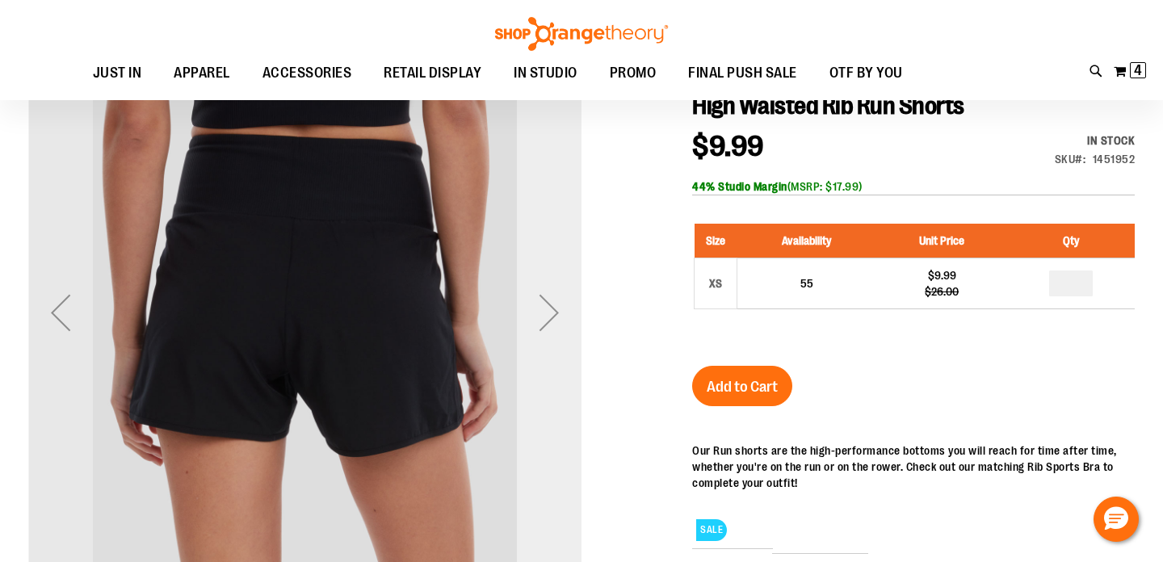
click at [546, 313] on div "Next" at bounding box center [549, 312] width 65 height 65
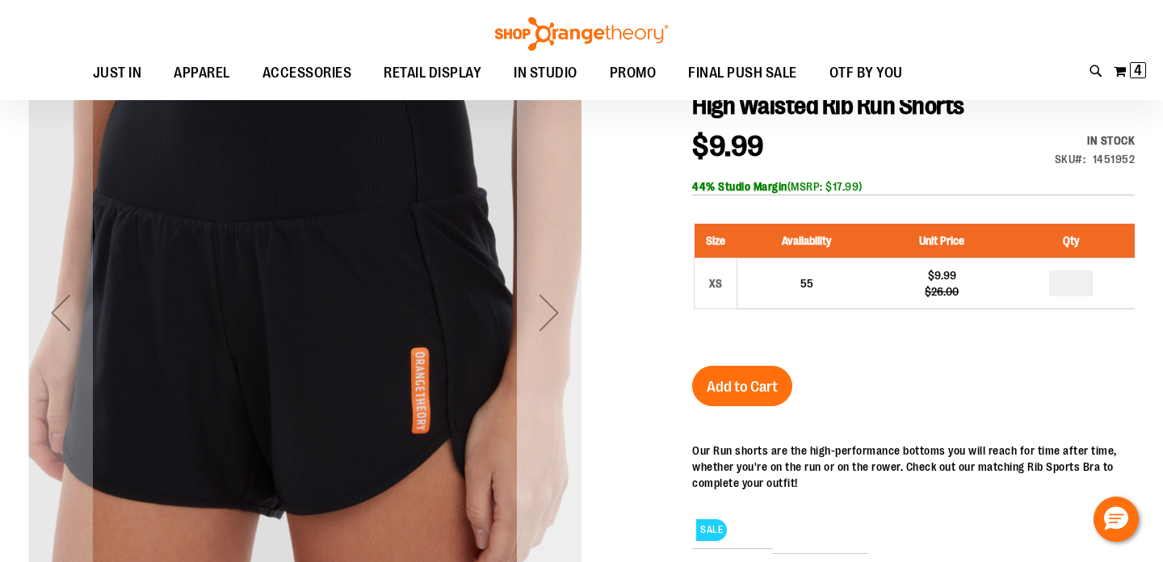
click at [546, 313] on div "Next" at bounding box center [549, 312] width 65 height 65
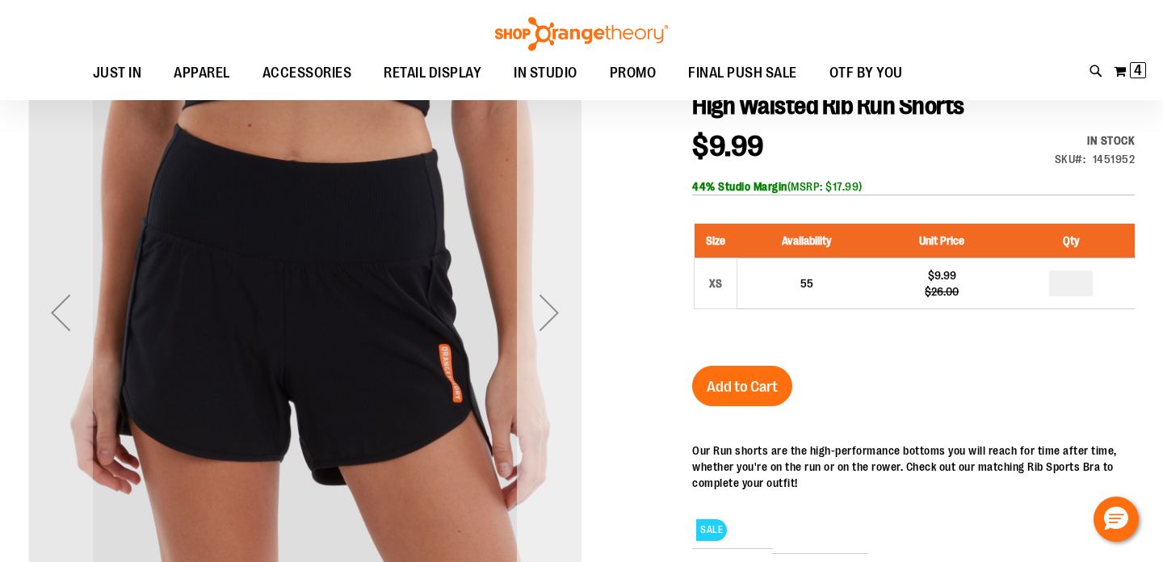
click at [546, 313] on div "Next" at bounding box center [549, 312] width 65 height 65
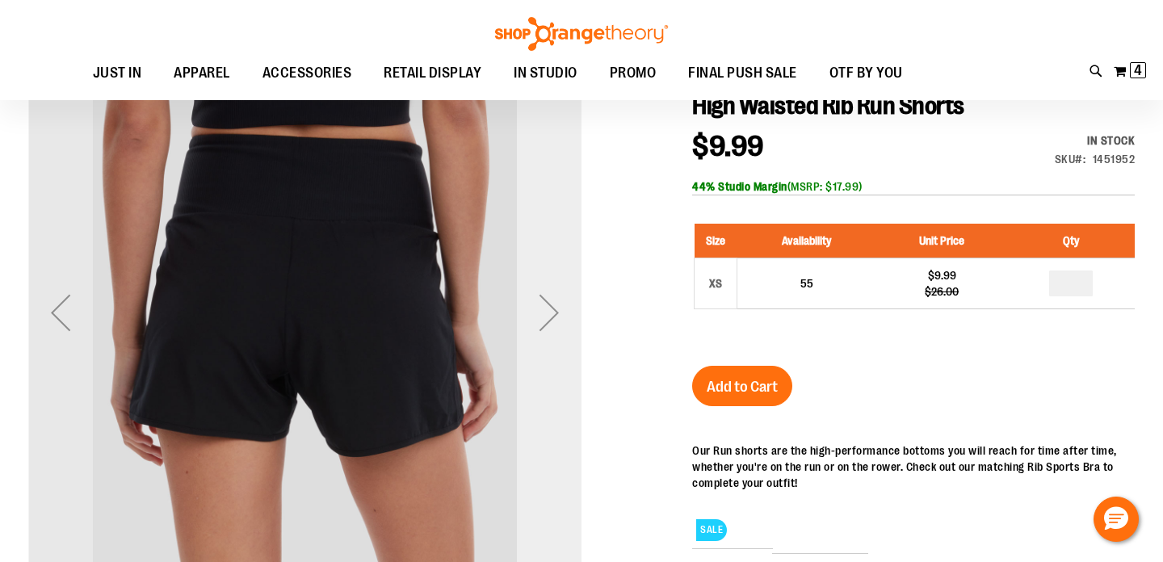
click at [546, 313] on div "Next" at bounding box center [549, 312] width 65 height 65
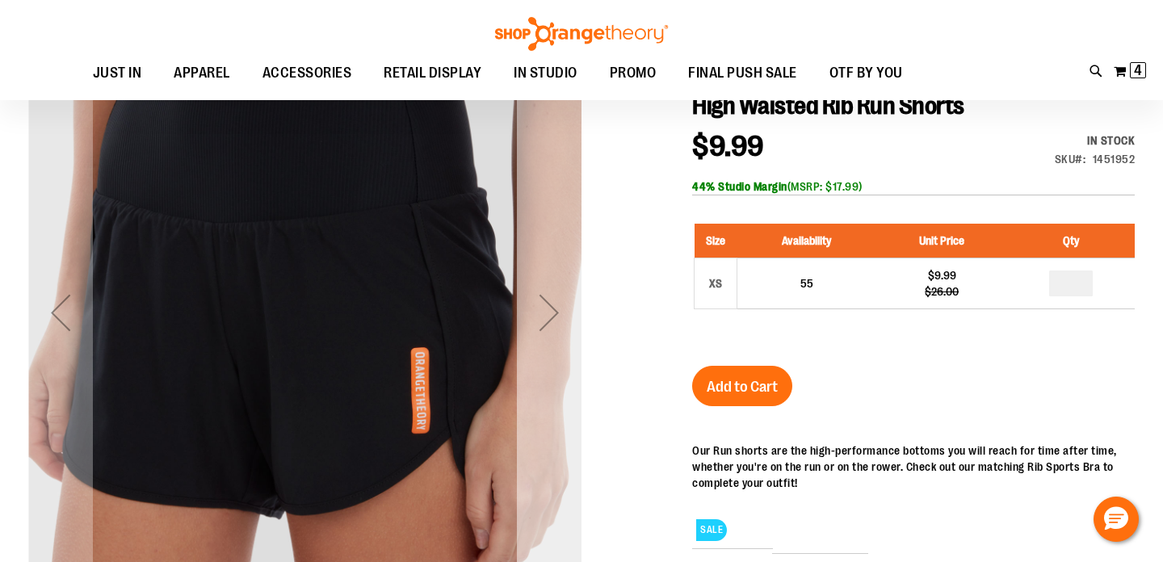
click at [546, 313] on div "Next" at bounding box center [549, 312] width 65 height 65
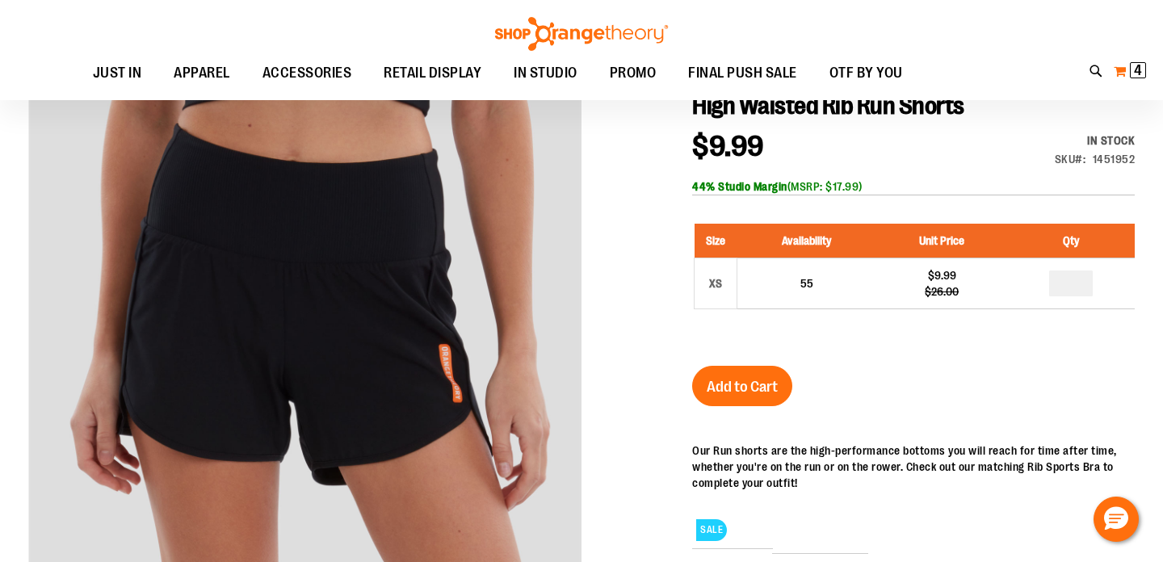
click at [1143, 69] on span "4 4 items" at bounding box center [1138, 70] width 16 height 16
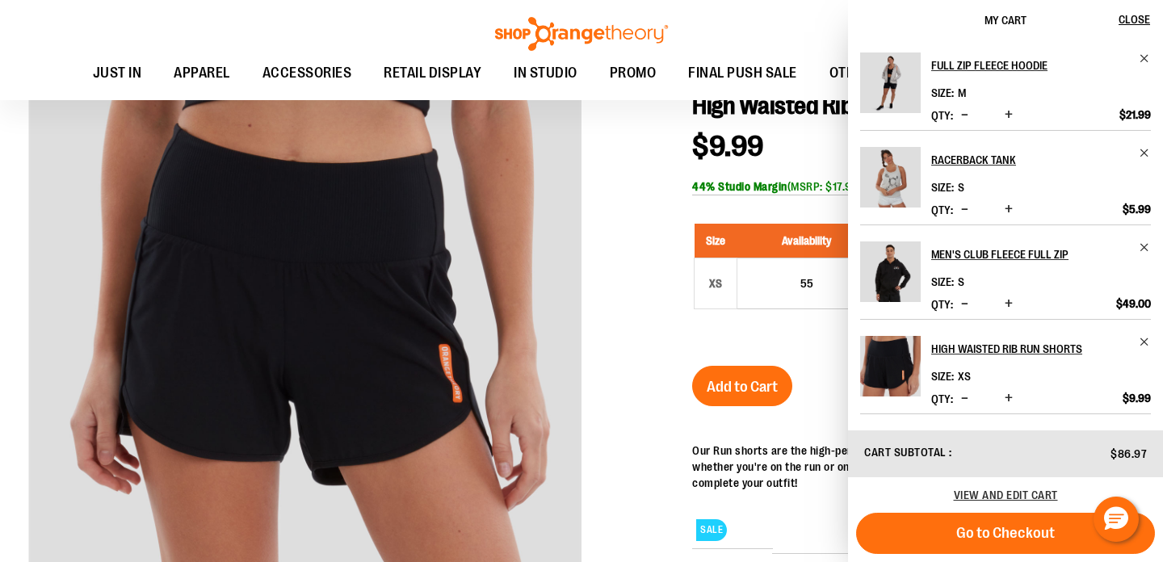
click at [963, 395] on span "Decrease product quantity" at bounding box center [964, 398] width 7 height 16
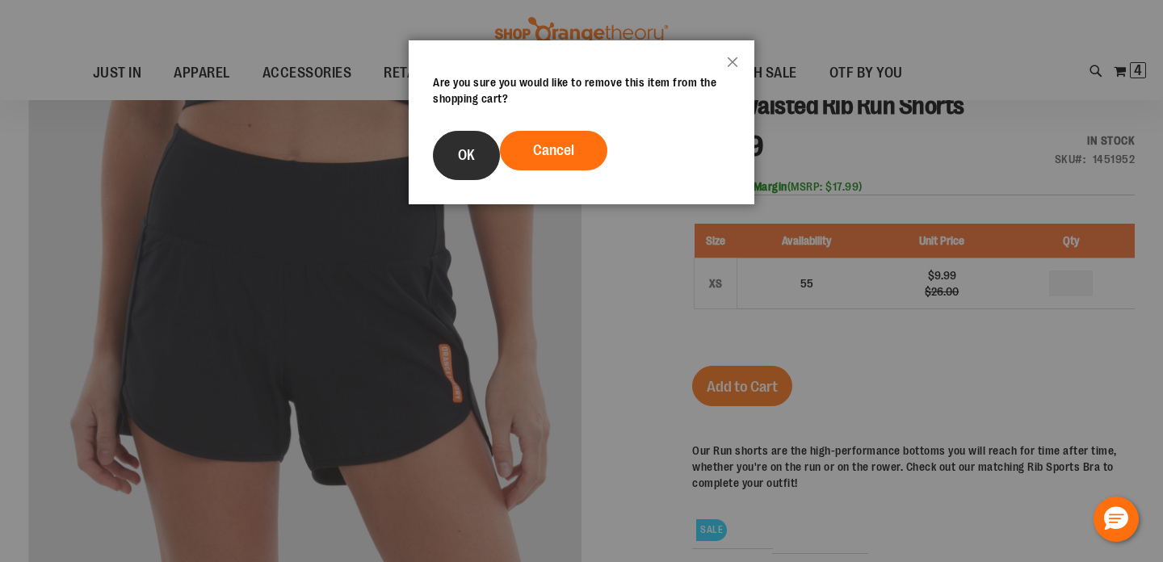
click at [455, 154] on button "OK" at bounding box center [466, 155] width 67 height 49
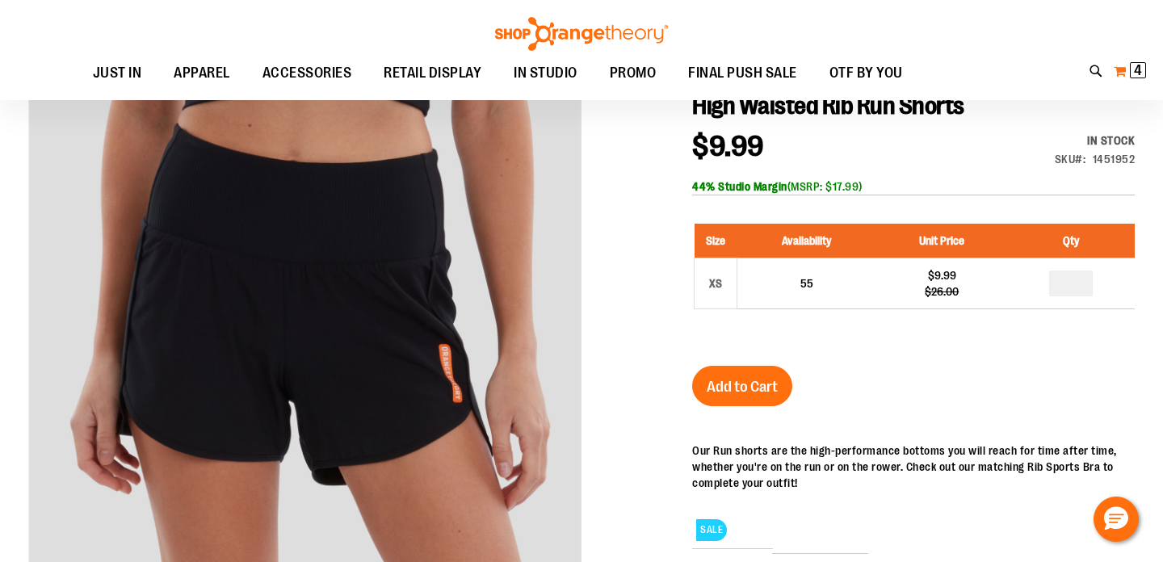
click at [1134, 73] on span "4" at bounding box center [1138, 70] width 8 height 16
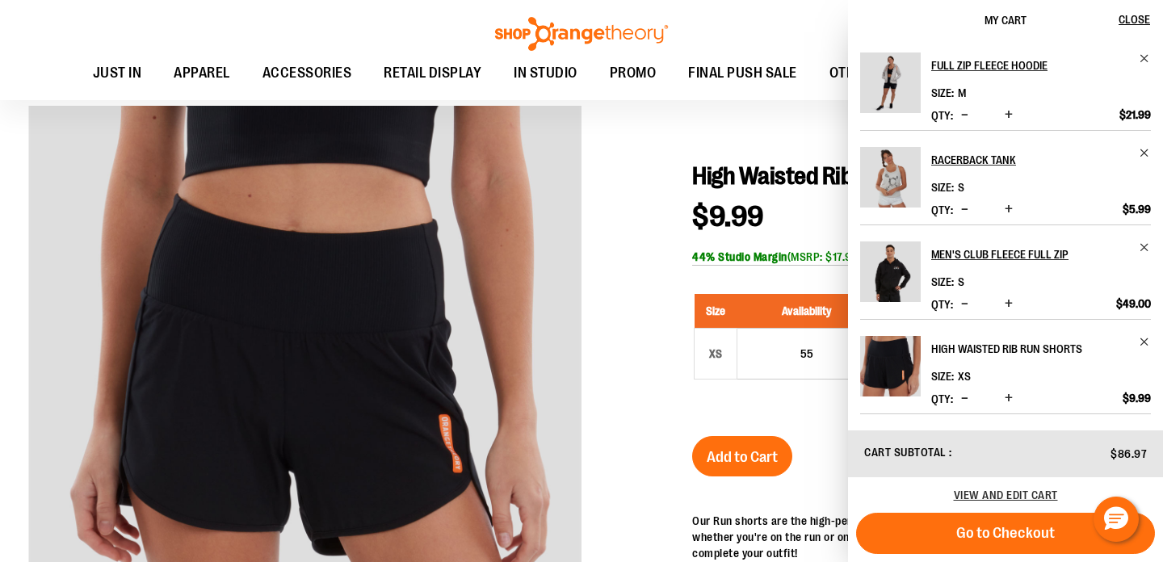
scroll to position [117, 0]
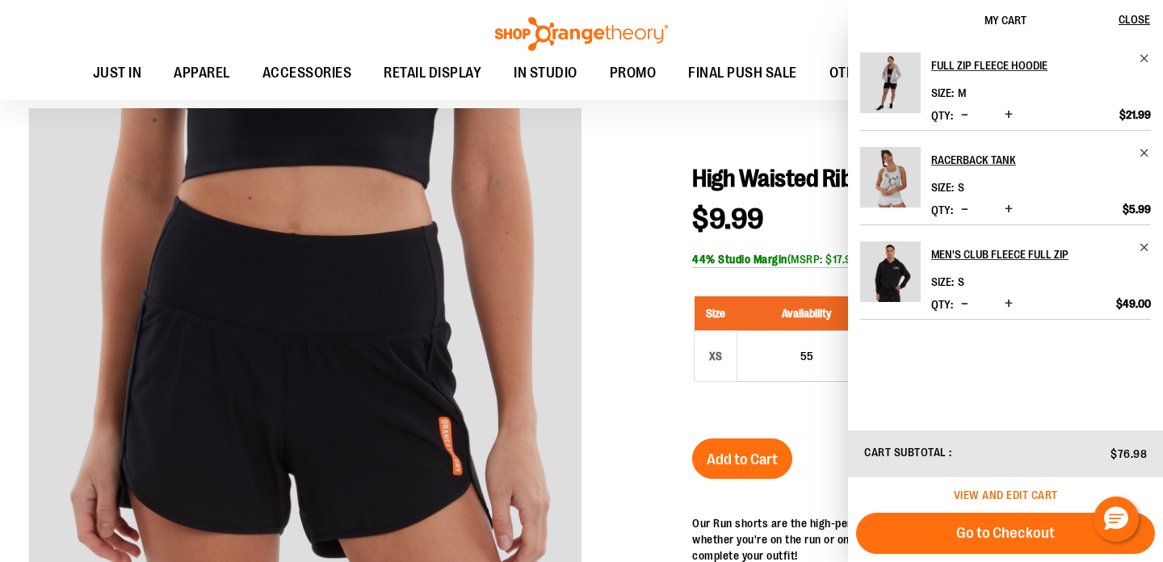
click at [1012, 490] on span "View and edit cart" at bounding box center [1006, 495] width 104 height 13
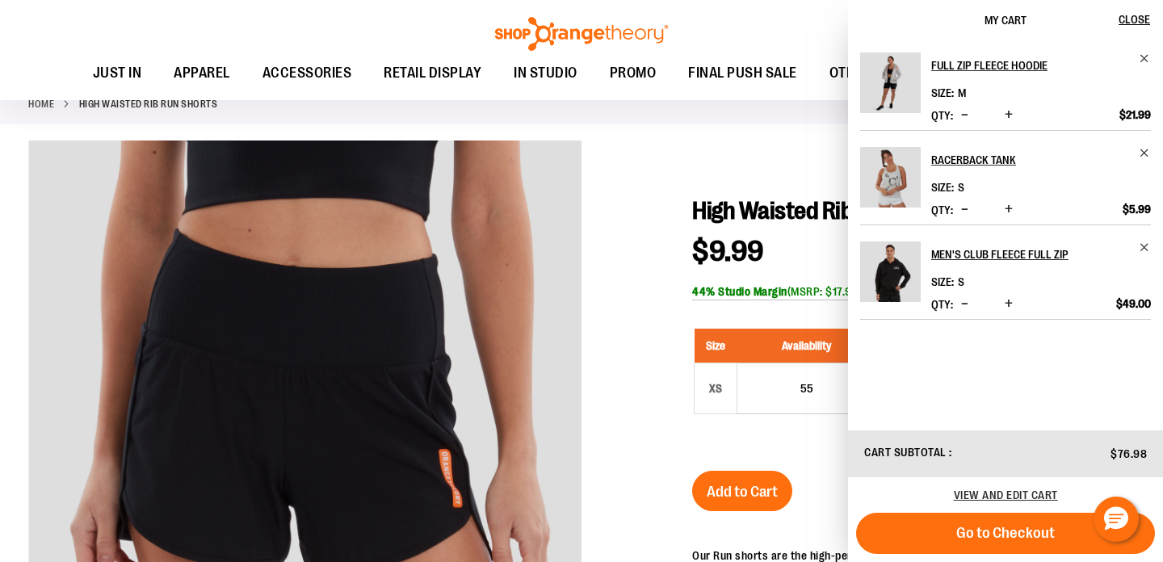
scroll to position [35, 0]
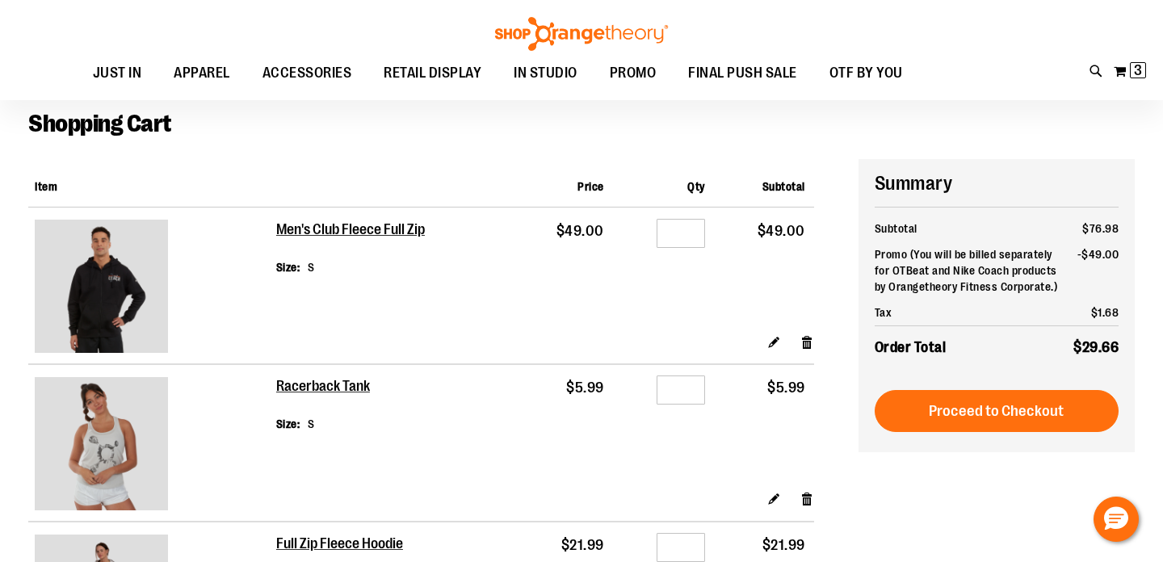
scroll to position [108, 0]
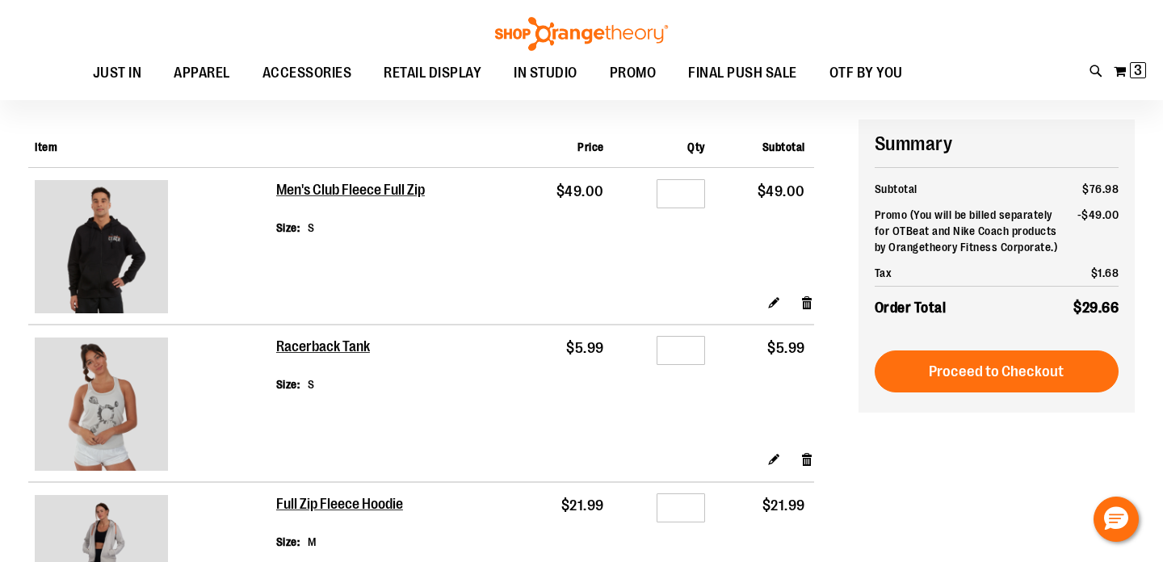
click at [116, 235] on img at bounding box center [101, 246] width 133 height 133
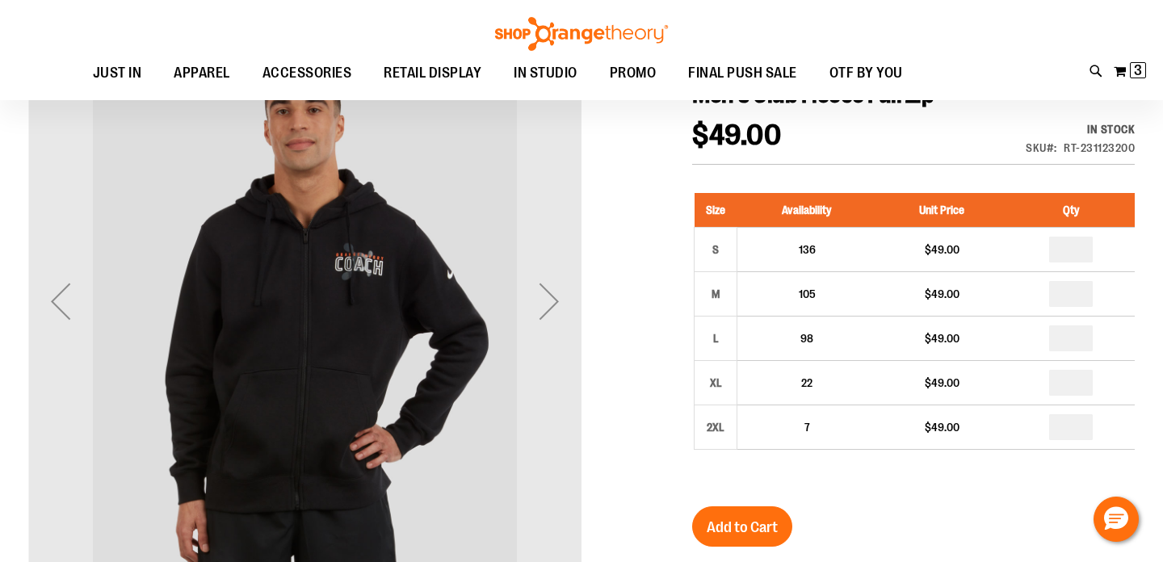
scroll to position [204, 0]
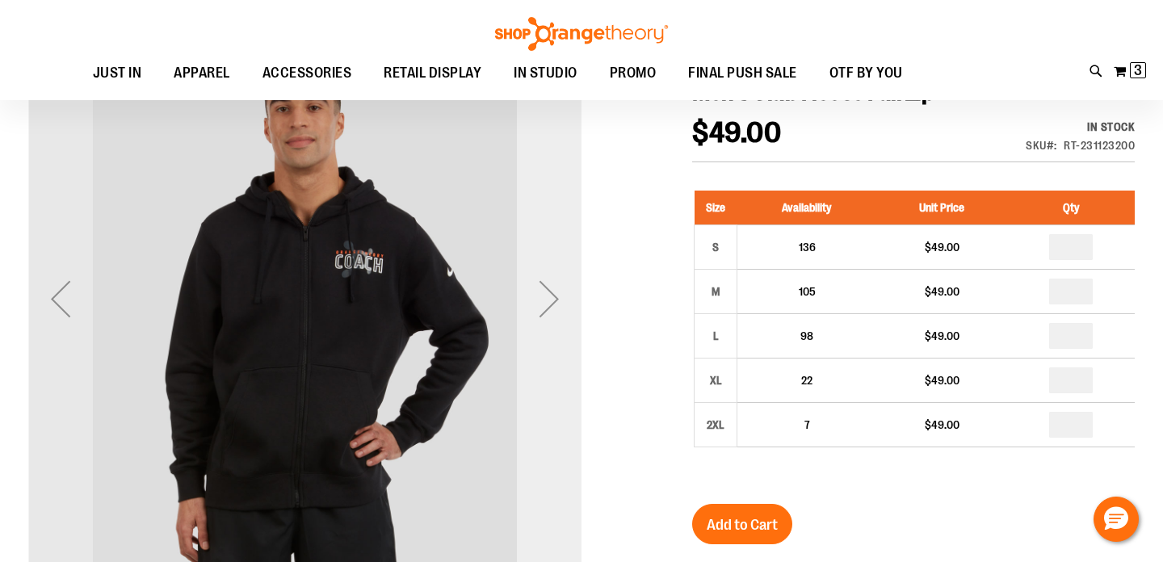
click at [563, 294] on div "Next" at bounding box center [549, 299] width 65 height 65
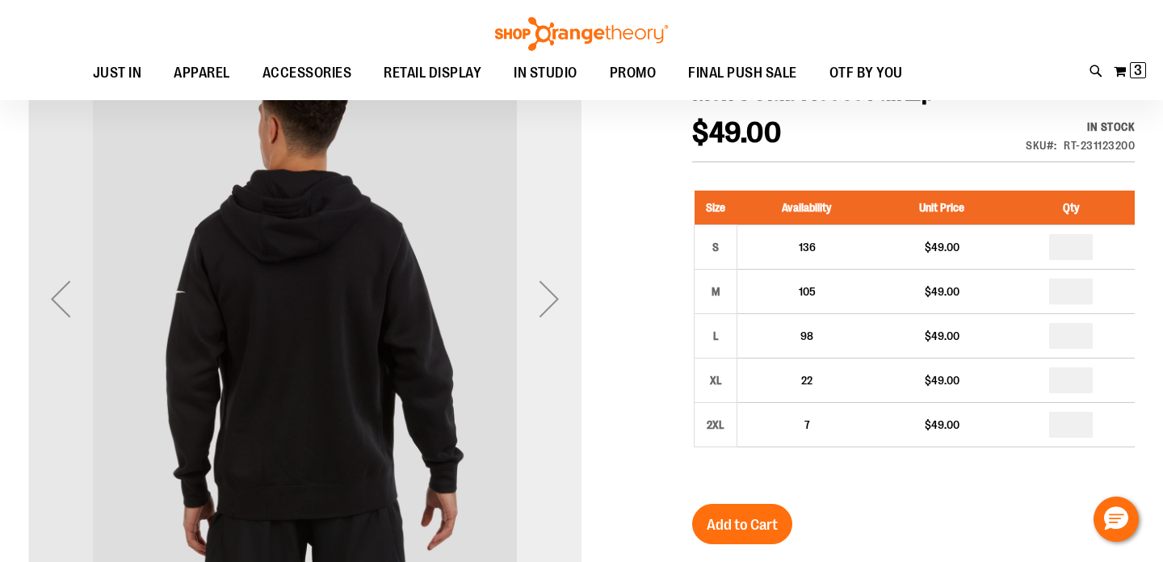
click at [564, 295] on div "Next" at bounding box center [549, 299] width 65 height 65
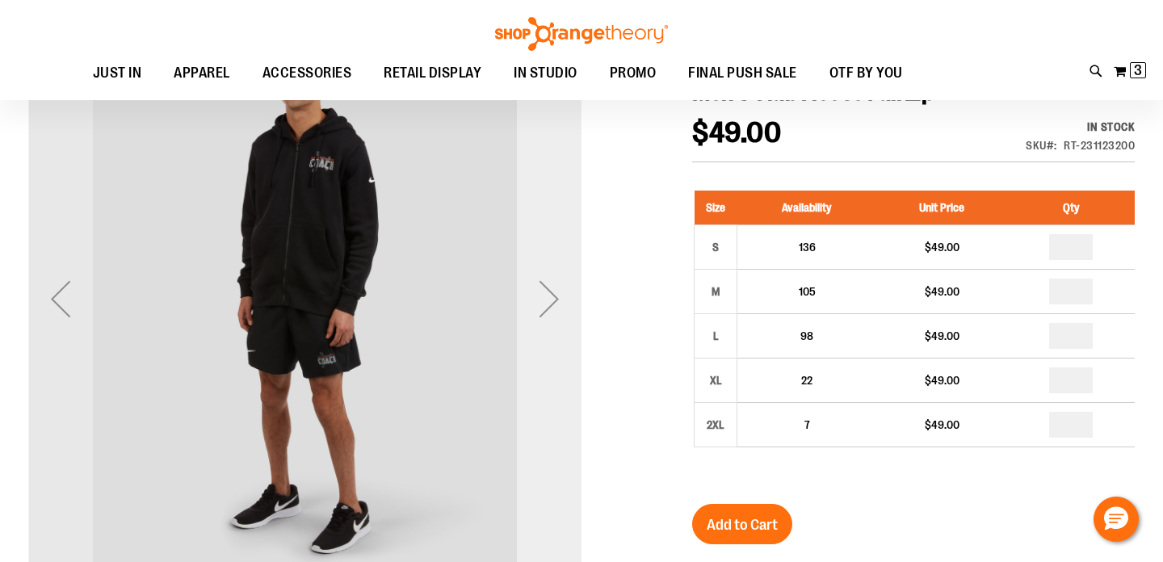
click at [564, 295] on div "Next" at bounding box center [549, 299] width 65 height 65
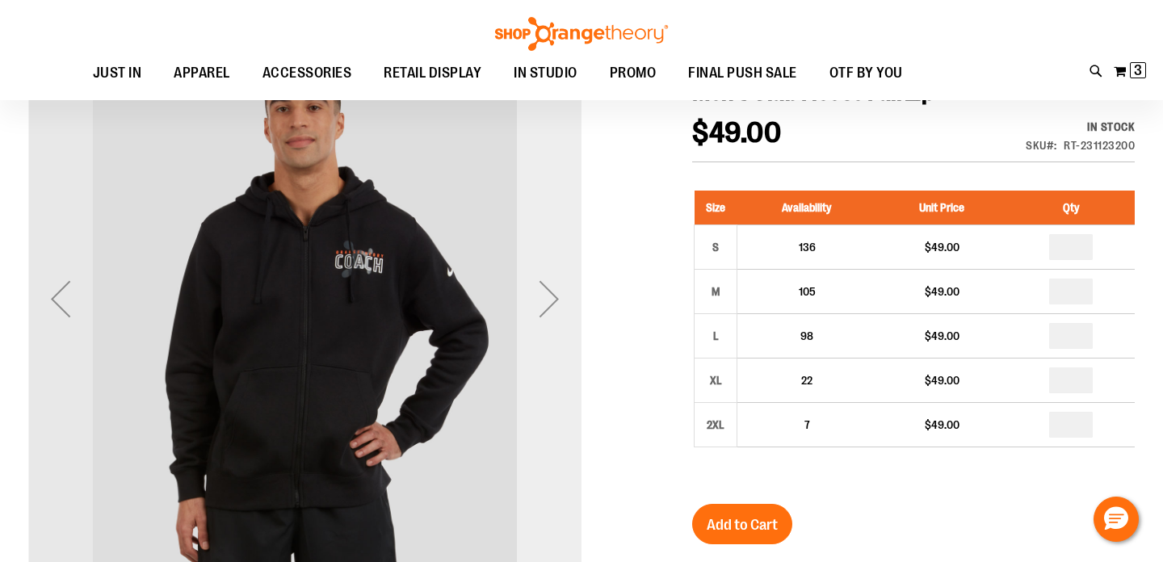
click at [564, 295] on div "Next" at bounding box center [549, 299] width 65 height 65
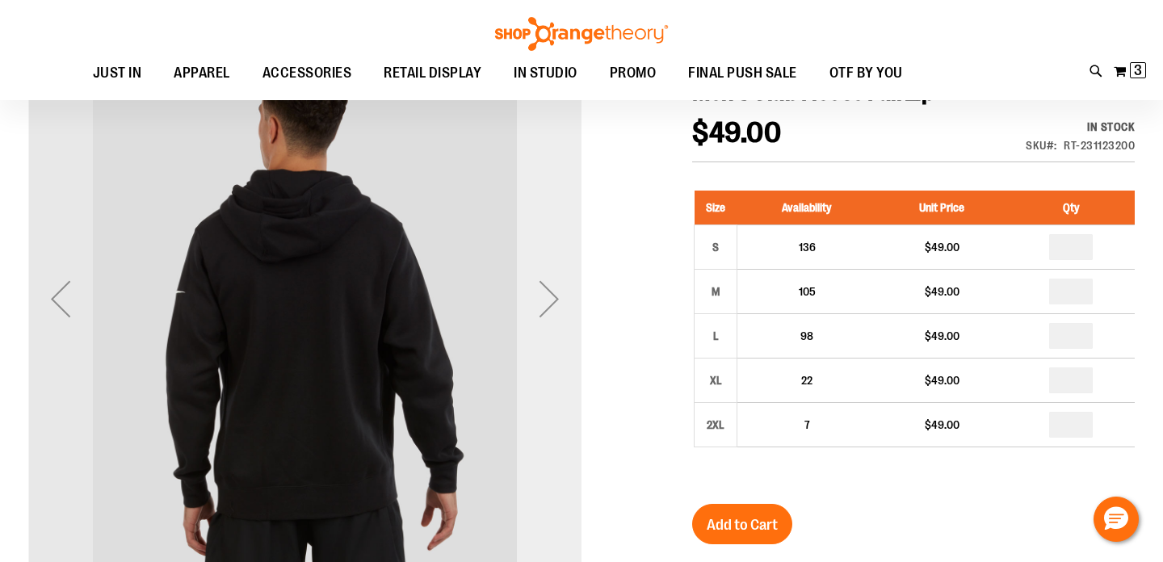
click at [564, 295] on div "Next" at bounding box center [549, 299] width 65 height 65
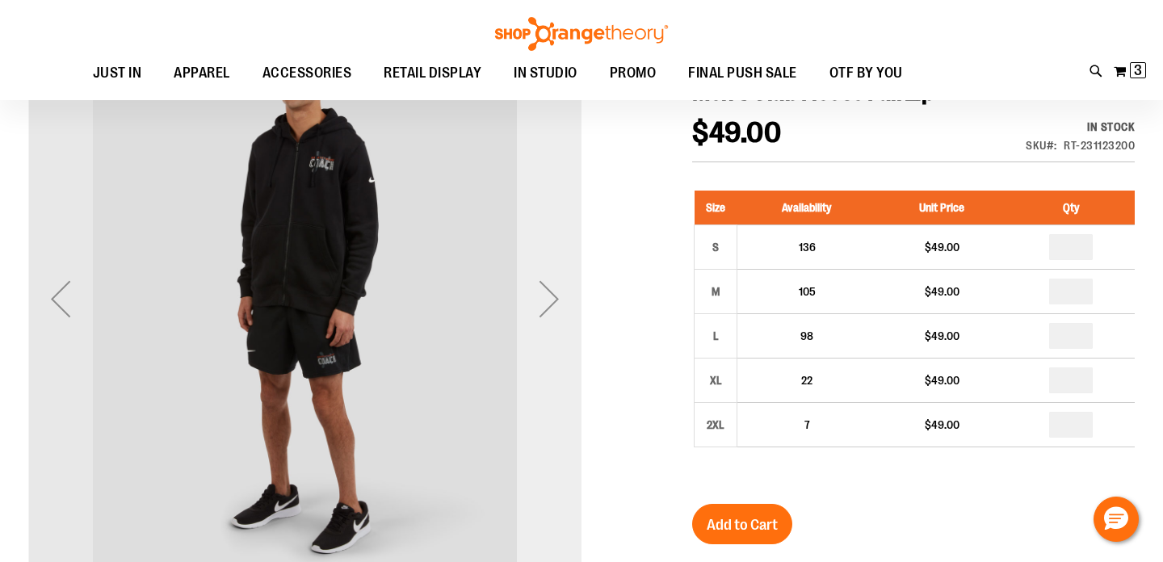
click at [564, 295] on div "Next" at bounding box center [549, 299] width 65 height 65
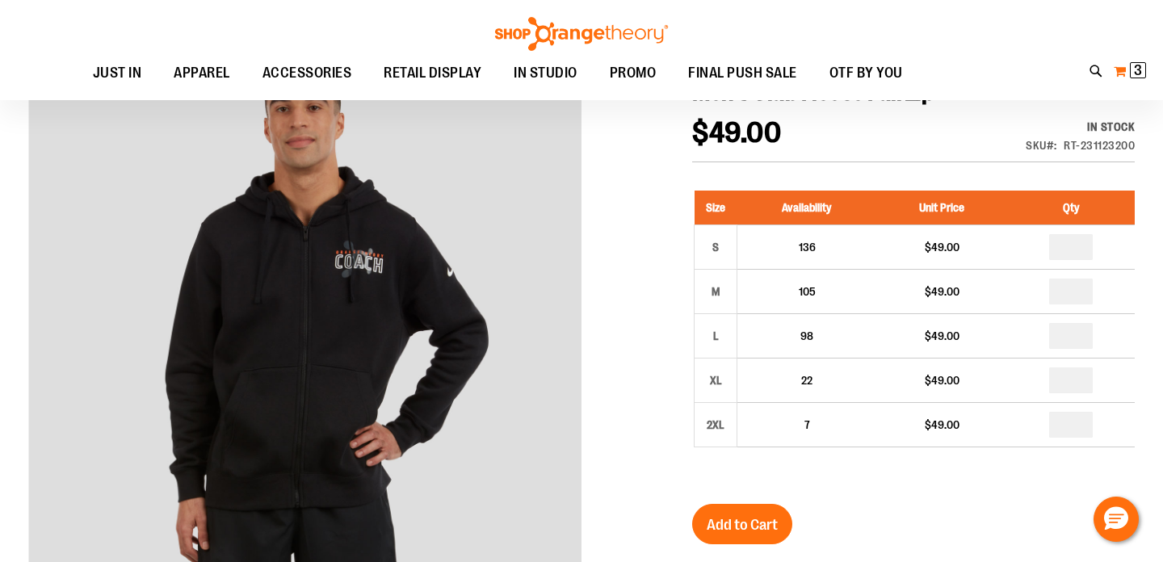
click at [1134, 74] on span "3" at bounding box center [1138, 70] width 8 height 16
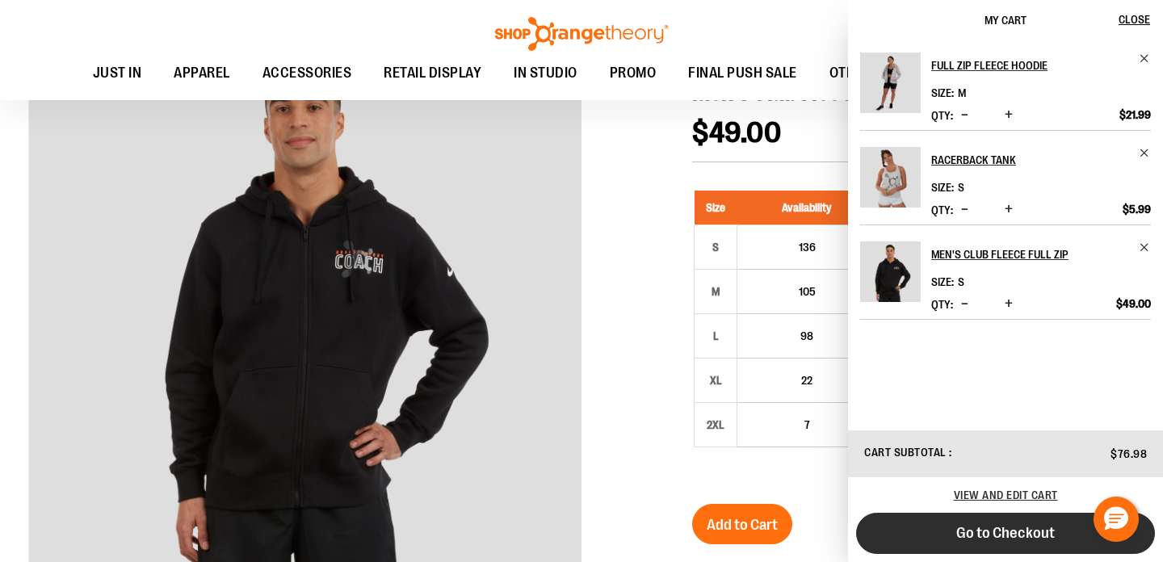
click at [972, 540] on span "Go to Checkout" at bounding box center [1005, 533] width 99 height 18
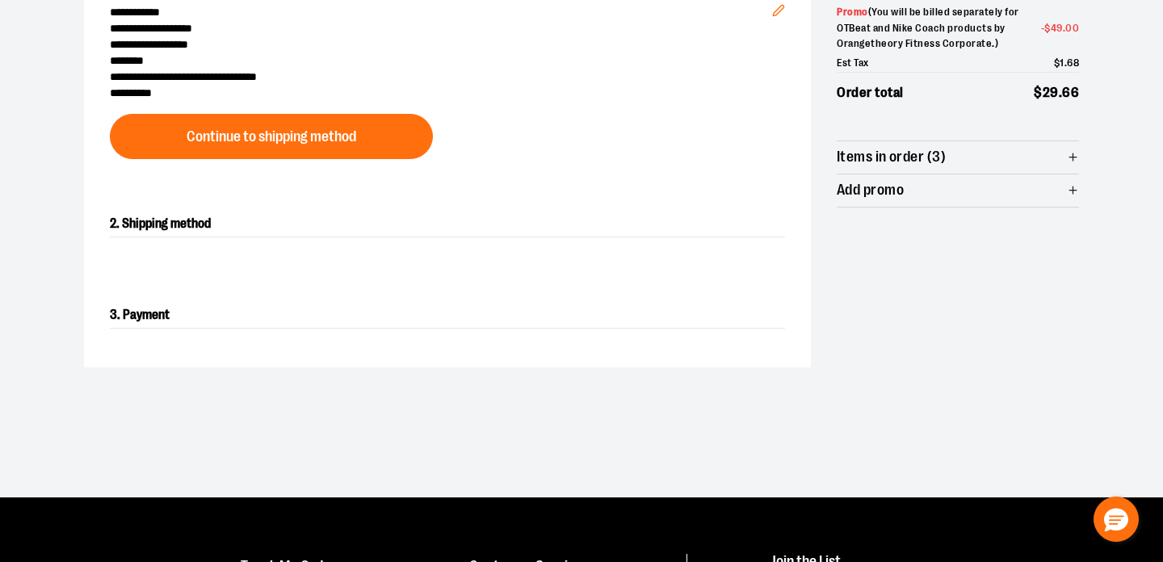
scroll to position [236, 0]
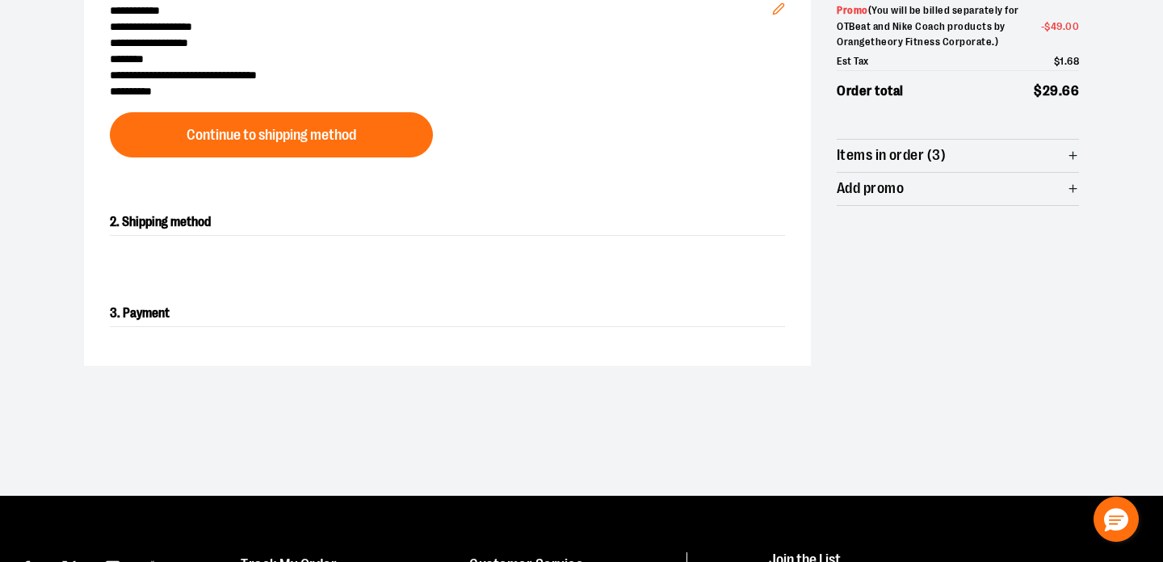
click at [1076, 153] on icon "button" at bounding box center [1073, 155] width 12 height 12
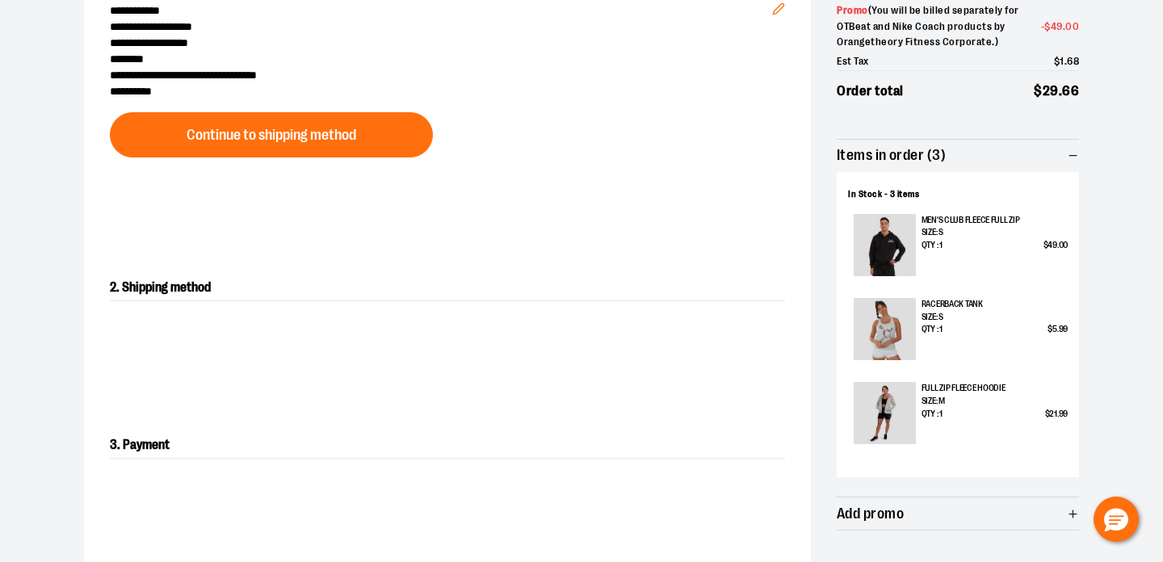
click at [1076, 153] on icon "button" at bounding box center [1073, 155] width 12 height 12
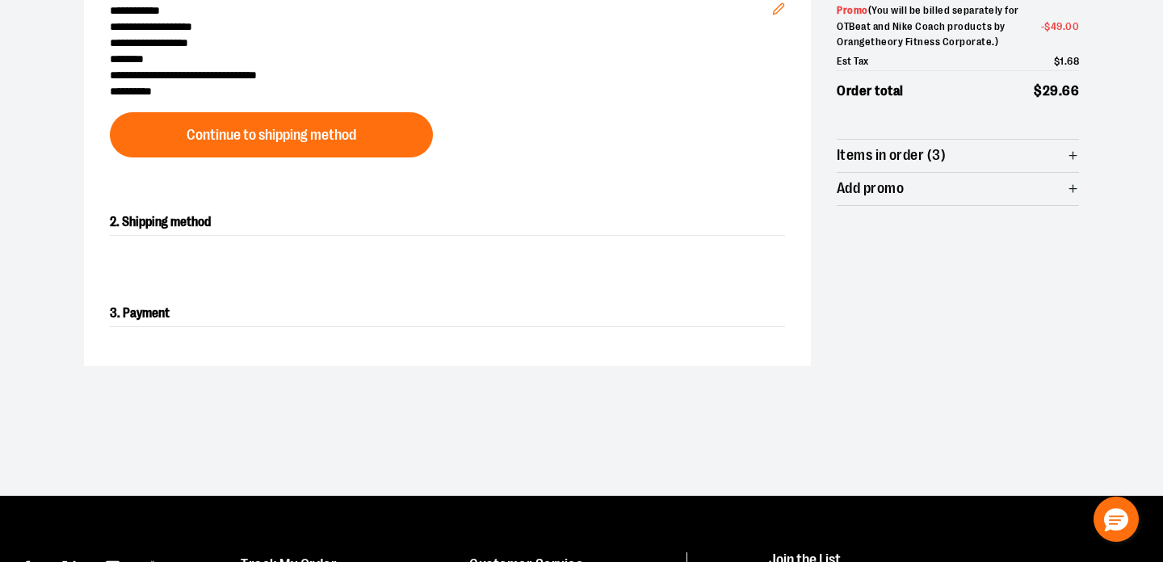
click at [1070, 183] on icon "button" at bounding box center [1073, 189] width 12 height 12
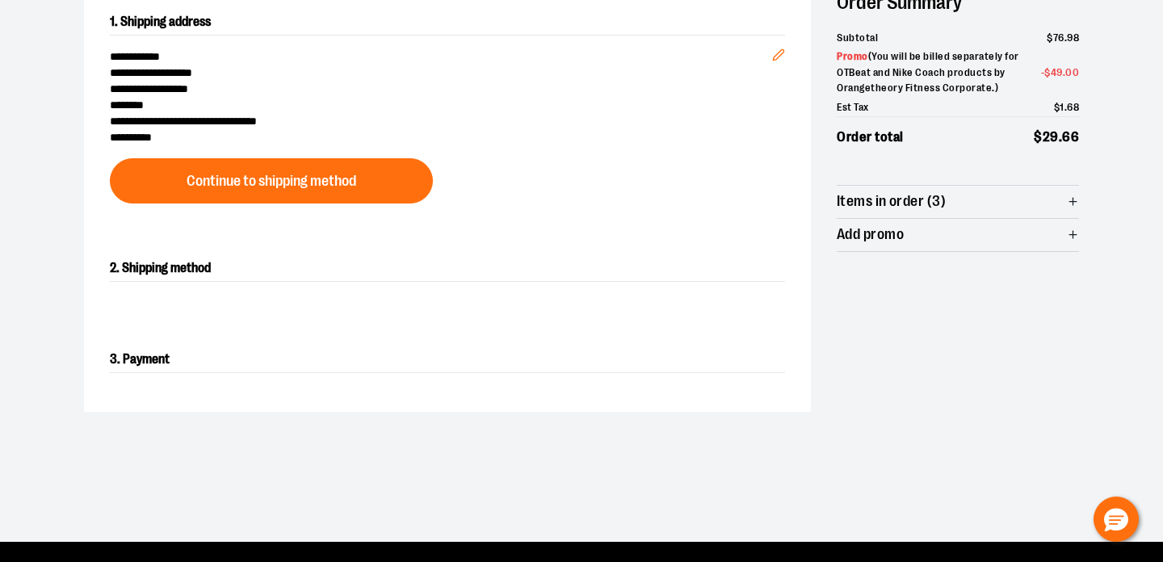
scroll to position [188, 0]
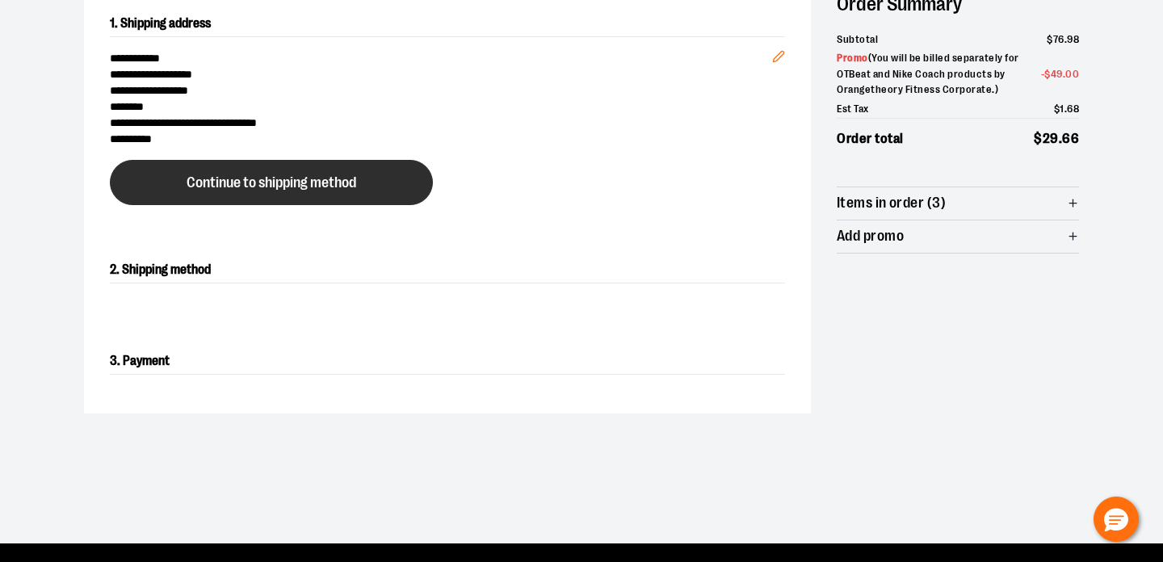
click at [385, 190] on button "Continue to shipping method" at bounding box center [271, 182] width 323 height 45
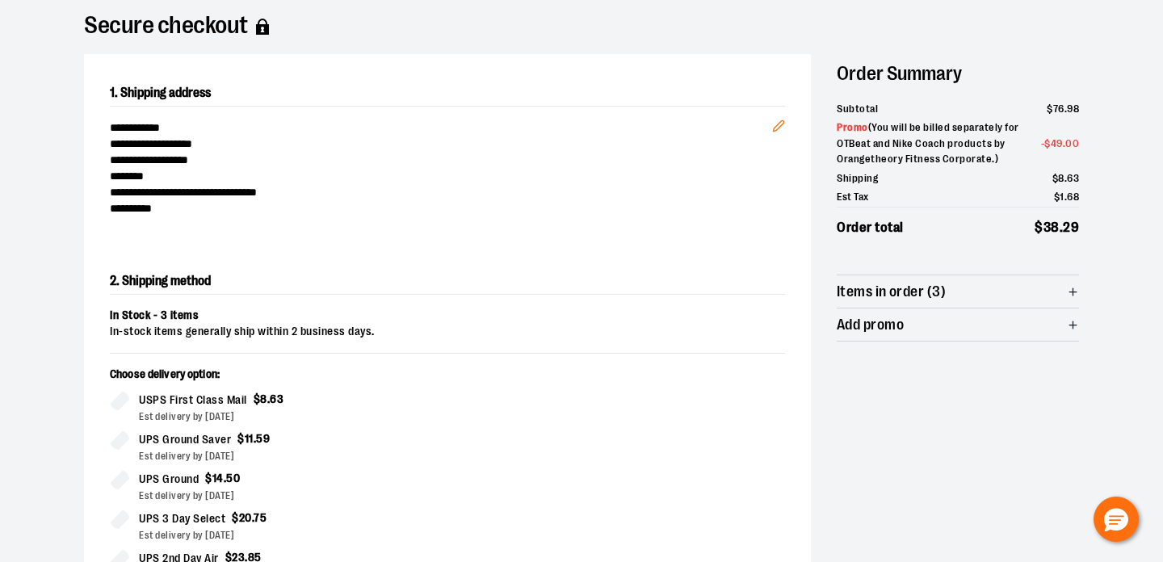
scroll to position [0, 0]
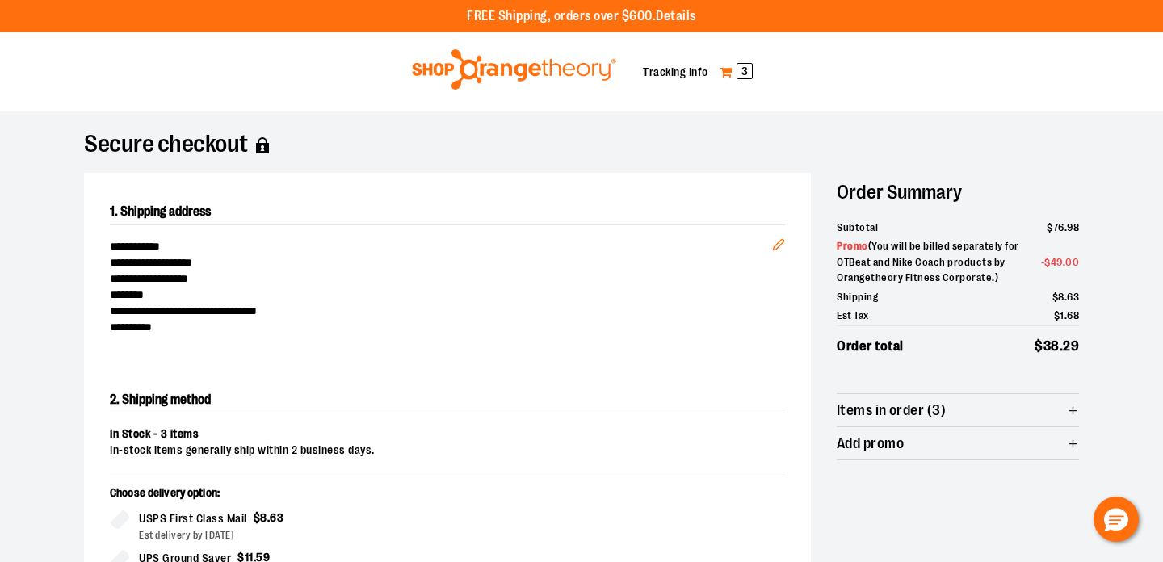
click at [748, 66] on span "3" at bounding box center [745, 71] width 16 height 16
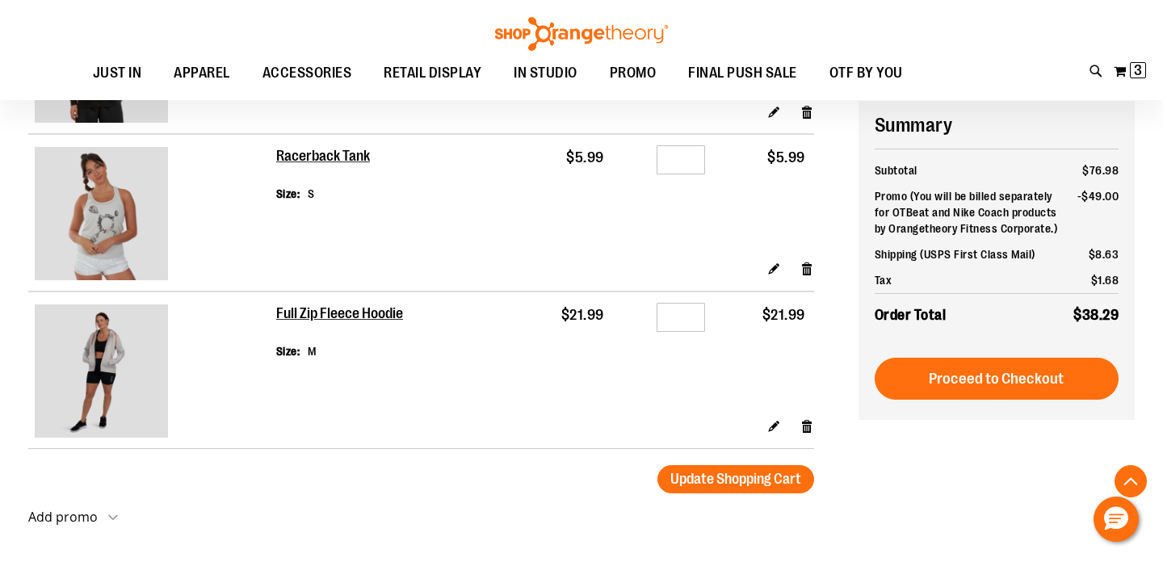
scroll to position [300, 0]
click at [805, 430] on link "Remove item" at bounding box center [807, 425] width 14 height 17
click at [807, 268] on link "Remove item" at bounding box center [807, 267] width 14 height 17
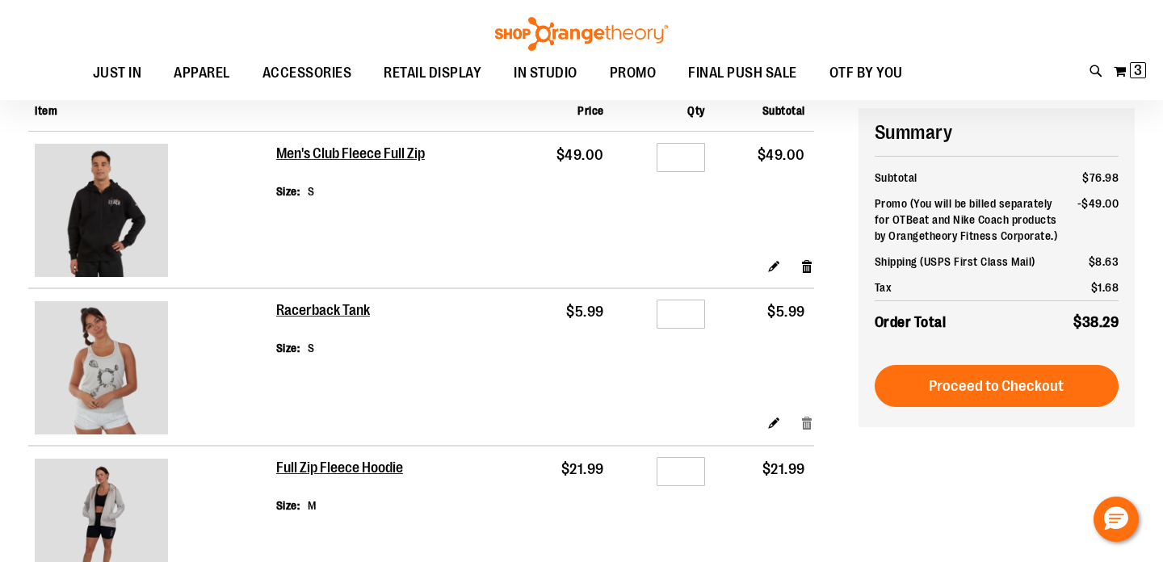
scroll to position [143, 0]
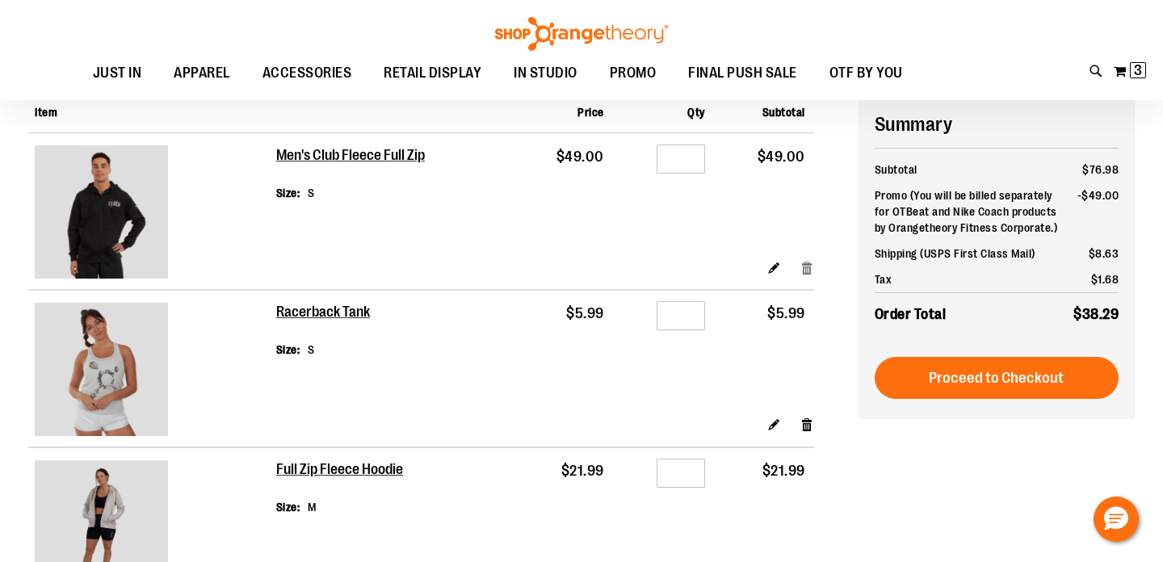
click at [810, 262] on link "Remove item" at bounding box center [807, 266] width 14 height 17
